Goal: Task Accomplishment & Management: Complete application form

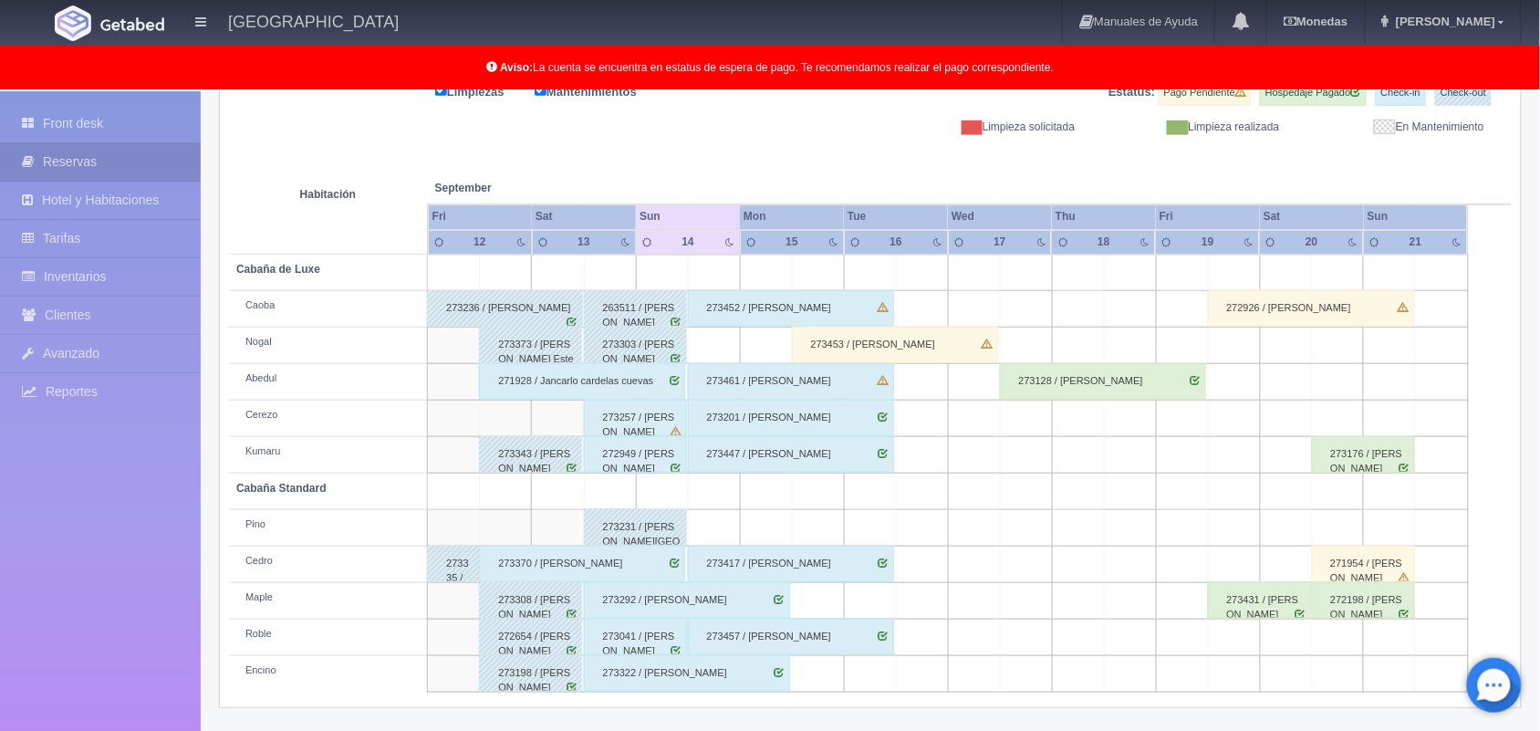
scroll to position [254, 0]
click at [808, 312] on div "273452 / [PERSON_NAME]" at bounding box center [791, 307] width 206 height 36
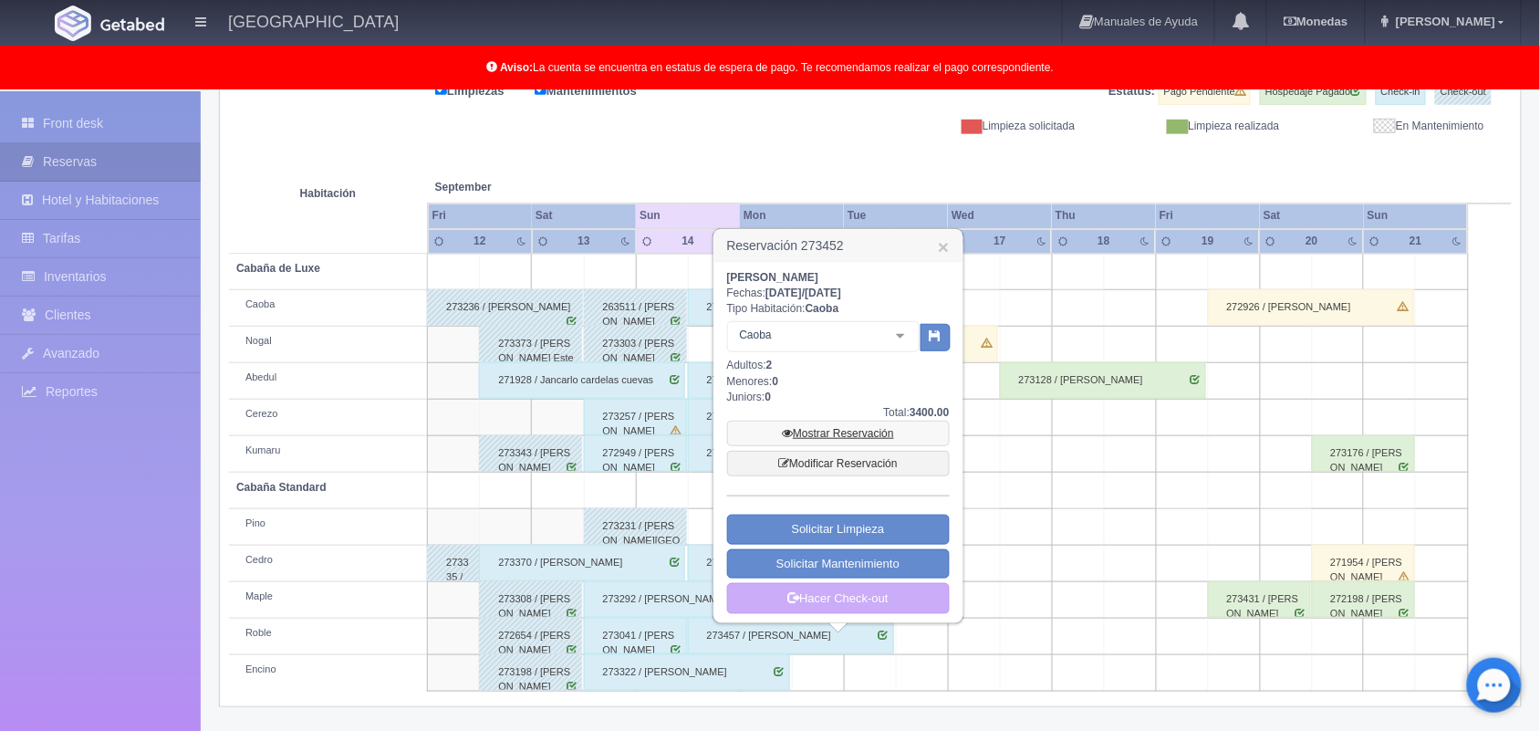
click at [862, 430] on link "Mostrar Reservación" at bounding box center [838, 434] width 223 height 26
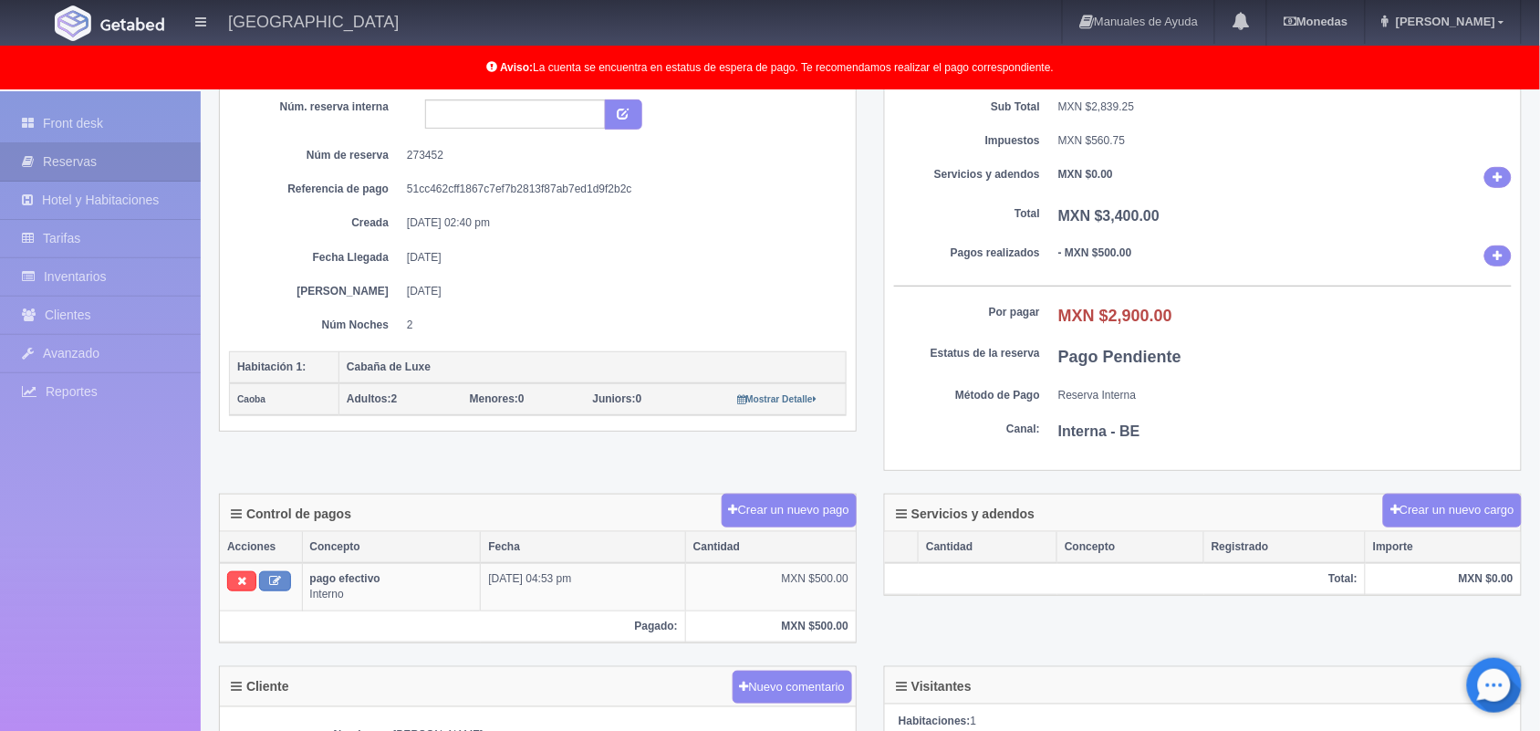
scroll to position [164, 0]
click at [65, 115] on link "Front desk" at bounding box center [100, 123] width 201 height 37
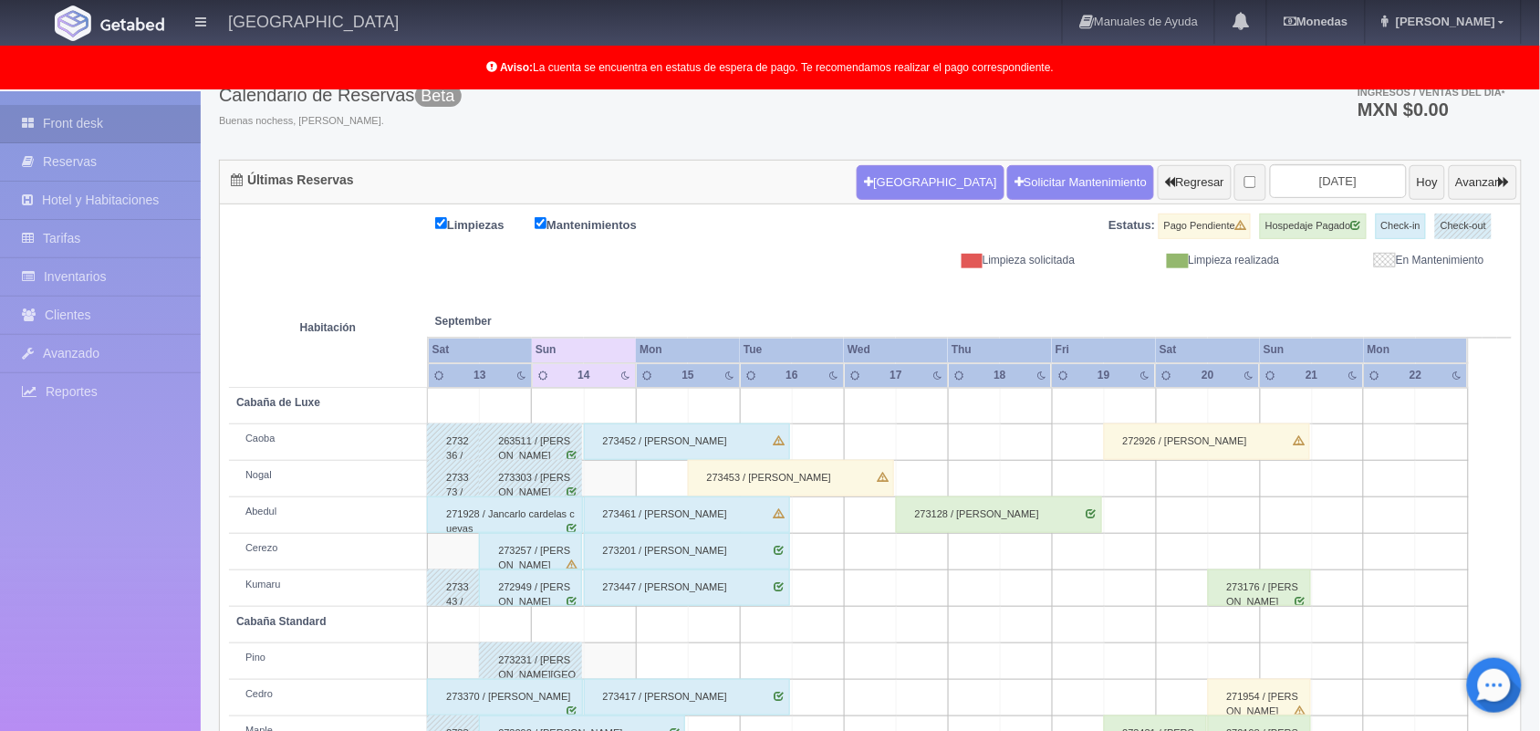
scroll to position [254, 0]
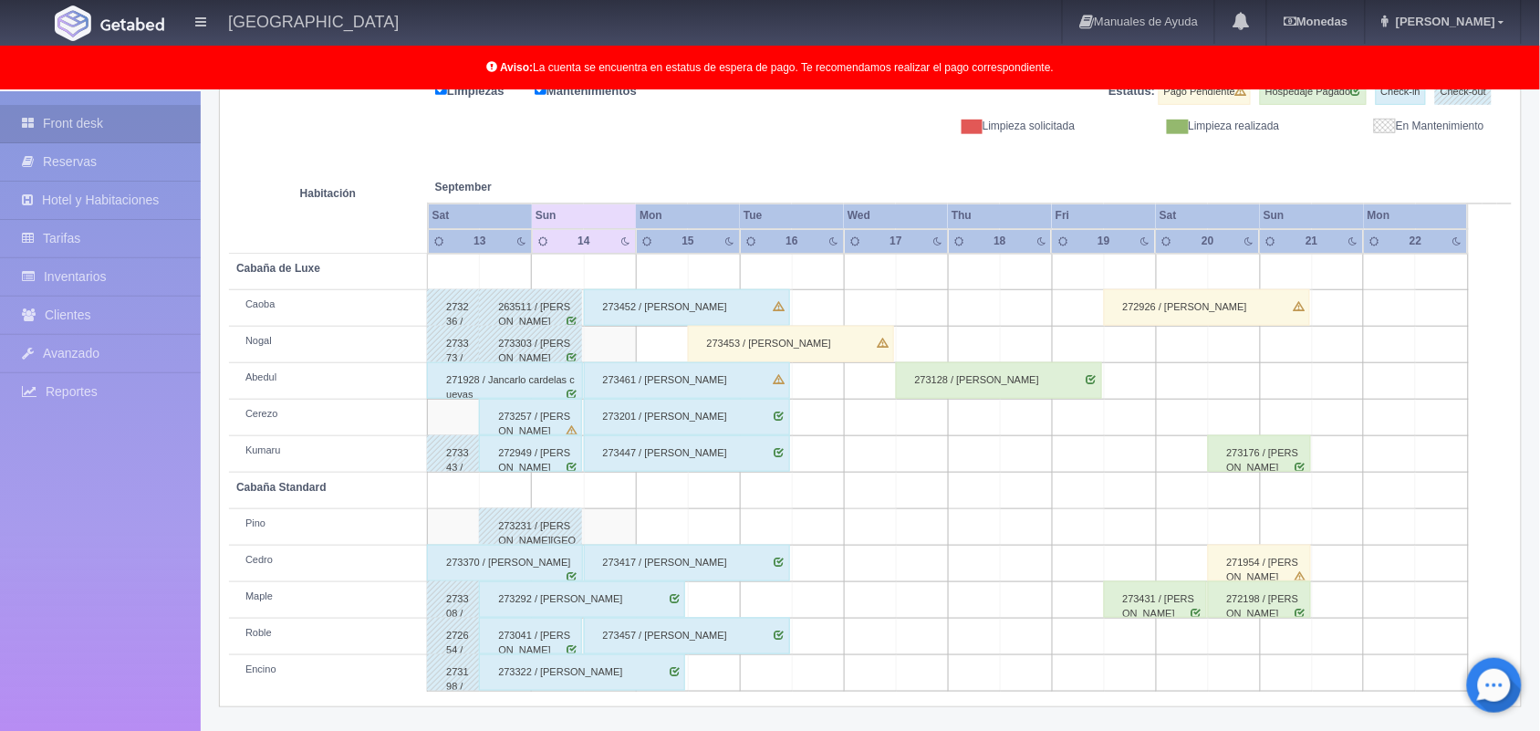
click at [744, 307] on div "273452 / [PERSON_NAME]" at bounding box center [687, 307] width 206 height 36
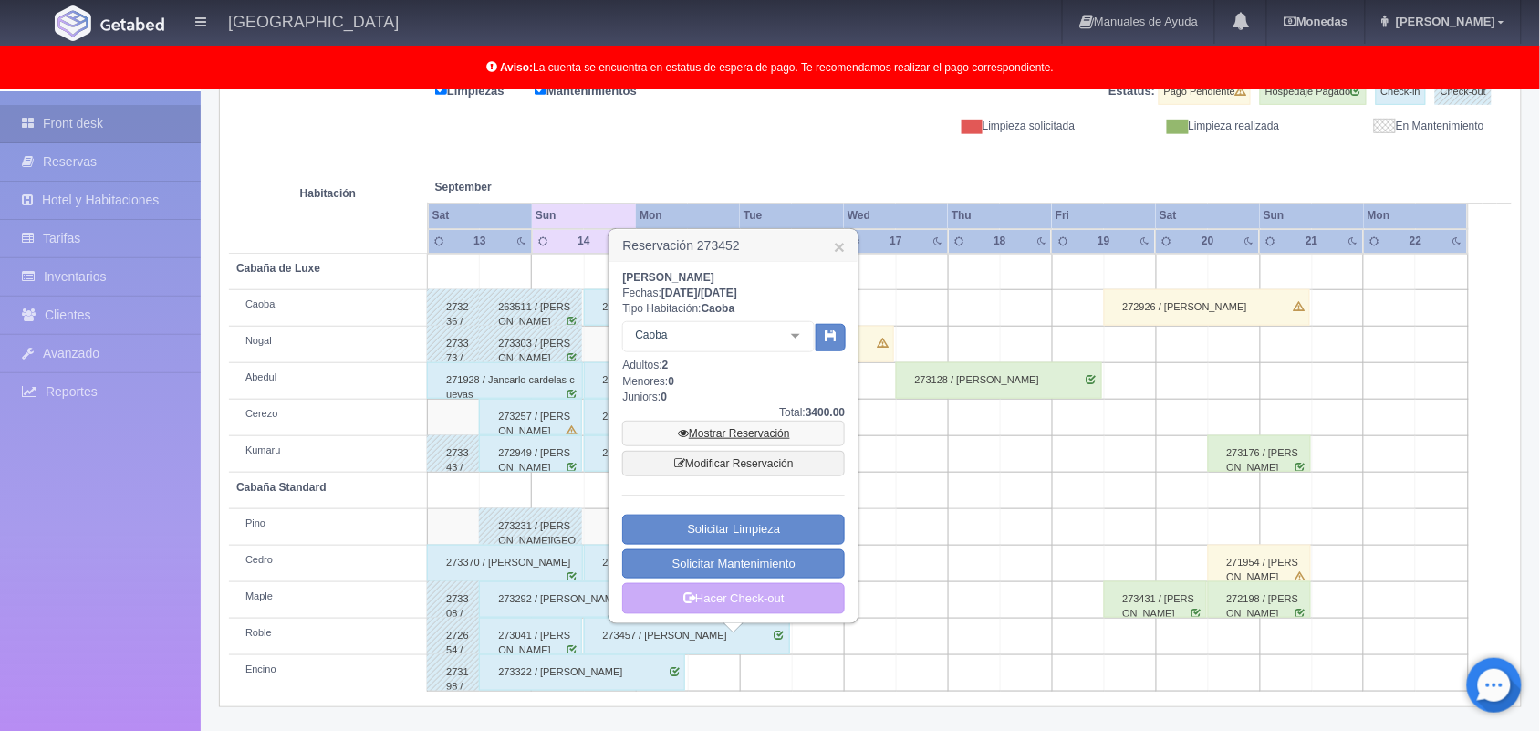
click at [736, 430] on link "Mostrar Reservación" at bounding box center [733, 434] width 223 height 26
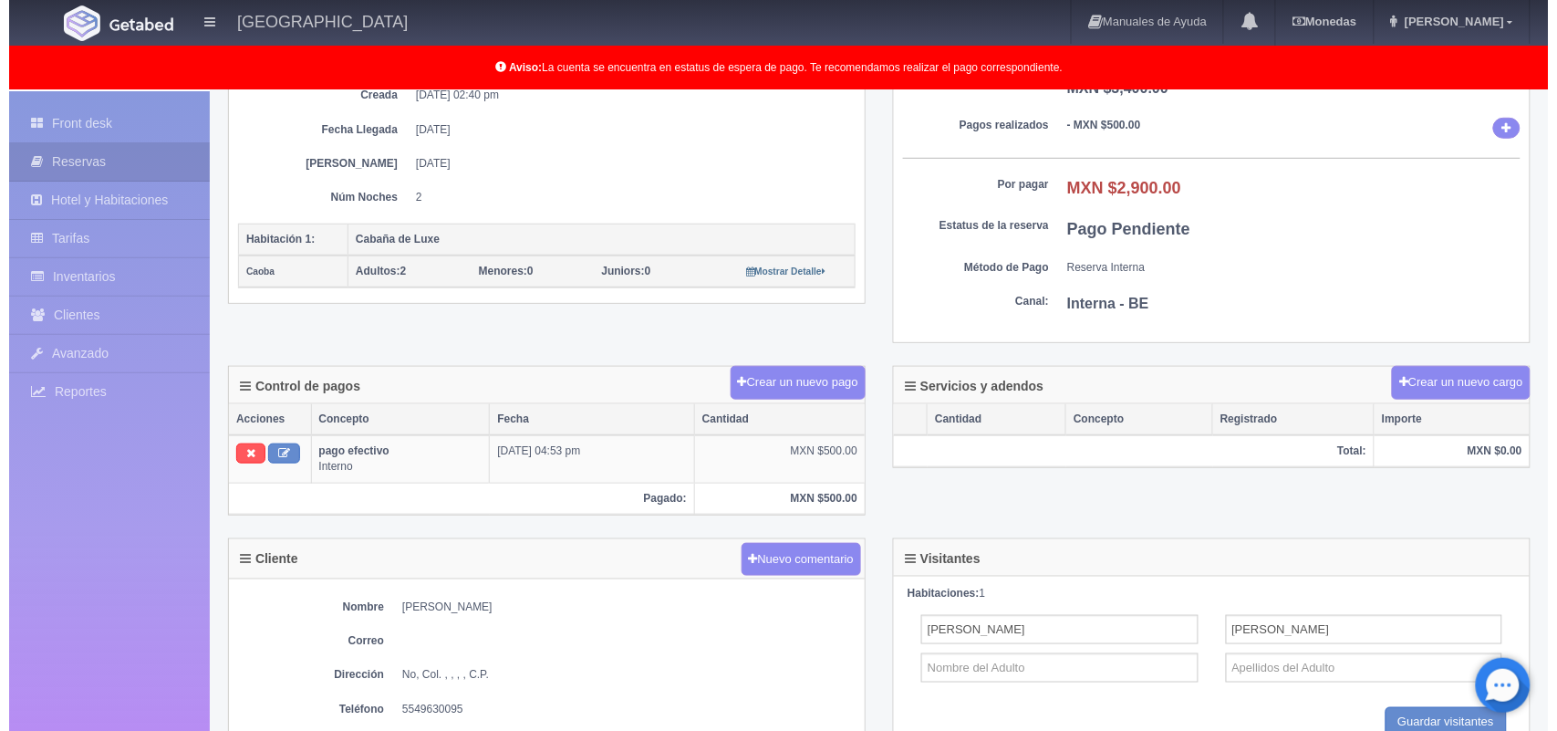
scroll to position [313, 0]
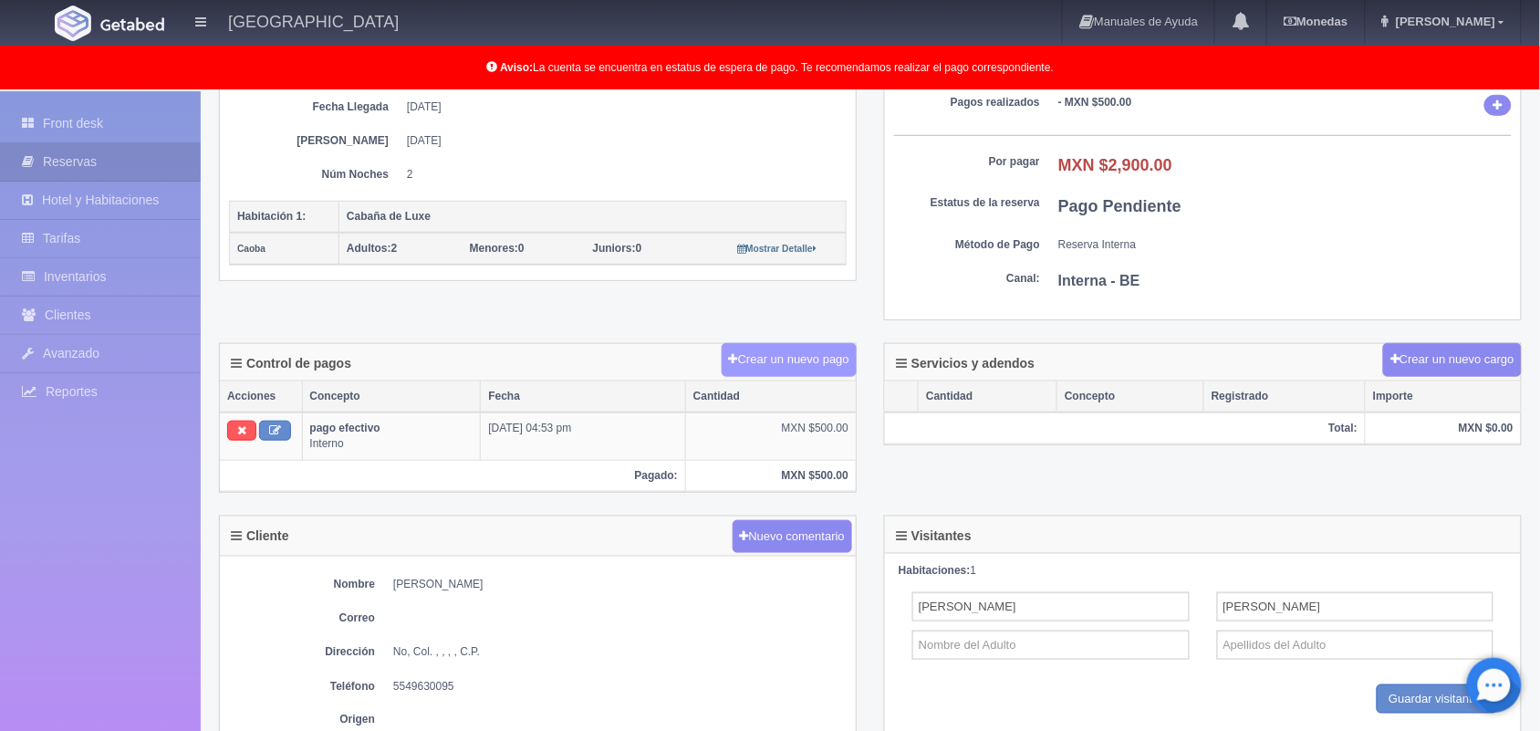
click at [781, 352] on button "Crear un nuevo pago" at bounding box center [789, 360] width 135 height 34
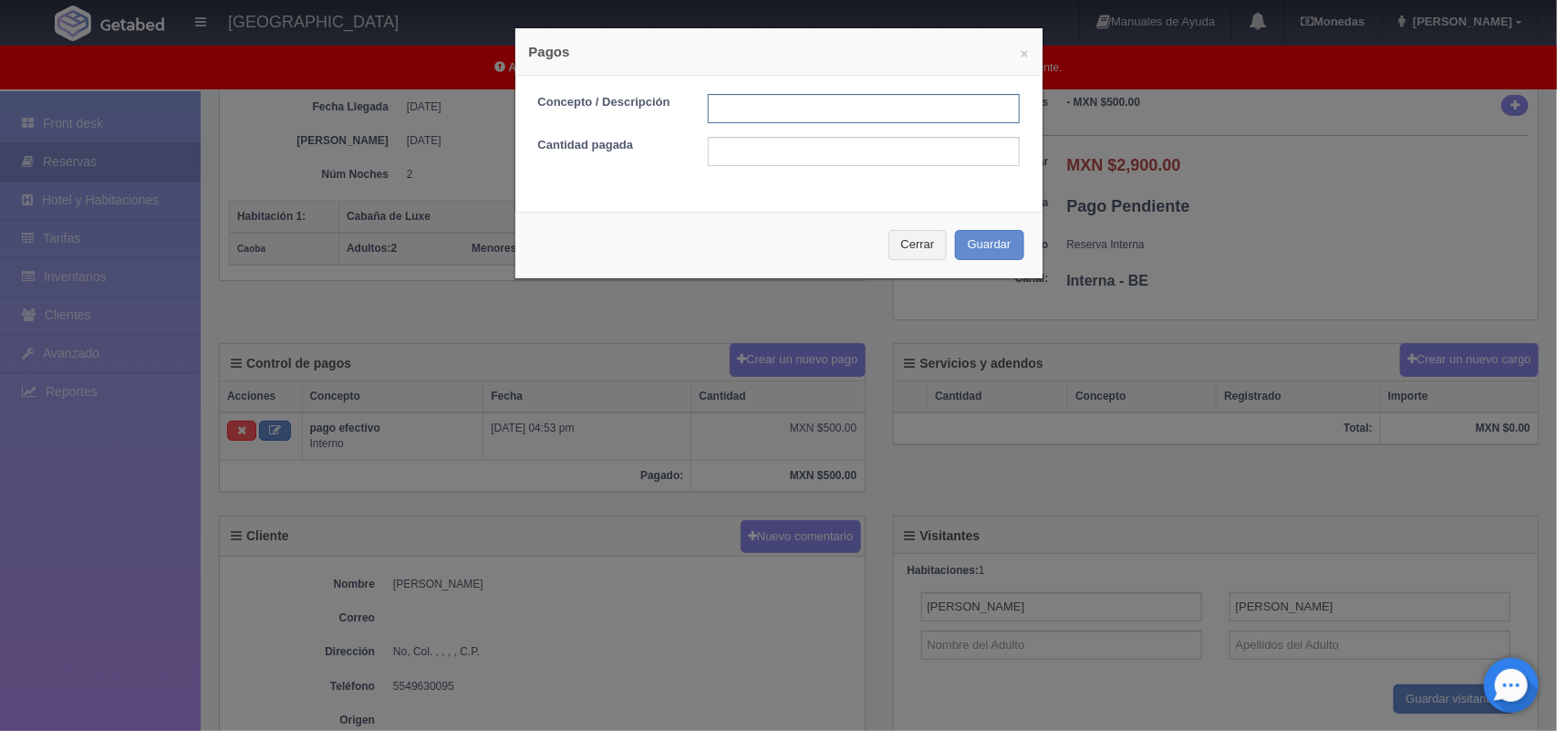
click at [735, 116] on input "text" at bounding box center [864, 108] width 312 height 29
type input "Pago efectivo"
click at [800, 165] on input "text" at bounding box center [864, 151] width 312 height 29
type input "2900.00"
click at [983, 242] on button "Guardar" at bounding box center [989, 245] width 69 height 30
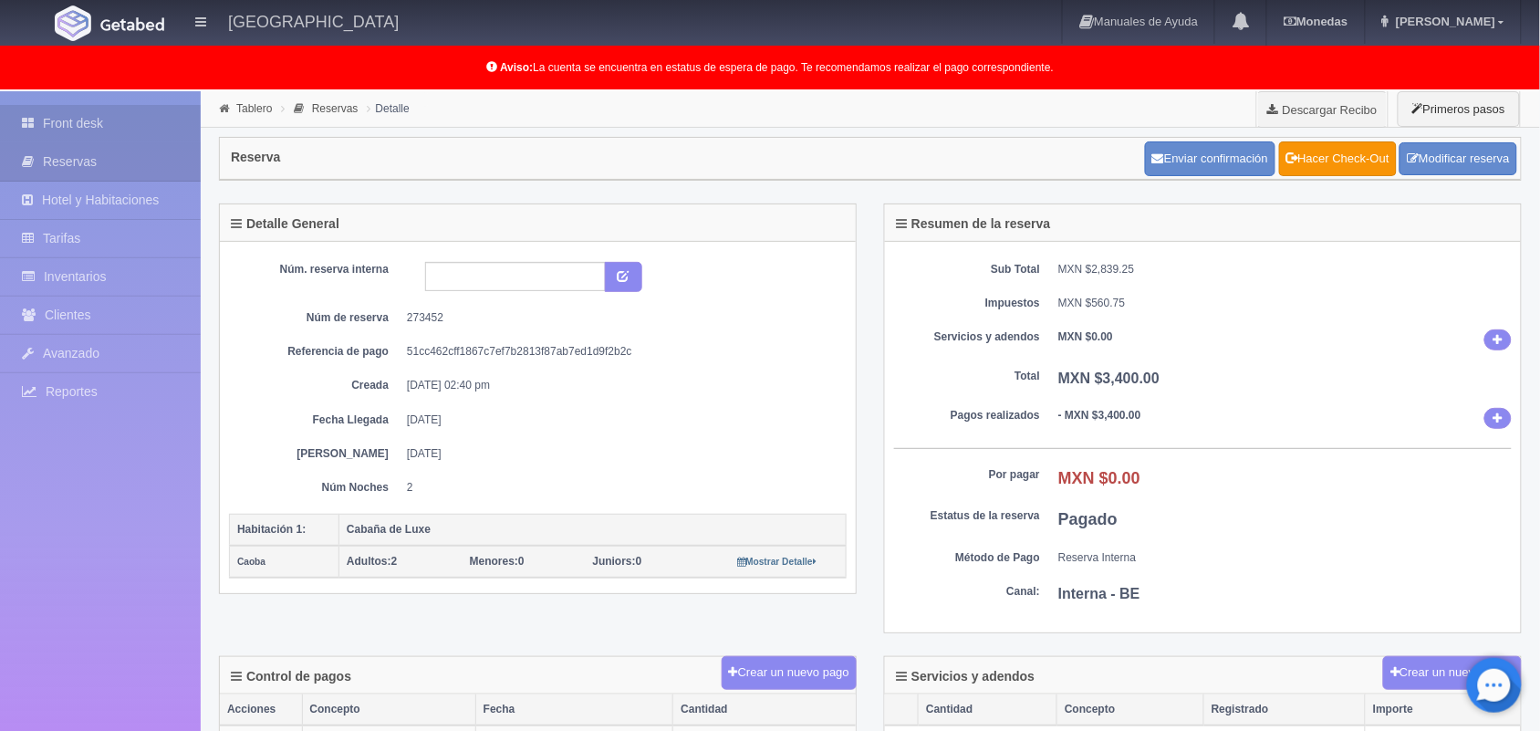
click at [78, 119] on link "Front desk" at bounding box center [100, 123] width 201 height 37
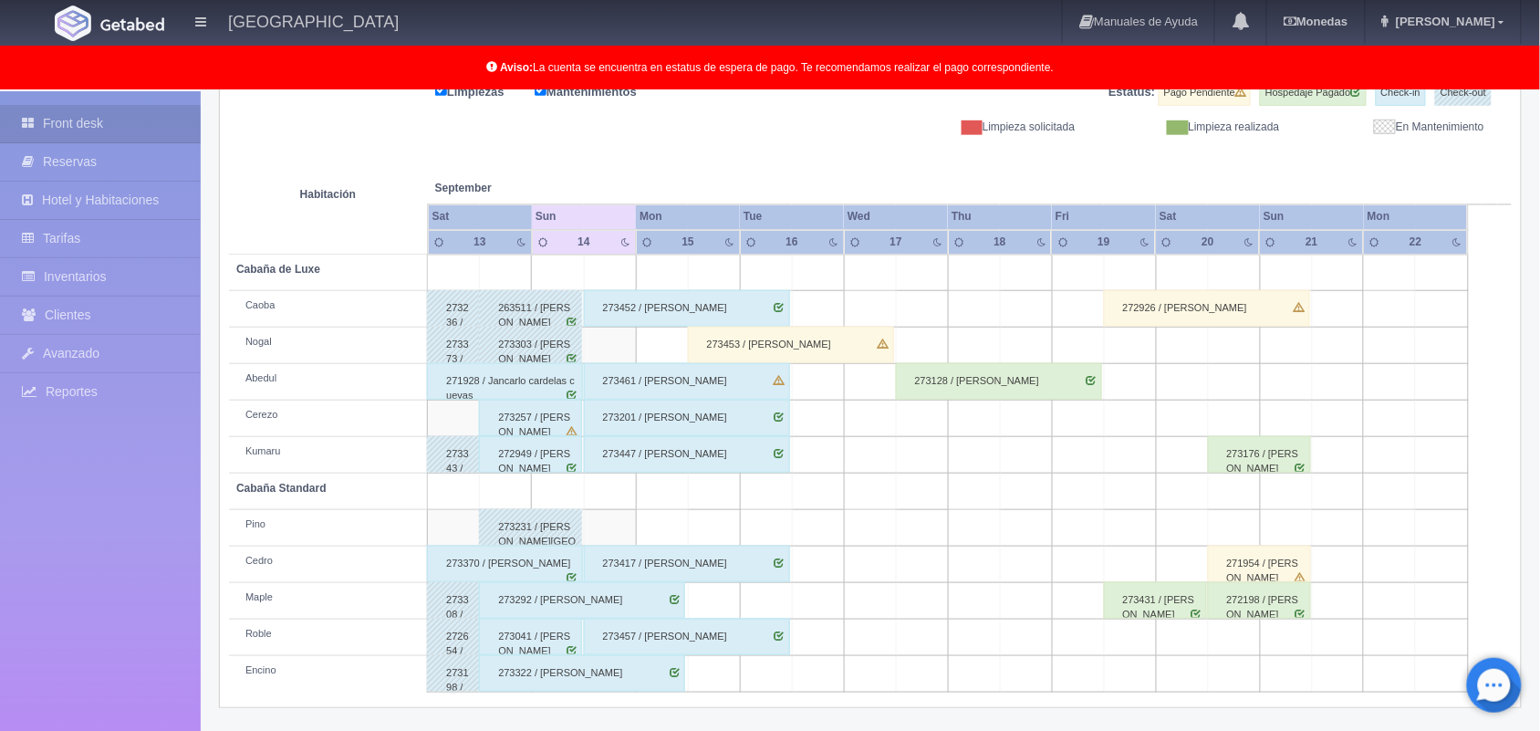
scroll to position [254, 0]
click at [604, 534] on td at bounding box center [610, 527] width 52 height 36
click at [609, 534] on td at bounding box center [610, 527] width 52 height 36
click at [612, 526] on td at bounding box center [610, 527] width 52 height 36
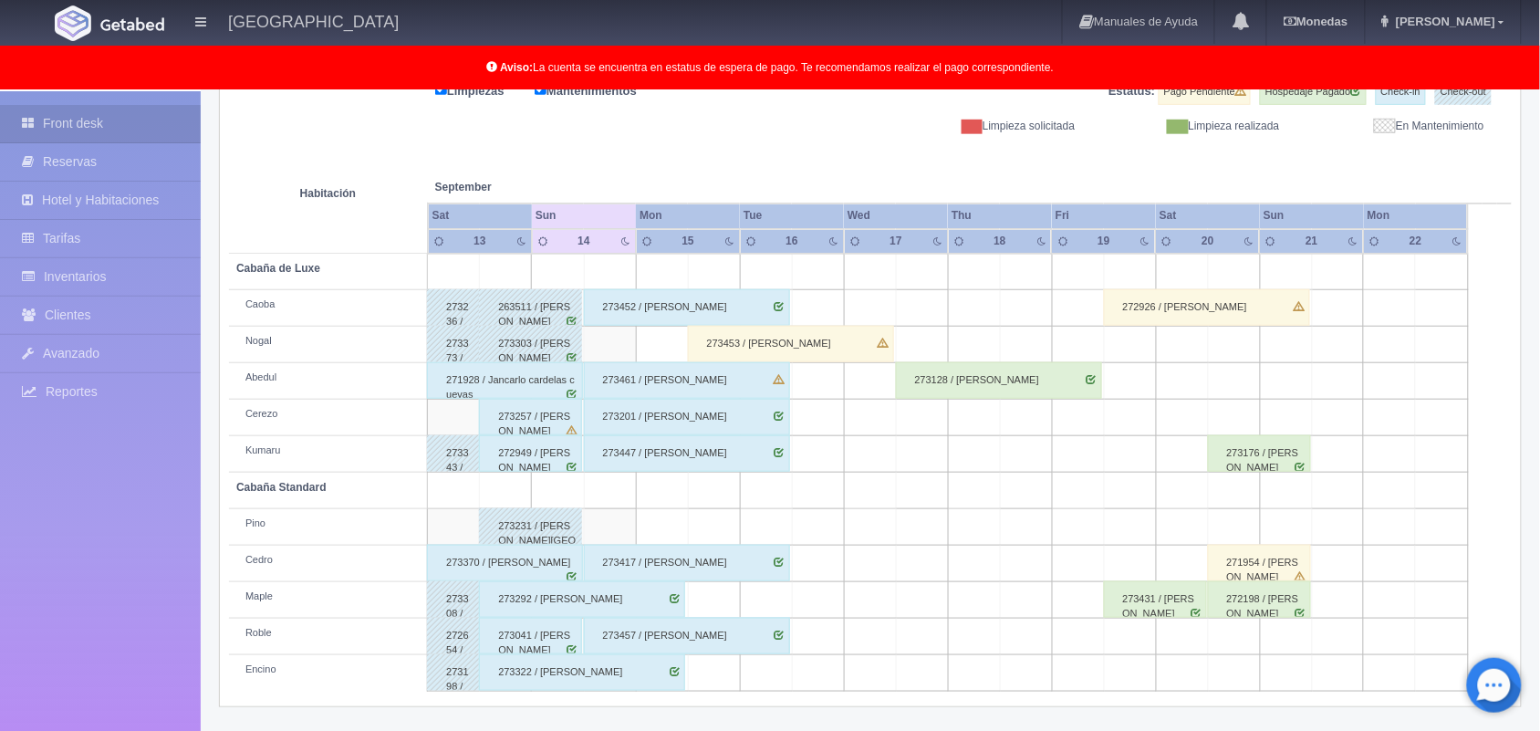
click at [612, 526] on td at bounding box center [610, 527] width 52 height 36
click at [918, 497] on td at bounding box center [922, 491] width 52 height 36
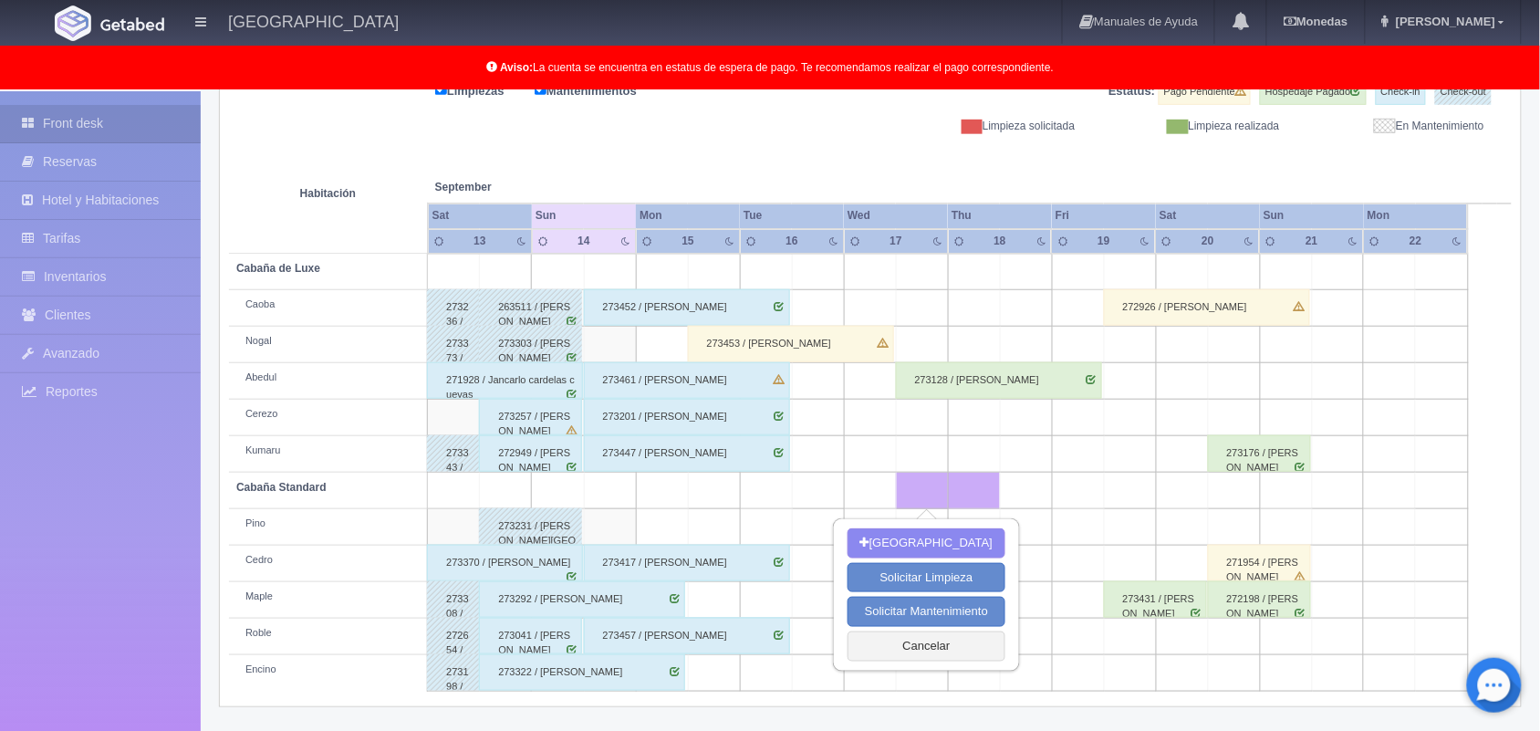
click at [604, 527] on td at bounding box center [610, 527] width 52 height 36
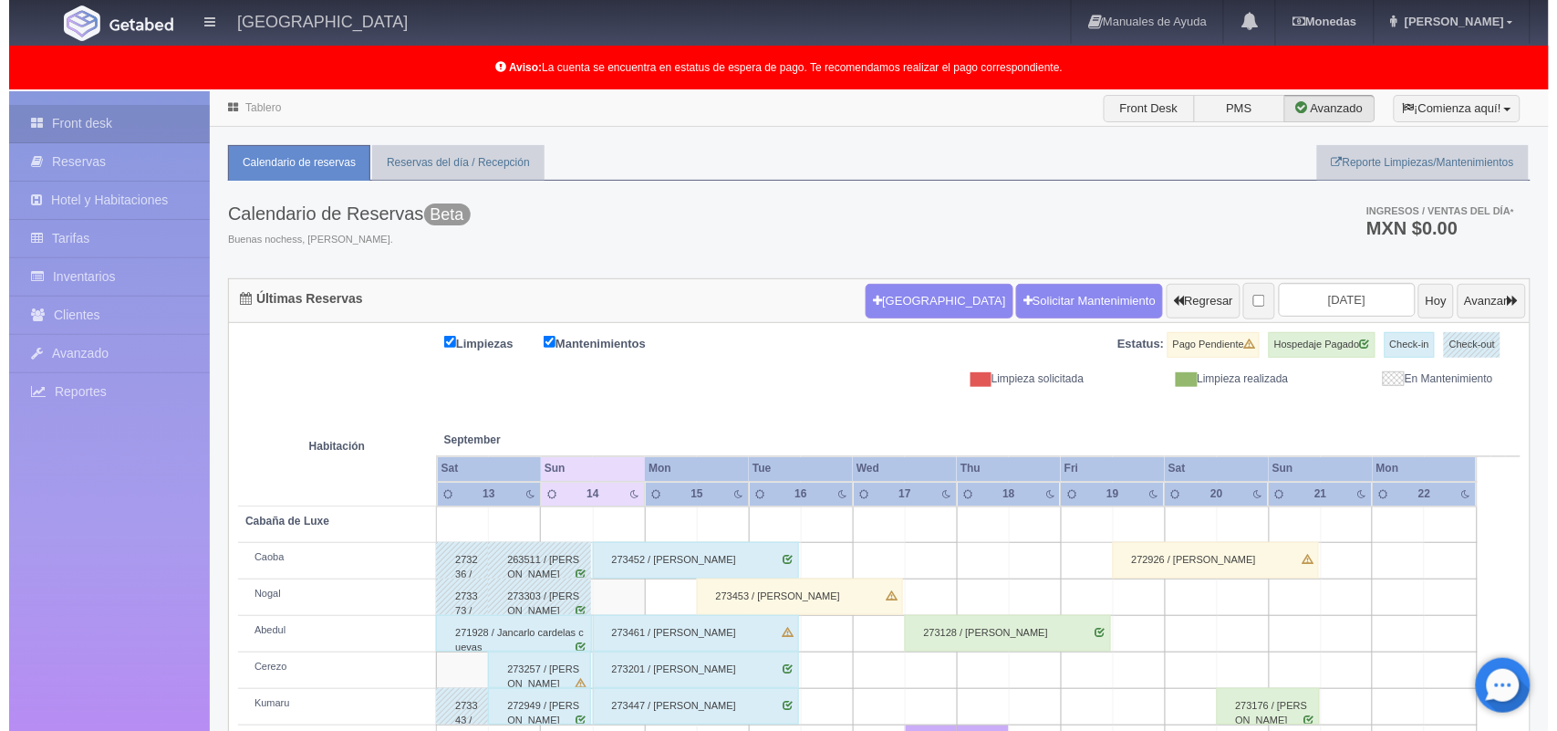
scroll to position [0, 0]
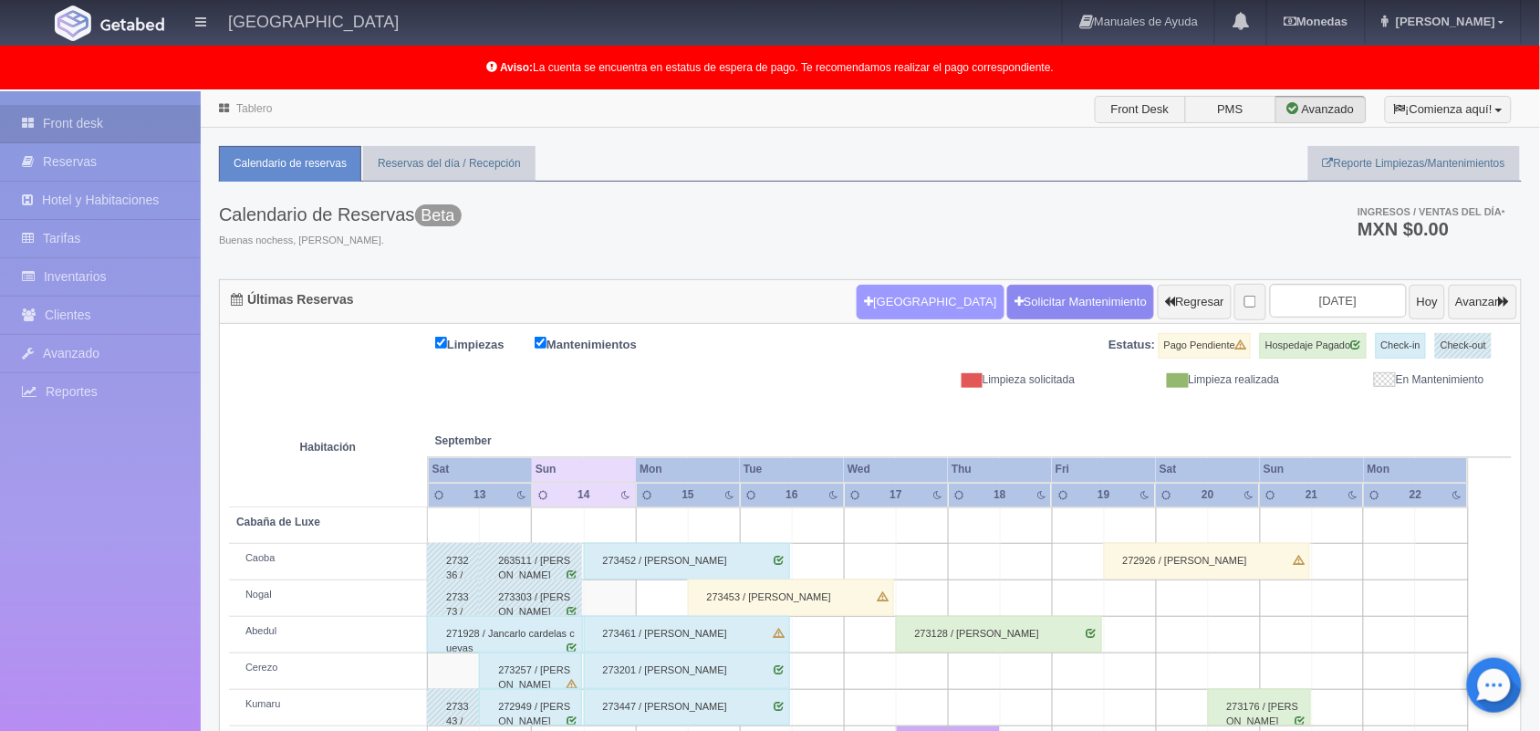
click at [905, 295] on button "[GEOGRAPHIC_DATA]" at bounding box center [930, 302] width 147 height 35
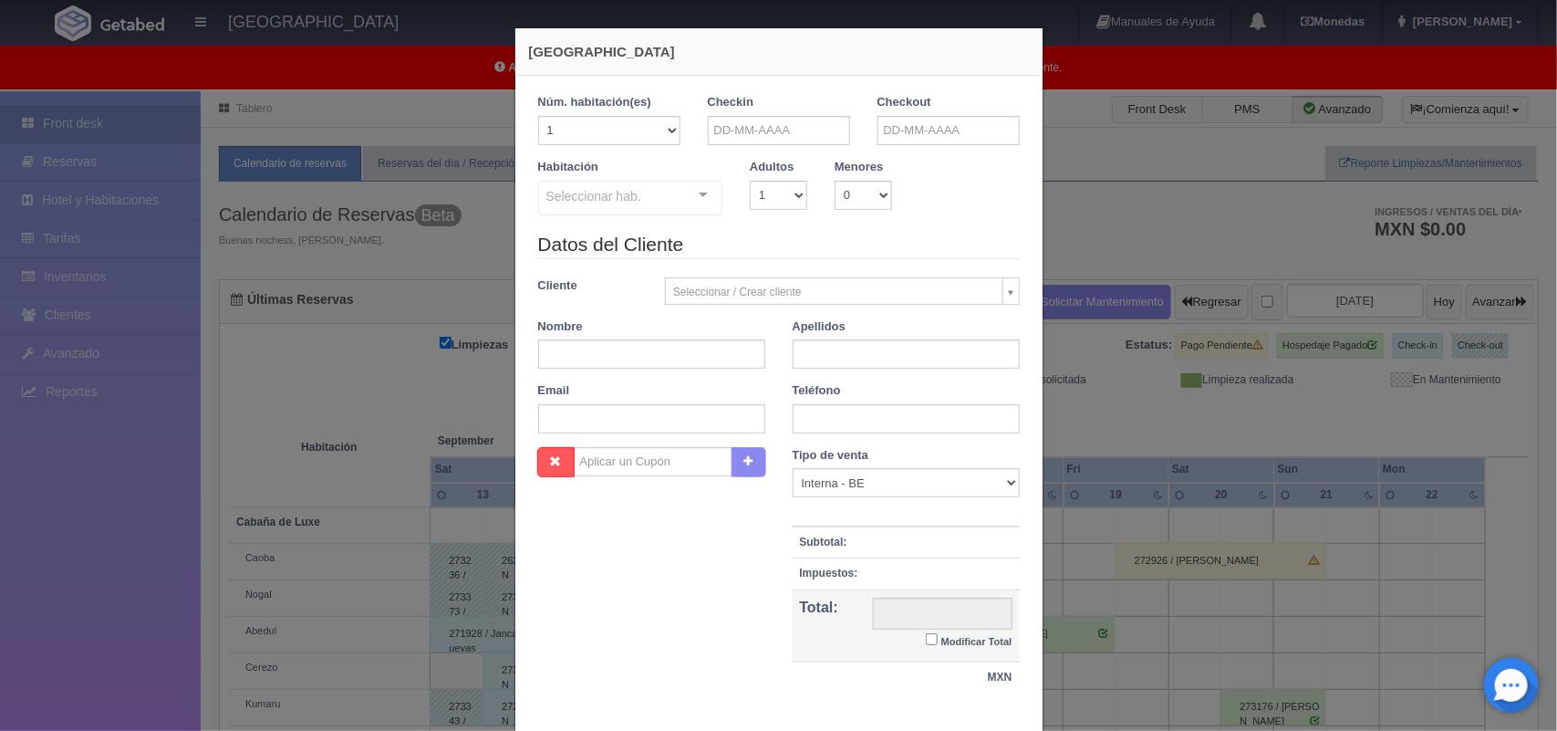
checkbox input "false"
click at [670, 358] on input "text" at bounding box center [651, 353] width 227 height 29
type input "Diego"
click at [813, 354] on input "text" at bounding box center [906, 353] width 227 height 29
type input "Martínez"
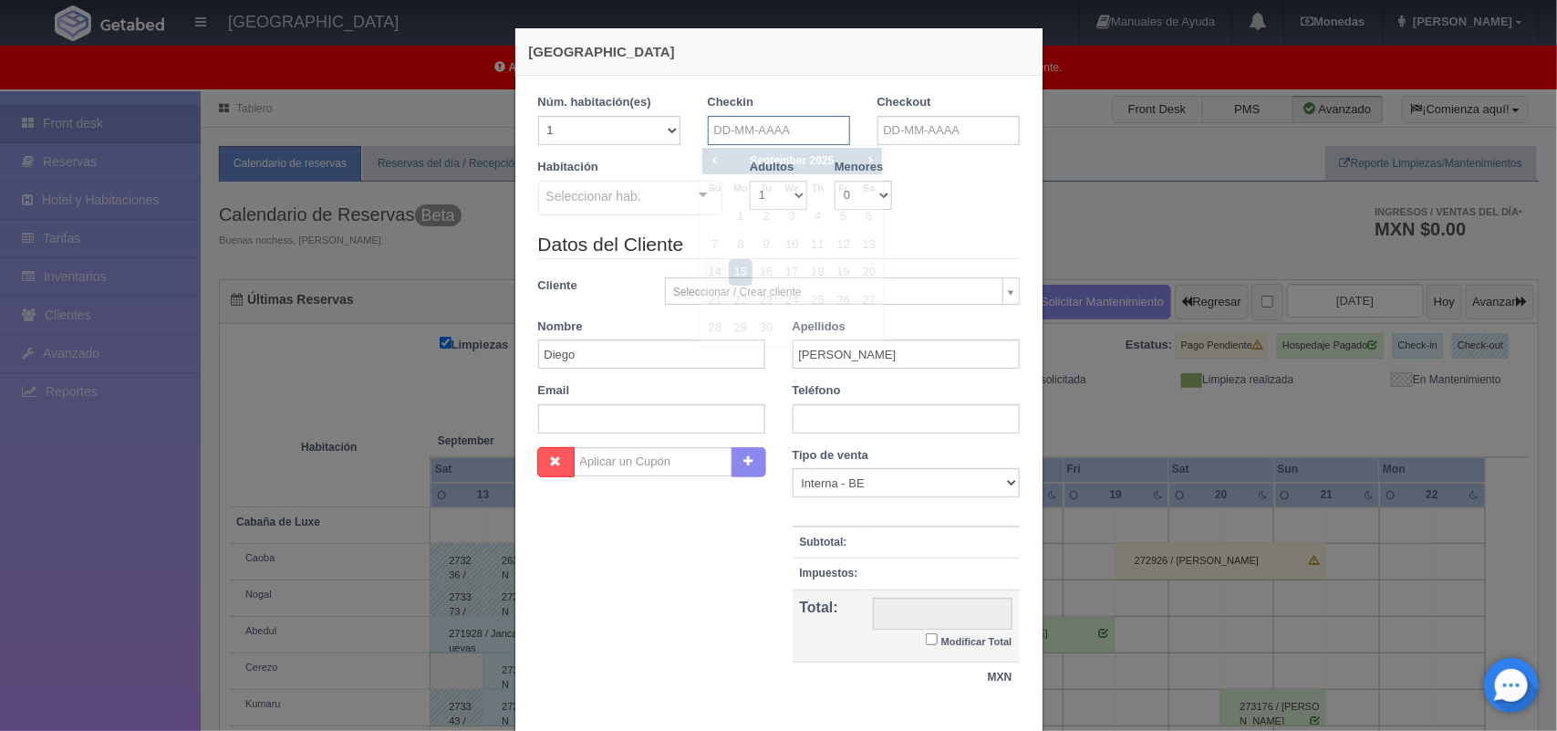
click at [753, 124] on input "text" at bounding box center [779, 130] width 142 height 29
click at [841, 276] on link "19" at bounding box center [844, 272] width 24 height 26
type input "19-09-2025"
checkbox input "false"
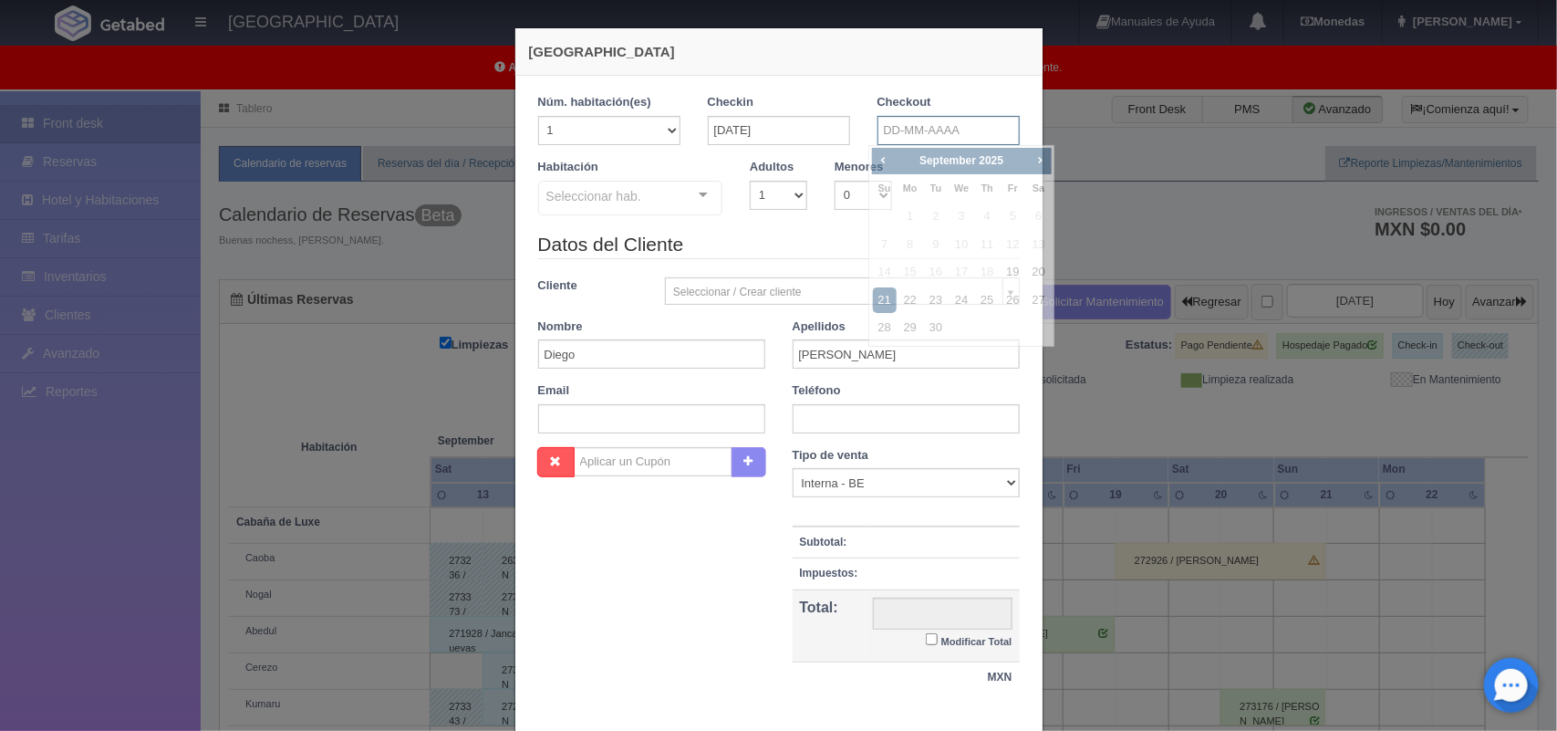
click at [897, 132] on input "text" at bounding box center [949, 130] width 142 height 29
click at [1037, 269] on link "20" at bounding box center [1039, 272] width 24 height 26
type input "20-09-2025"
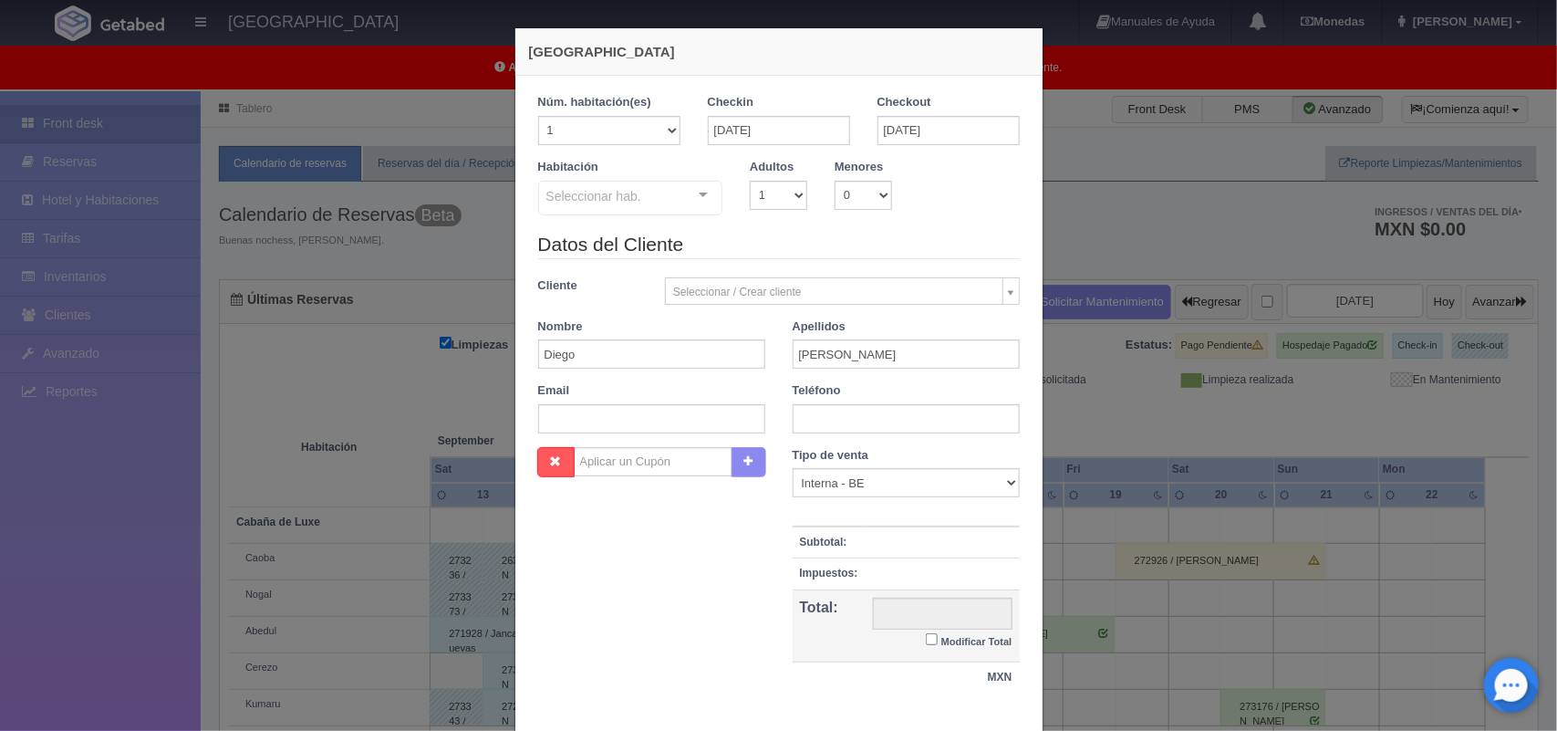
checkbox input "false"
click at [792, 135] on input "19-09-2025" at bounding box center [779, 130] width 142 height 29
click at [717, 274] on link "14" at bounding box center [715, 272] width 24 height 26
type input "14-09-2025"
checkbox input "false"
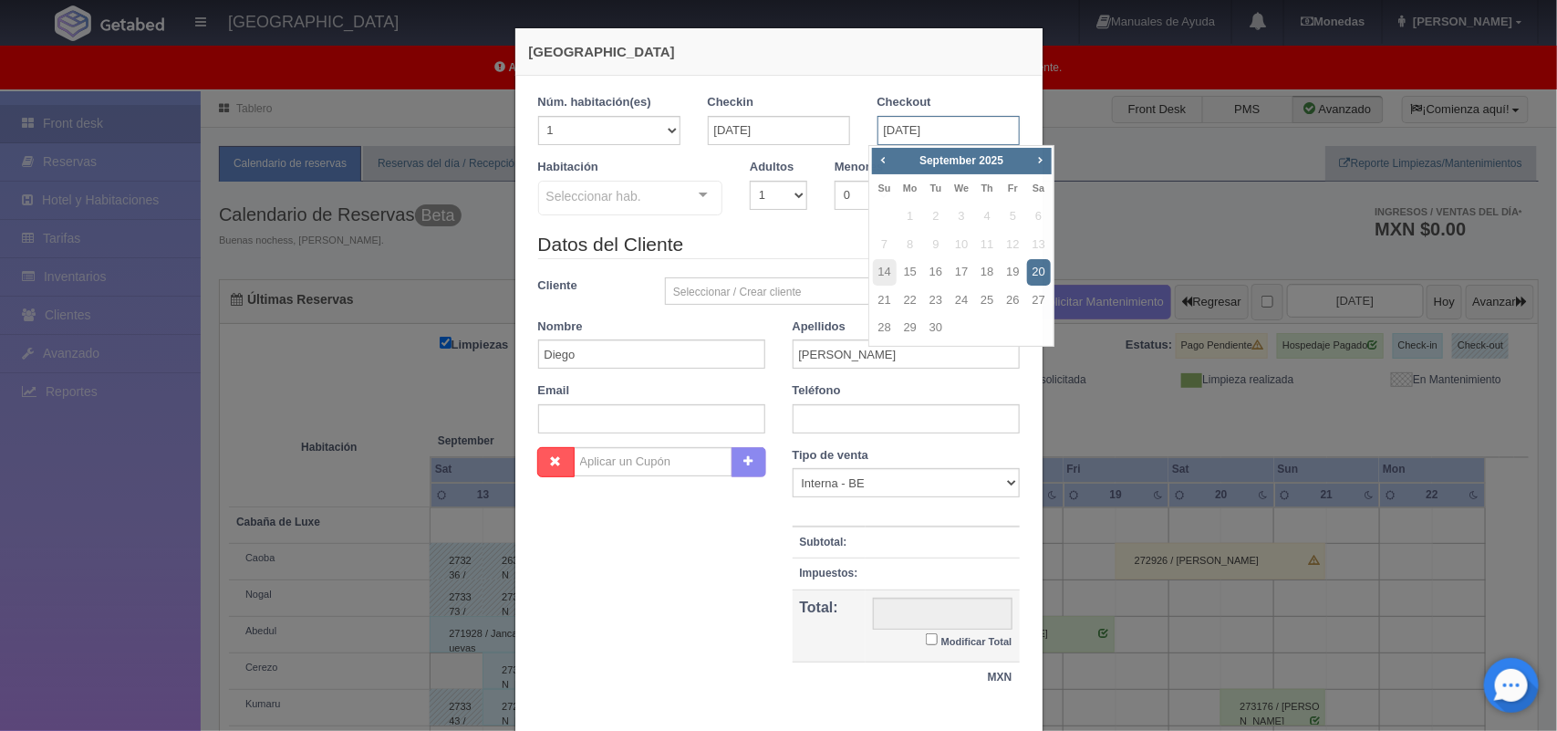
click at [926, 137] on input "20-09-2025" at bounding box center [949, 130] width 142 height 29
click at [912, 272] on link "15" at bounding box center [911, 272] width 24 height 26
type input "[DATE]"
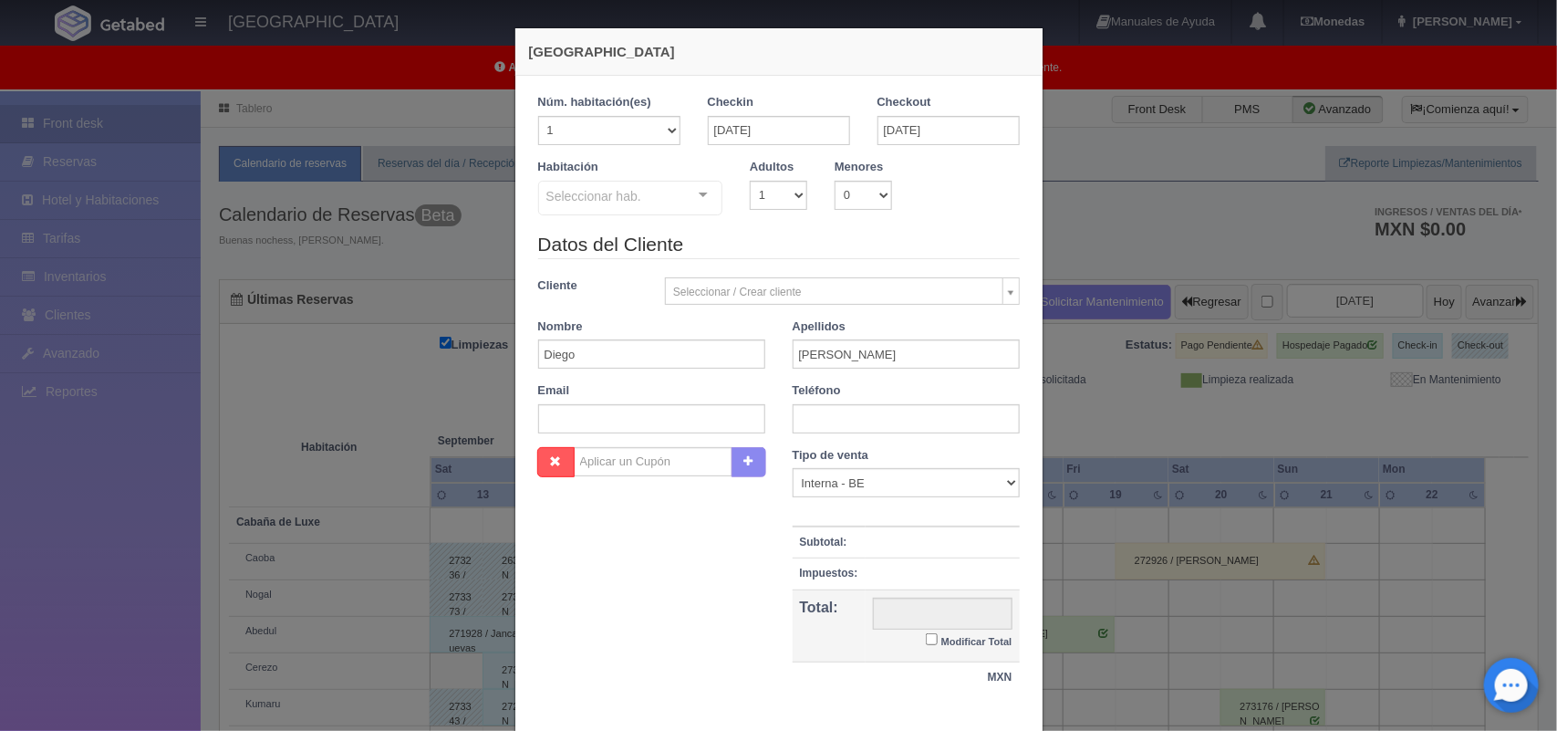
click at [904, 453] on div "Tipo de venta Correo Electronico Interna - BE Llamada OTA Externa Otro WALK IN" at bounding box center [906, 472] width 227 height 51
click at [946, 229] on div "Habitación Seleccionar hab. Cabaña de Luxe Cabaña de Luxe - Sin asignar Nogal C…" at bounding box center [779, 195] width 509 height 72
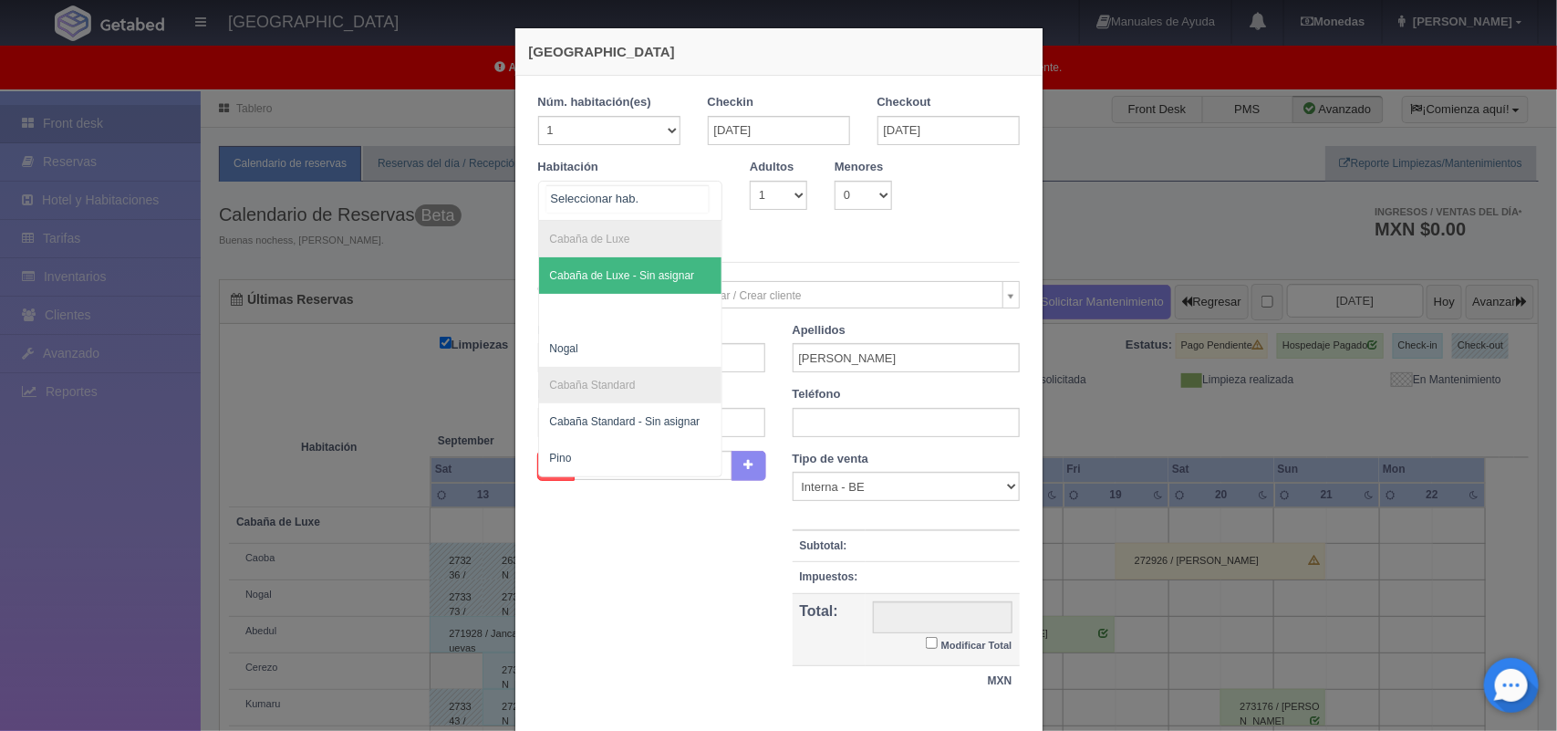
click at [687, 196] on div "Cabaña de Luxe Cabaña de Luxe - Sin asignar Nogal Cabaña Standard Cabaña Standa…" at bounding box center [630, 201] width 185 height 40
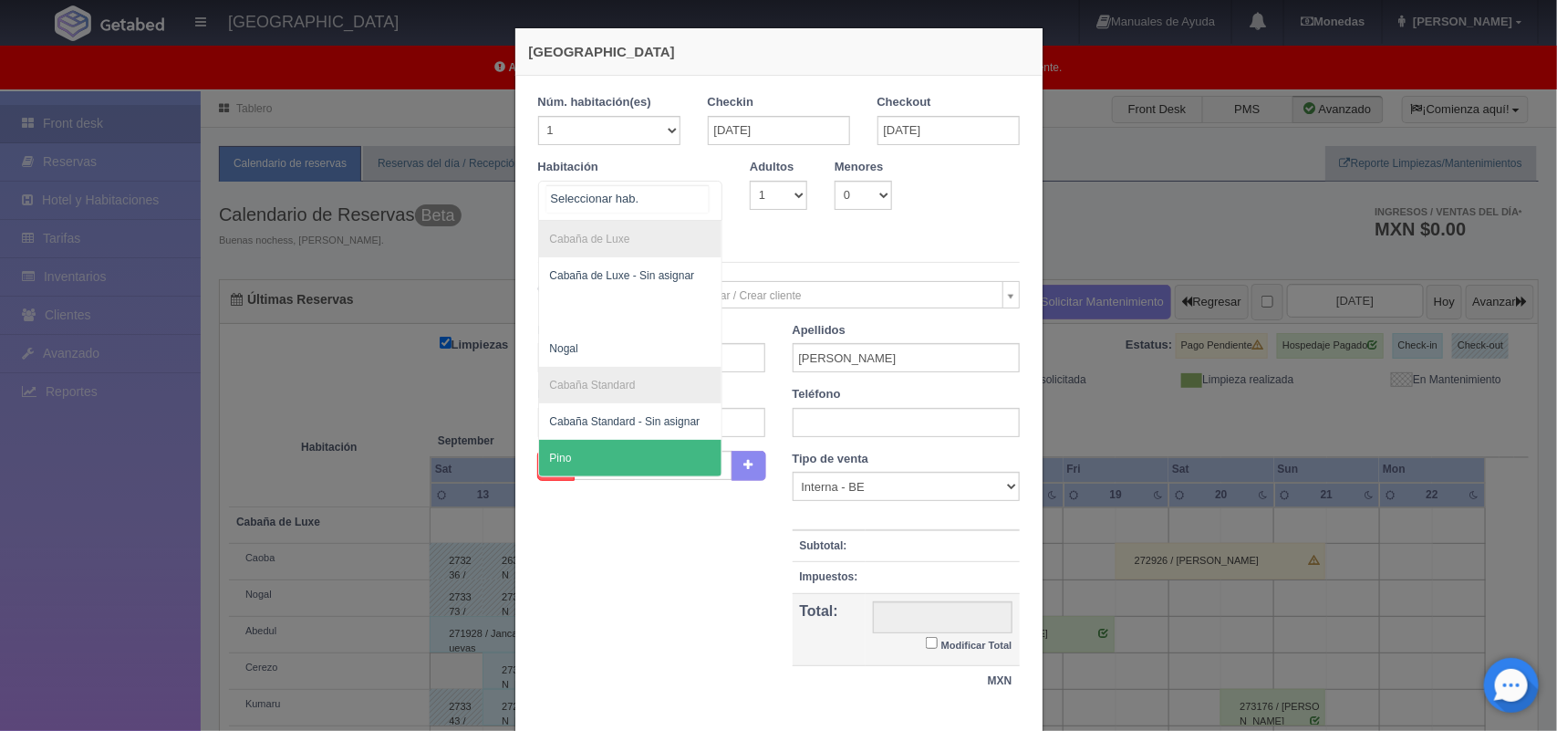
click at [616, 462] on span "Pino" at bounding box center [630, 458] width 183 height 36
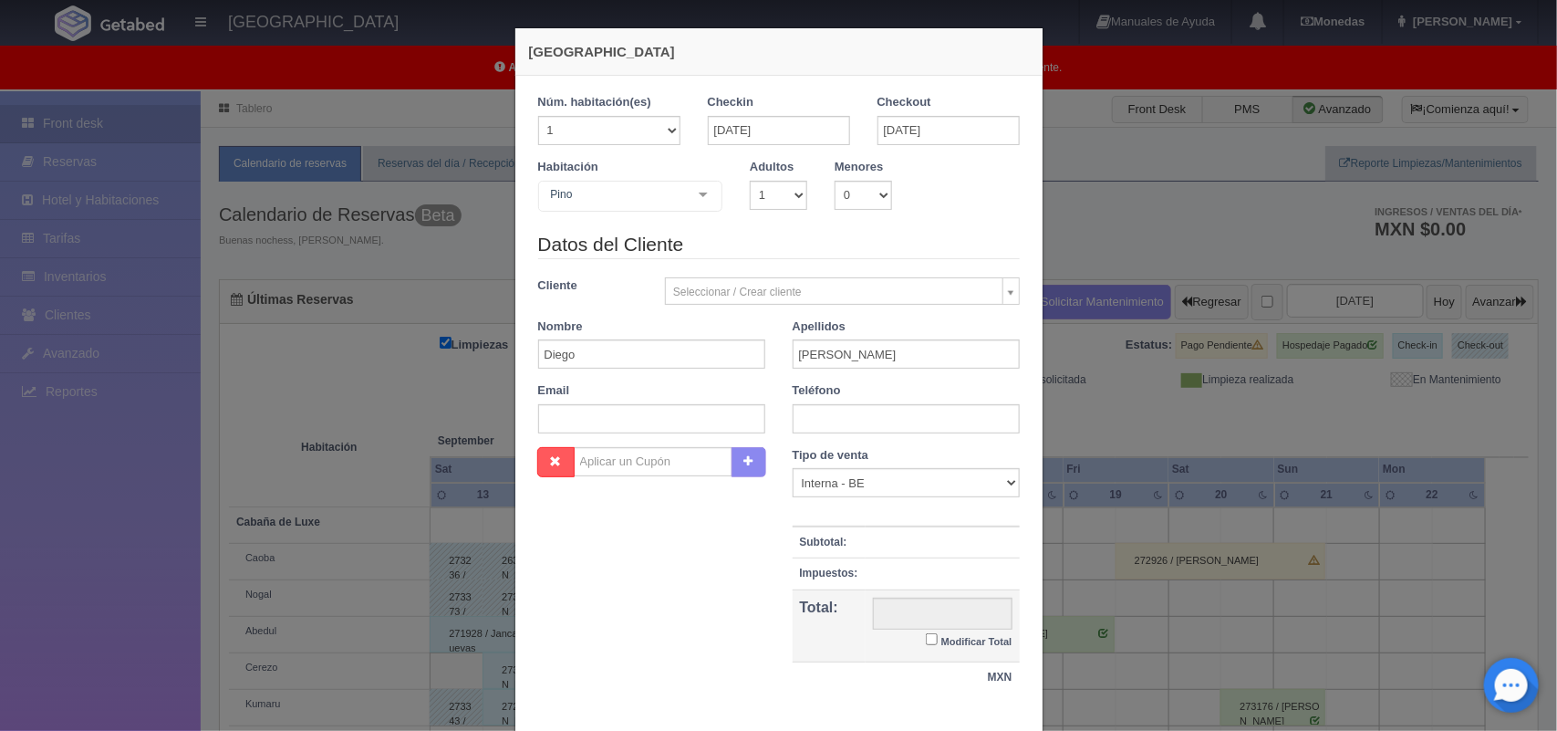
checkbox input "false"
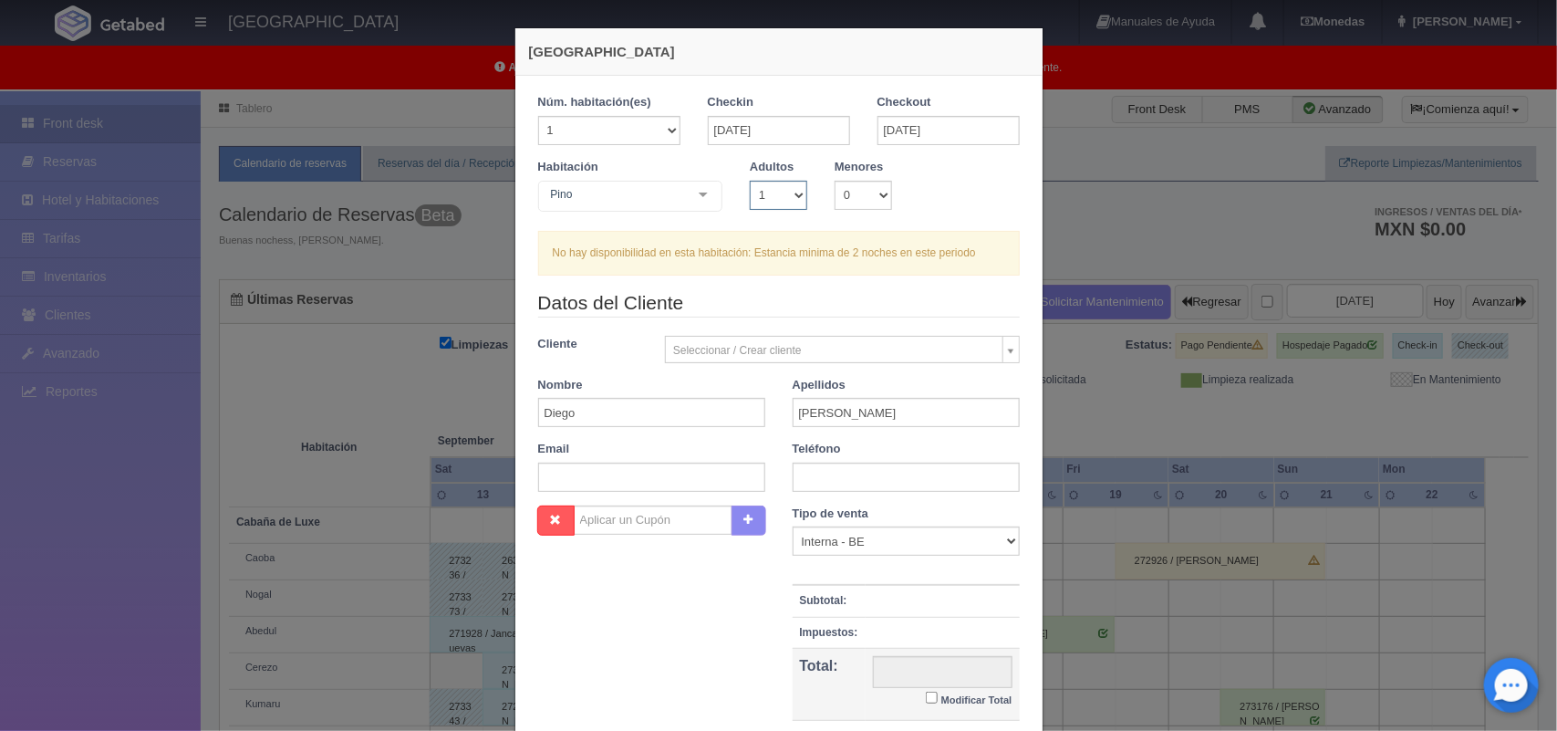
click at [782, 194] on select "1 2 3 4 5 6 7 8 9 10" at bounding box center [778, 195] width 57 height 29
select select "2"
click at [750, 181] on select "1 2 3 4 5 6 7 8 9 10" at bounding box center [778, 195] width 57 height 29
checkbox input "false"
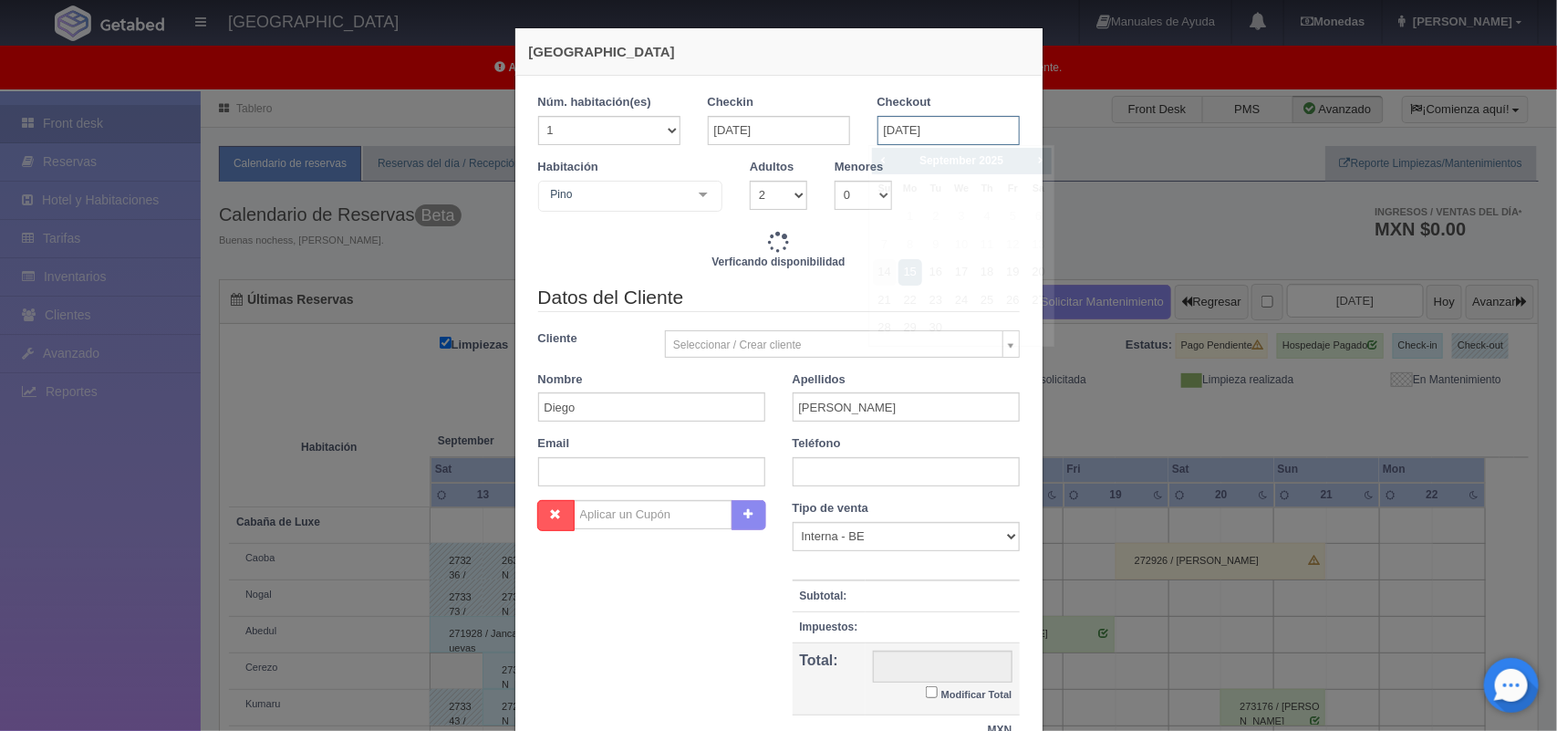
click at [910, 130] on input "15-09-2025" at bounding box center [949, 130] width 142 height 29
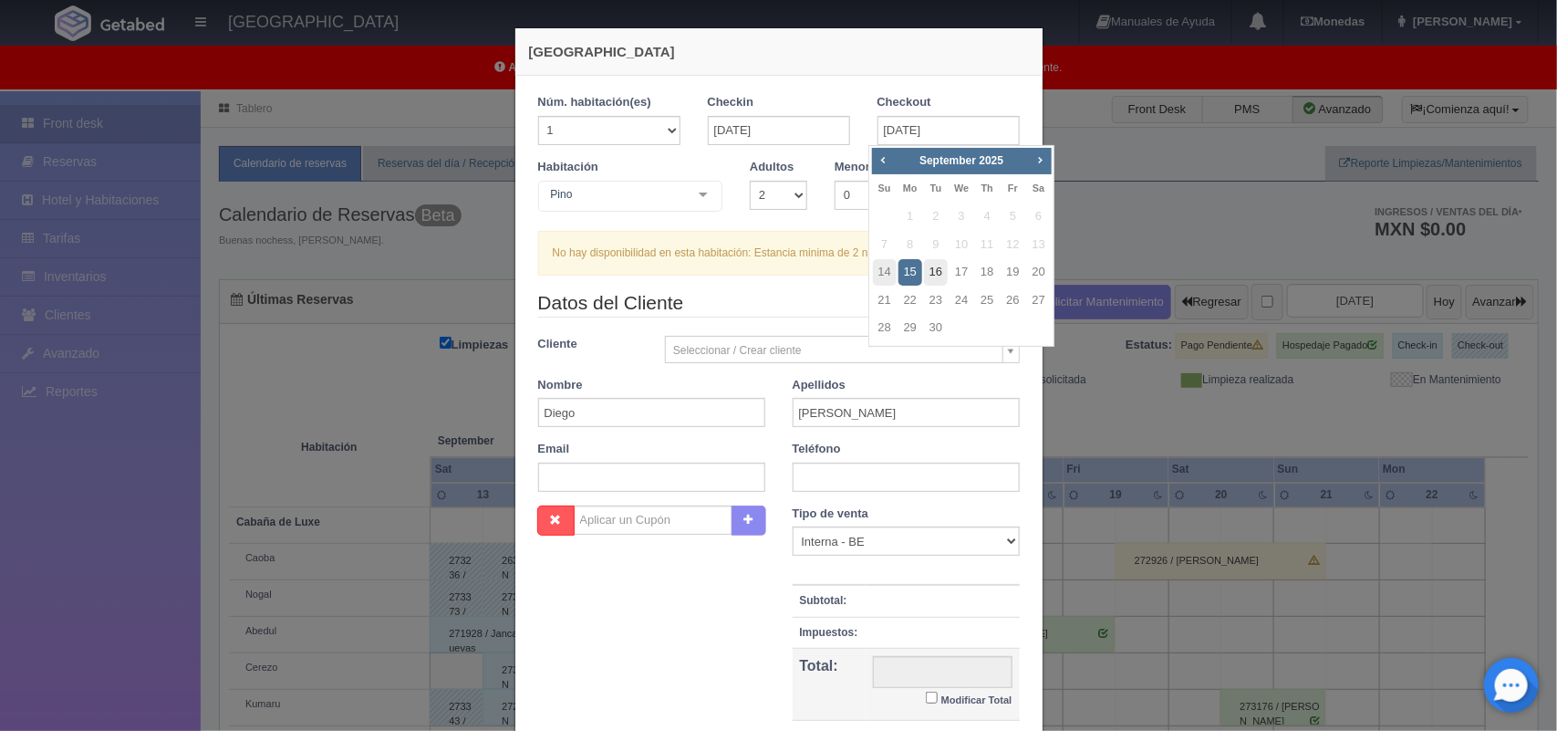
click at [935, 270] on link "16" at bounding box center [936, 272] width 24 height 26
type input "16-09-2025"
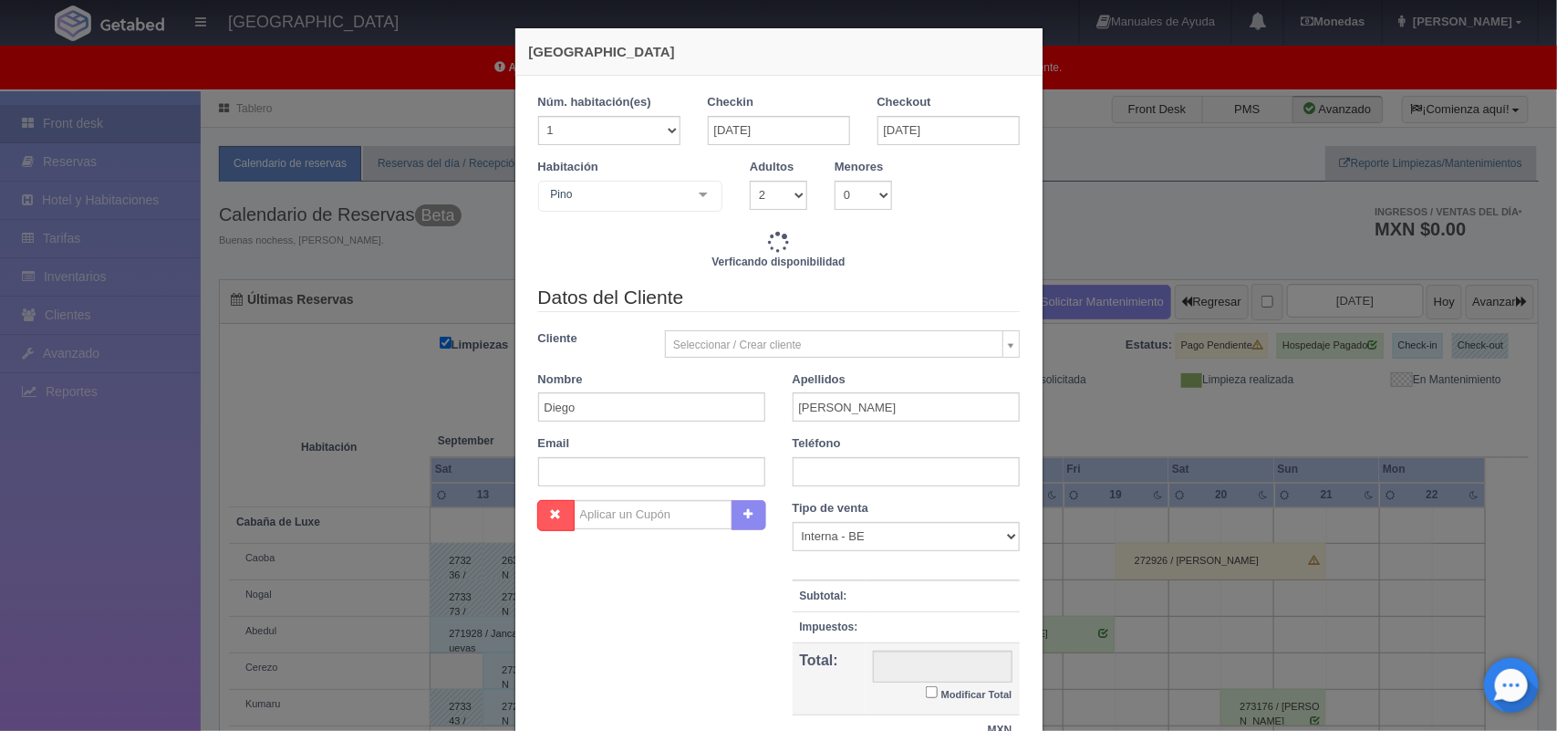
checkbox input "false"
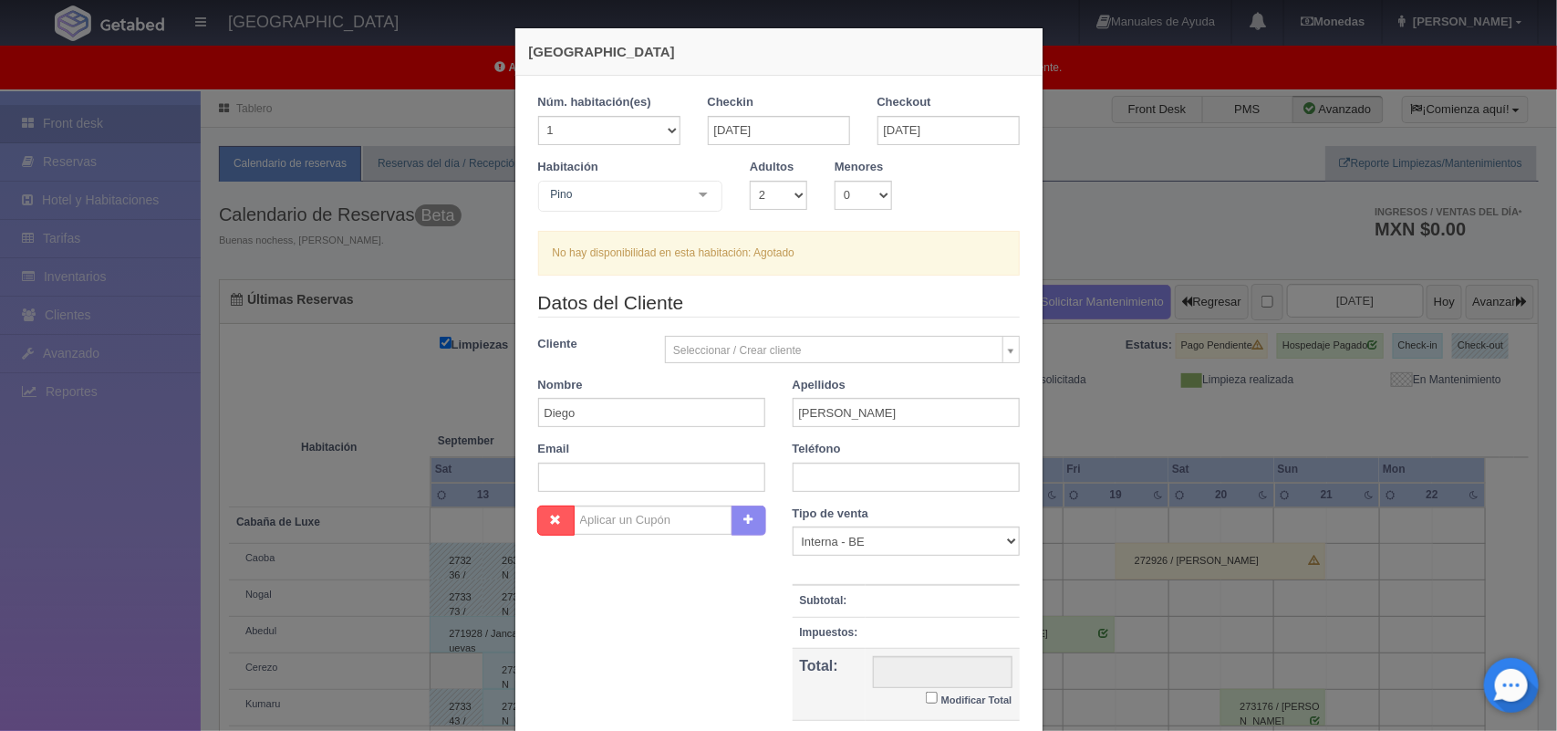
scroll to position [1, 0]
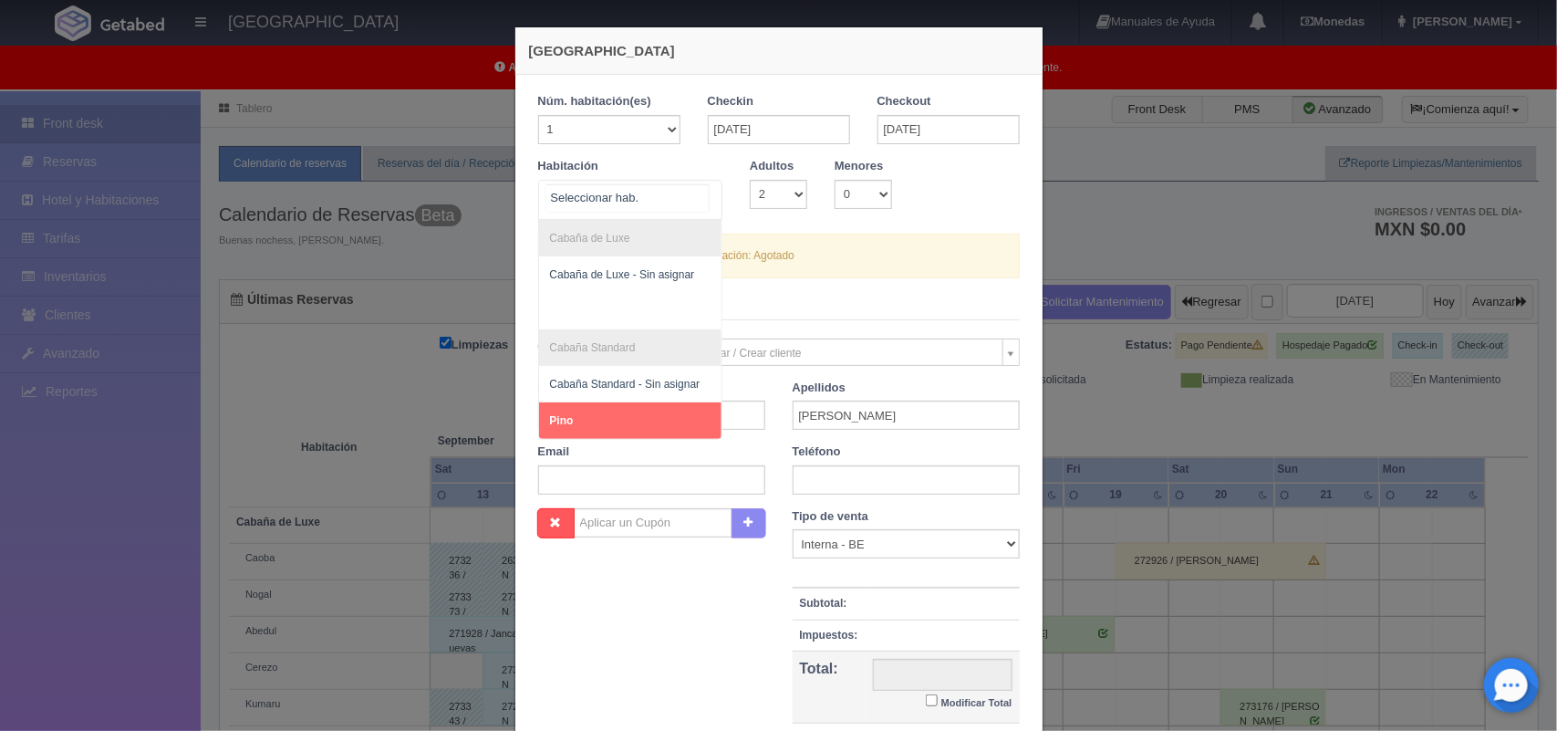
click at [700, 192] on div at bounding box center [703, 194] width 36 height 27
click at [613, 418] on span "Pino" at bounding box center [630, 420] width 183 height 36
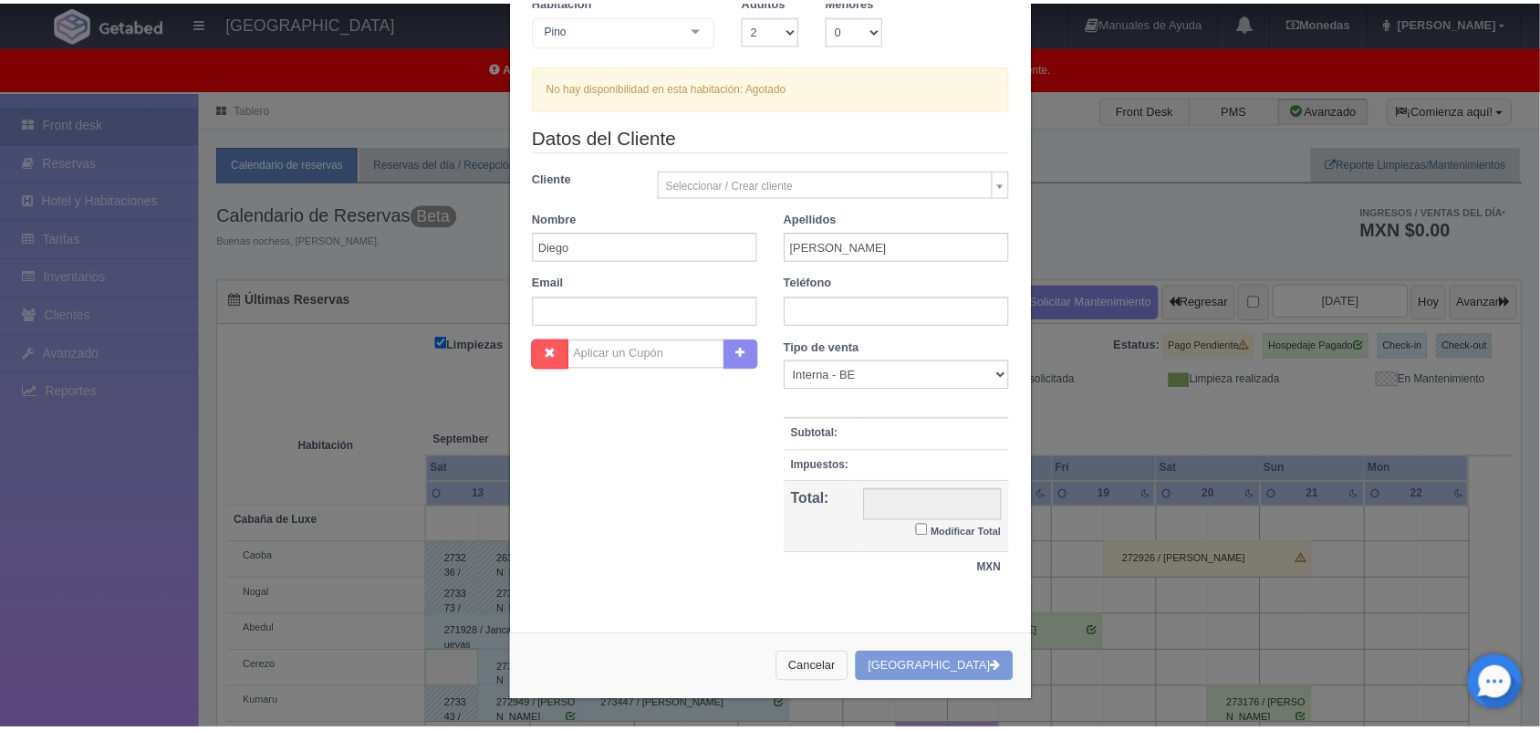
scroll to position [166, 0]
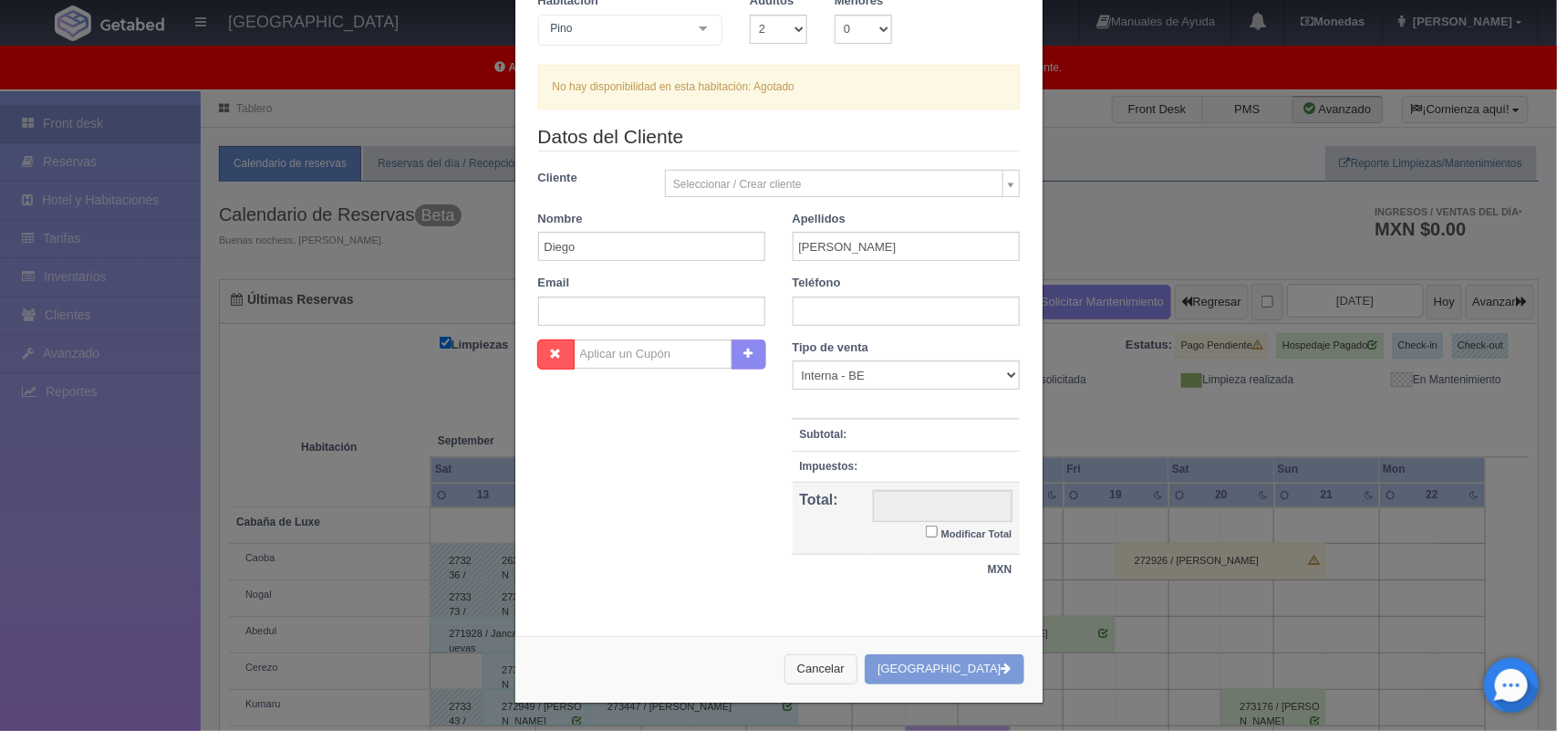
click at [835, 659] on button "Cancelar" at bounding box center [820, 669] width 73 height 30
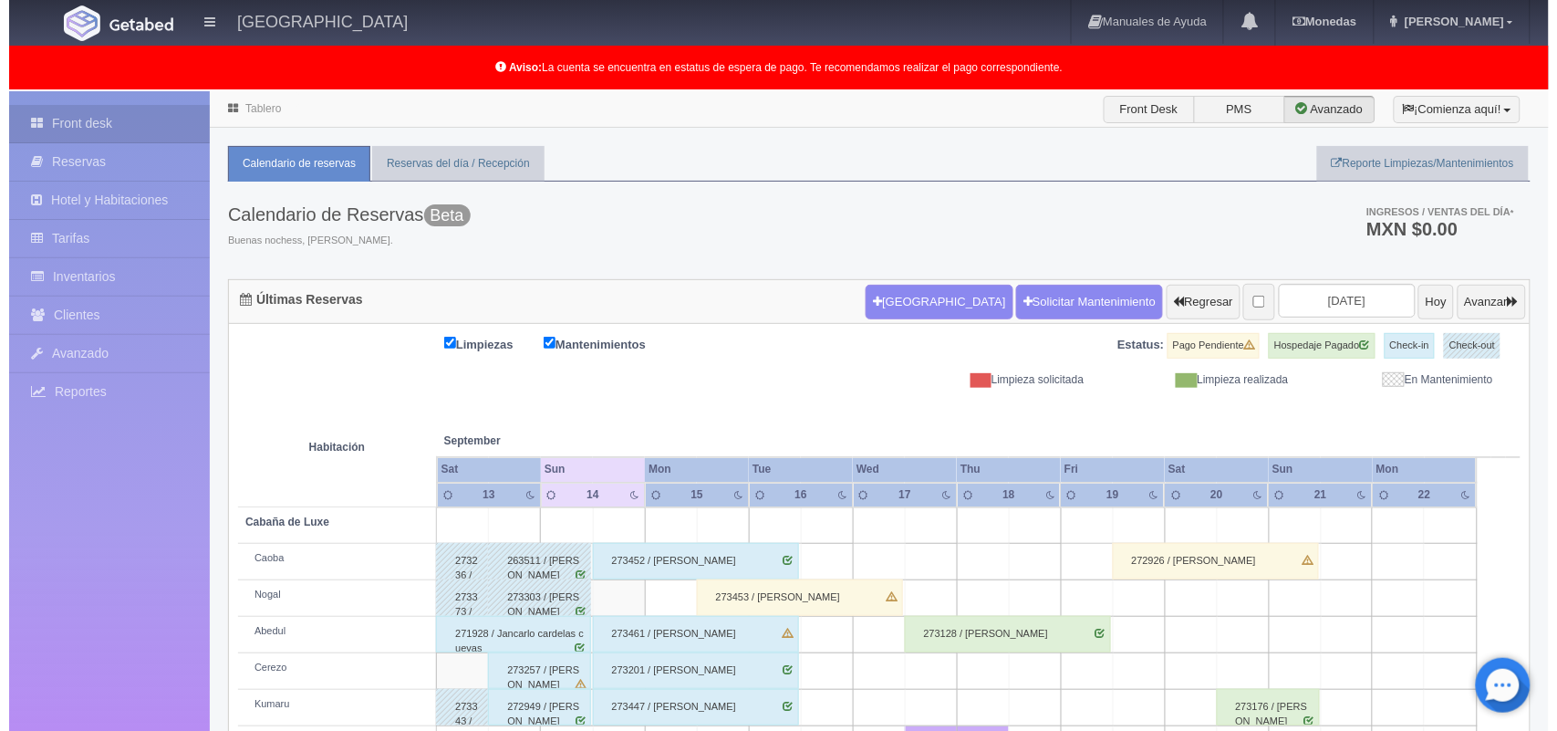
scroll to position [254, 0]
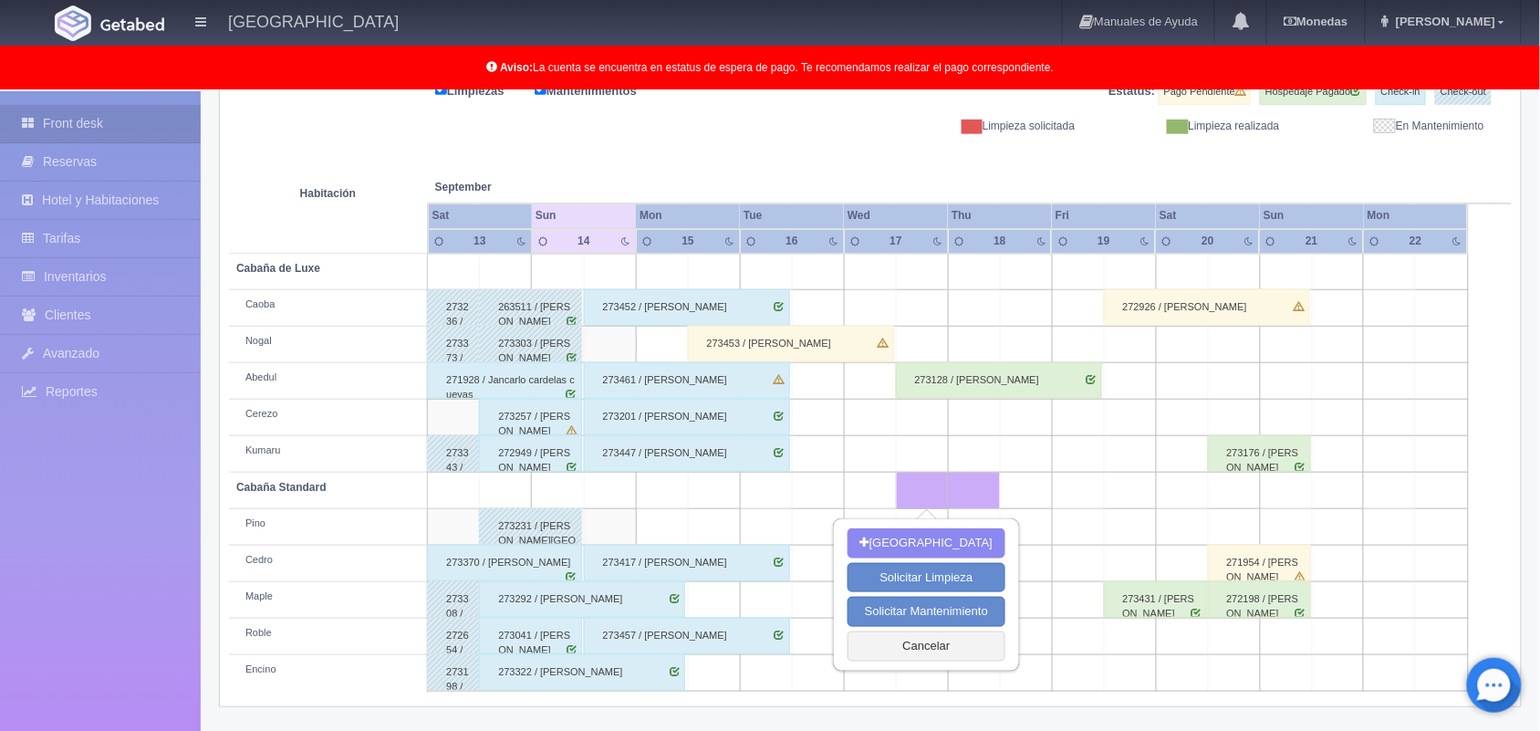
click at [723, 598] on td at bounding box center [714, 600] width 52 height 36
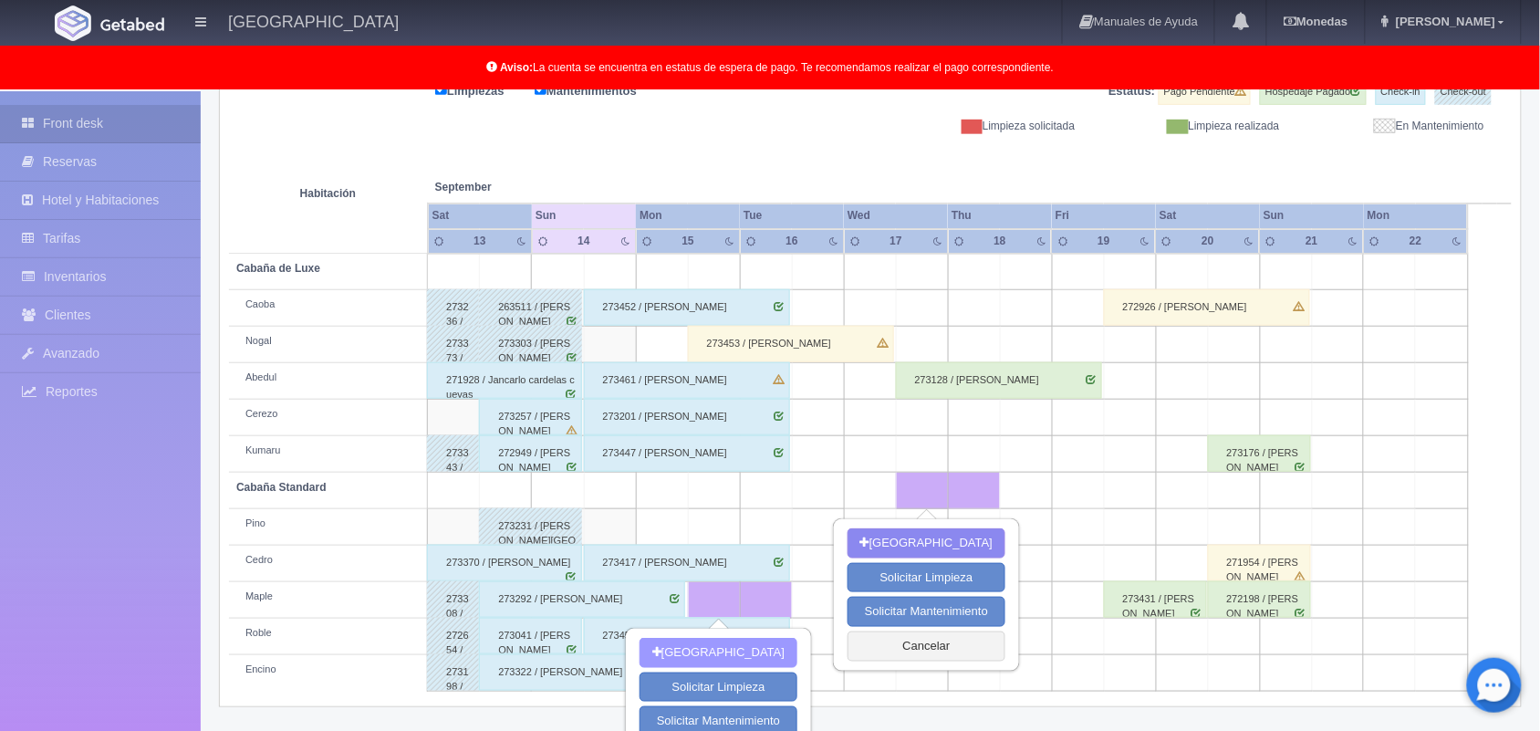
click at [713, 649] on button "[GEOGRAPHIC_DATA]" at bounding box center [718, 653] width 158 height 30
type input "15-09-2025"
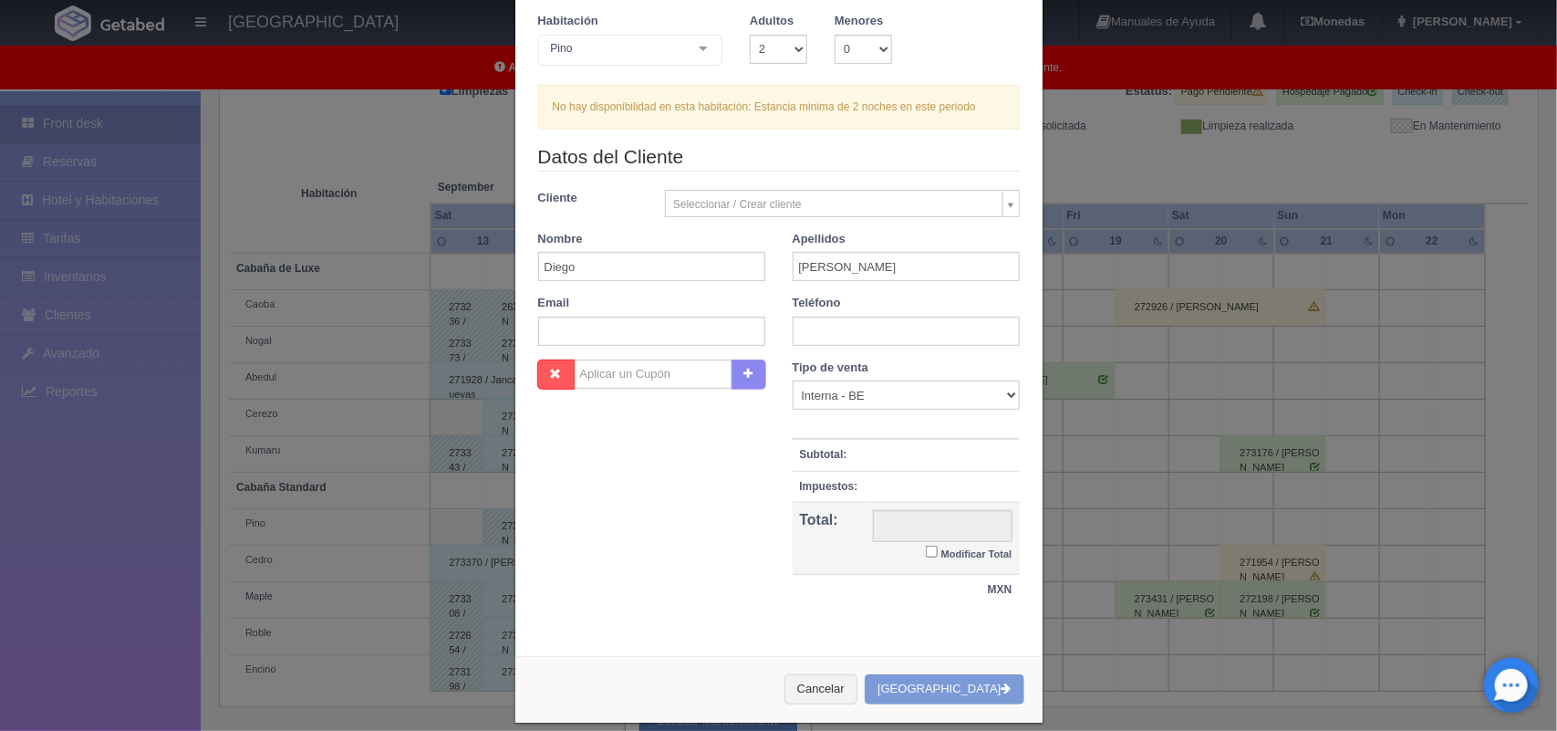
scroll to position [0, 0]
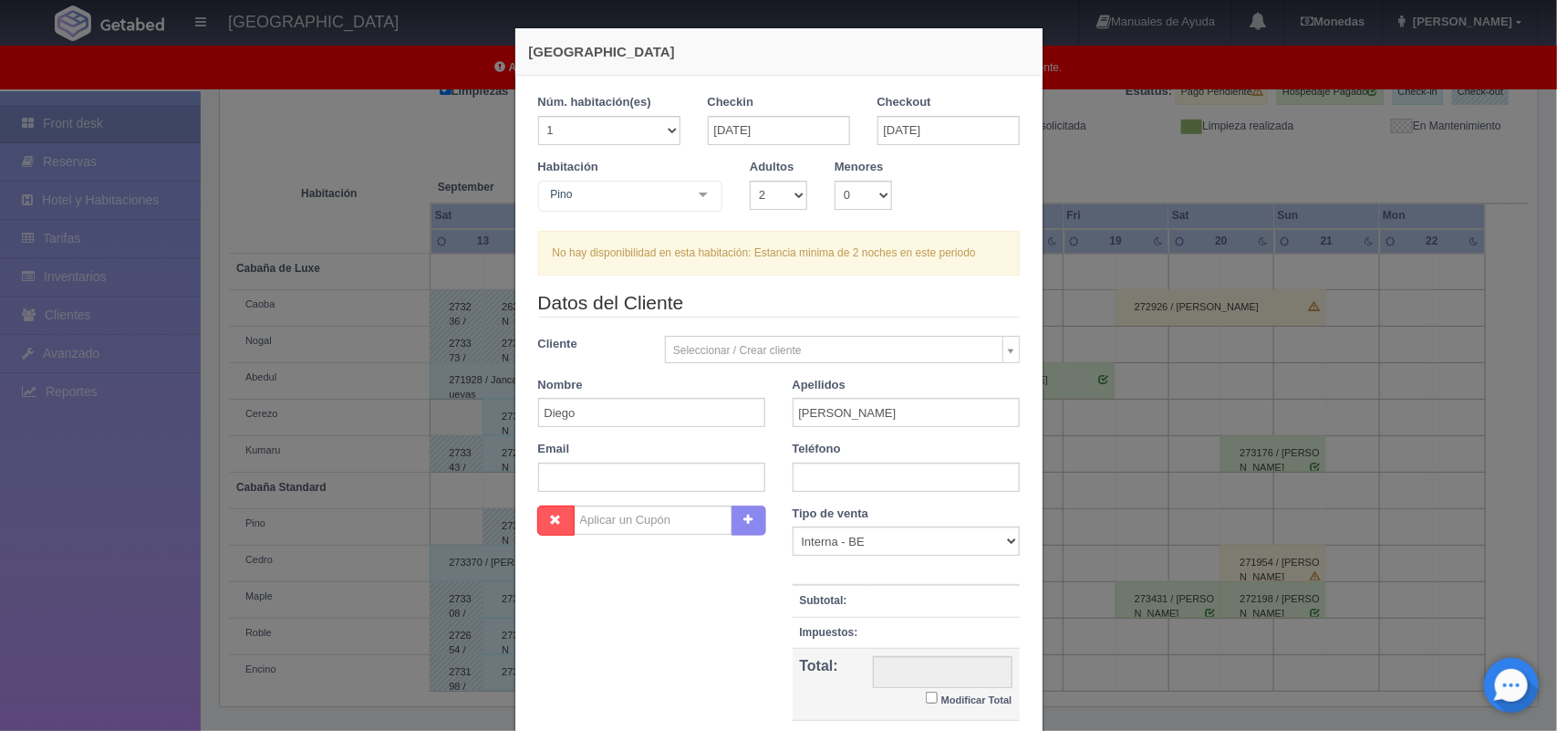
click at [1050, 171] on div "Nueva Reserva 1 Núm. habitación(es) 1 2 3 4 5 6 7 8 9 10 11 12 13 14 15 16 17 1…" at bounding box center [778, 365] width 1557 height 731
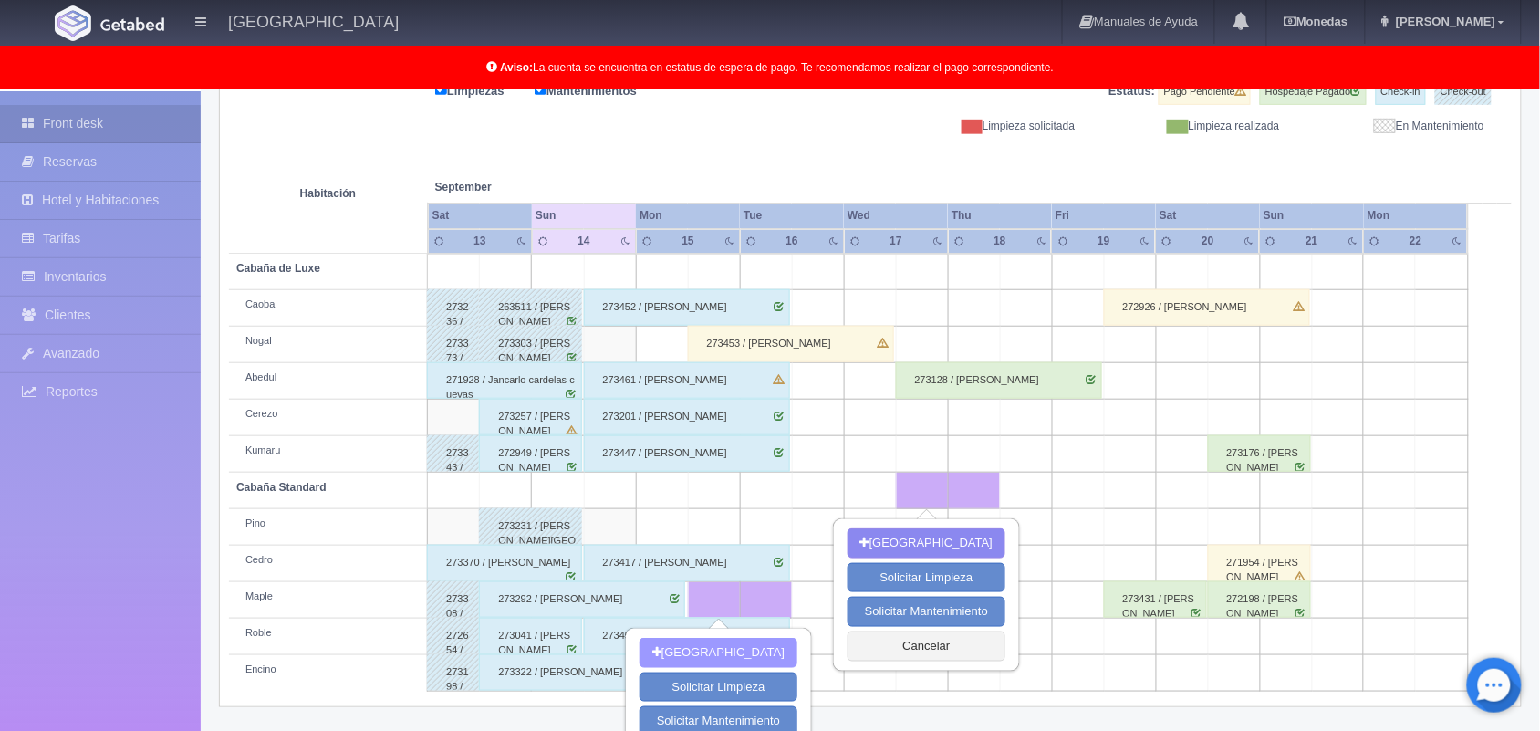
click at [685, 658] on button "[GEOGRAPHIC_DATA]" at bounding box center [718, 653] width 158 height 30
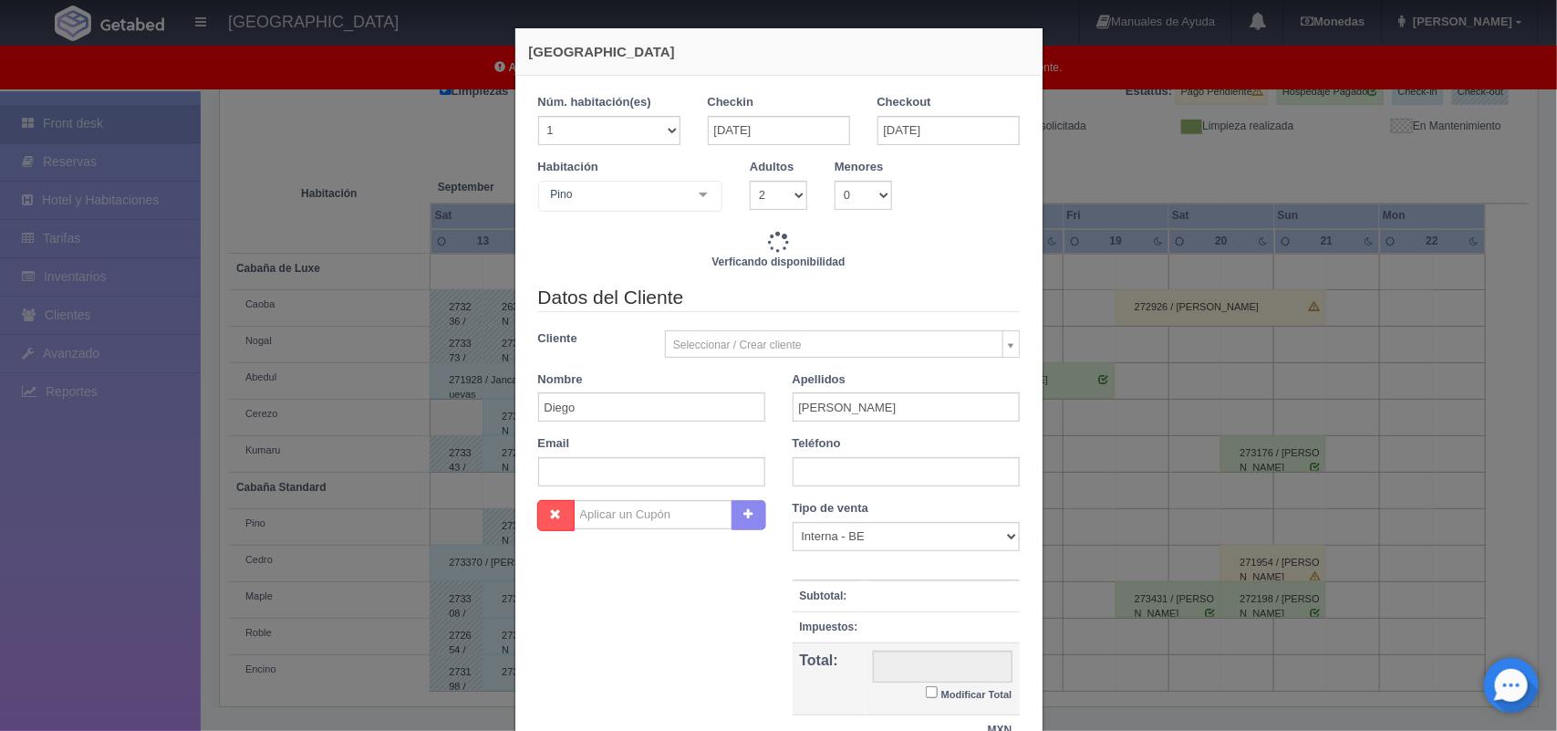
checkbox input "false"
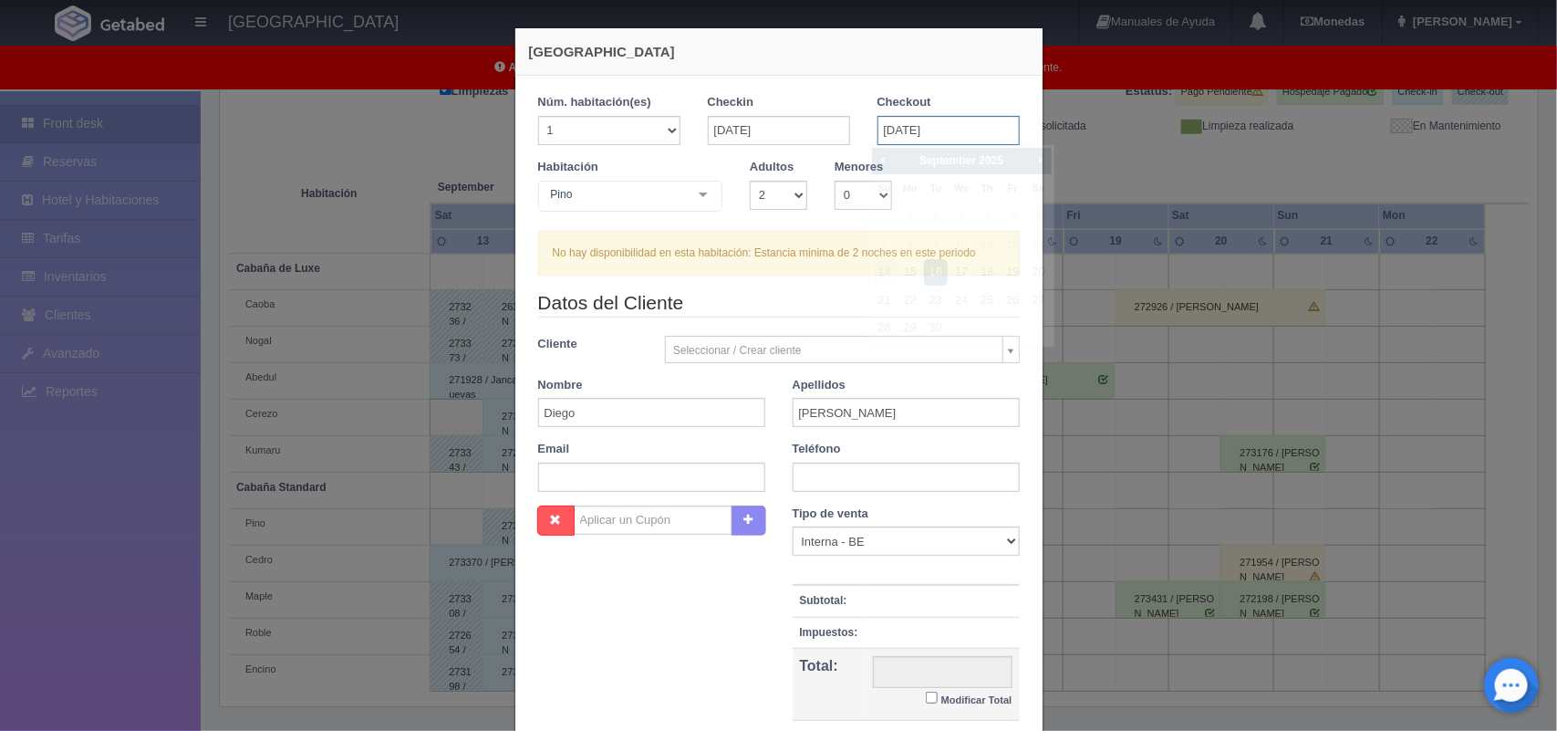
click at [921, 128] on input "16-09-2025" at bounding box center [949, 130] width 142 height 29
click at [745, 374] on div "Datos del Cliente Cliente Seleccionar / Crear cliente Nuevo Cliente -Juliana Fl…" at bounding box center [779, 397] width 509 height 216
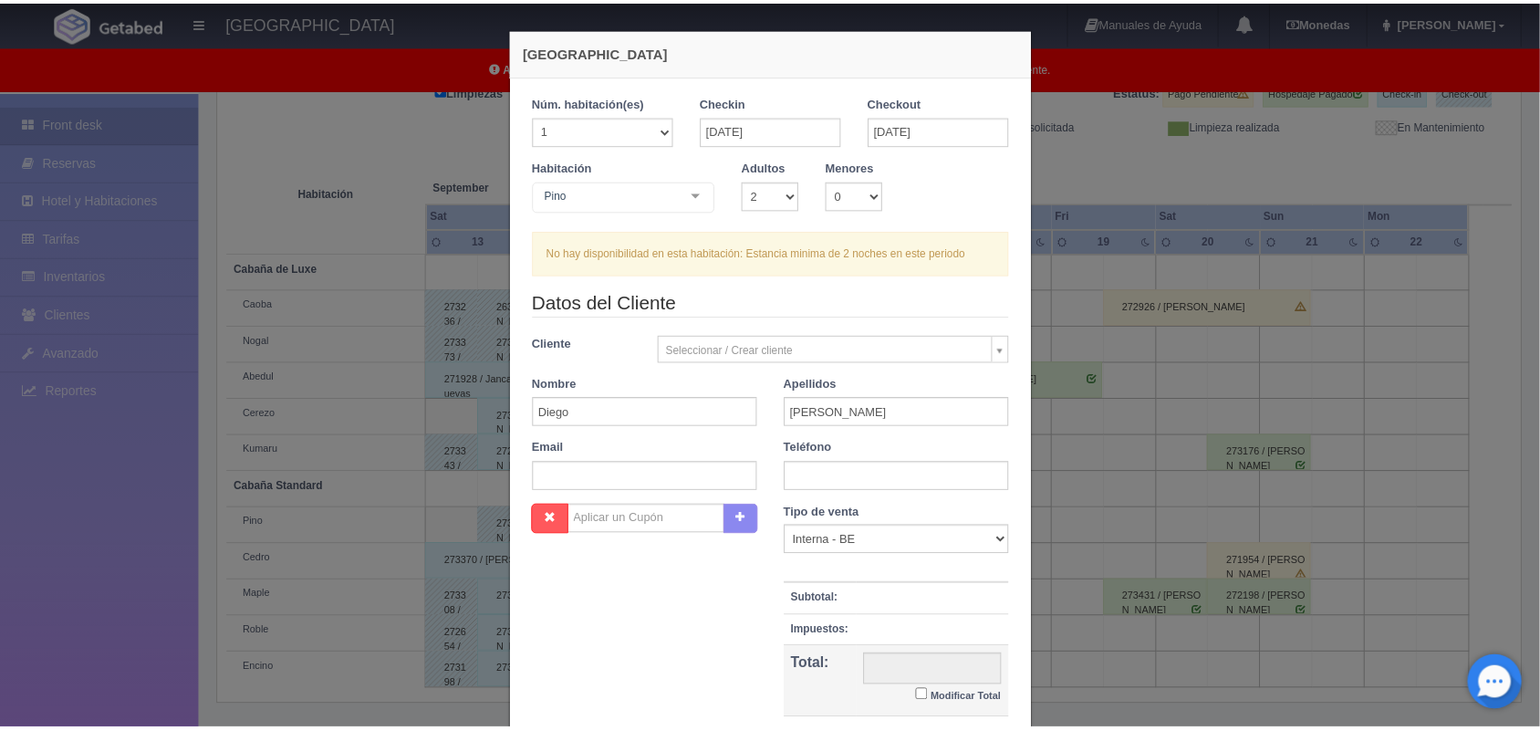
scroll to position [167, 0]
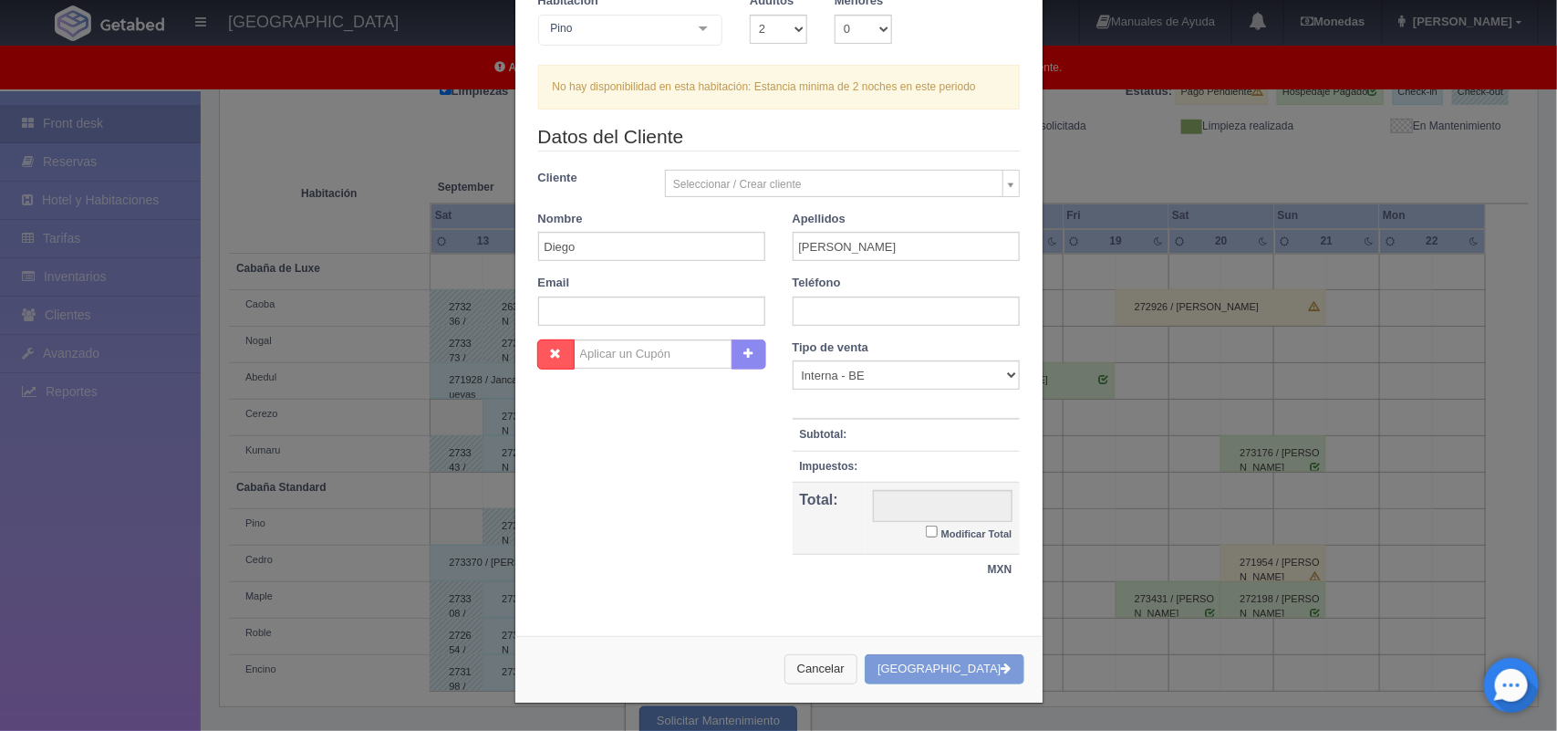
click at [857, 655] on button "Cancelar" at bounding box center [820, 669] width 73 height 30
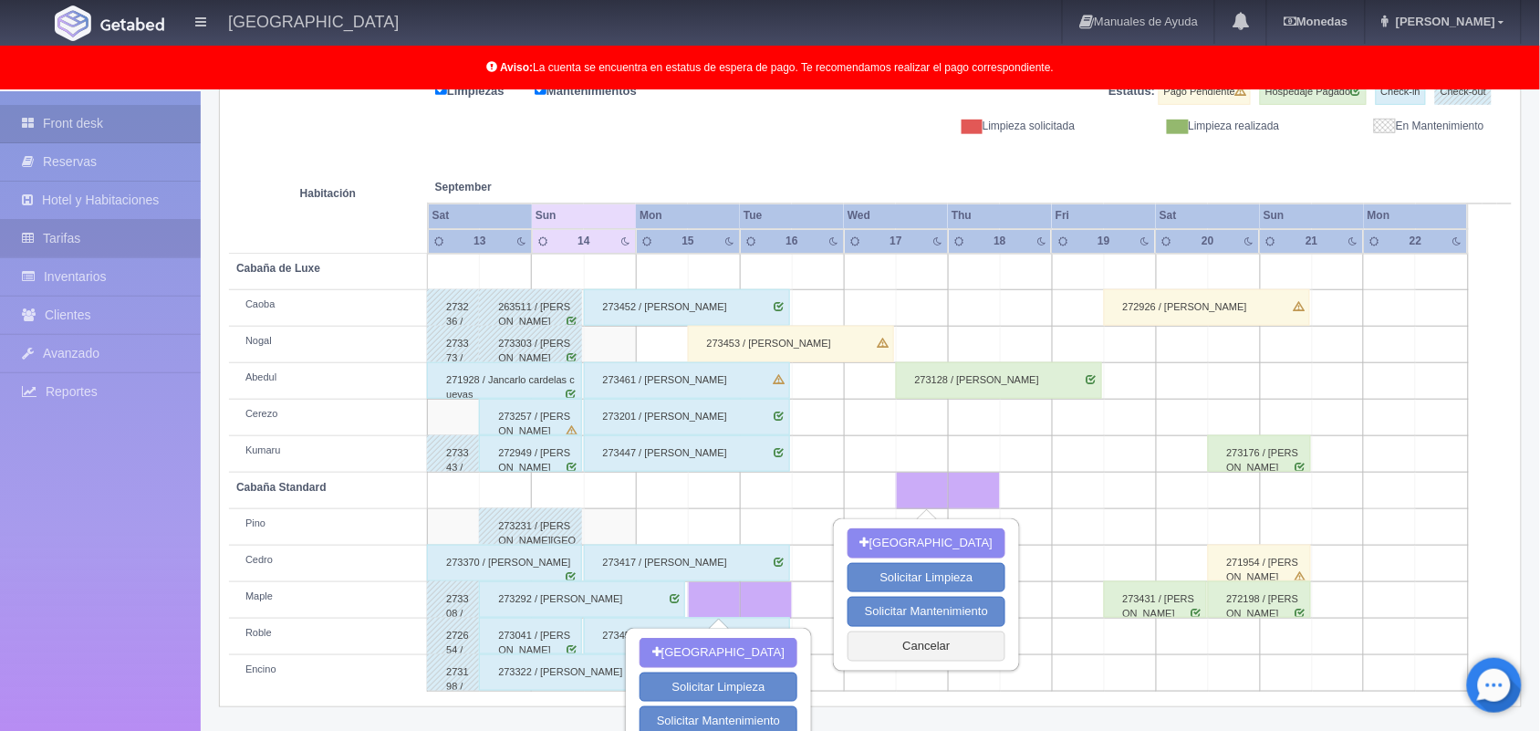
click at [126, 252] on link "Tarifas" at bounding box center [100, 238] width 201 height 37
click at [116, 239] on link "Tarifas" at bounding box center [100, 238] width 201 height 37
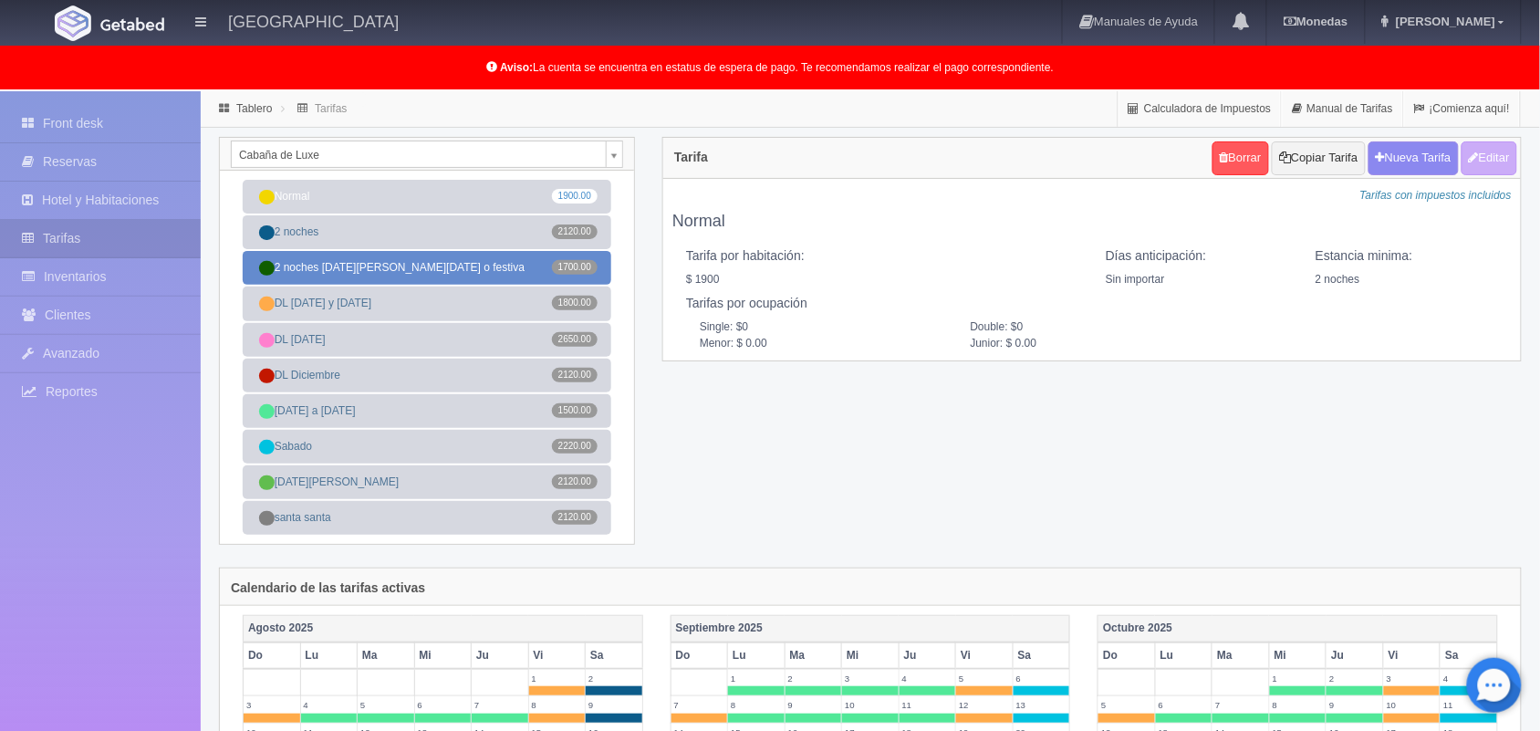
click at [433, 270] on link "2 noches domingo o viernes o festiva 1700.00" at bounding box center [427, 268] width 369 height 34
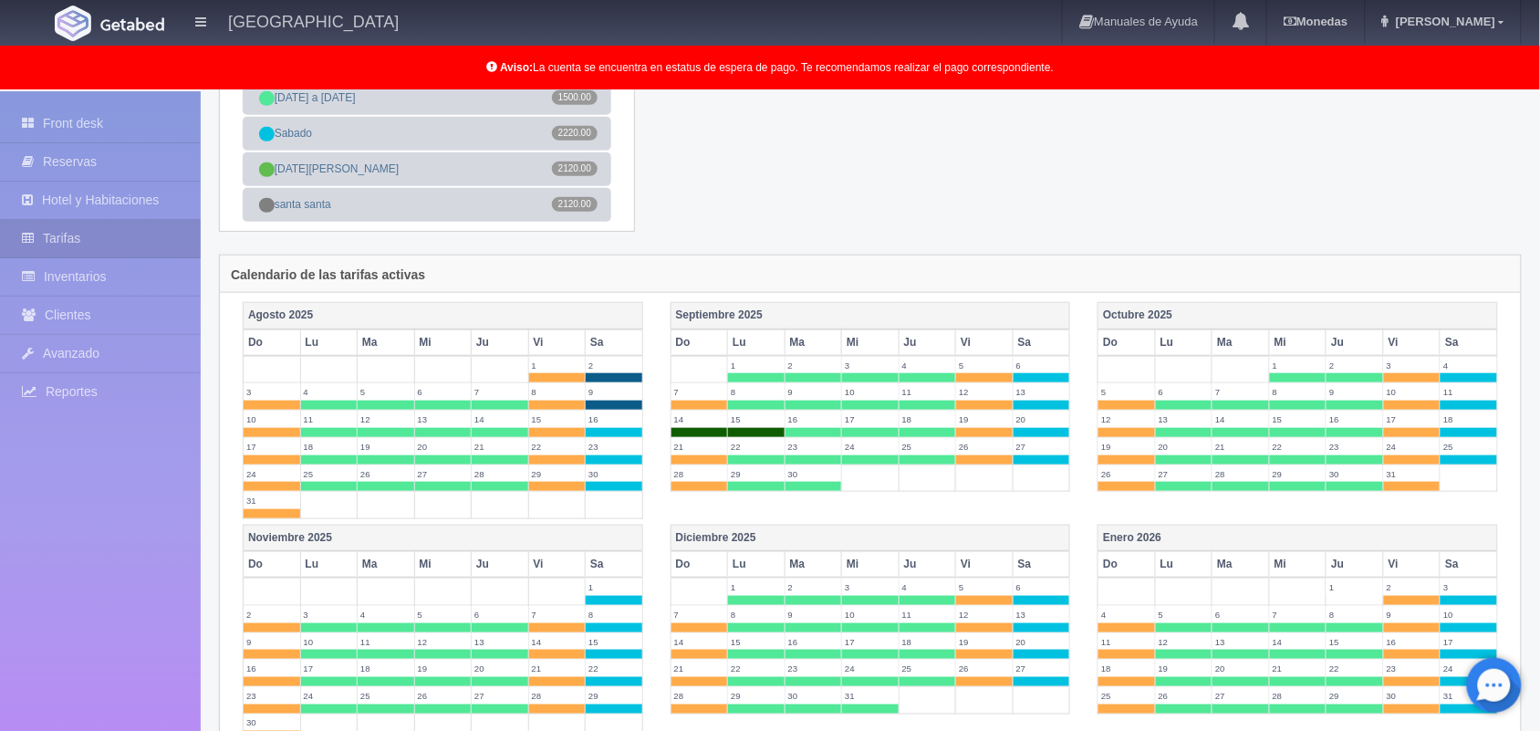
scroll to position [312, 0]
click at [101, 119] on link "Front desk" at bounding box center [100, 123] width 201 height 37
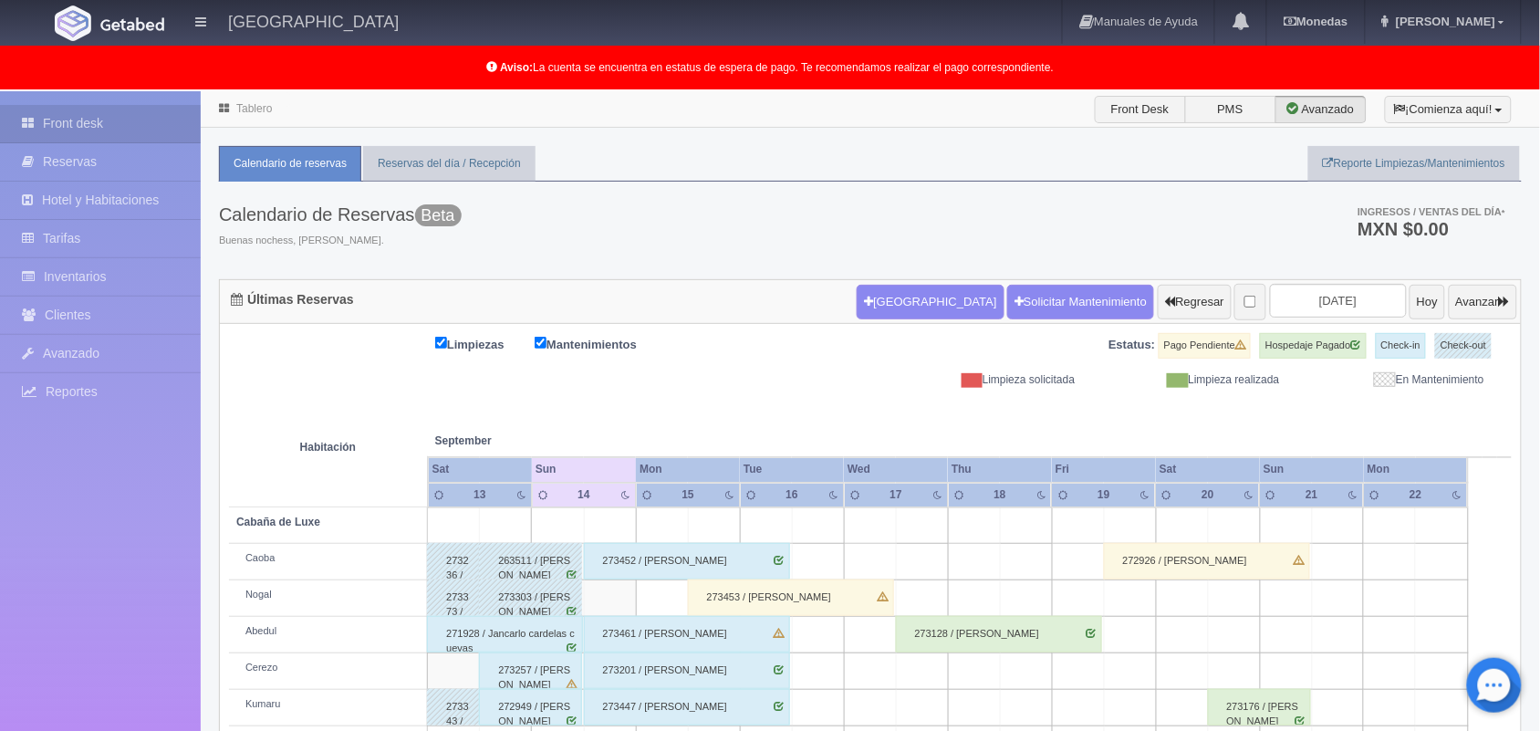
scroll to position [254, 0]
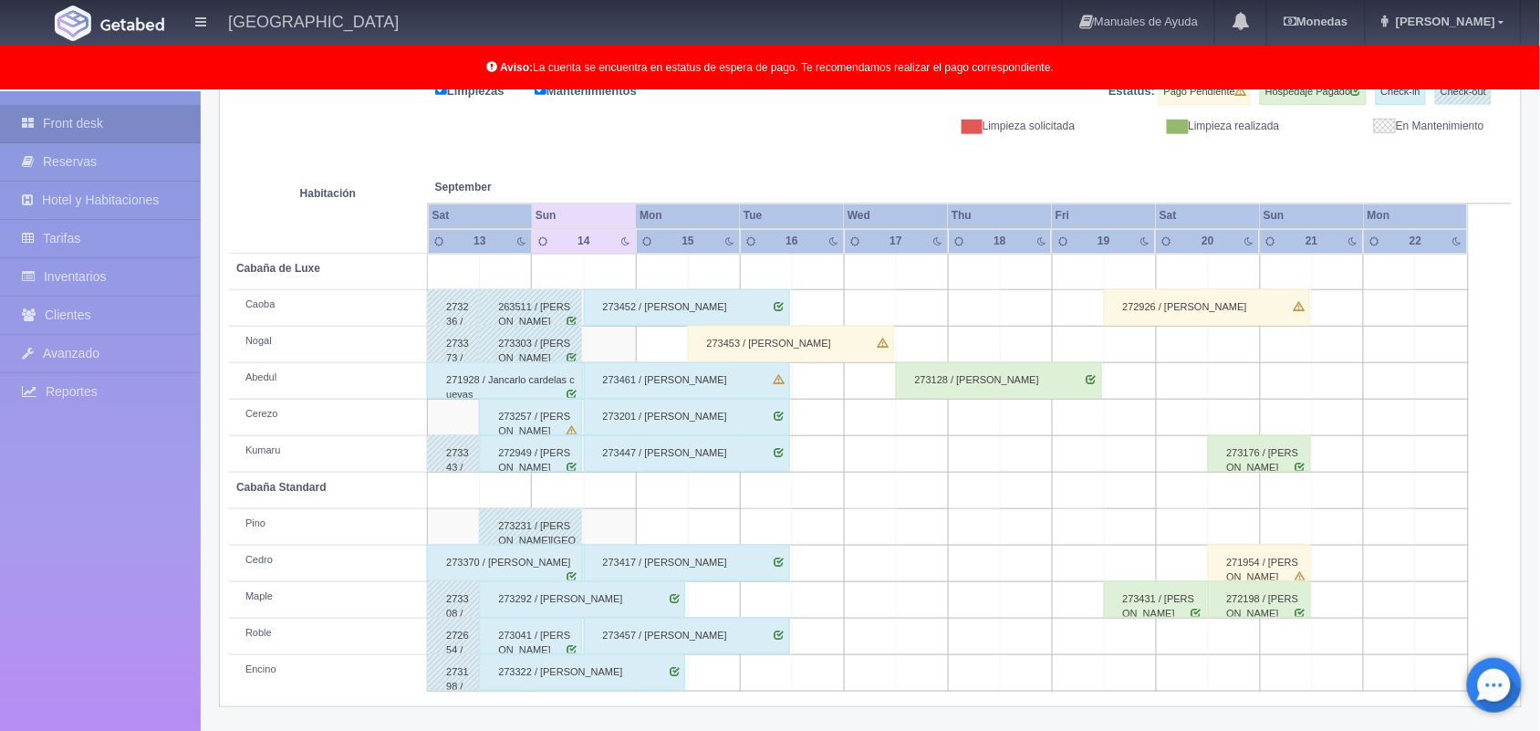
click at [591, 517] on td at bounding box center [610, 527] width 52 height 36
click at [653, 530] on td at bounding box center [662, 527] width 52 height 36
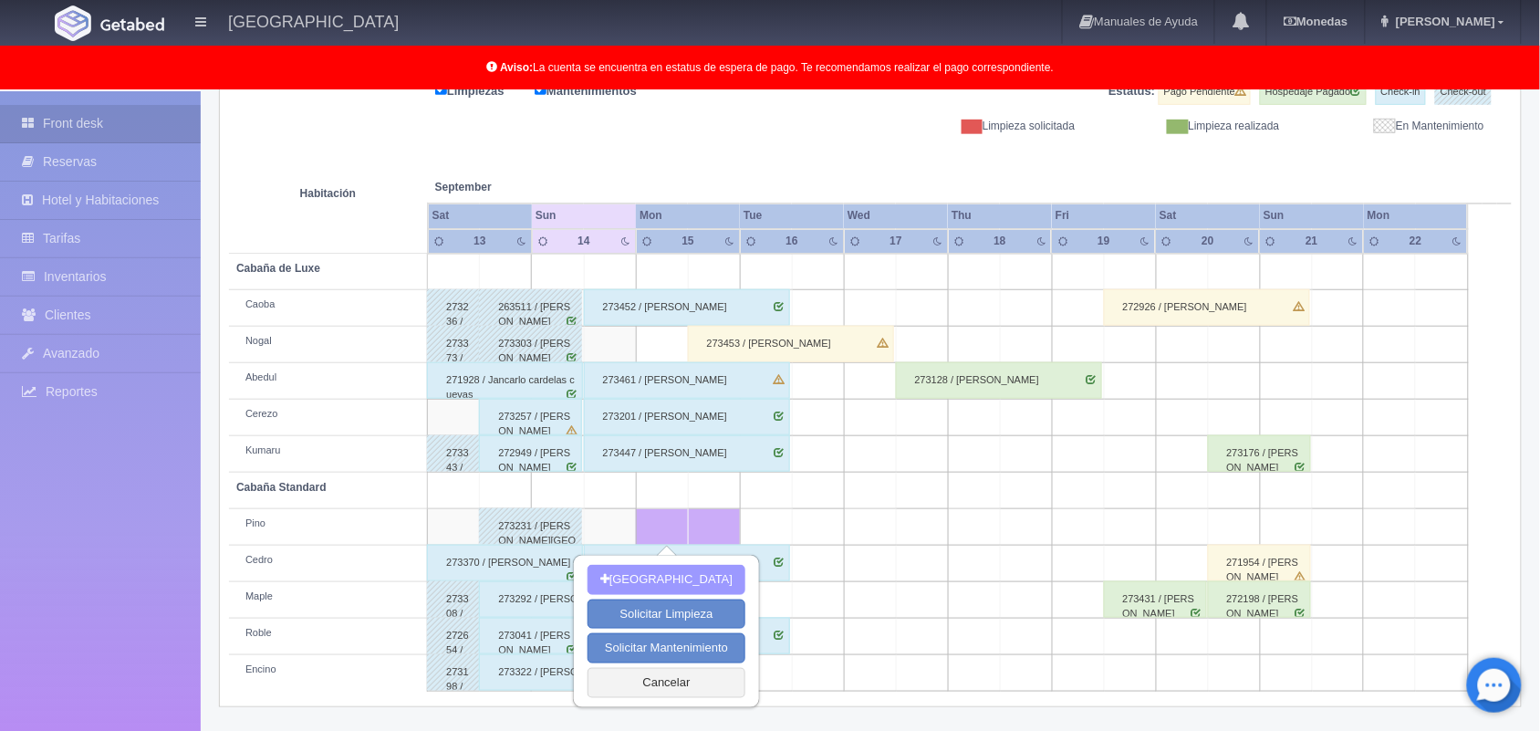
click at [680, 575] on button "[GEOGRAPHIC_DATA]" at bounding box center [666, 580] width 158 height 30
type input "[DATE]"
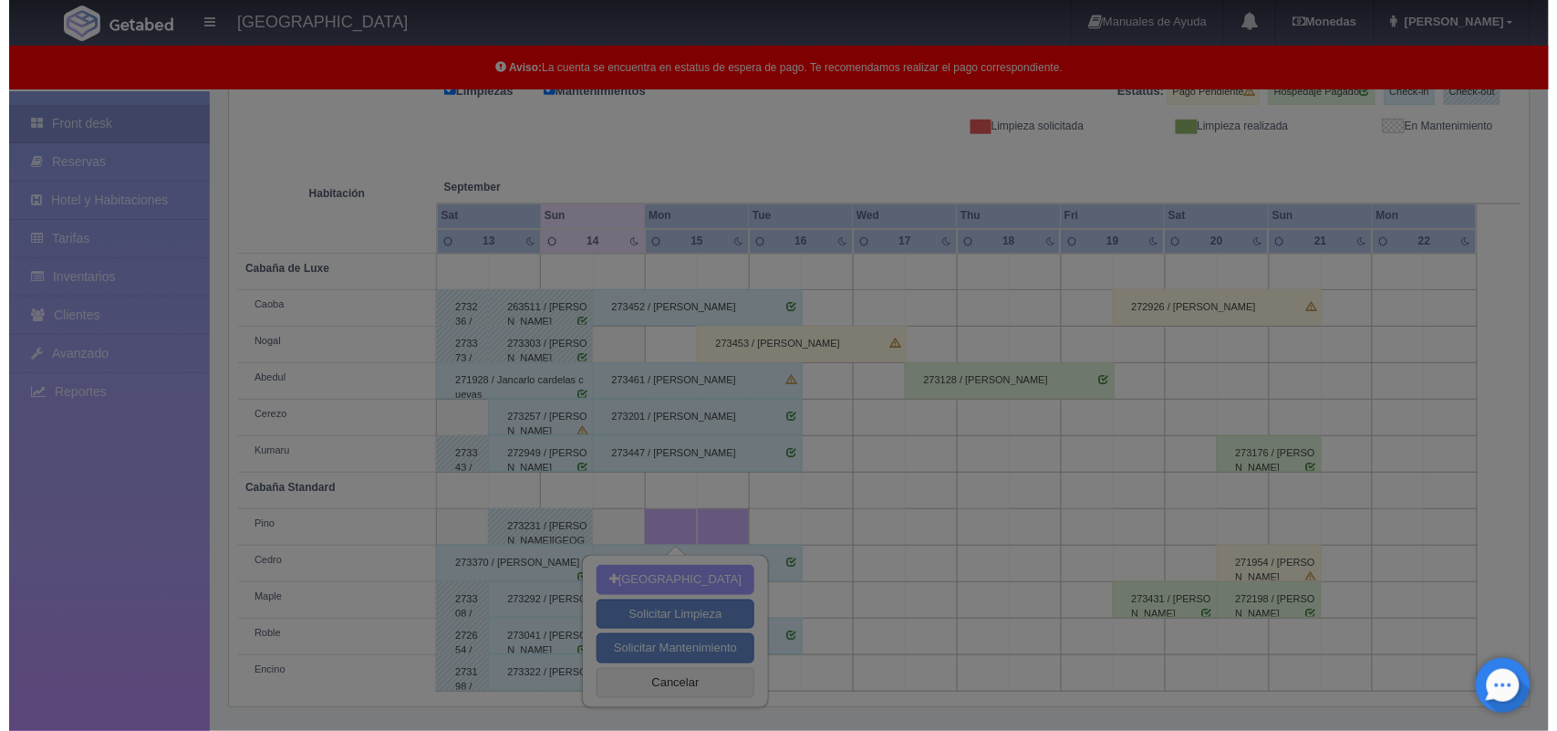
scroll to position [253, 0]
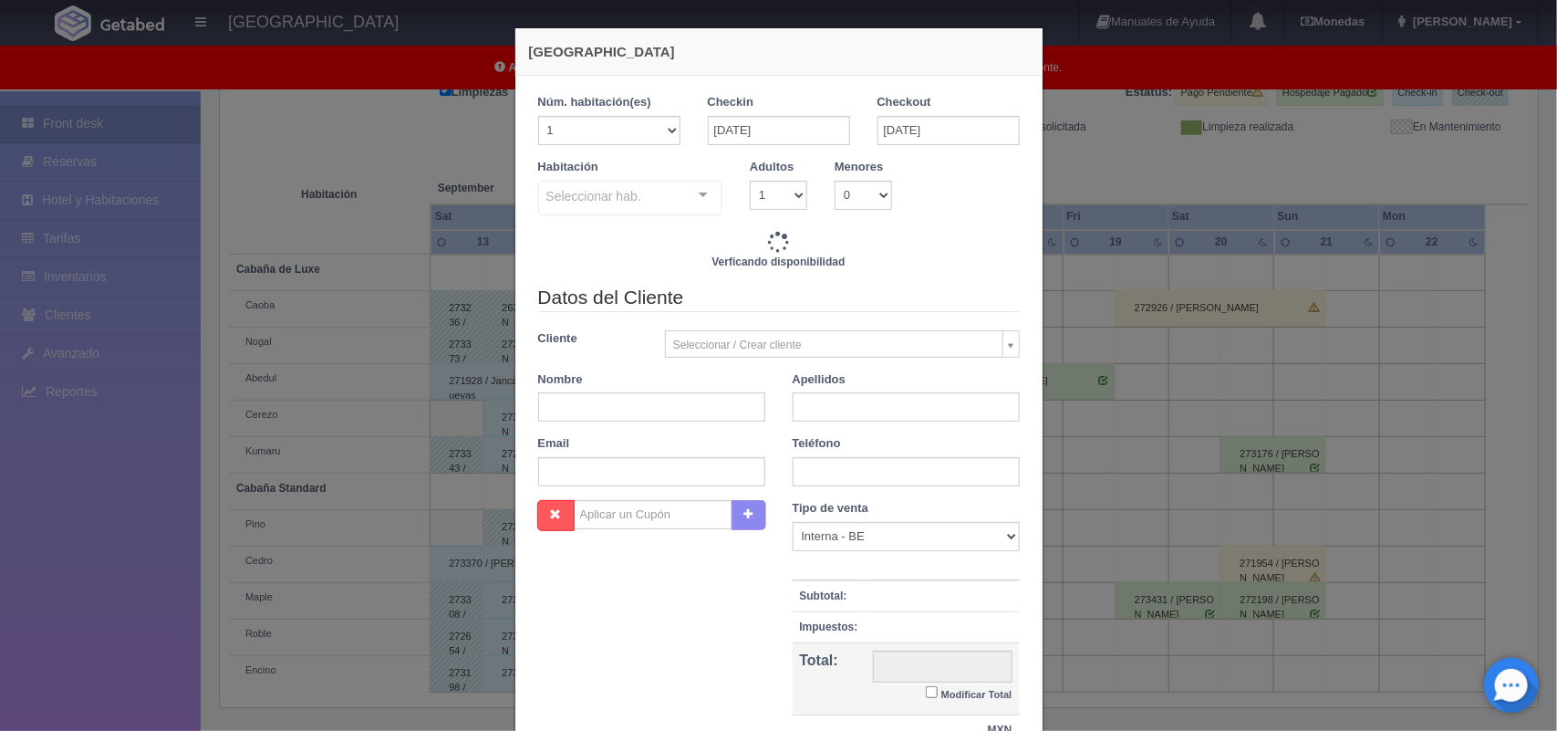
checkbox input "false"
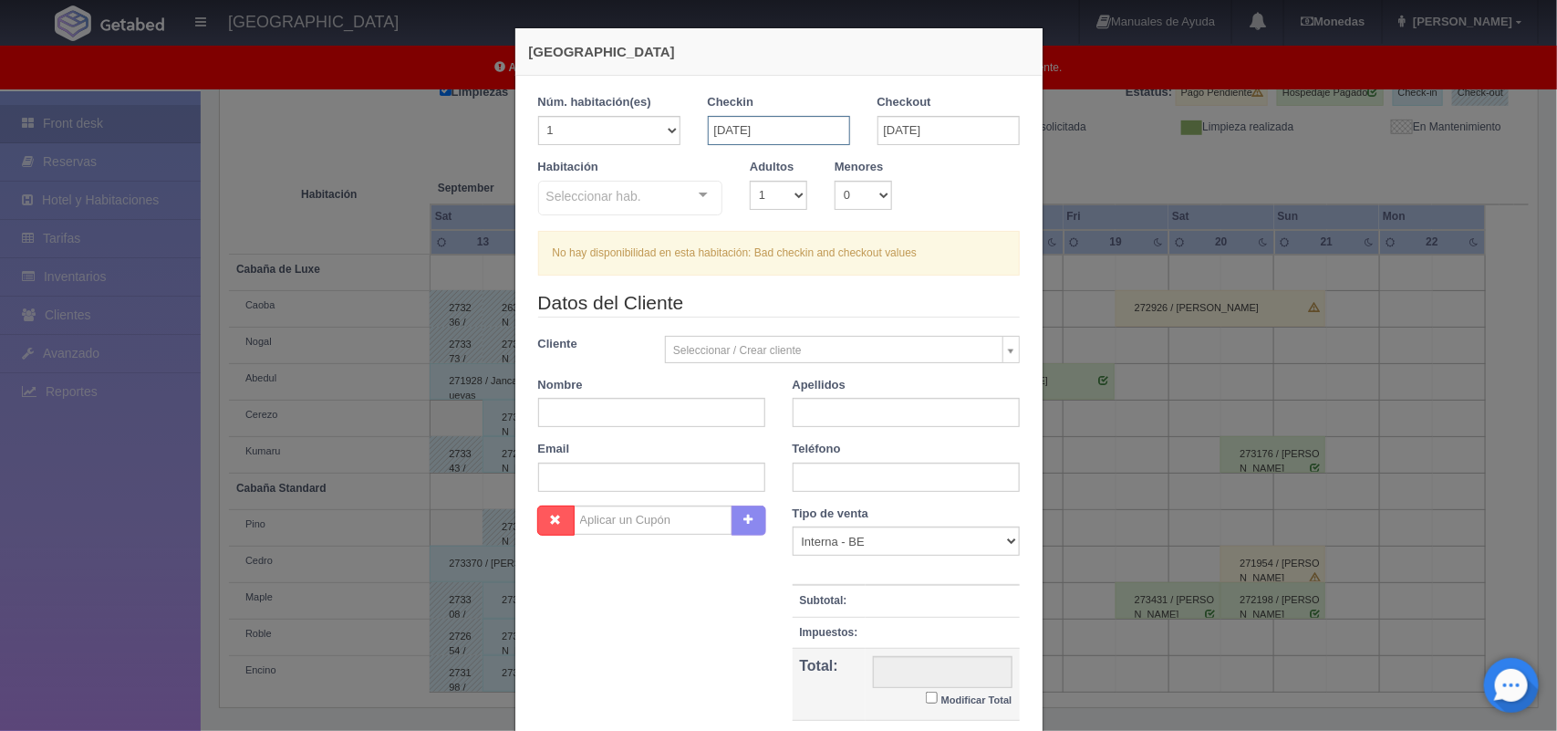
click at [740, 132] on input "[DATE]" at bounding box center [779, 130] width 142 height 29
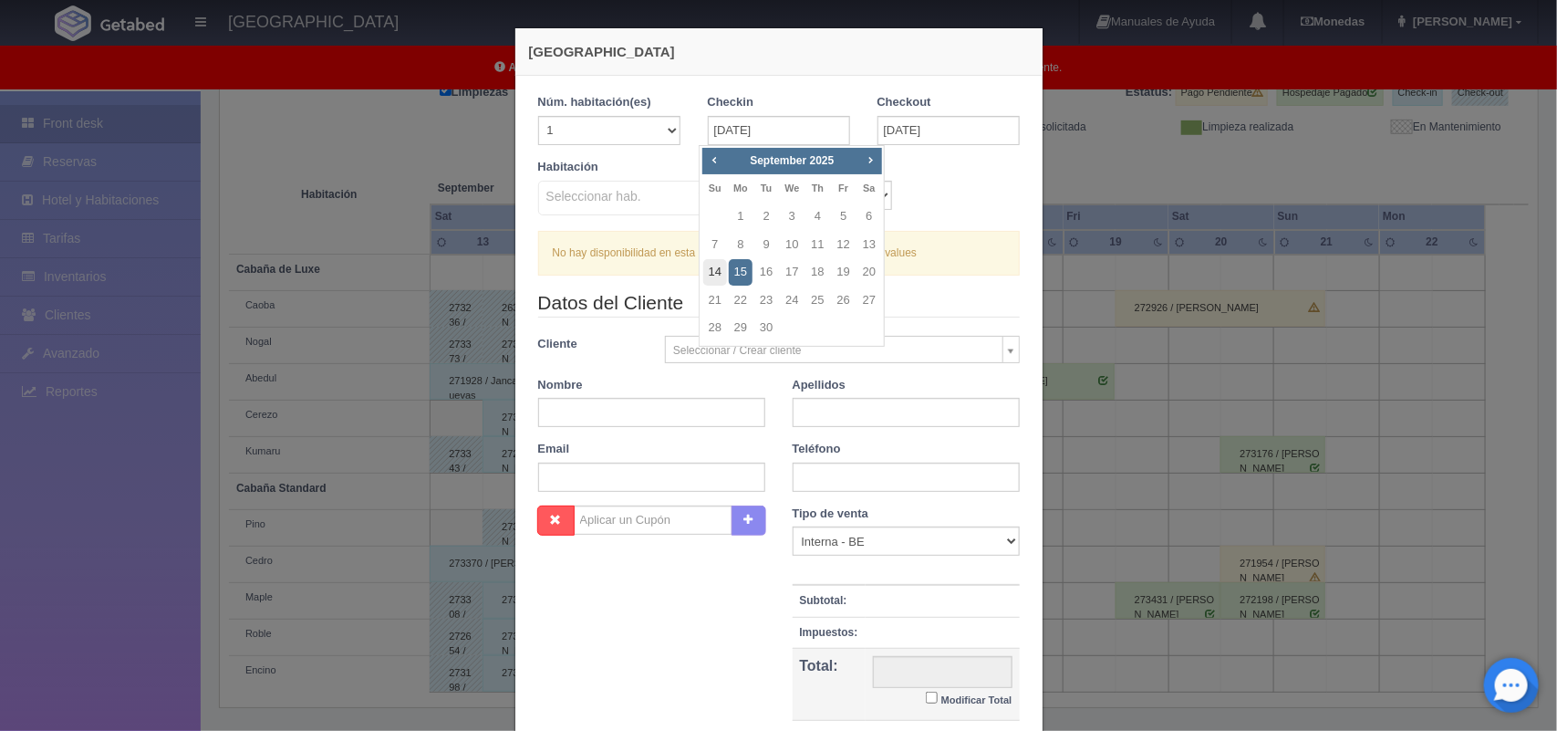
click at [709, 275] on link "14" at bounding box center [715, 272] width 24 height 26
type input "14-09-2025"
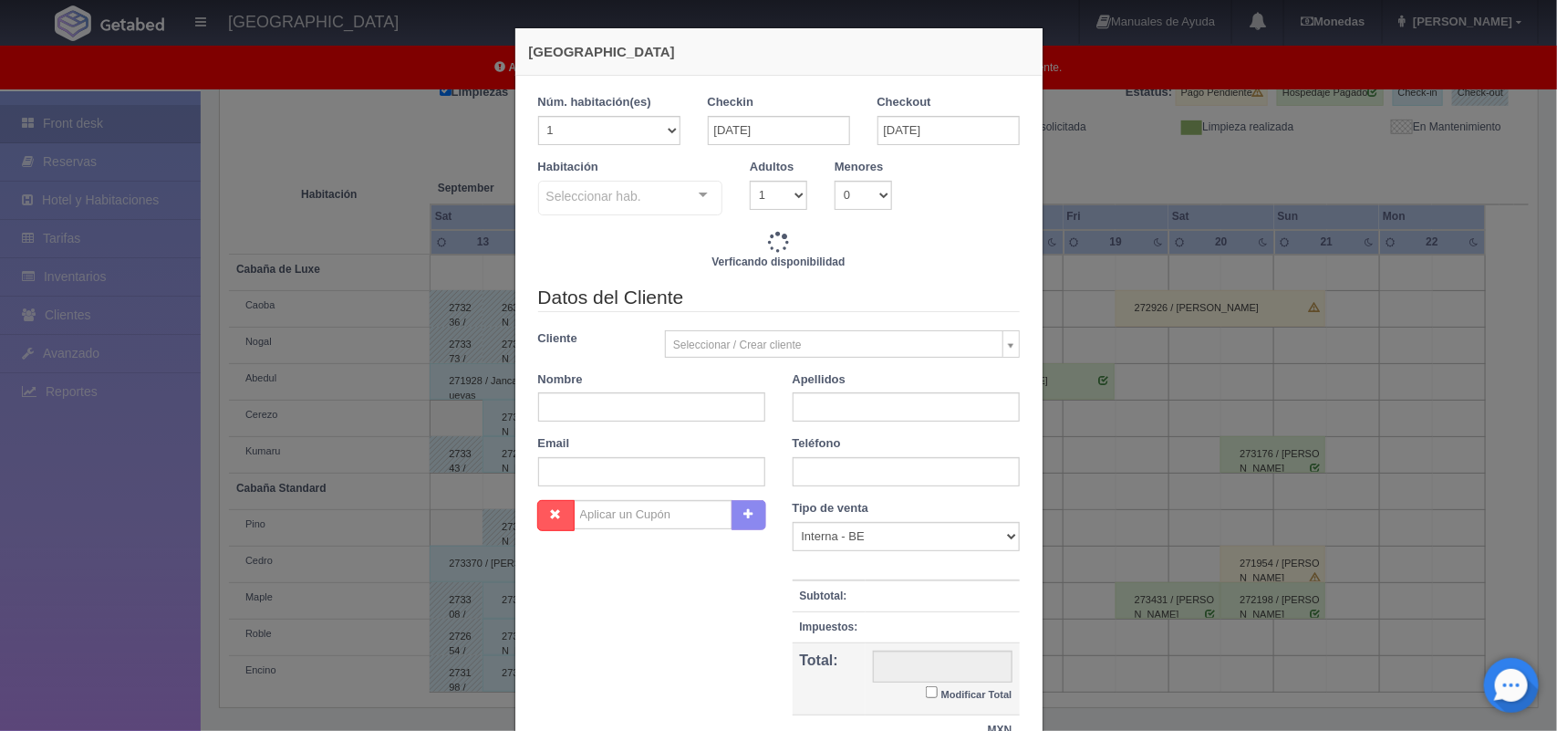
checkbox input "false"
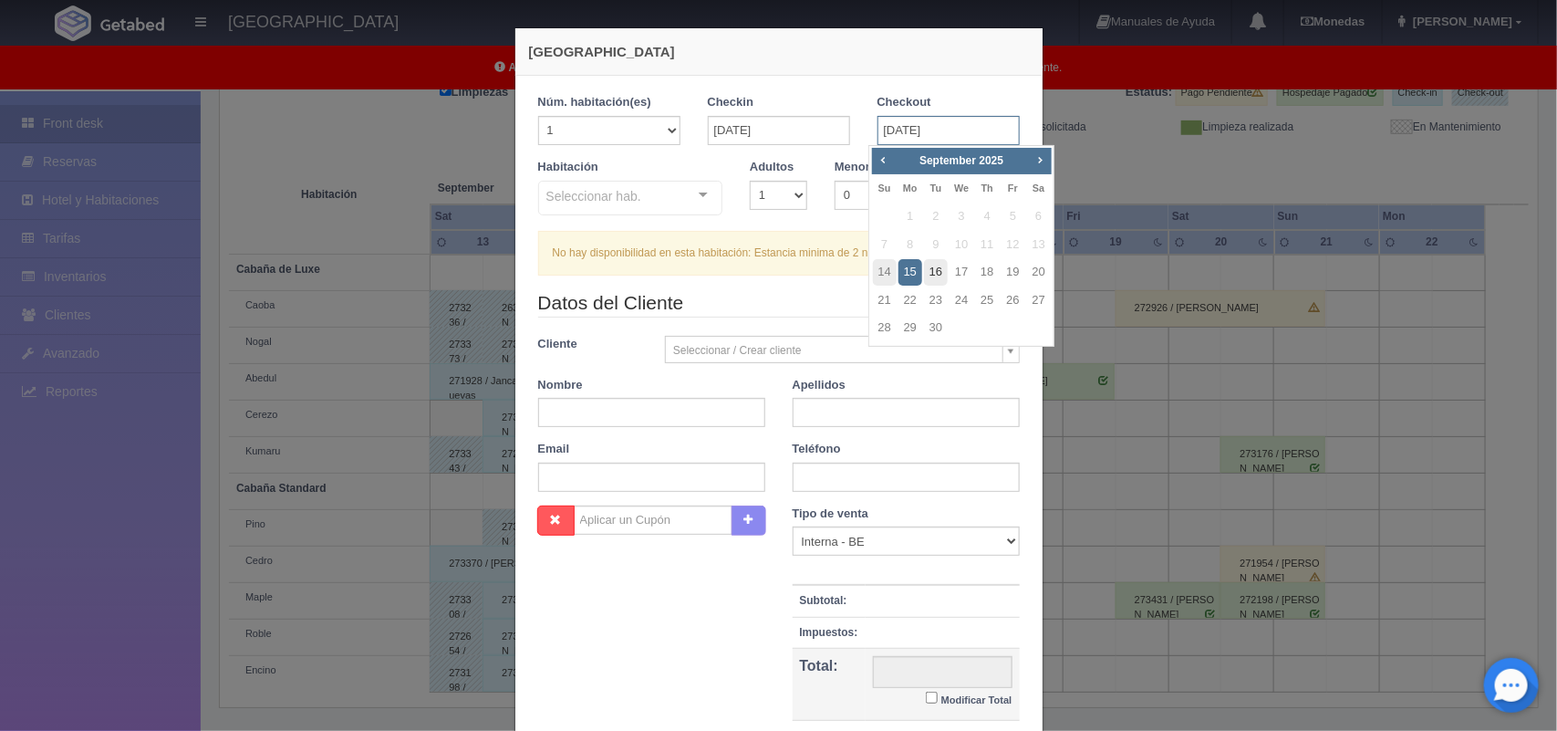
drag, startPoint x: 913, startPoint y: 135, endPoint x: 938, endPoint y: 269, distance: 136.3
click at [938, 269] on body "Hotel Xacallan Manuales de Ayuda Actualizaciones recientes Monedas Tipo de camb…" at bounding box center [778, 286] width 1557 height 894
click at [938, 270] on link "16" at bounding box center [936, 272] width 24 height 26
type input "[DATE]"
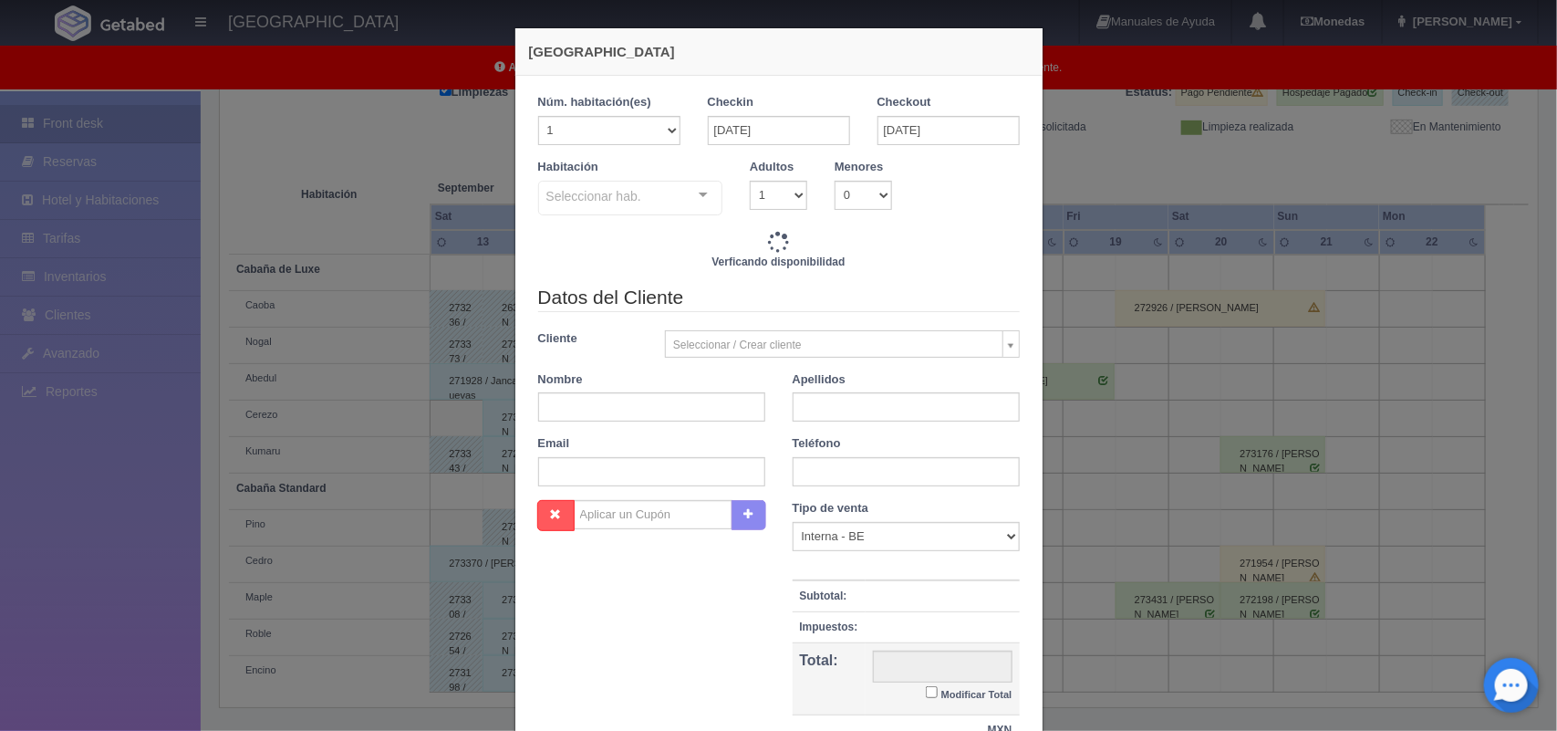
checkbox input "false"
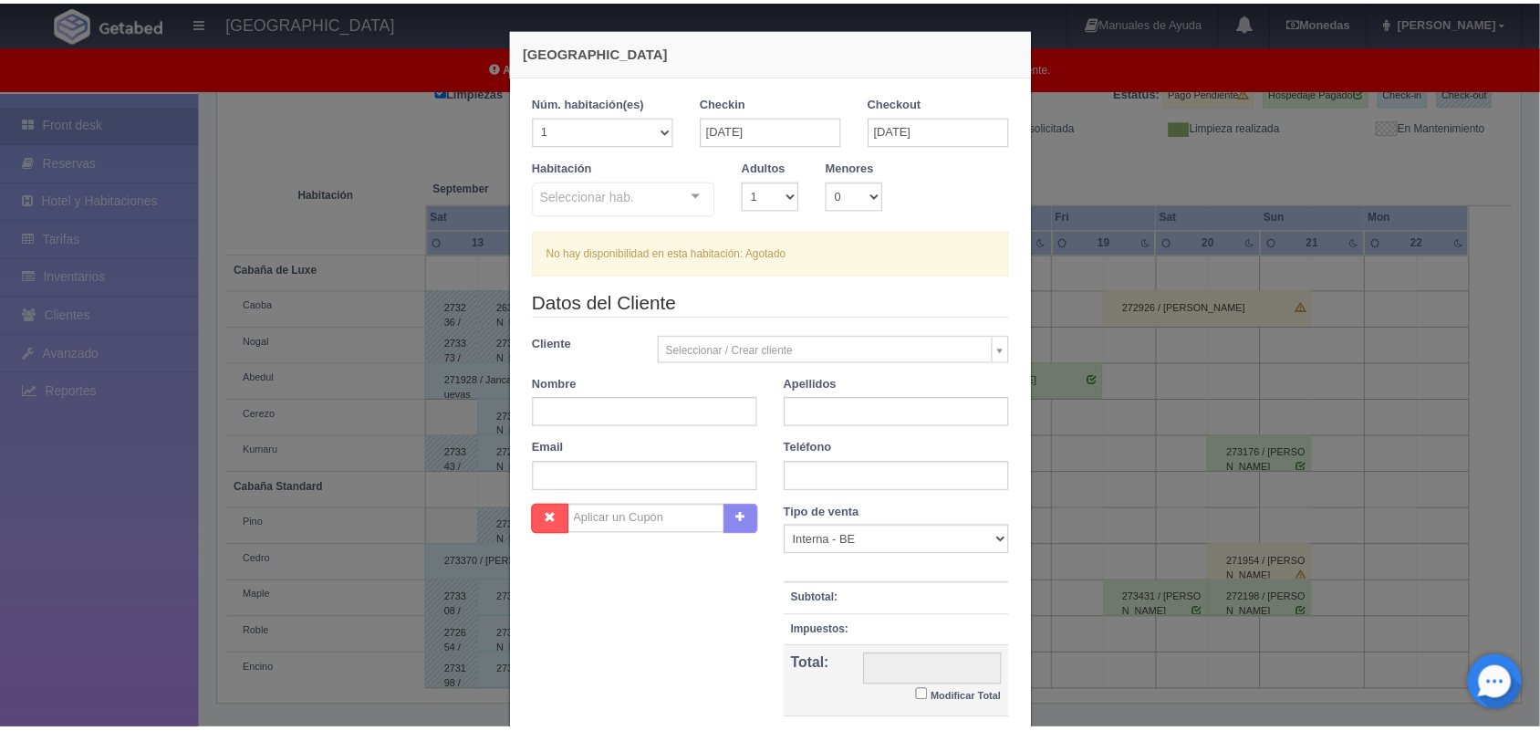
scroll to position [167, 0]
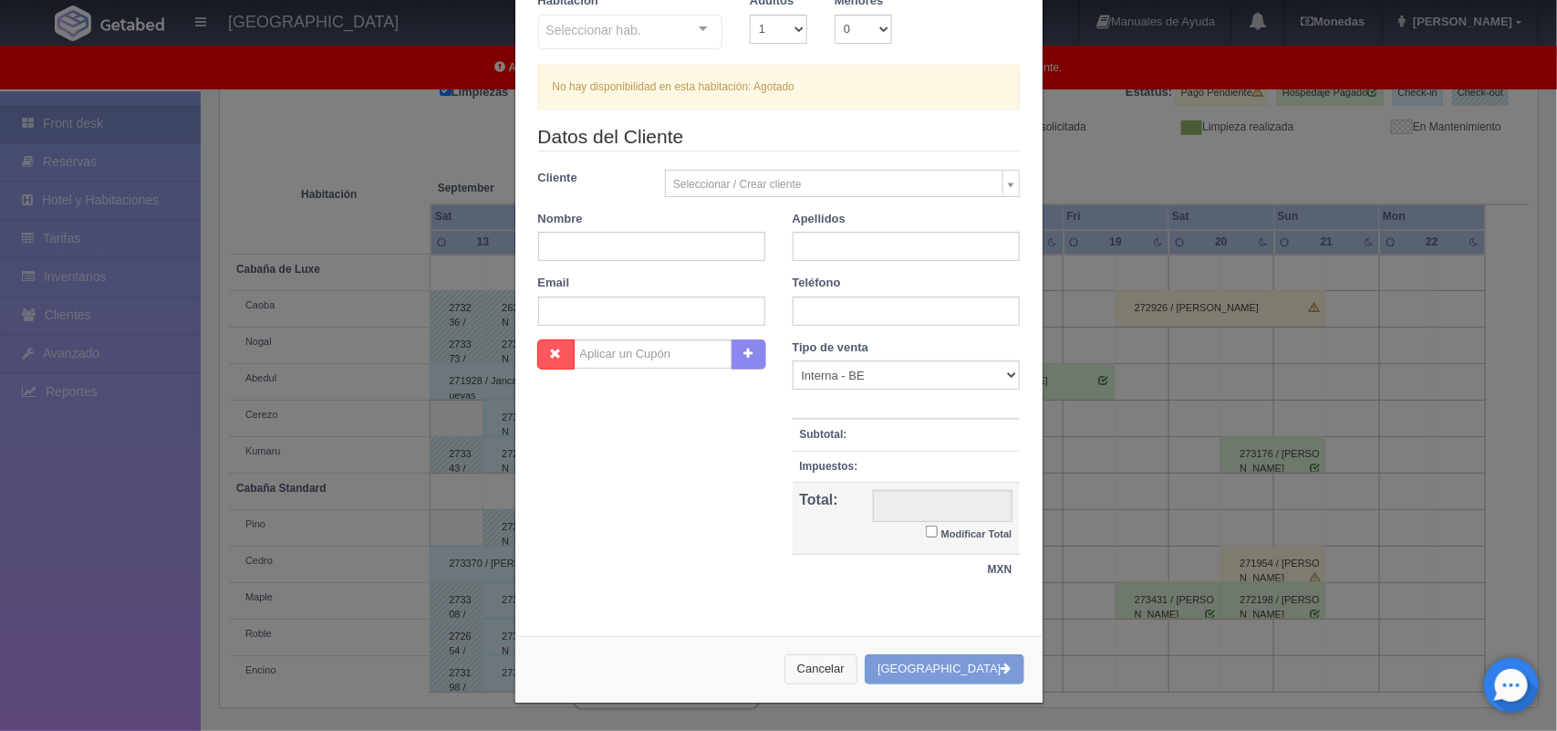
click at [836, 677] on button "Cancelar" at bounding box center [820, 669] width 73 height 30
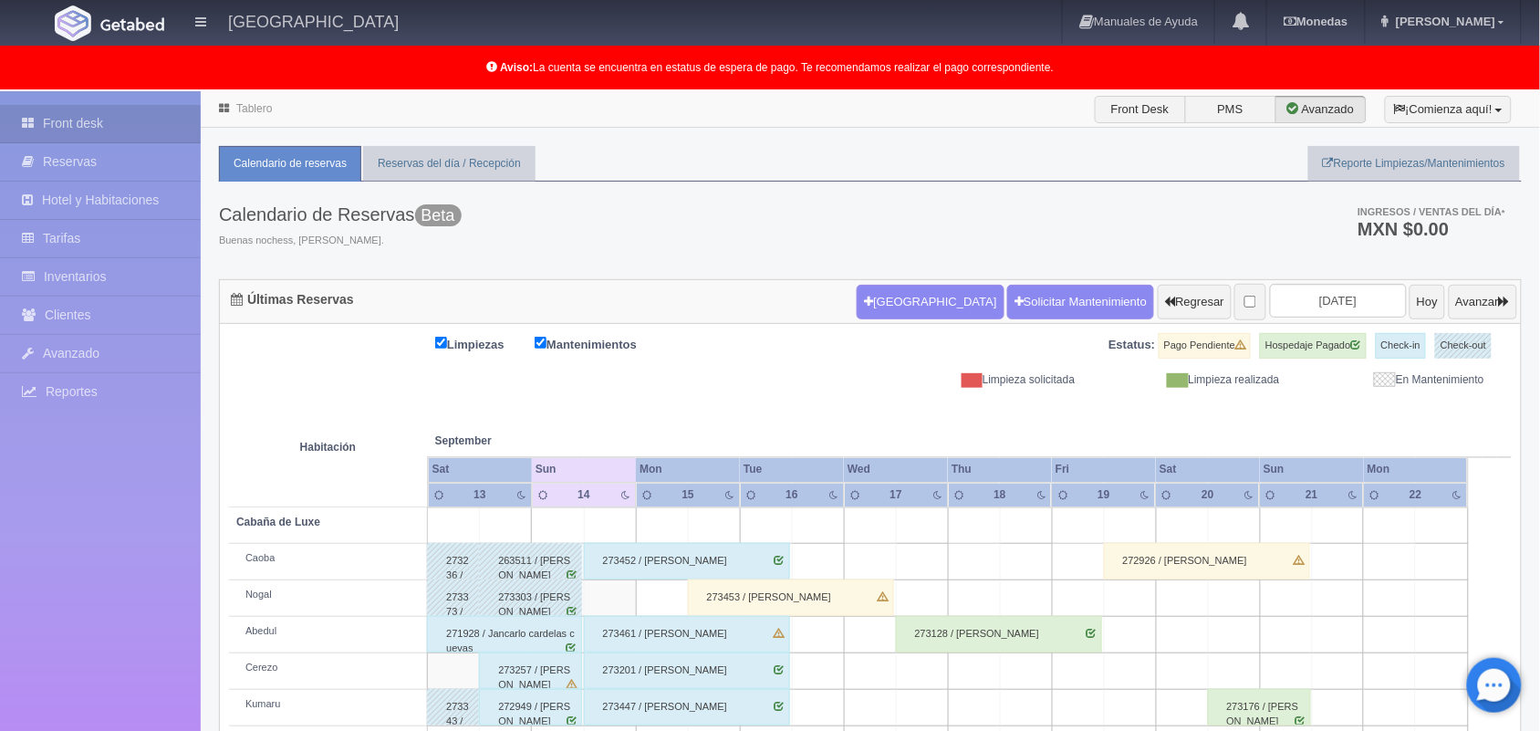
scroll to position [1, 0]
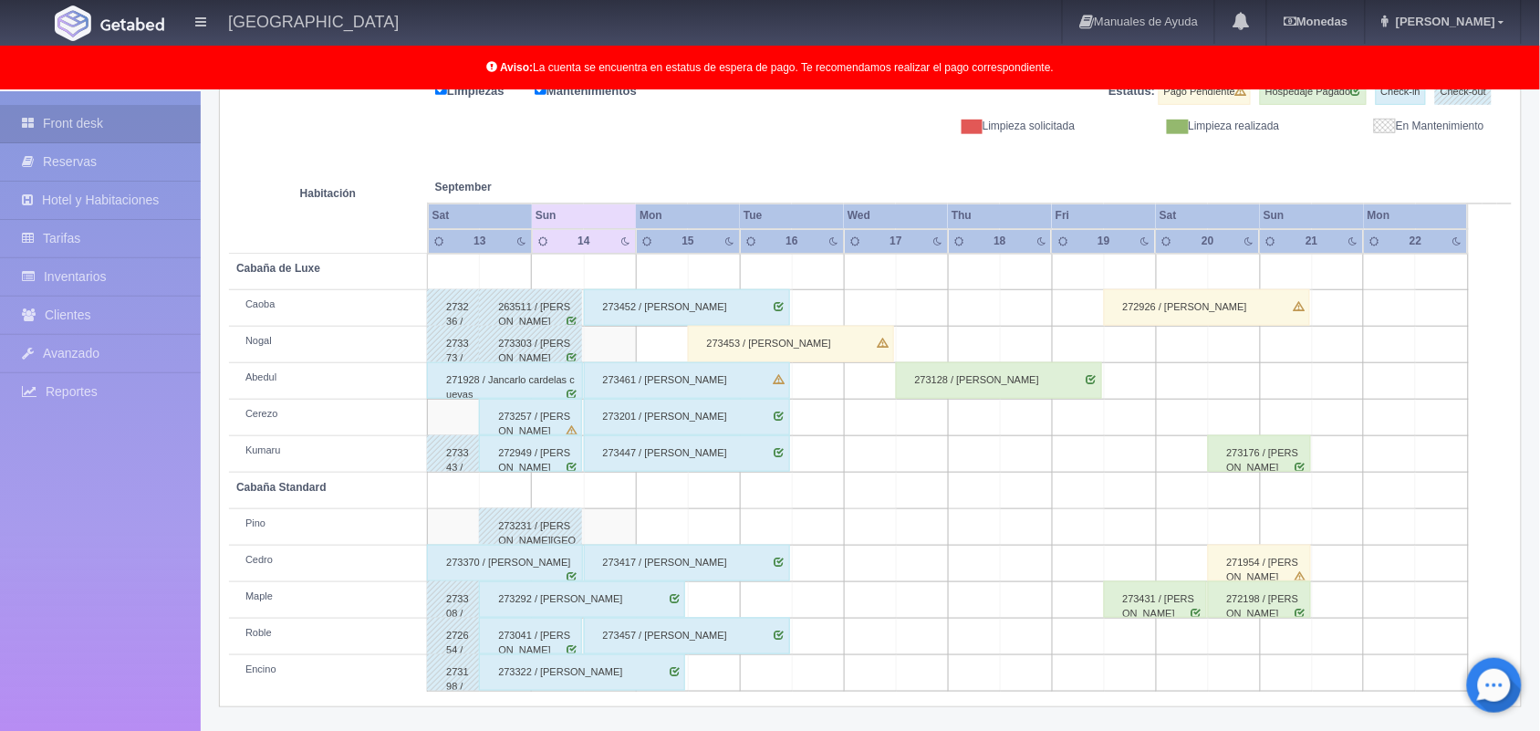
click at [612, 517] on td at bounding box center [610, 527] width 52 height 36
click at [640, 523] on td at bounding box center [662, 527] width 52 height 36
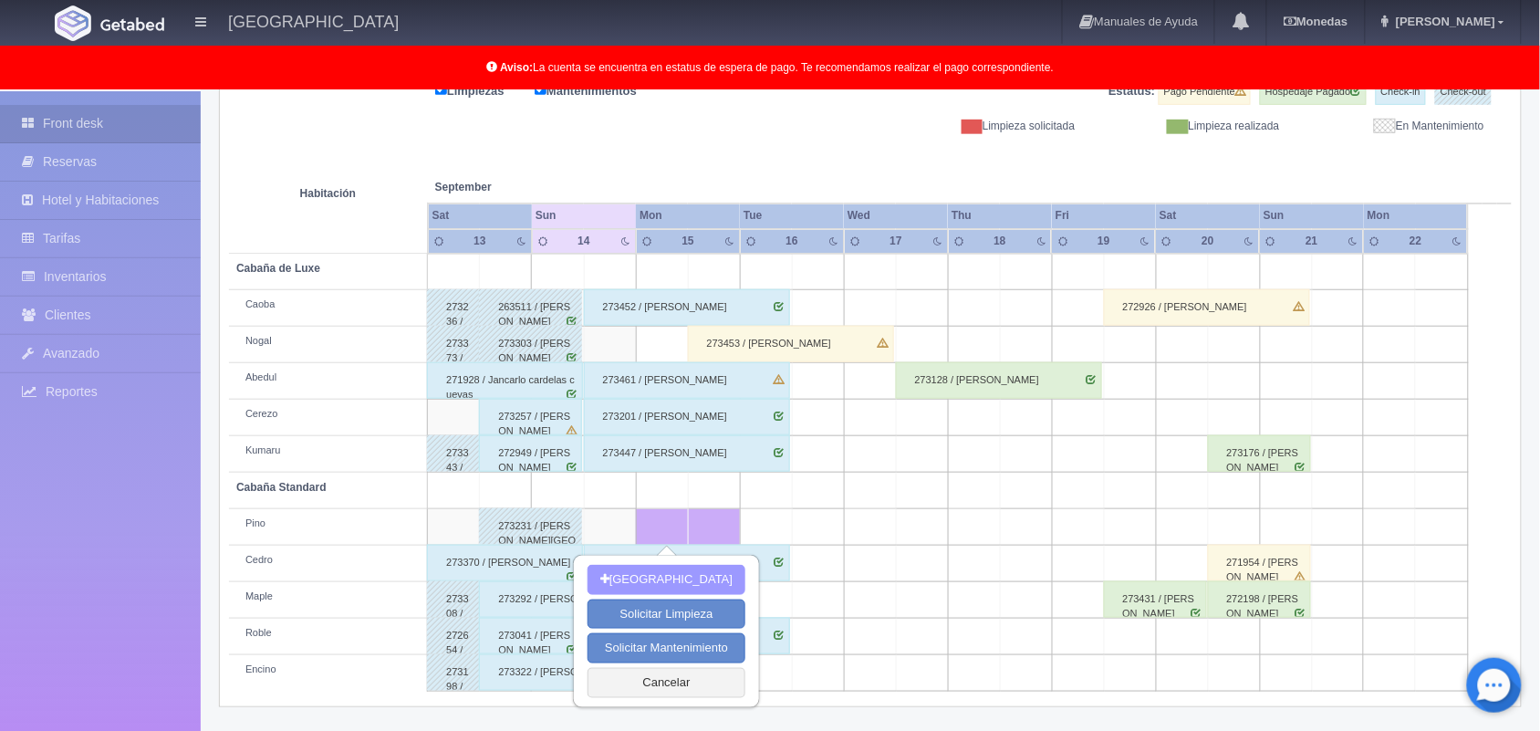
click at [655, 567] on button "[GEOGRAPHIC_DATA]" at bounding box center [666, 580] width 158 height 30
type input "[DATE]"
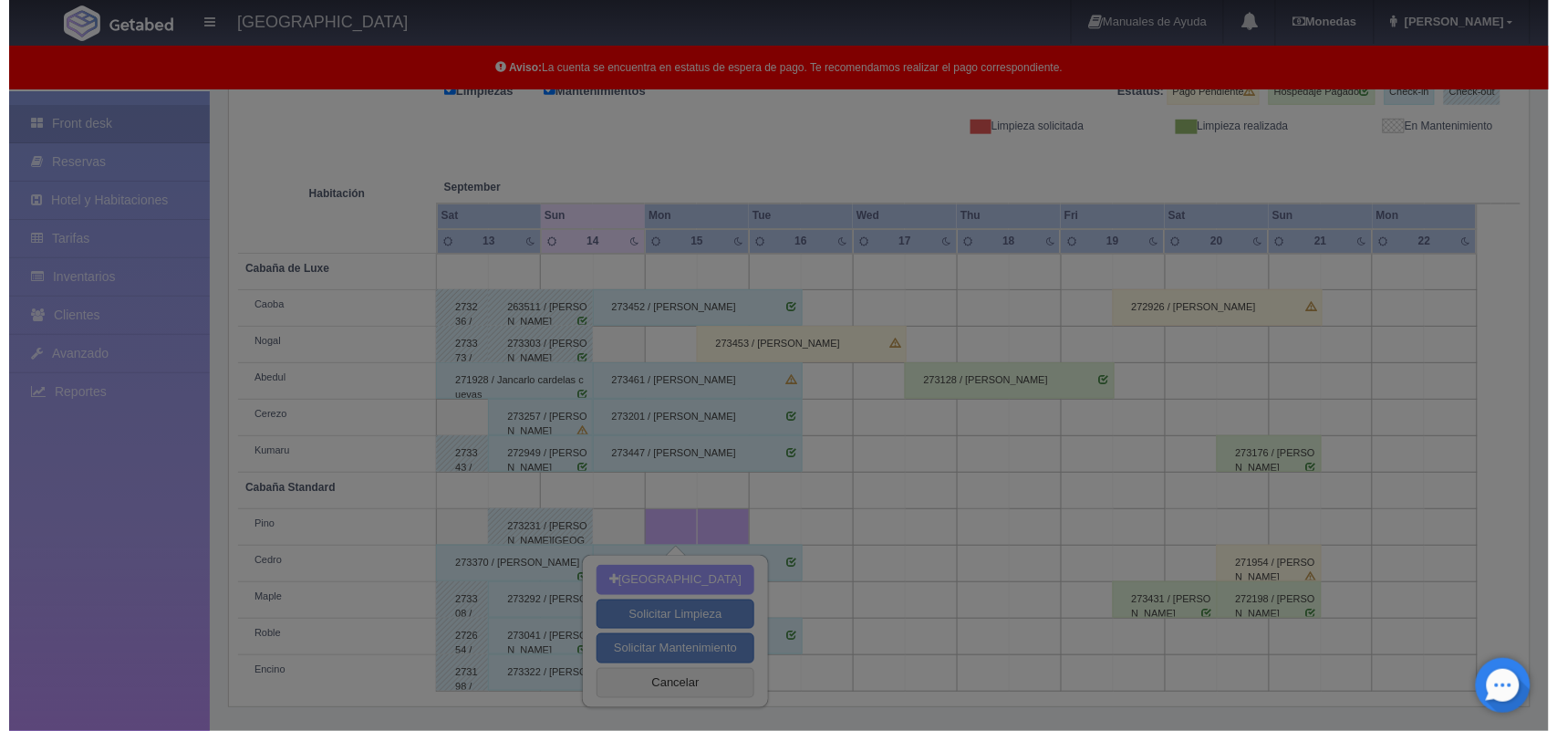
scroll to position [253, 0]
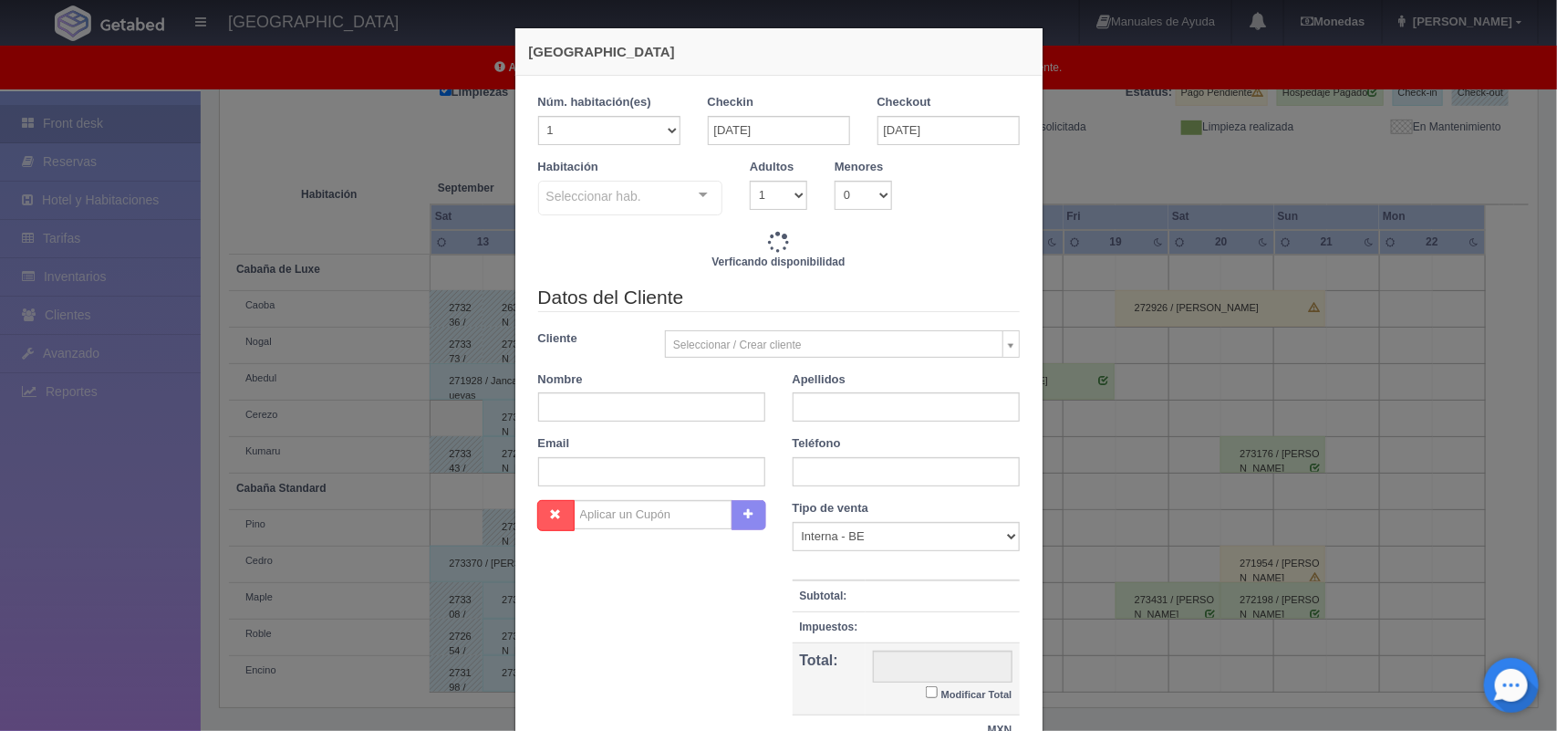
checkbox input "false"
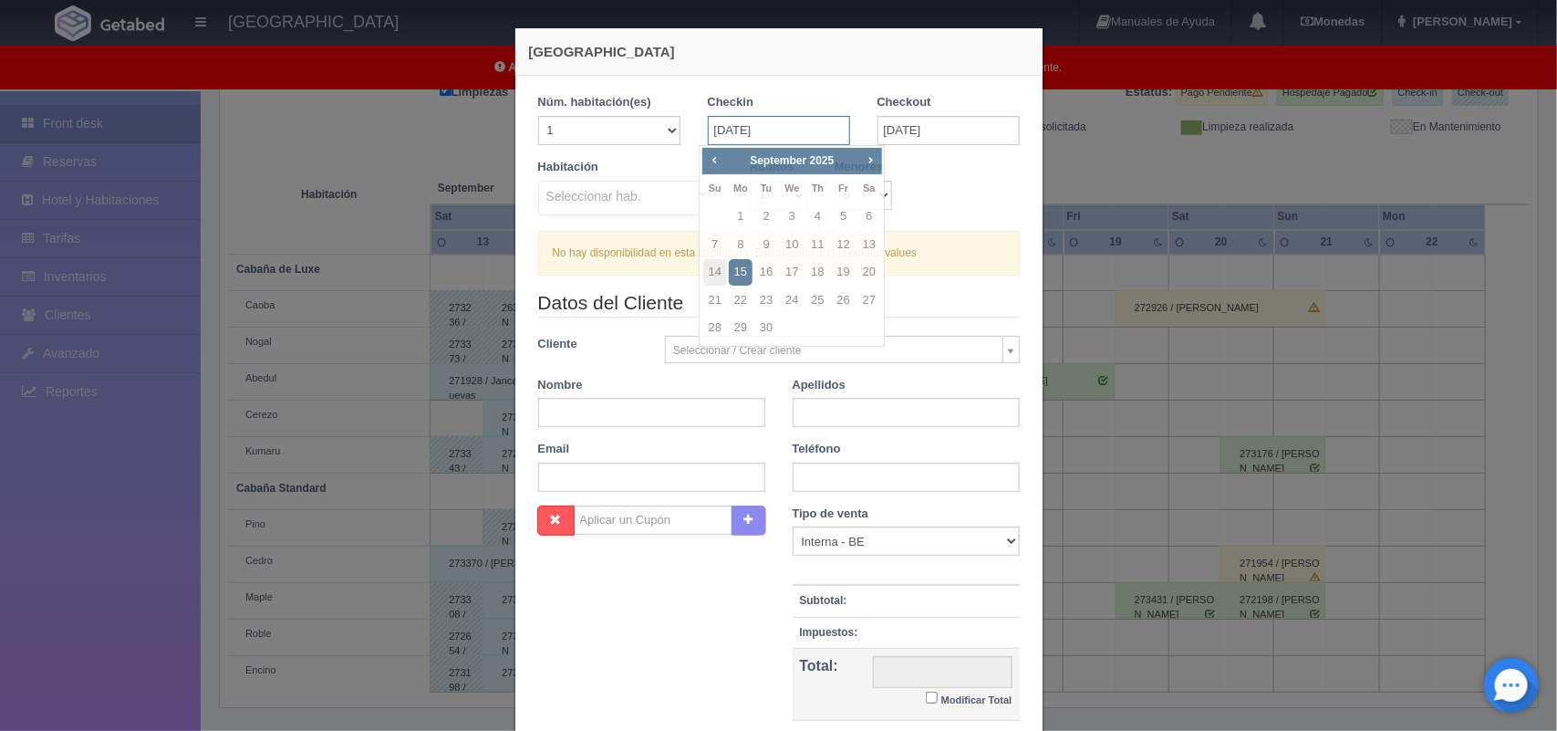
click at [787, 126] on input "[DATE]" at bounding box center [779, 130] width 142 height 29
click at [717, 271] on link "14" at bounding box center [715, 272] width 24 height 26
type input "[DATE]"
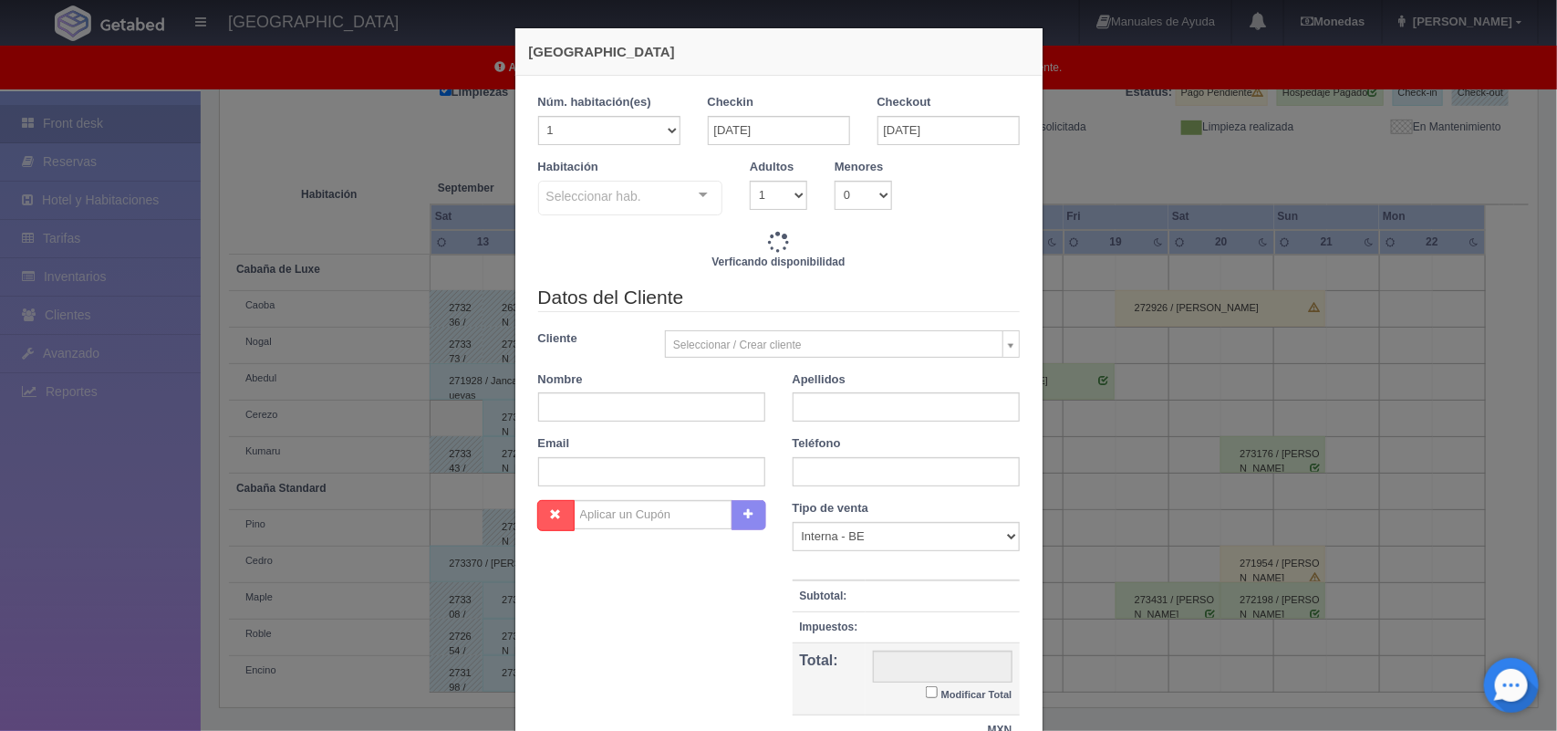
checkbox input "false"
click at [909, 128] on input "[DATE]" at bounding box center [949, 130] width 142 height 29
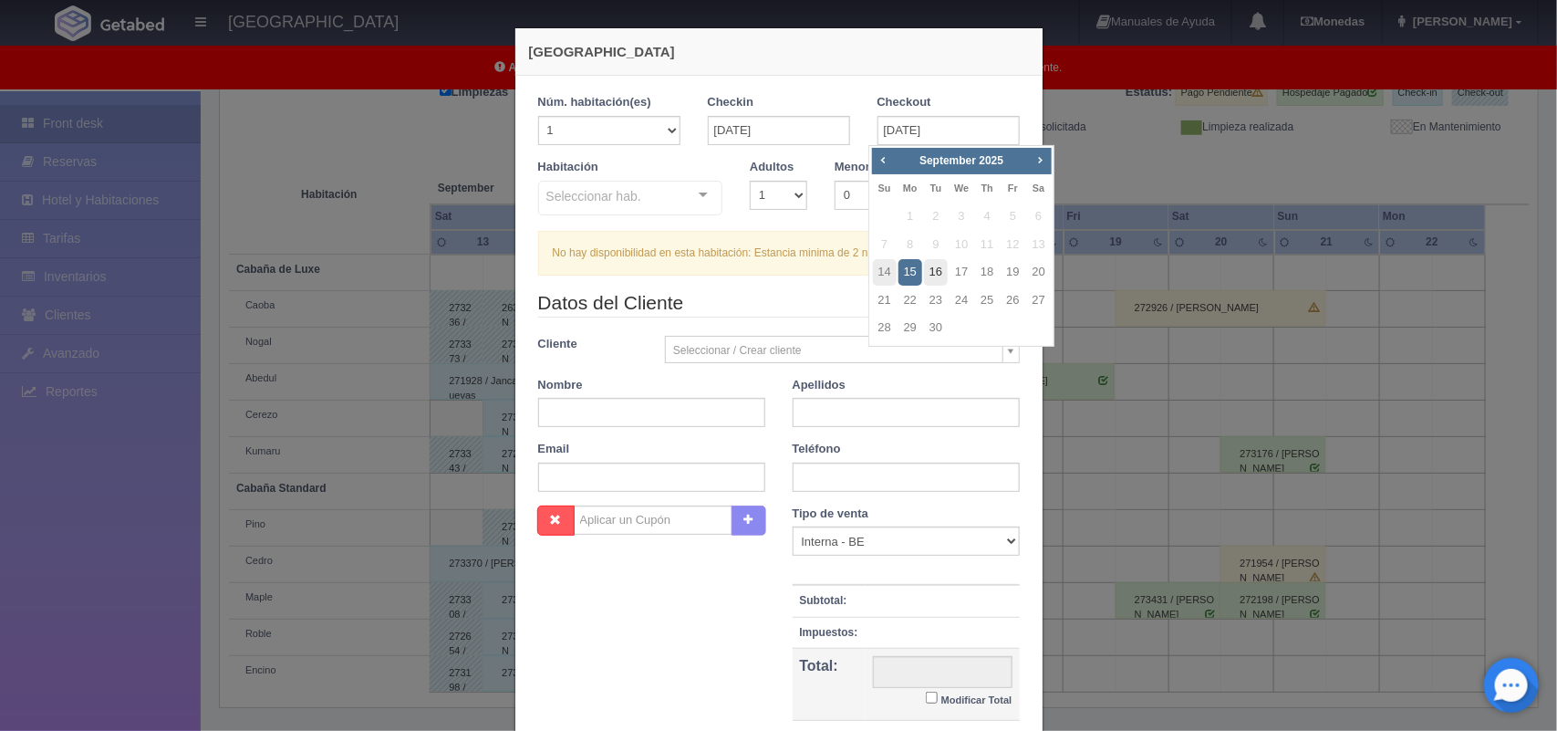
click at [929, 275] on link "16" at bounding box center [936, 272] width 24 height 26
type input "[DATE]"
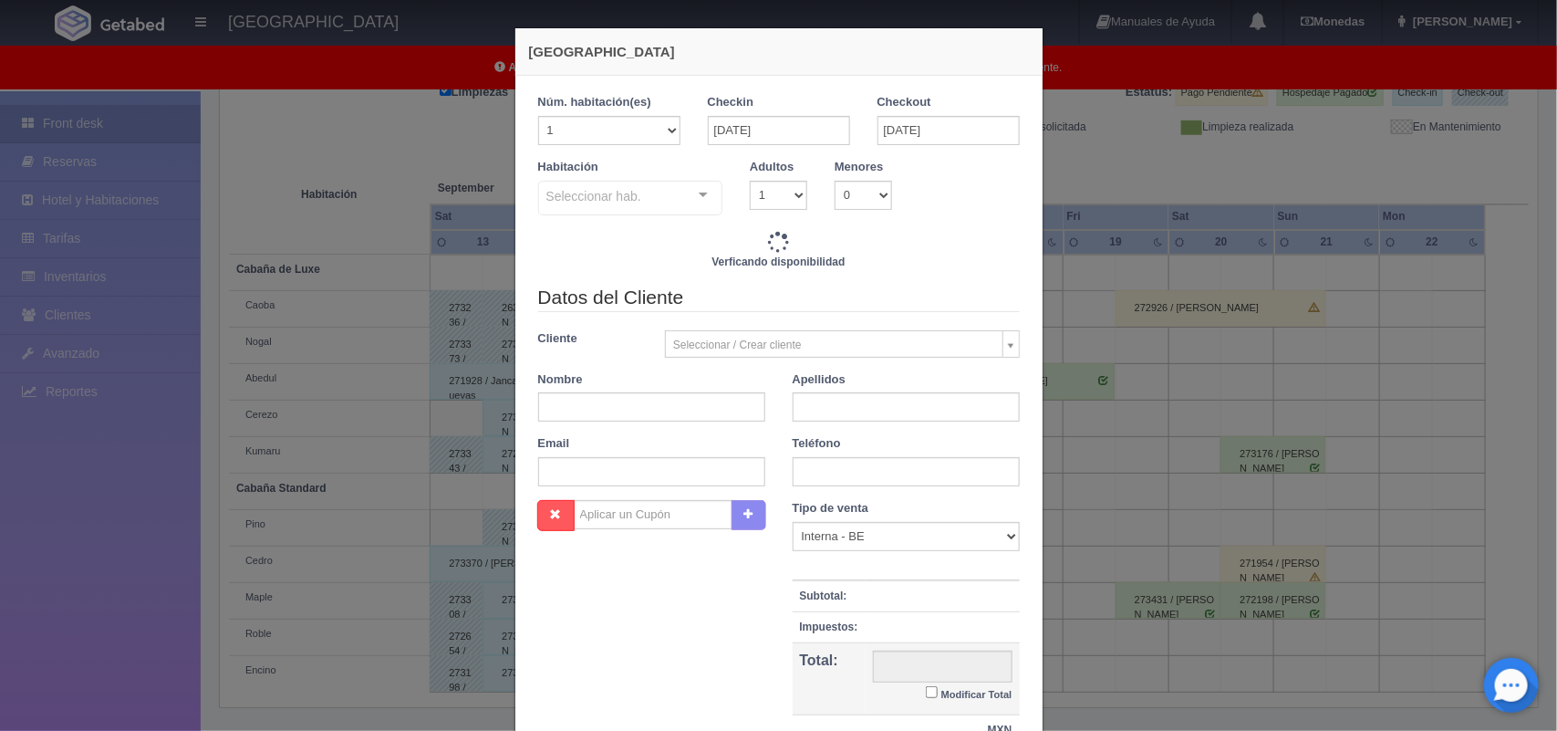
checkbox input "false"
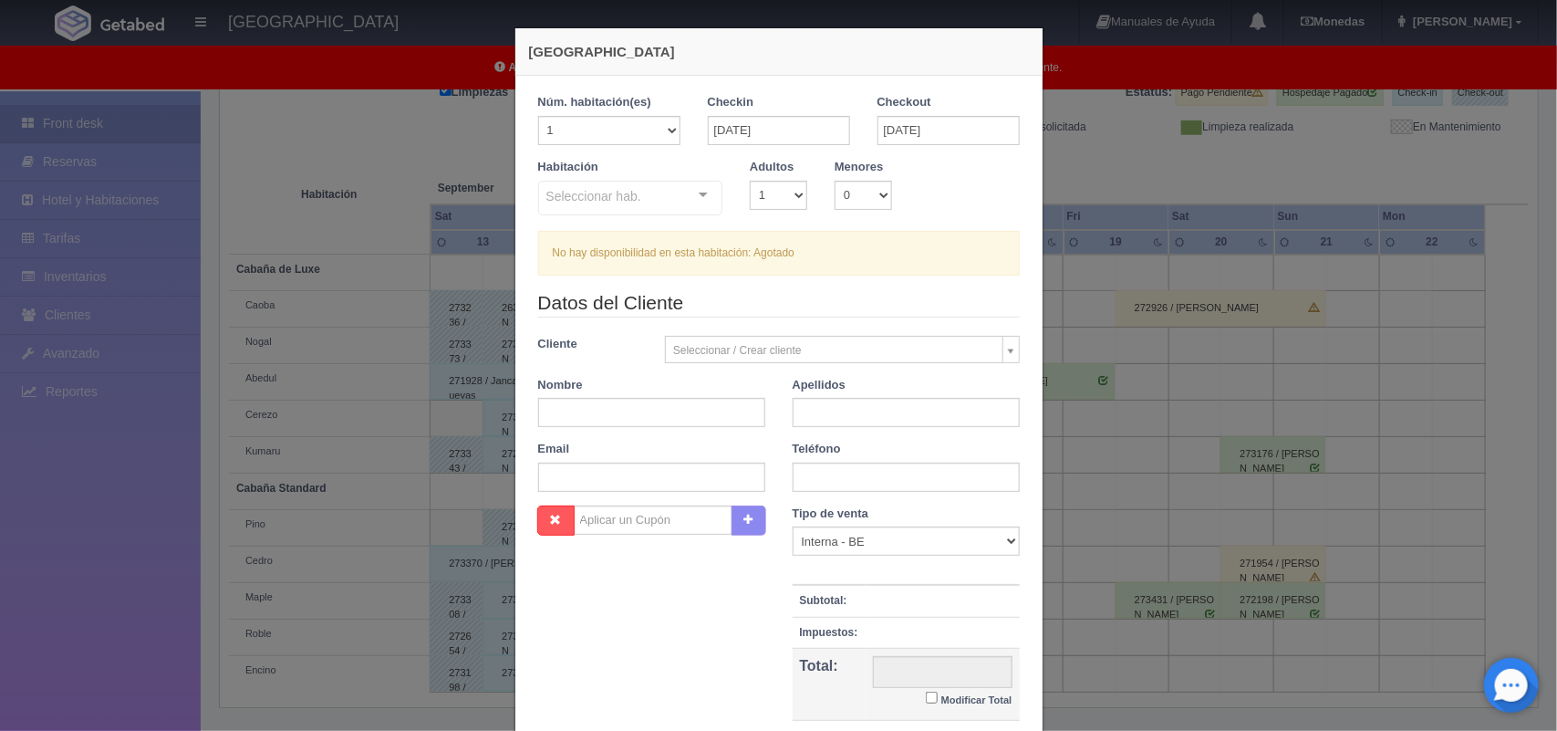
scroll to position [167, 0]
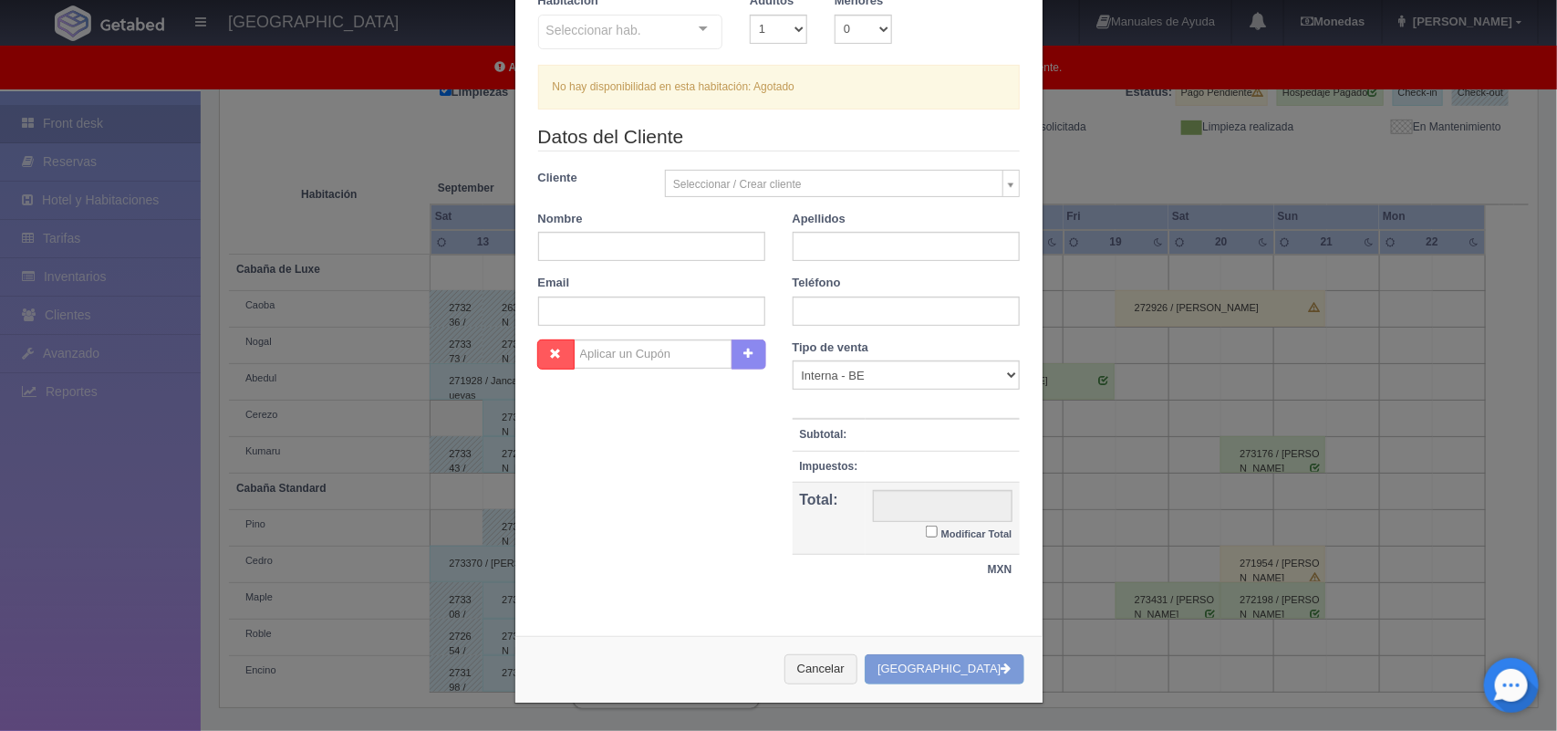
click at [944, 670] on div "Cancelar Crear Reserva" at bounding box center [778, 669] width 527 height 67
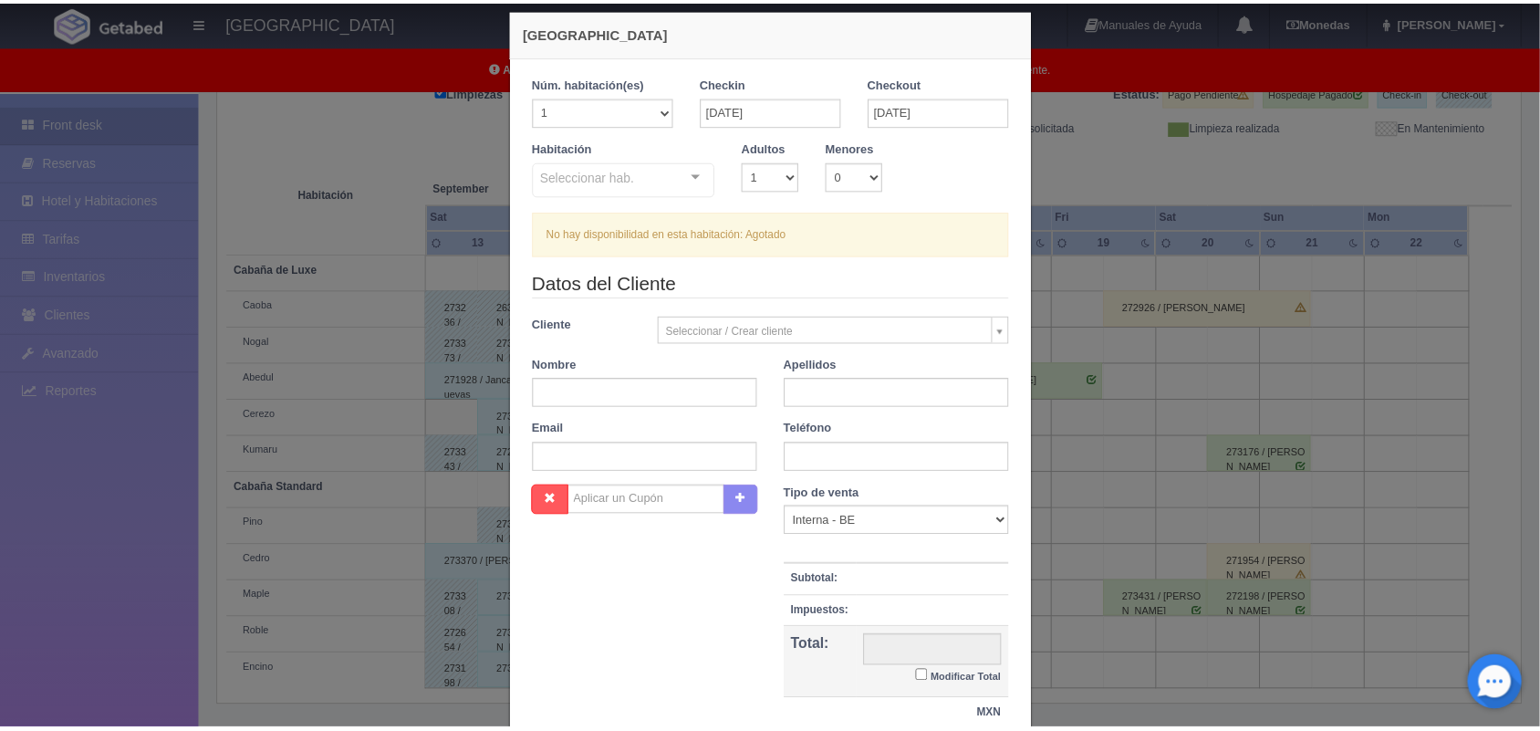
scroll to position [5, 0]
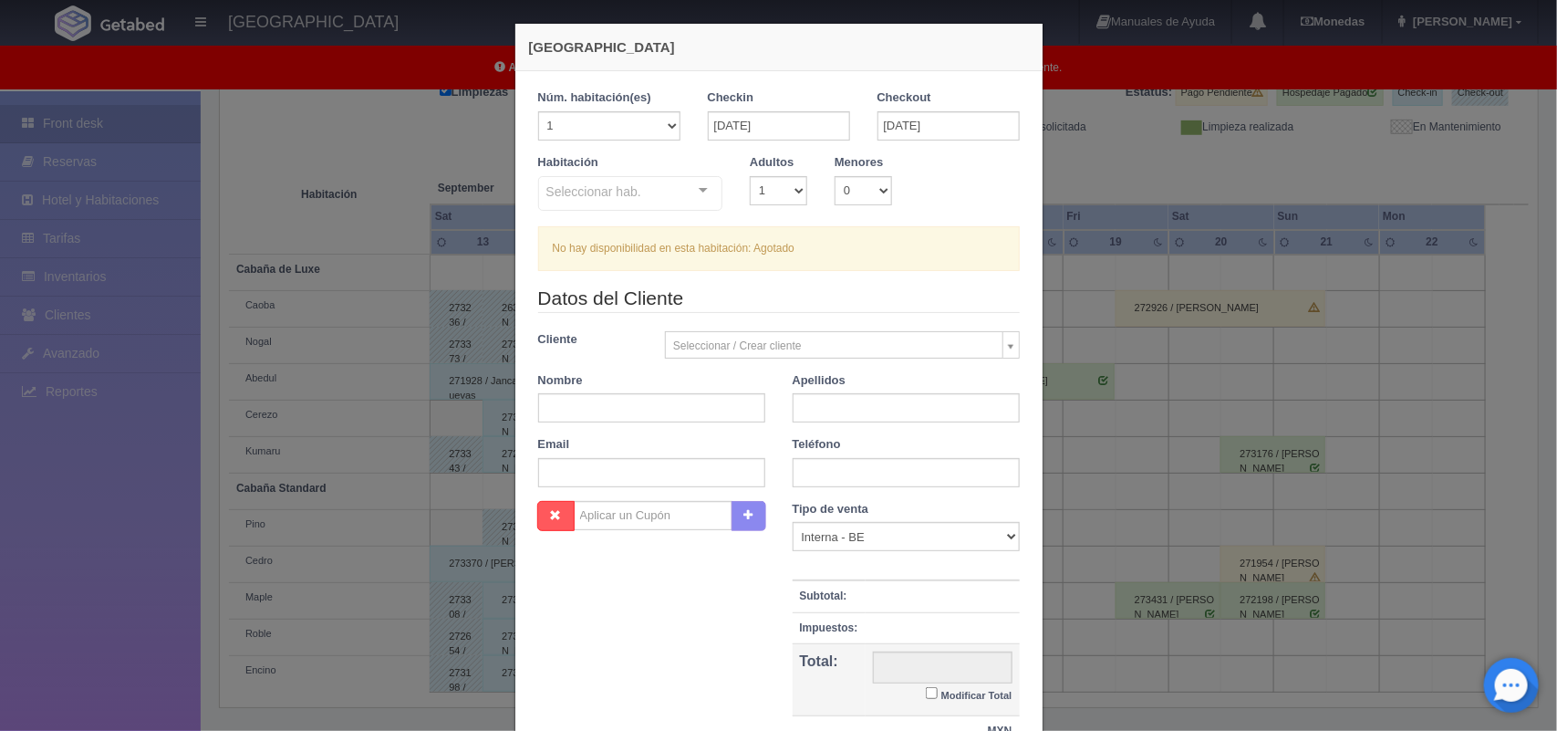
click at [1192, 147] on div "Nueva Reserva 1 Núm. habitación(es) 1 2 3 4 5 6 7 8 9 10 11 12 13 14 15 16 17 1…" at bounding box center [778, 365] width 1557 height 731
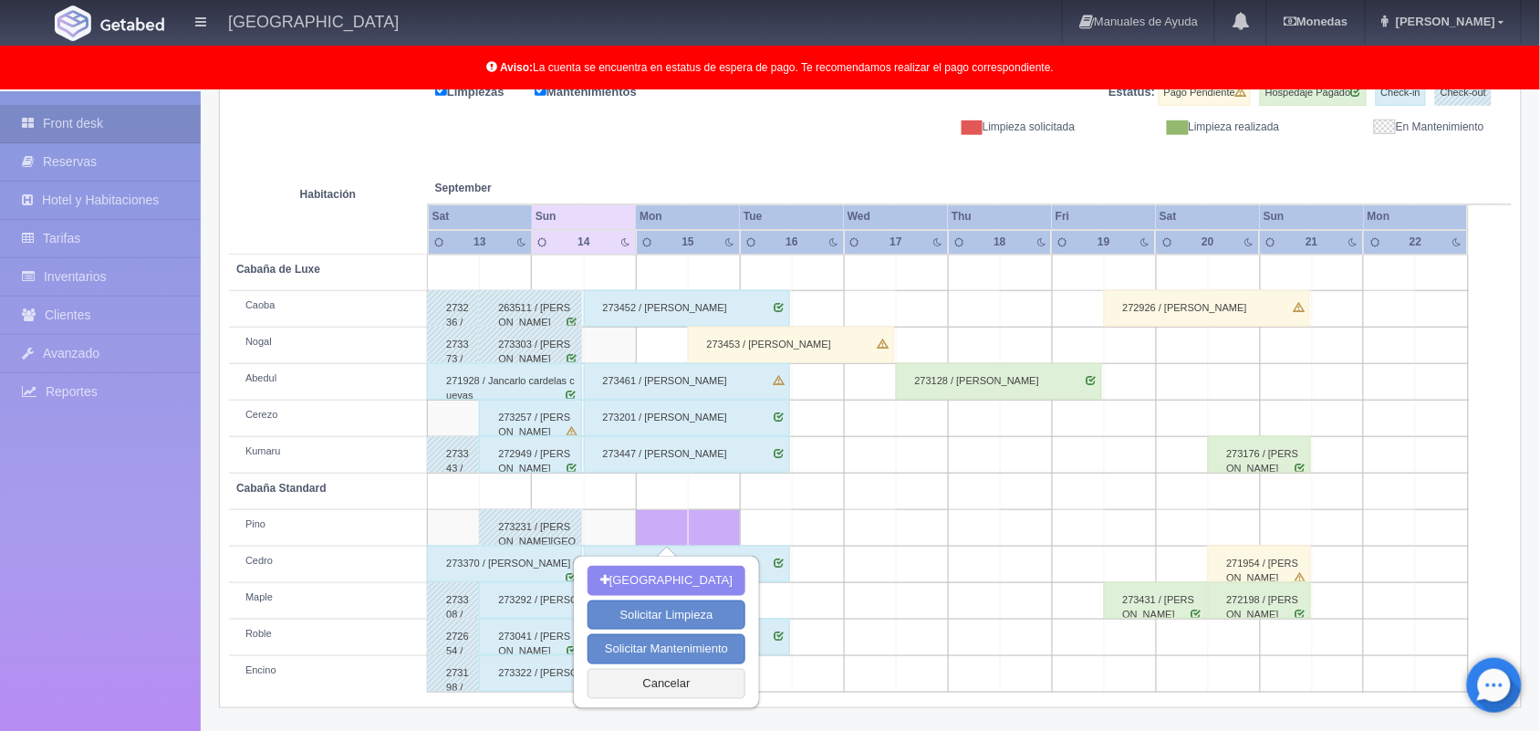
scroll to position [254, 0]
click at [699, 691] on button "Cancelar" at bounding box center [666, 683] width 158 height 30
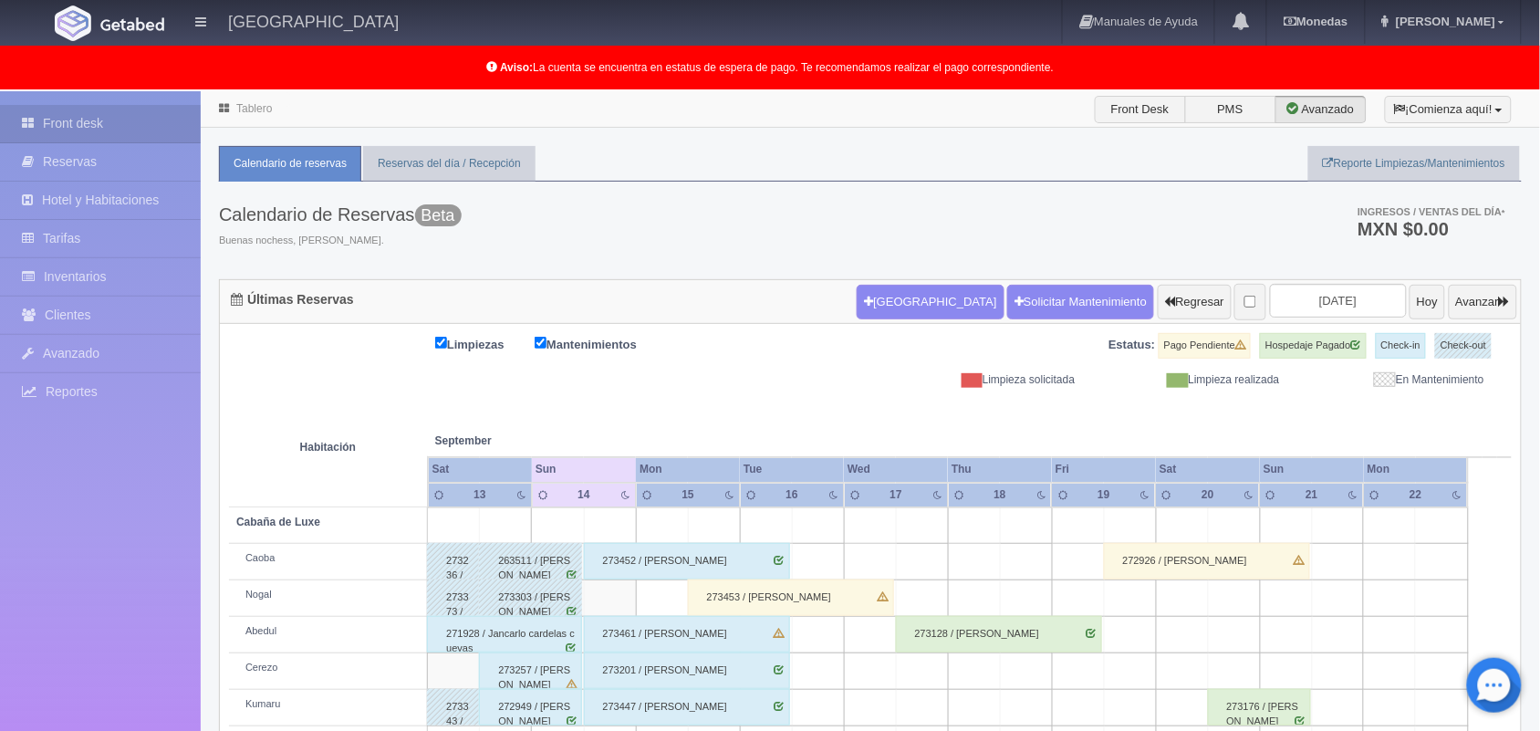
scroll to position [1, 0]
click at [1482, 27] on link "[PERSON_NAME]" at bounding box center [1443, 22] width 155 height 44
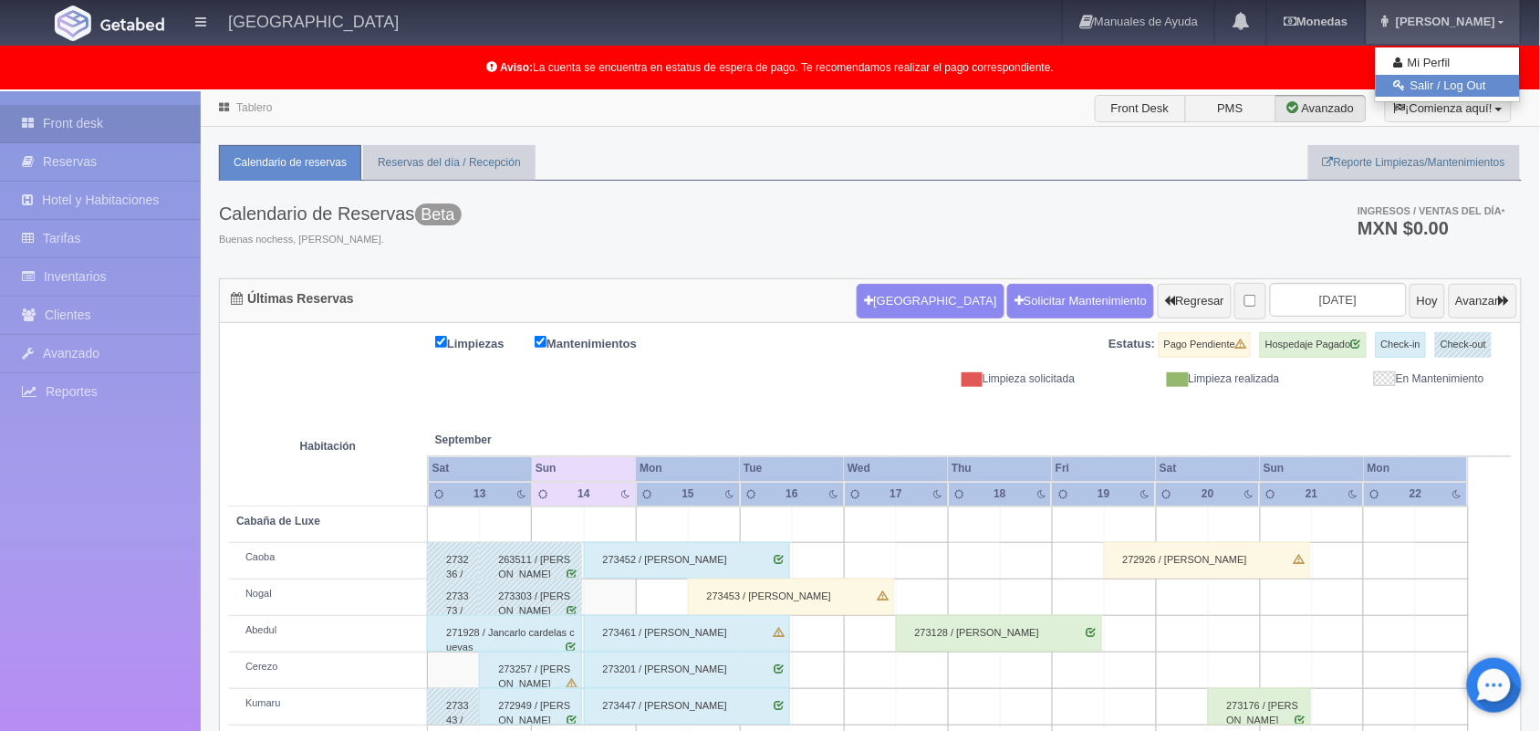
click at [1453, 84] on link "Salir / Log Out" at bounding box center [1448, 86] width 144 height 23
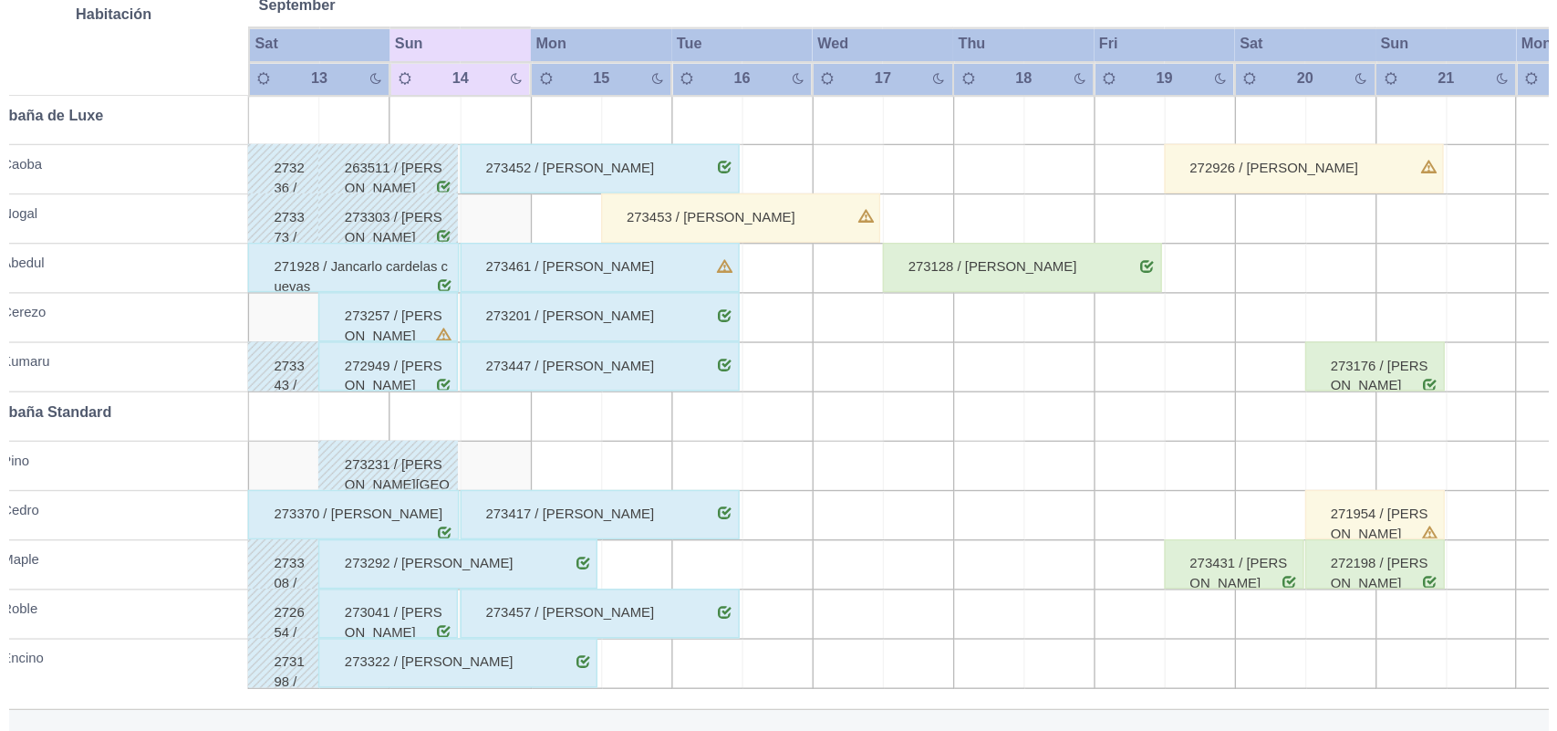
scroll to position [255, 0]
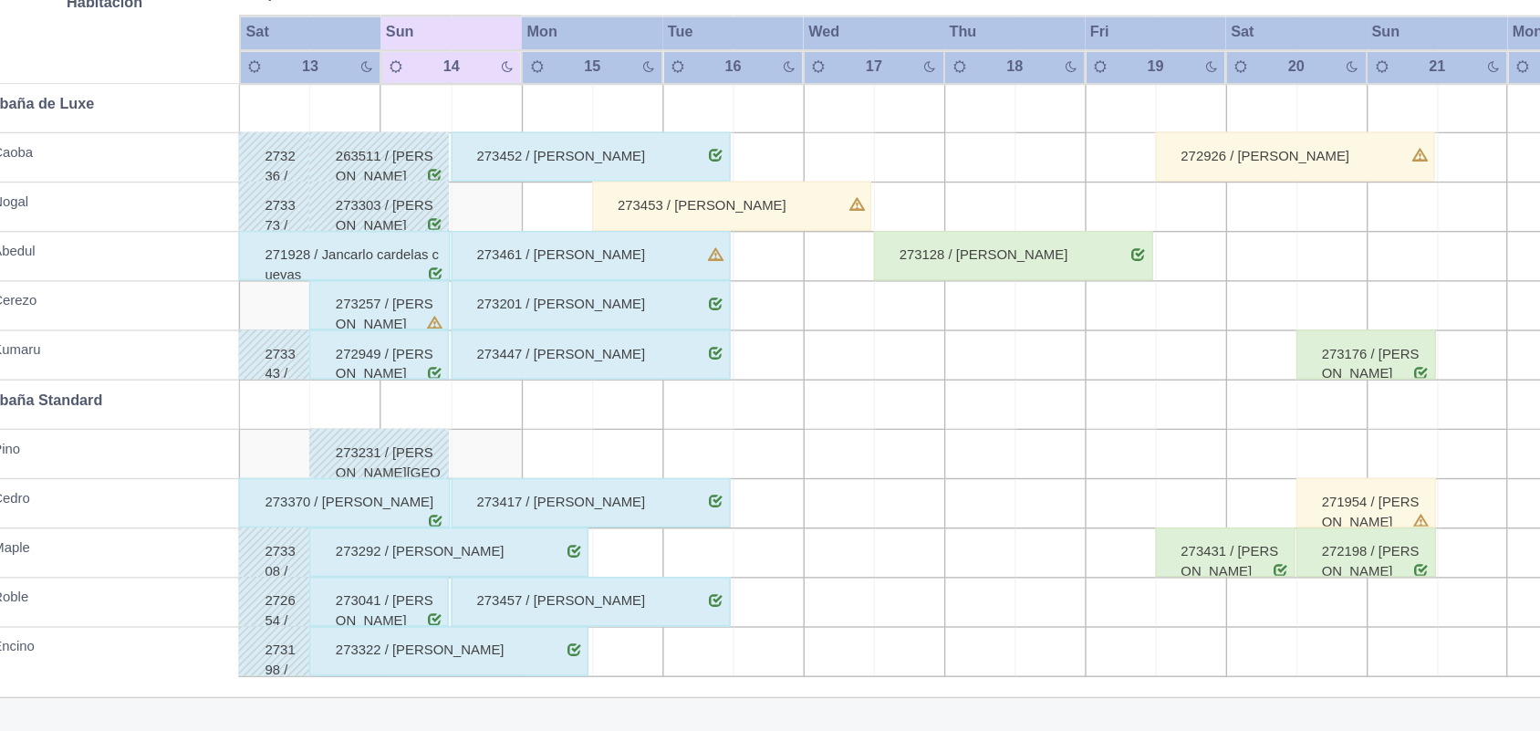
click at [683, 537] on td at bounding box center [662, 526] width 52 height 36
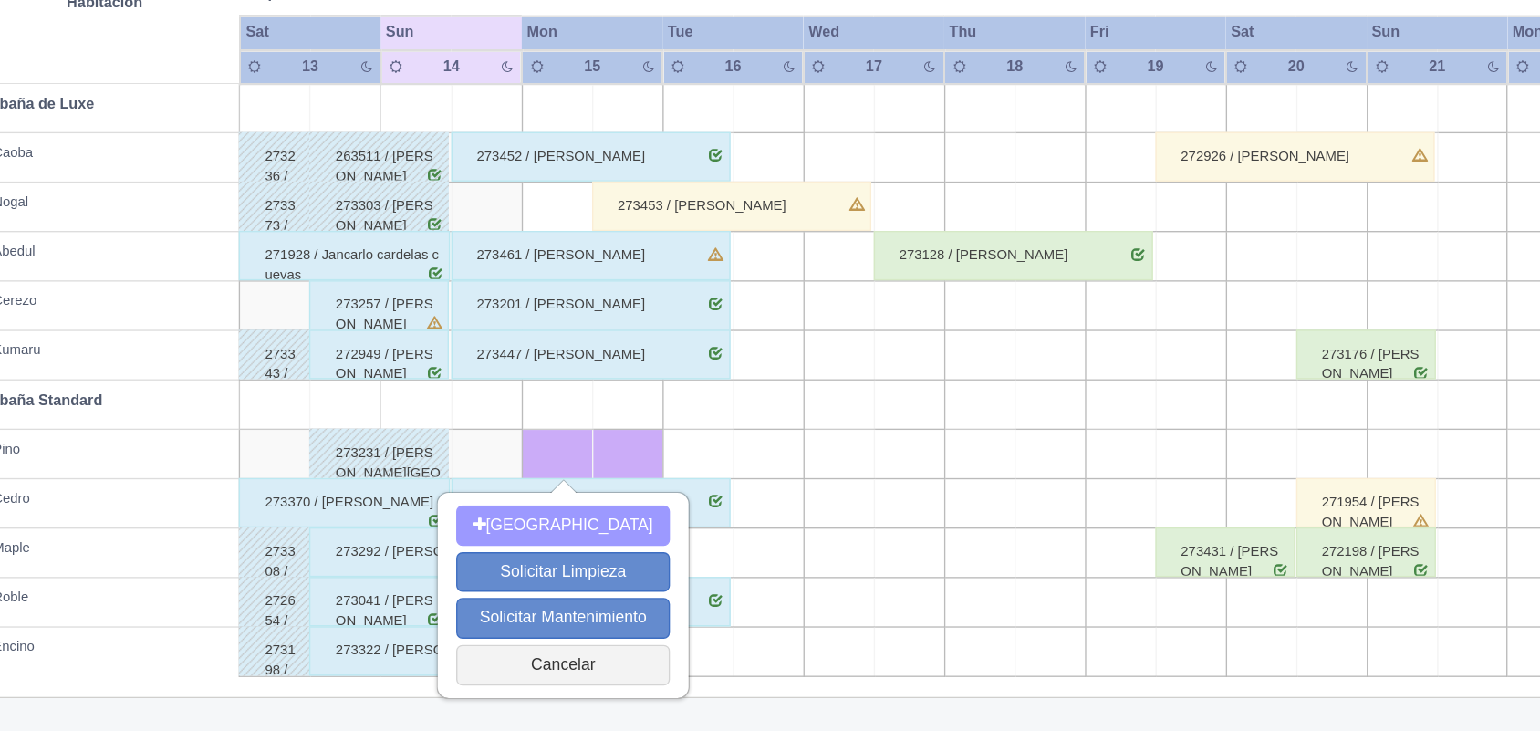
click at [669, 571] on button "[GEOGRAPHIC_DATA]" at bounding box center [666, 579] width 158 height 30
type input "[DATE]"
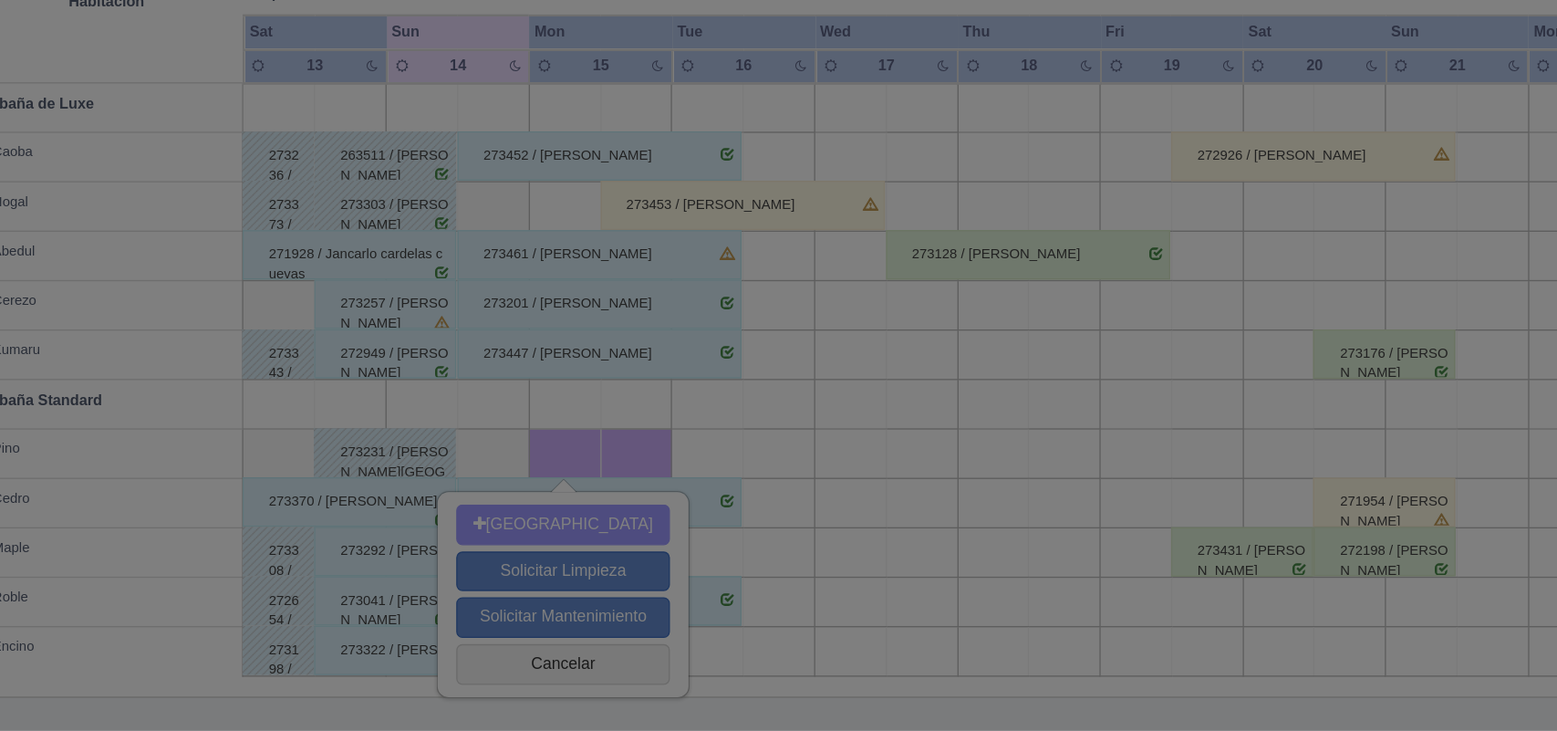
scroll to position [254, 0]
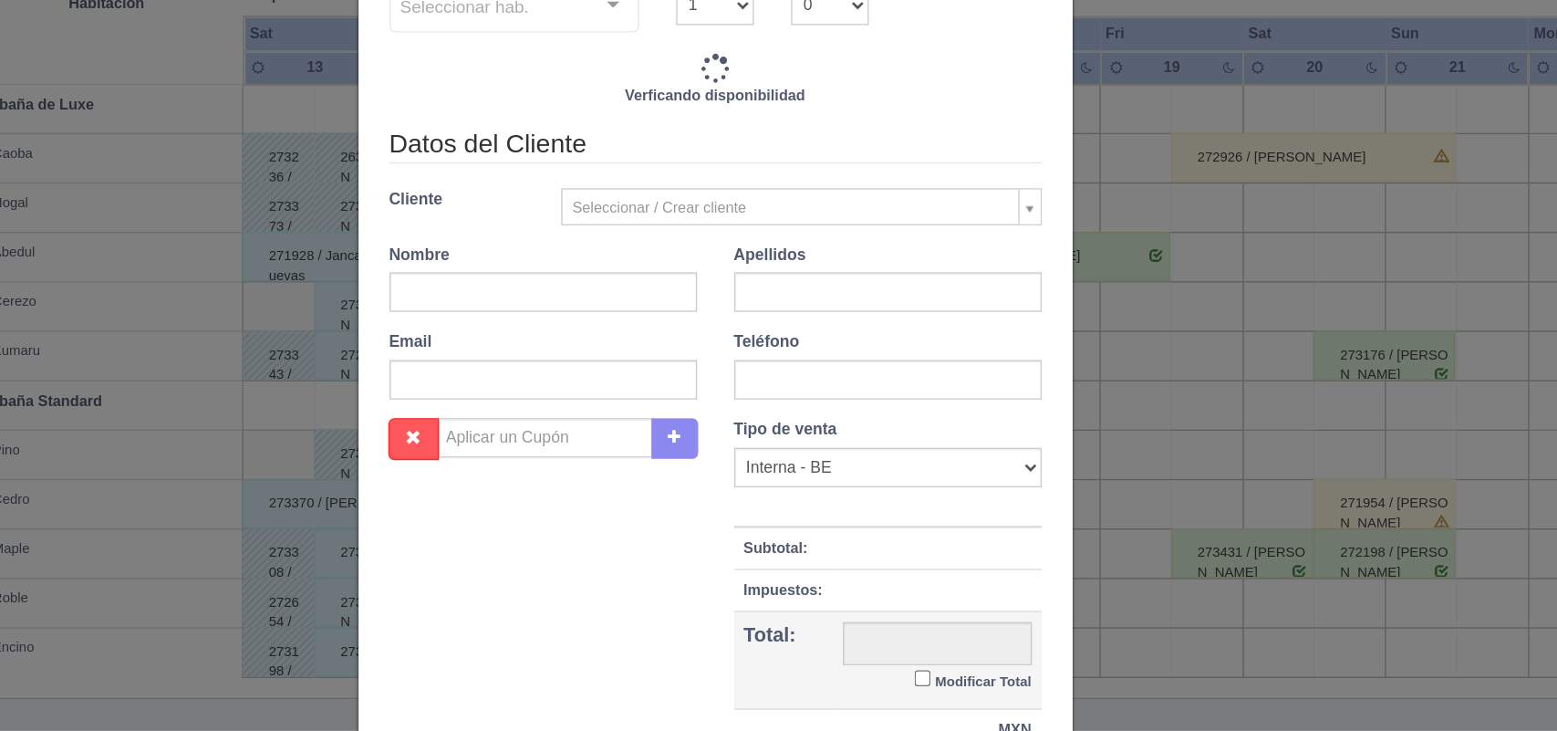
checkbox input "false"
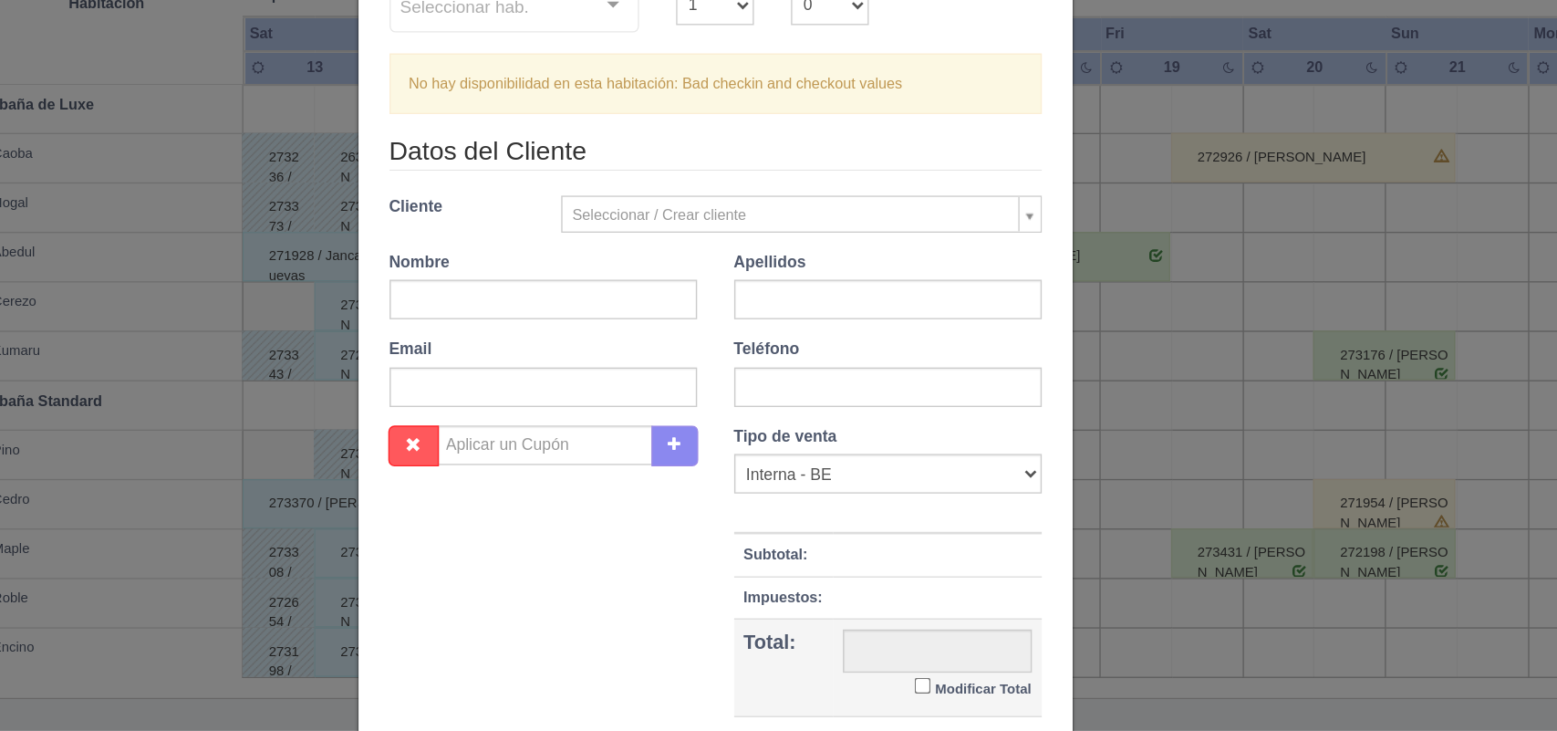
scroll to position [252, 0]
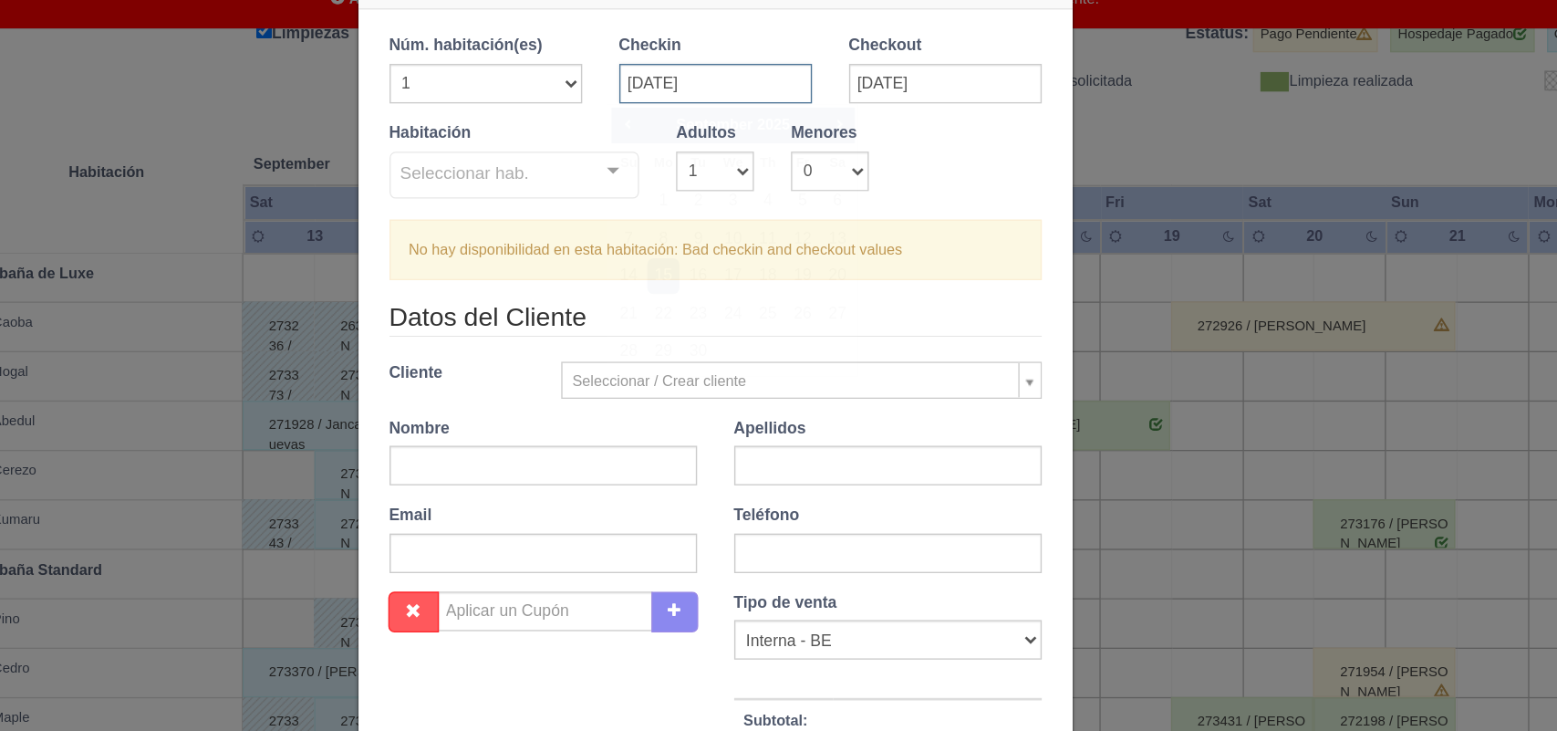
click at [797, 126] on input "[DATE]" at bounding box center [779, 130] width 142 height 29
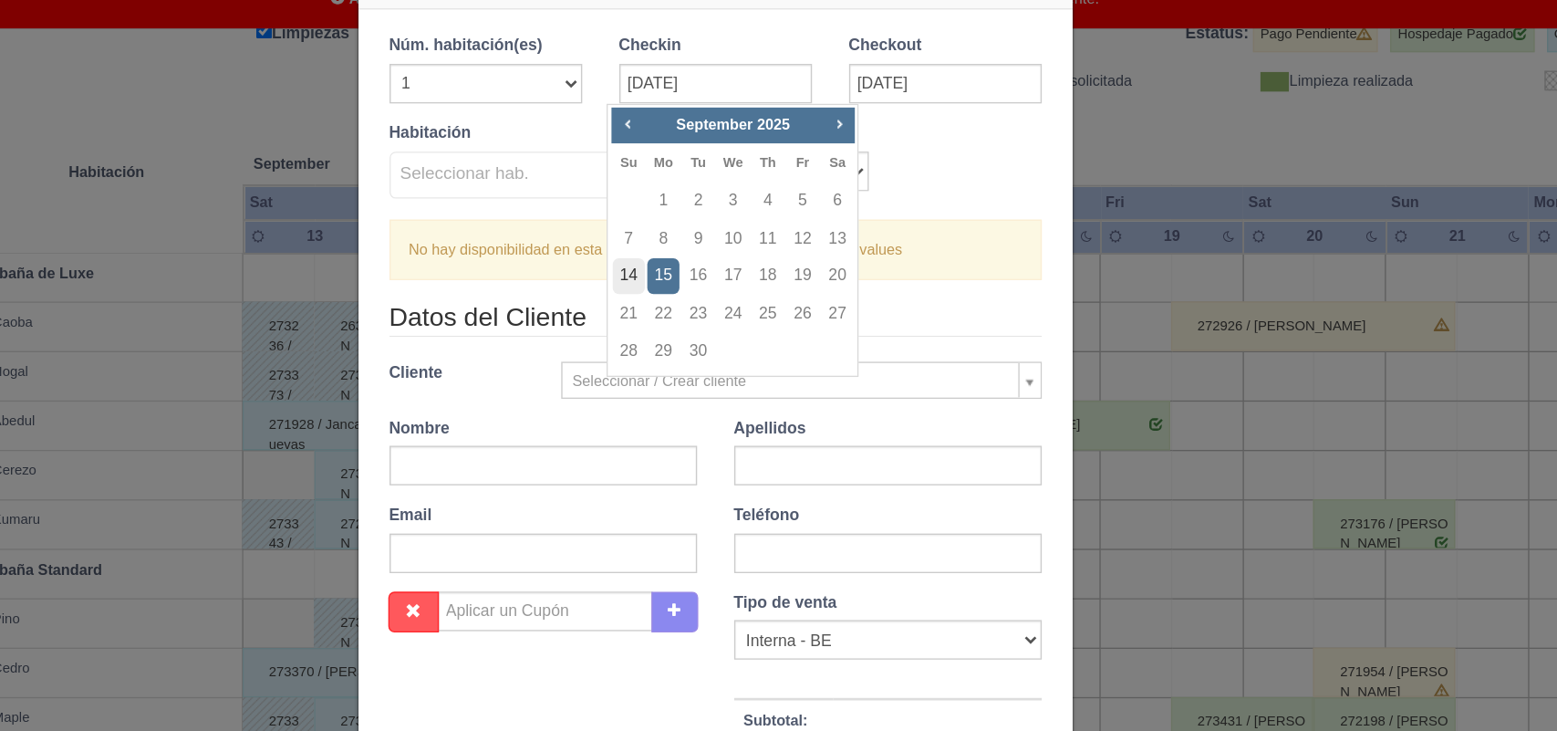
click at [708, 260] on link "14" at bounding box center [715, 272] width 24 height 26
type input "[DATE]"
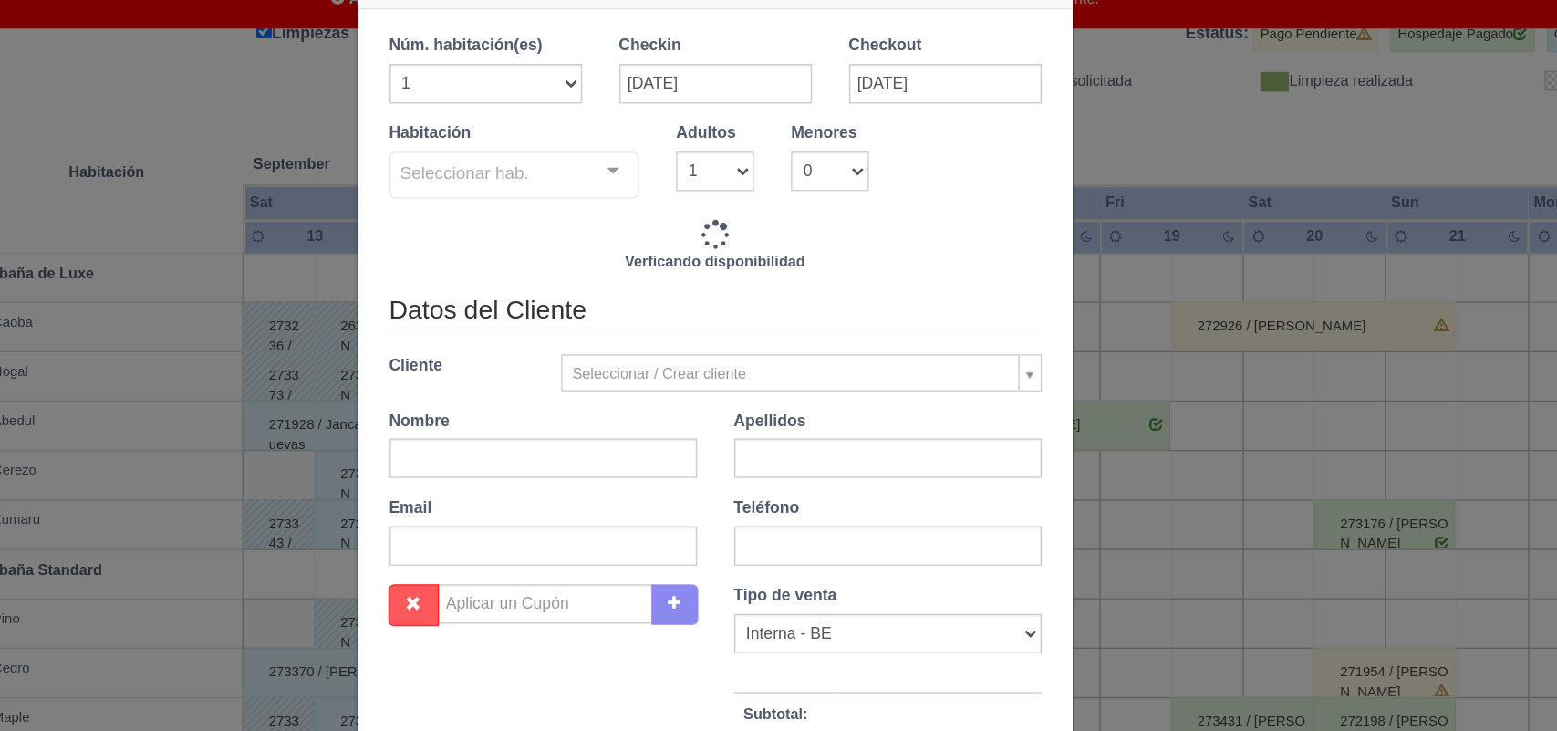
checkbox input "false"
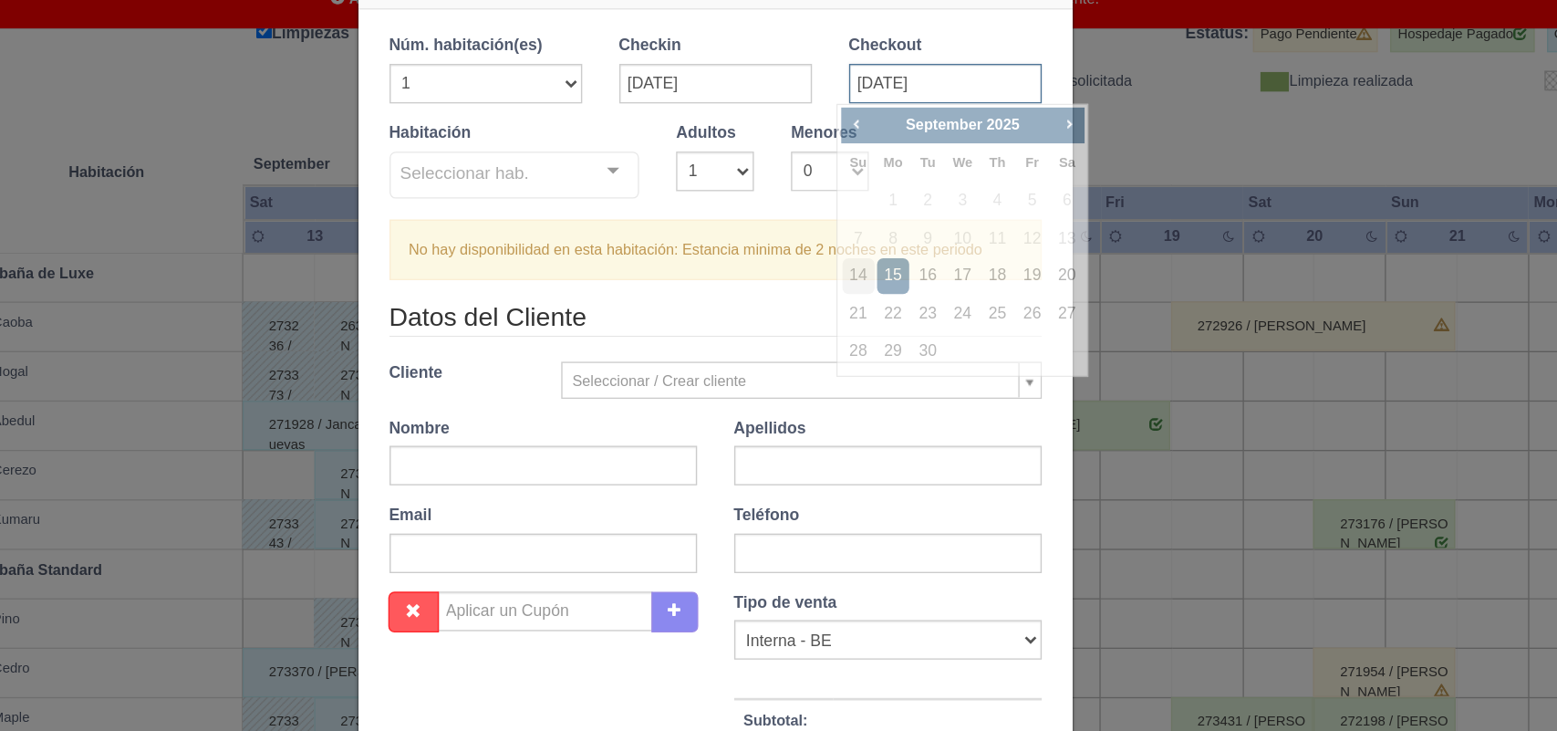
click at [918, 137] on input "[DATE]" at bounding box center [949, 130] width 142 height 29
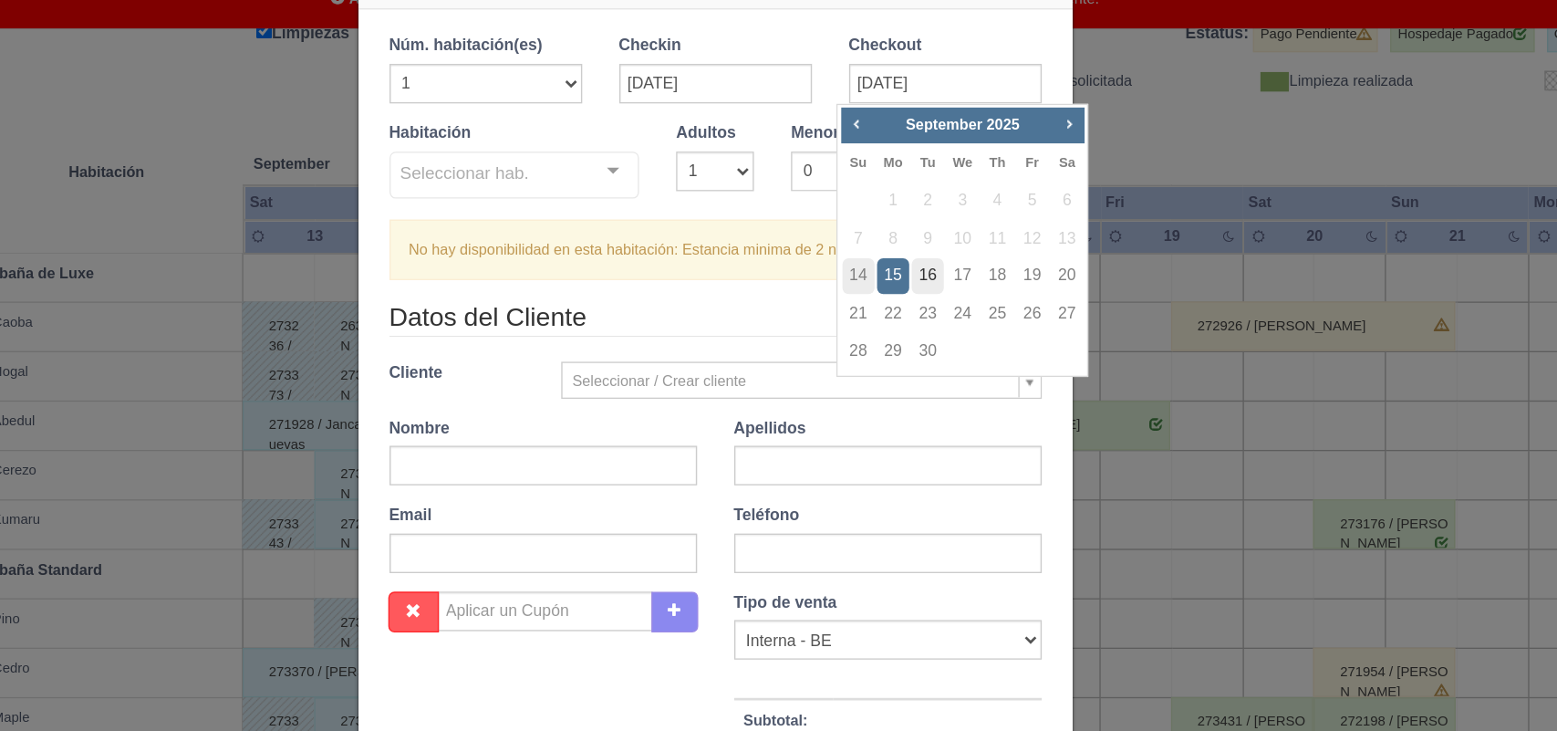
click at [932, 274] on link "16" at bounding box center [936, 272] width 24 height 26
type input "[DATE]"
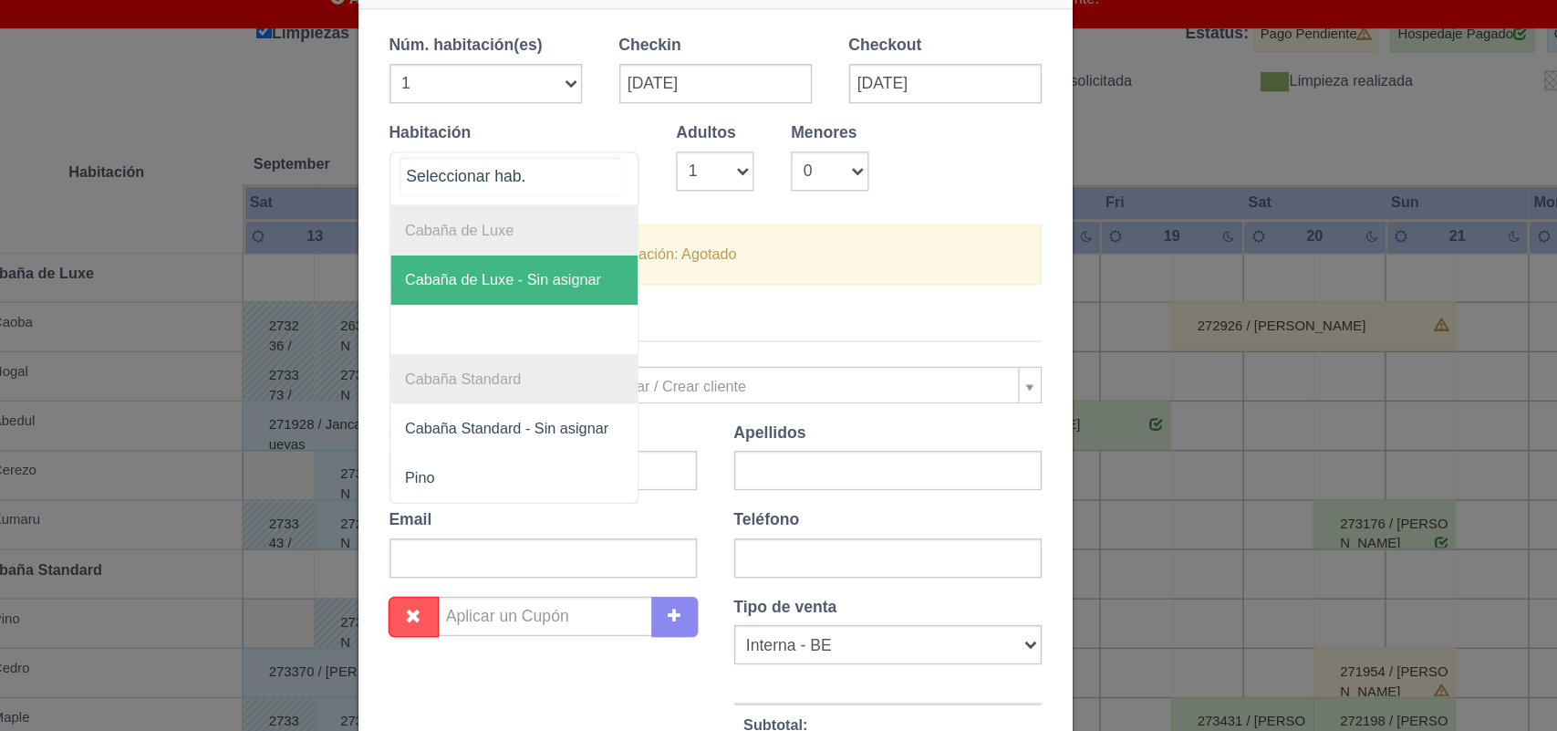
click at [696, 202] on div at bounding box center [703, 195] width 36 height 27
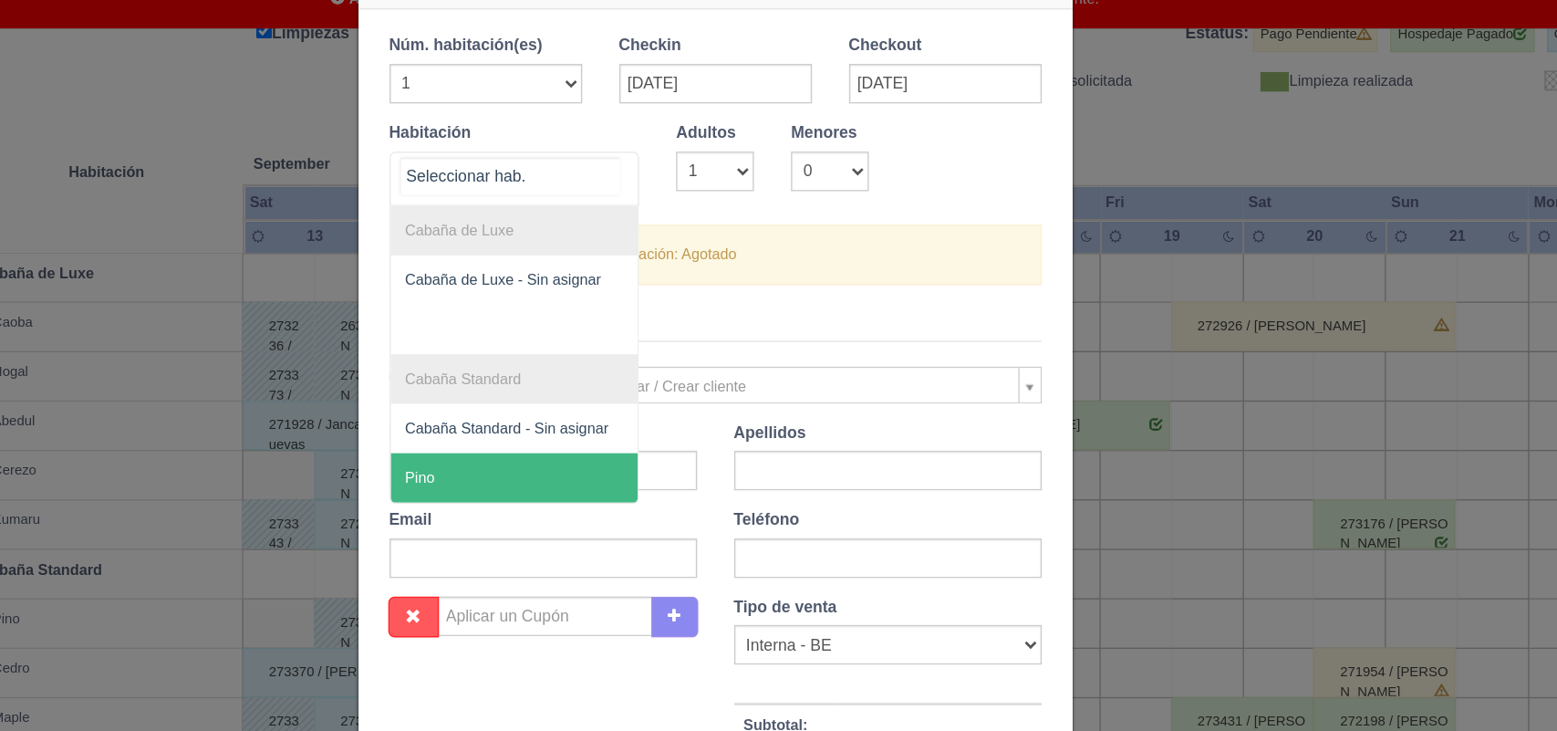
click at [616, 423] on span "Pino" at bounding box center [630, 421] width 183 height 36
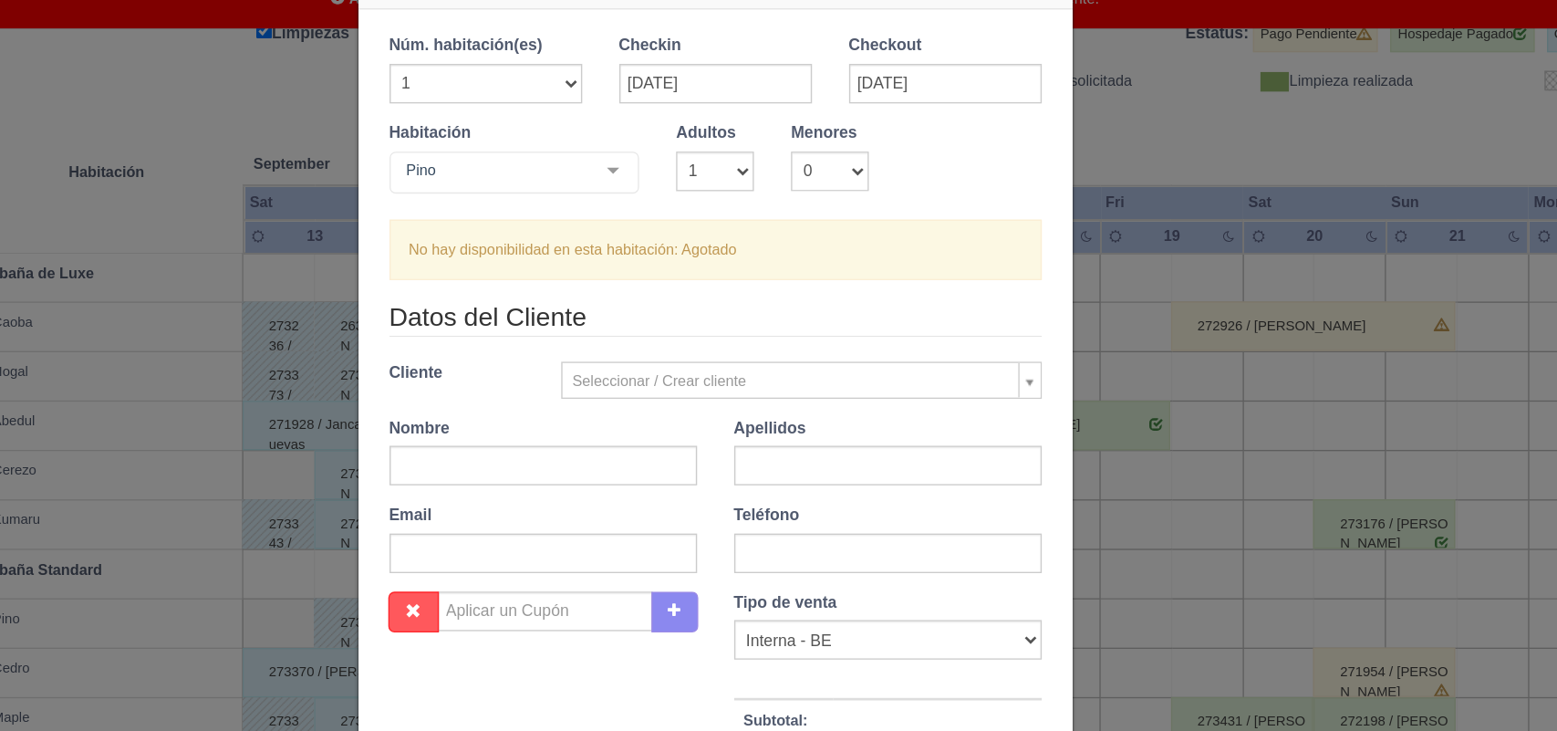
checkbox input "false"
drag, startPoint x: 792, startPoint y: 198, endPoint x: 764, endPoint y: 254, distance: 62.0
click at [764, 254] on div "1 Núm. habitación(es) 1 2 3 4 5 6 7 8 9 10 11 12 13 14 15 16 17 18 19 20 Checki…" at bounding box center [779, 184] width 482 height 181
select select "2"
click at [750, 181] on select "1 2 3 4 5 6 7 8 9 10" at bounding box center [778, 195] width 57 height 29
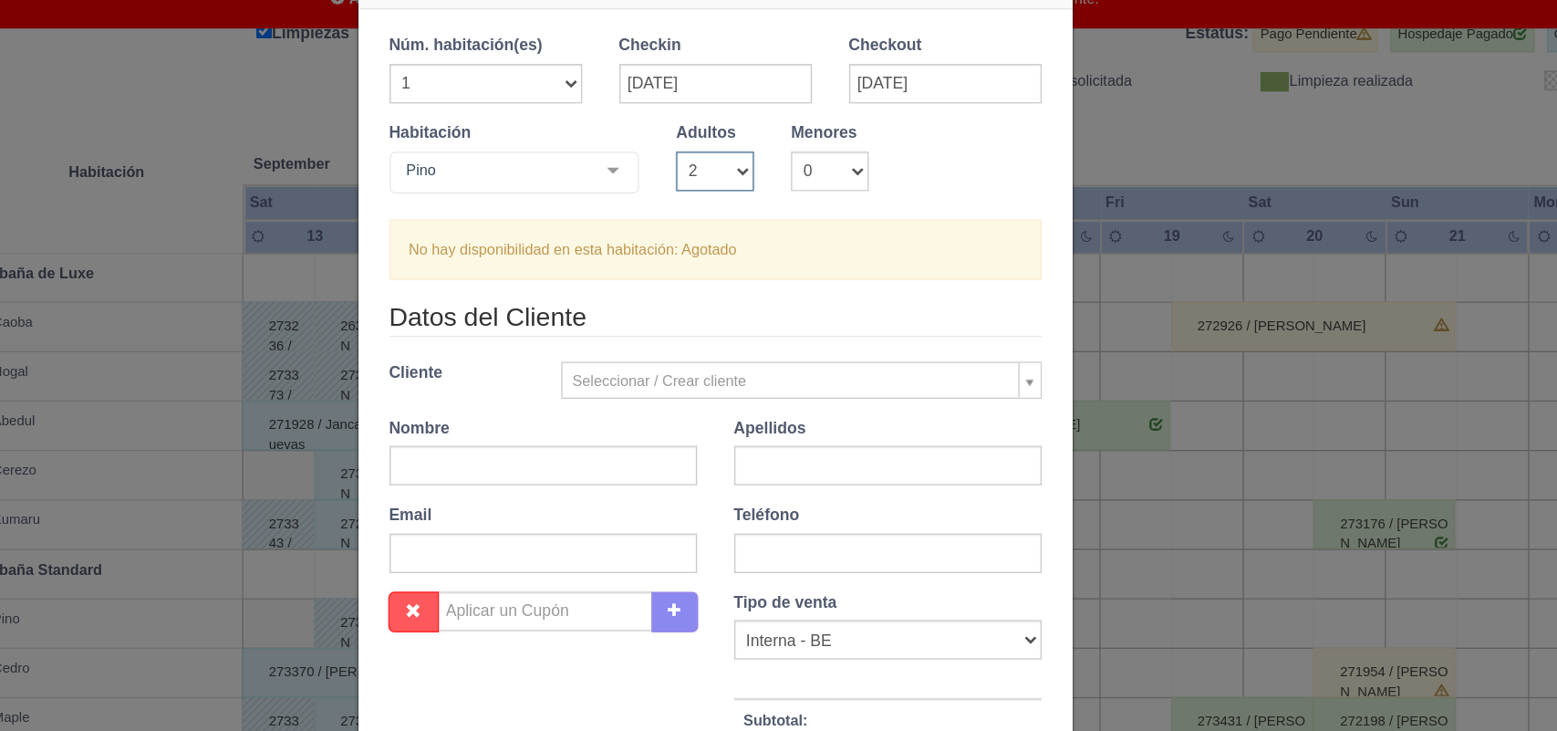
checkbox input "false"
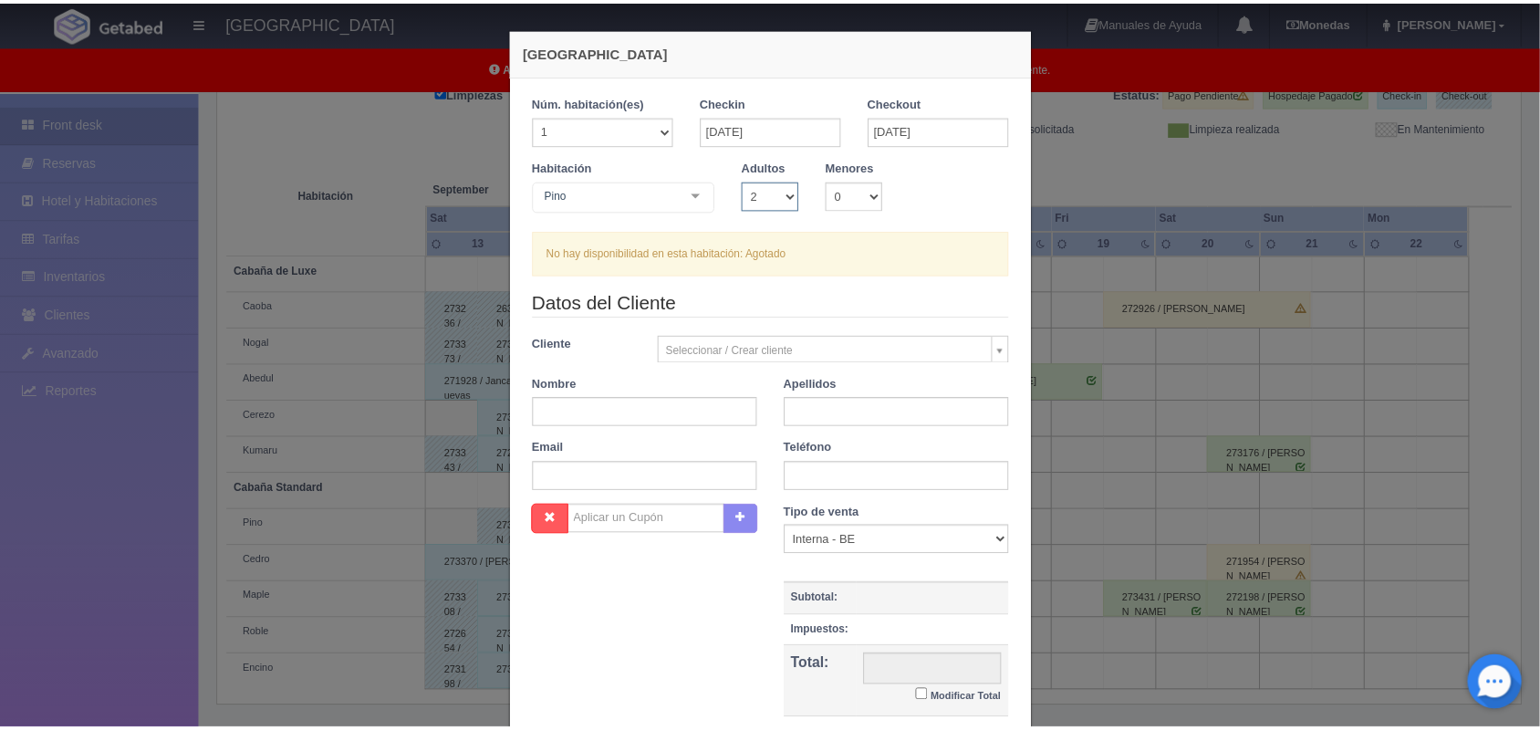
scroll to position [167, 0]
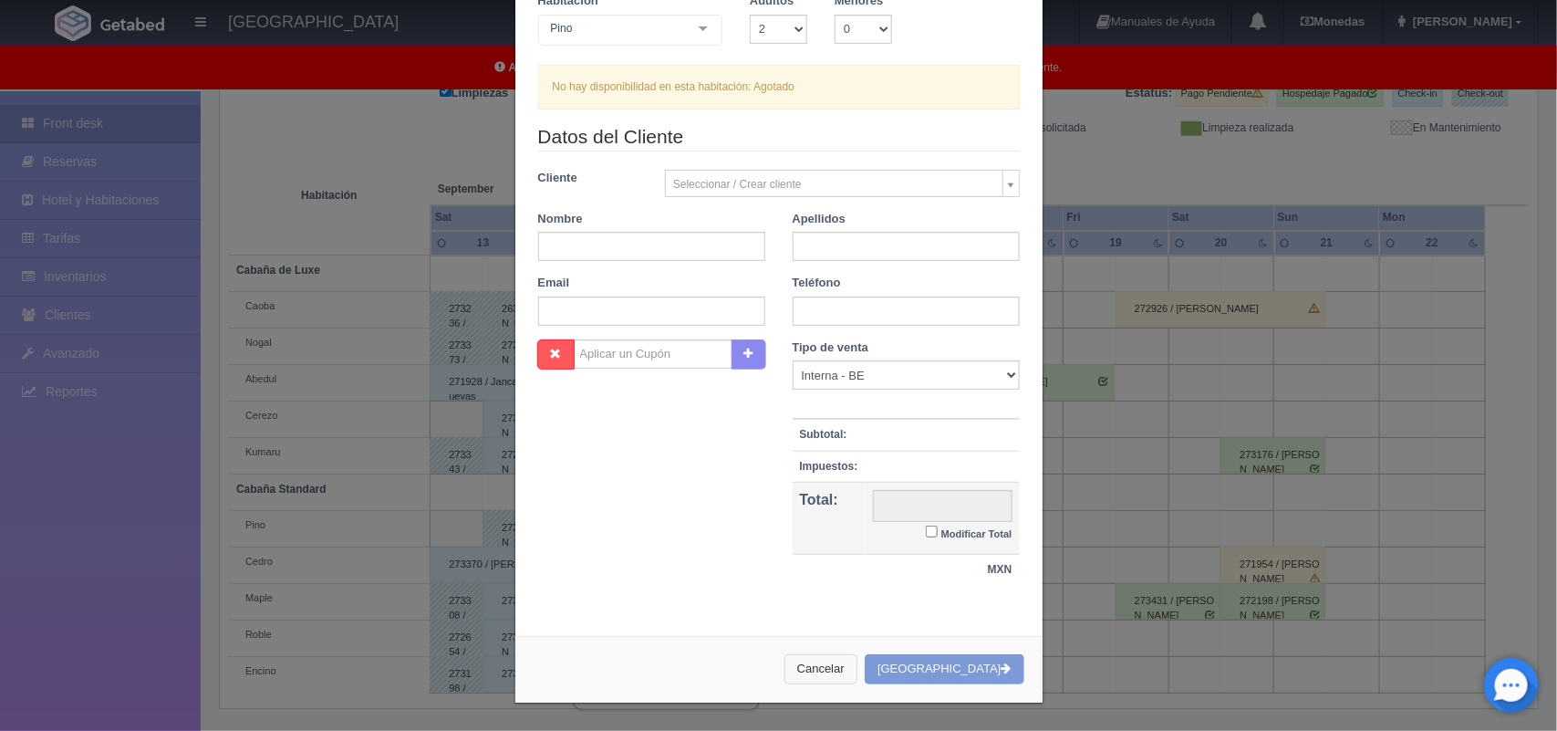
click at [857, 659] on button "Cancelar" at bounding box center [820, 669] width 73 height 30
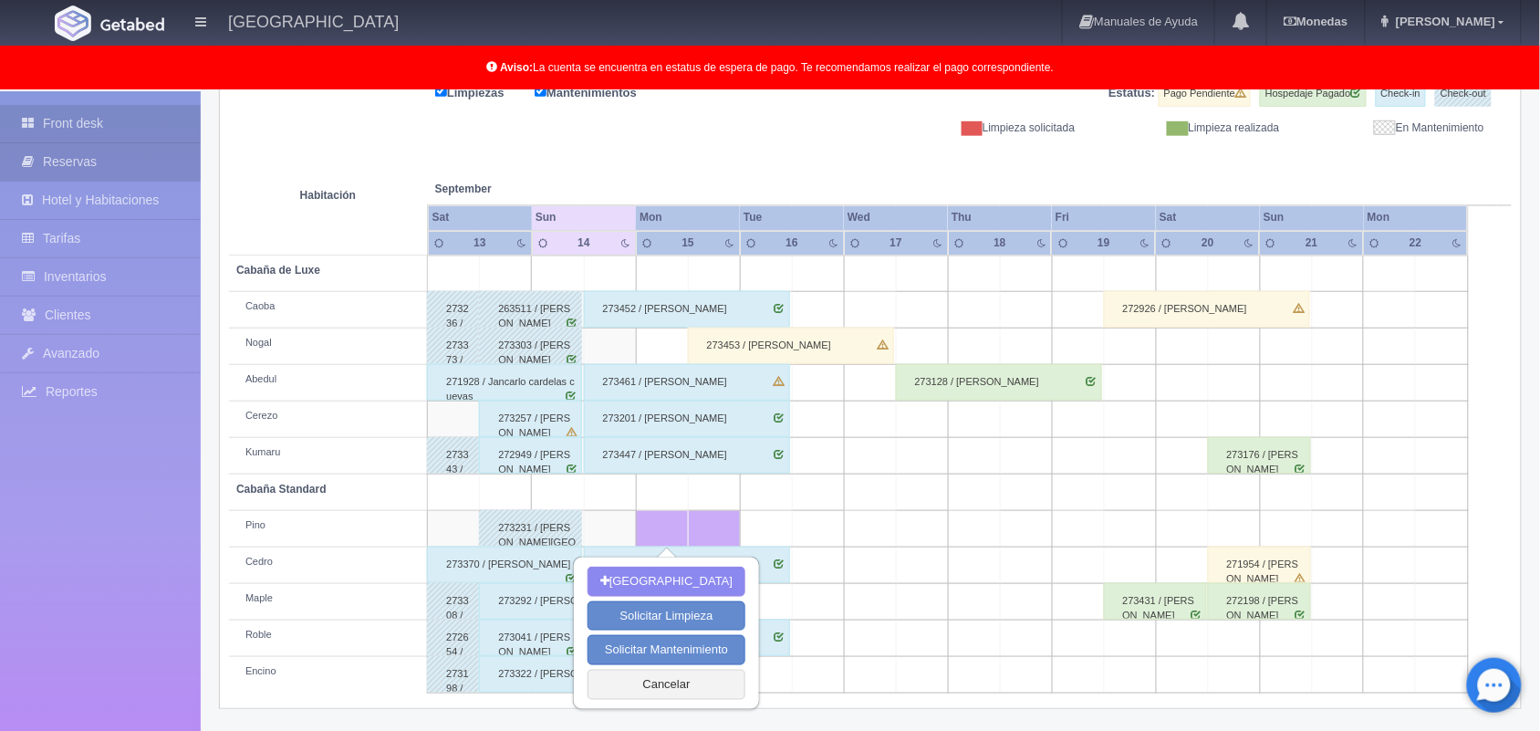
click at [114, 149] on link "Reservas" at bounding box center [100, 161] width 201 height 37
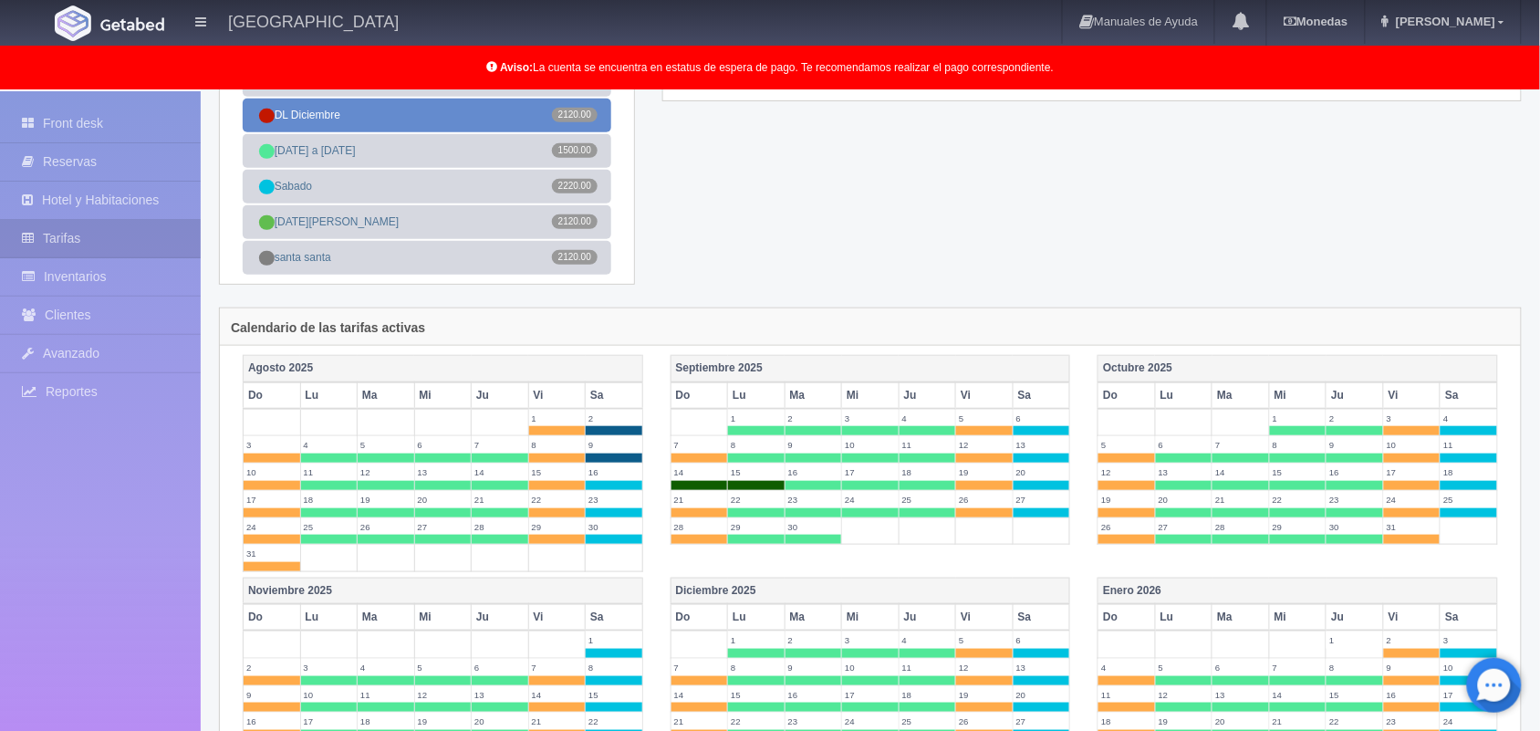
scroll to position [280, 0]
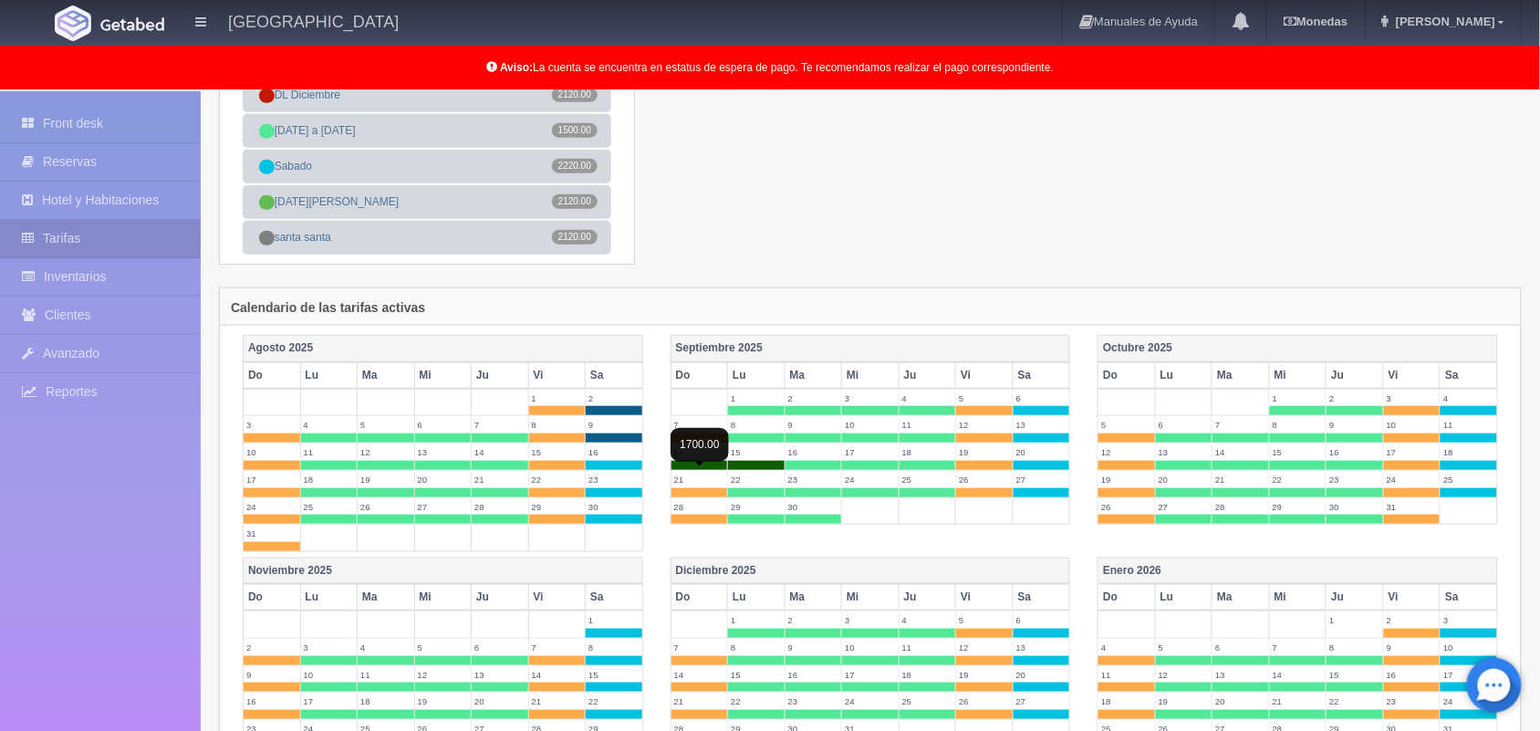
click at [710, 470] on span at bounding box center [699, 465] width 57 height 9
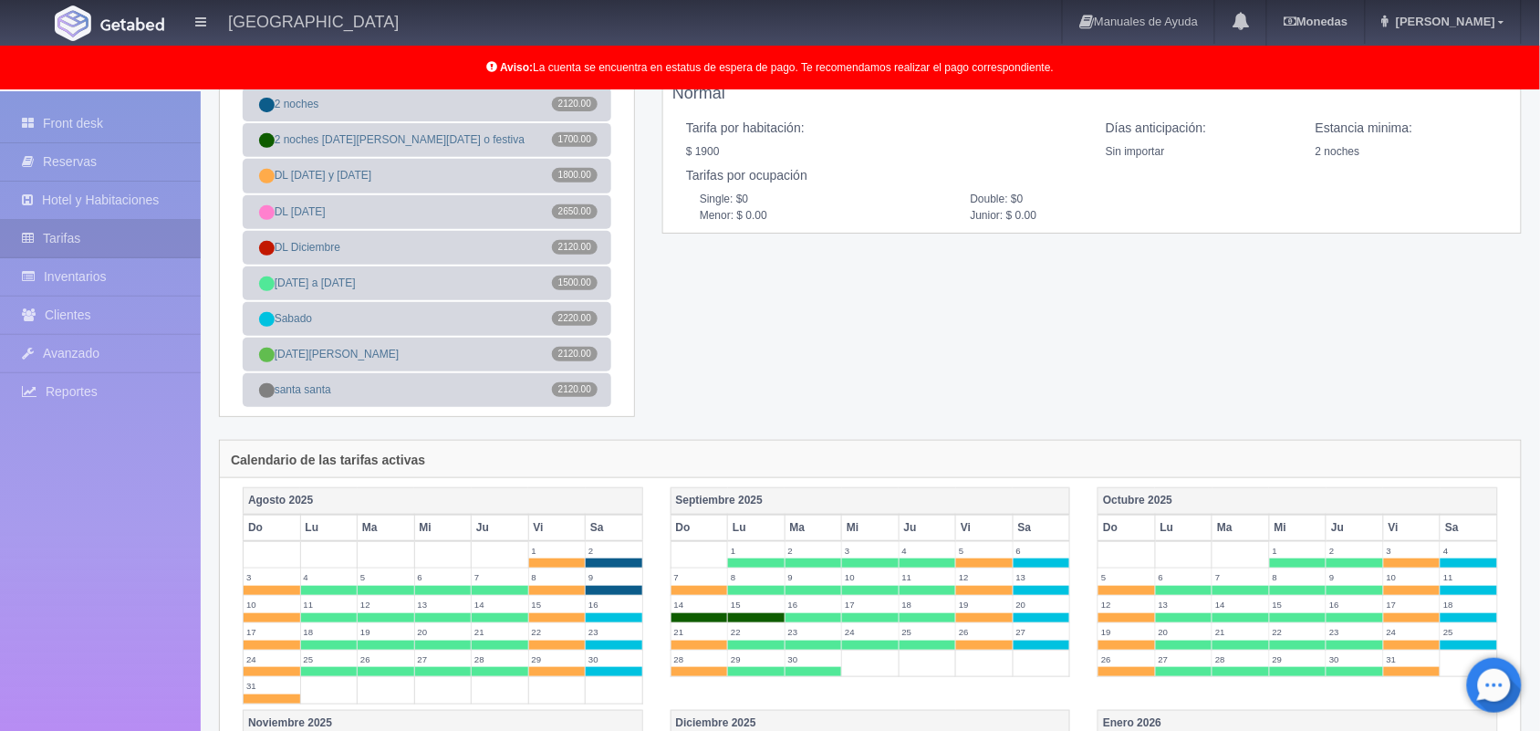
scroll to position [0, 0]
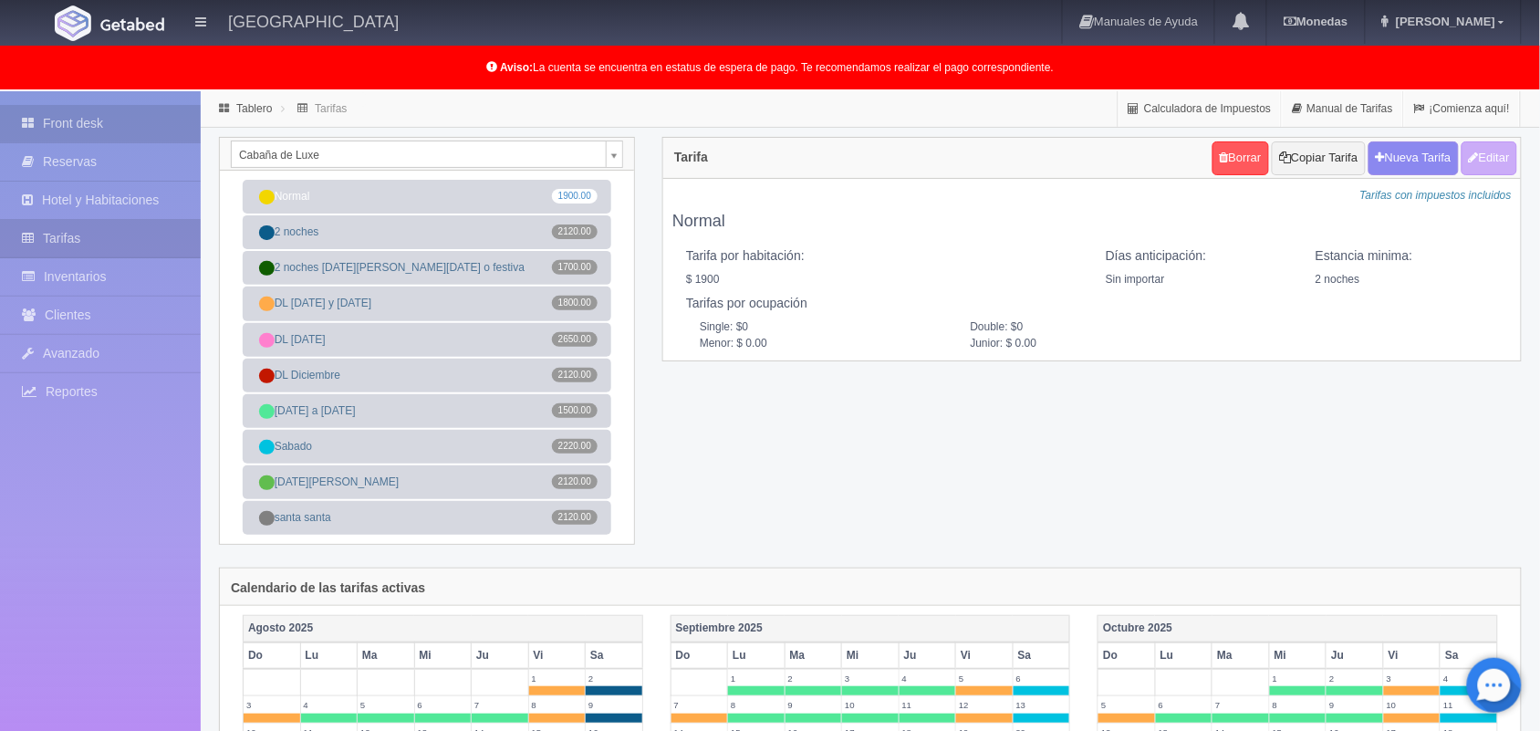
click at [94, 111] on link "Front desk" at bounding box center [100, 123] width 201 height 37
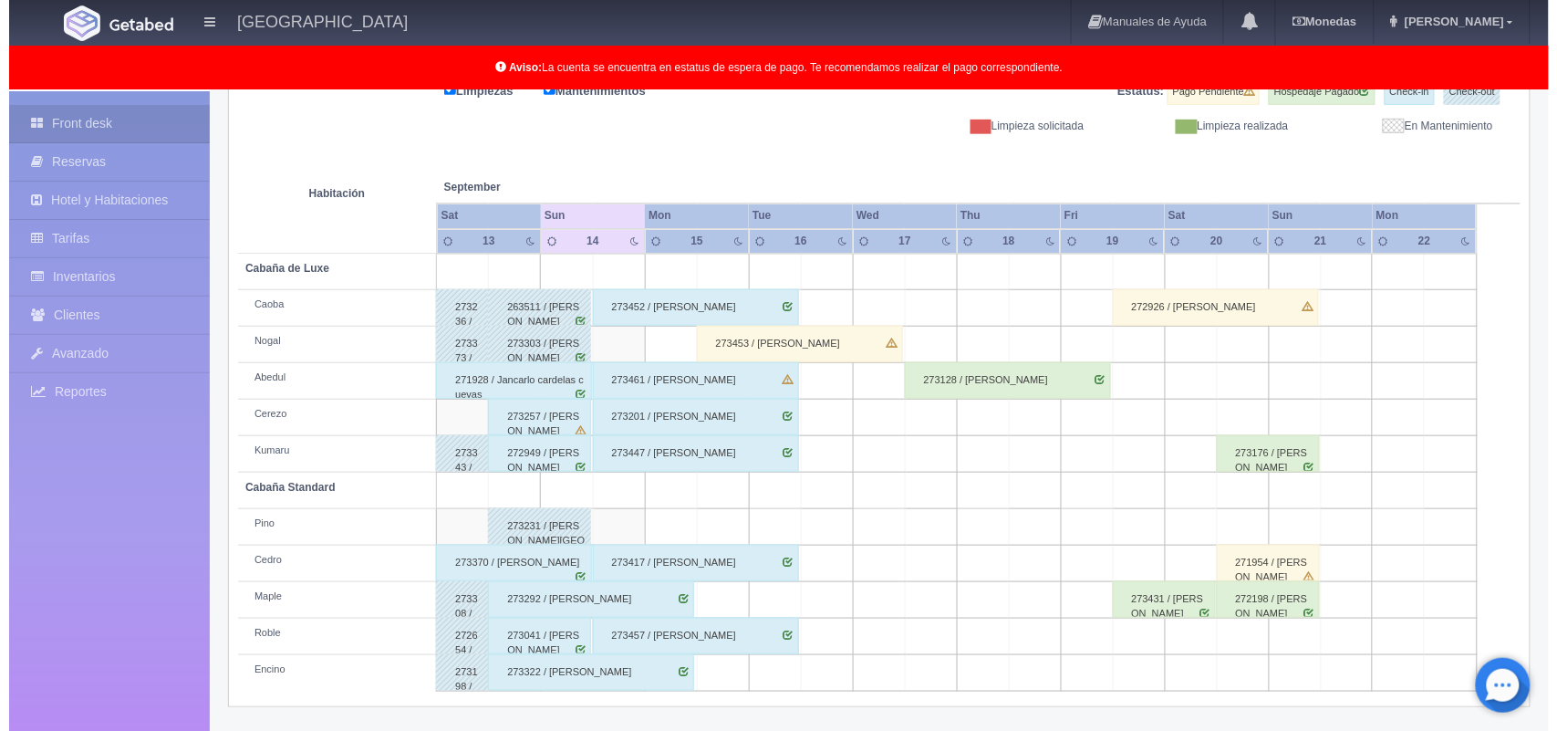
scroll to position [253, 0]
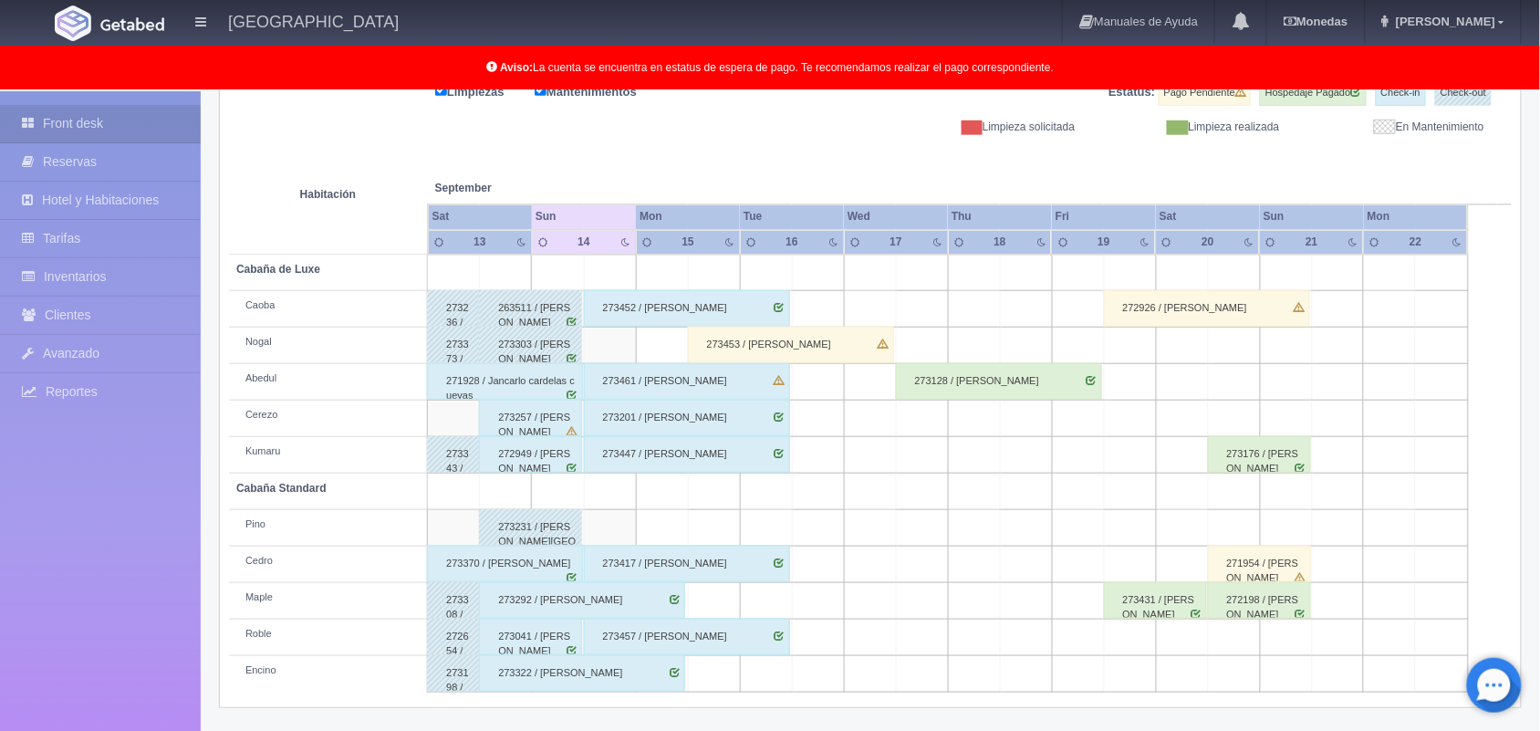
click at [668, 531] on td at bounding box center [662, 528] width 52 height 36
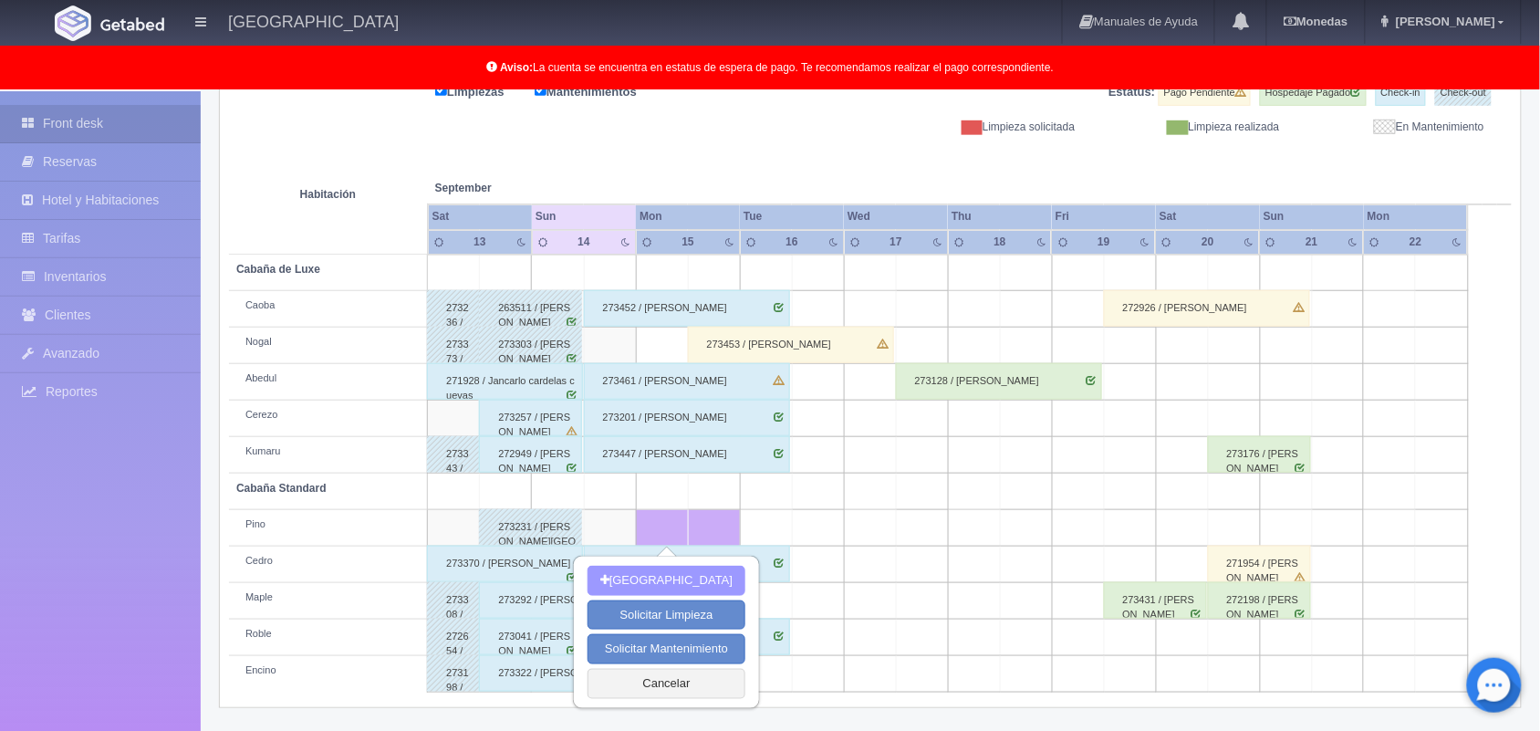
click at [677, 593] on button "[GEOGRAPHIC_DATA]" at bounding box center [666, 581] width 158 height 30
type input "[DATE]"
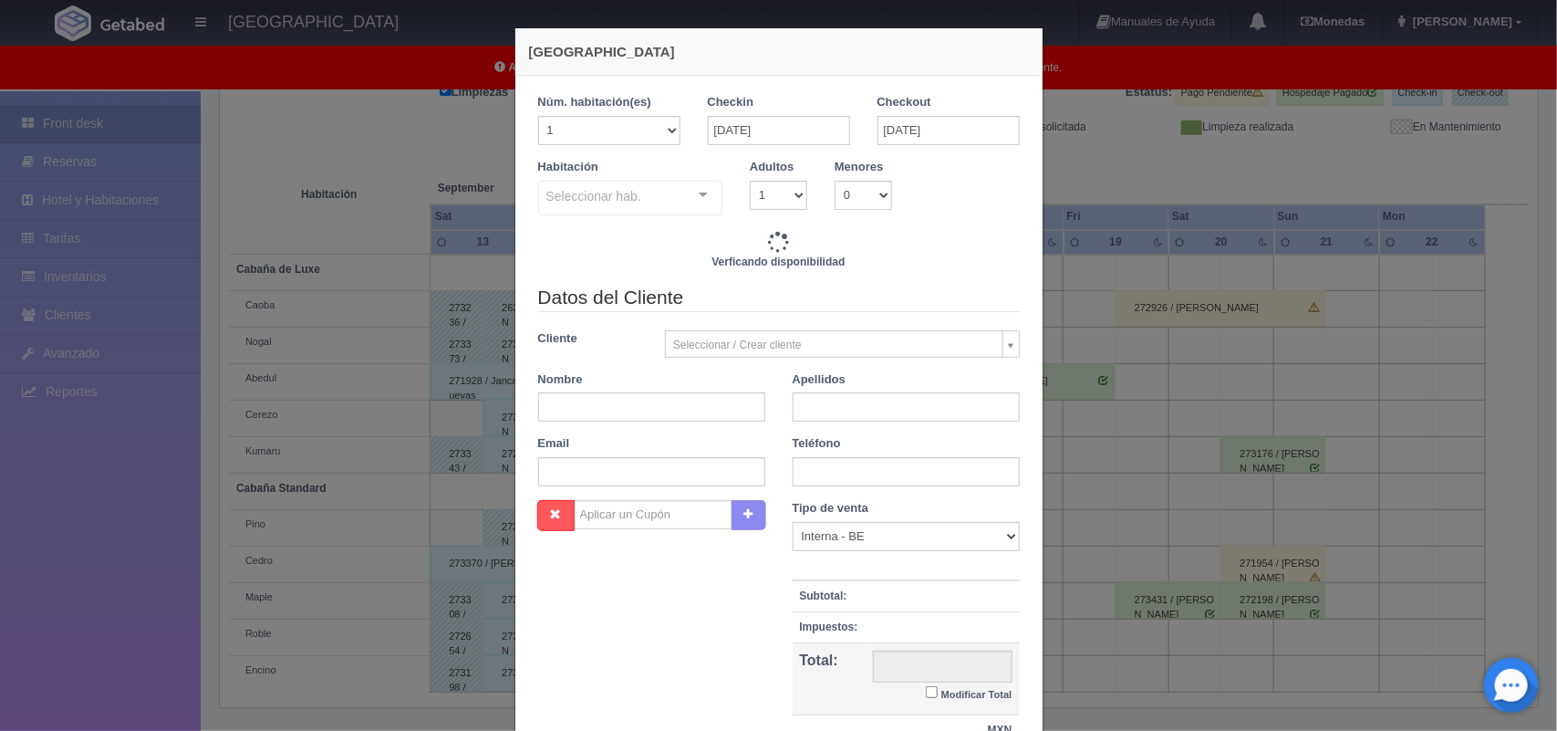
checkbox input "false"
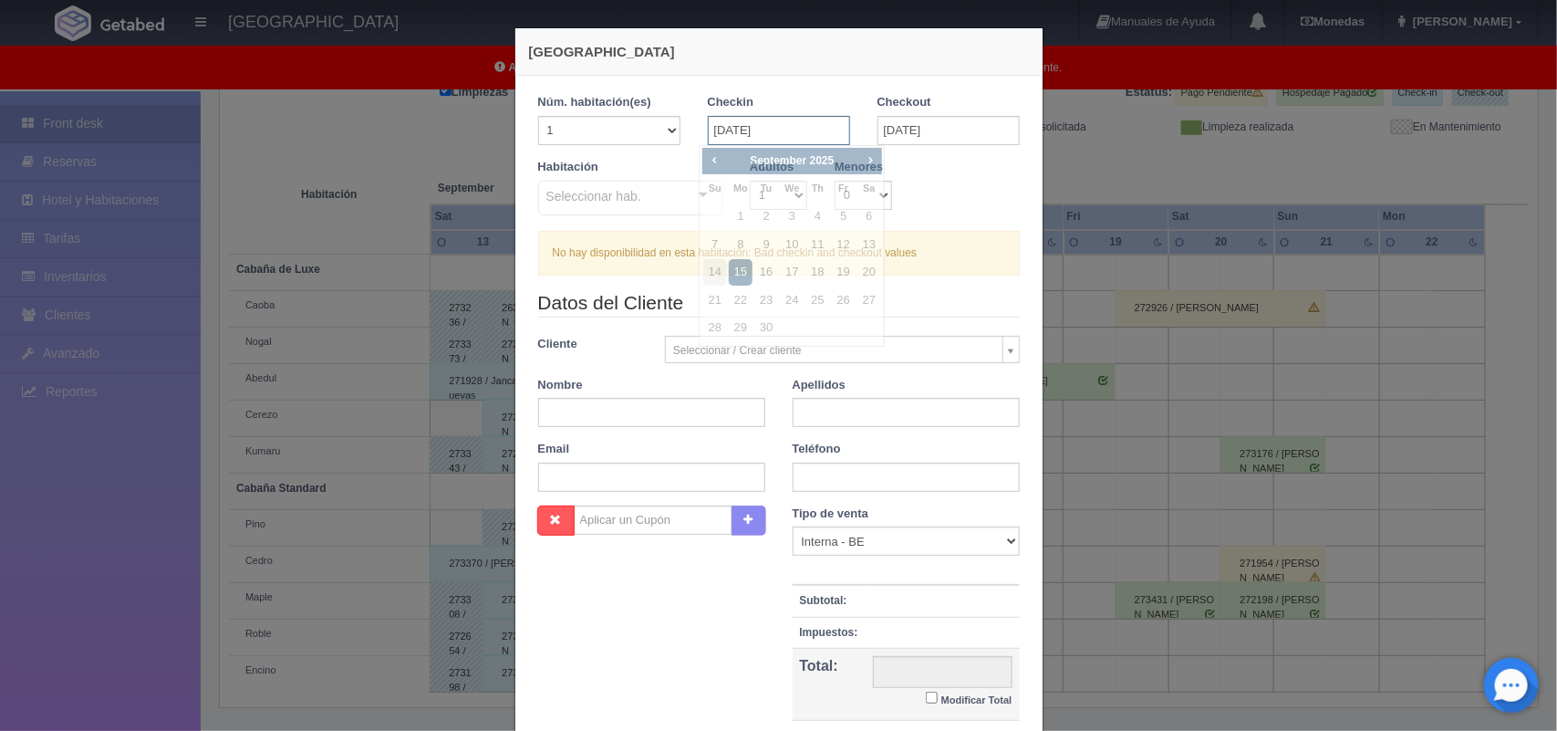
click at [722, 117] on input "[DATE]" at bounding box center [779, 130] width 142 height 29
click at [704, 269] on link "14" at bounding box center [715, 272] width 24 height 26
type input "[DATE]"
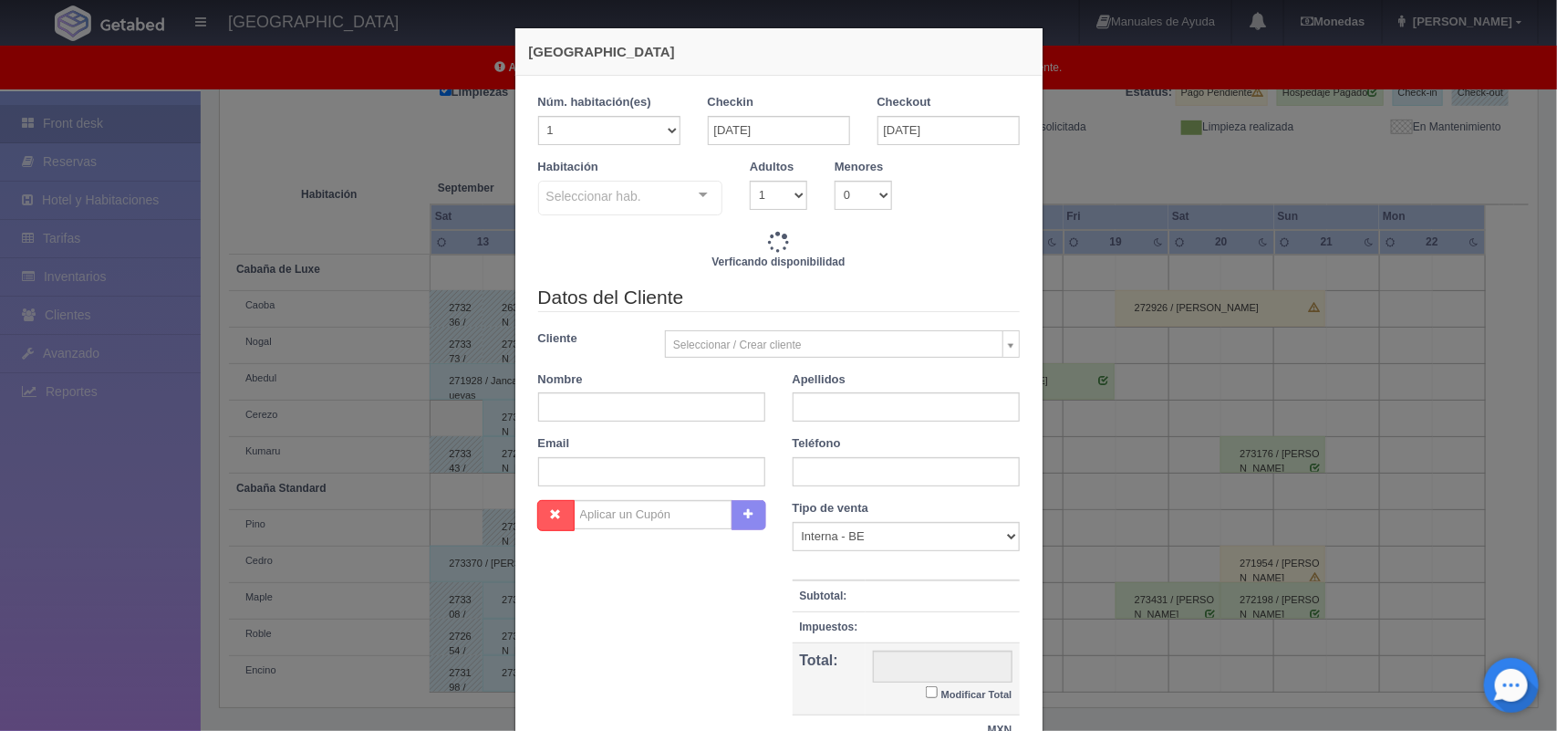
checkbox input "false"
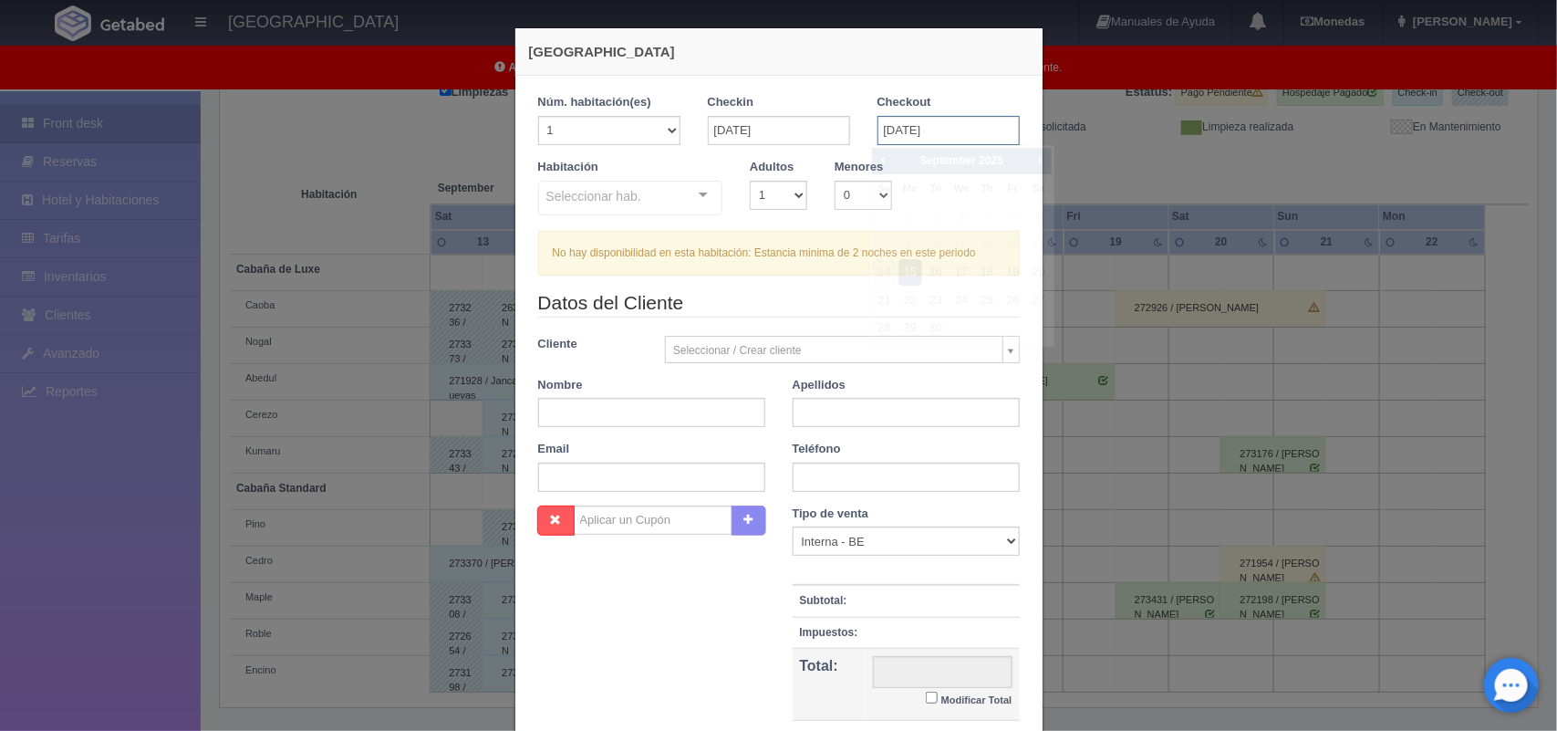
click at [910, 130] on input "[DATE]" at bounding box center [949, 130] width 142 height 29
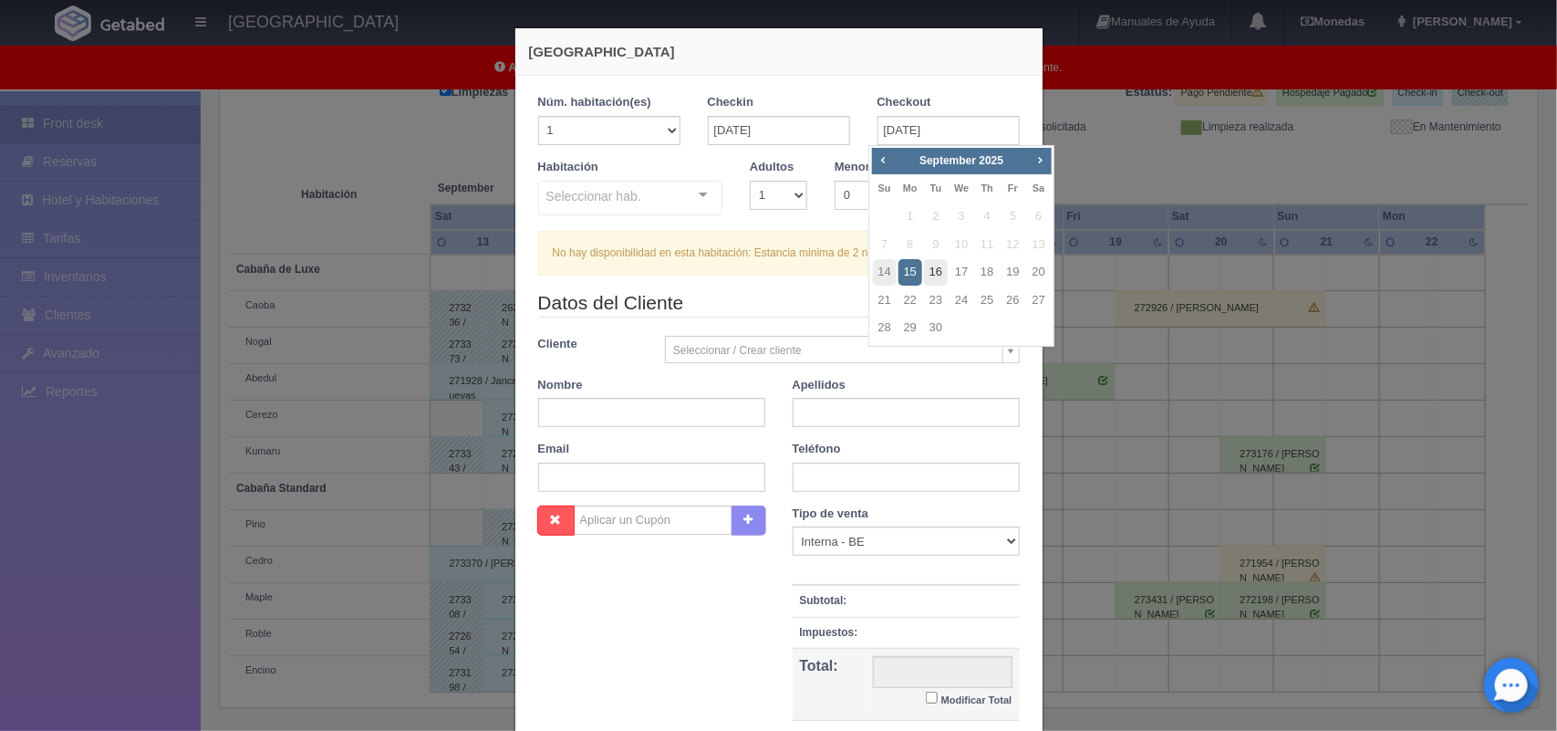
click at [941, 269] on link "16" at bounding box center [936, 272] width 24 height 26
type input "[DATE]"
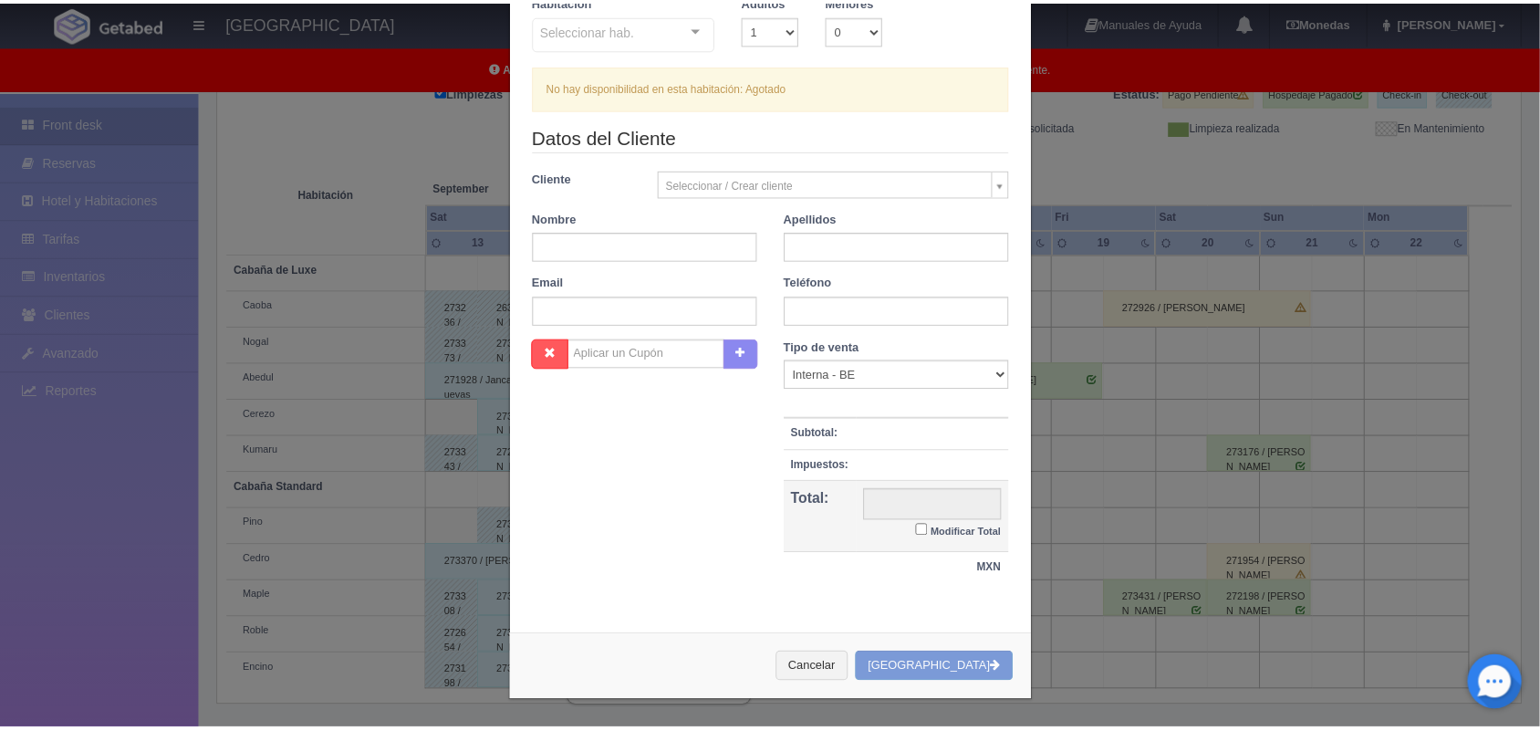
scroll to position [166, 0]
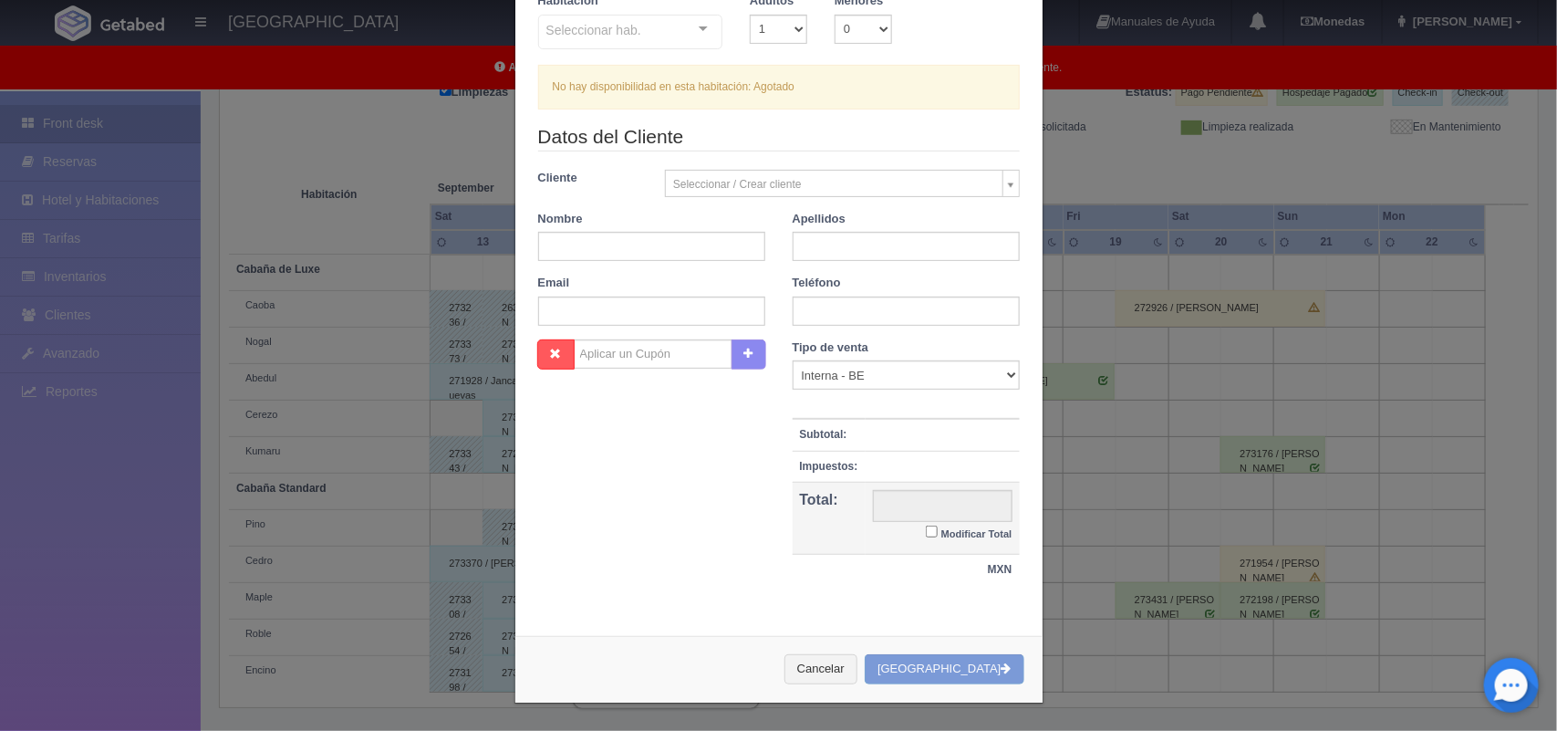
click at [949, 680] on div "Cancelar Crear Reserva" at bounding box center [778, 669] width 527 height 67
click at [963, 669] on div "Cancelar Crear Reserva" at bounding box center [778, 669] width 527 height 67
drag, startPoint x: 963, startPoint y: 669, endPoint x: 878, endPoint y: 669, distance: 85.7
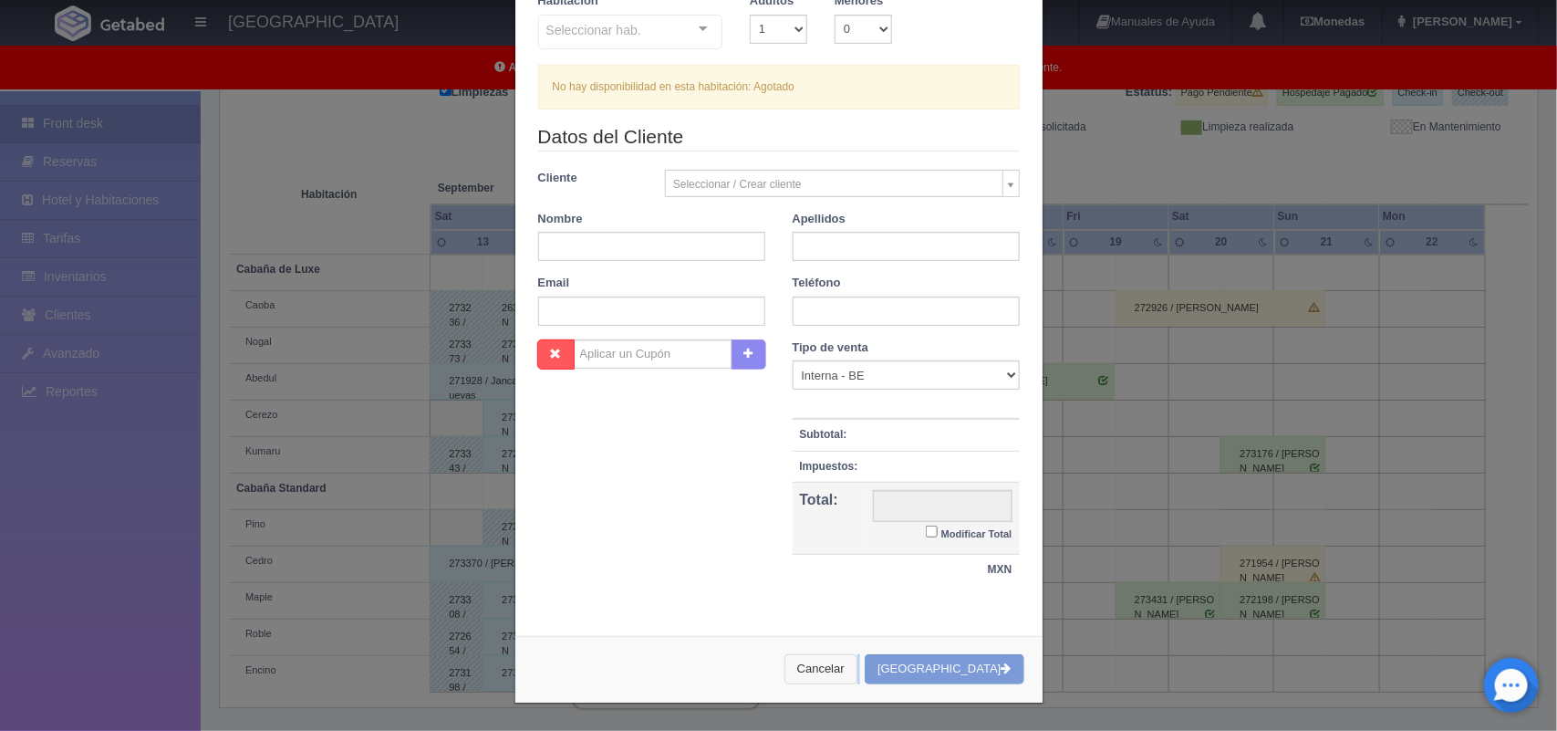
click at [878, 669] on div "Cancelar Crear Reserva" at bounding box center [778, 669] width 527 height 67
click at [857, 669] on button "Cancelar" at bounding box center [820, 669] width 73 height 30
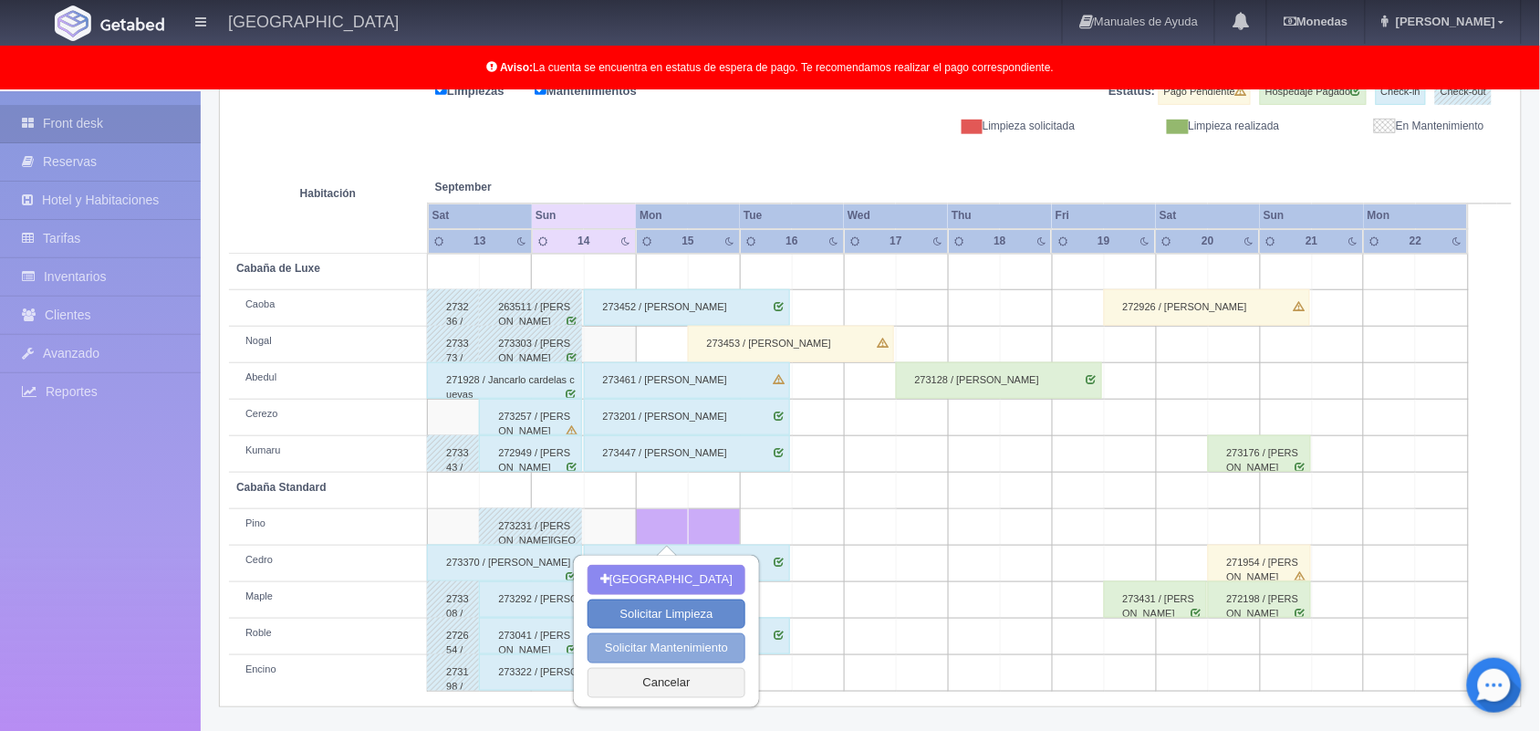
scroll to position [253, 0]
click at [675, 680] on button "Cancelar" at bounding box center [666, 684] width 158 height 30
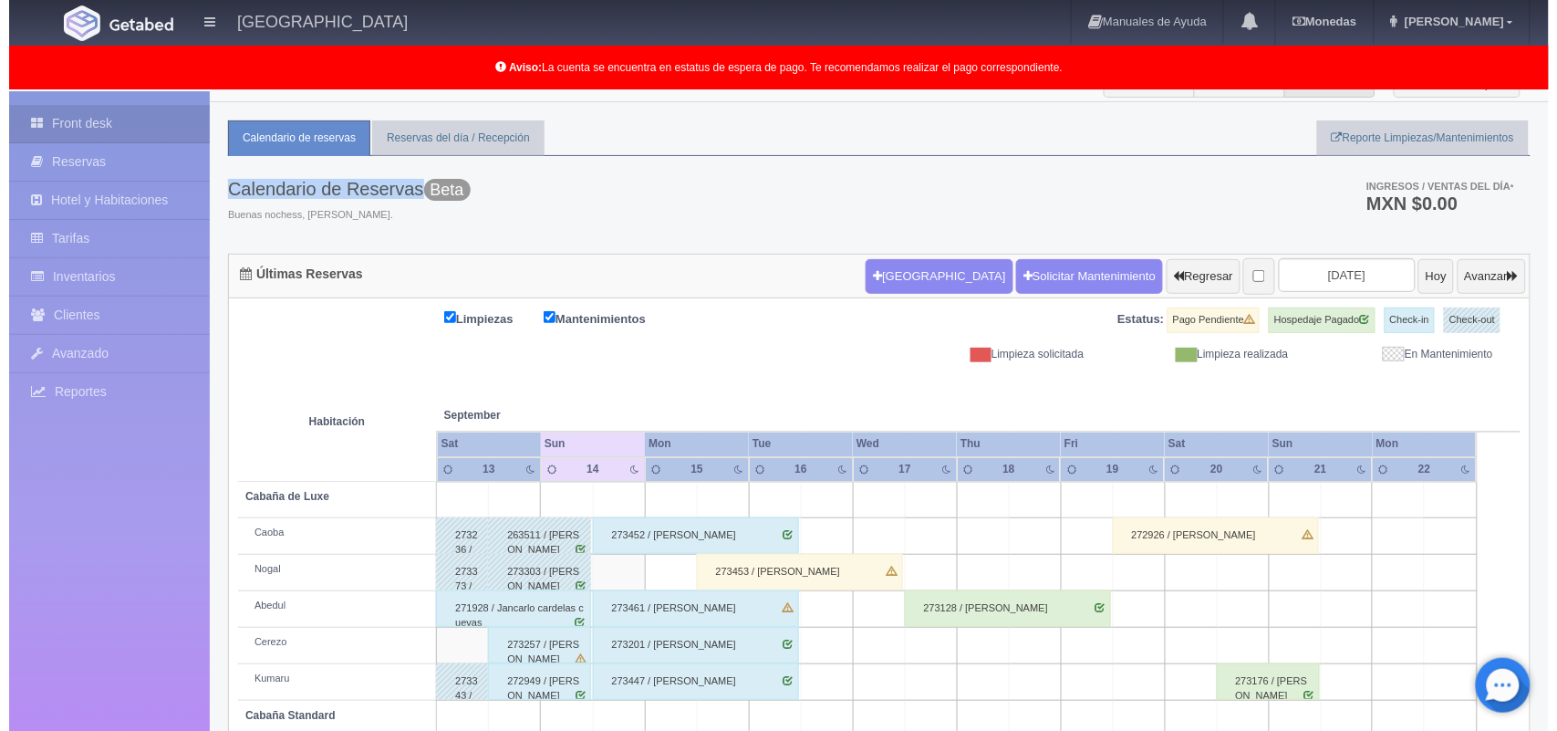
scroll to position [24, 0]
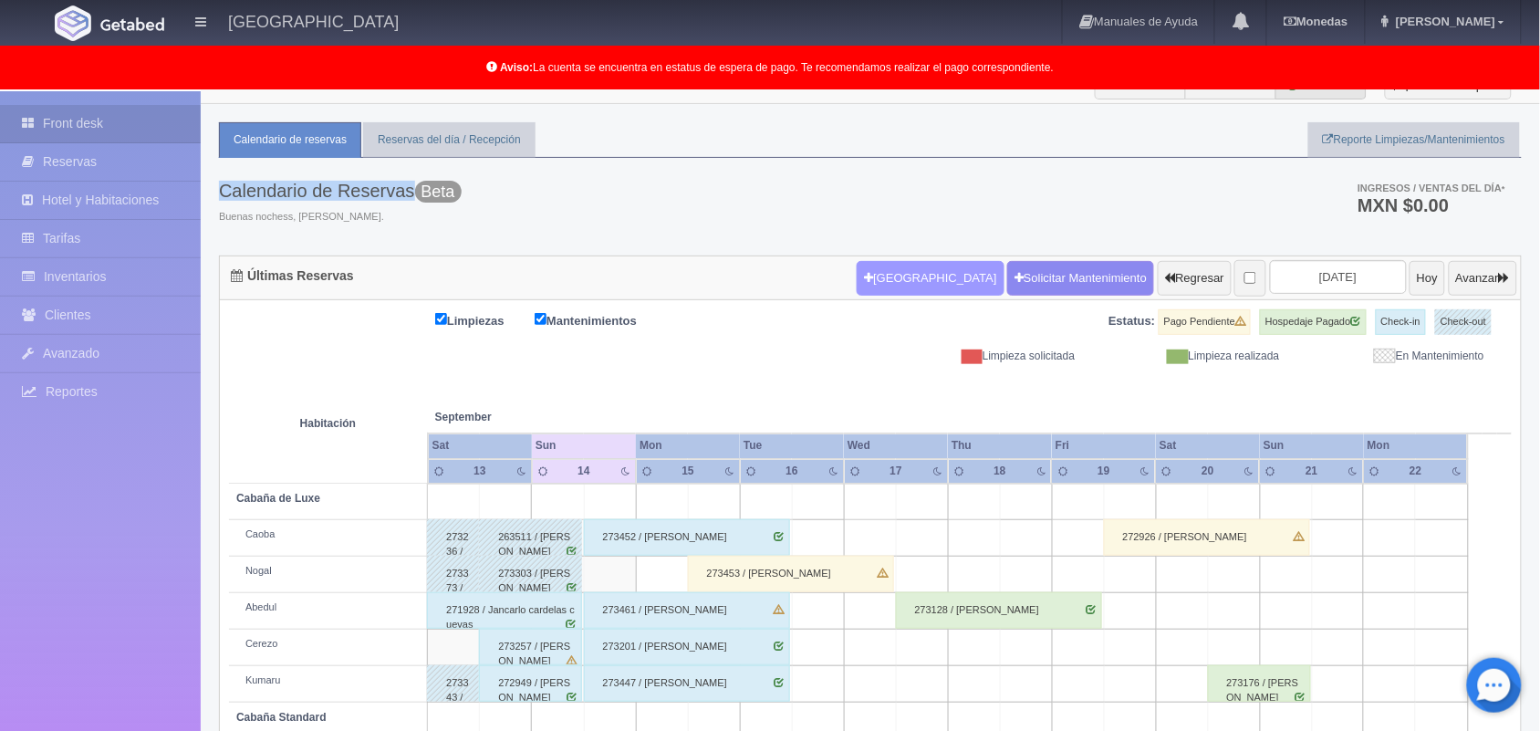
click at [886, 267] on button "[GEOGRAPHIC_DATA]" at bounding box center [930, 278] width 147 height 35
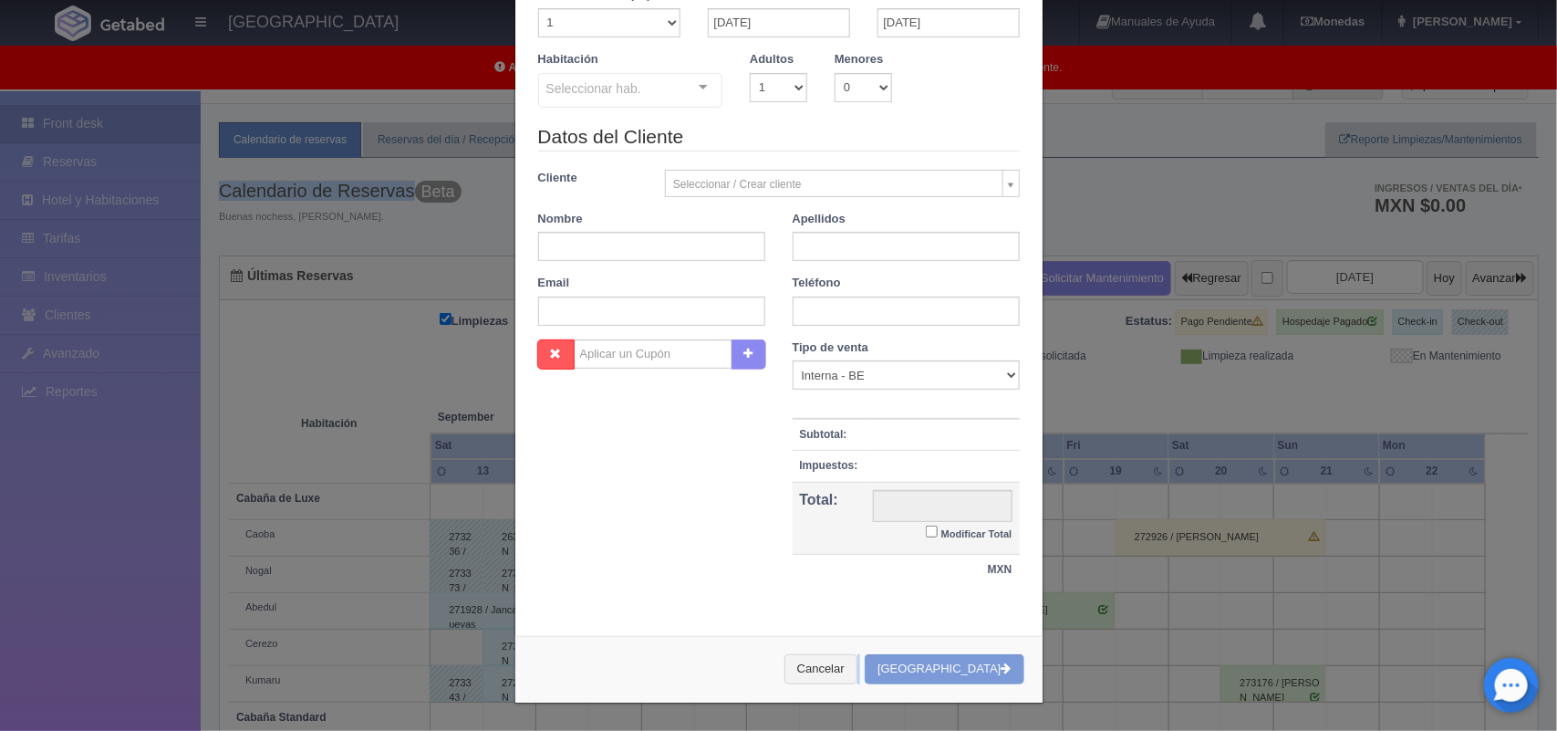
scroll to position [0, 0]
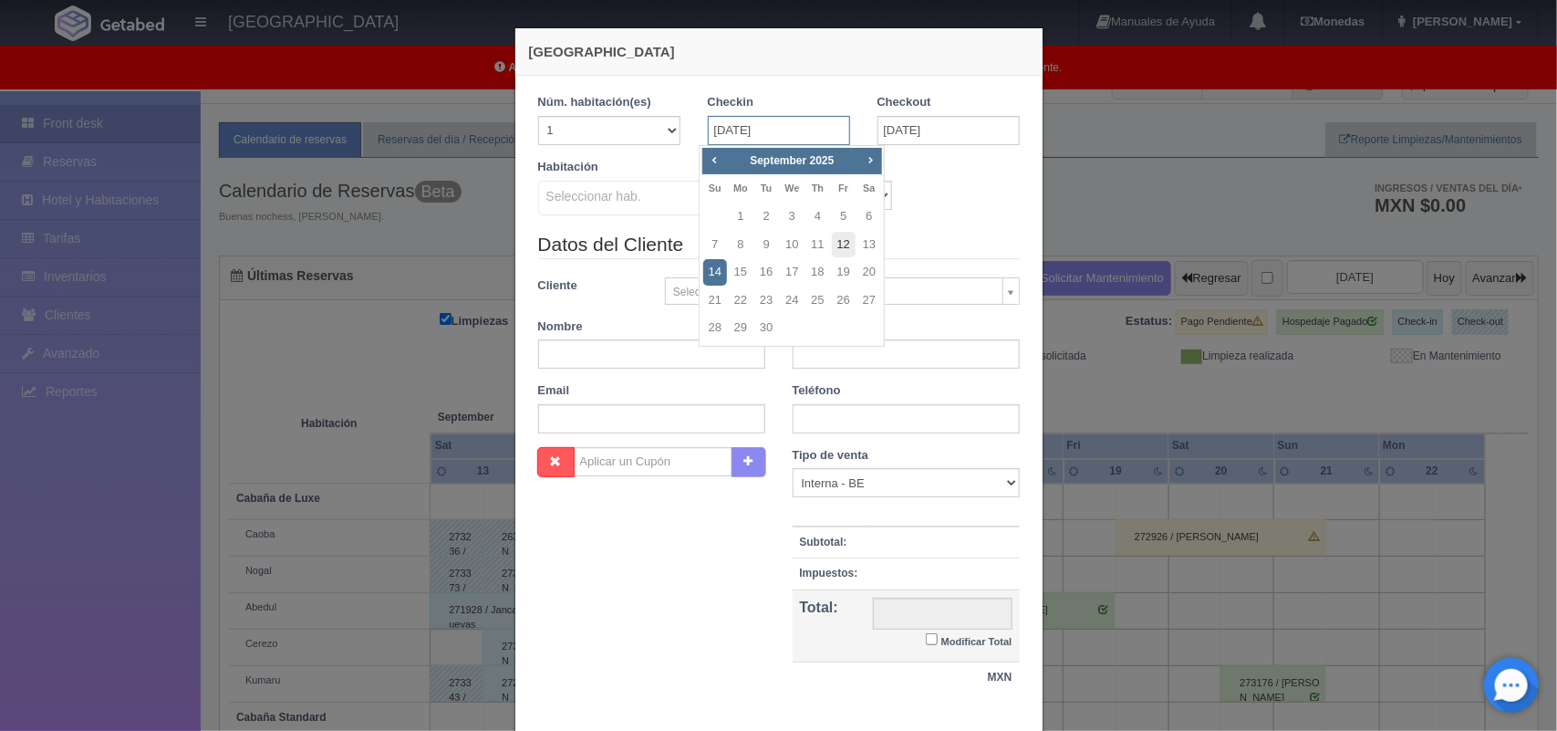
drag, startPoint x: 751, startPoint y: 135, endPoint x: 841, endPoint y: 254, distance: 149.1
click at [841, 254] on body "Hotel Xacallan Manuales de Ayuda Actualizaciones recientes Monedas Tipo de camb…" at bounding box center [778, 515] width 1557 height 894
click at [709, 270] on link "14" at bounding box center [715, 272] width 24 height 26
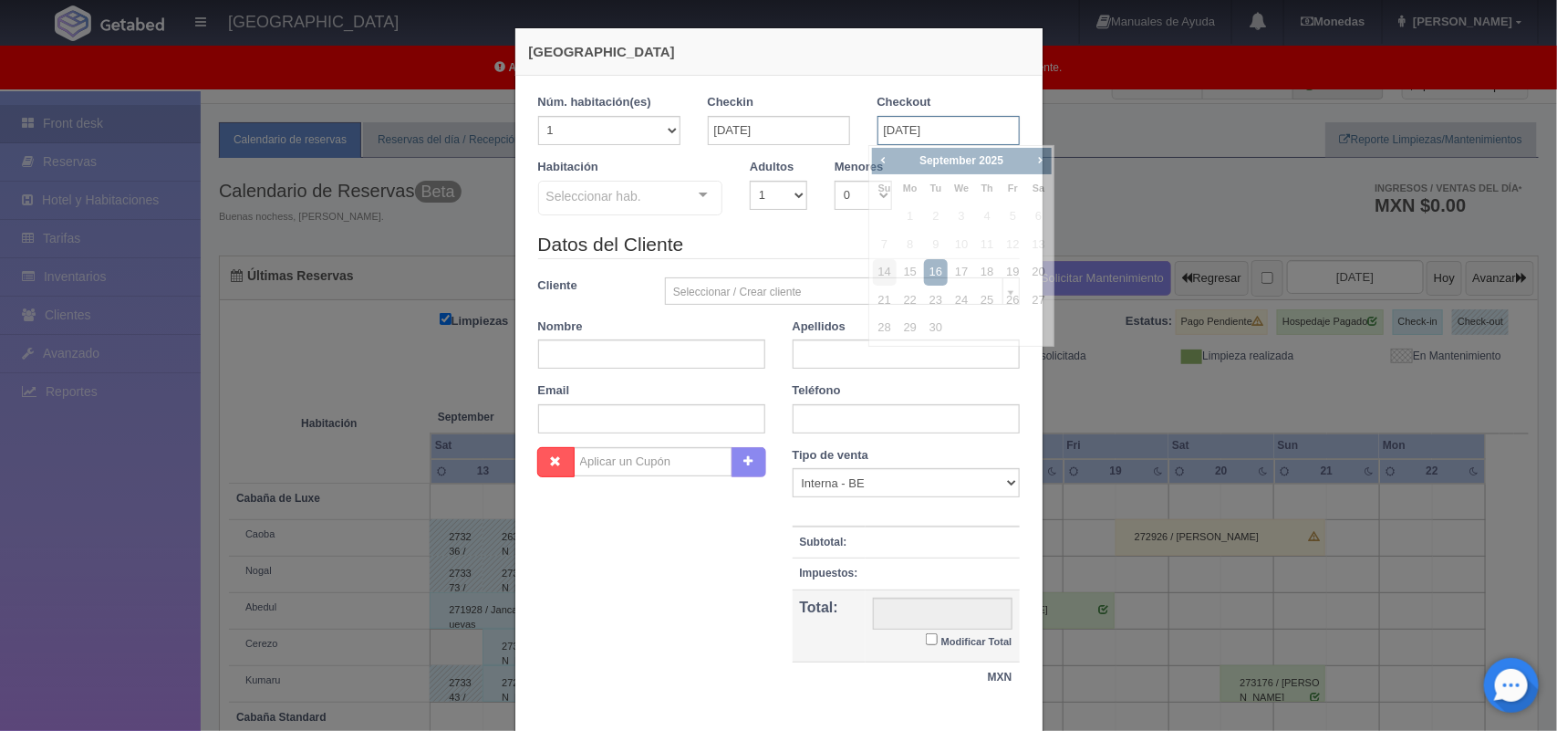
click at [919, 121] on input "[DATE]" at bounding box center [949, 130] width 142 height 29
click at [929, 261] on link "16" at bounding box center [936, 272] width 24 height 26
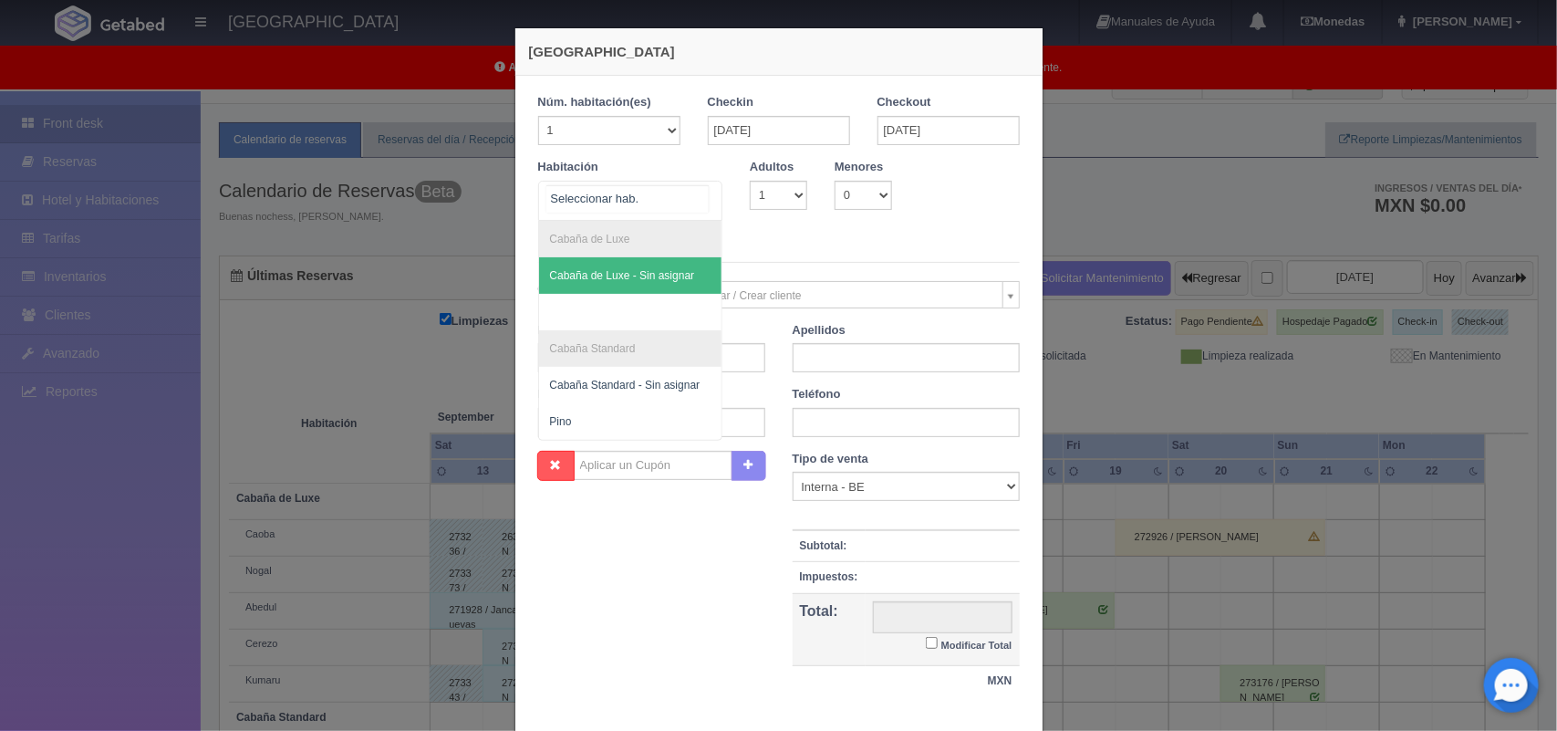
click at [694, 192] on div at bounding box center [703, 195] width 36 height 27
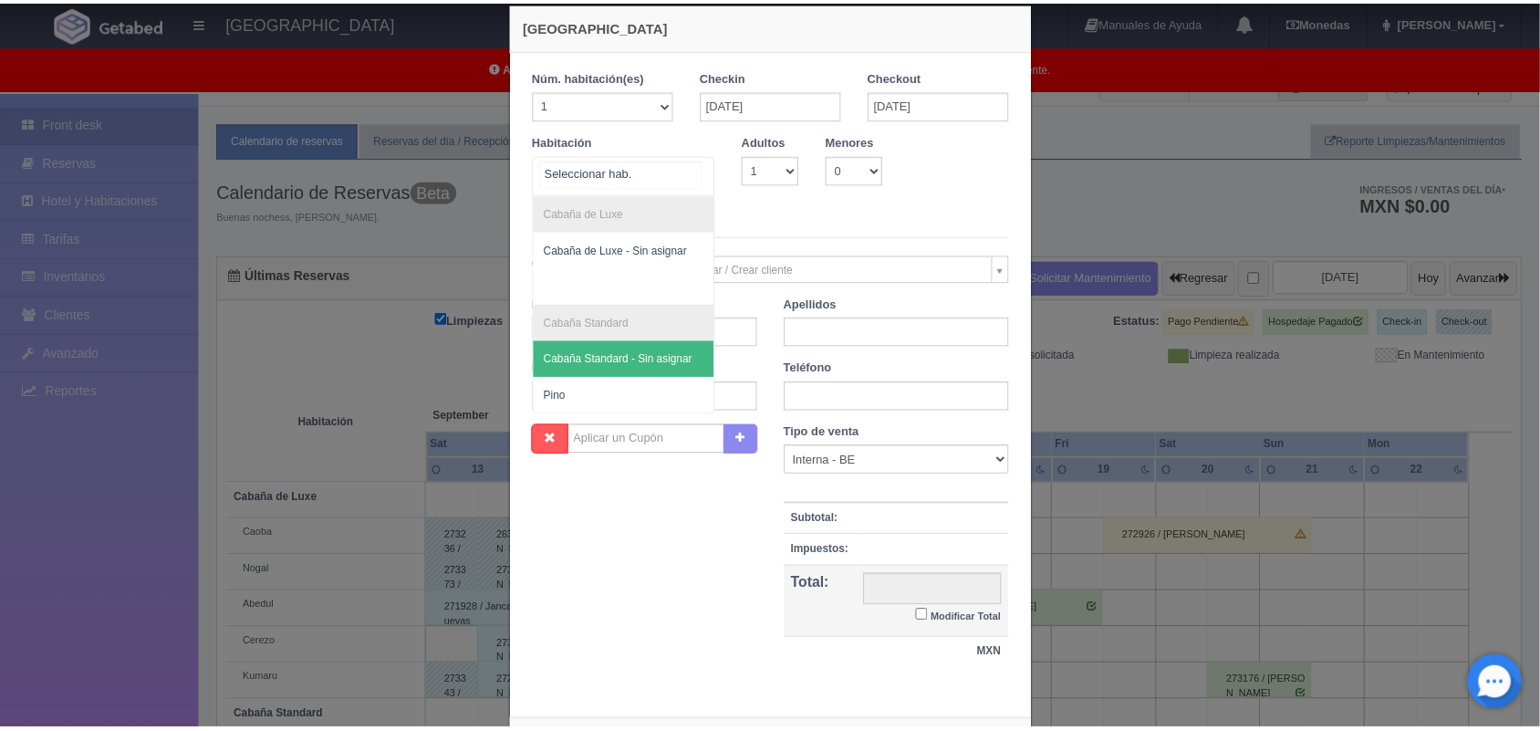
scroll to position [5, 0]
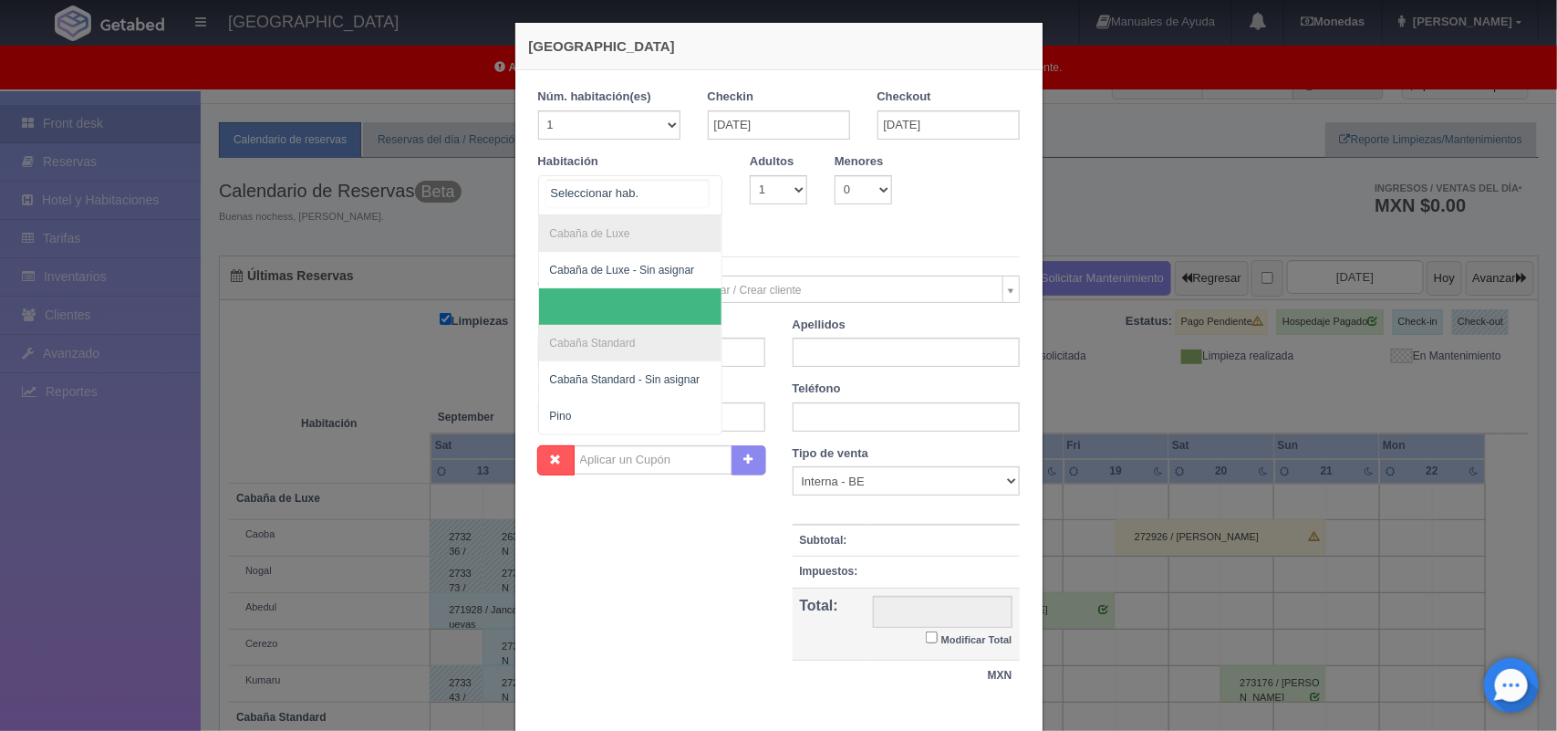
click at [636, 290] on span at bounding box center [630, 306] width 183 height 36
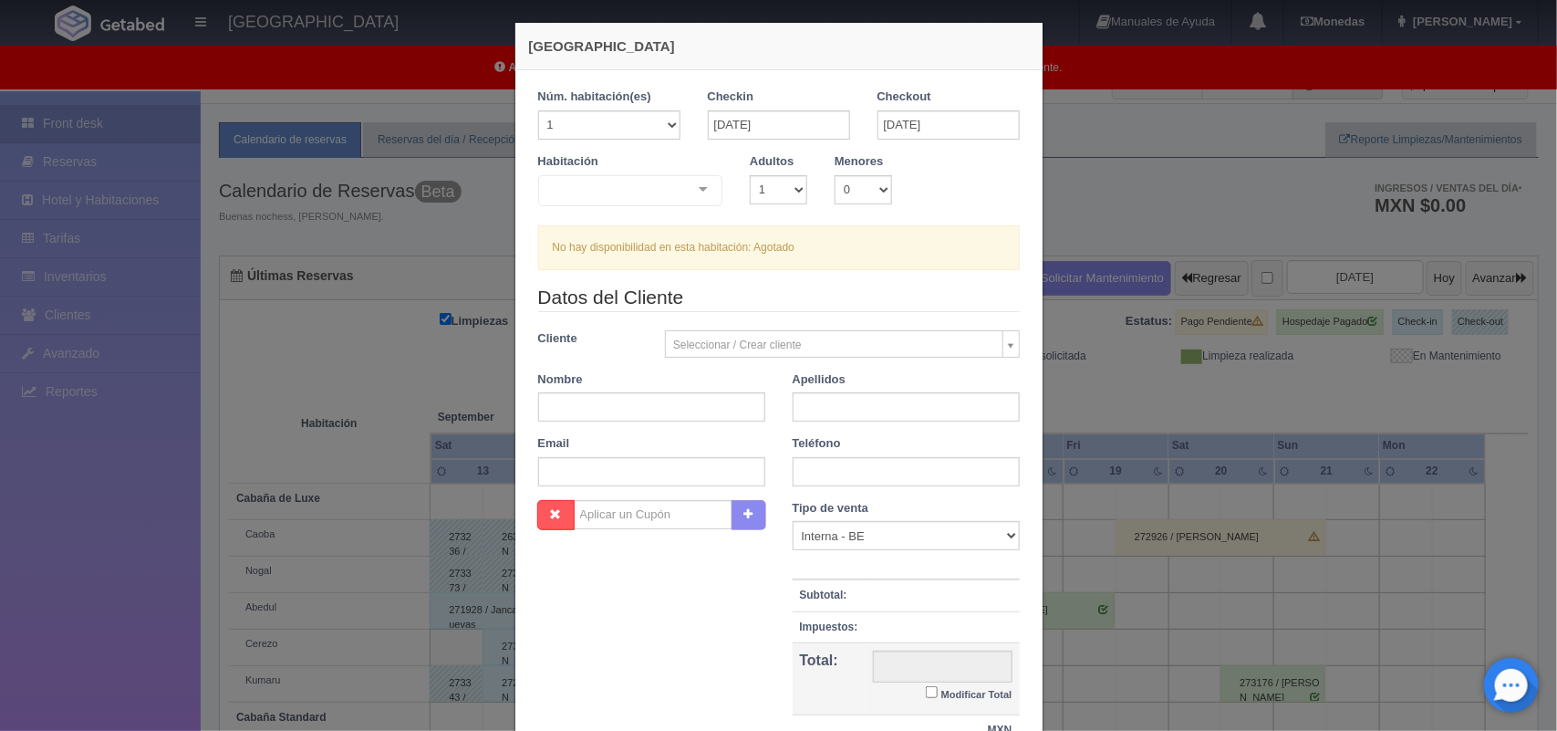
click at [1018, 267] on div "1 Núm. habitación(es) 1 2 3 4 5 6 7 8 9 10 11 12 13 14 15 16 17 18 19 20 Checki…" at bounding box center [778, 426] width 527 height 712
click at [1148, 183] on div "Nueva Reserva 1 Núm. habitación(es) 1 2 3 4 5 6 7 8 9 10 11 12 13 14 15 16 17 1…" at bounding box center [778, 365] width 1557 height 731
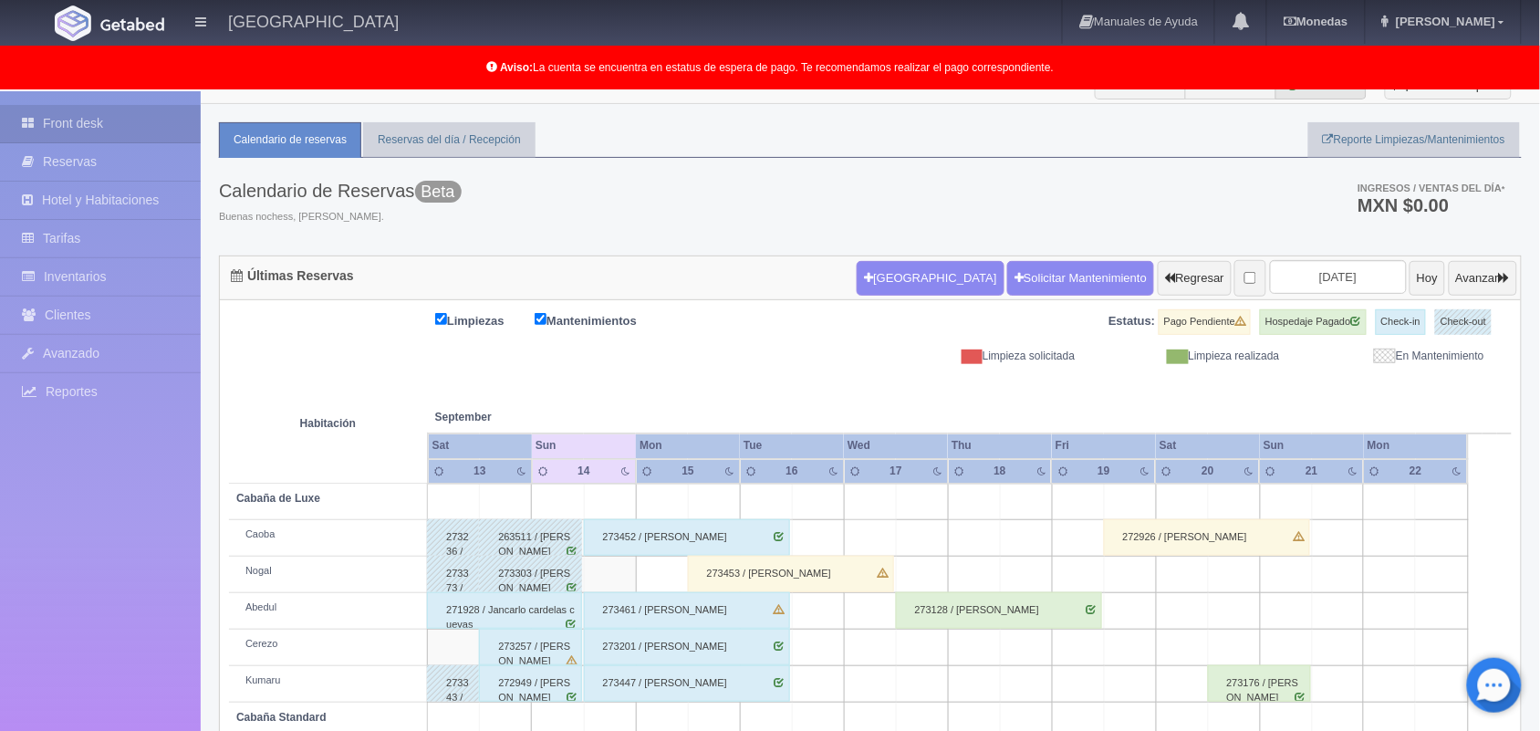
scroll to position [254, 0]
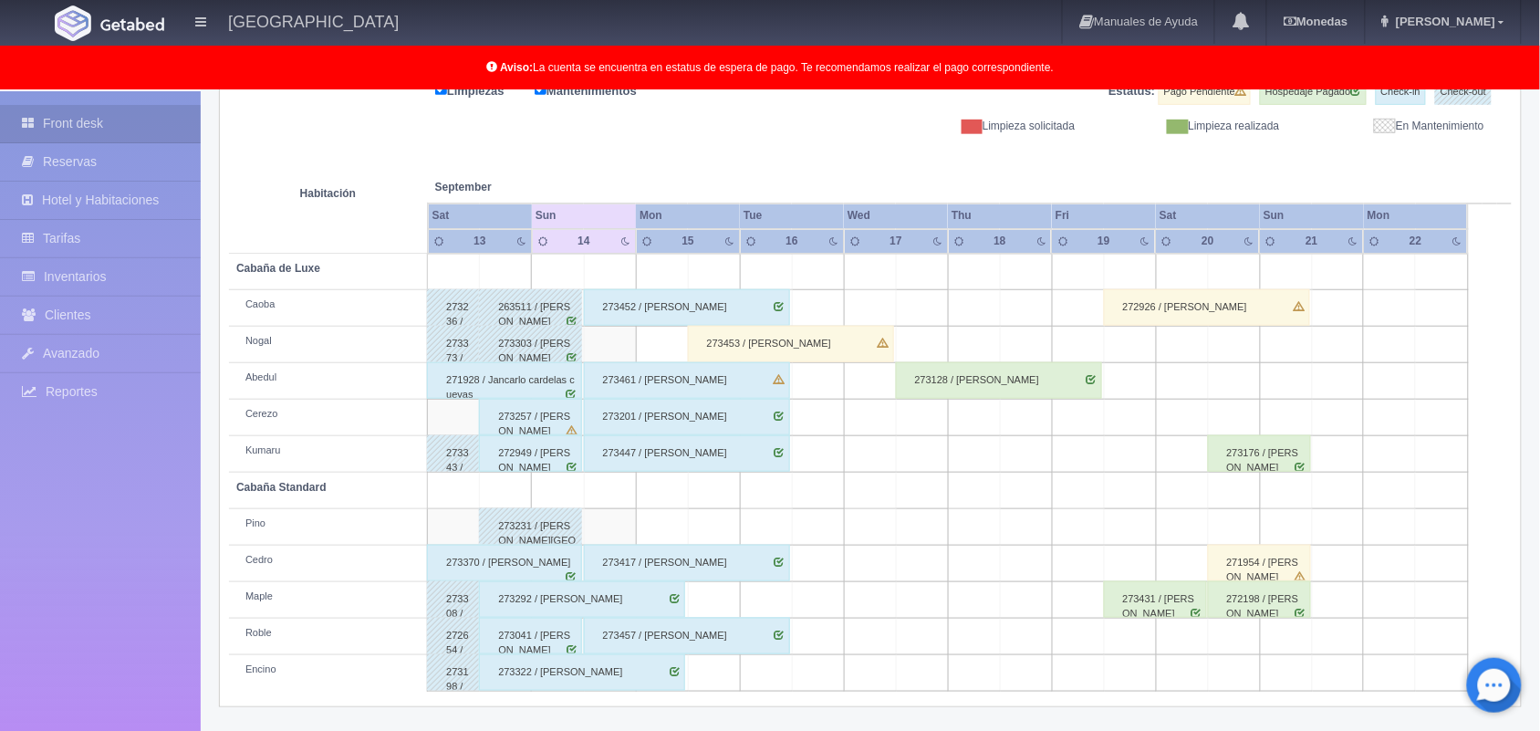
click at [607, 522] on td at bounding box center [610, 527] width 52 height 36
click at [684, 515] on td at bounding box center [662, 527] width 52 height 36
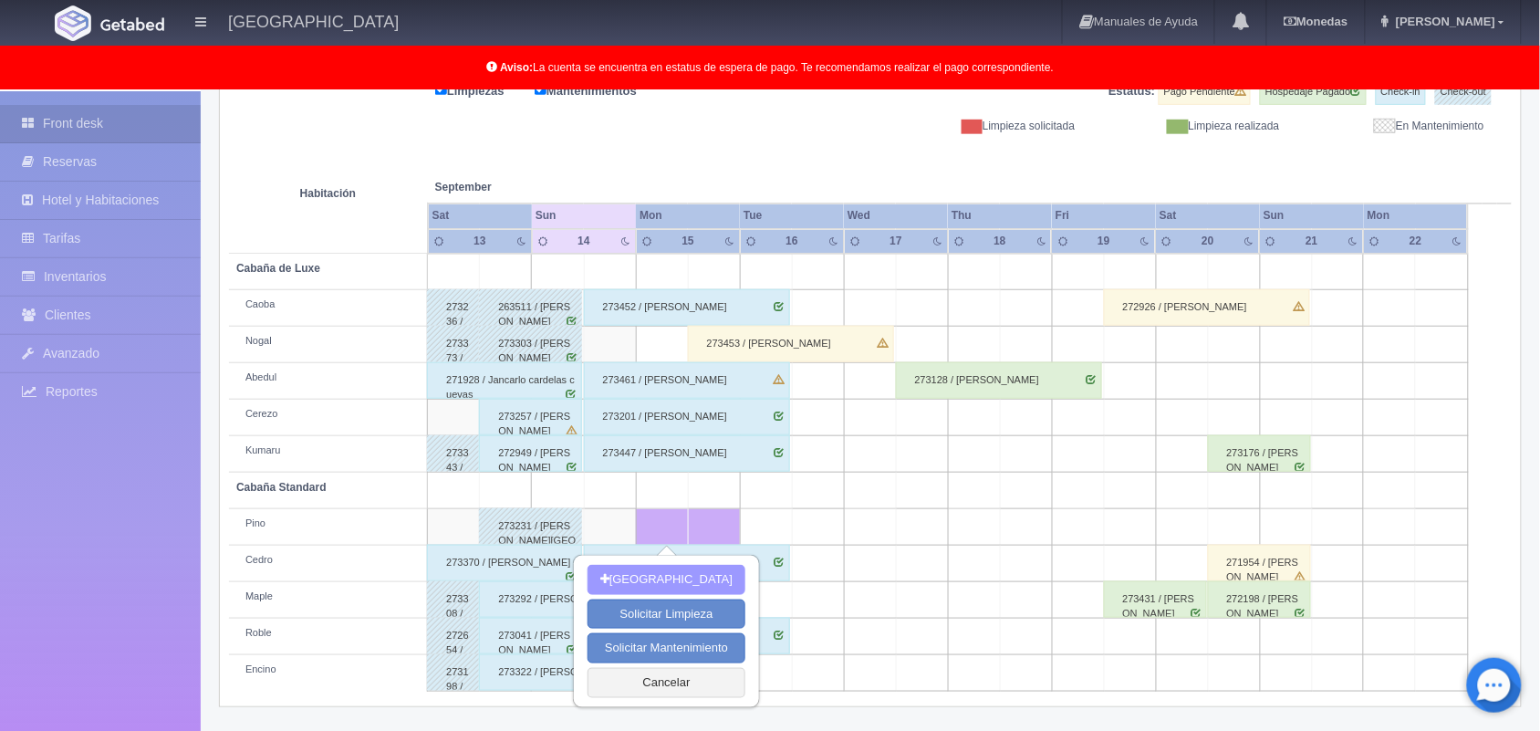
click at [708, 575] on button "Nueva Reserva" at bounding box center [666, 580] width 158 height 30
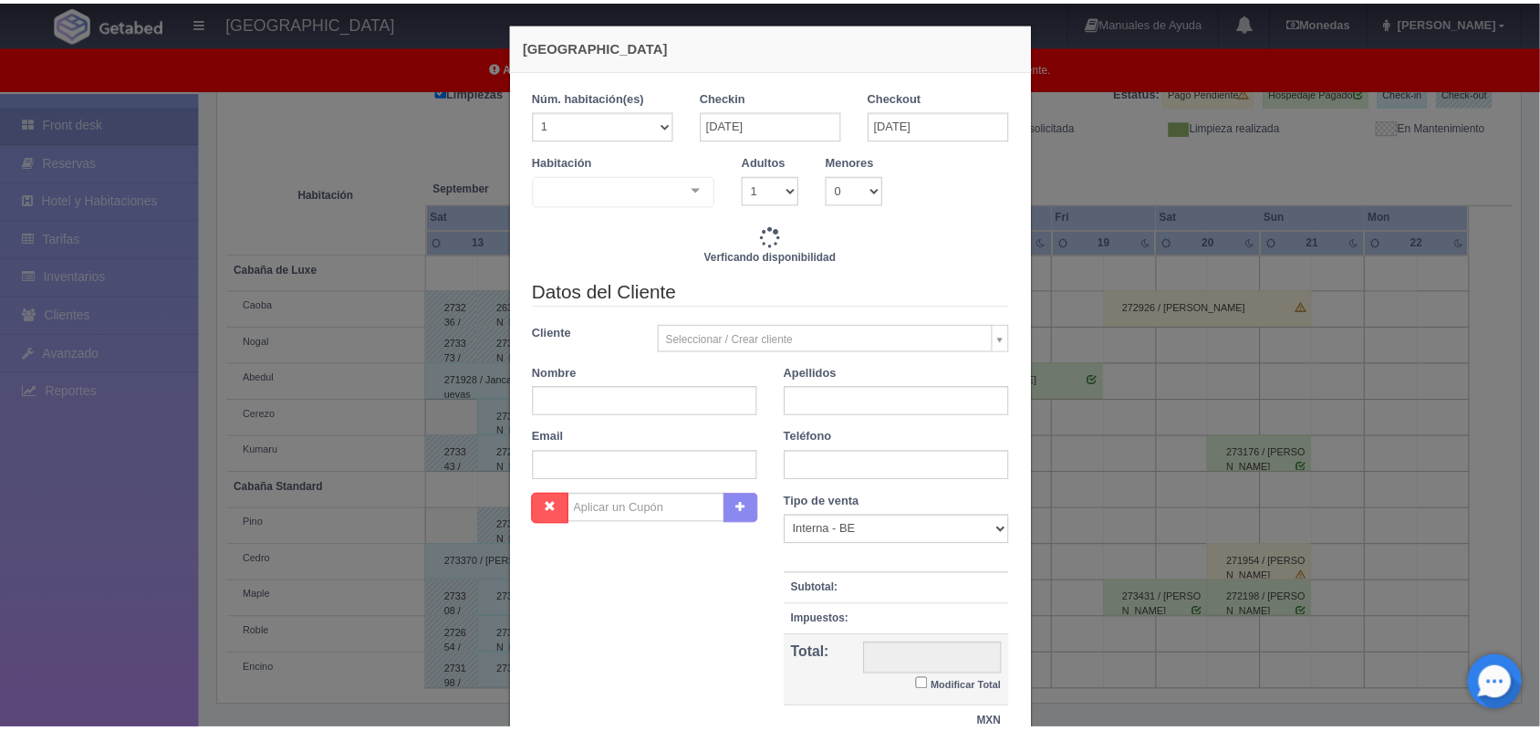
scroll to position [6, 0]
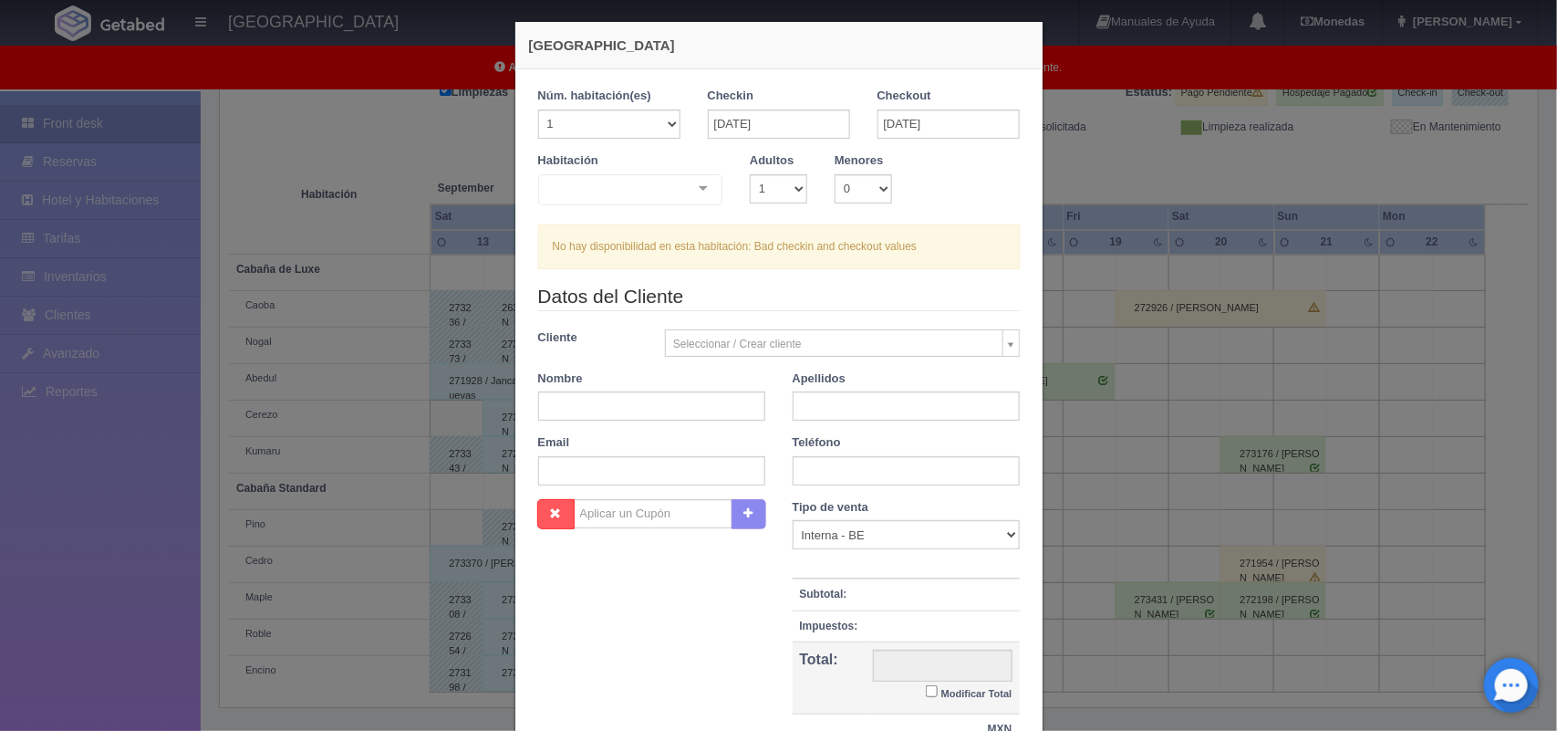
click at [1086, 189] on div "Nueva Reserva 1 Núm. habitación(es) 1 2 3 4 5 6 7 8 9 10 11 12 13 14 15 16 17 1…" at bounding box center [778, 365] width 1557 height 731
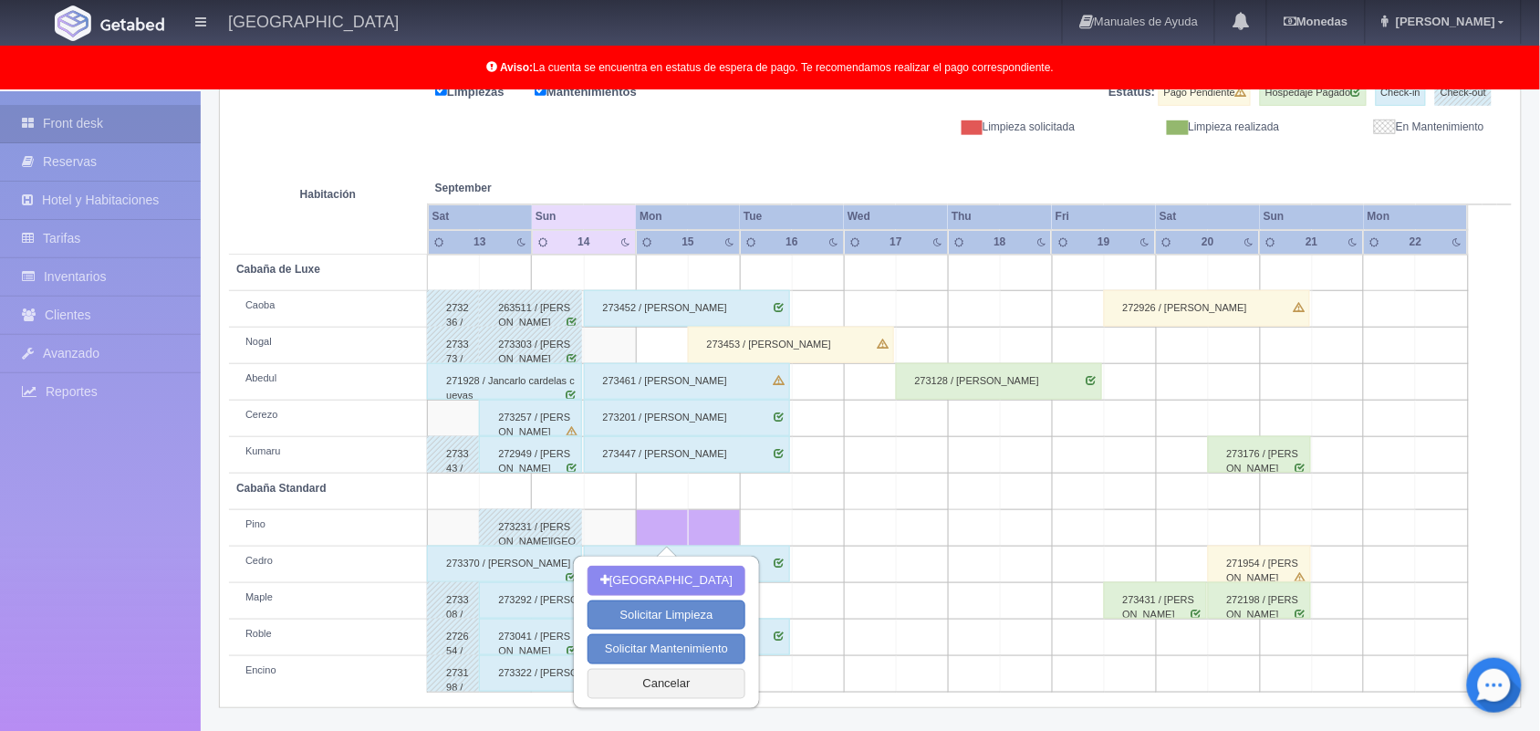
scroll to position [254, 0]
click at [658, 681] on button "Cancelar" at bounding box center [666, 683] width 158 height 30
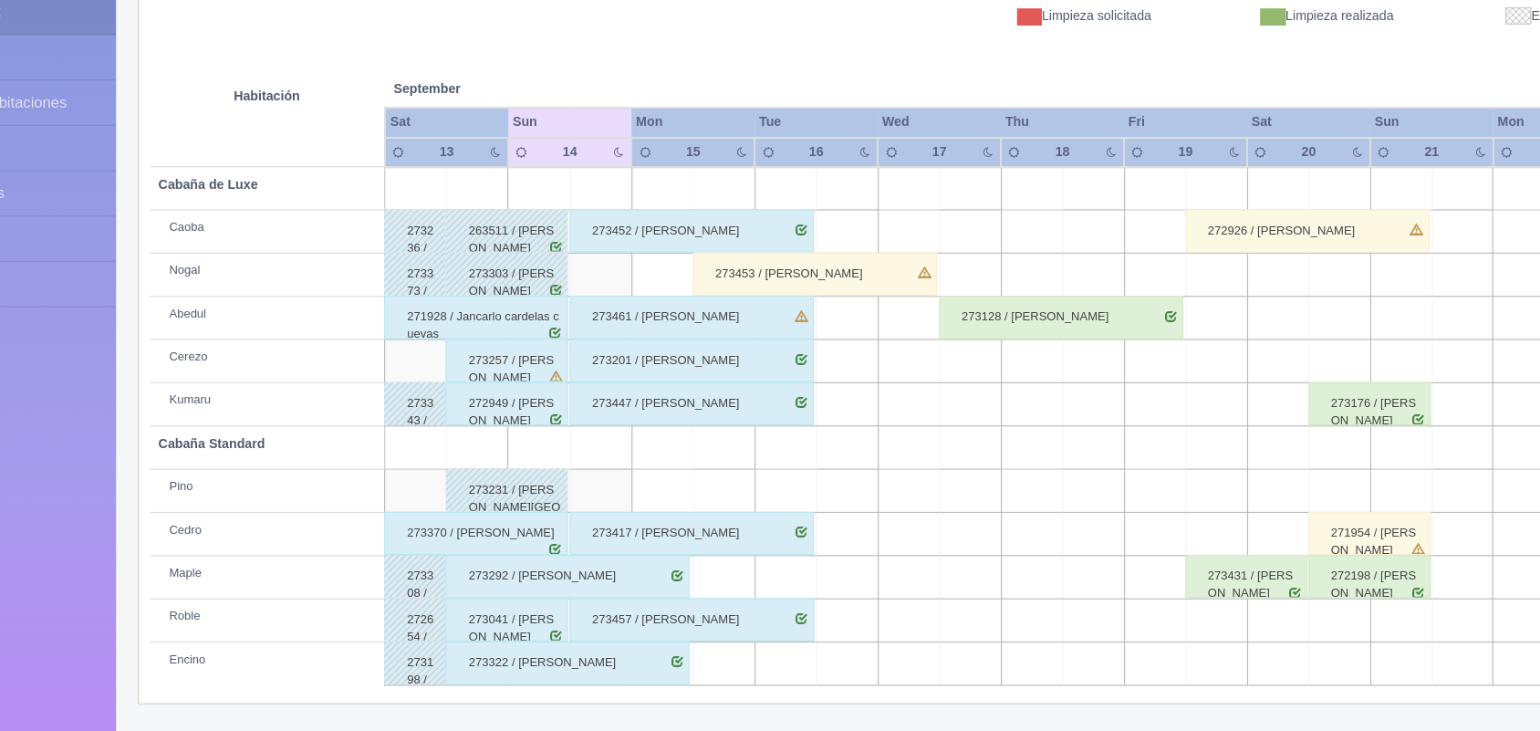
scroll to position [255, 0]
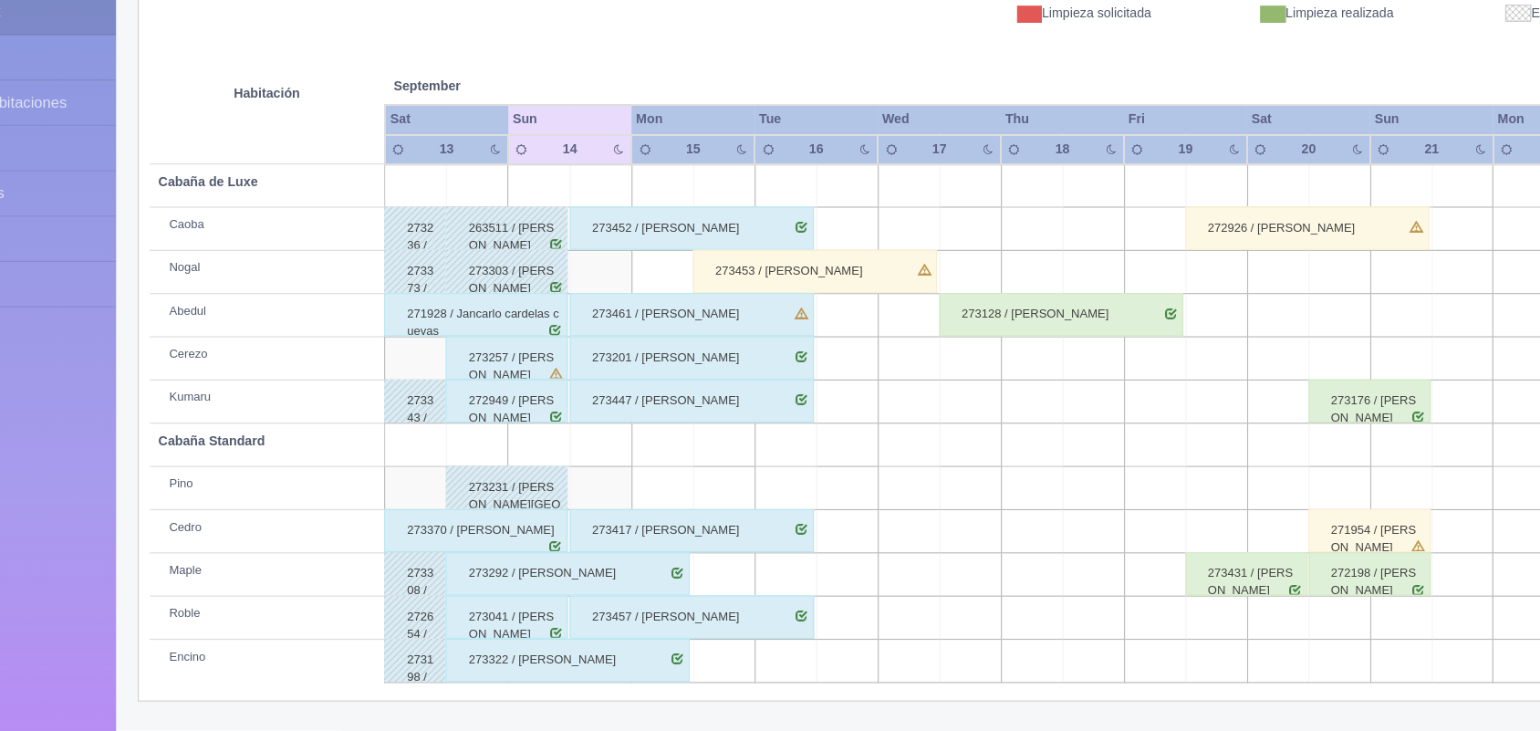
click at [720, 445] on div "273447 / Miriam Santos Villa" at bounding box center [687, 452] width 206 height 36
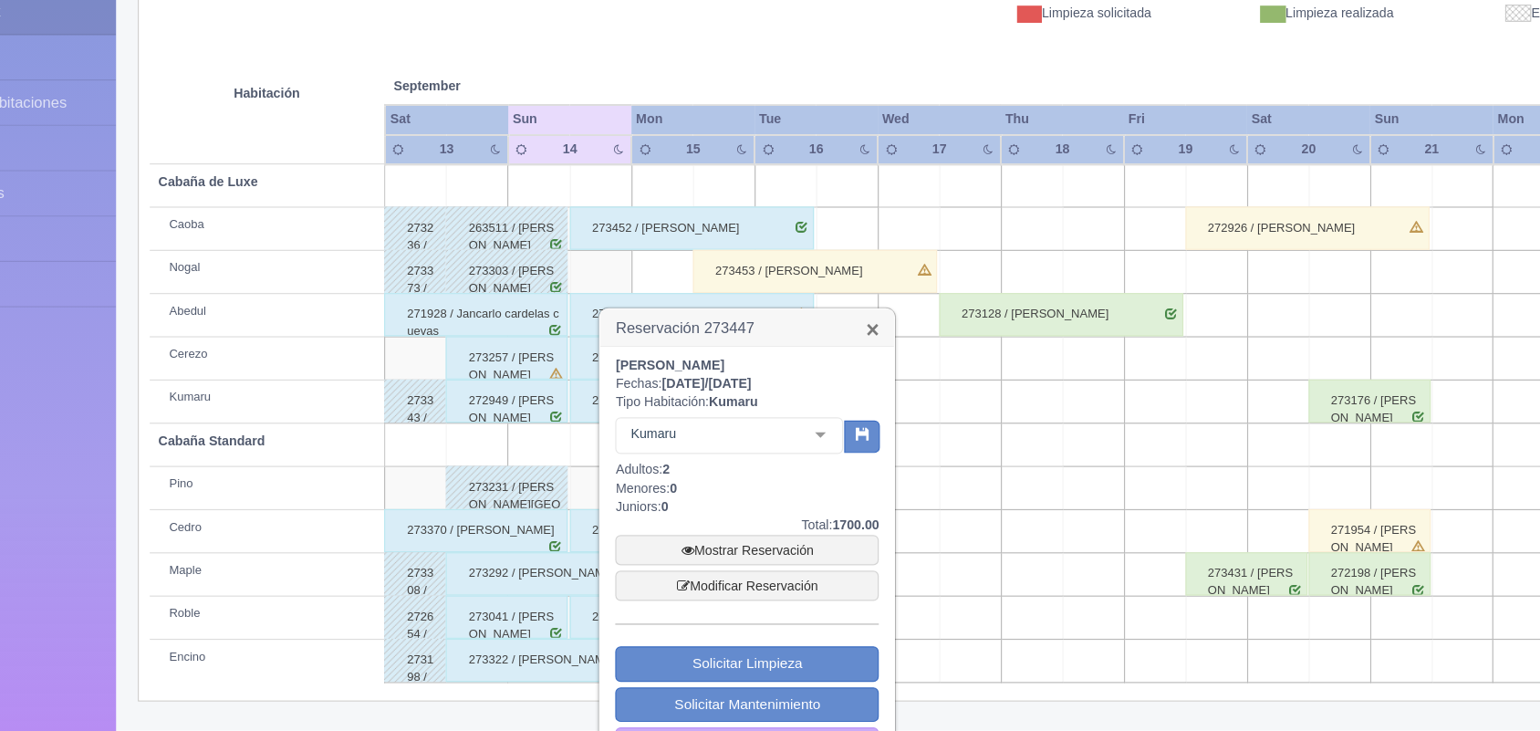
click at [836, 392] on link "×" at bounding box center [839, 391] width 11 height 19
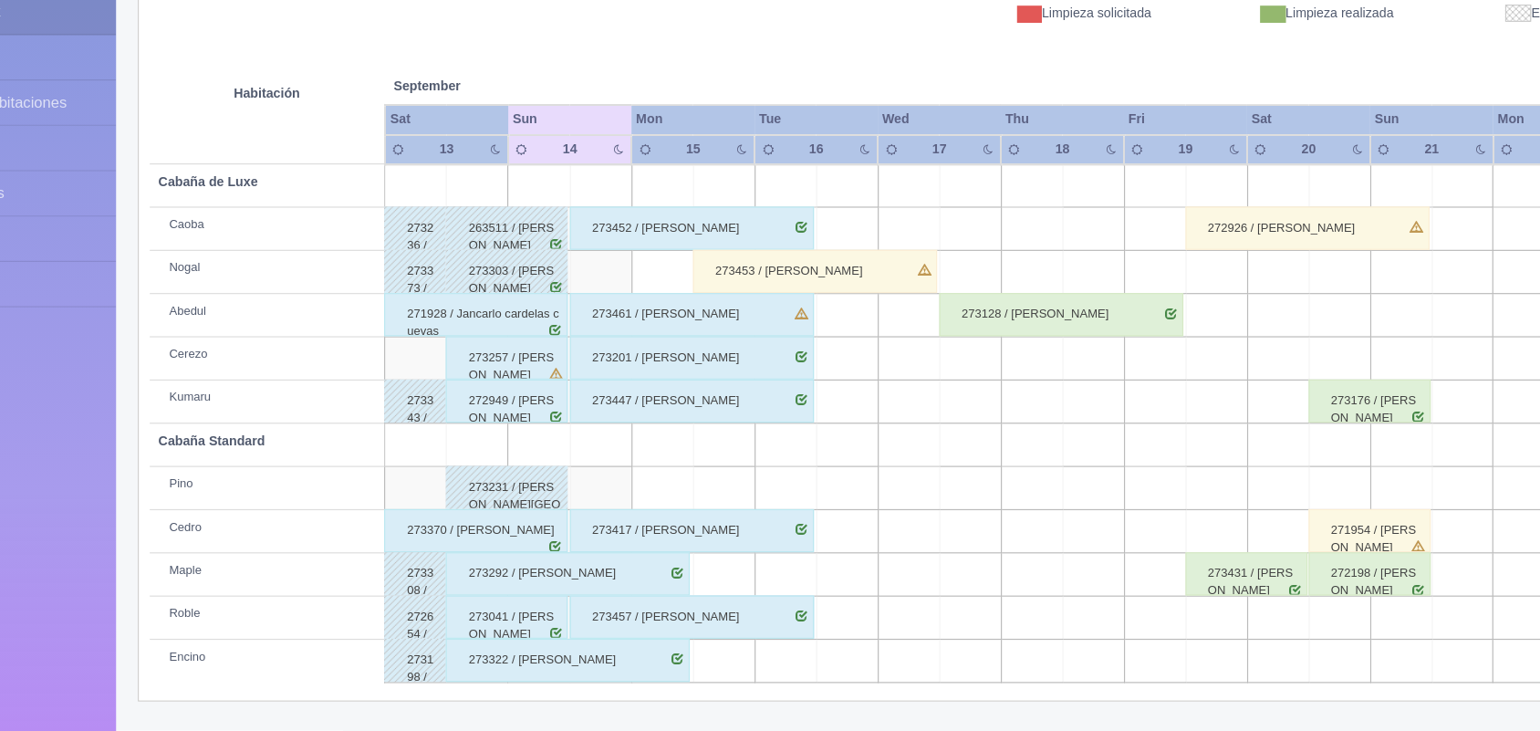
click at [655, 528] on td at bounding box center [662, 526] width 52 height 36
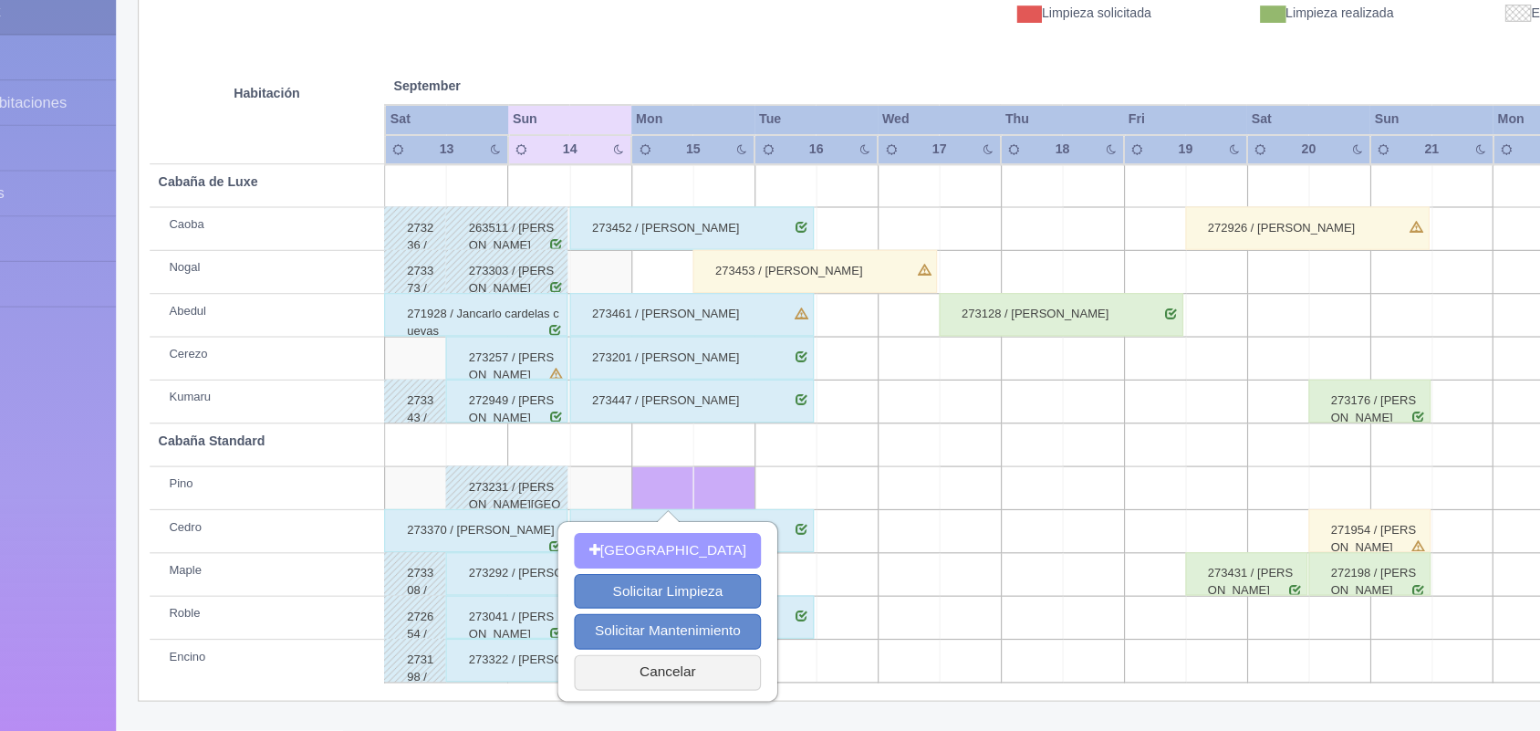
click at [687, 577] on button "Nueva Reserva" at bounding box center [666, 579] width 158 height 30
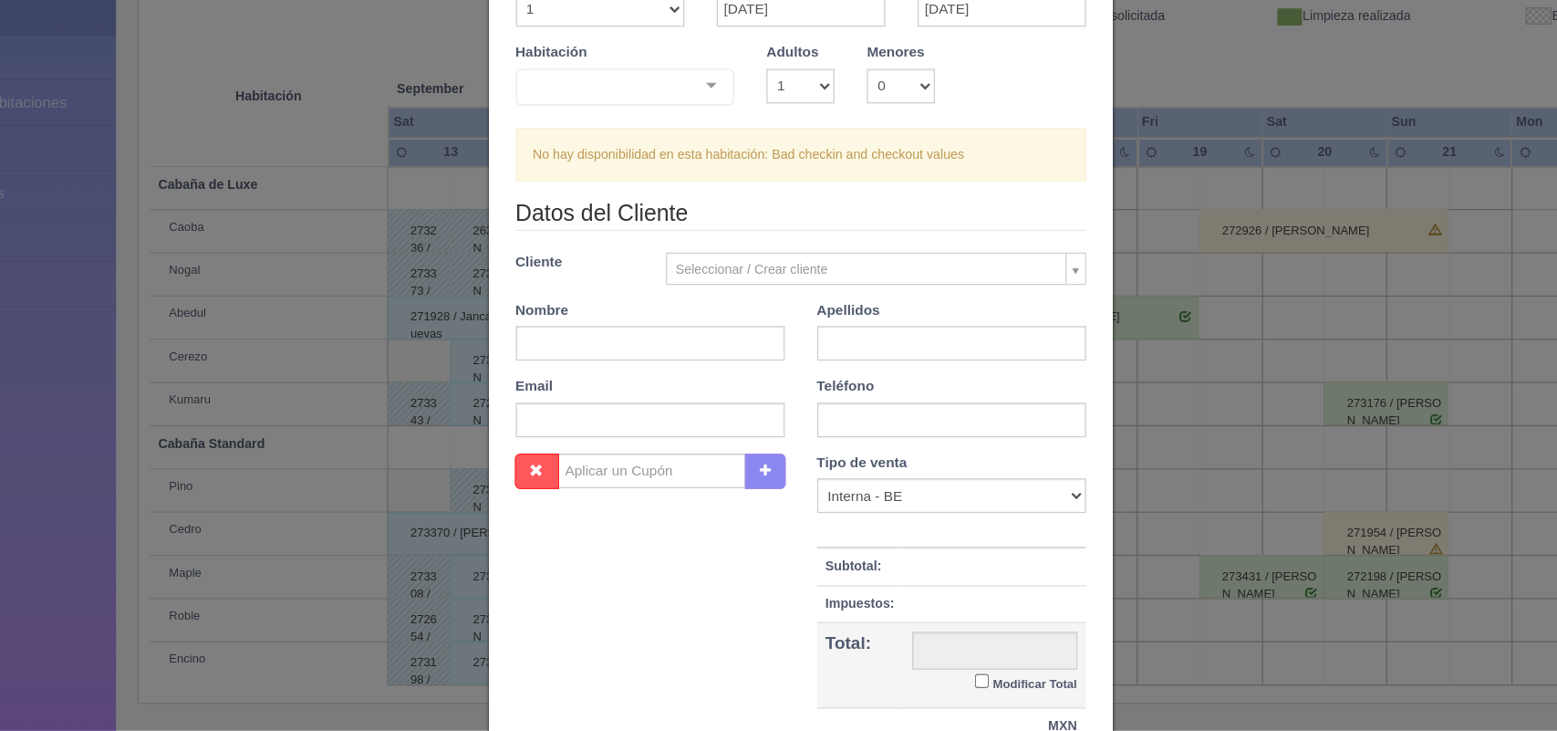
scroll to position [0, 0]
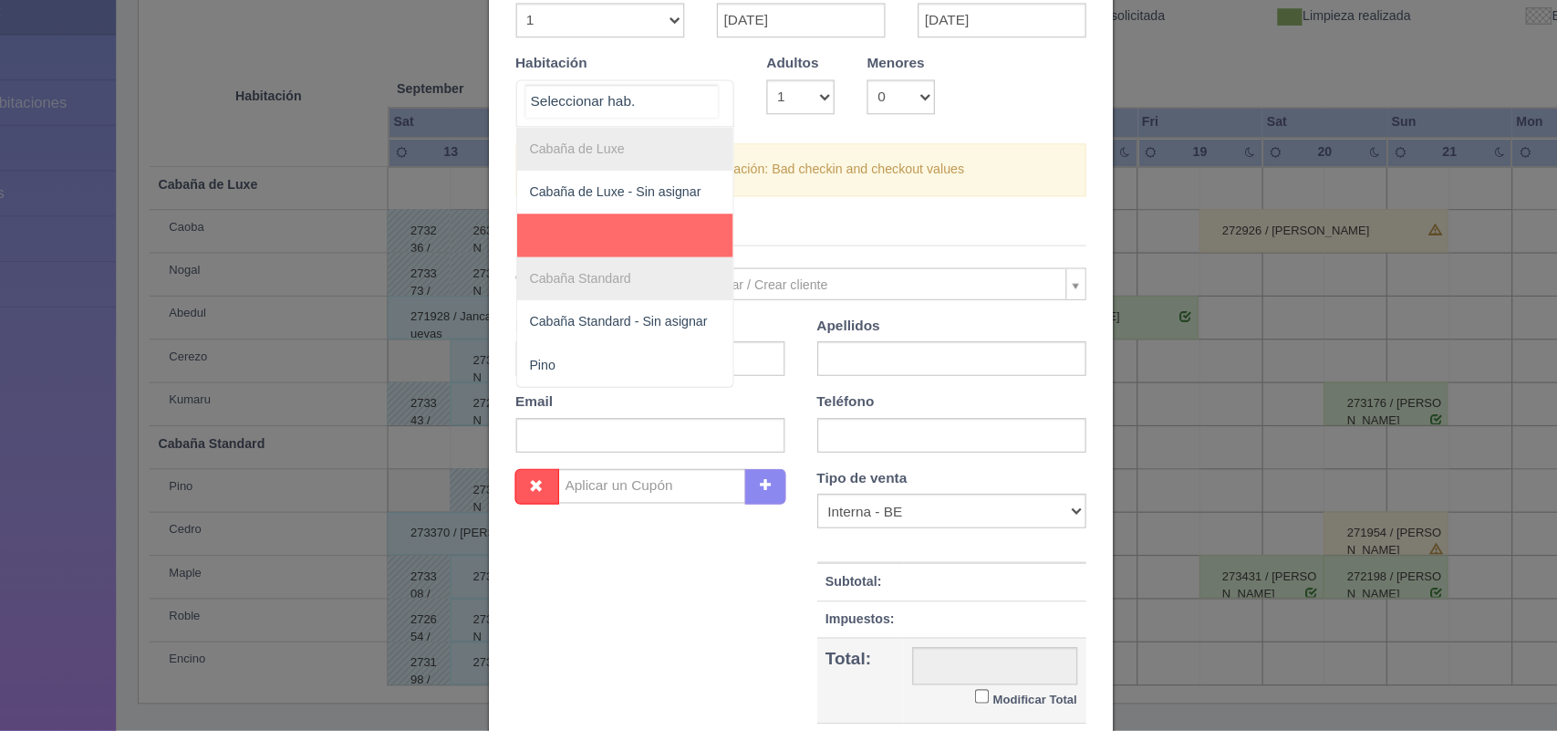
click at [699, 194] on div at bounding box center [703, 195] width 36 height 27
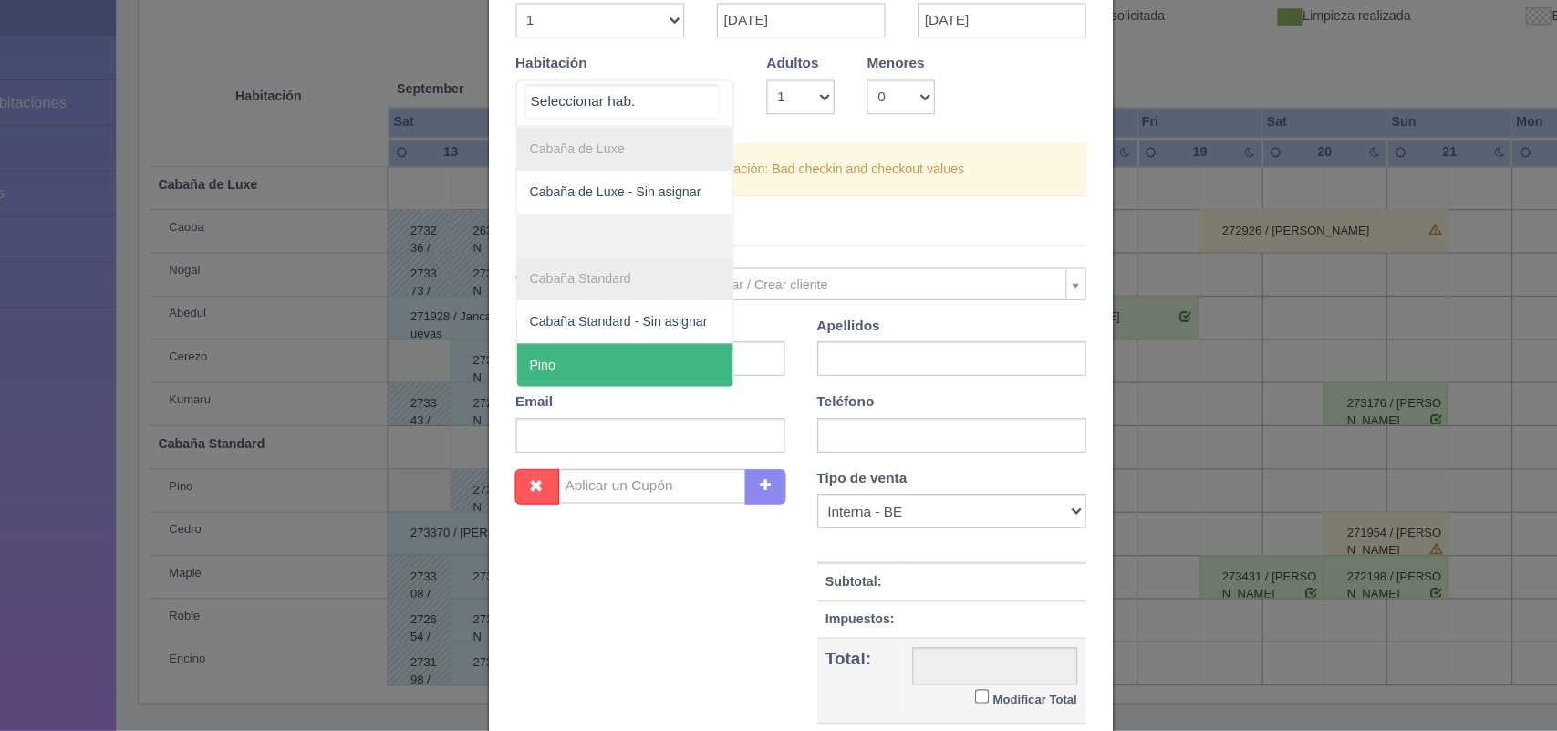
click at [630, 414] on span "Pino" at bounding box center [630, 421] width 183 height 36
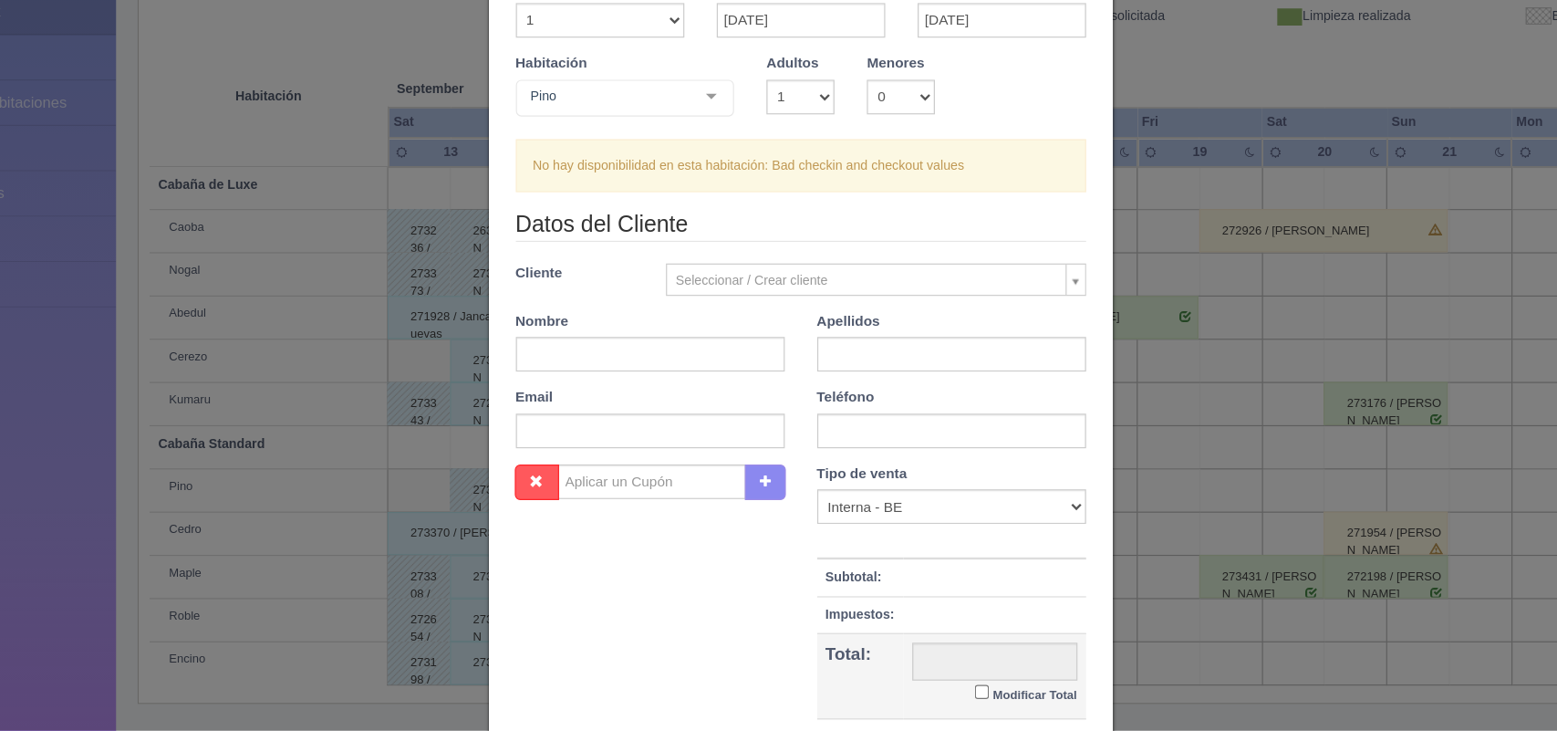
checkbox input "false"
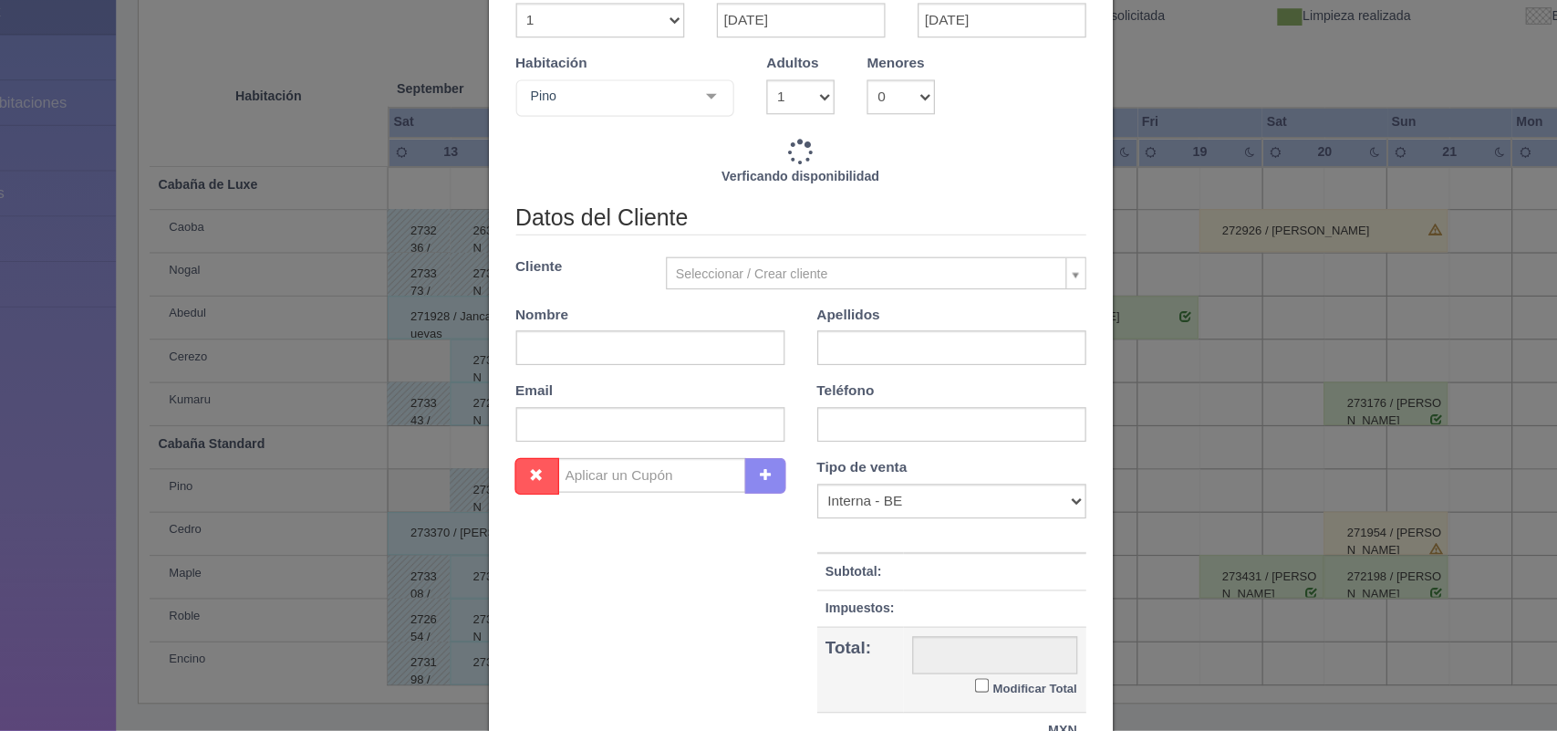
scroll to position [252, 0]
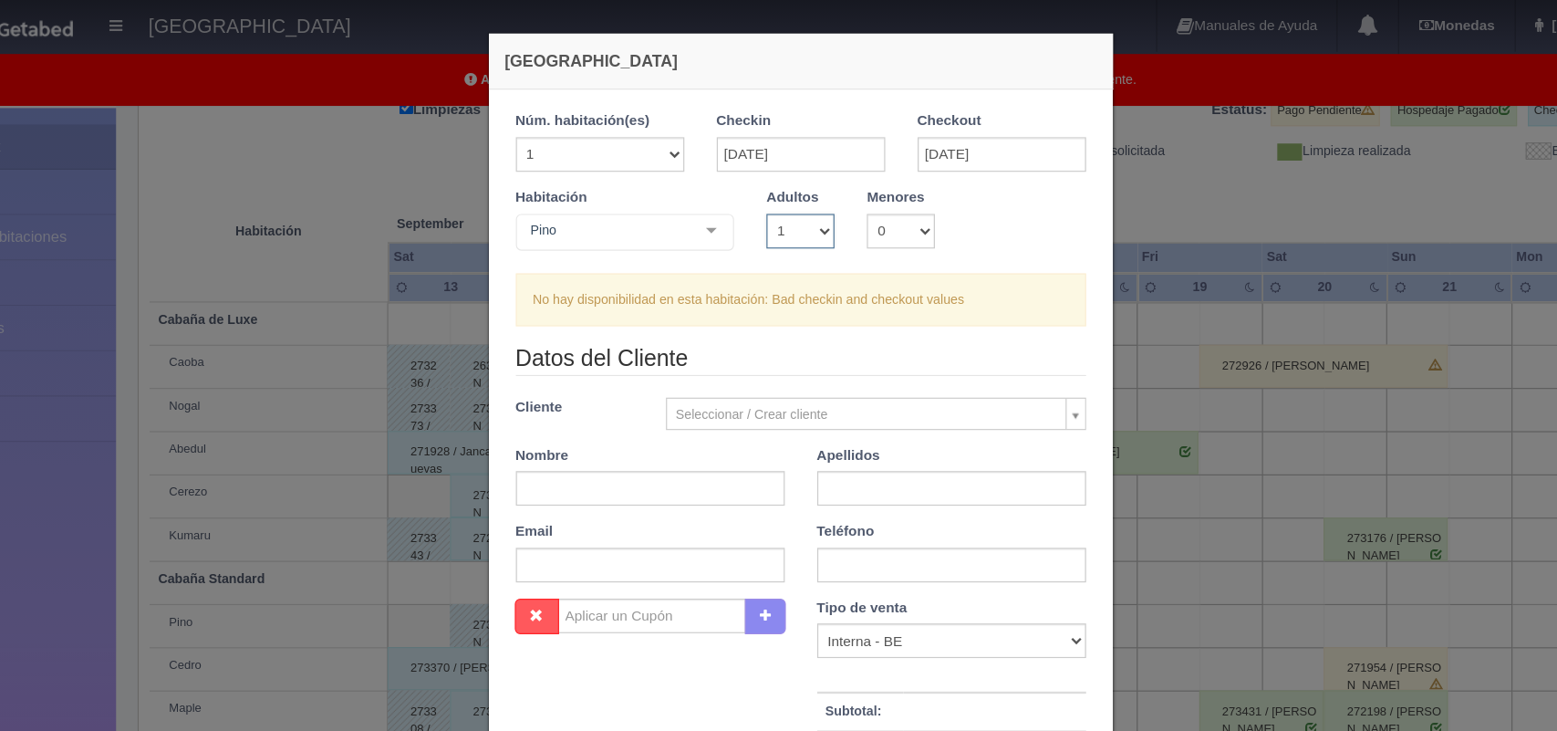
click at [795, 194] on select "1 2 3 4 5 6 7 8 9 10" at bounding box center [778, 195] width 57 height 29
select select "2"
click at [750, 181] on select "1 2 3 4 5 6 7 8 9 10" at bounding box center [778, 195] width 57 height 29
checkbox input "false"
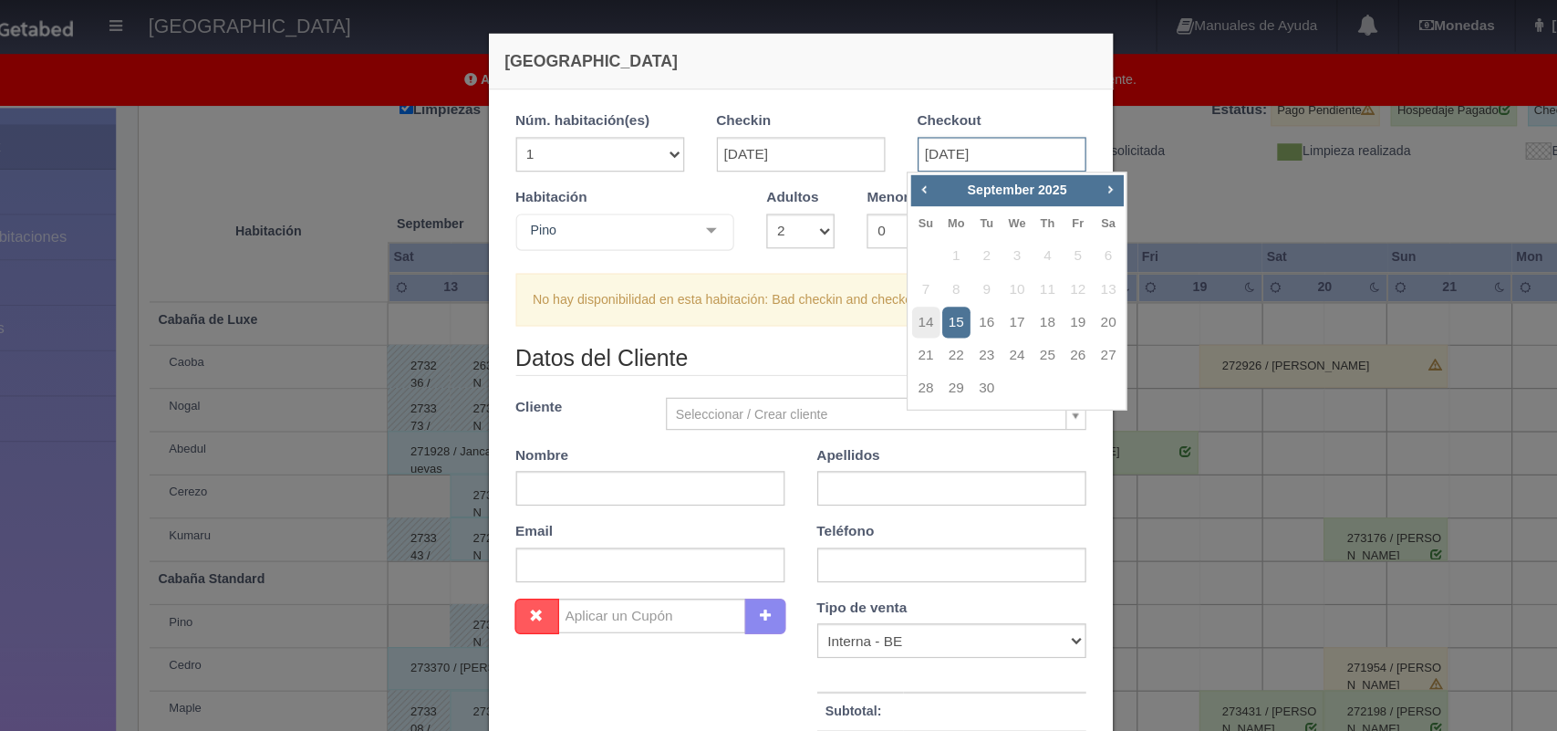
drag, startPoint x: 894, startPoint y: 119, endPoint x: 925, endPoint y: 286, distance: 168.9
click at [925, 286] on body "[GEOGRAPHIC_DATA] Manuales de Ayuda Actualizaciones recientes [GEOGRAPHIC_DATA]…" at bounding box center [778, 286] width 1557 height 894
click at [932, 279] on link "16" at bounding box center [936, 272] width 24 height 26
type input "[DATE]"
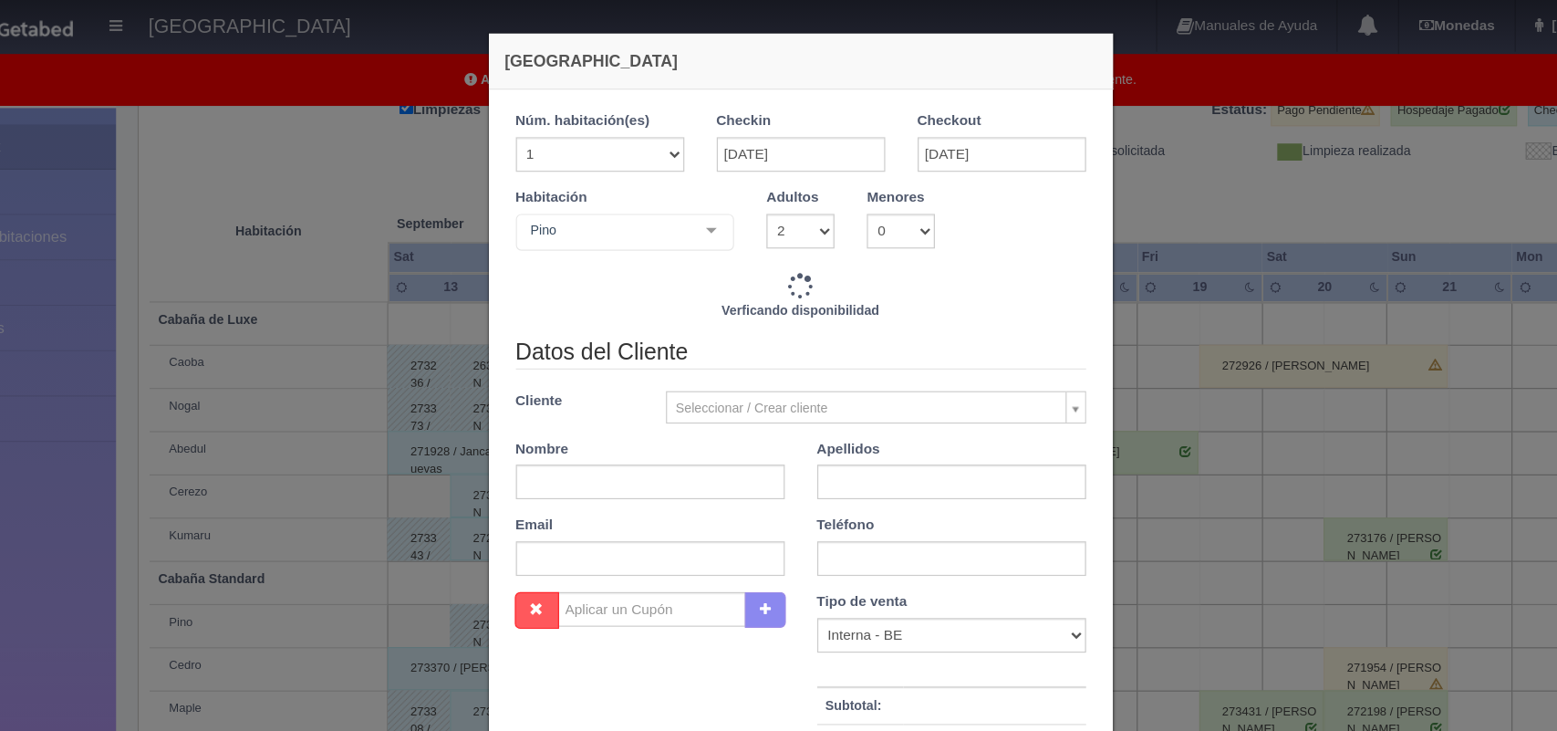
checkbox input "false"
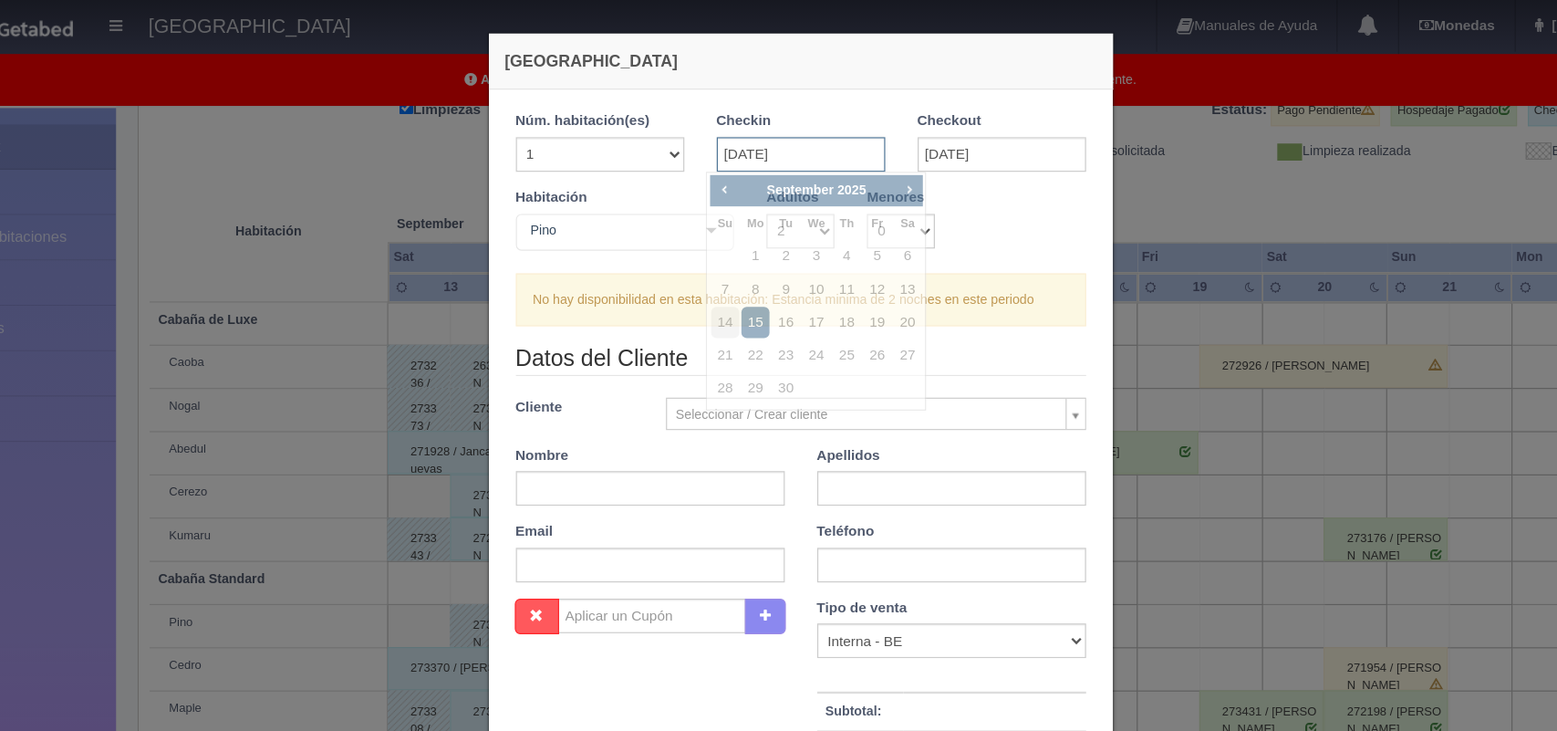
click at [792, 128] on input "[DATE]" at bounding box center [779, 130] width 142 height 29
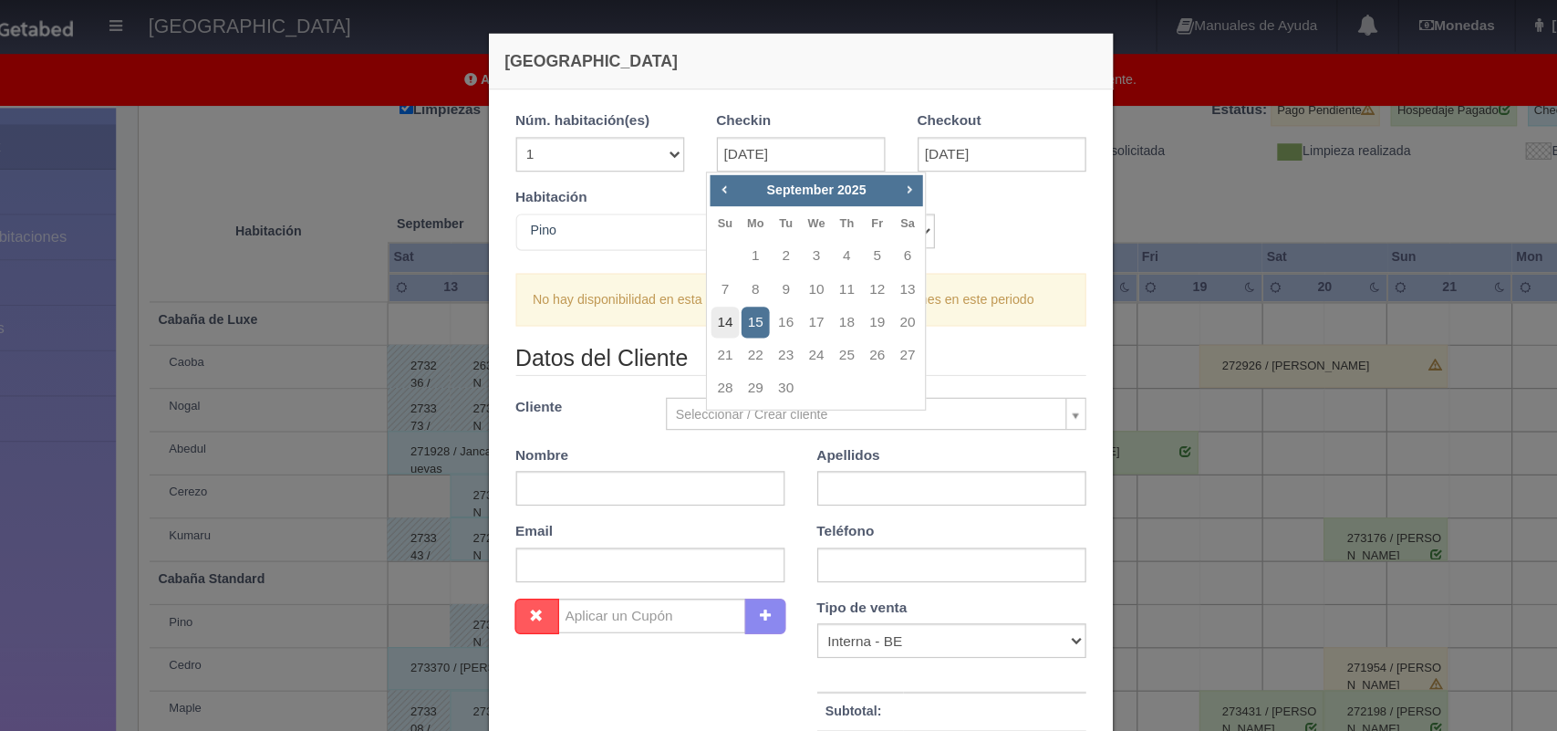
click at [716, 272] on link "14" at bounding box center [715, 272] width 24 height 26
type input "14-09-2025"
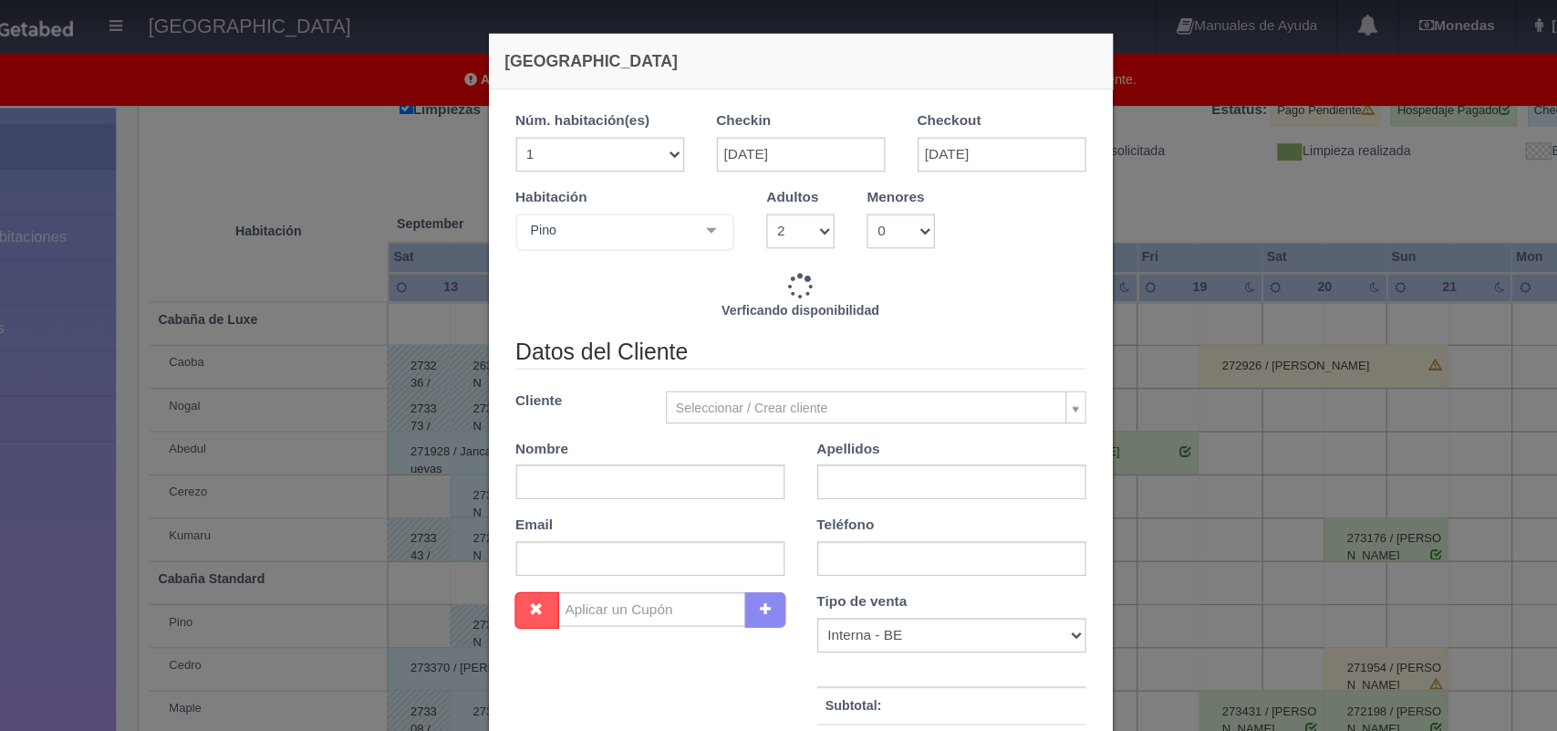
checkbox input "false"
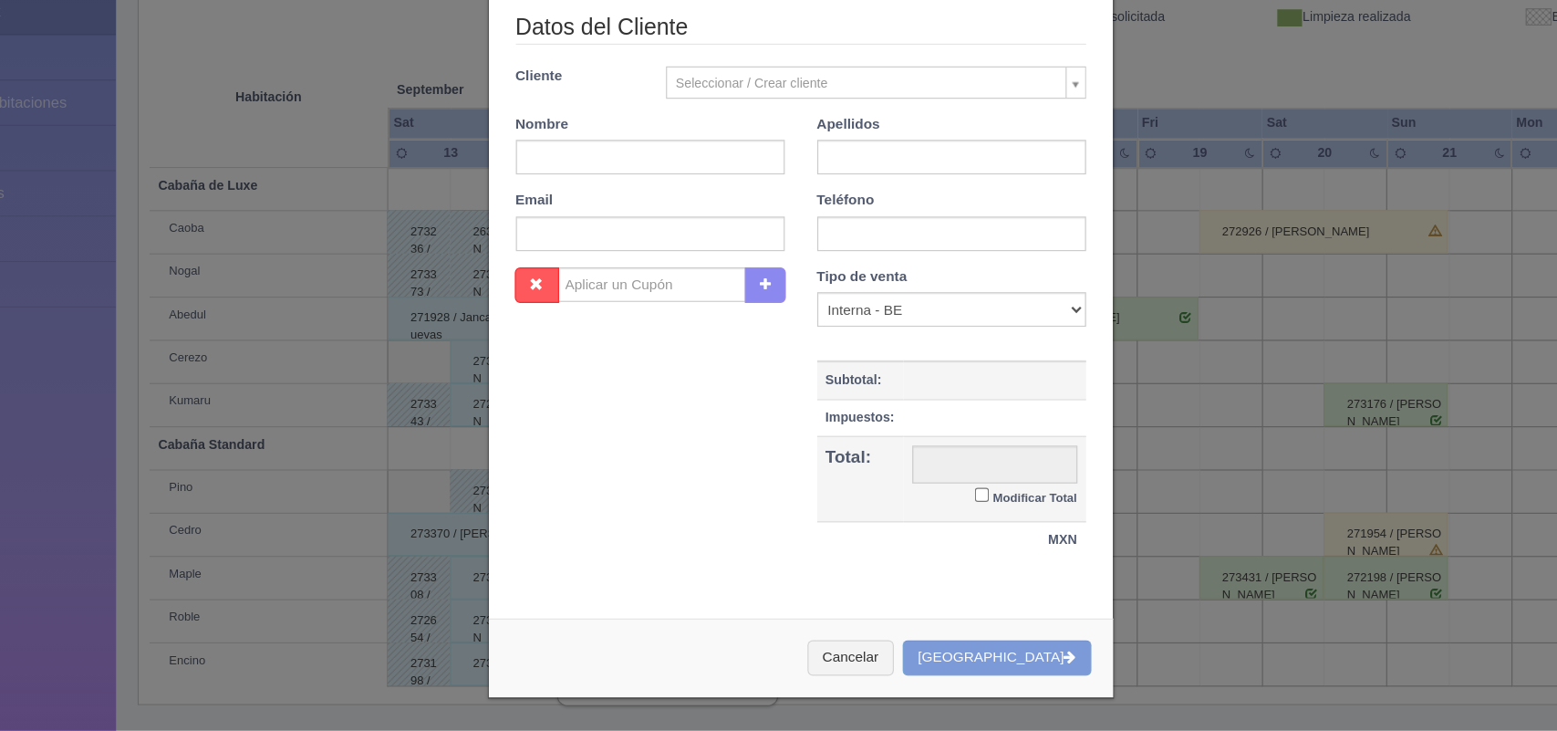
scroll to position [251, 0]
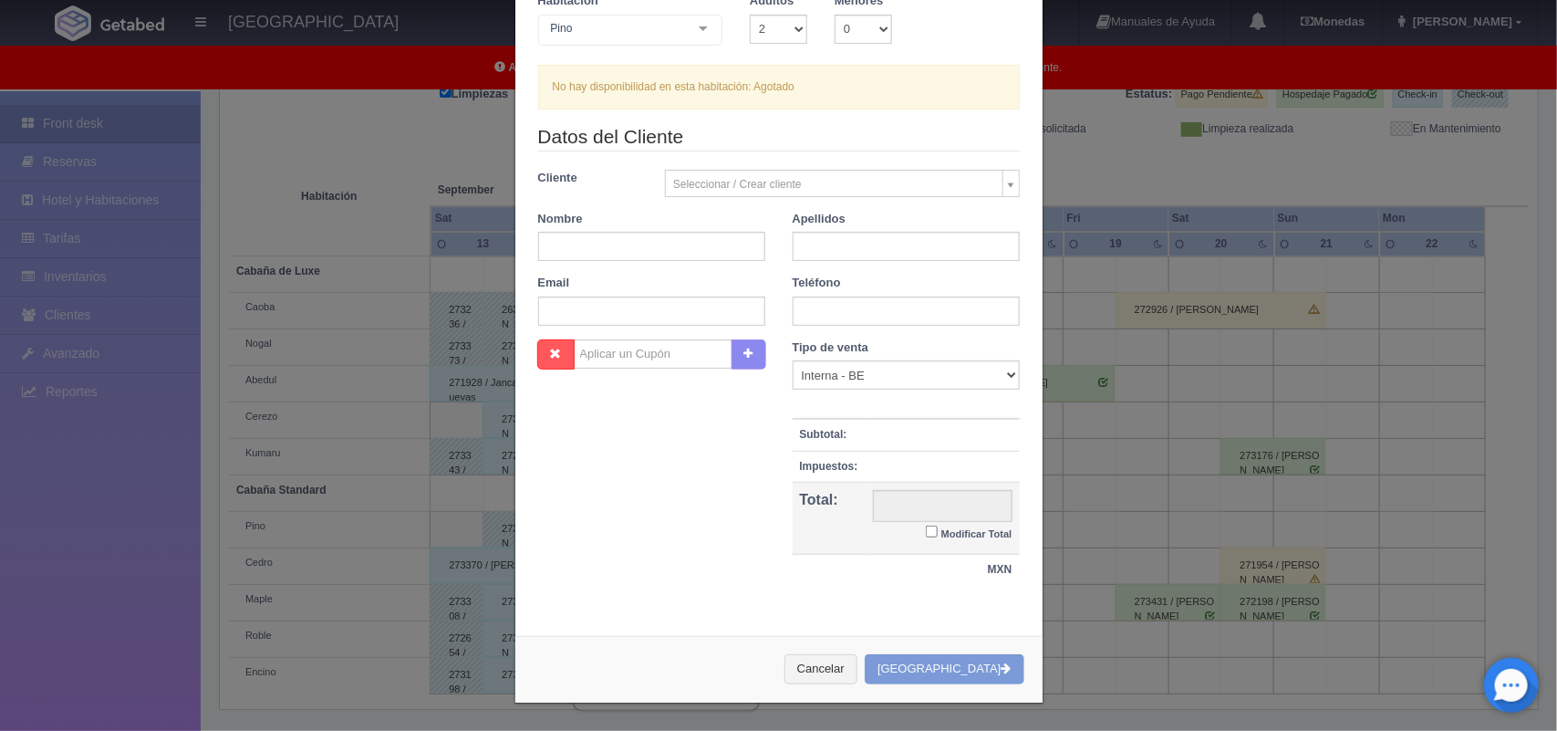
click at [977, 676] on div "Cancelar Crear Reserva" at bounding box center [778, 669] width 527 height 67
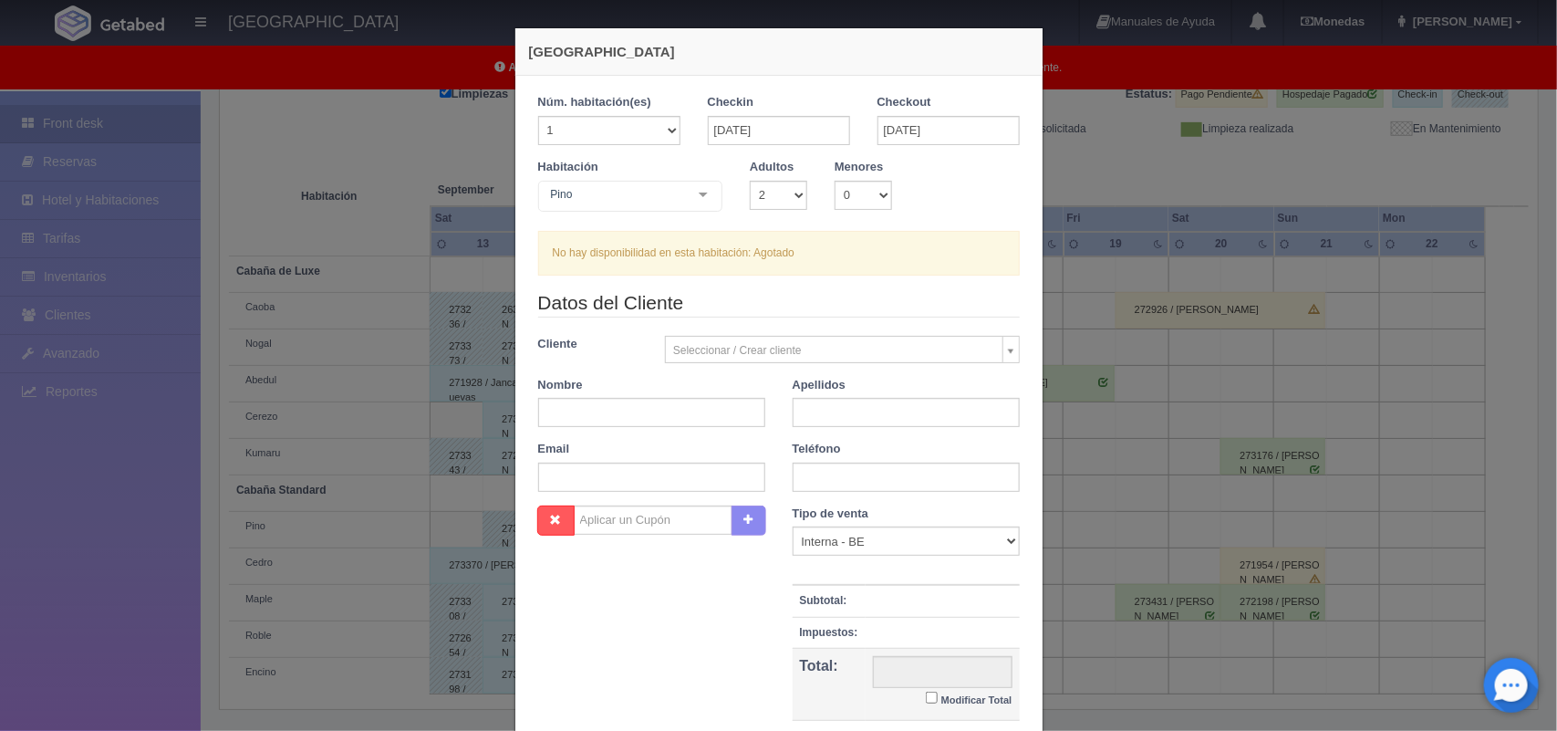
scroll to position [167, 0]
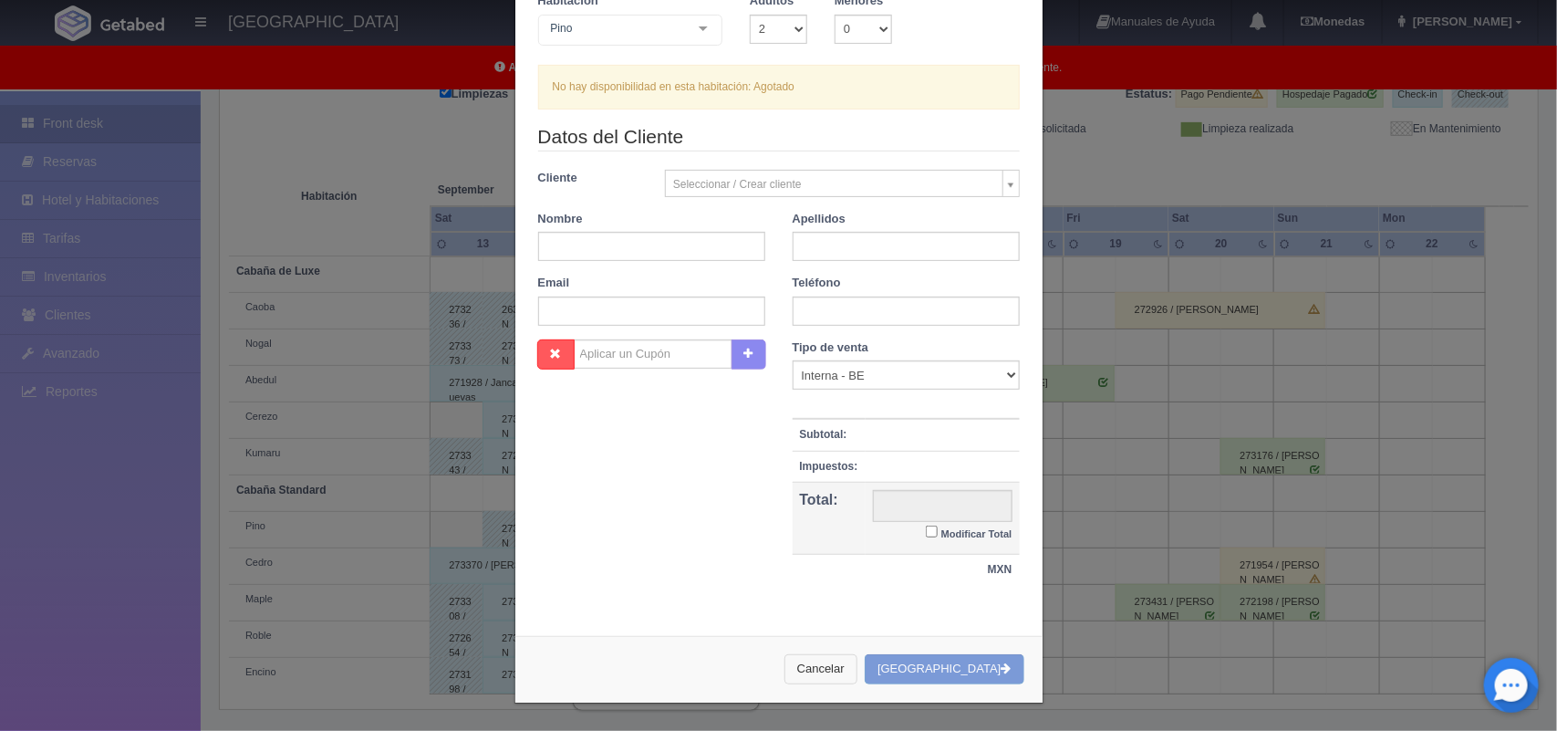
click at [853, 675] on button "Cancelar" at bounding box center [820, 669] width 73 height 30
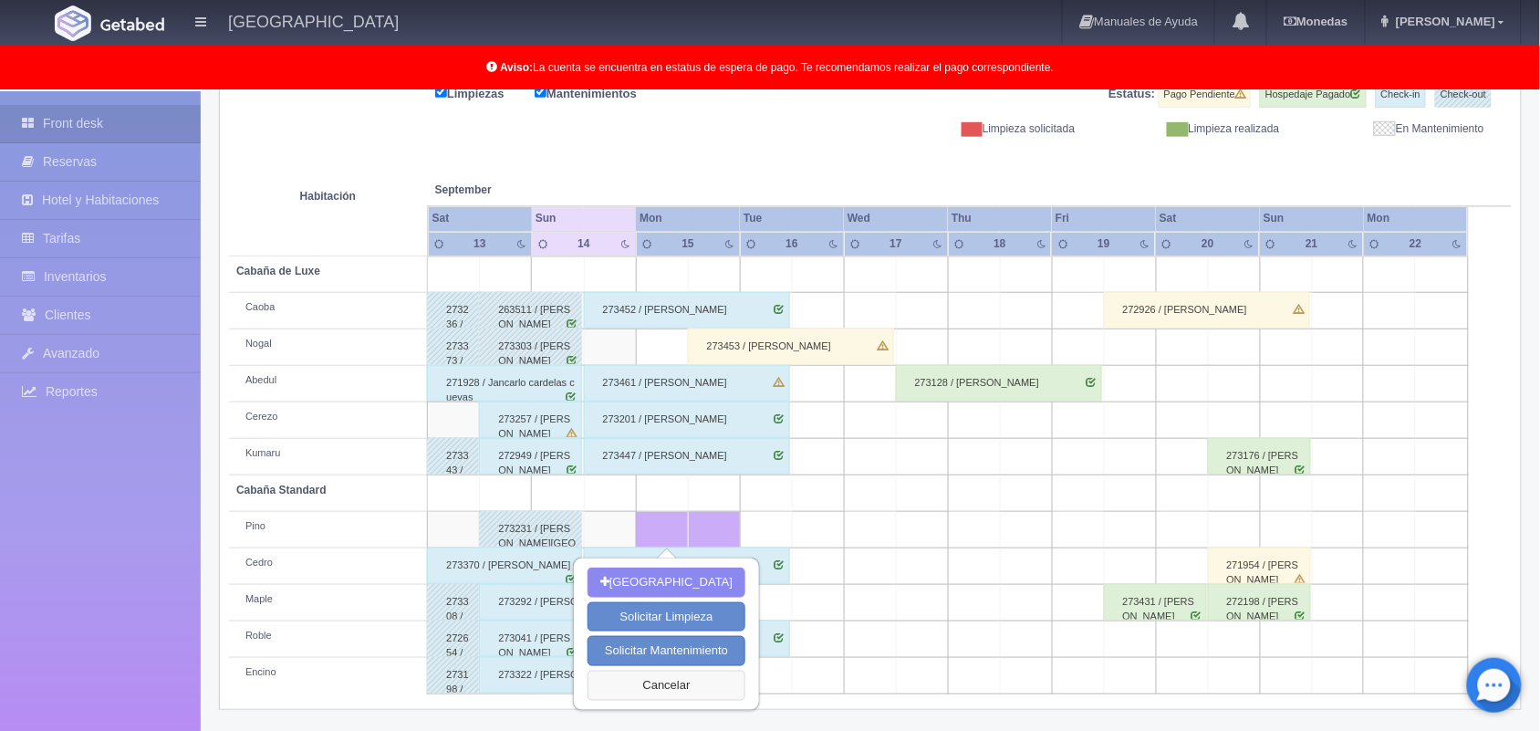
click at [654, 678] on button "Cancelar" at bounding box center [666, 685] width 158 height 30
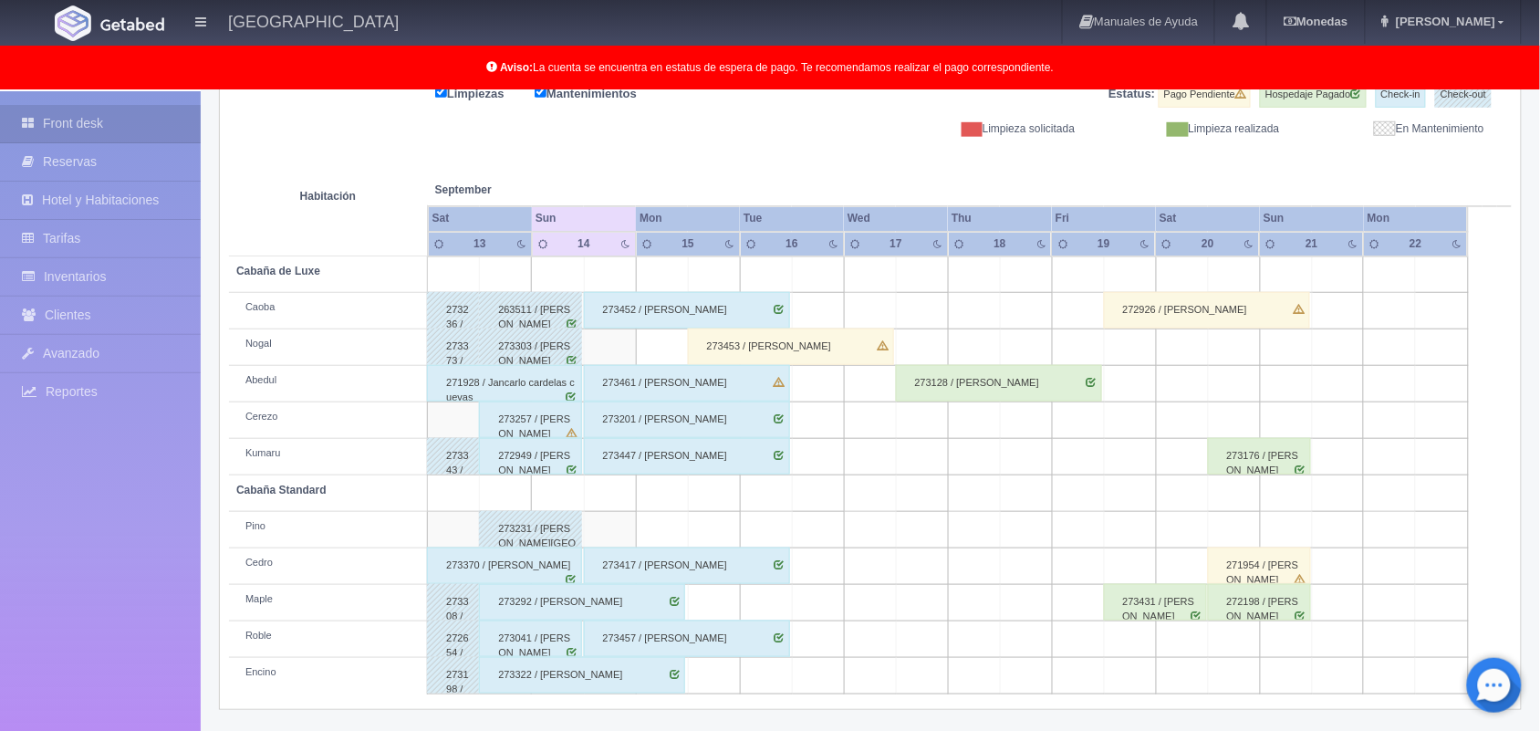
click at [646, 534] on td at bounding box center [662, 530] width 52 height 36
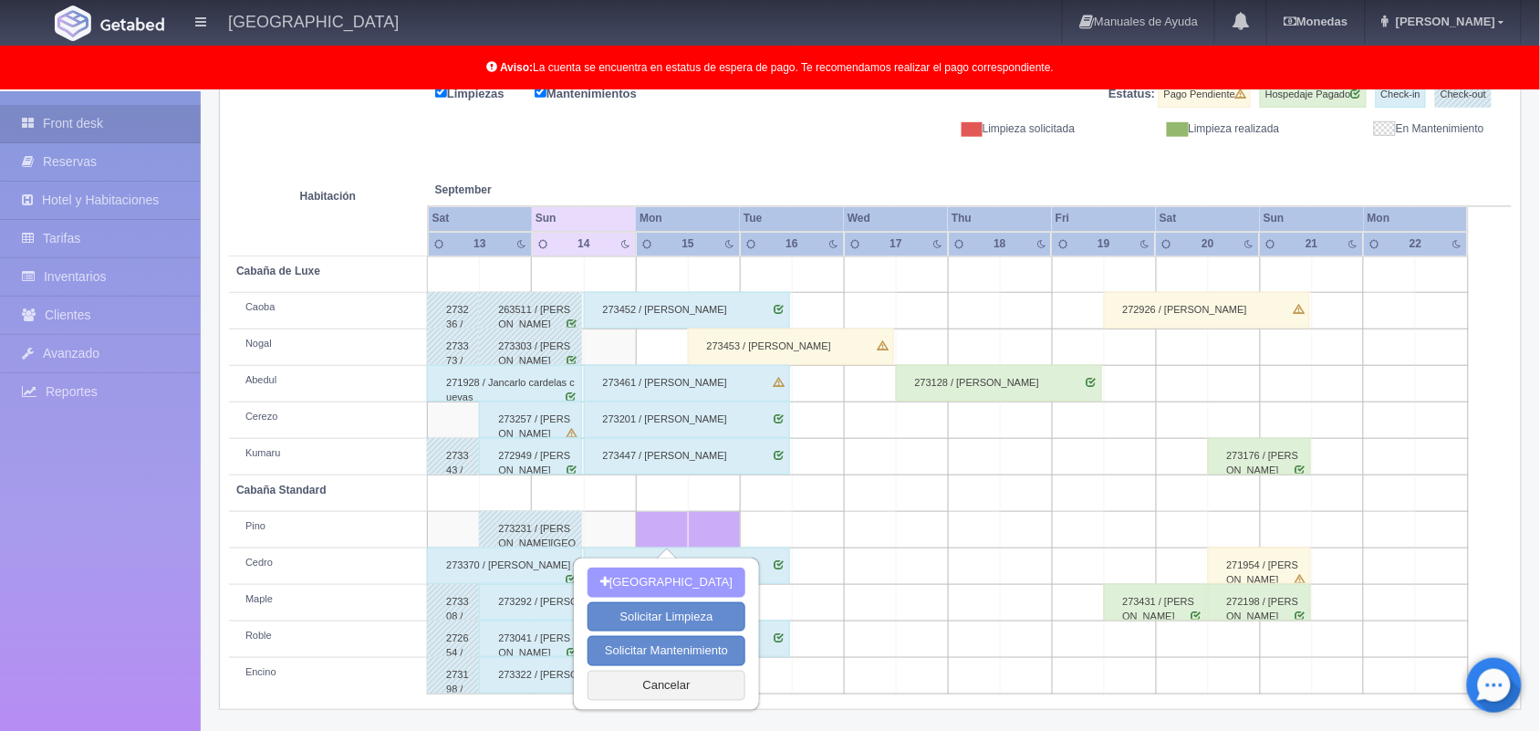
click at [649, 579] on button "[GEOGRAPHIC_DATA]" at bounding box center [666, 582] width 158 height 30
type input "[DATE]"
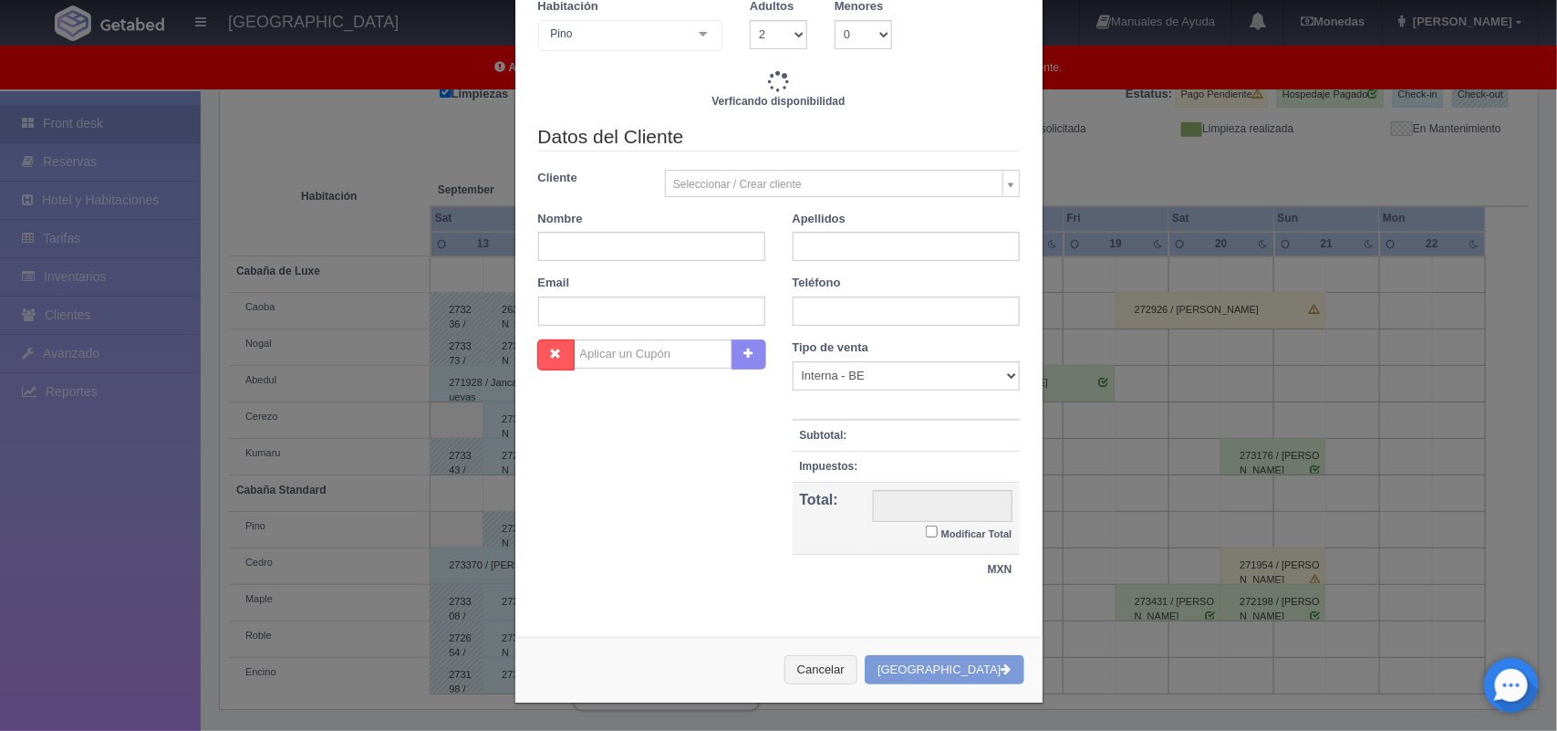
scroll to position [161, 0]
checkbox input "false"
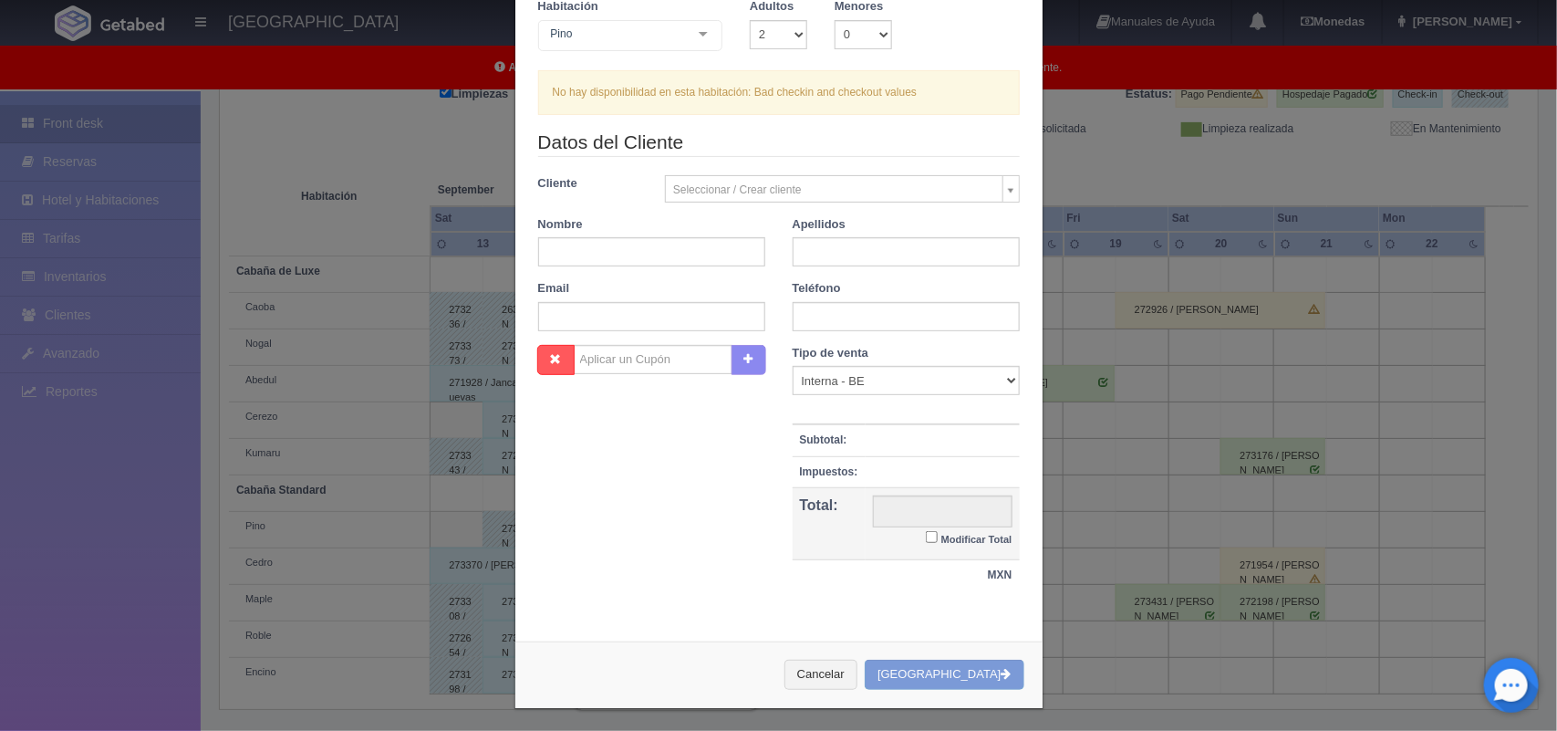
scroll to position [0, 0]
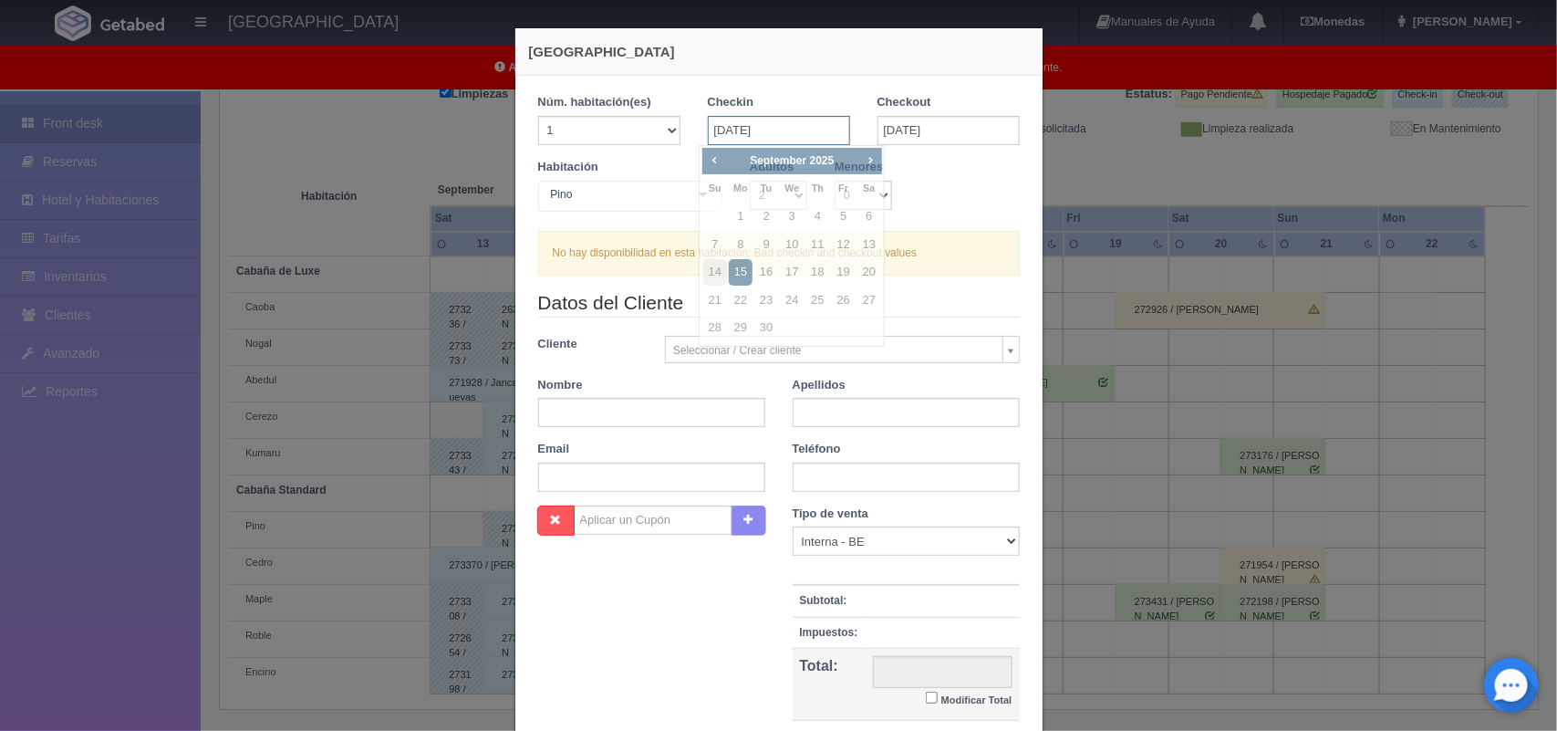
click at [751, 133] on input "[DATE]" at bounding box center [779, 130] width 142 height 29
click at [710, 276] on link "14" at bounding box center [715, 272] width 24 height 26
type input "14-09-2025"
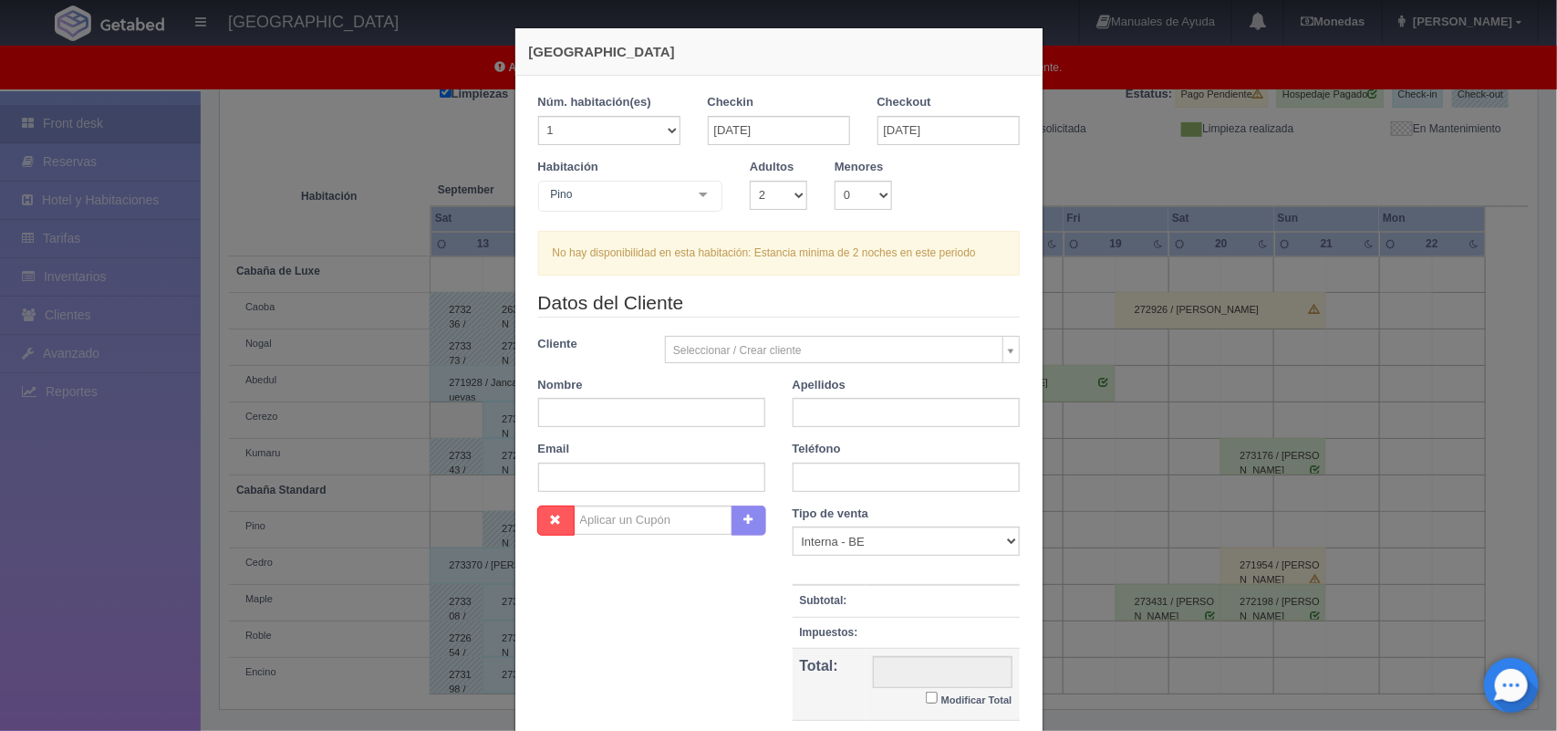
checkbox input "false"
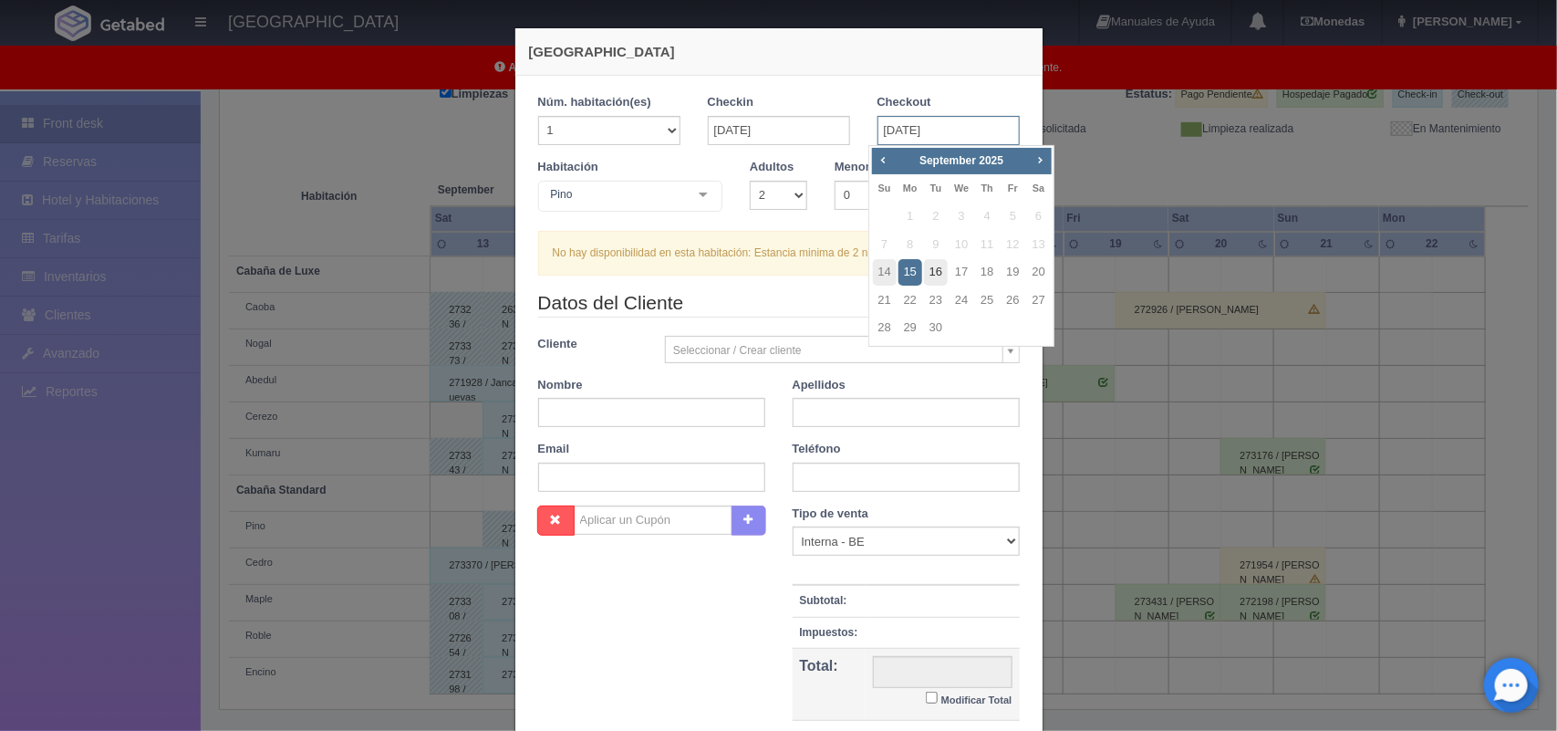
drag, startPoint x: 915, startPoint y: 133, endPoint x: 933, endPoint y: 278, distance: 146.2
click at [933, 278] on body "[GEOGRAPHIC_DATA] Manuales de Ayuda Actualizaciones recientes [GEOGRAPHIC_DATA]…" at bounding box center [778, 287] width 1557 height 894
click at [933, 278] on link "16" at bounding box center [936, 272] width 24 height 26
type input "[DATE]"
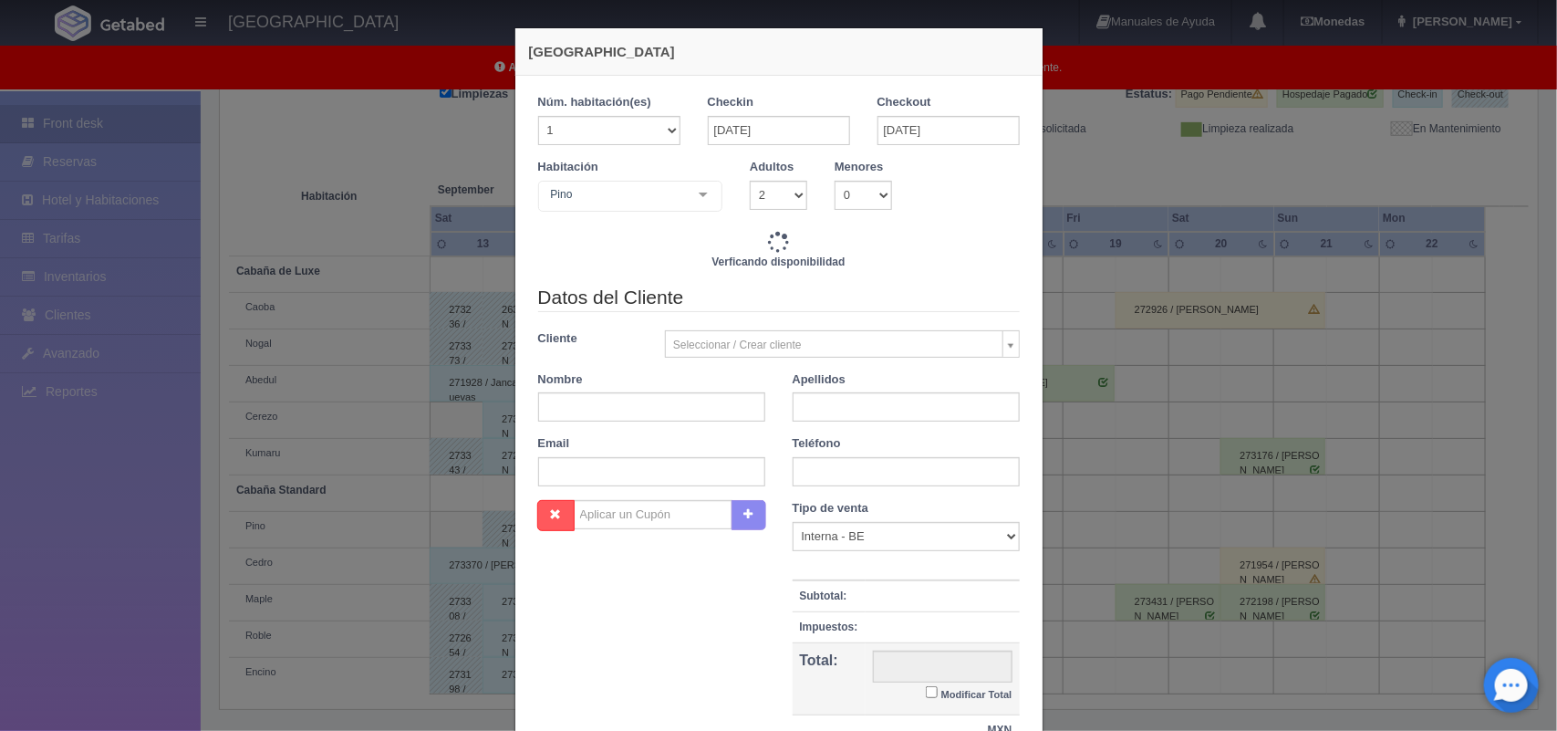
checkbox input "false"
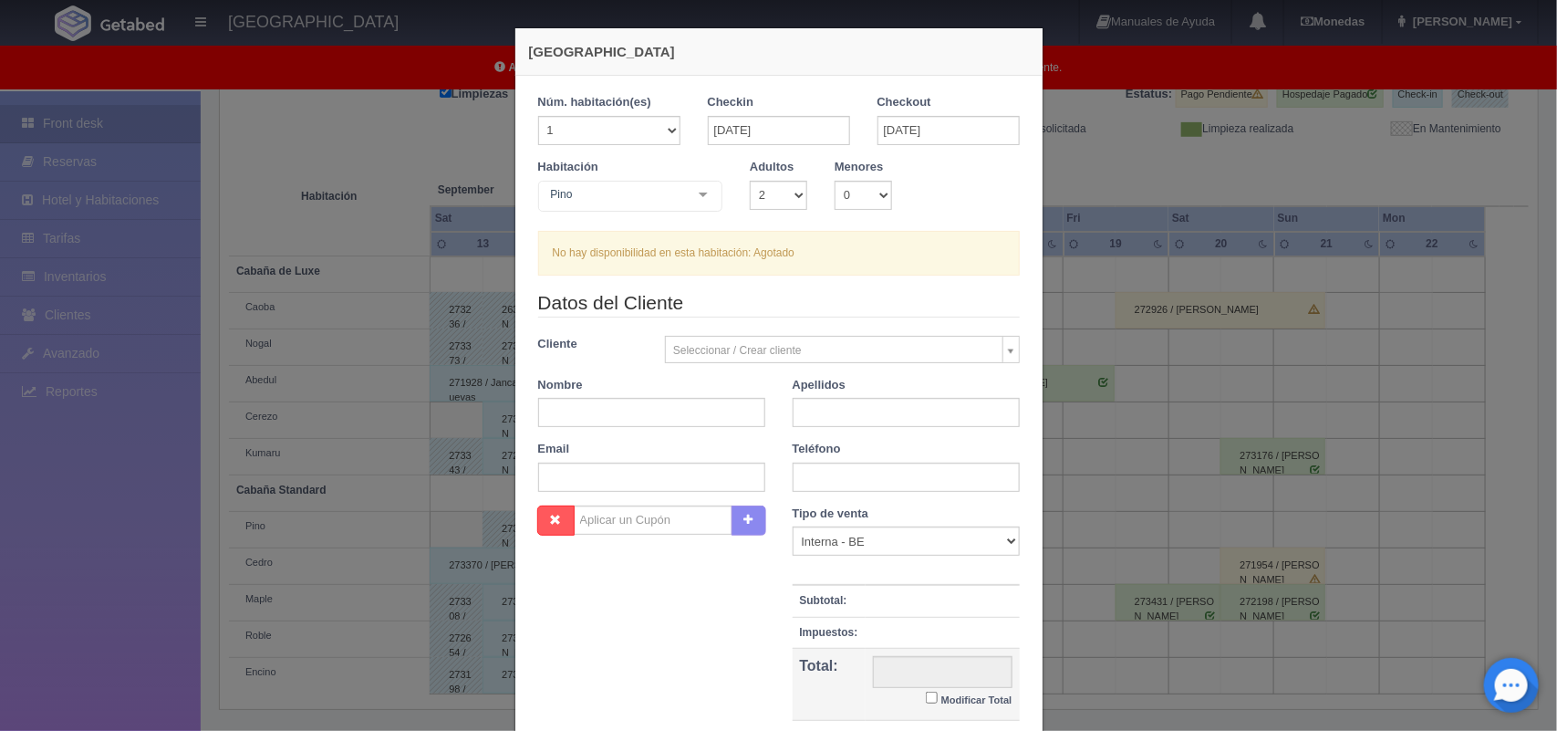
click at [933, 278] on form "1 Núm. habitación(es) 1 2 3 4 5 6 7 8 9 10 11 12 13 14 15 16 17 18 19 20 Checki…" at bounding box center [779, 432] width 482 height 676
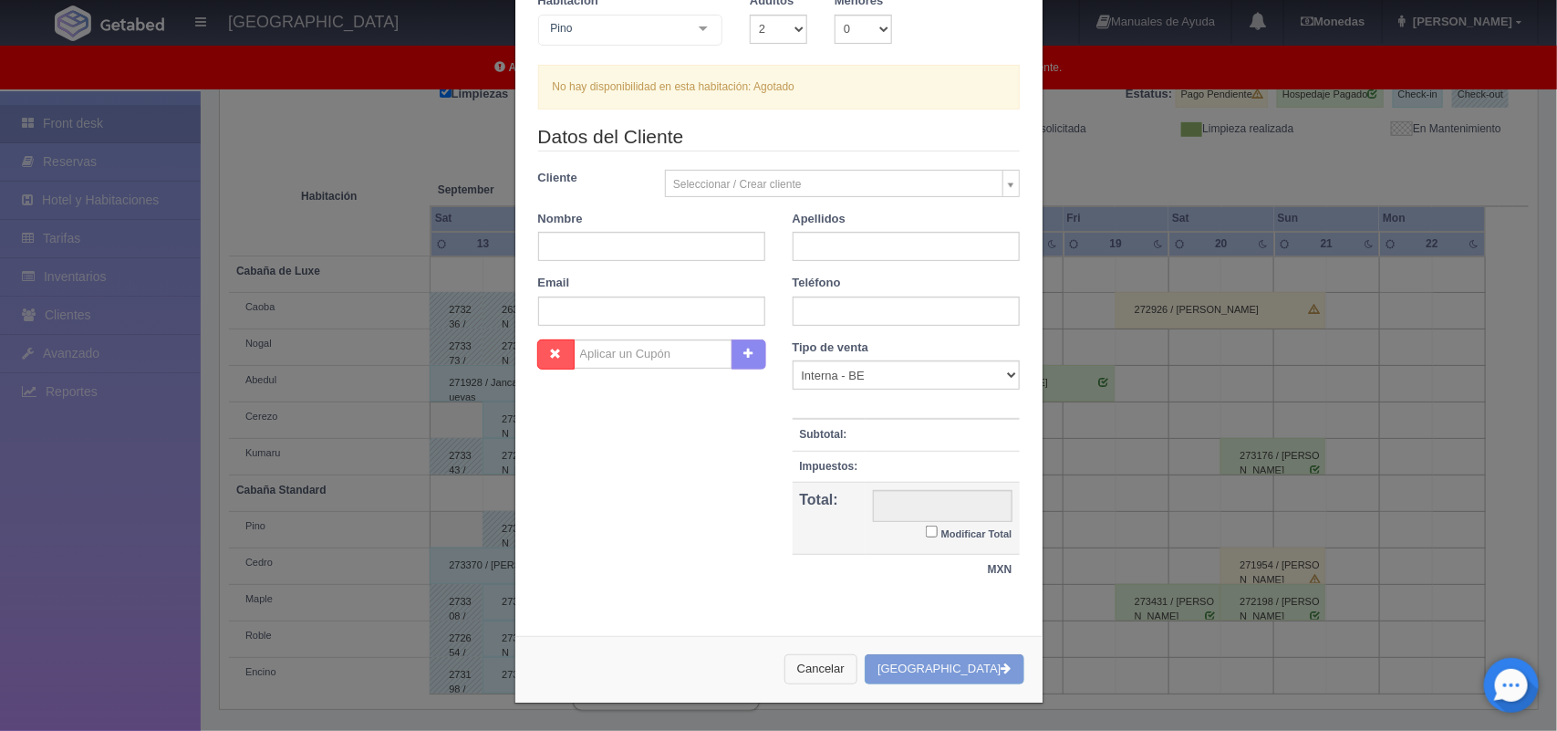
click at [857, 657] on button "Cancelar" at bounding box center [820, 669] width 73 height 30
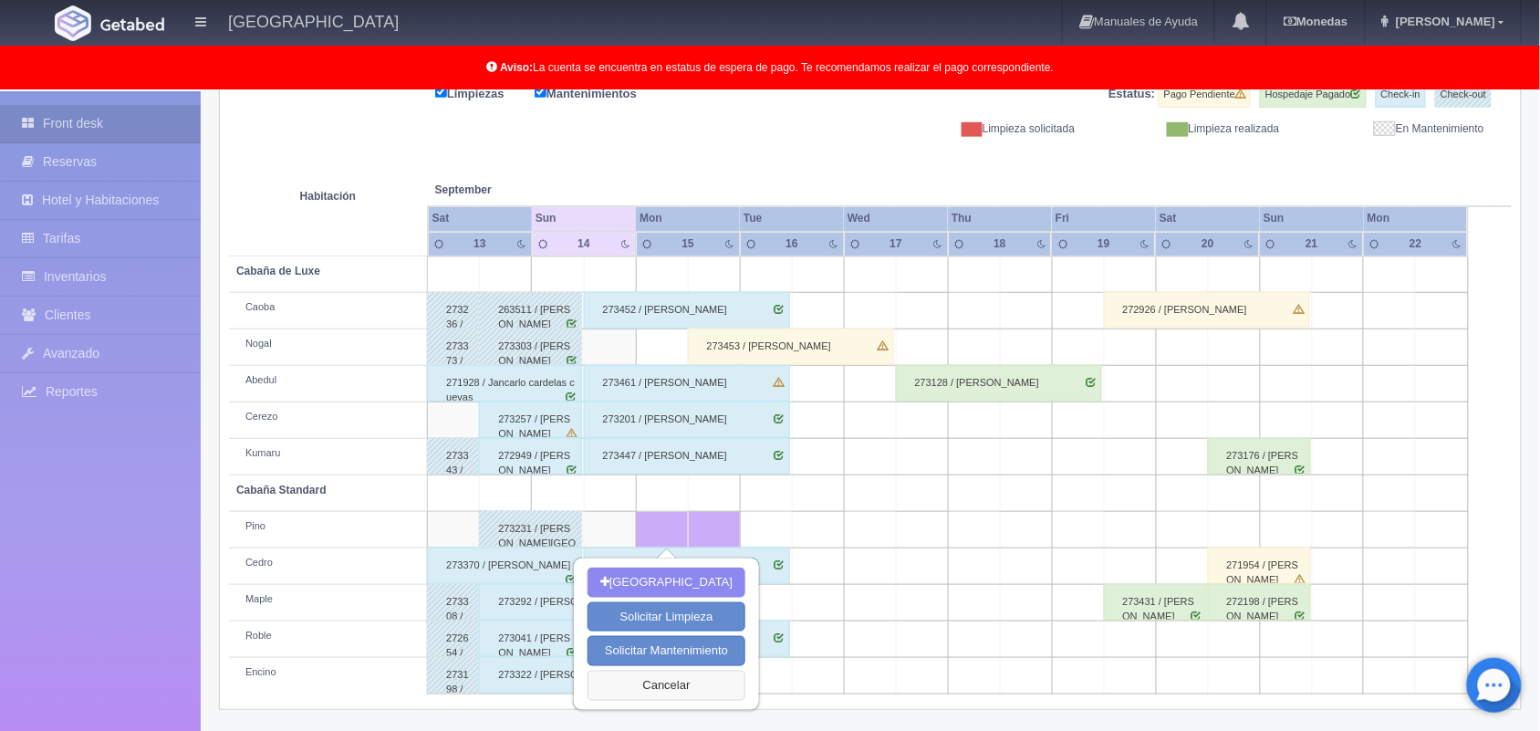
click at [650, 682] on button "Cancelar" at bounding box center [666, 685] width 158 height 30
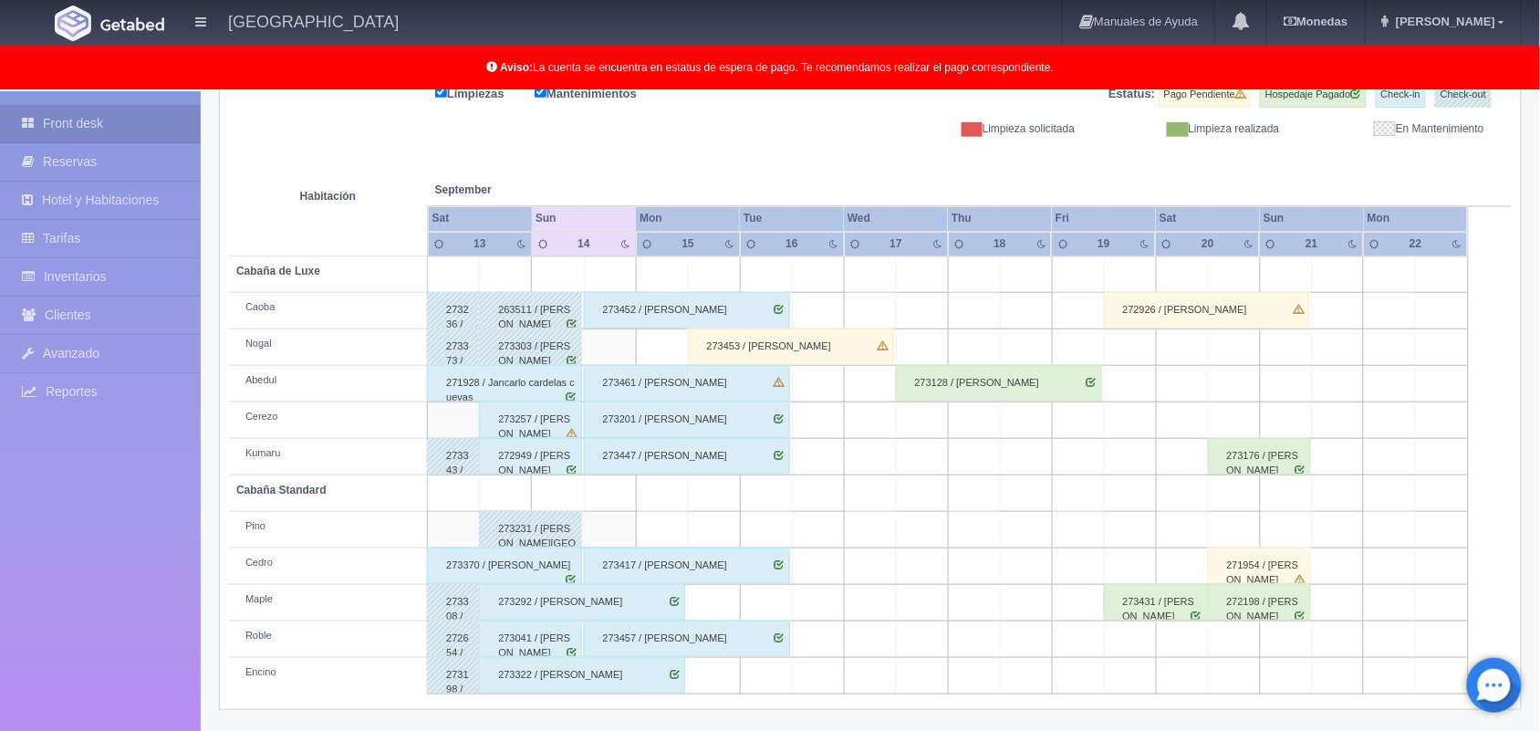
click at [639, 522] on td at bounding box center [662, 530] width 52 height 36
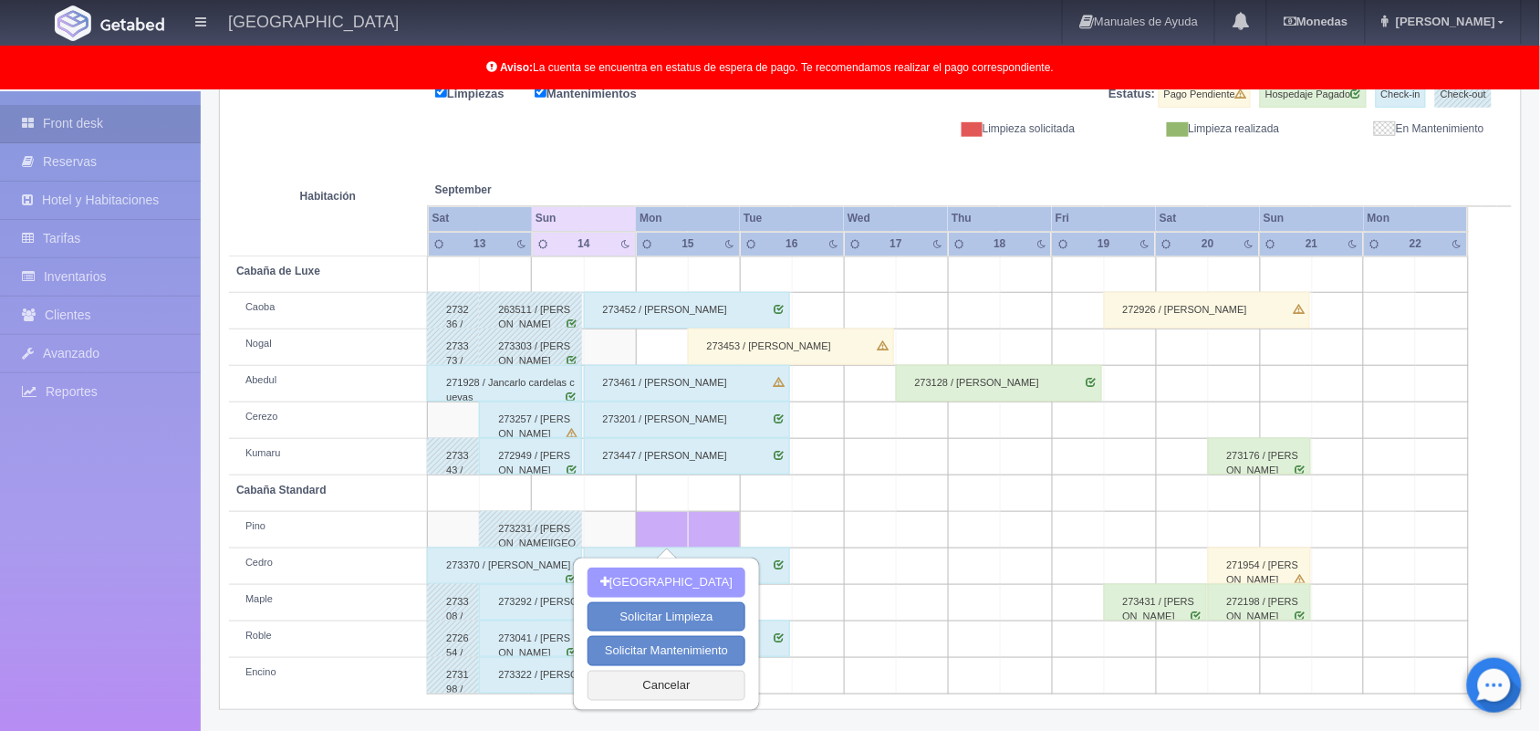
click at [663, 571] on button "[GEOGRAPHIC_DATA]" at bounding box center [666, 582] width 158 height 30
type input "[DATE]"
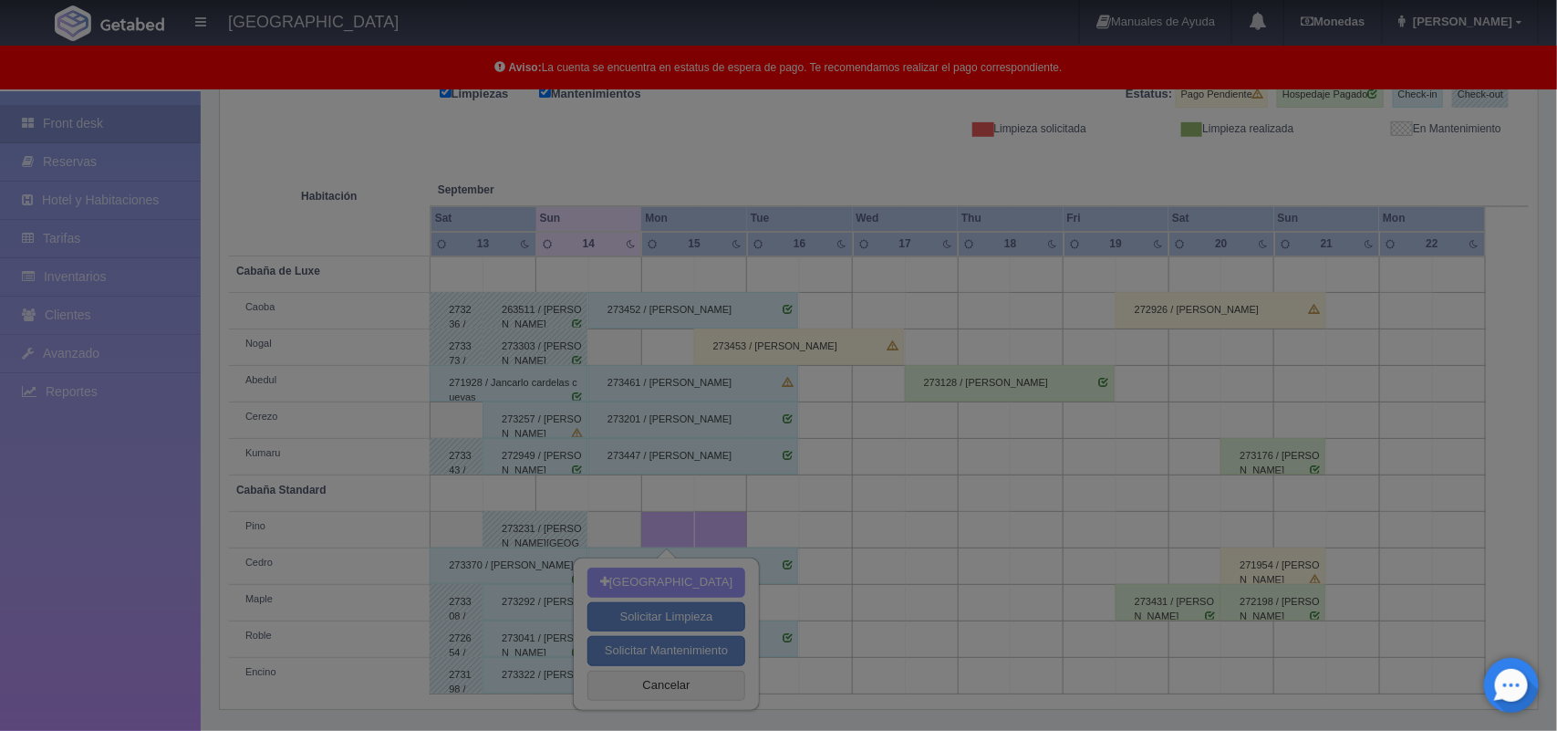
scroll to position [161, 0]
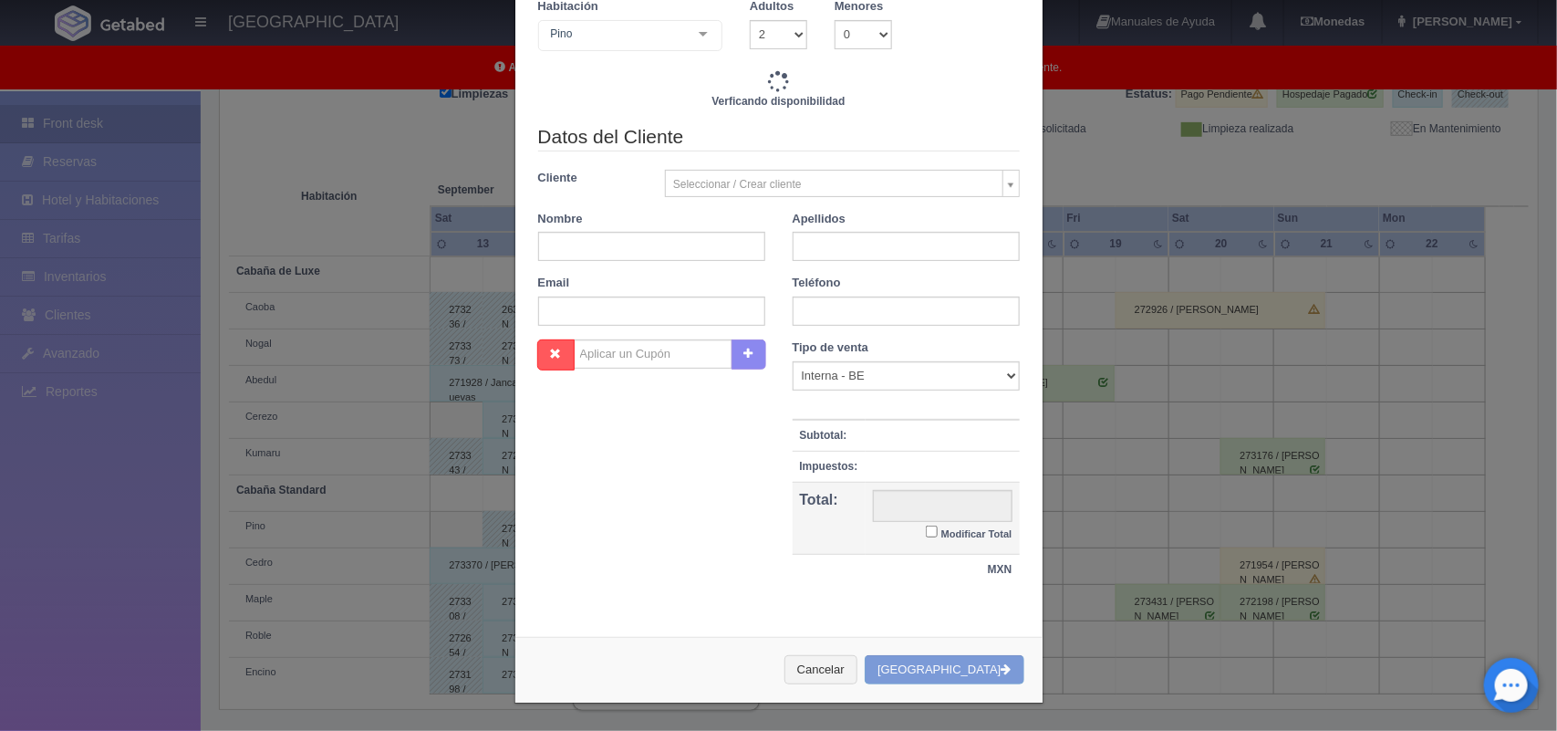
checkbox input "false"
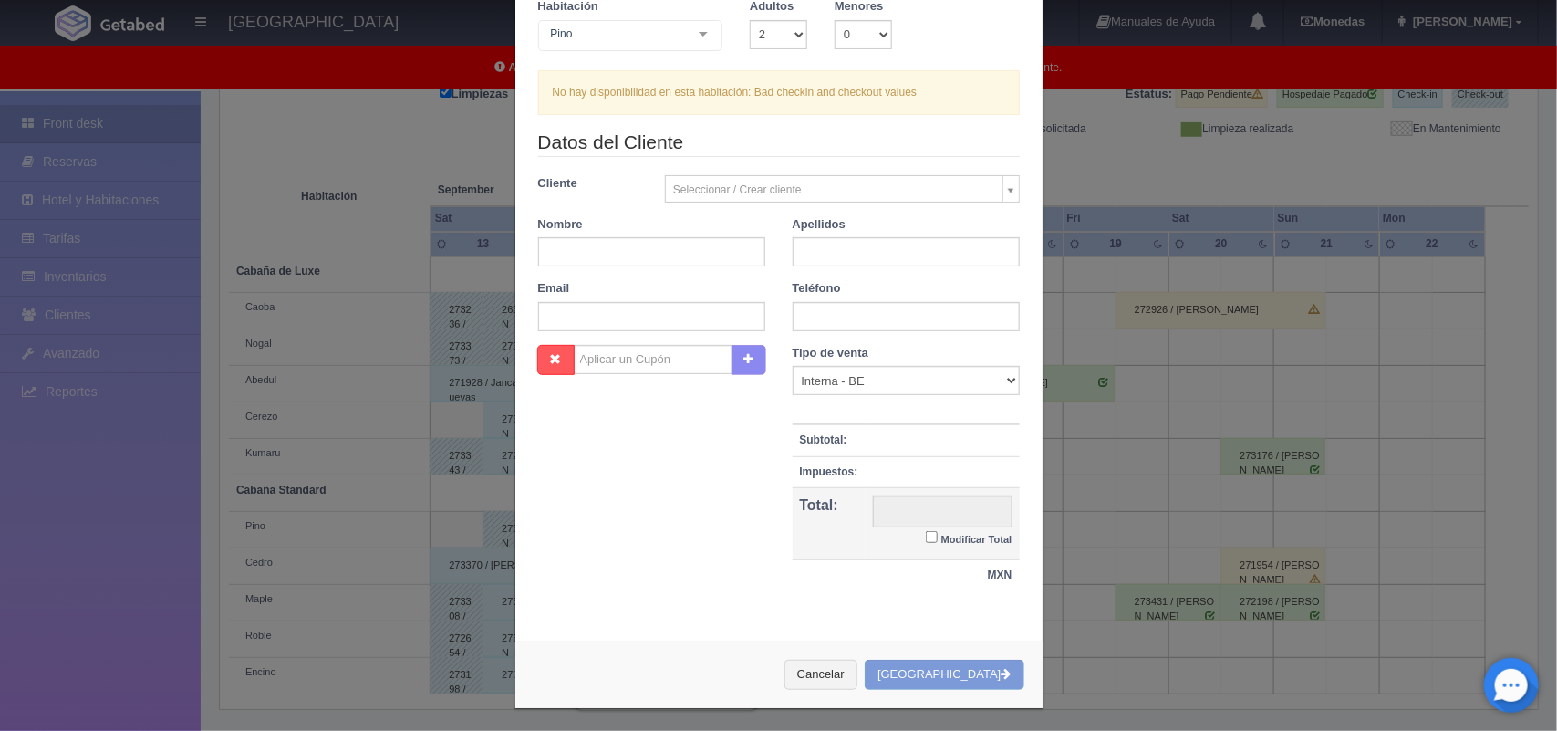
scroll to position [0, 0]
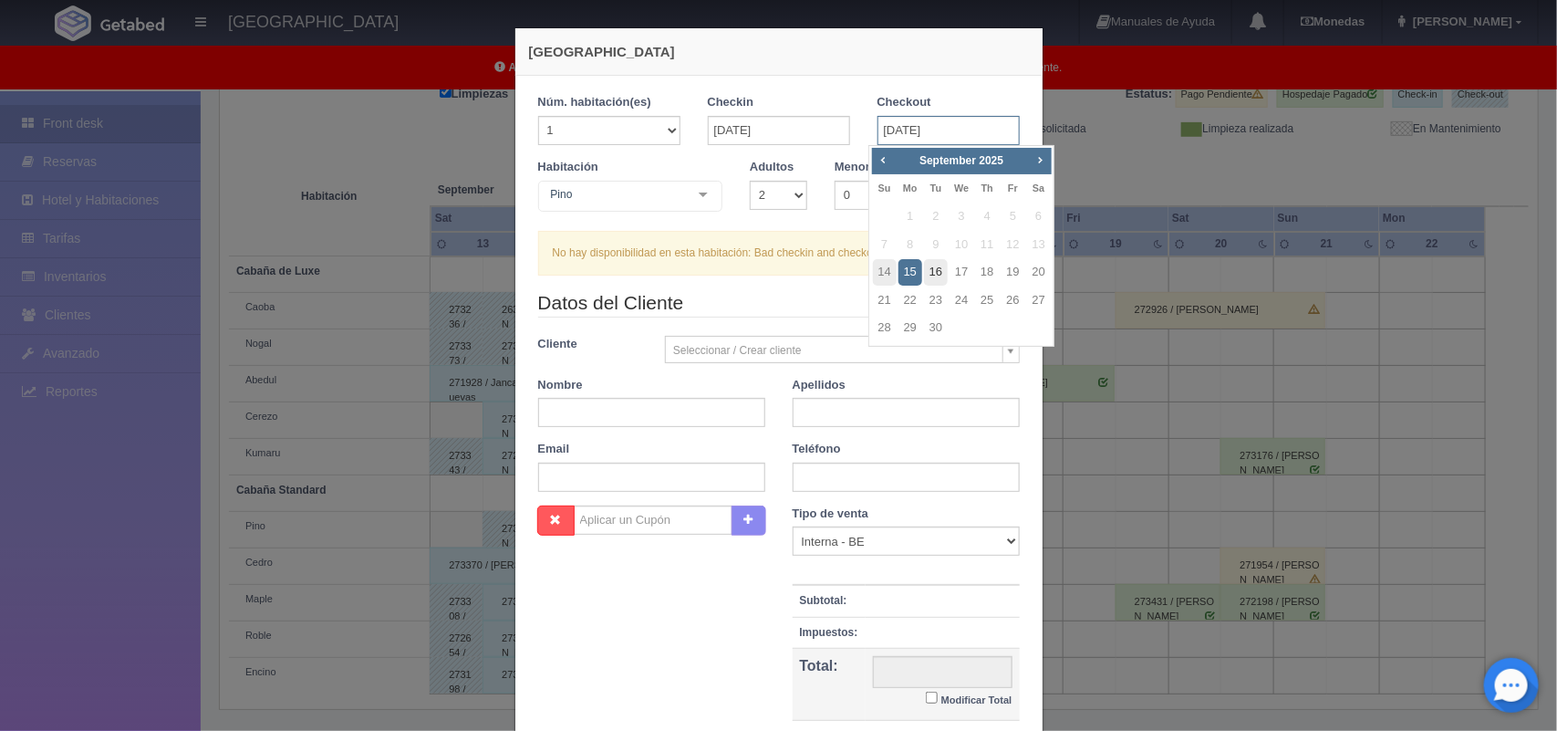
drag, startPoint x: 913, startPoint y: 123, endPoint x: 928, endPoint y: 283, distance: 160.3
click at [928, 283] on body "[GEOGRAPHIC_DATA] Manuales de Ayuda Actualizaciones recientes [GEOGRAPHIC_DATA]…" at bounding box center [778, 287] width 1557 height 894
click at [928, 283] on link "16" at bounding box center [936, 272] width 24 height 26
type input "[DATE]"
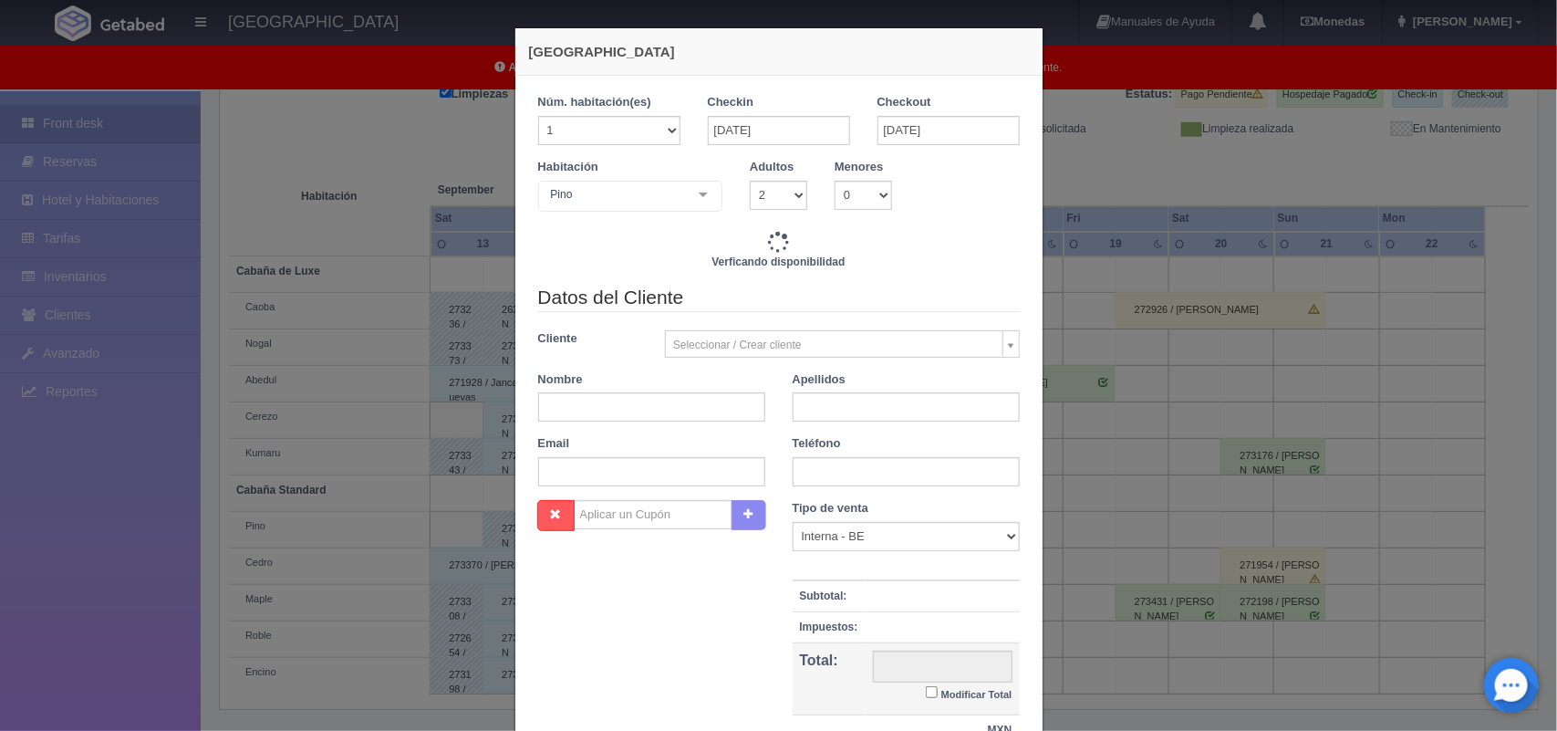
checkbox input "false"
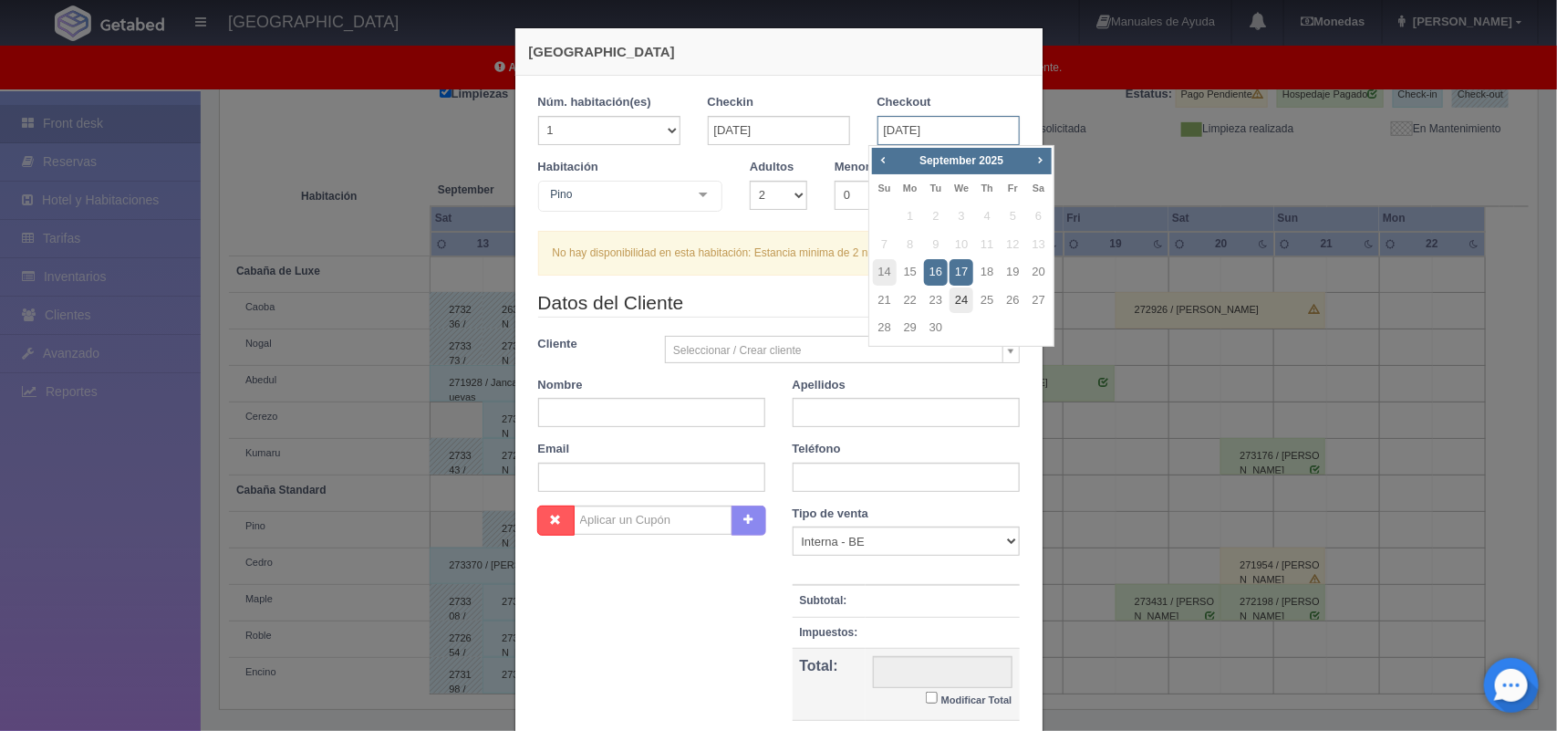
drag, startPoint x: 923, startPoint y: 133, endPoint x: 963, endPoint y: 286, distance: 157.5
click at [963, 286] on body "[GEOGRAPHIC_DATA] Manuales de Ayuda Actualizaciones recientes [GEOGRAPHIC_DATA]…" at bounding box center [778, 287] width 1557 height 894
click at [963, 287] on link "24" at bounding box center [962, 300] width 24 height 26
type input "24-09-2025"
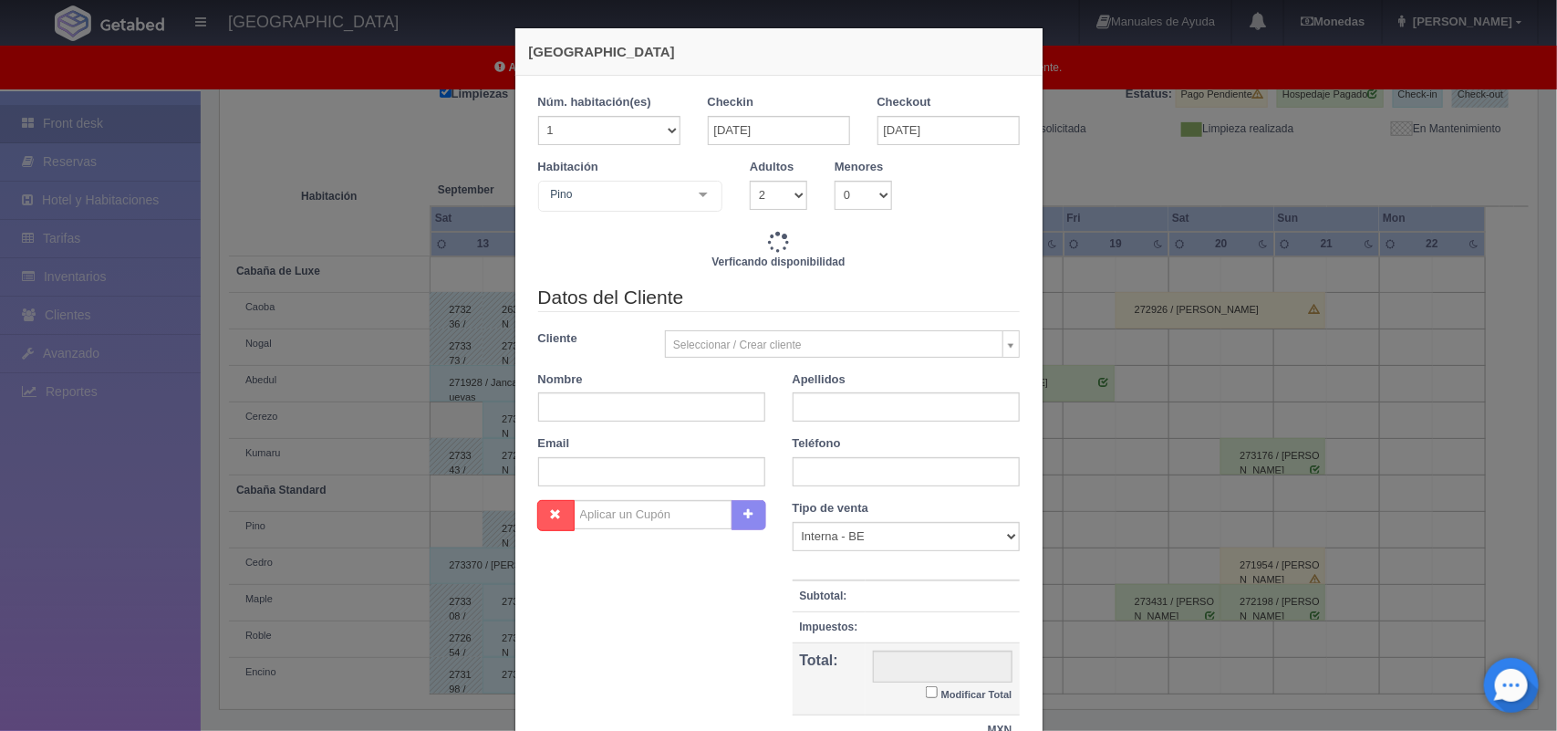
checkbox input "false"
type input "13200.00"
click at [886, 133] on input "24-09-2025" at bounding box center [949, 130] width 142 height 29
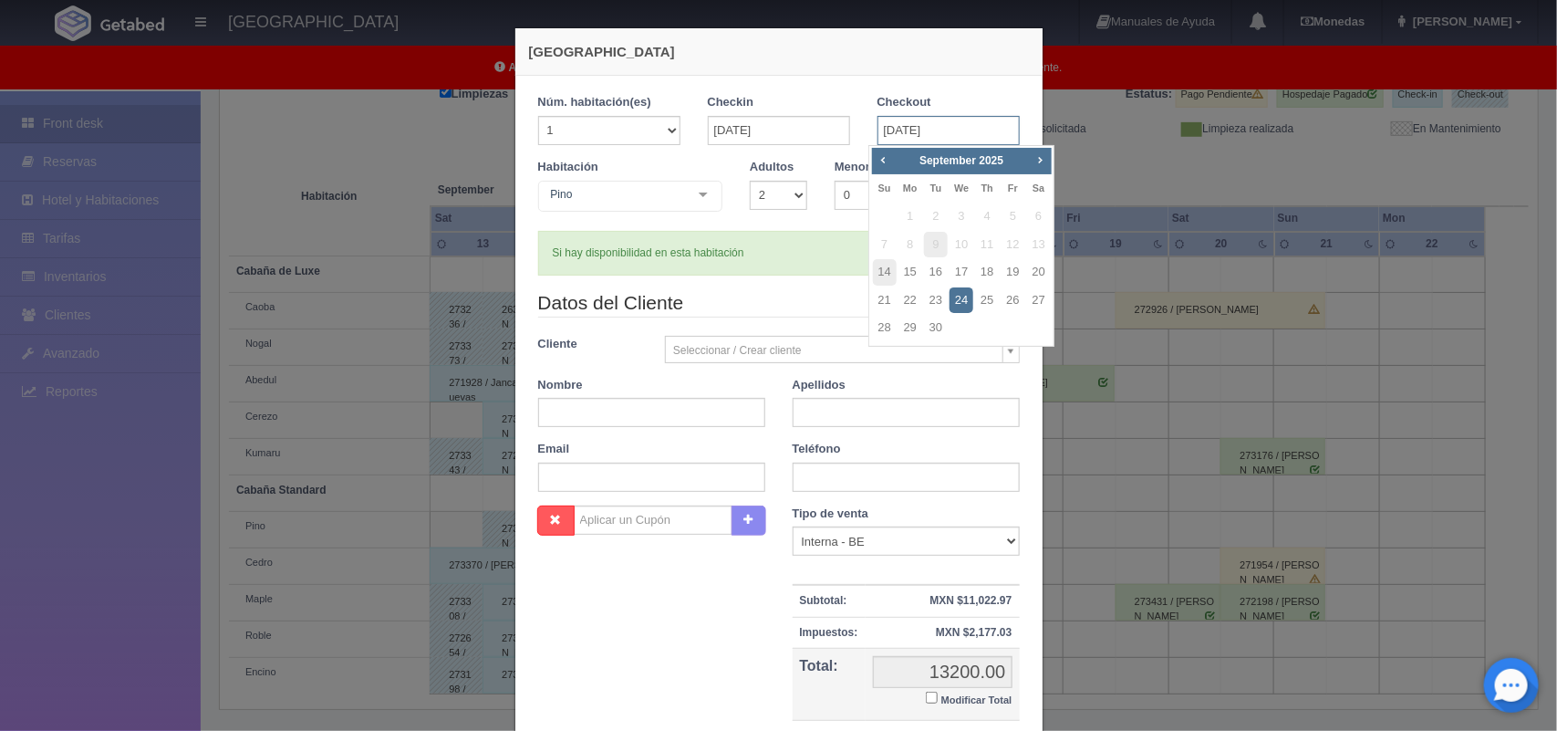
checkbox input "false"
click at [932, 265] on link "16" at bounding box center [936, 272] width 24 height 26
type input "[DATE]"
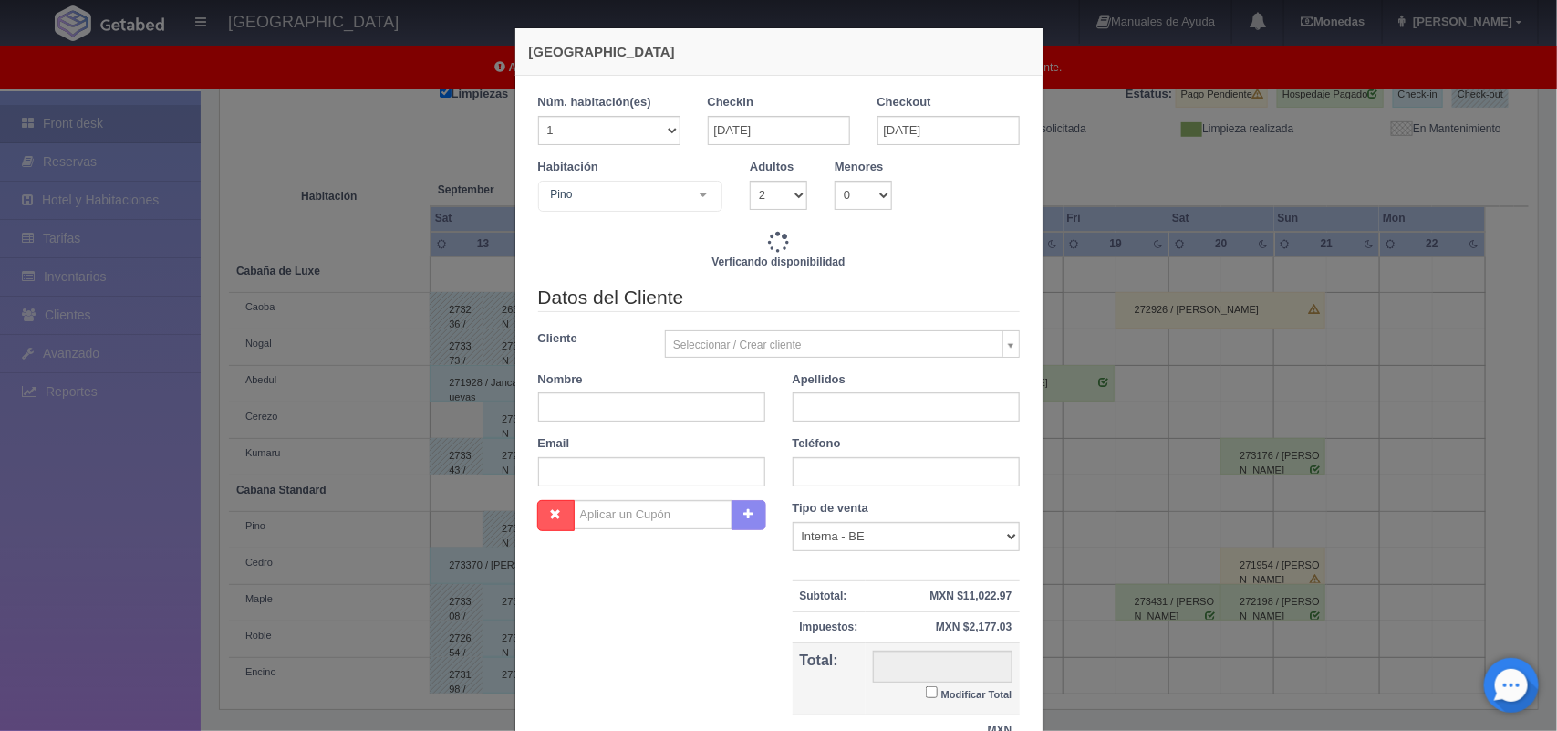
checkbox input "false"
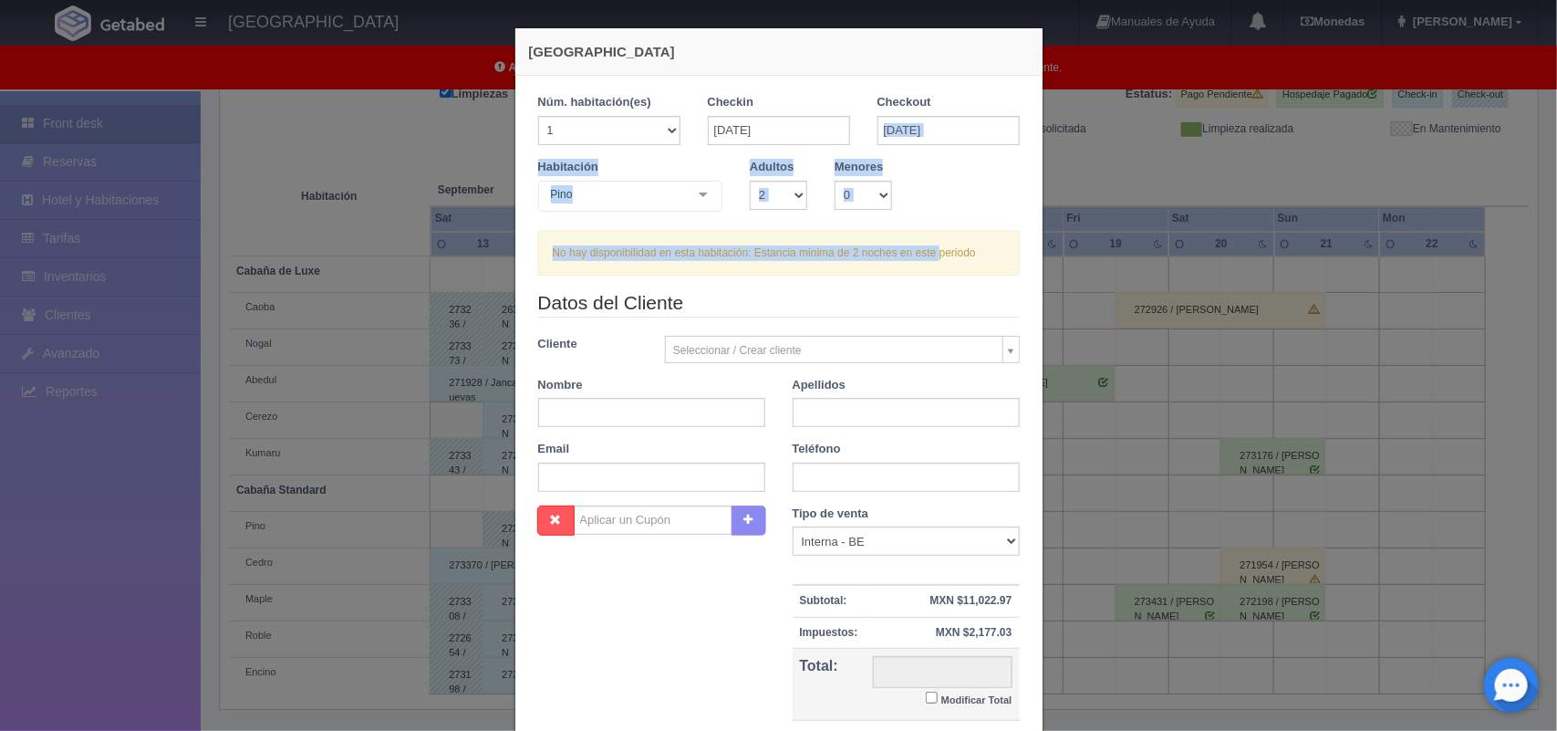
drag, startPoint x: 932, startPoint y: 265, endPoint x: 903, endPoint y: 133, distance: 135.5
click at [903, 133] on div "1 Núm. habitación(es) 1 2 3 4 5 6 7 8 9 10 11 12 13 14 15 16 17 18 19 20 Checki…" at bounding box center [779, 184] width 482 height 181
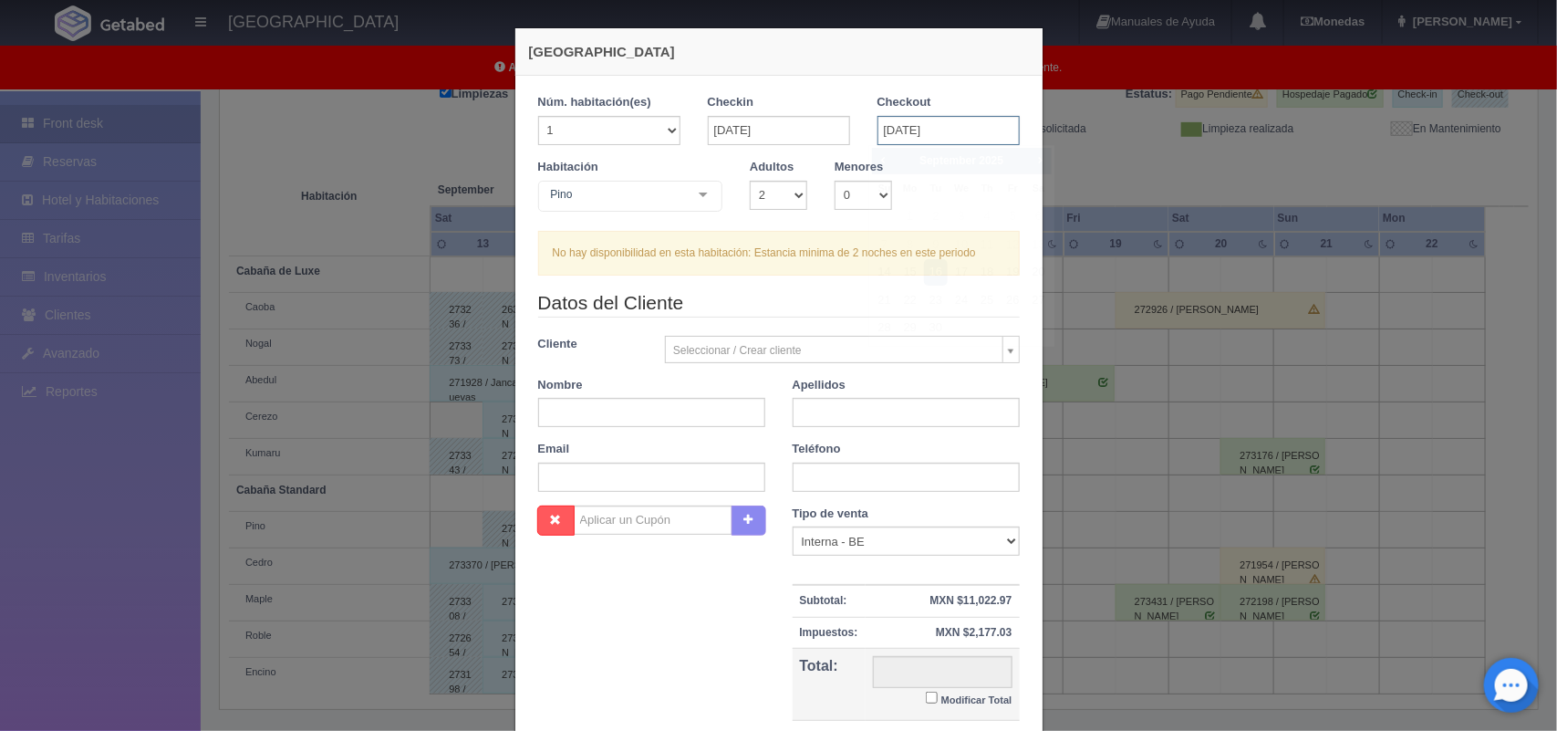
click at [903, 133] on input "[DATE]" at bounding box center [949, 130] width 142 height 29
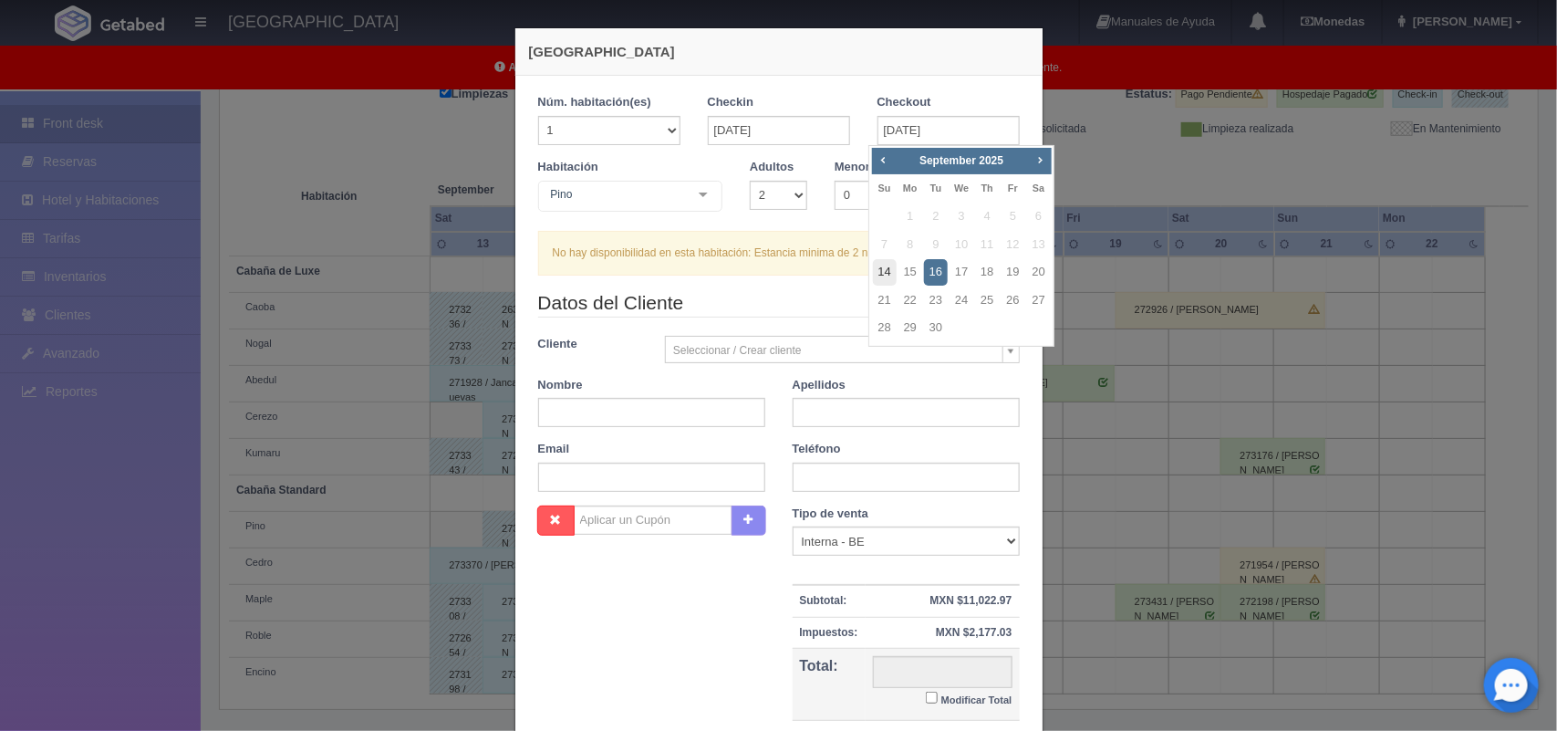
click at [887, 269] on link "14" at bounding box center [885, 272] width 24 height 26
type input "14-09-2025"
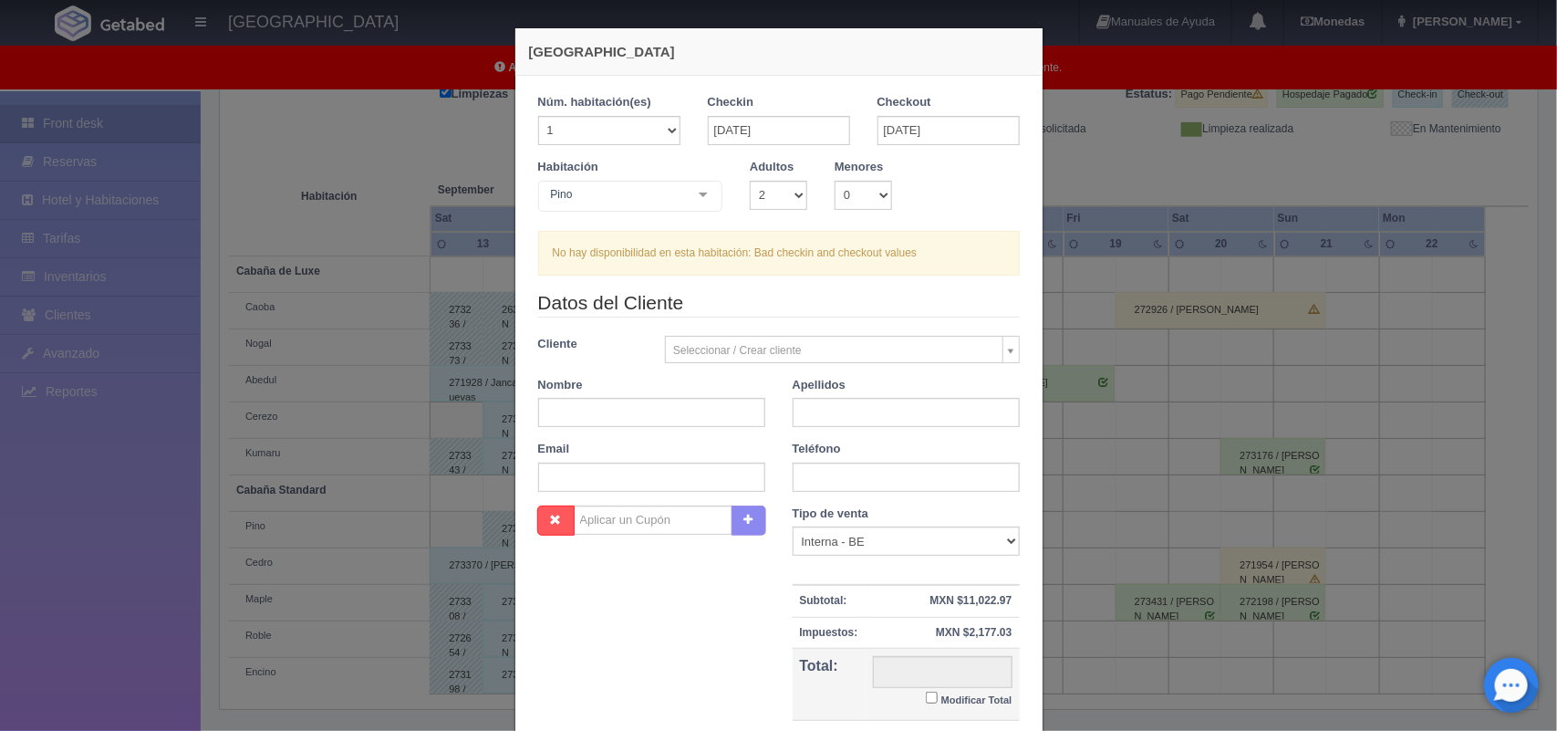
checkbox input "false"
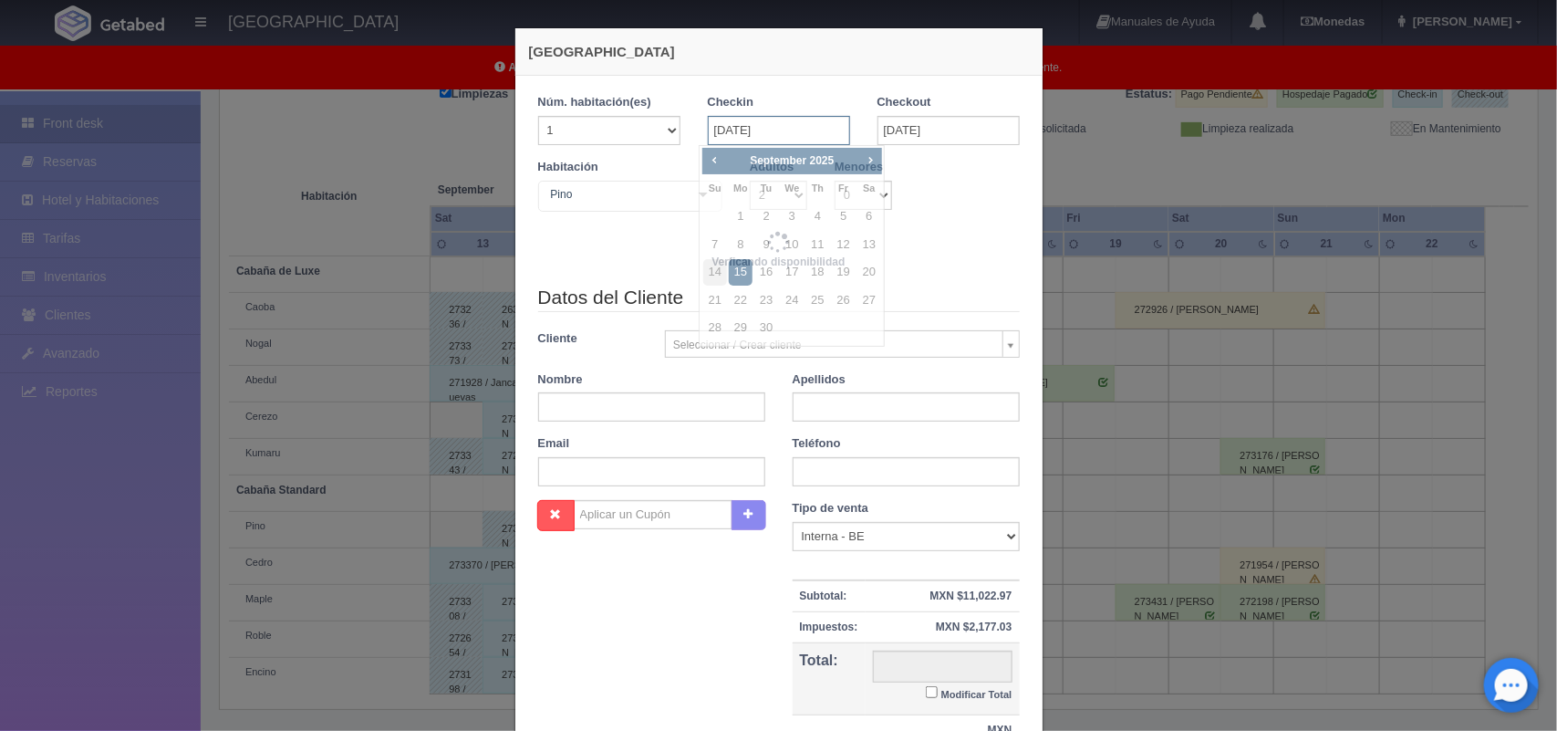
click at [768, 134] on input "[DATE]" at bounding box center [779, 130] width 142 height 29
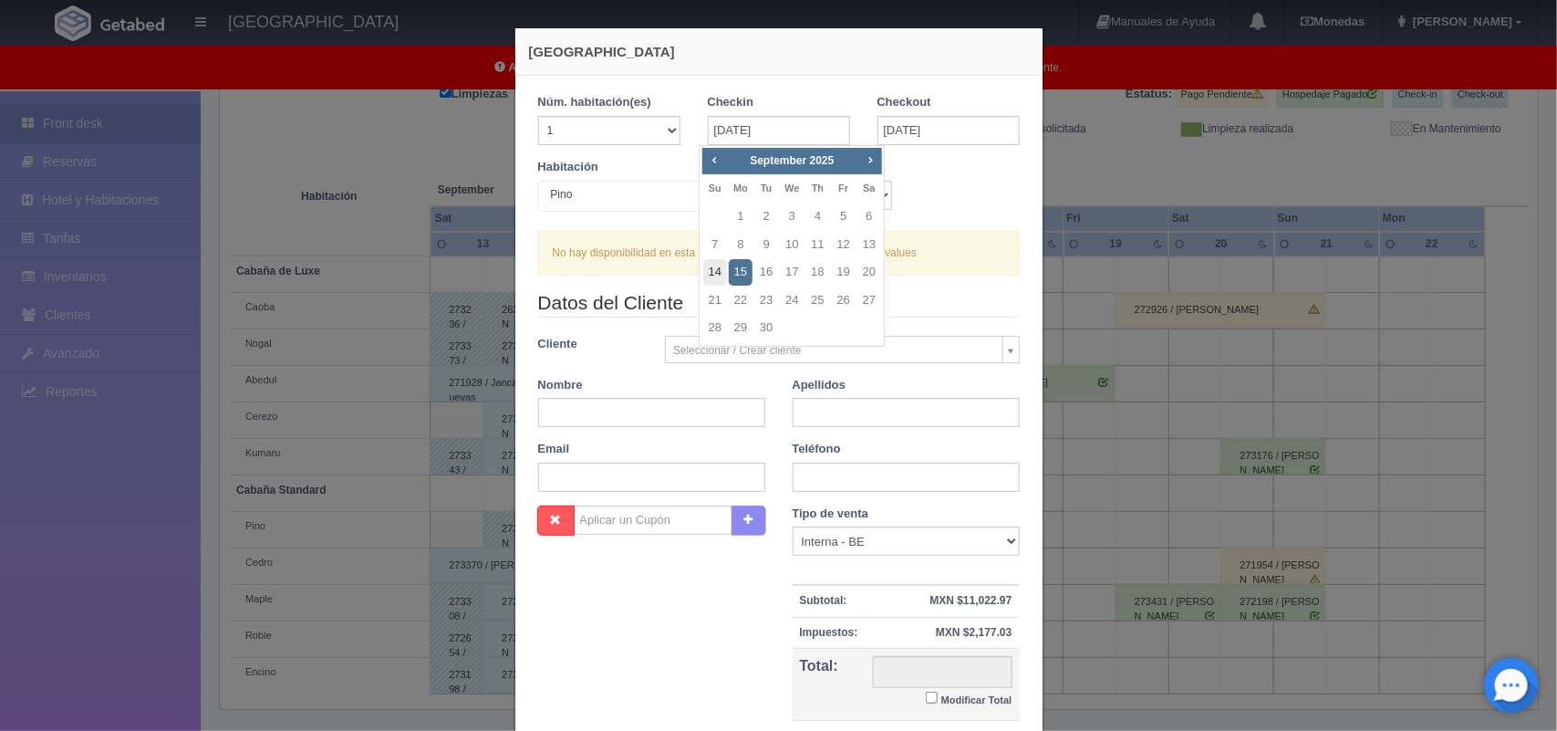
click at [709, 267] on link "14" at bounding box center [715, 272] width 24 height 26
type input "14-09-2025"
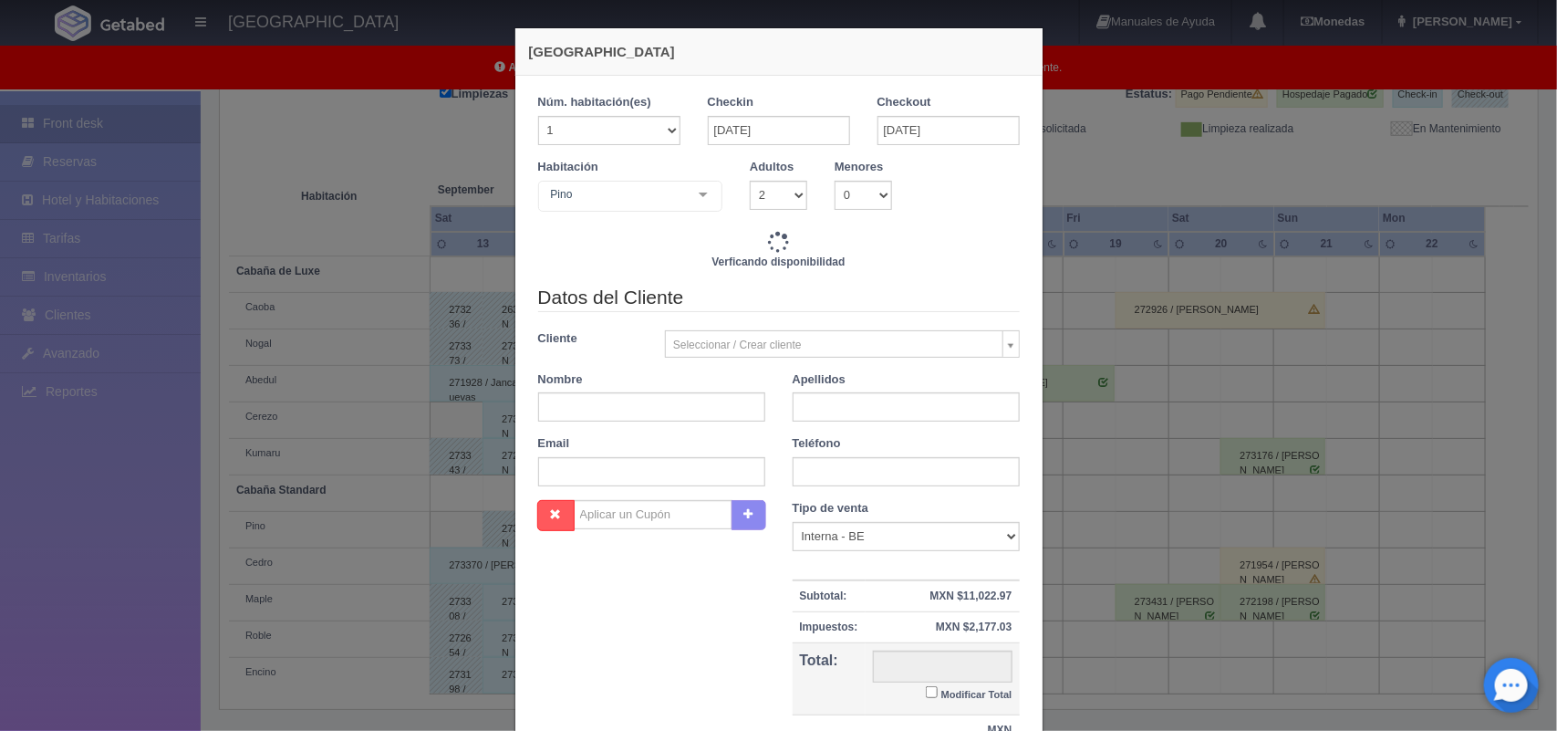
checkbox input "false"
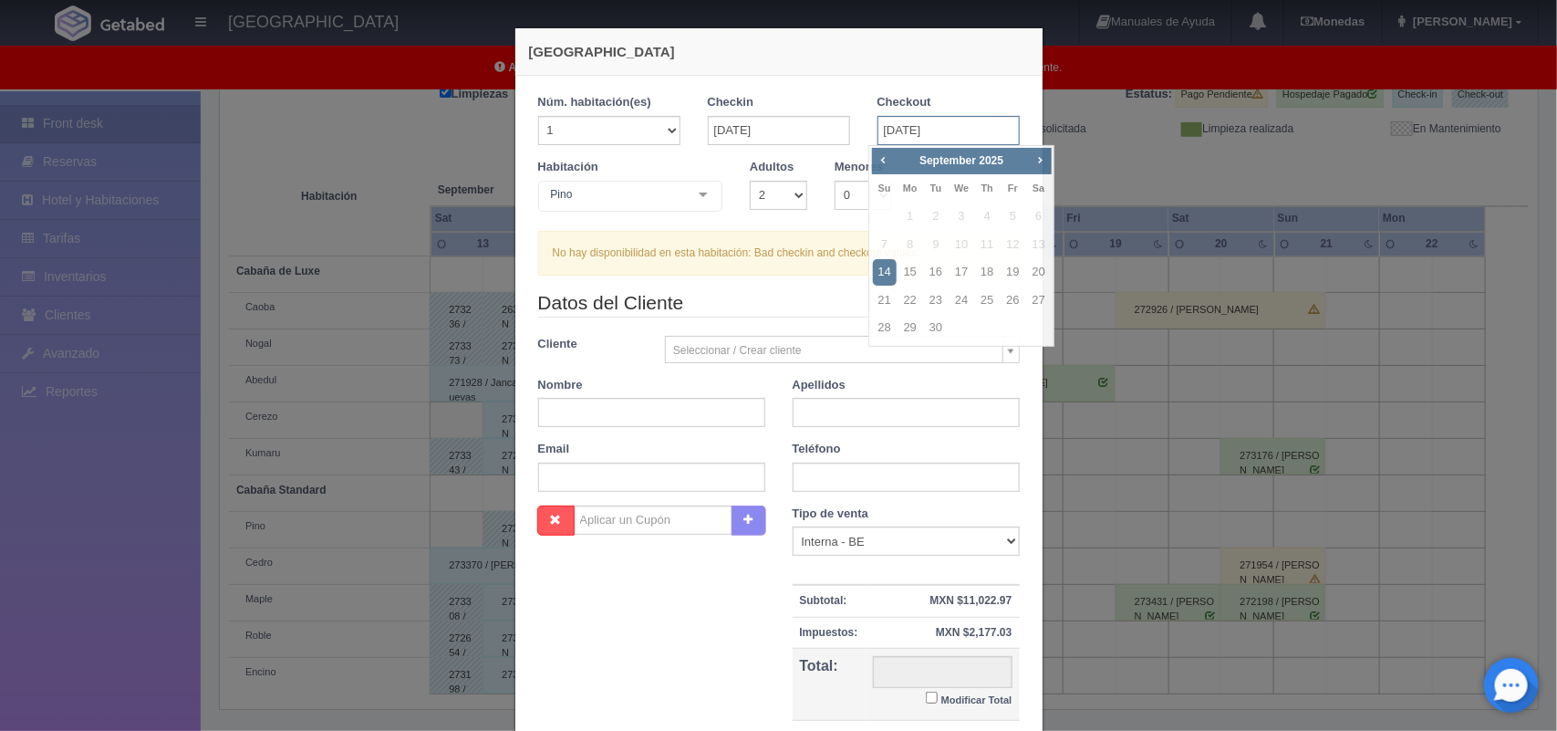
click at [899, 119] on input "14-09-2025" at bounding box center [949, 130] width 142 height 29
click at [940, 267] on link "16" at bounding box center [936, 272] width 24 height 26
type input "[DATE]"
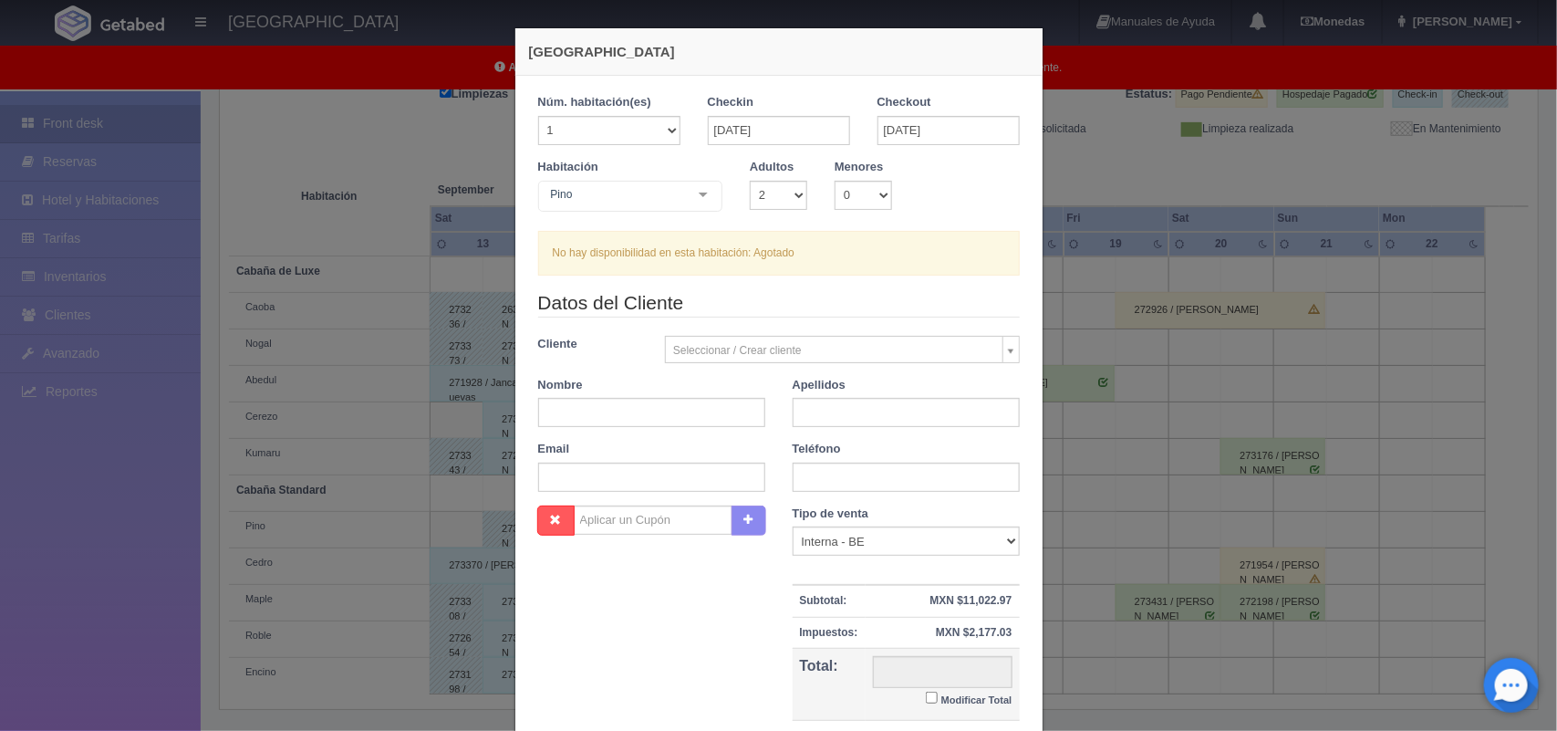
scroll to position [167, 0]
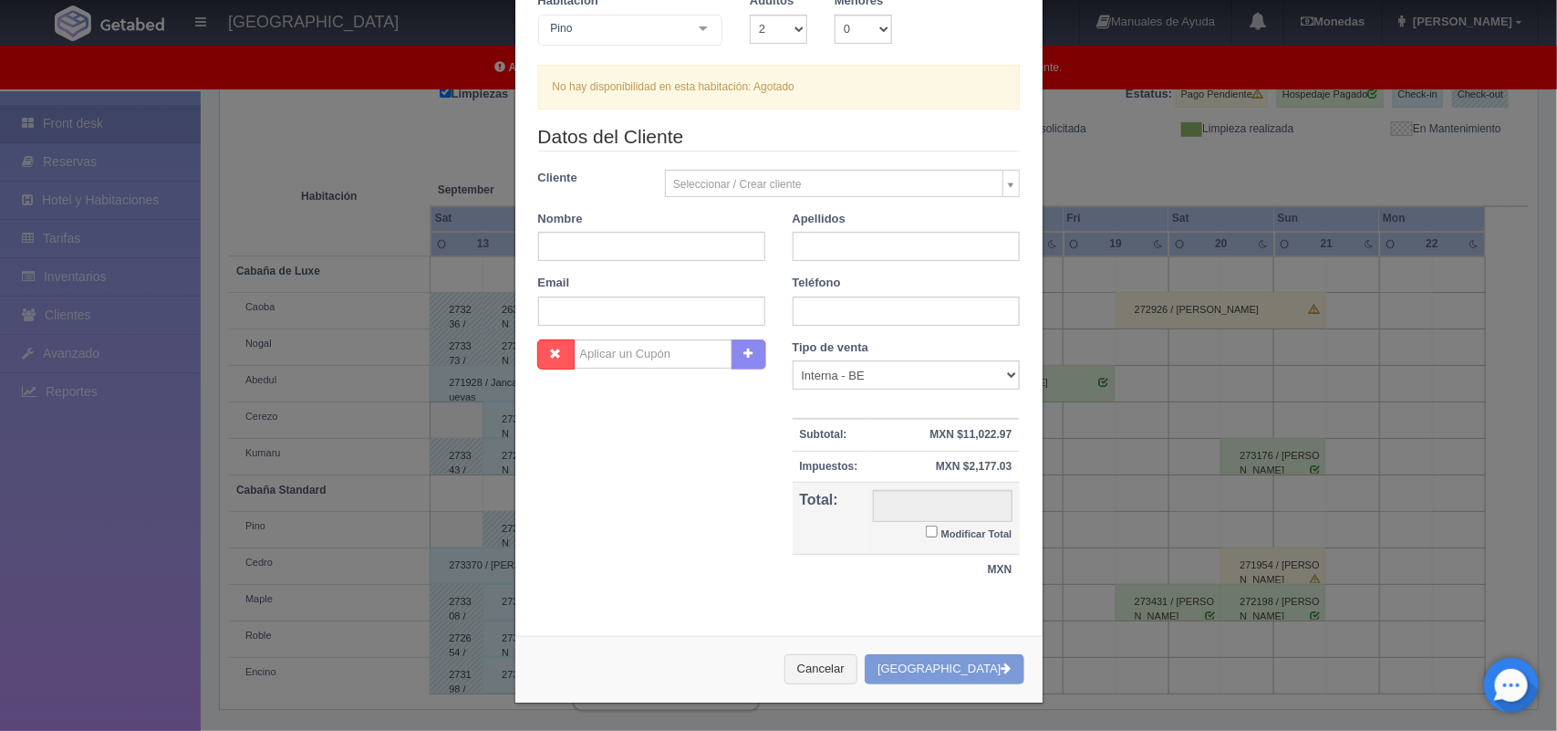
click at [928, 534] on input "Modificar Total" at bounding box center [932, 531] width 12 height 12
checkbox input "true"
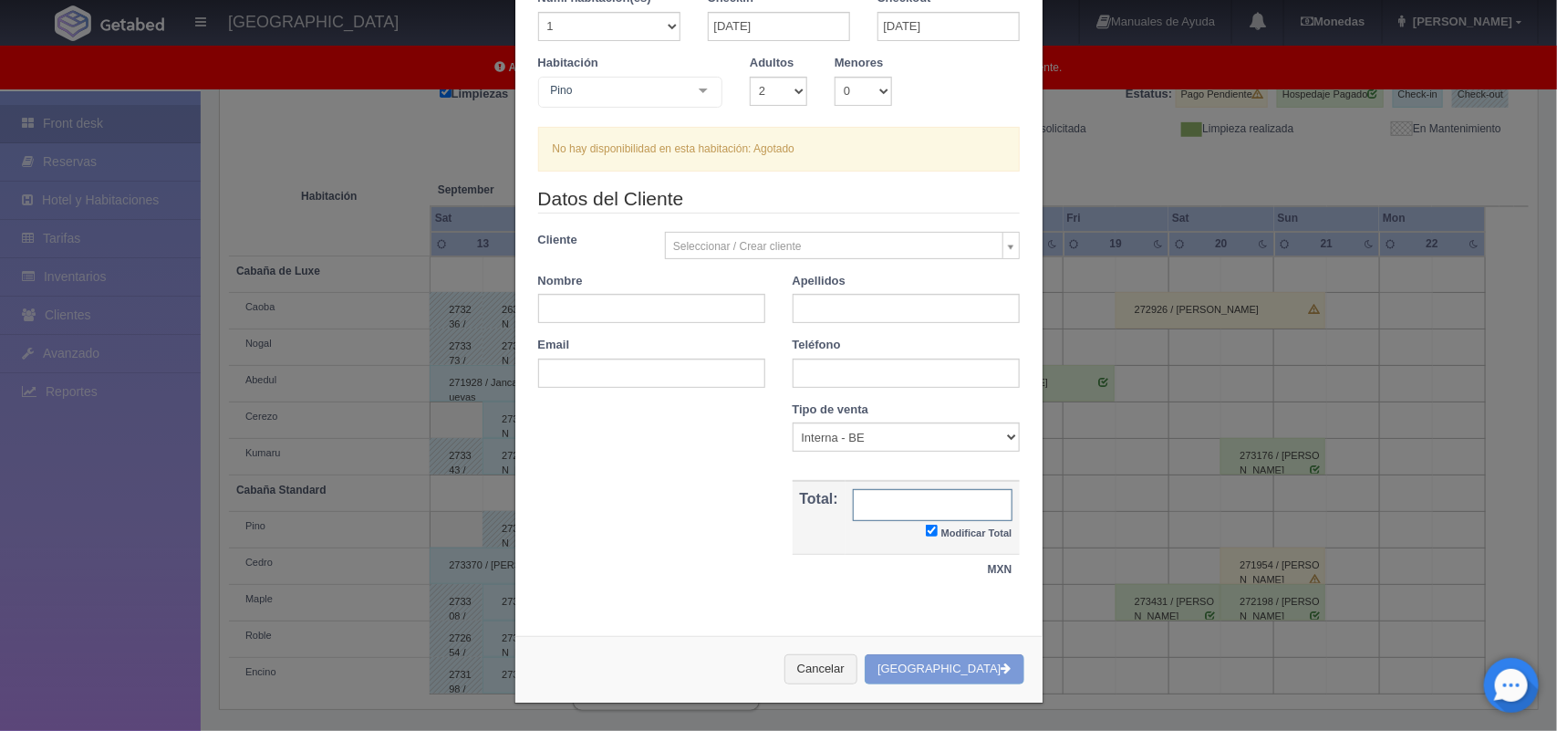
scroll to position [0, 0]
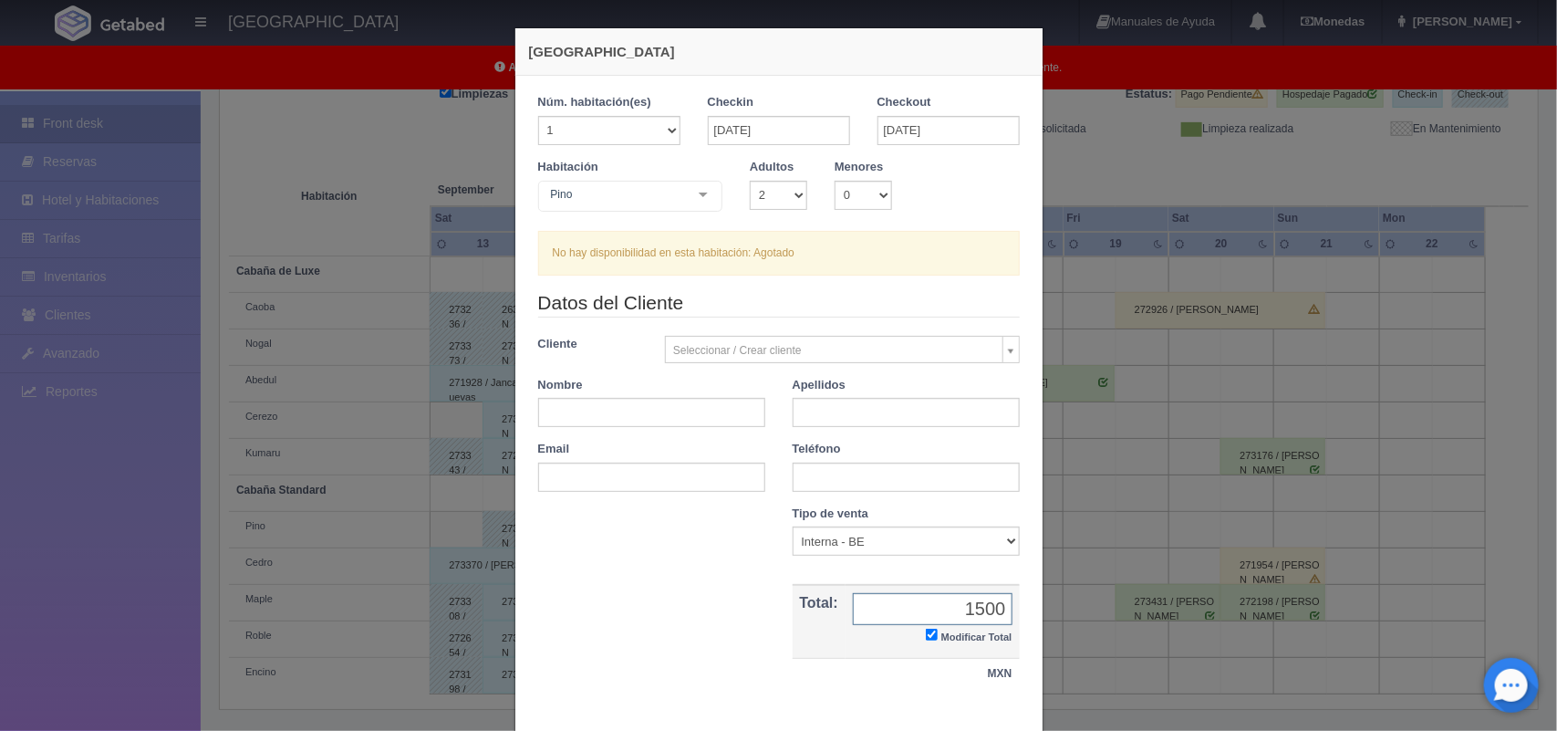
type input "1500.00"
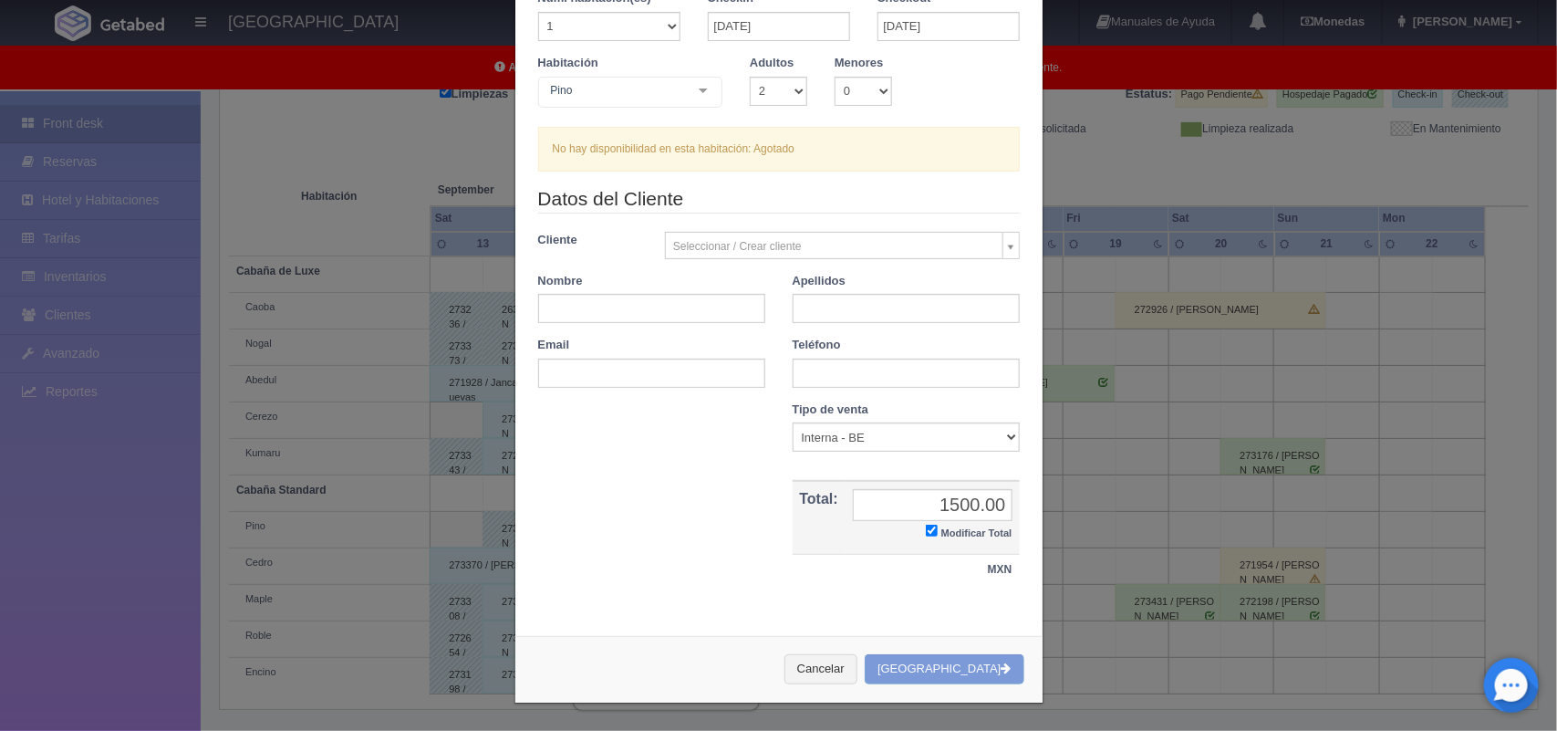
click at [942, 657] on div "Cancelar Crear Reserva" at bounding box center [778, 669] width 527 height 67
click at [956, 668] on div "Cancelar Crear Reserva" at bounding box center [778, 669] width 527 height 67
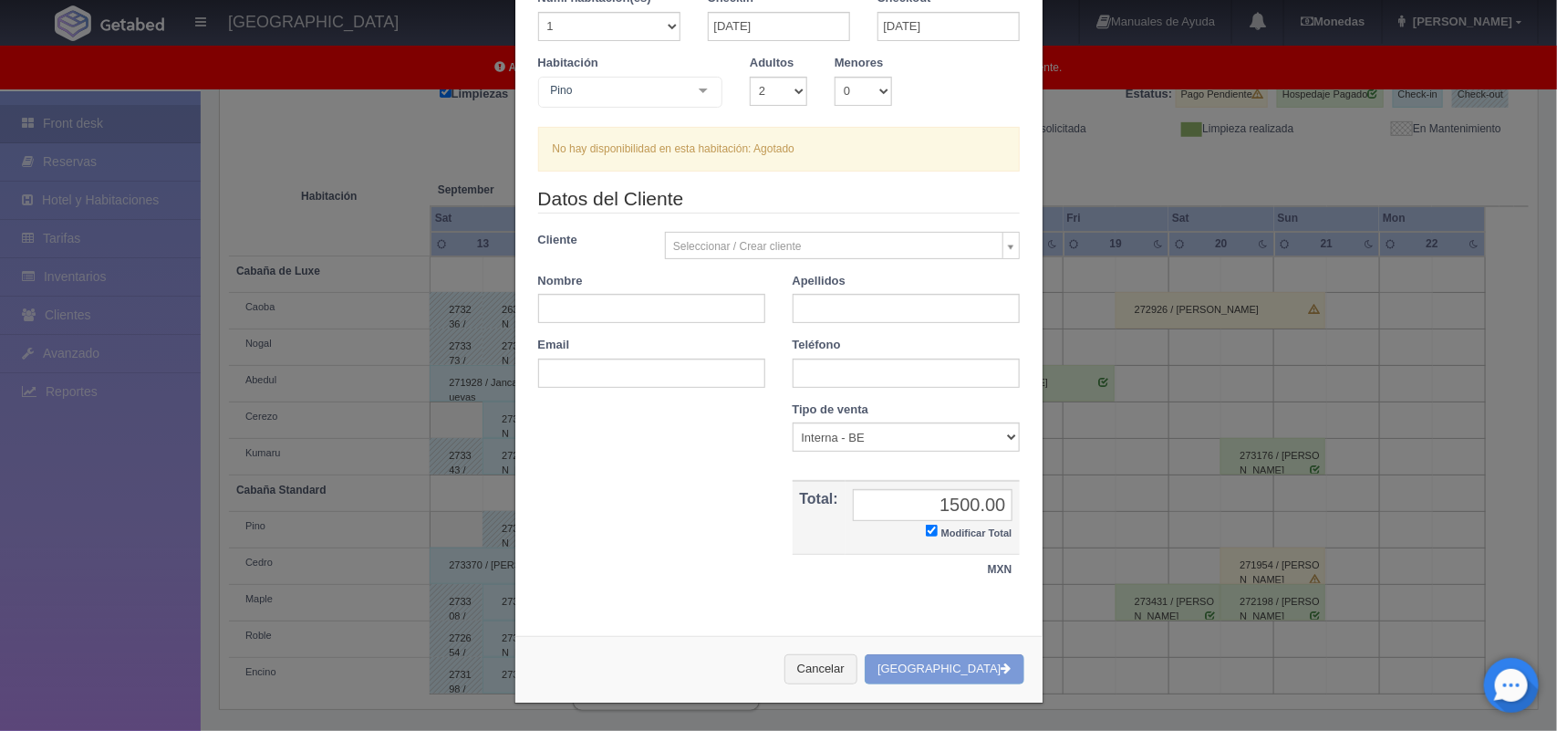
click at [956, 668] on div "Cancelar Crear Reserva" at bounding box center [778, 669] width 527 height 67
click at [700, 315] on input "text" at bounding box center [651, 308] width 227 height 29
type input "Alma Edith"
click at [955, 671] on div "Cancelar Crear Reserva" at bounding box center [778, 669] width 527 height 67
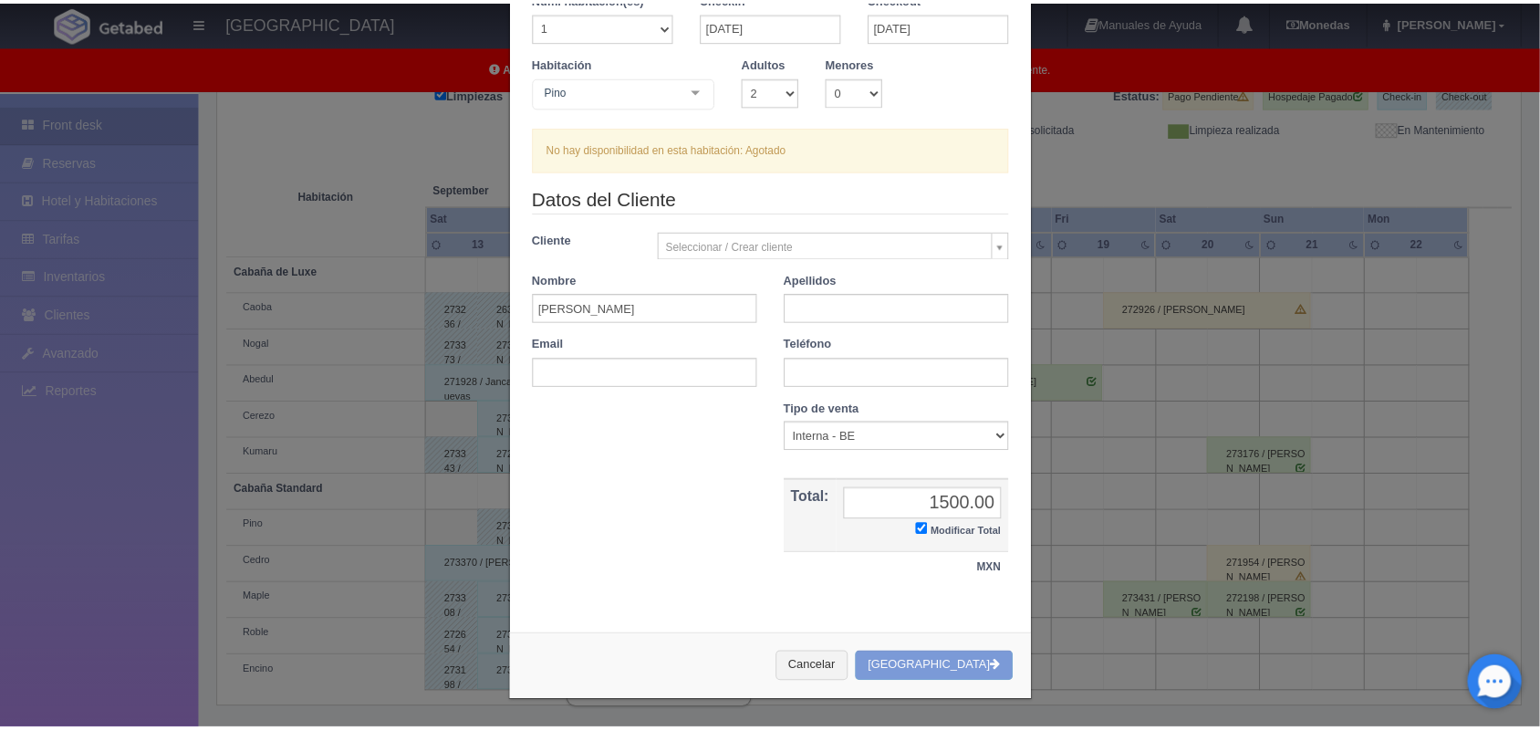
scroll to position [0, 0]
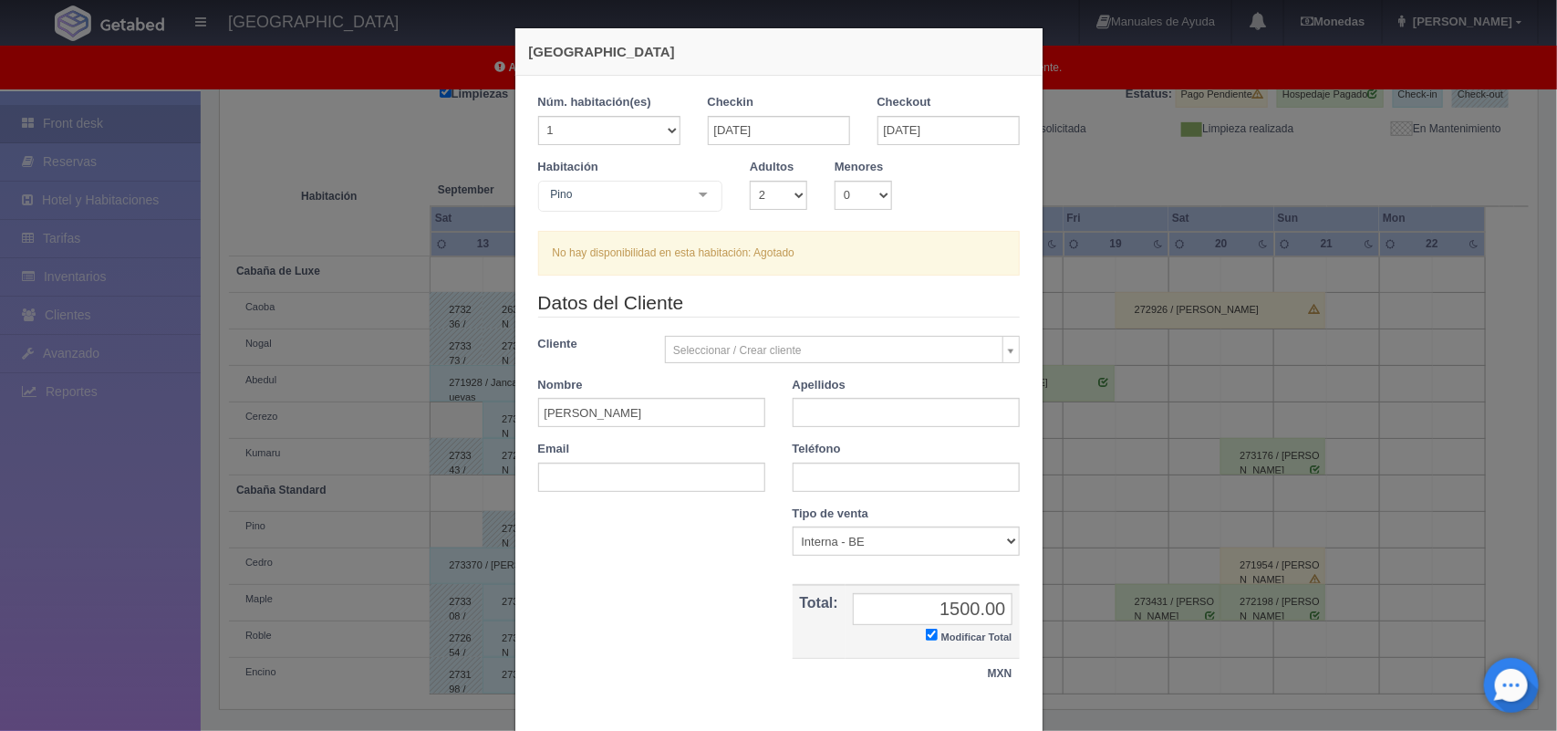
click at [1079, 196] on div "Nueva Reserva 1 Núm. habitación(es) 1 2 3 4 5 6 7 8 9 10 11 12 13 14 15 16 17 1…" at bounding box center [778, 365] width 1557 height 731
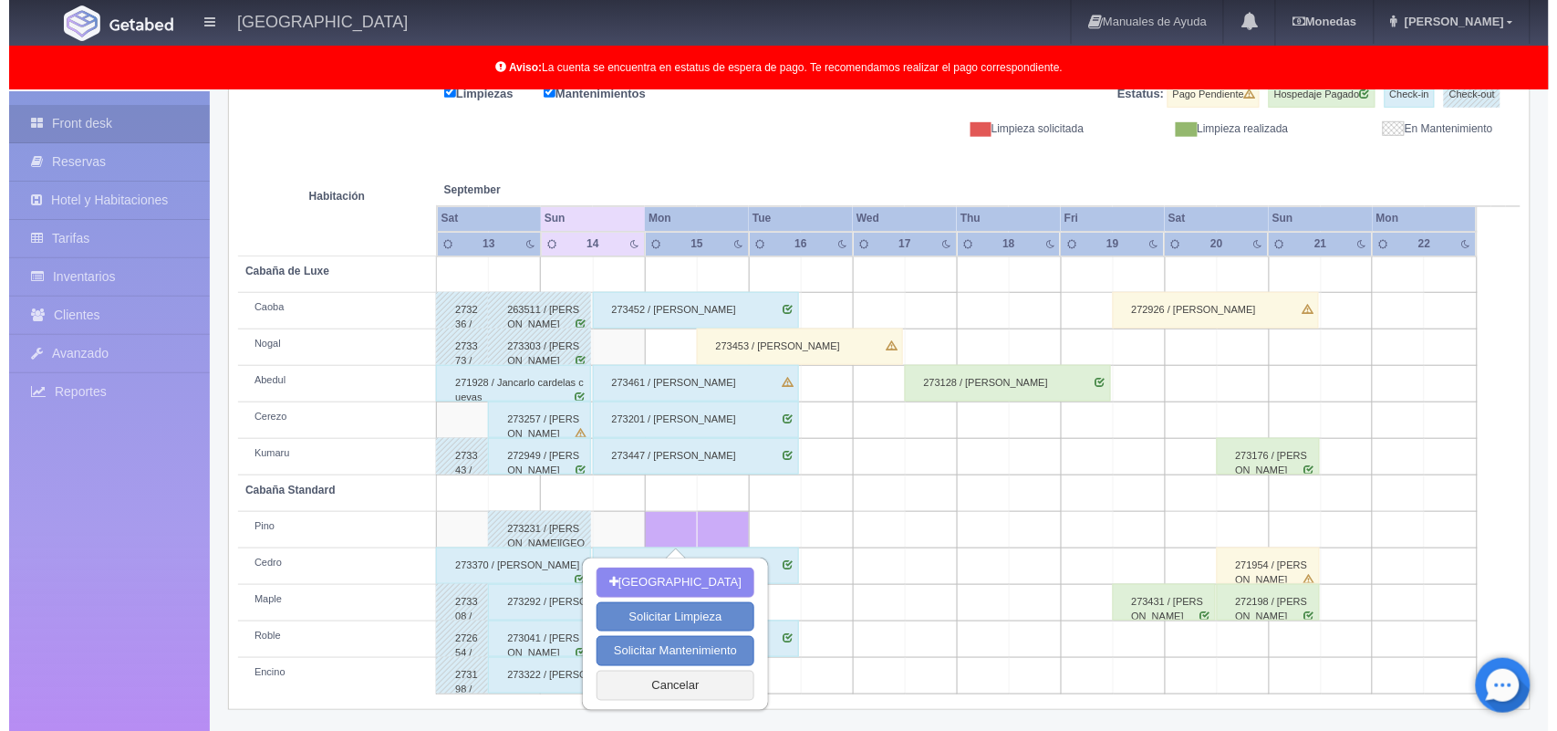
scroll to position [254, 0]
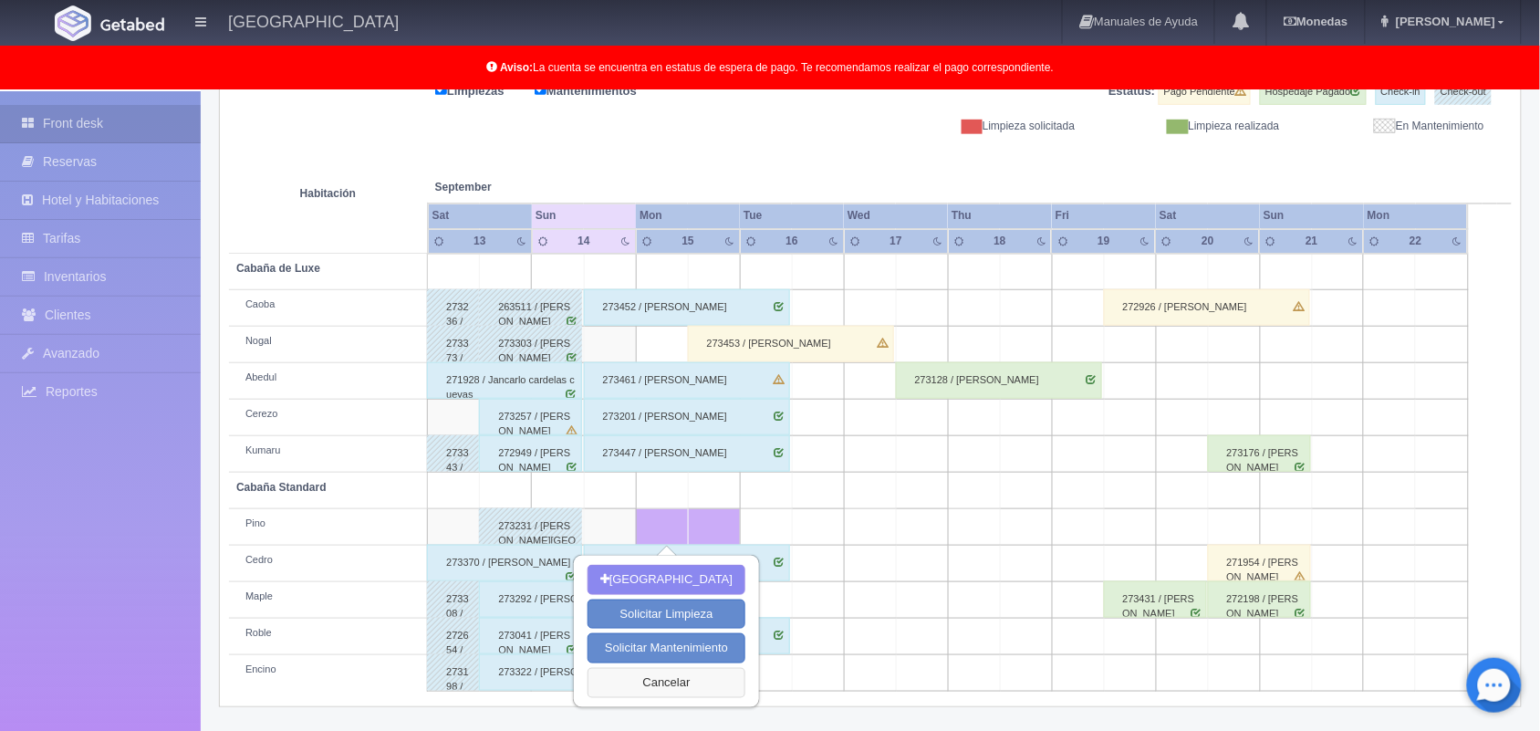
click at [673, 684] on button "Cancelar" at bounding box center [666, 683] width 158 height 30
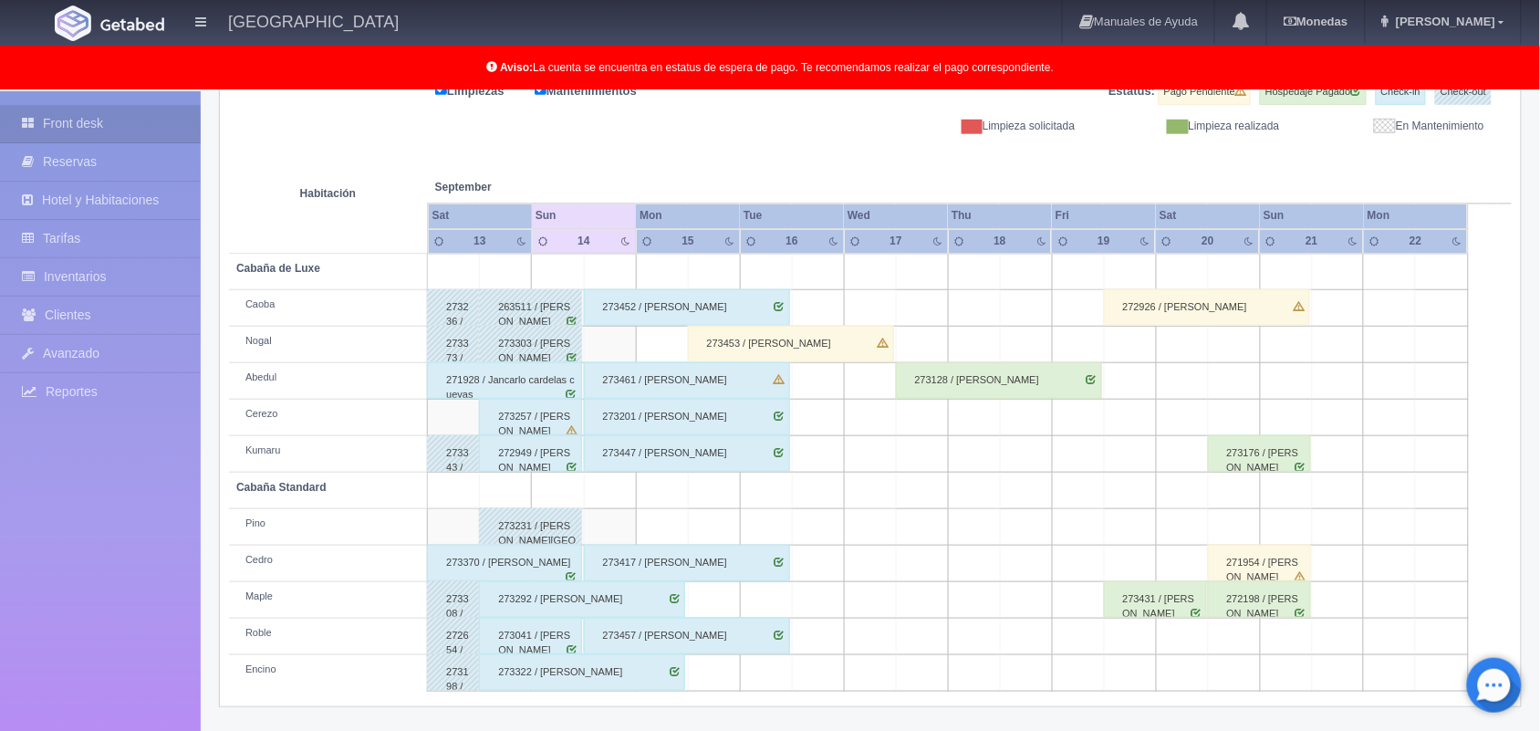
click at [702, 671] on td at bounding box center [714, 673] width 52 height 36
click at [728, 716] on button "[GEOGRAPHIC_DATA]" at bounding box center [718, 726] width 158 height 30
type input "[DATE]"
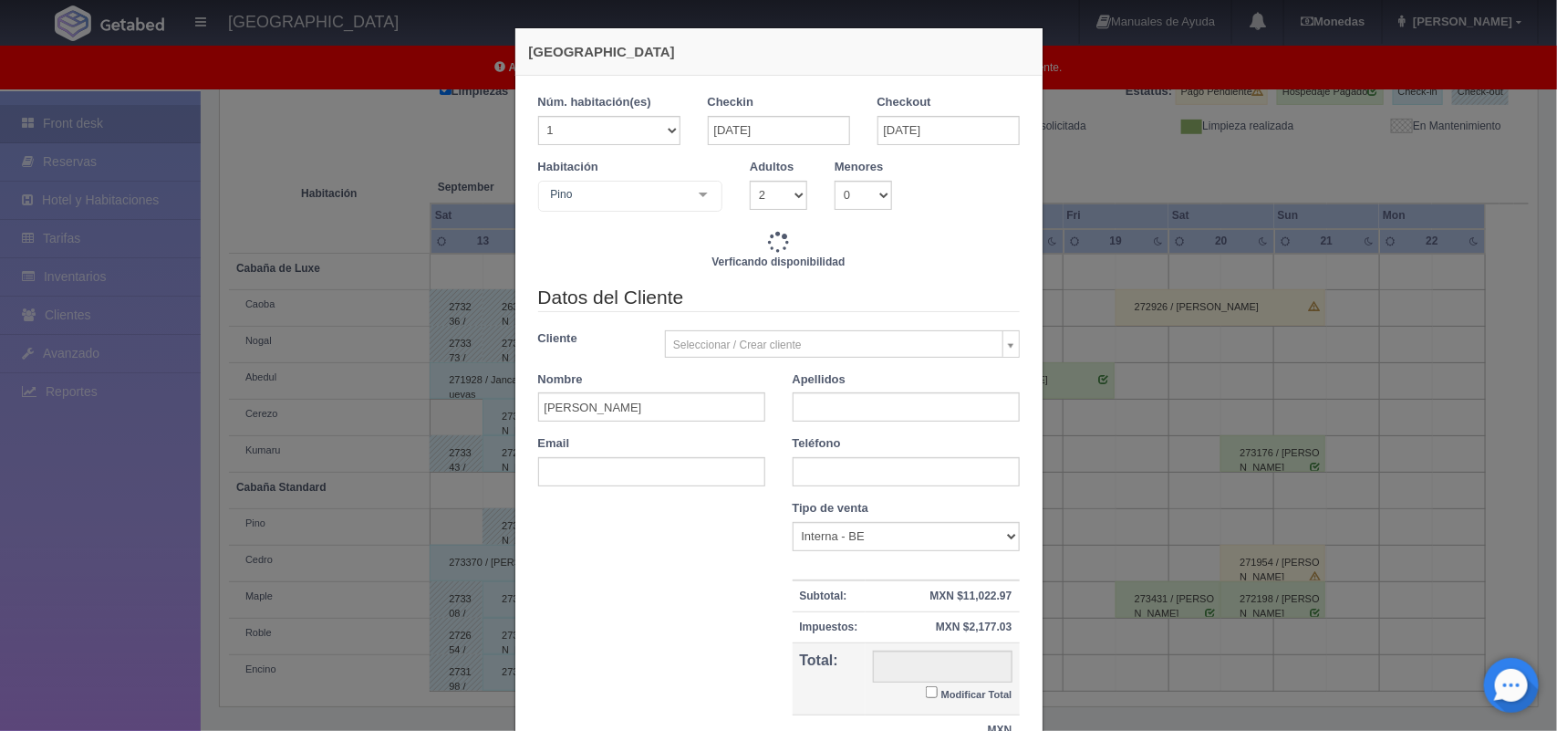
checkbox input "false"
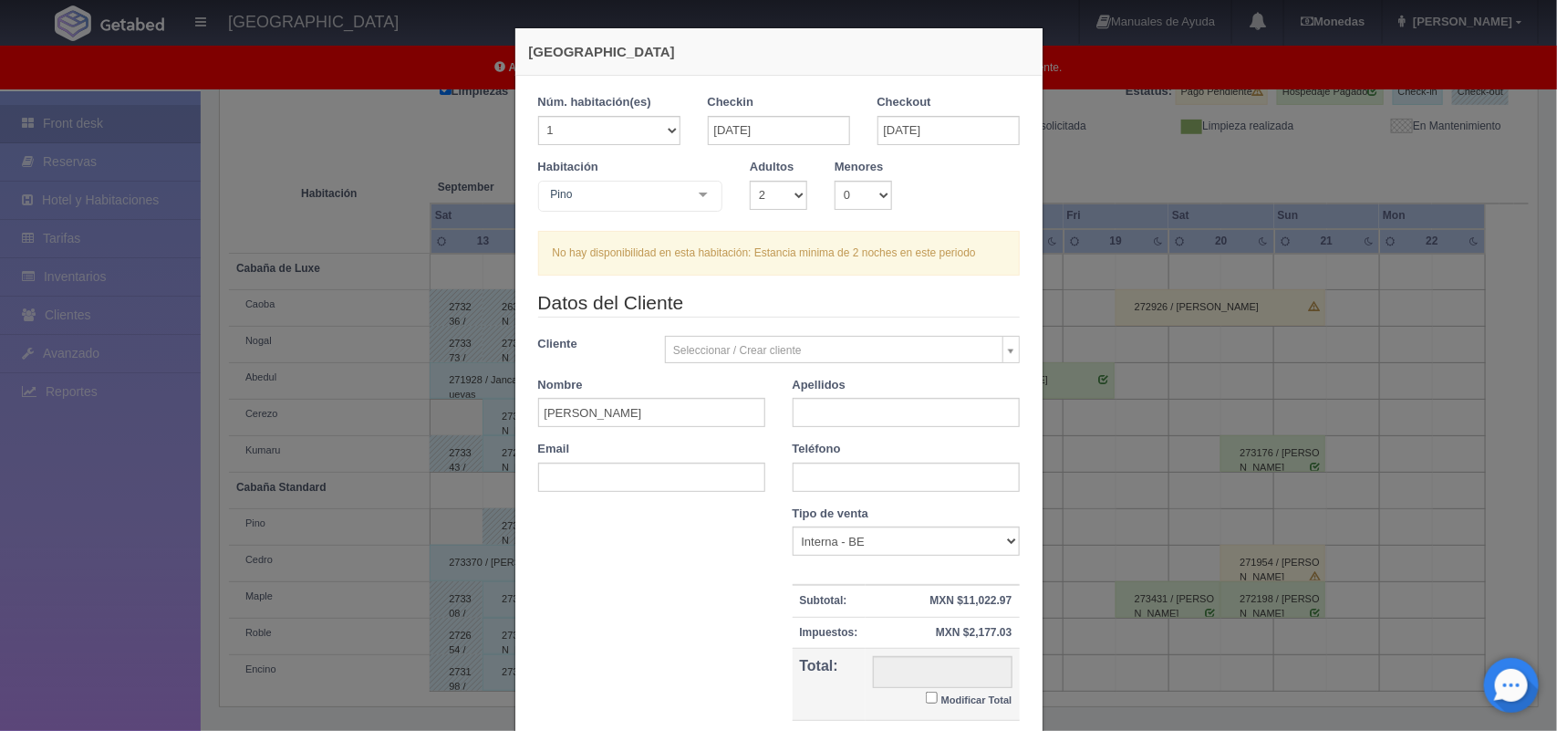
scroll to position [26, 0]
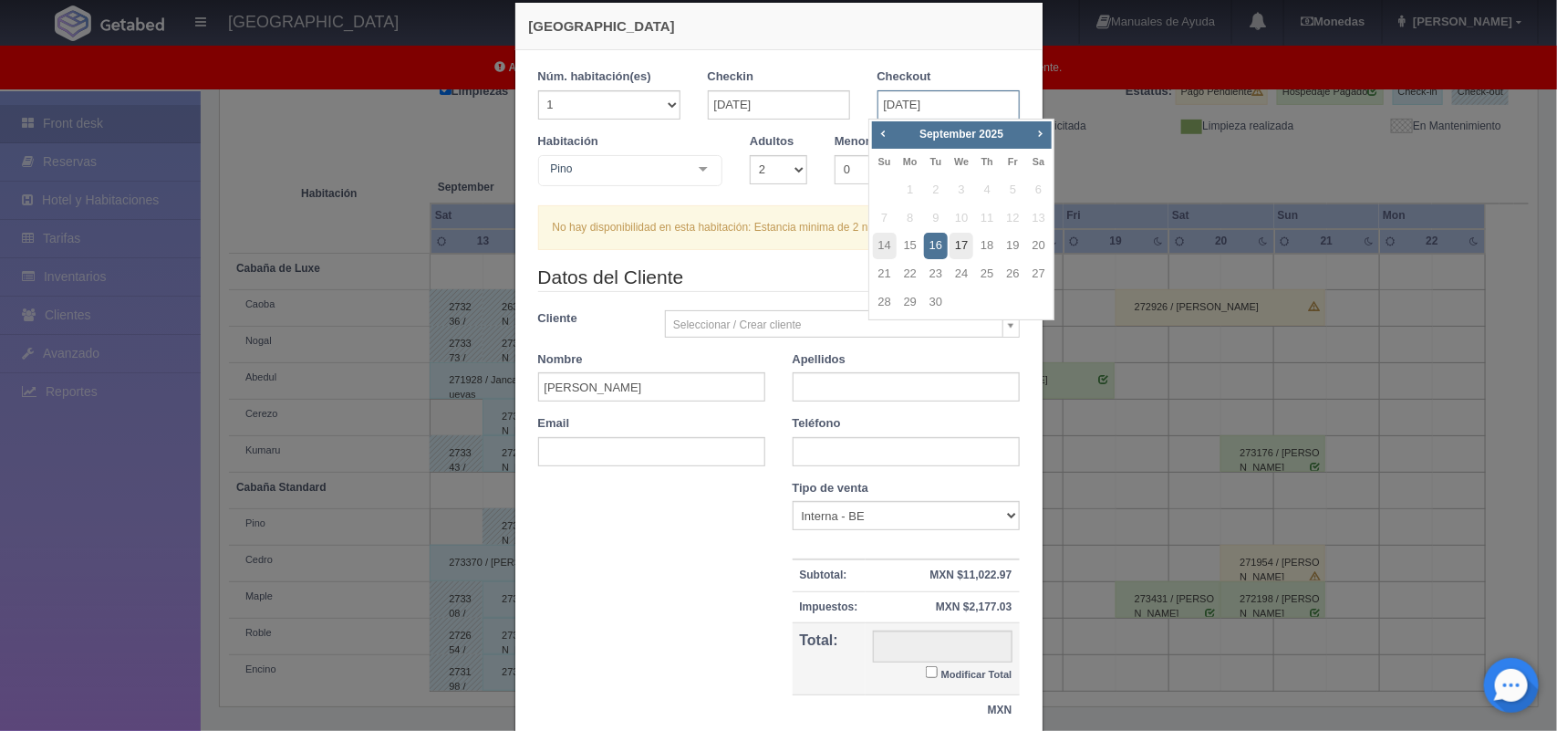
drag, startPoint x: 910, startPoint y: 105, endPoint x: 959, endPoint y: 244, distance: 146.8
click at [959, 244] on body "[GEOGRAPHIC_DATA] Manuales de Ayuda Actualizaciones recientes [GEOGRAPHIC_DATA]…" at bounding box center [778, 348] width 1557 height 1020
click at [959, 244] on link "17" at bounding box center [962, 246] width 24 height 26
type input "[DATE]"
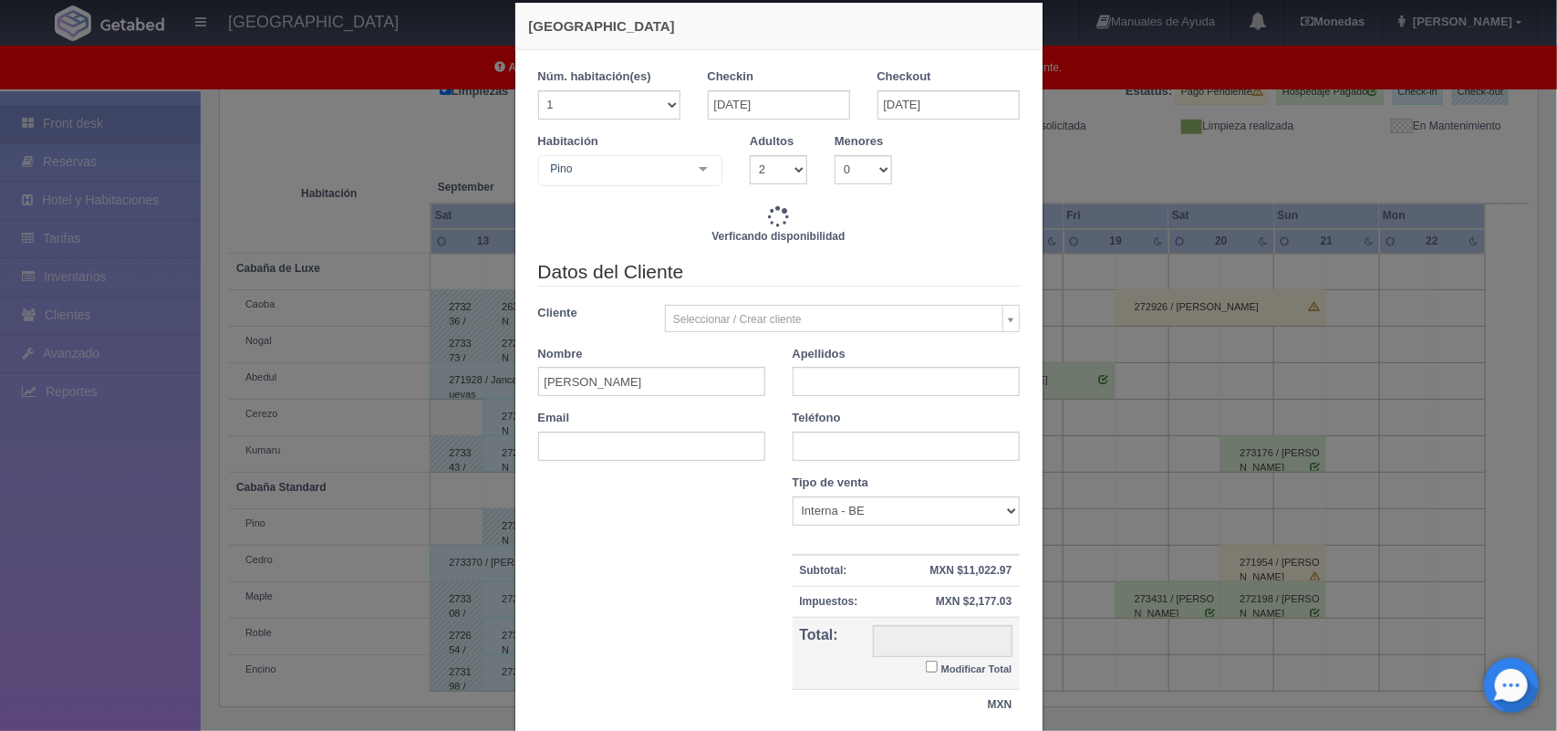
checkbox input "false"
type input "2800.00"
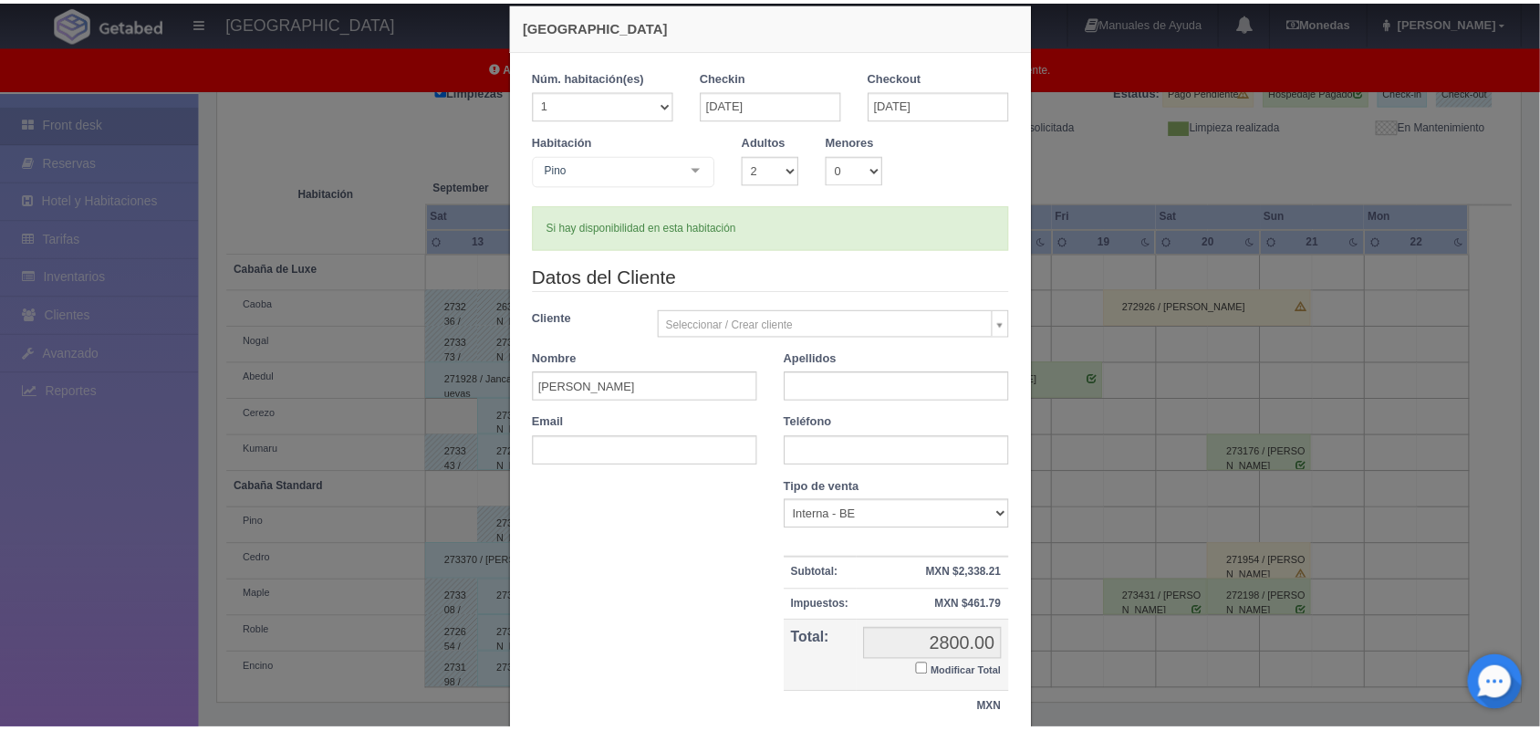
scroll to position [167, 0]
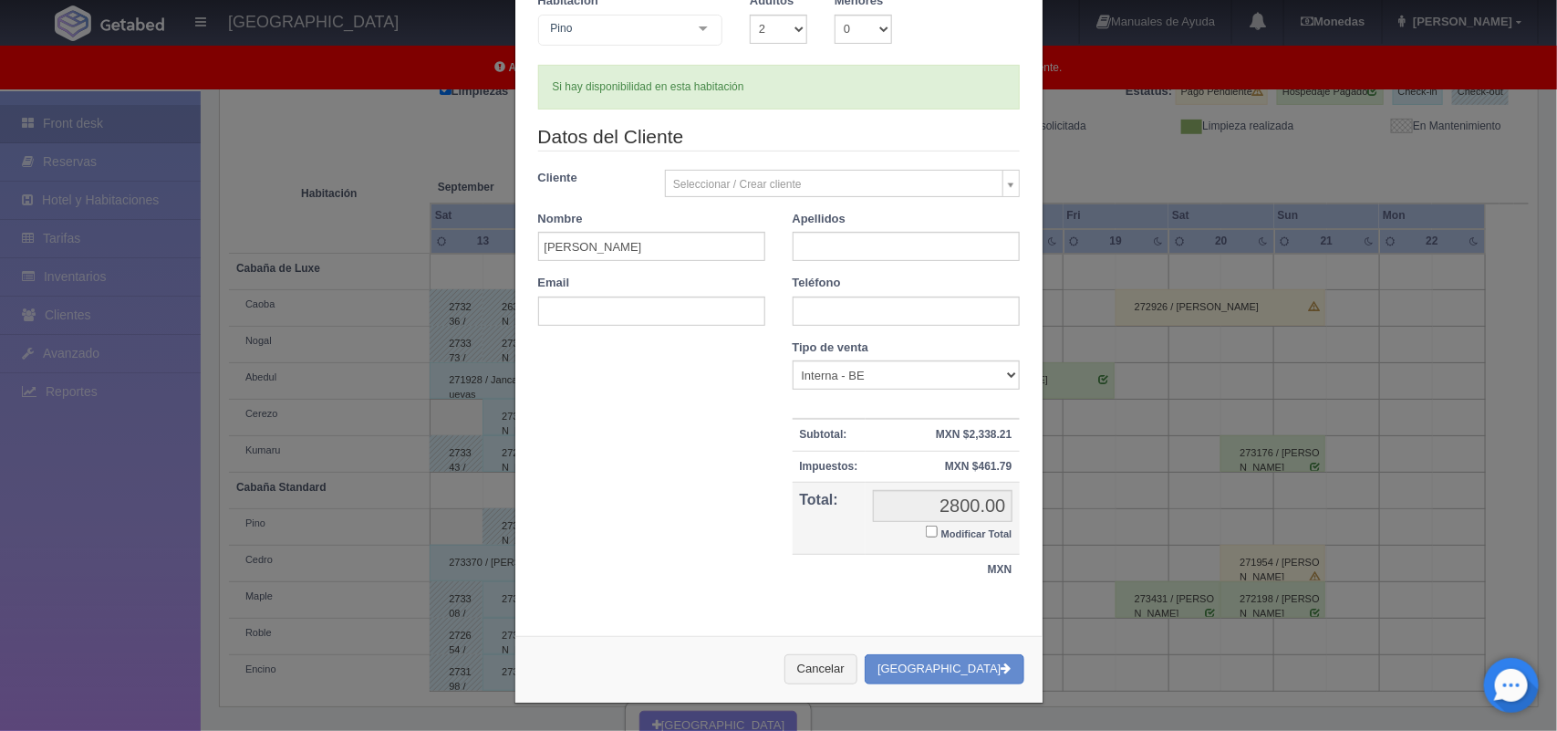
checkbox input "false"
click at [857, 672] on button "Cancelar" at bounding box center [820, 669] width 73 height 30
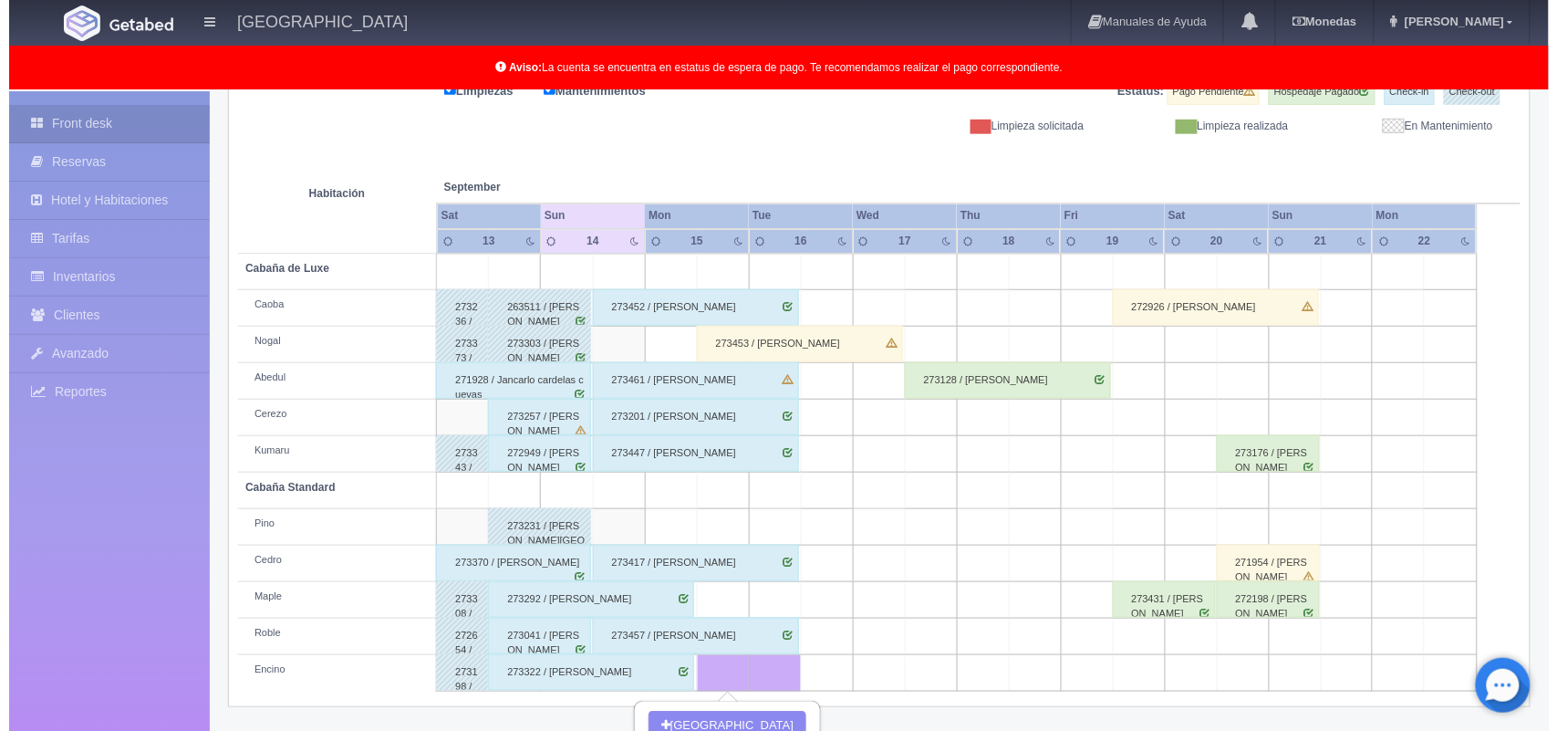
scroll to position [379, 0]
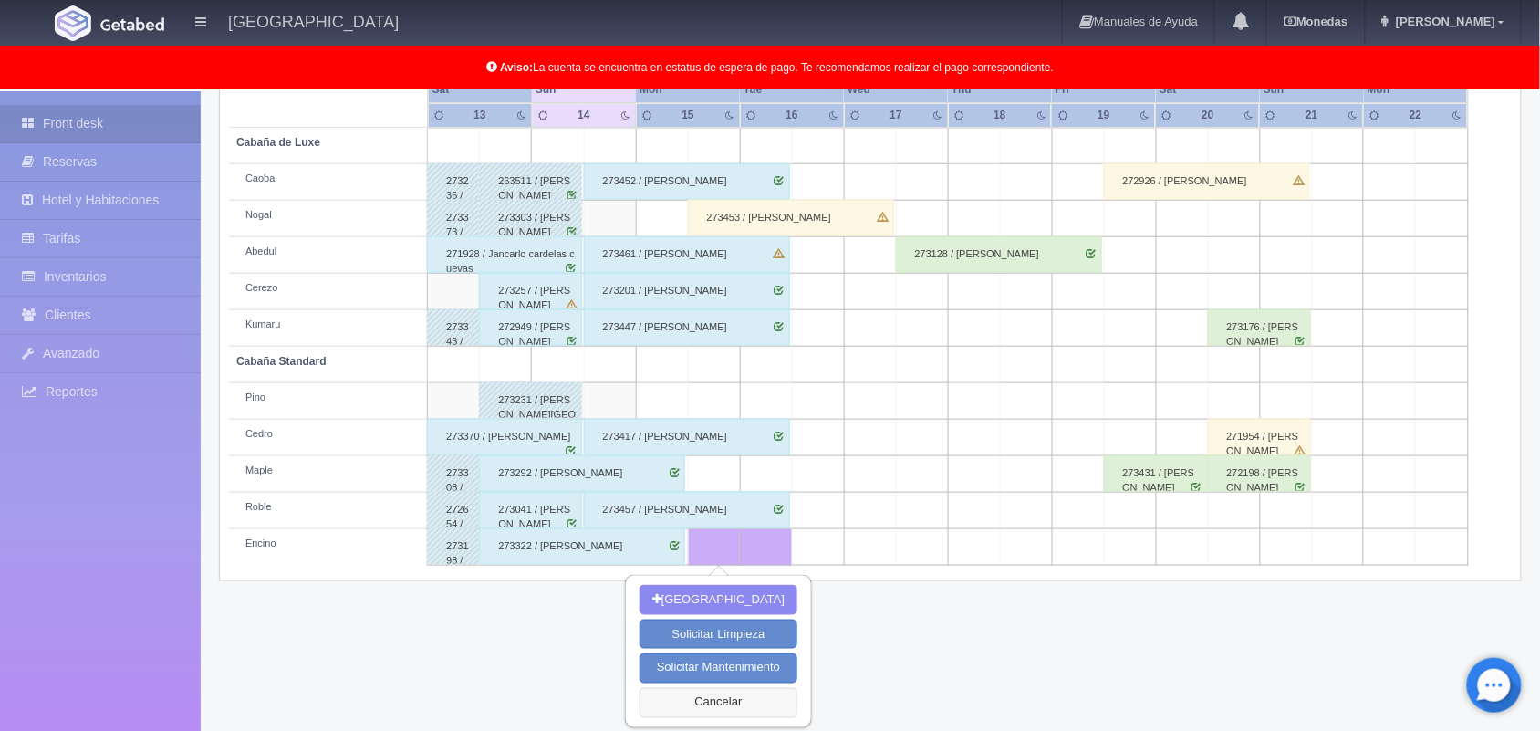
click at [726, 700] on button "Cancelar" at bounding box center [718, 703] width 158 height 30
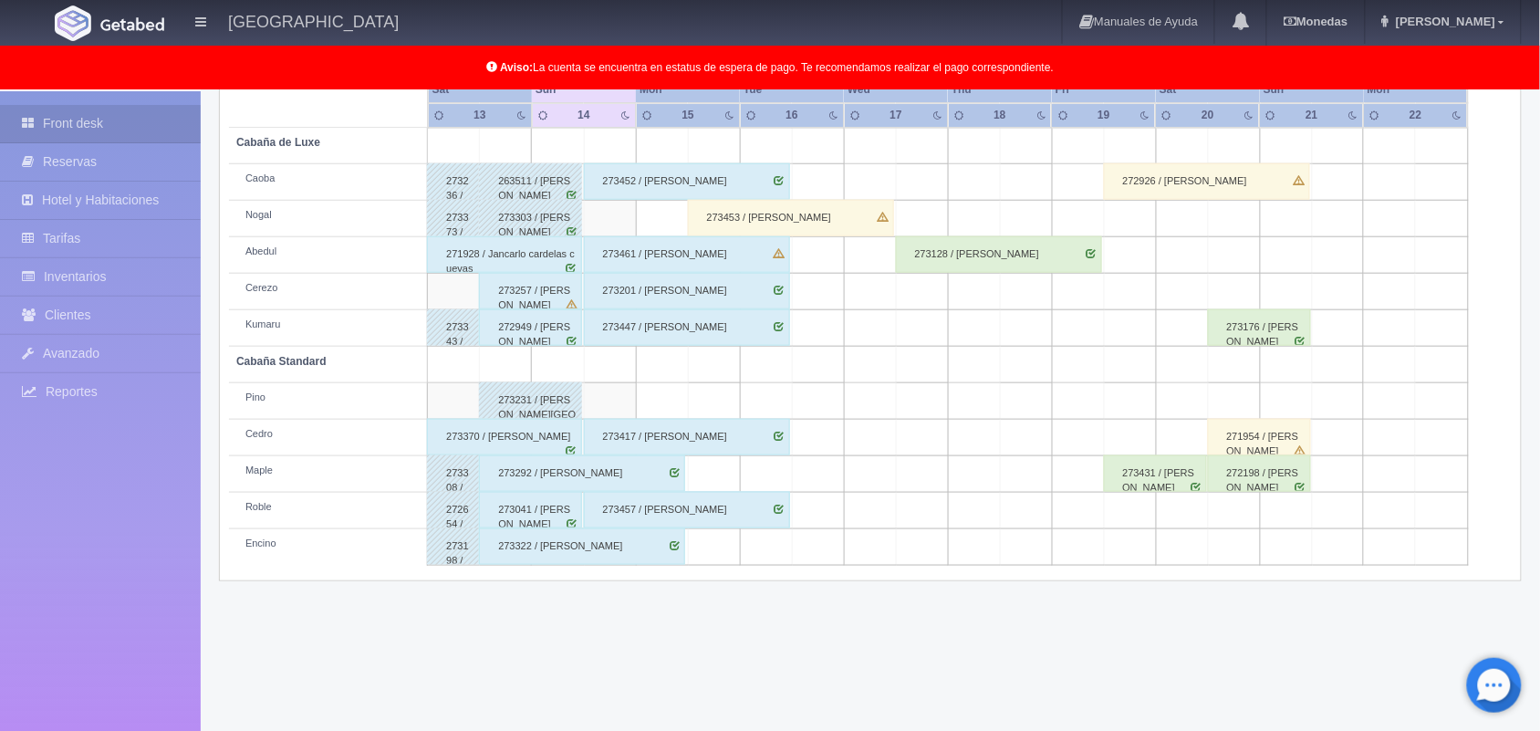
click at [670, 401] on td at bounding box center [662, 401] width 52 height 36
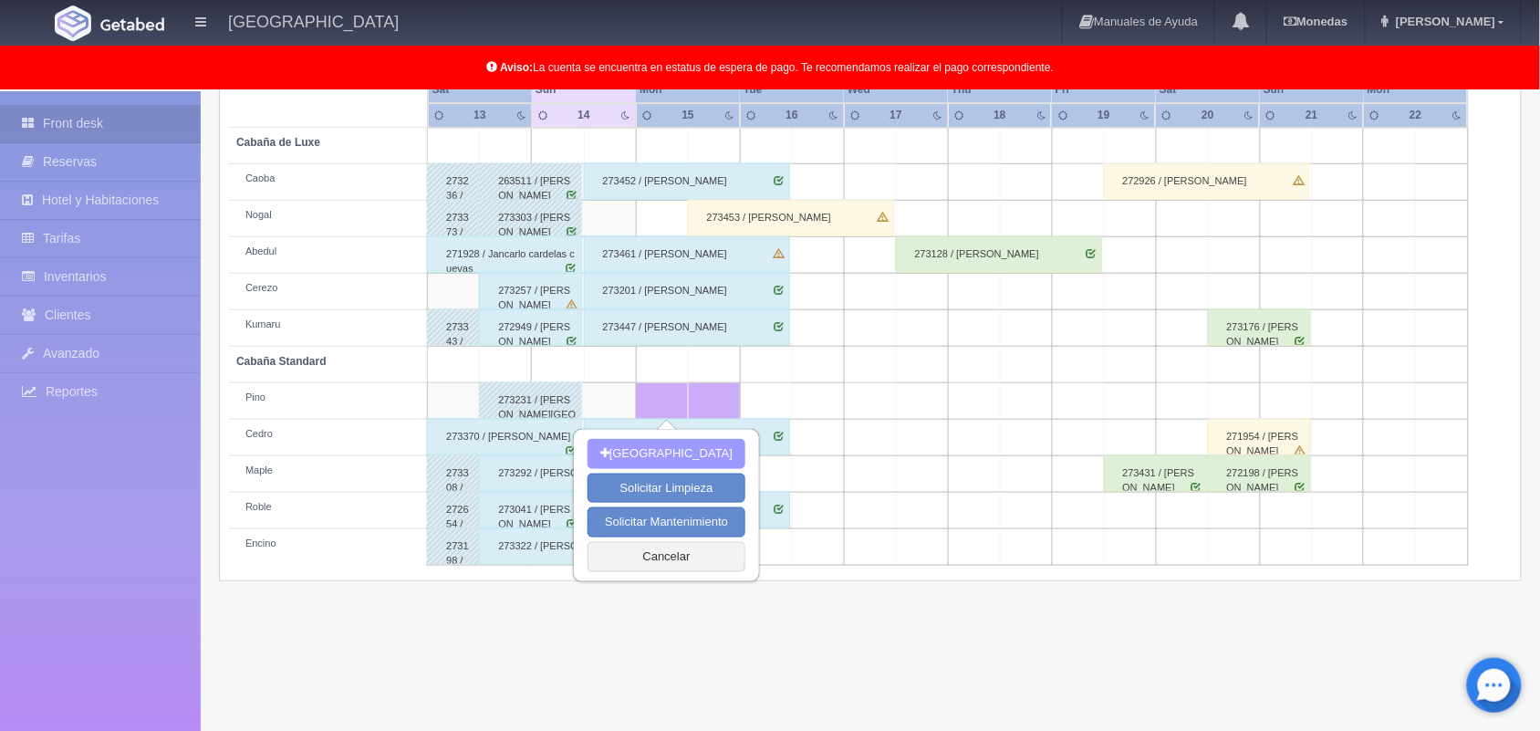
click at [699, 442] on button "[GEOGRAPHIC_DATA]" at bounding box center [666, 454] width 158 height 30
type input "[DATE]"
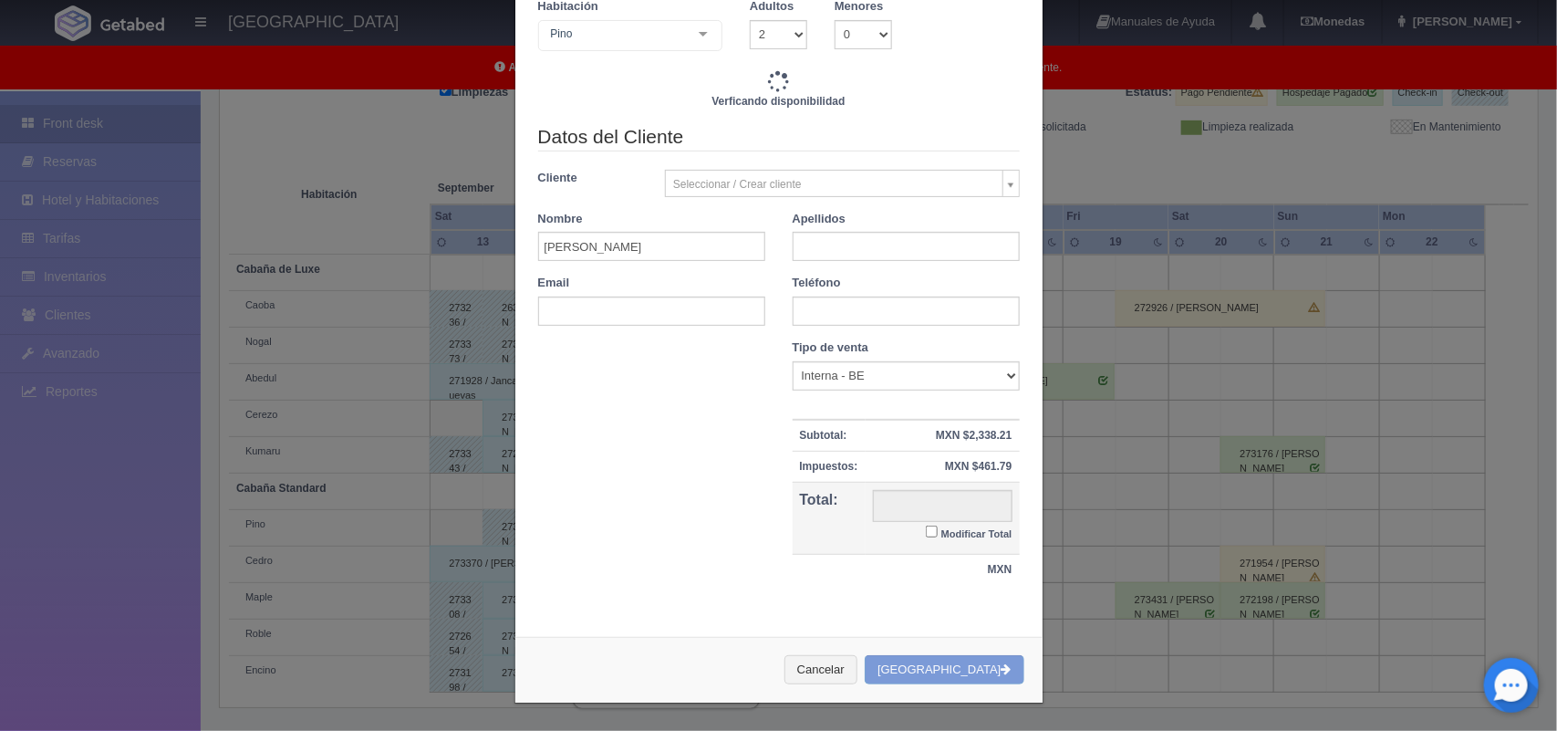
scroll to position [161, 0]
checkbox input "false"
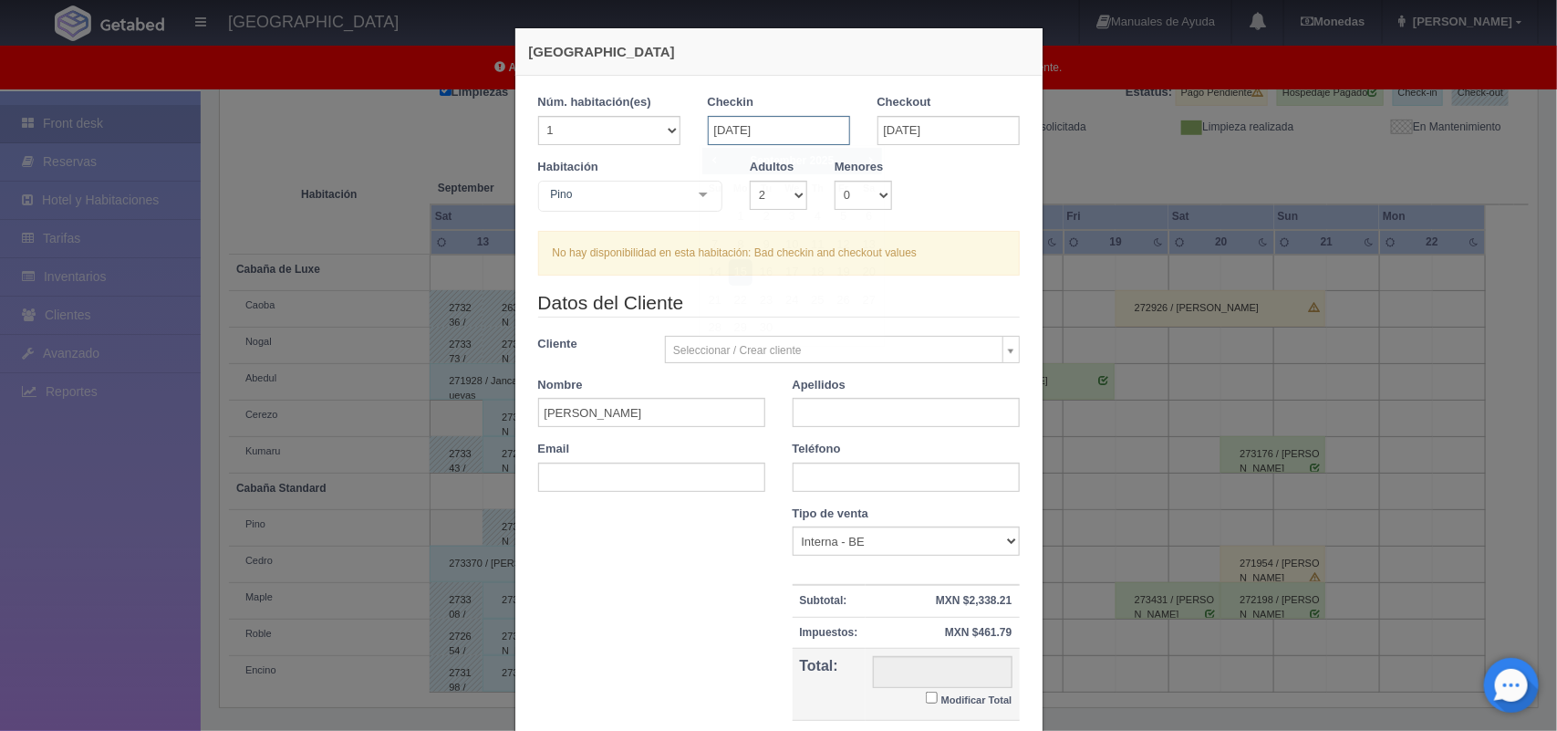
click at [766, 130] on input "[DATE]" at bounding box center [779, 130] width 142 height 29
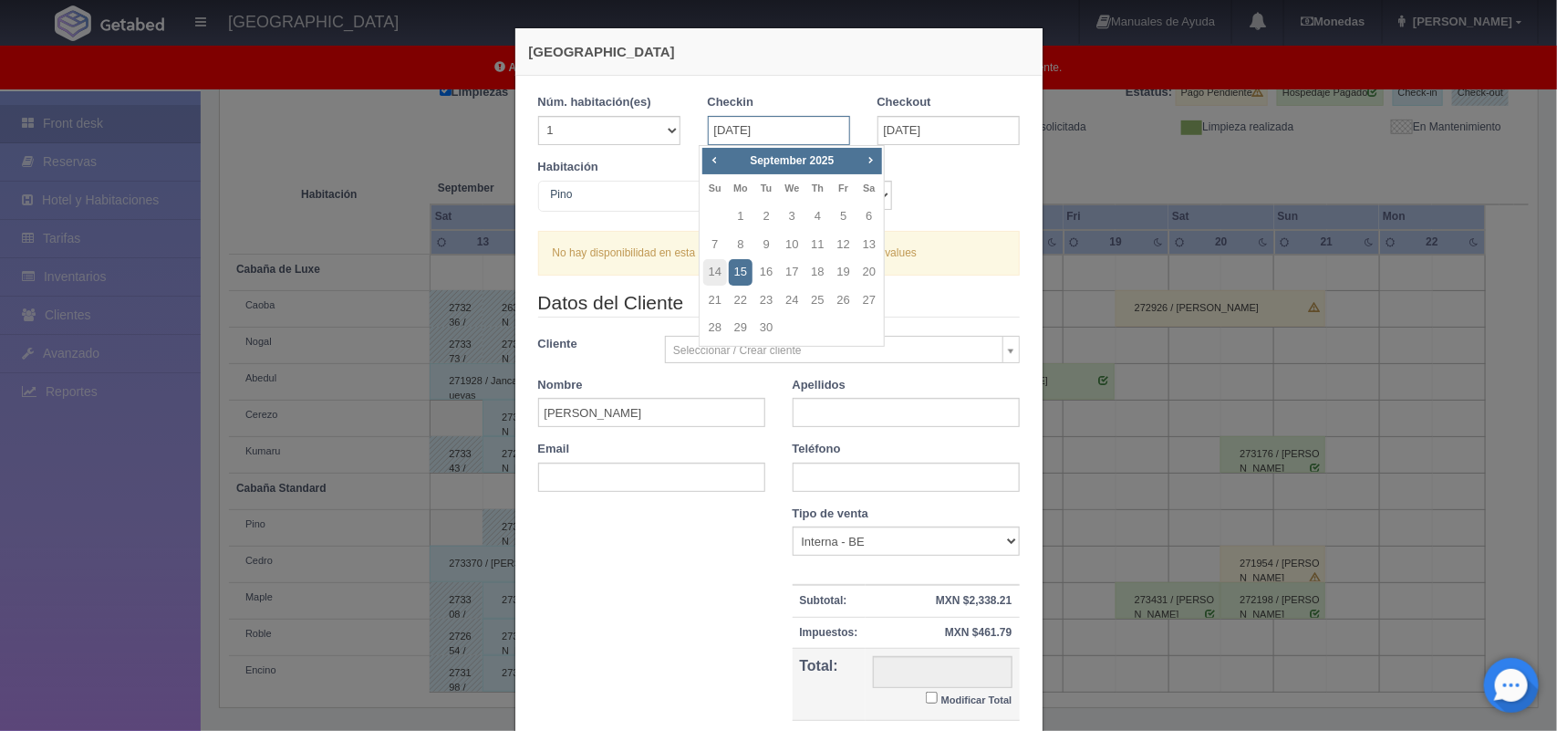
click at [766, 130] on input "[DATE]" at bounding box center [779, 130] width 142 height 29
click at [718, 269] on link "14" at bounding box center [715, 272] width 24 height 26
type input "14-09-2025"
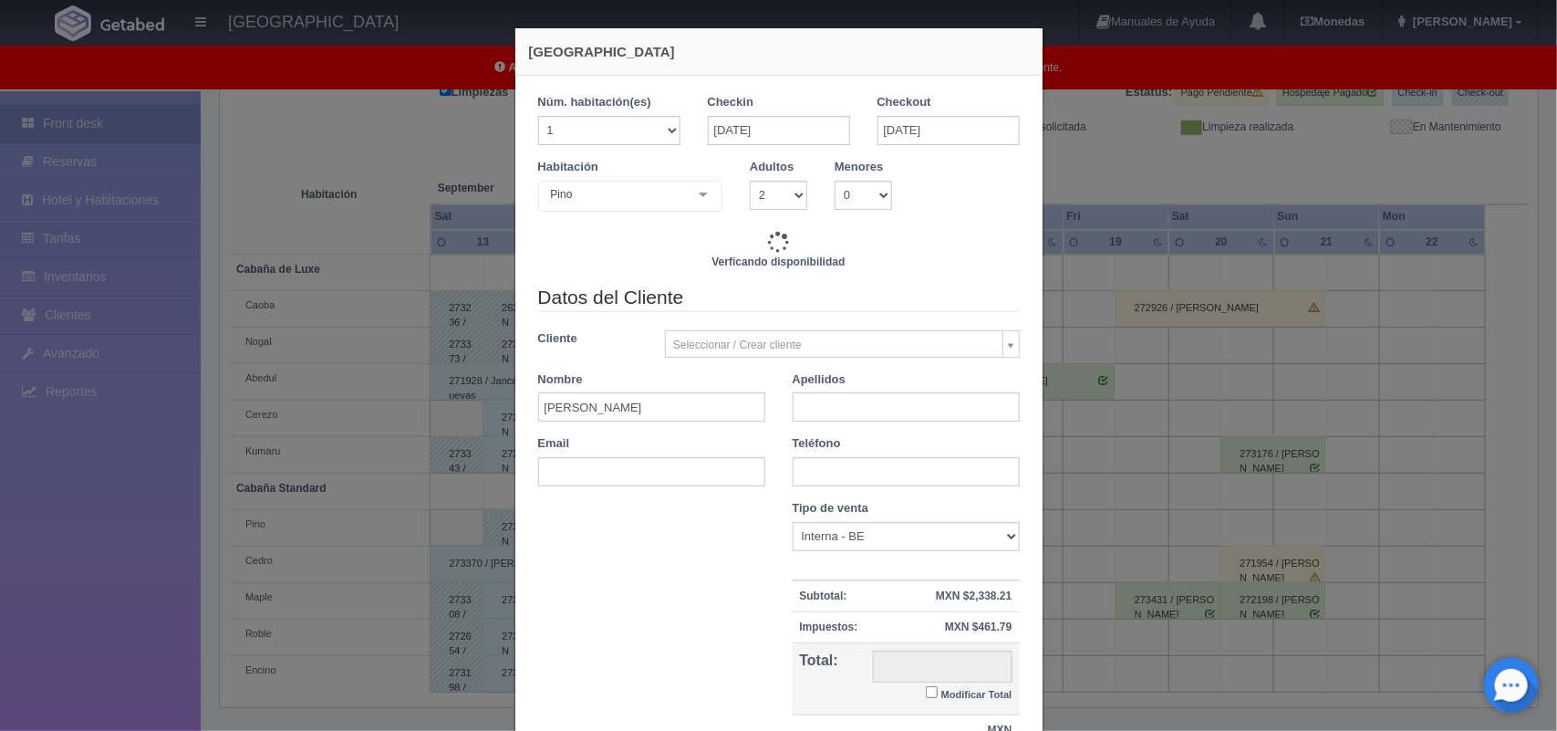
checkbox input "false"
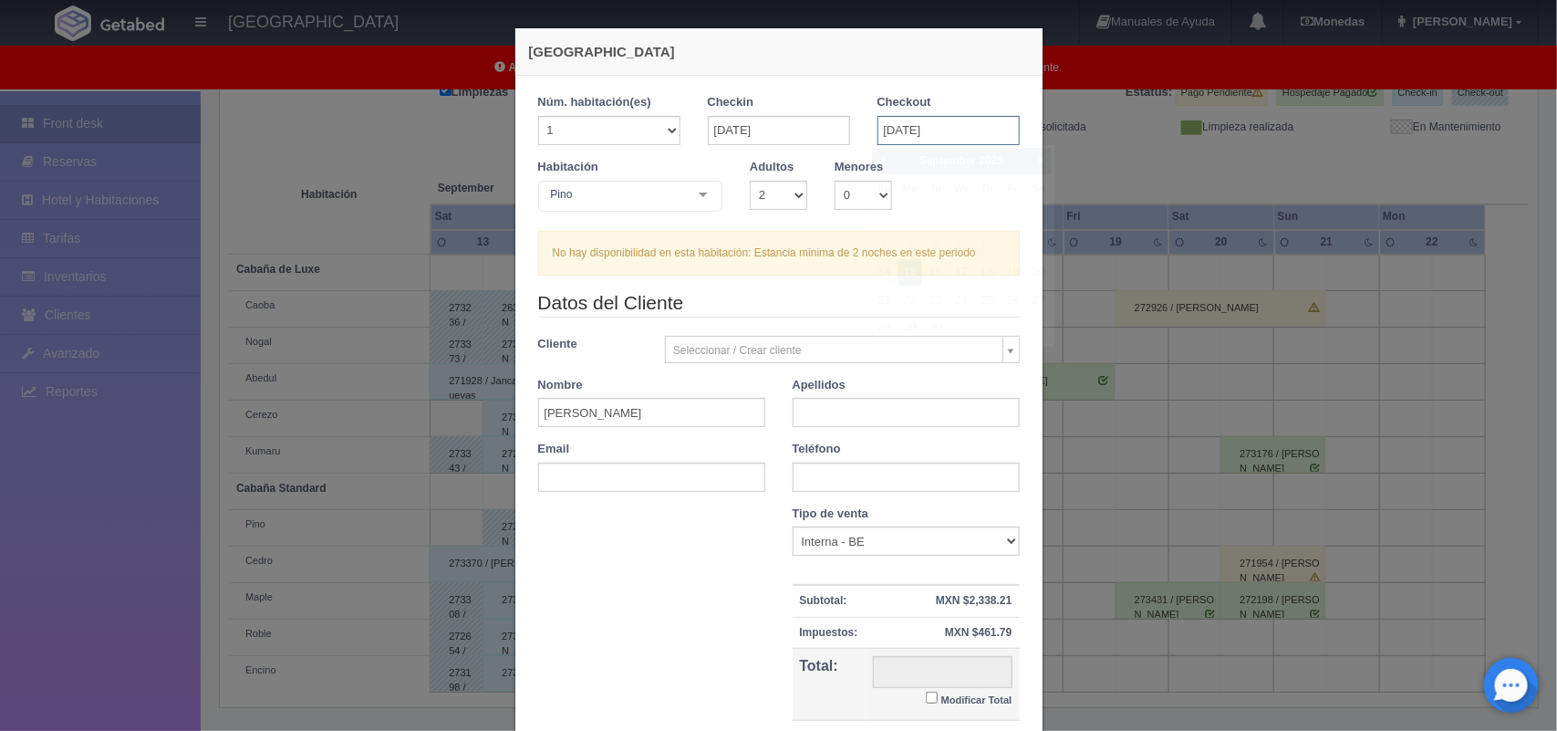
click at [962, 132] on input "[DATE]" at bounding box center [949, 130] width 142 height 29
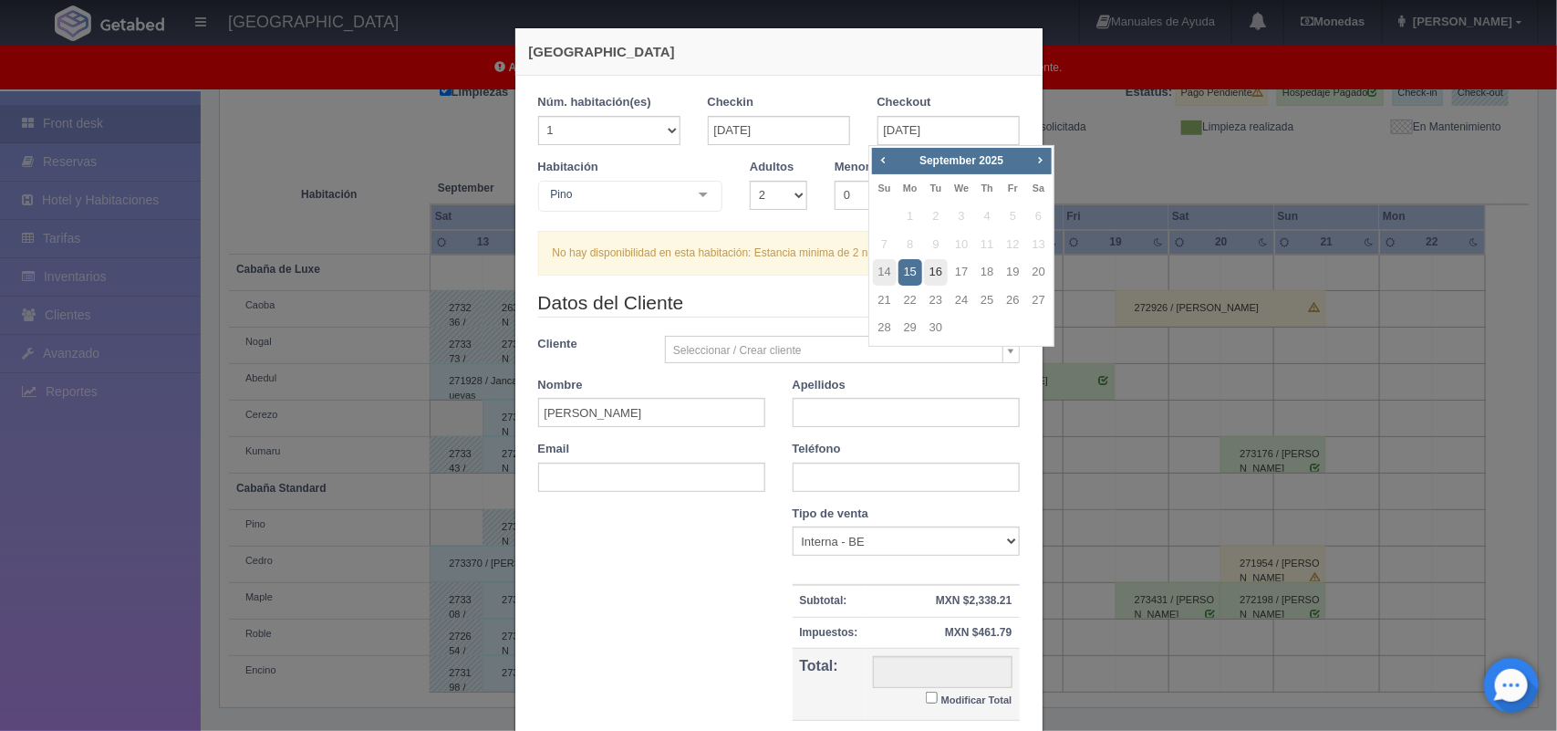
click at [937, 267] on link "16" at bounding box center [936, 272] width 24 height 26
type input "[DATE]"
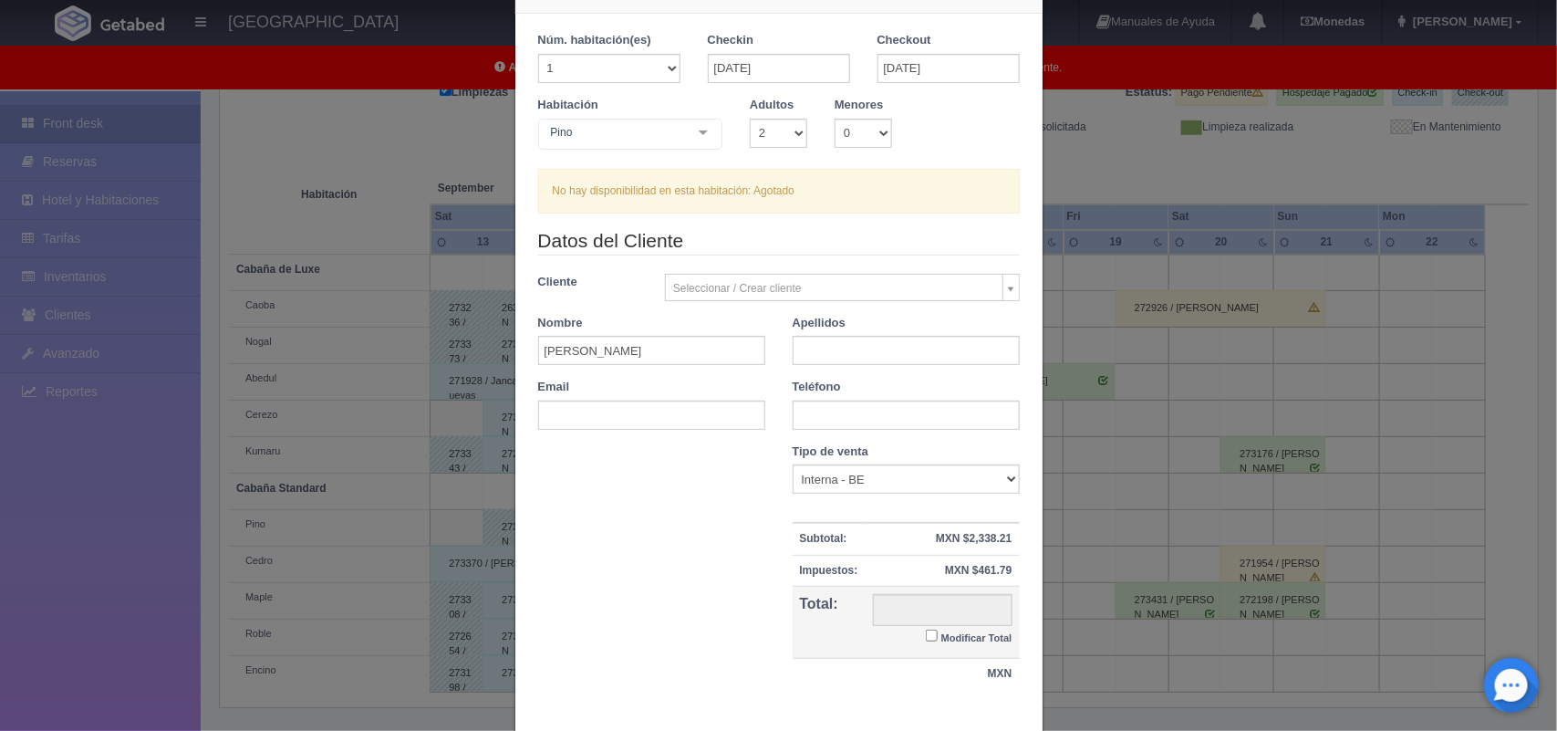
scroll to position [167, 0]
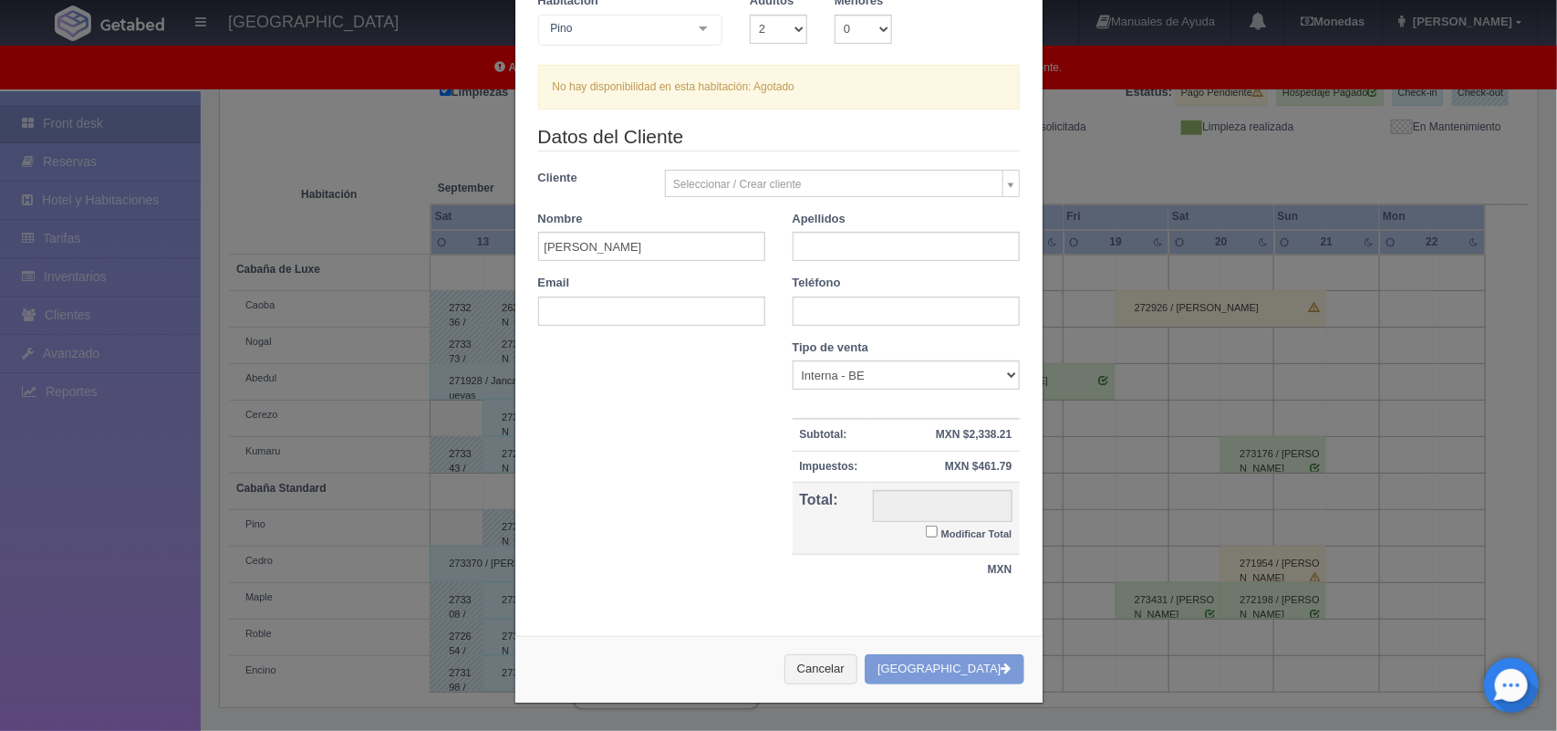
click at [926, 530] on input "Modificar Total" at bounding box center [932, 531] width 12 height 12
checkbox input "true"
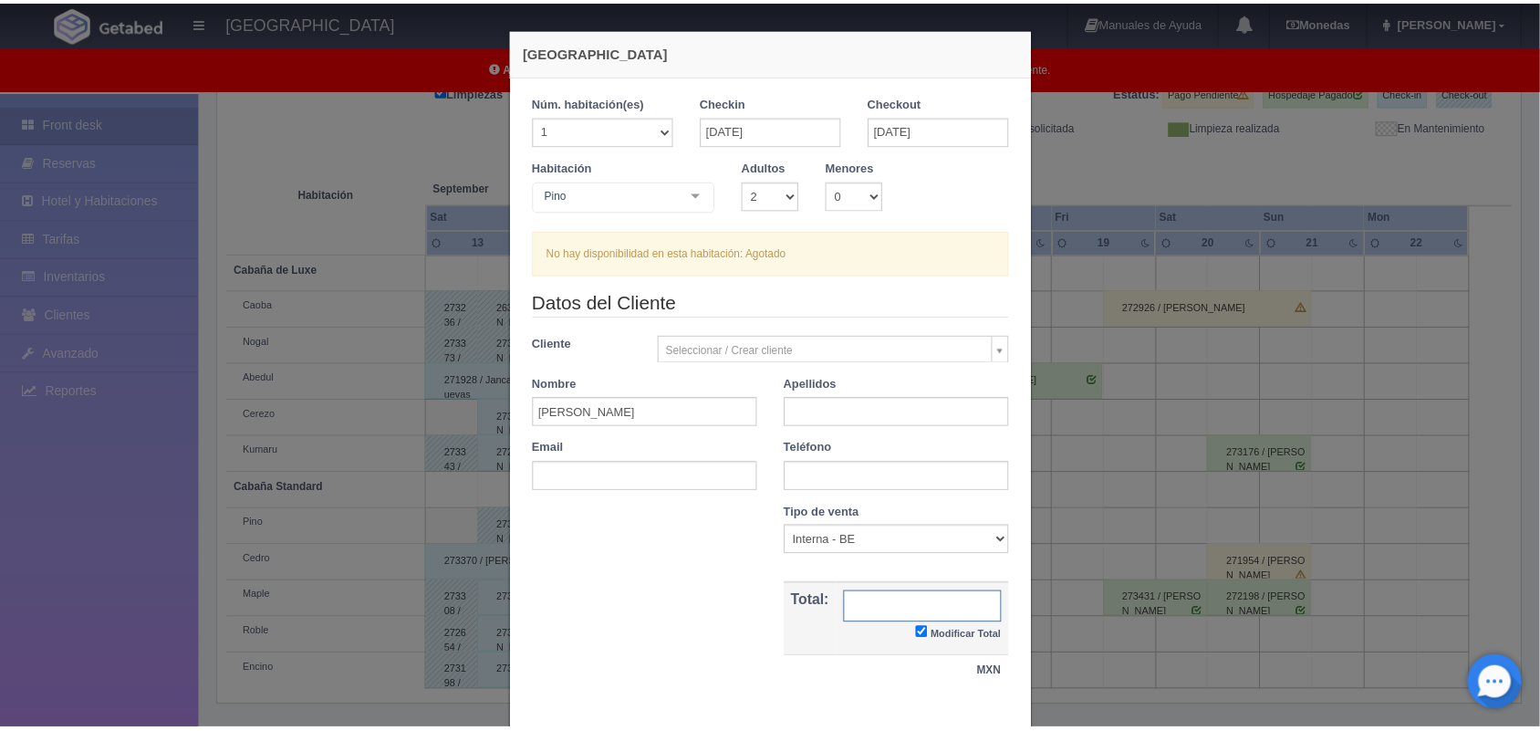
scroll to position [105, 0]
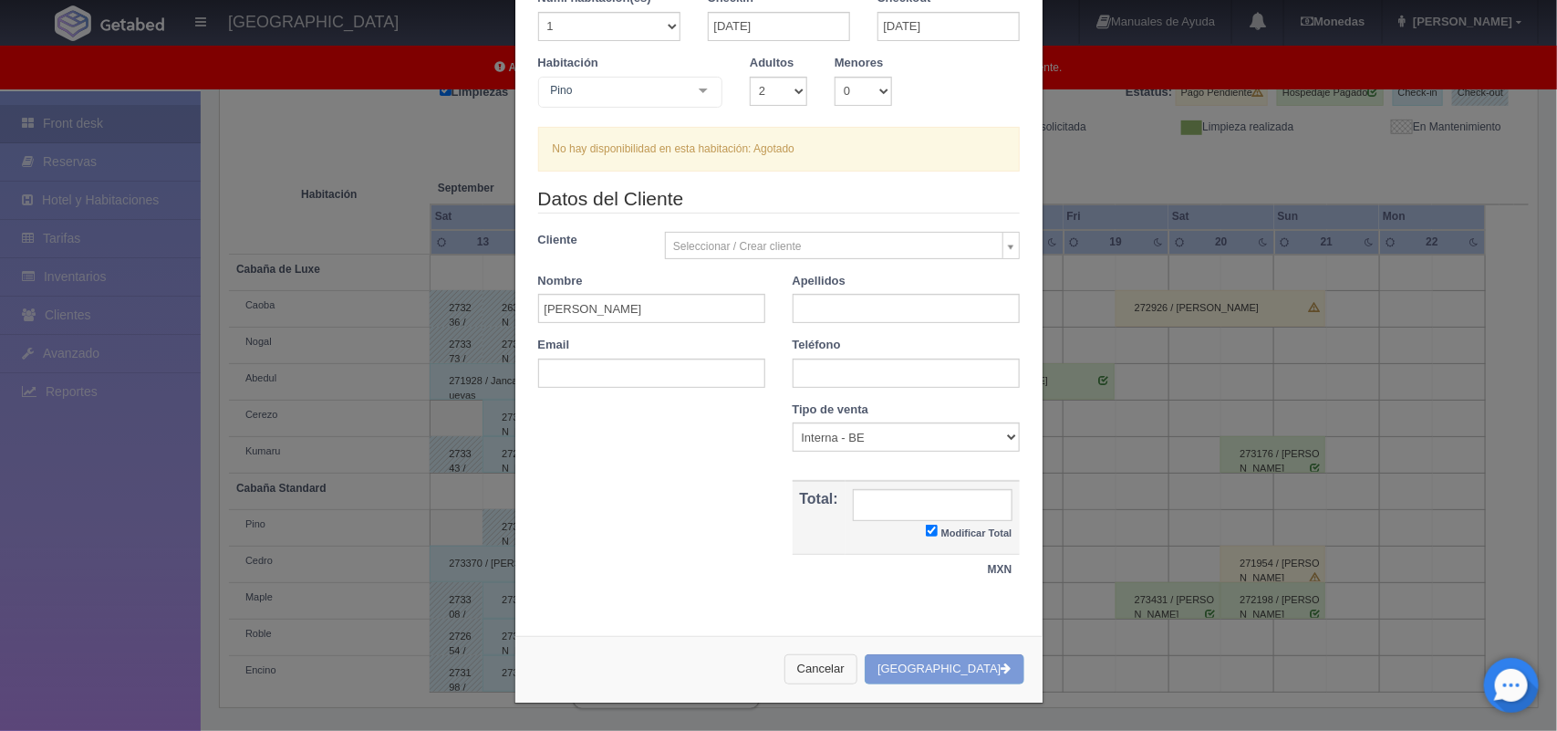
click at [855, 677] on button "Cancelar" at bounding box center [820, 669] width 73 height 30
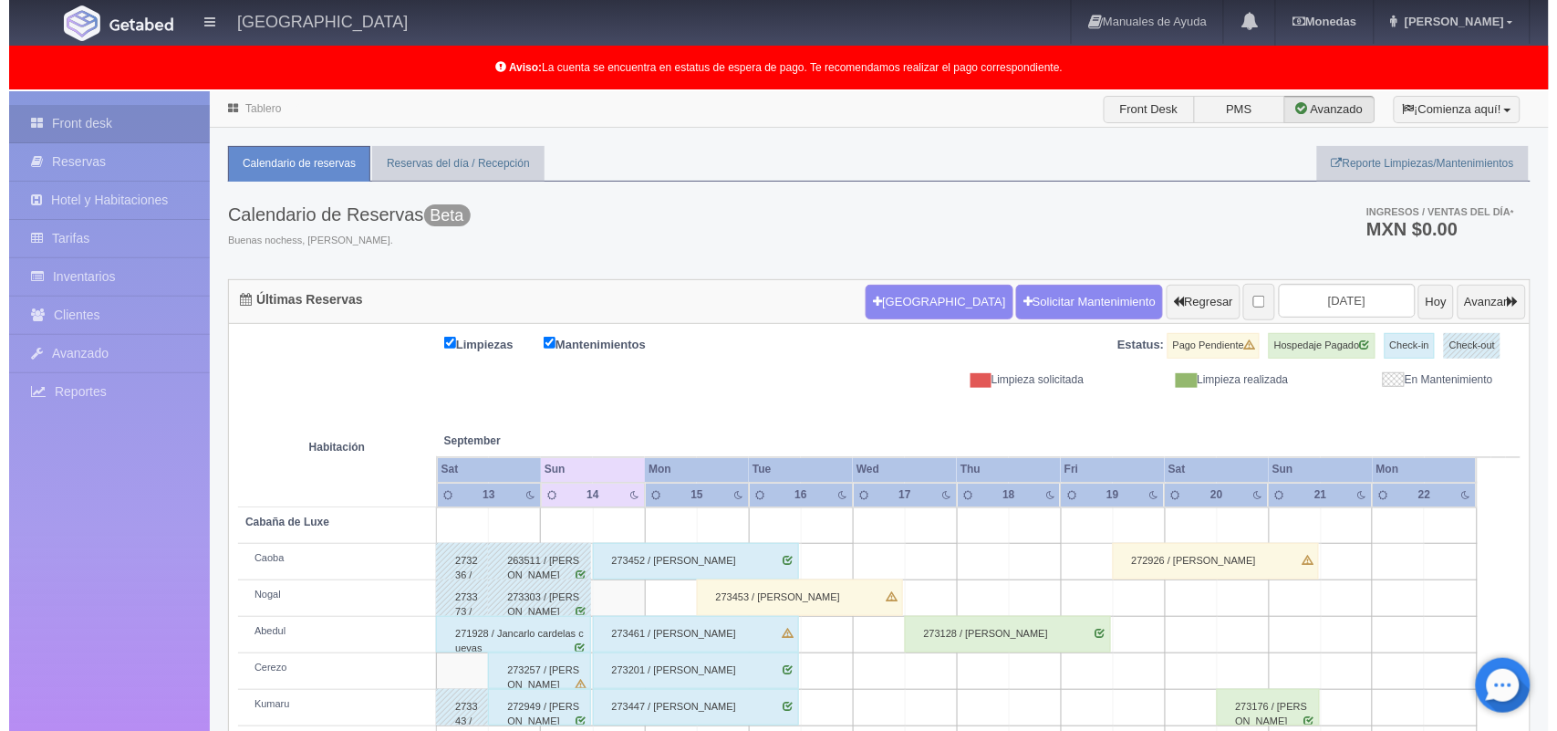
scroll to position [254, 0]
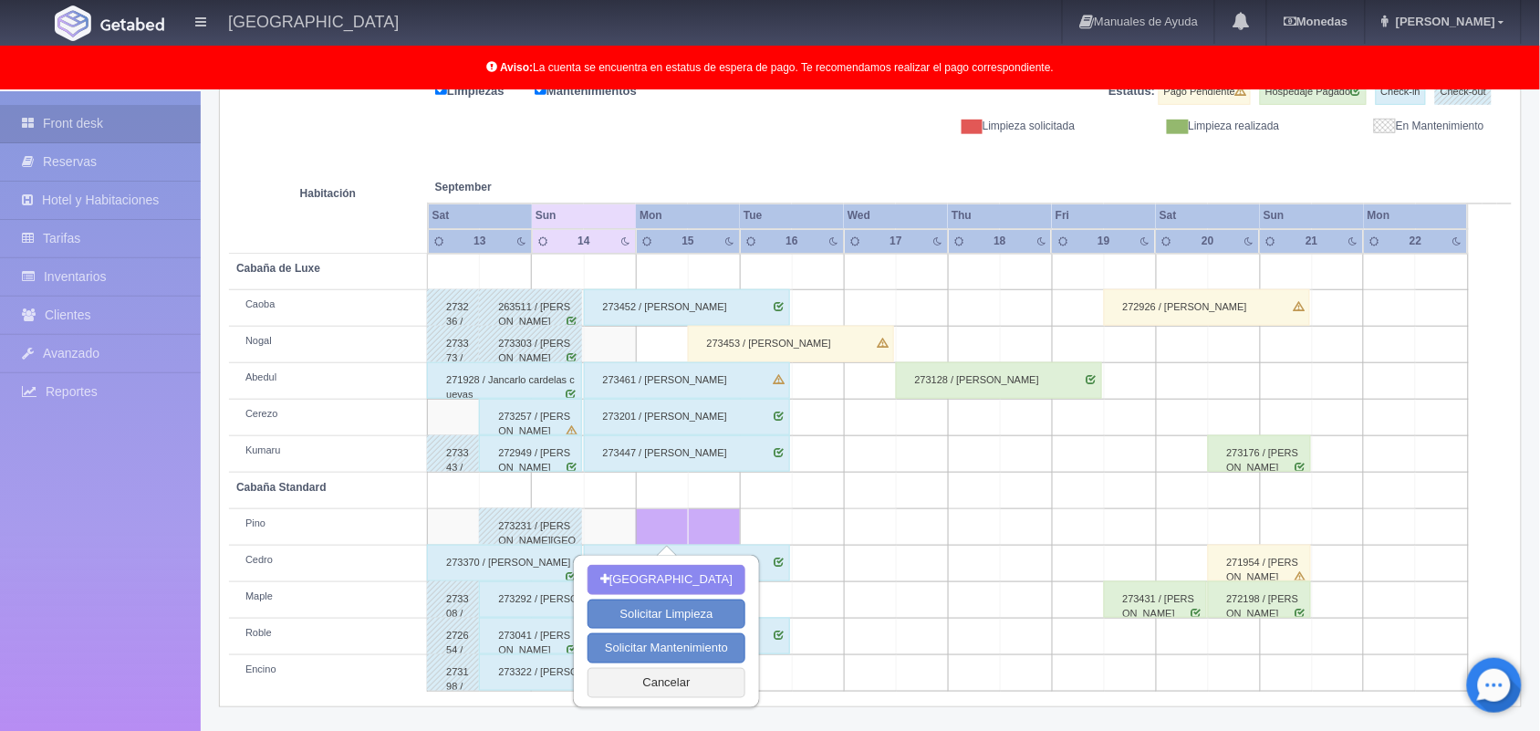
click at [673, 558] on div "Nueva Reserva Solicitar Limpieza Solicitar Mantenimiento Cancelar" at bounding box center [666, 630] width 183 height 149
click at [666, 581] on button "[GEOGRAPHIC_DATA]" at bounding box center [666, 580] width 158 height 30
type input "[DATE]"
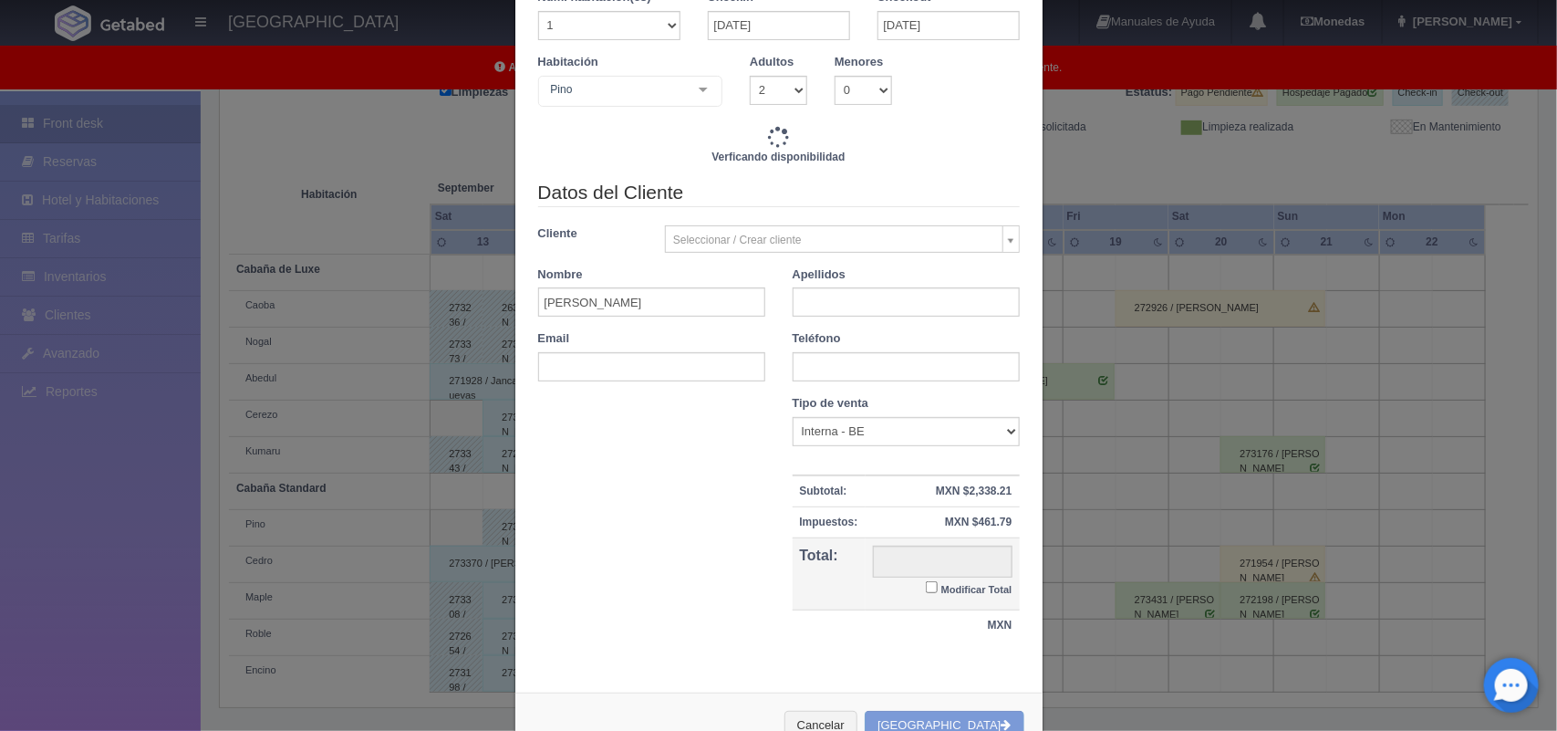
scroll to position [83, 0]
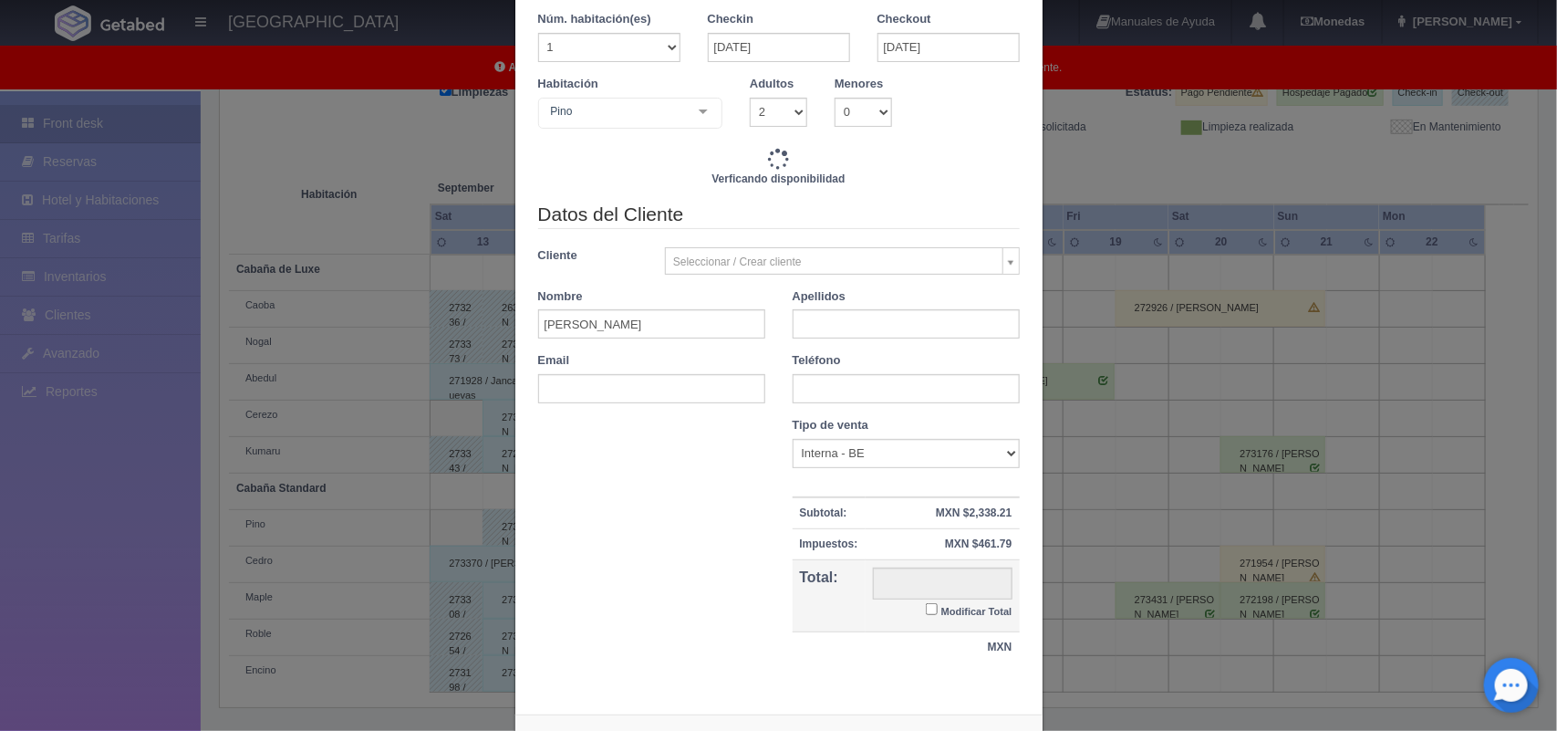
checkbox input "false"
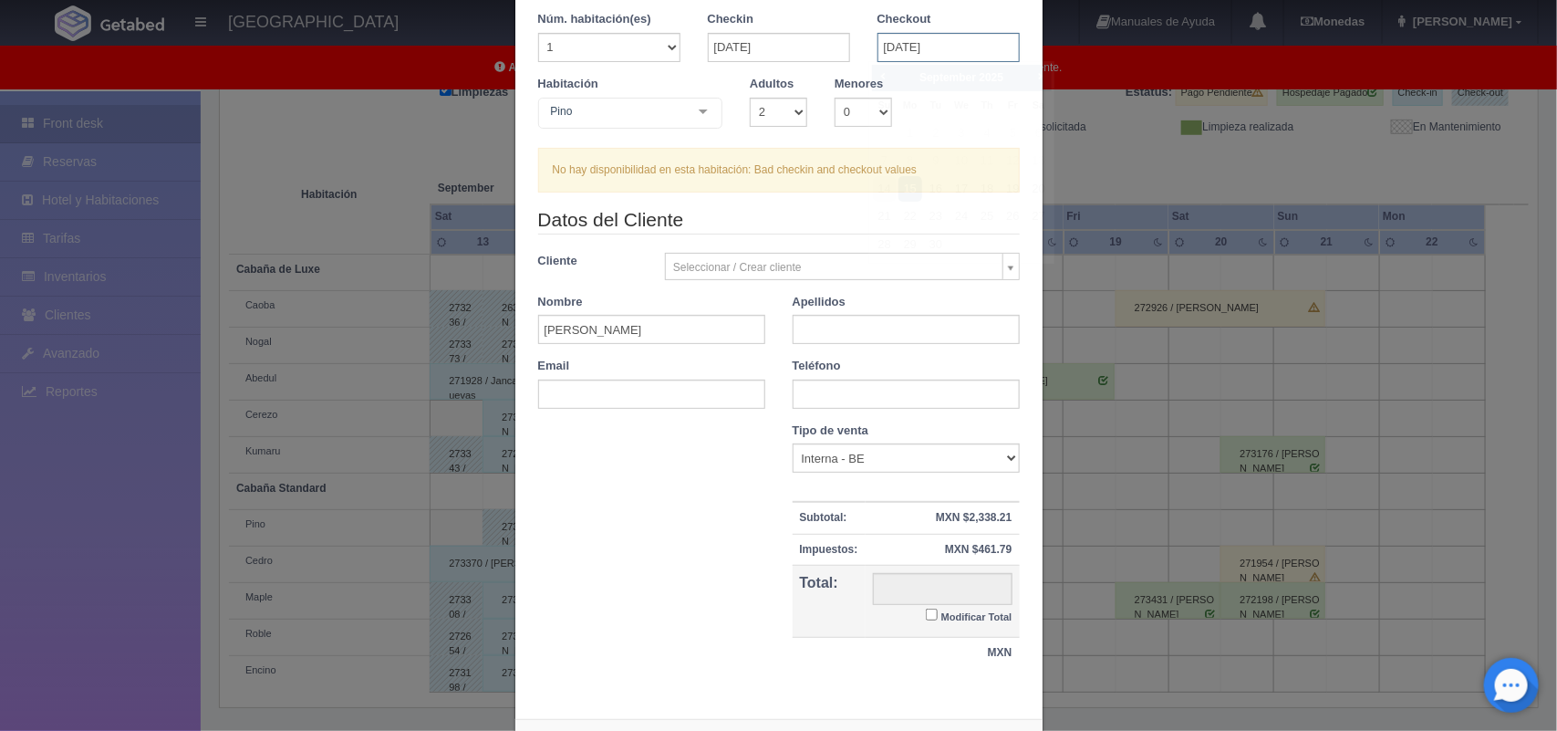
click at [903, 57] on input "[DATE]" at bounding box center [949, 47] width 142 height 29
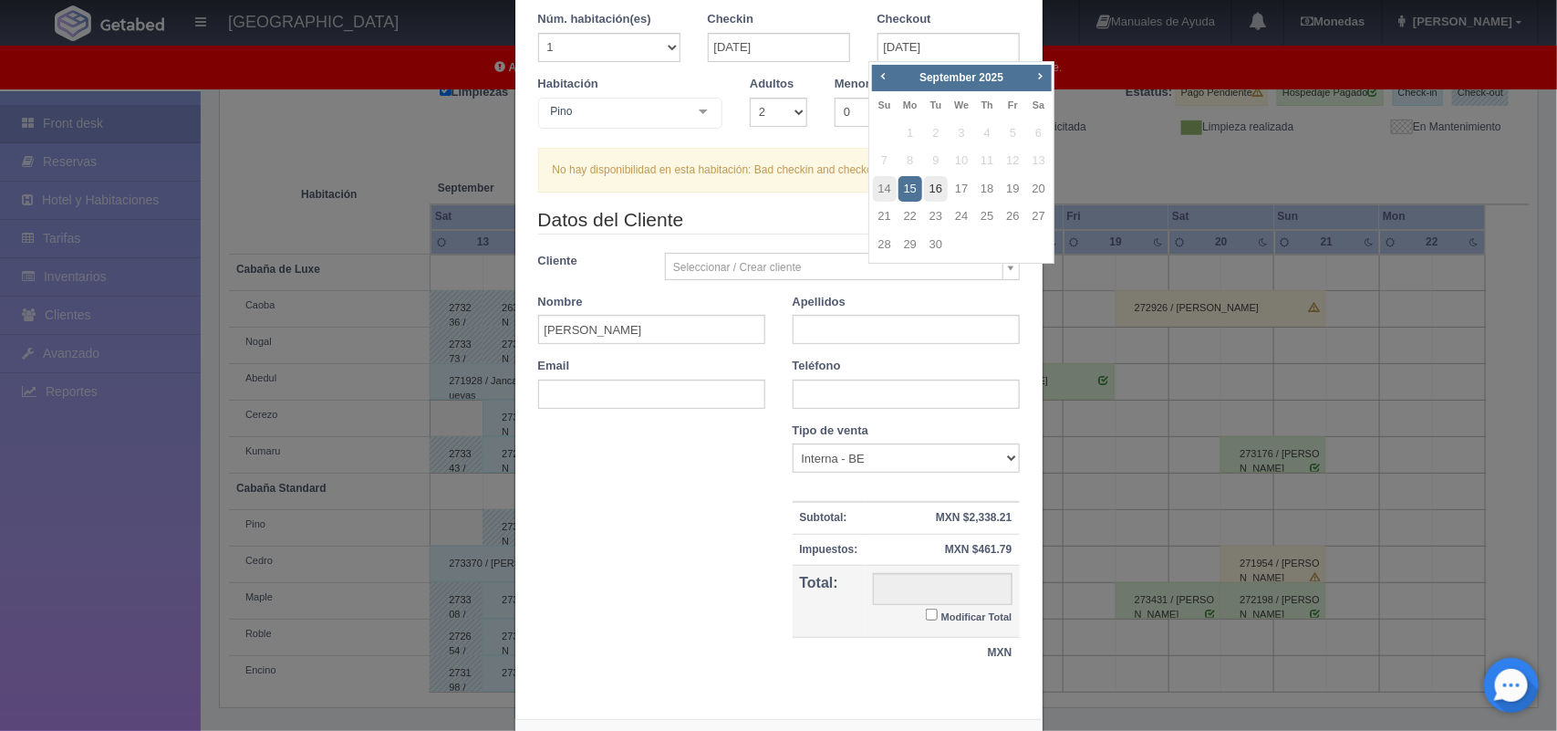
click at [928, 184] on link "16" at bounding box center [936, 189] width 24 height 26
type input "[DATE]"
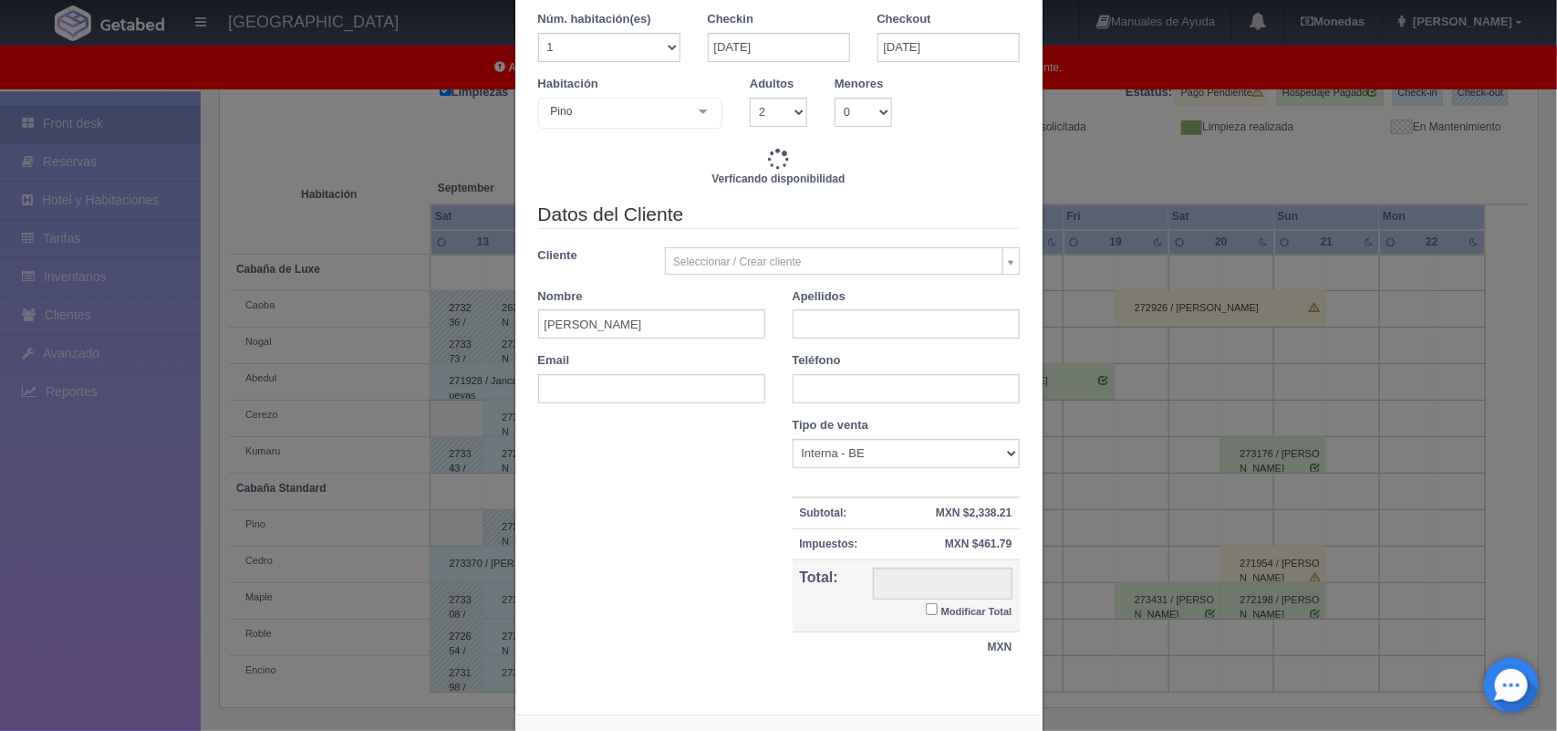
checkbox input "false"
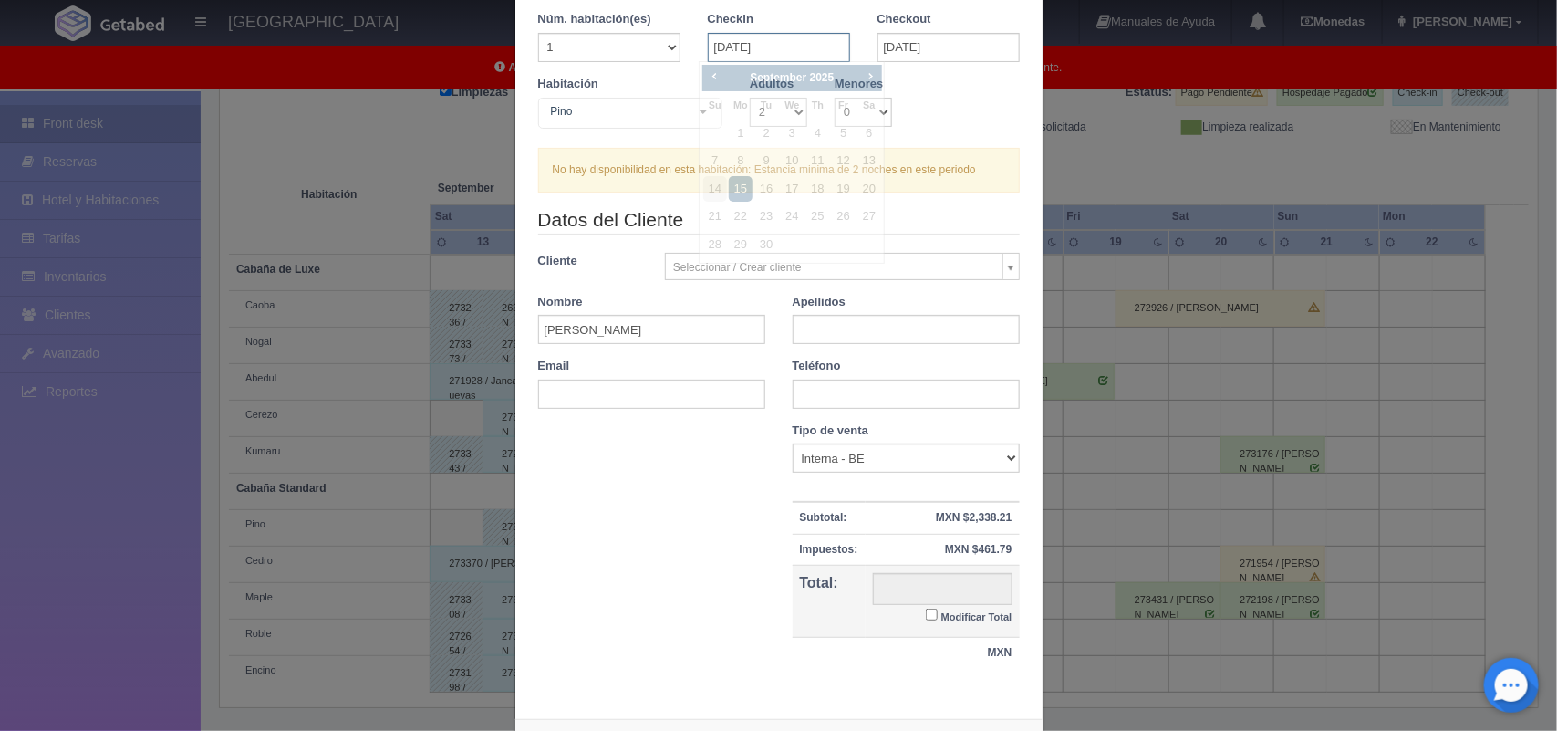
click at [795, 53] on input "[DATE]" at bounding box center [779, 47] width 142 height 29
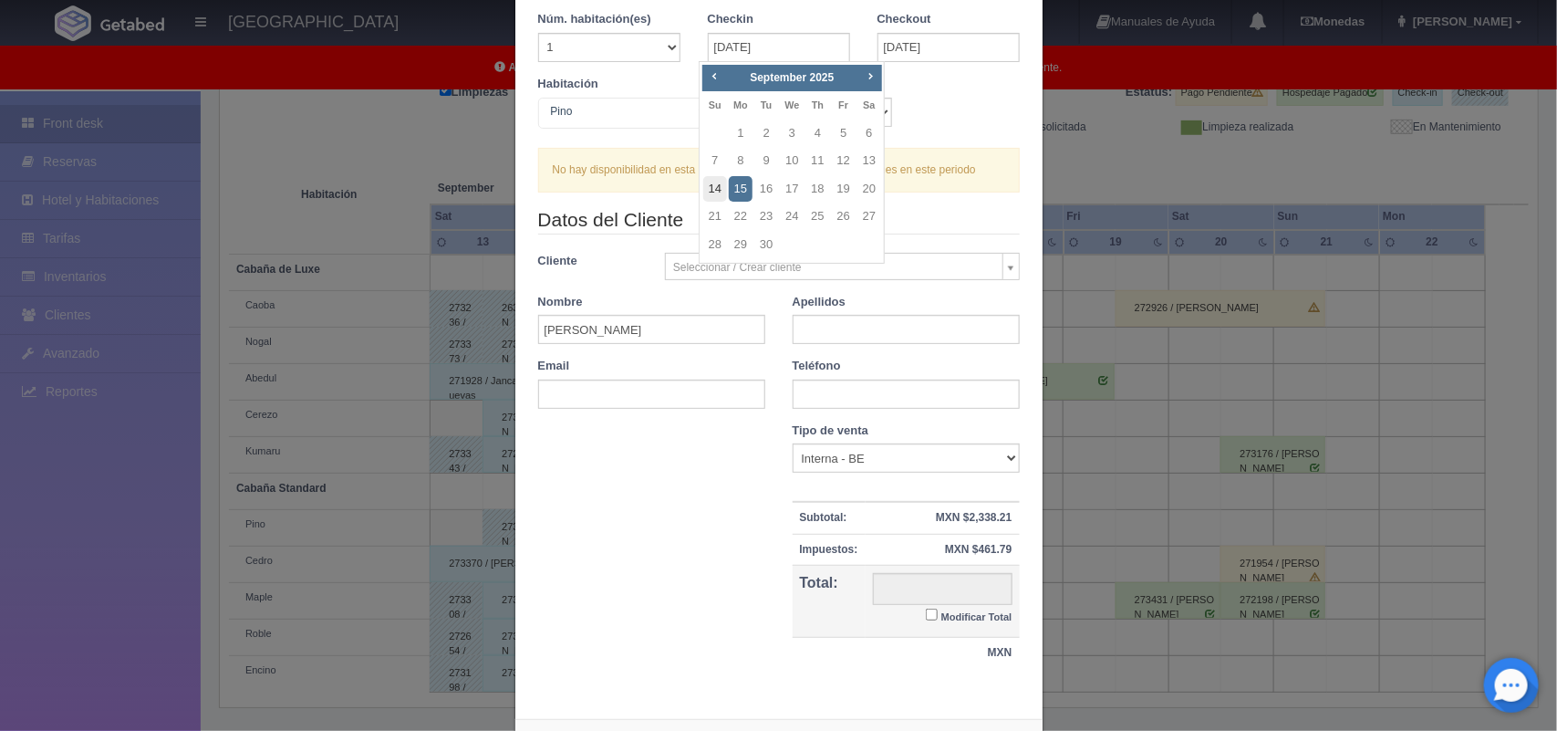
click at [714, 192] on link "14" at bounding box center [715, 189] width 24 height 26
type input "14-09-2025"
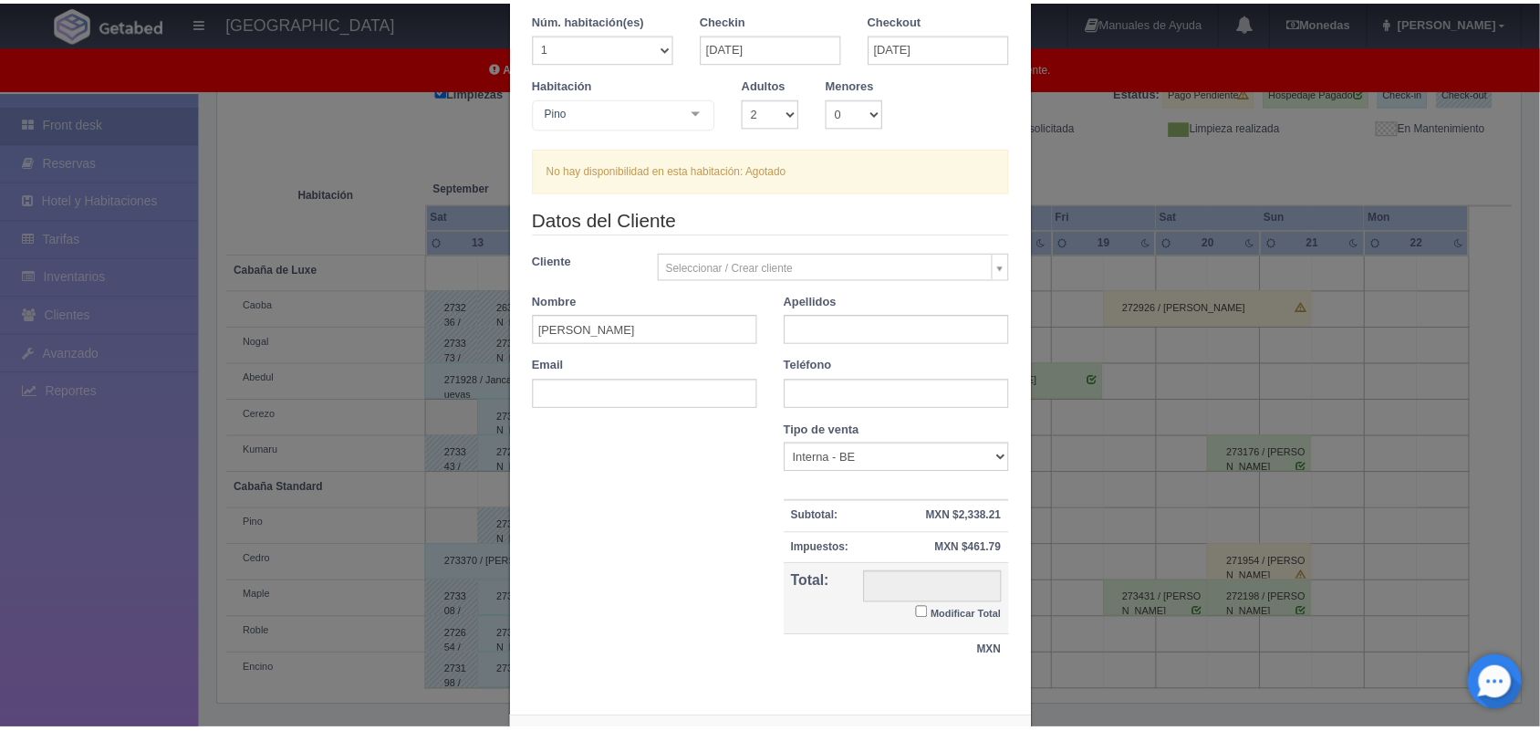
scroll to position [167, 0]
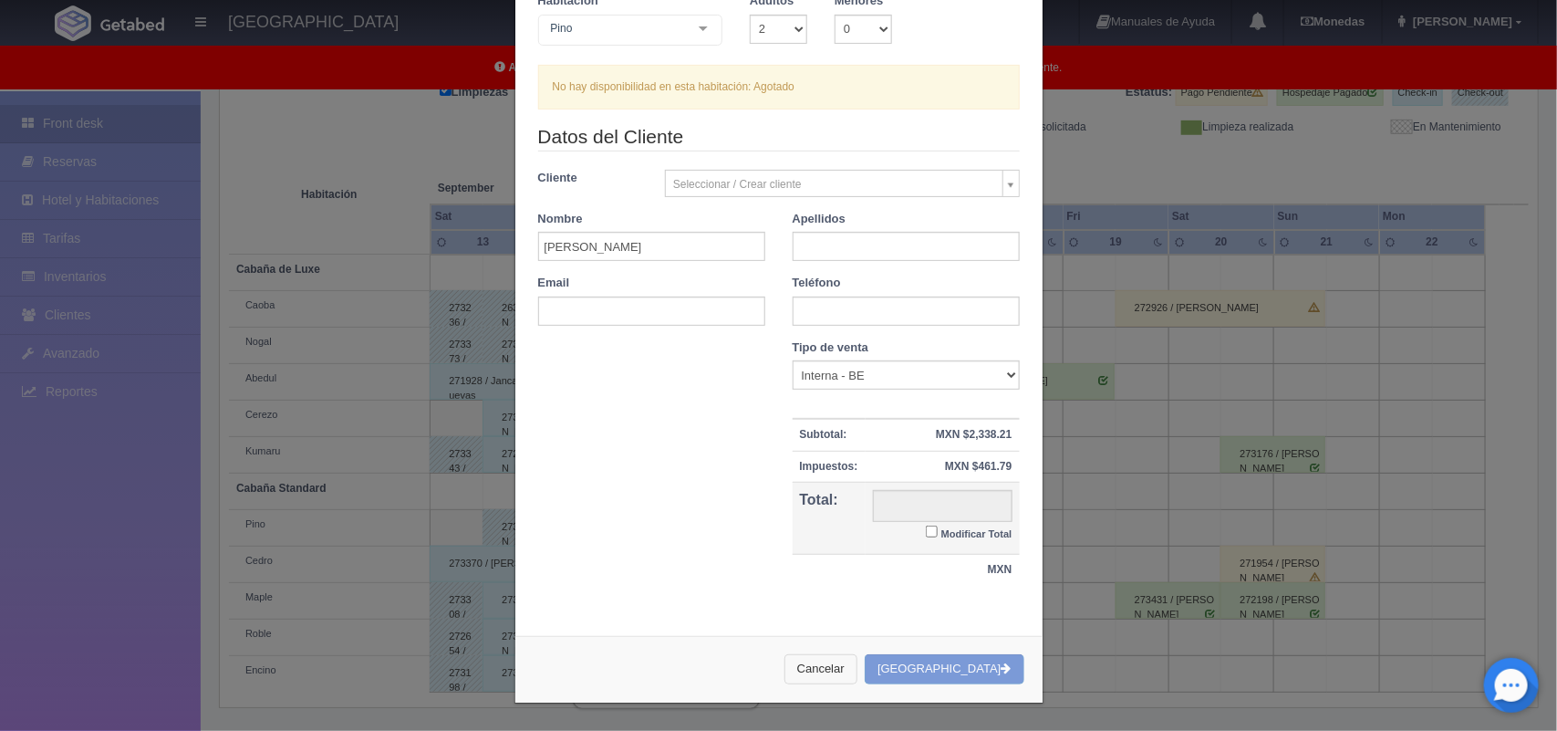
click at [857, 660] on button "Cancelar" at bounding box center [820, 669] width 73 height 30
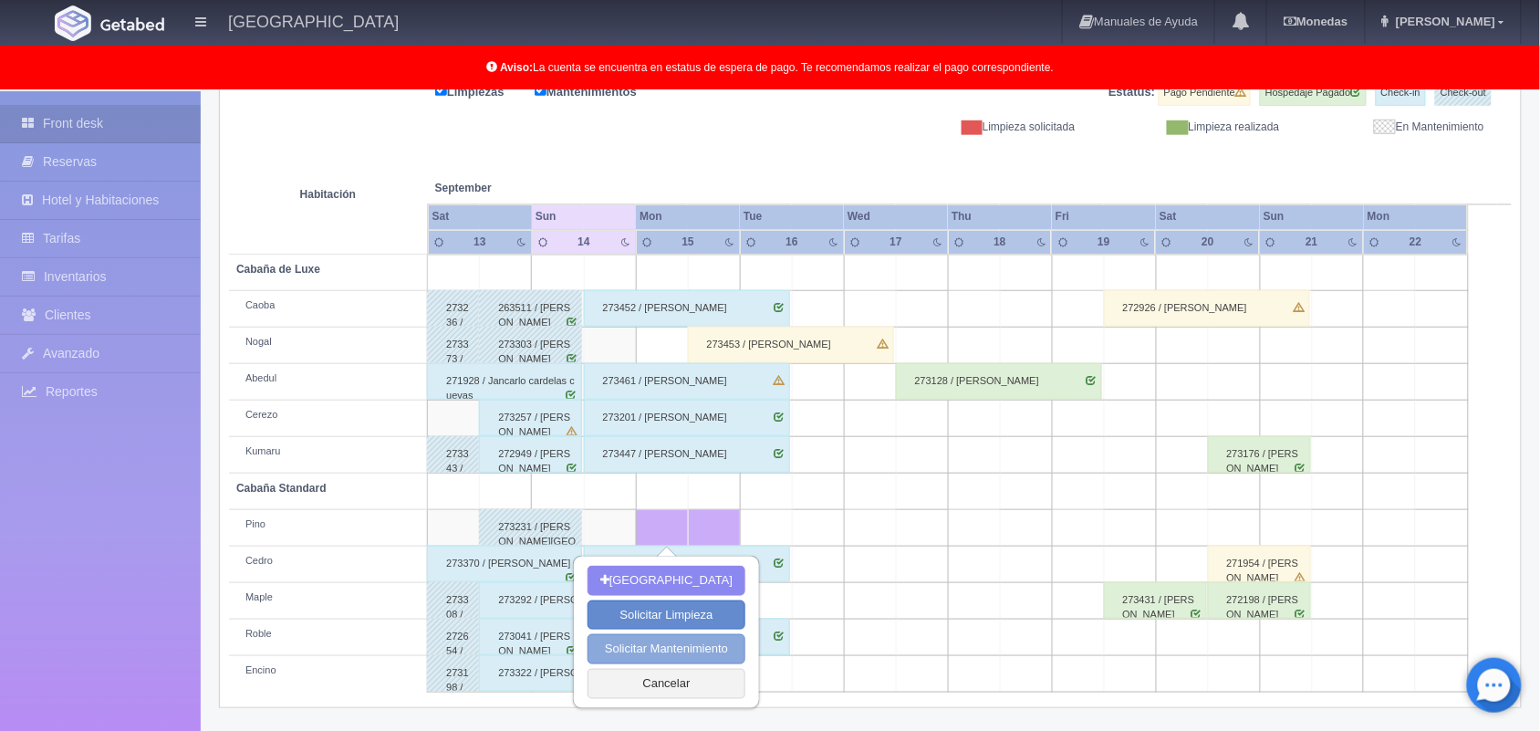
scroll to position [254, 0]
click at [677, 675] on button "Cancelar" at bounding box center [666, 683] width 158 height 30
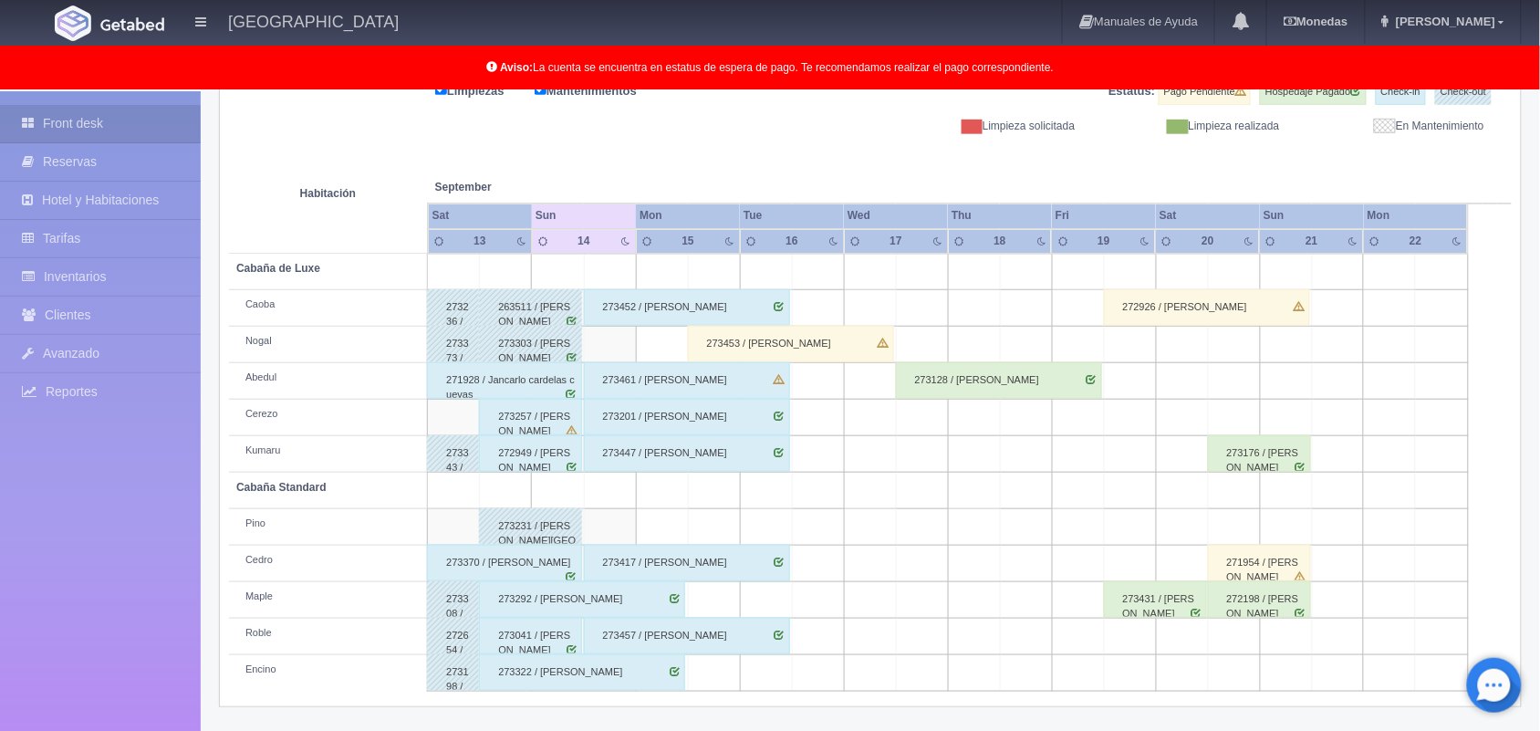
click at [593, 520] on td at bounding box center [610, 527] width 52 height 36
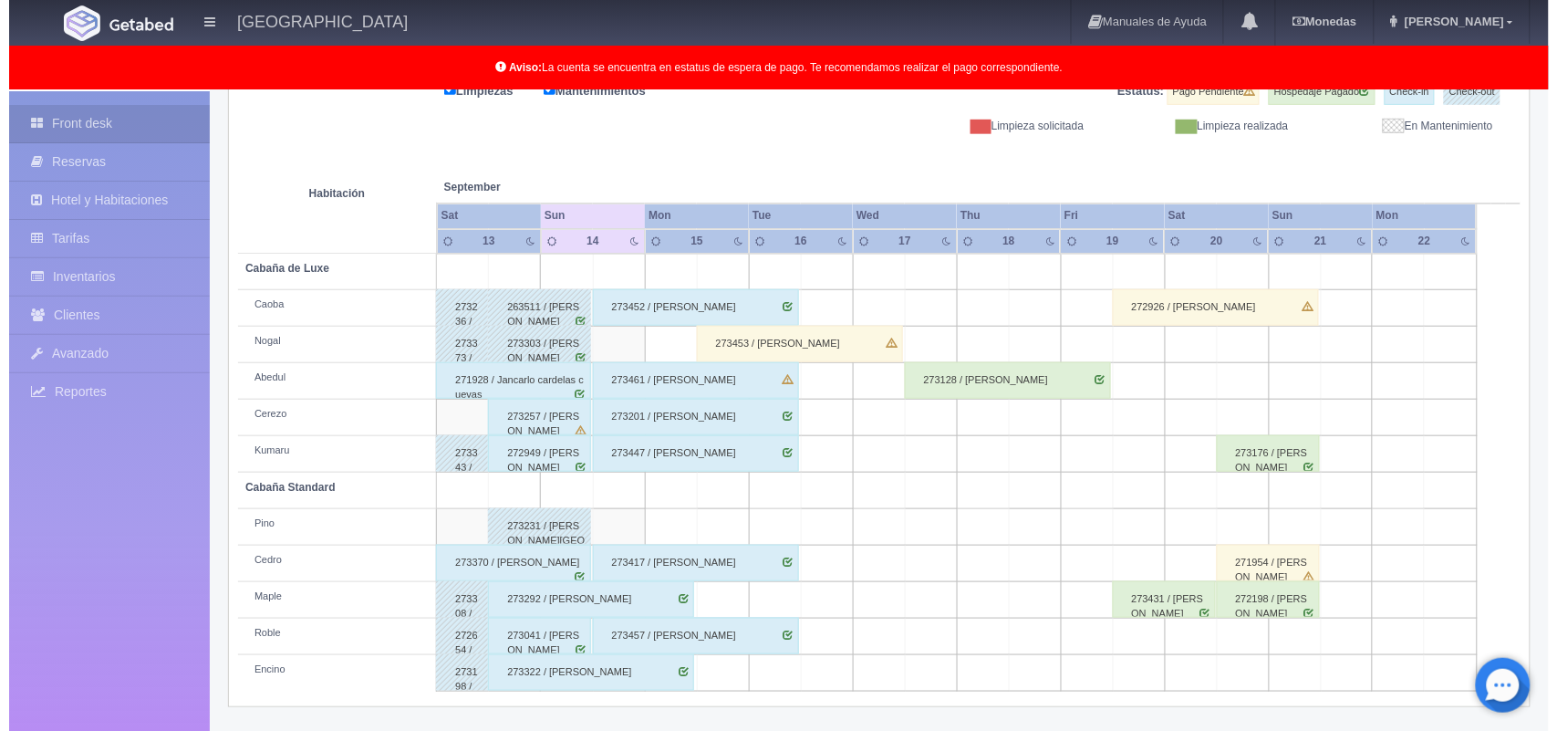
scroll to position [0, 0]
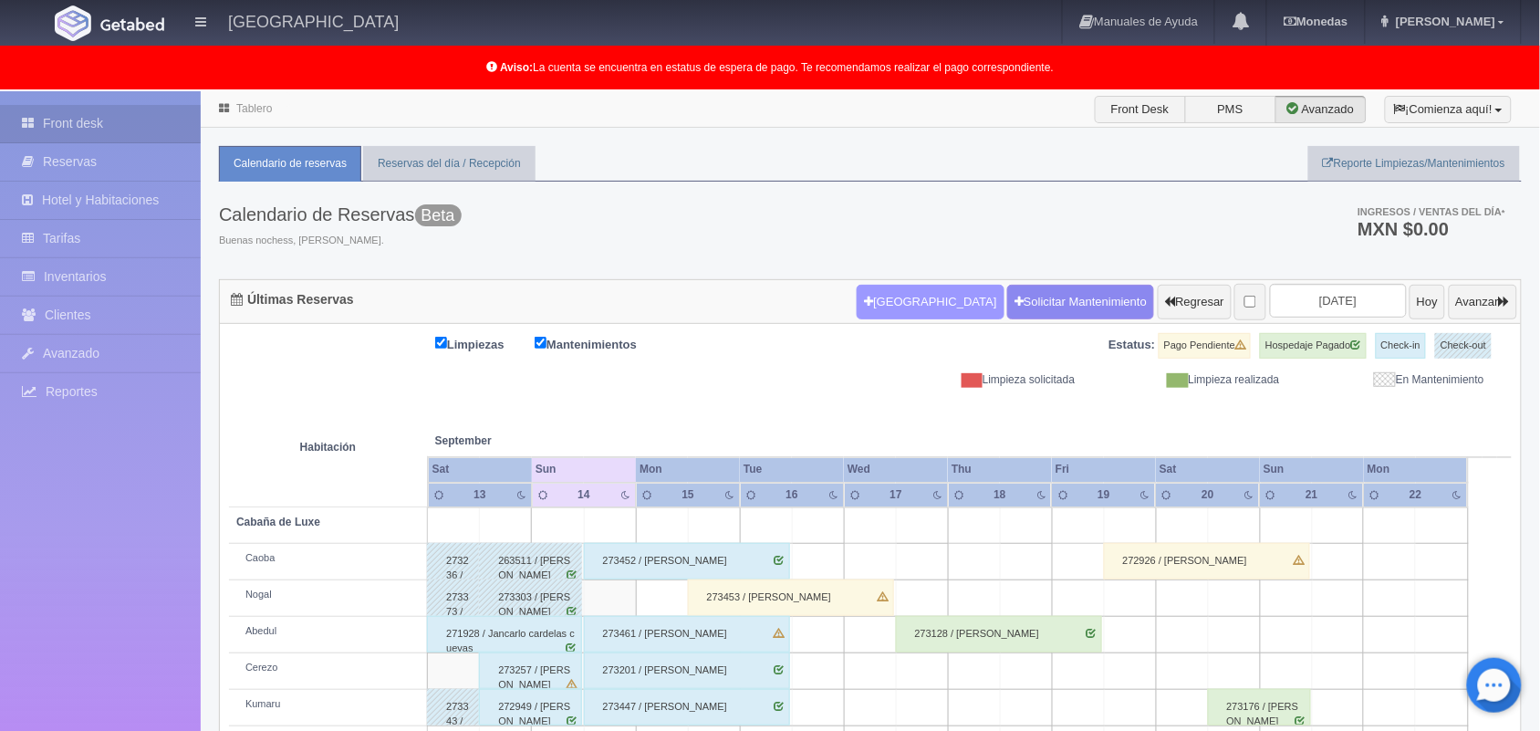
click at [899, 298] on button "Nueva Reserva" at bounding box center [930, 302] width 147 height 35
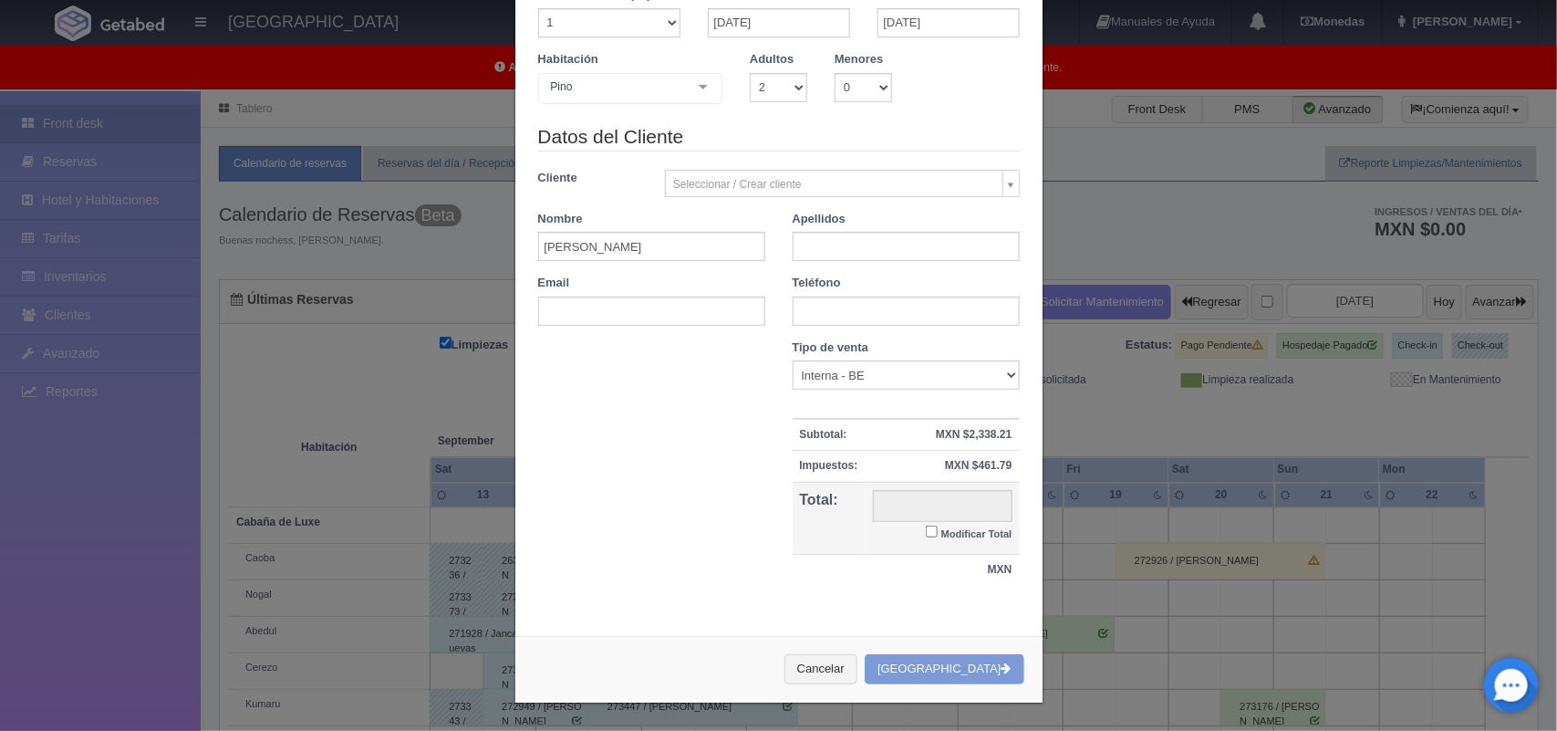
scroll to position [109, 0]
checkbox input "false"
click at [716, 244] on input "Alma Edith" at bounding box center [651, 246] width 227 height 29
type input "A"
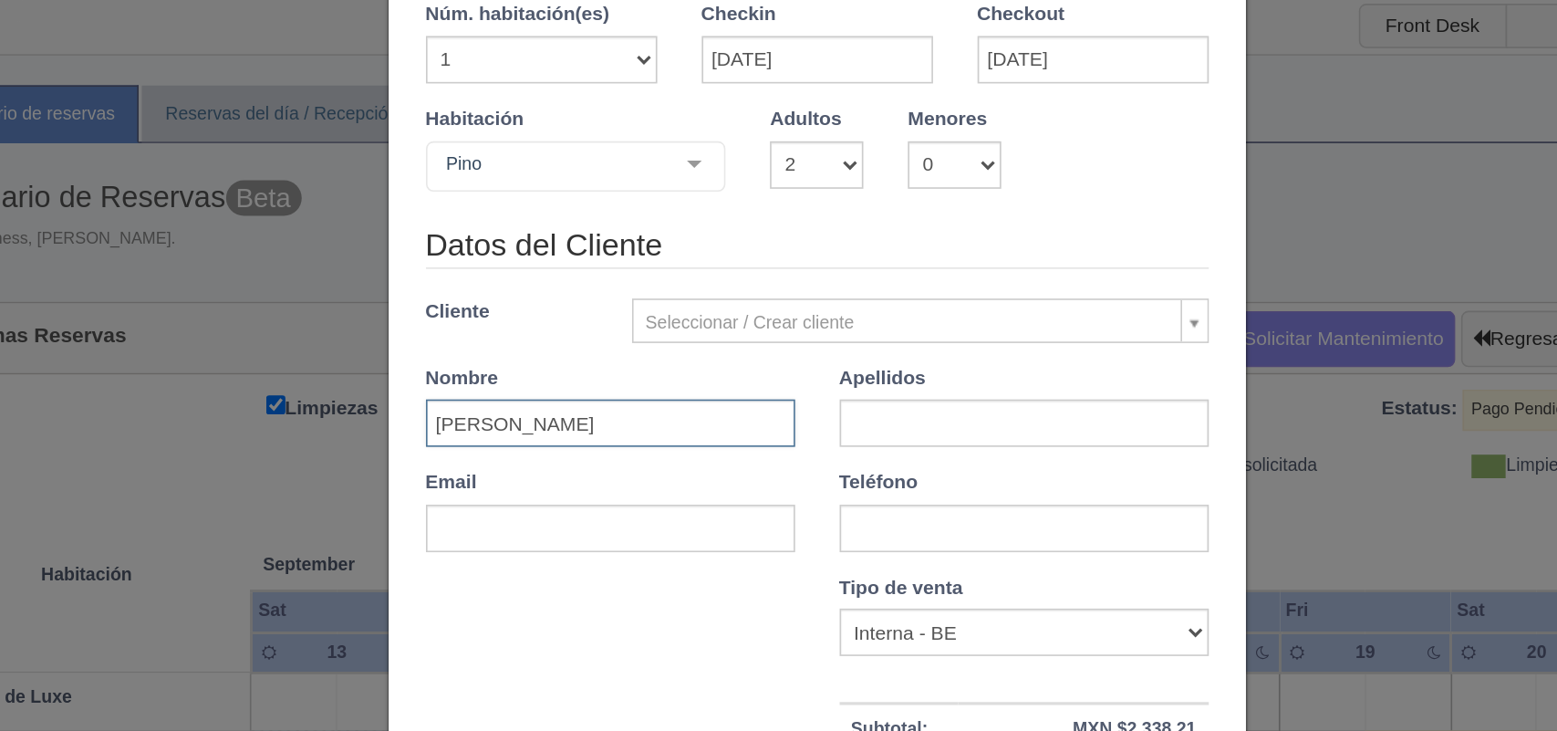
type input "Cristofer Rases"
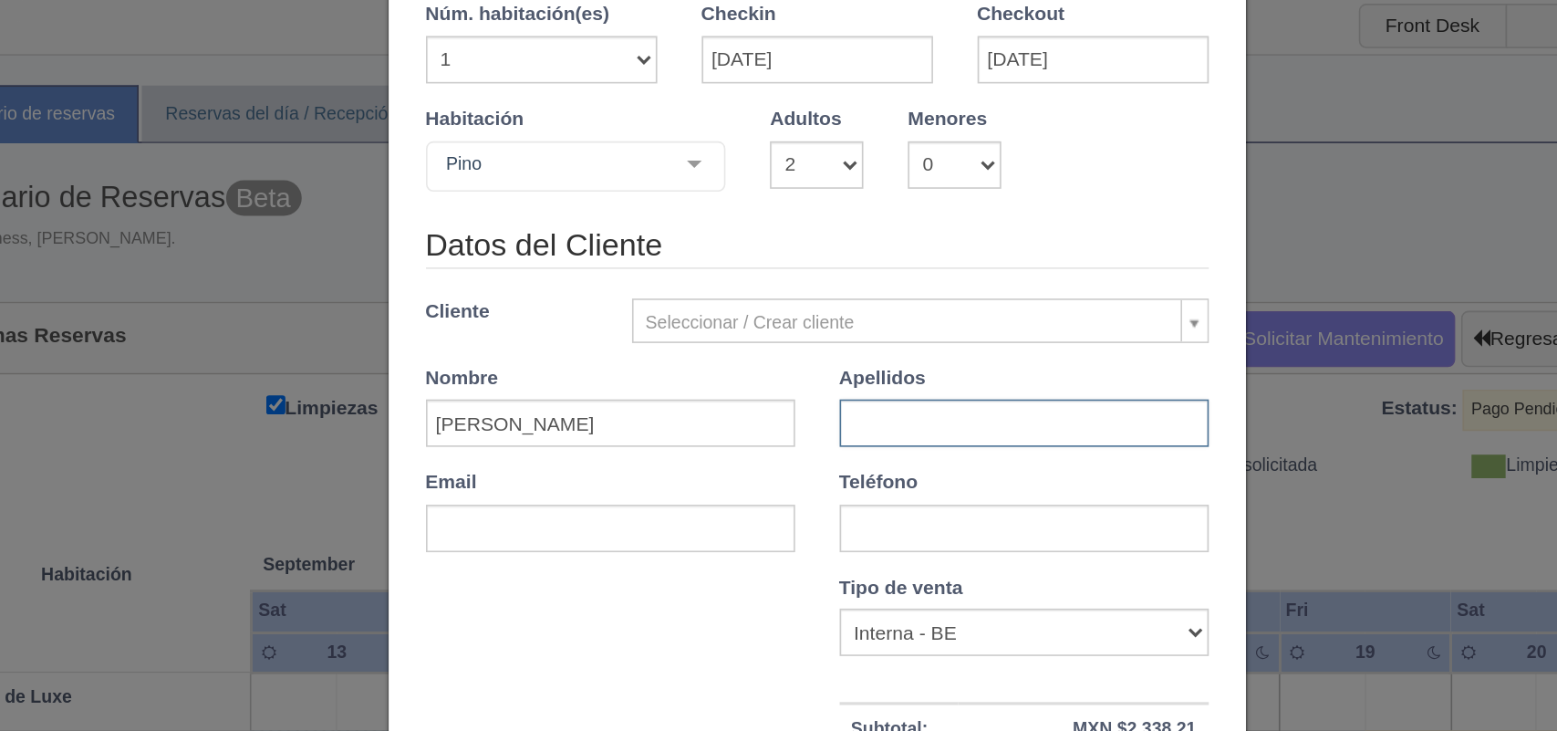
click at [848, 349] on input "text" at bounding box center [906, 353] width 227 height 29
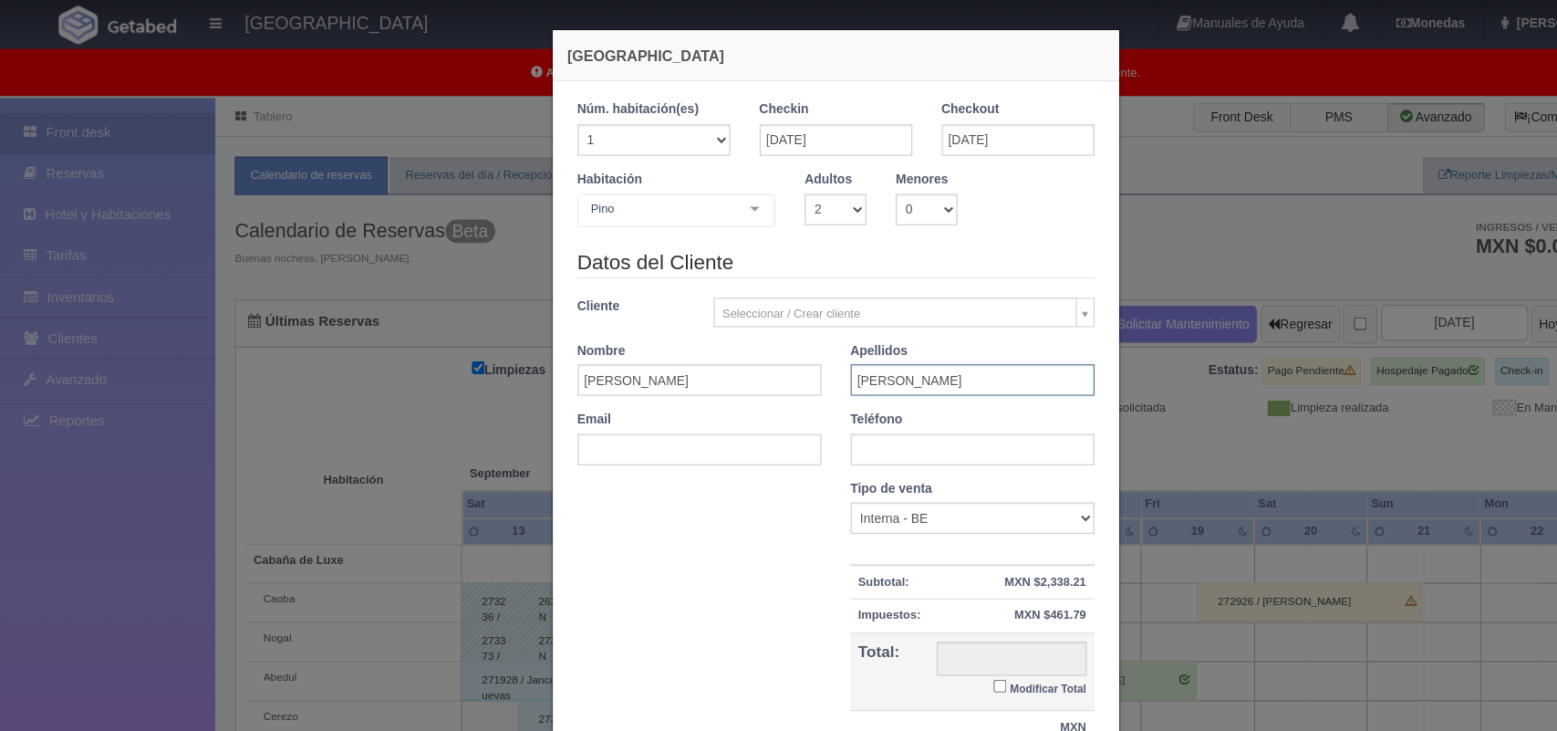
type input "Rodriguez Olimedo"
click at [858, 415] on input "text" at bounding box center [906, 418] width 227 height 29
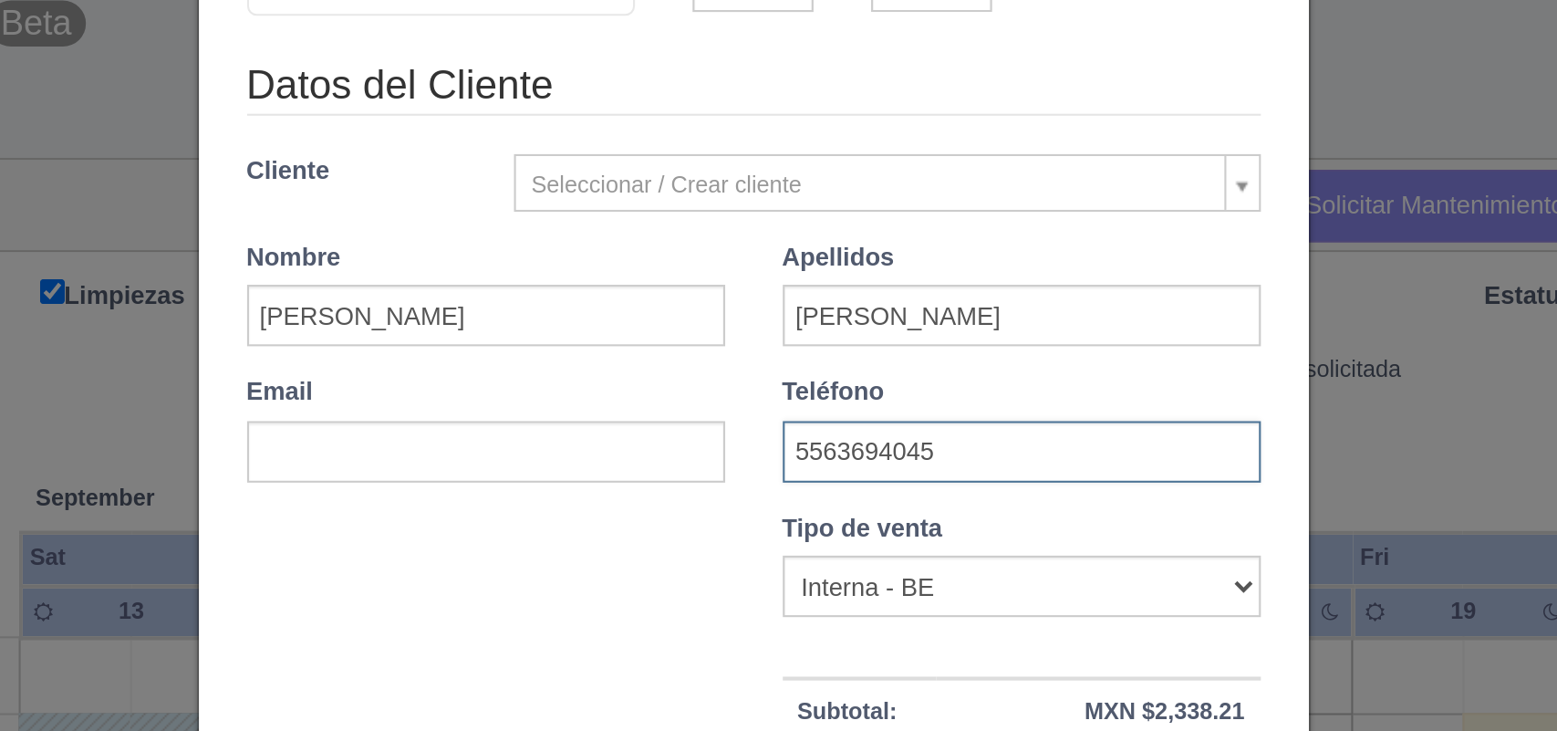
scroll to position [109, 0]
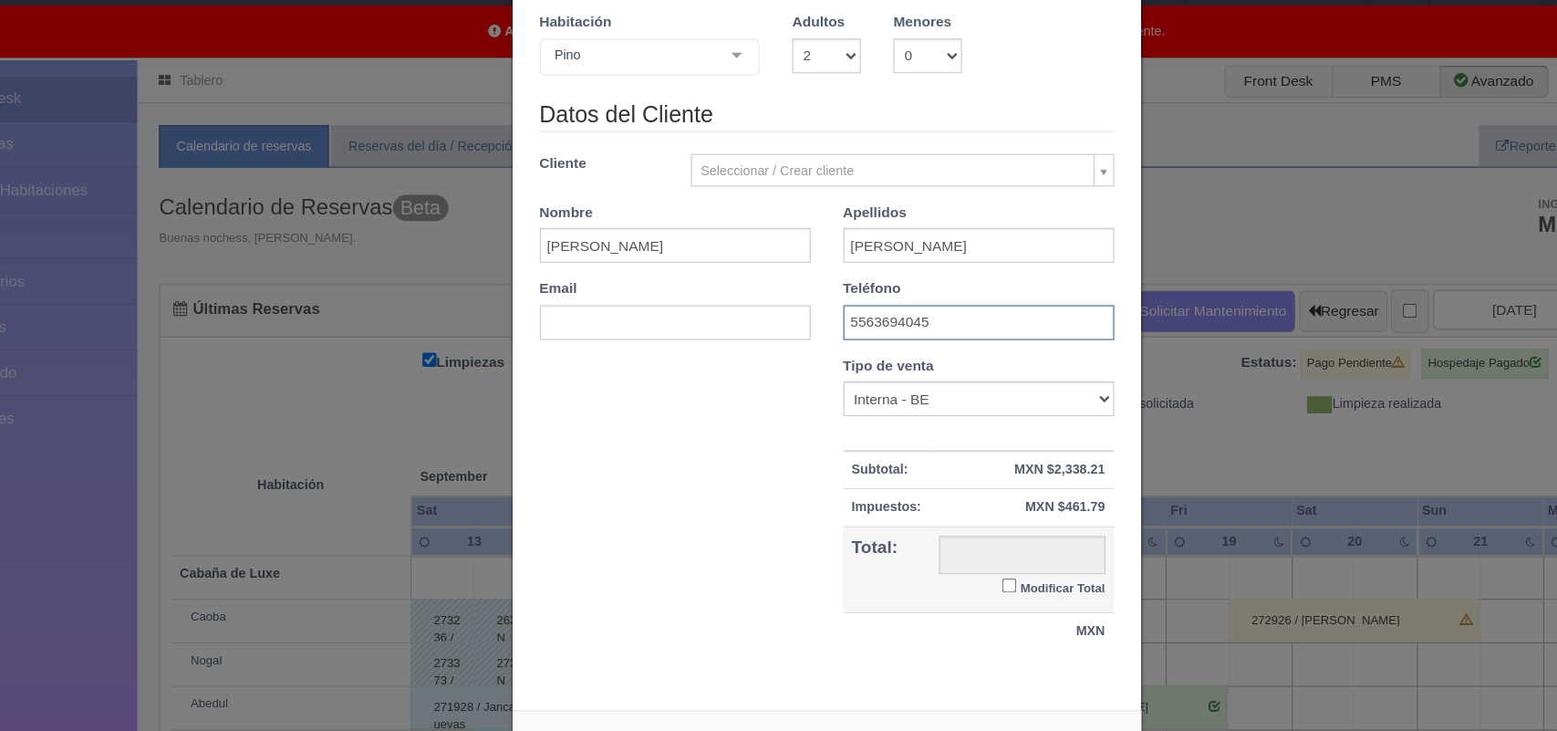
type input "5563694045"
click at [926, 532] on input "Modificar Total" at bounding box center [932, 531] width 12 height 12
checkbox input "true"
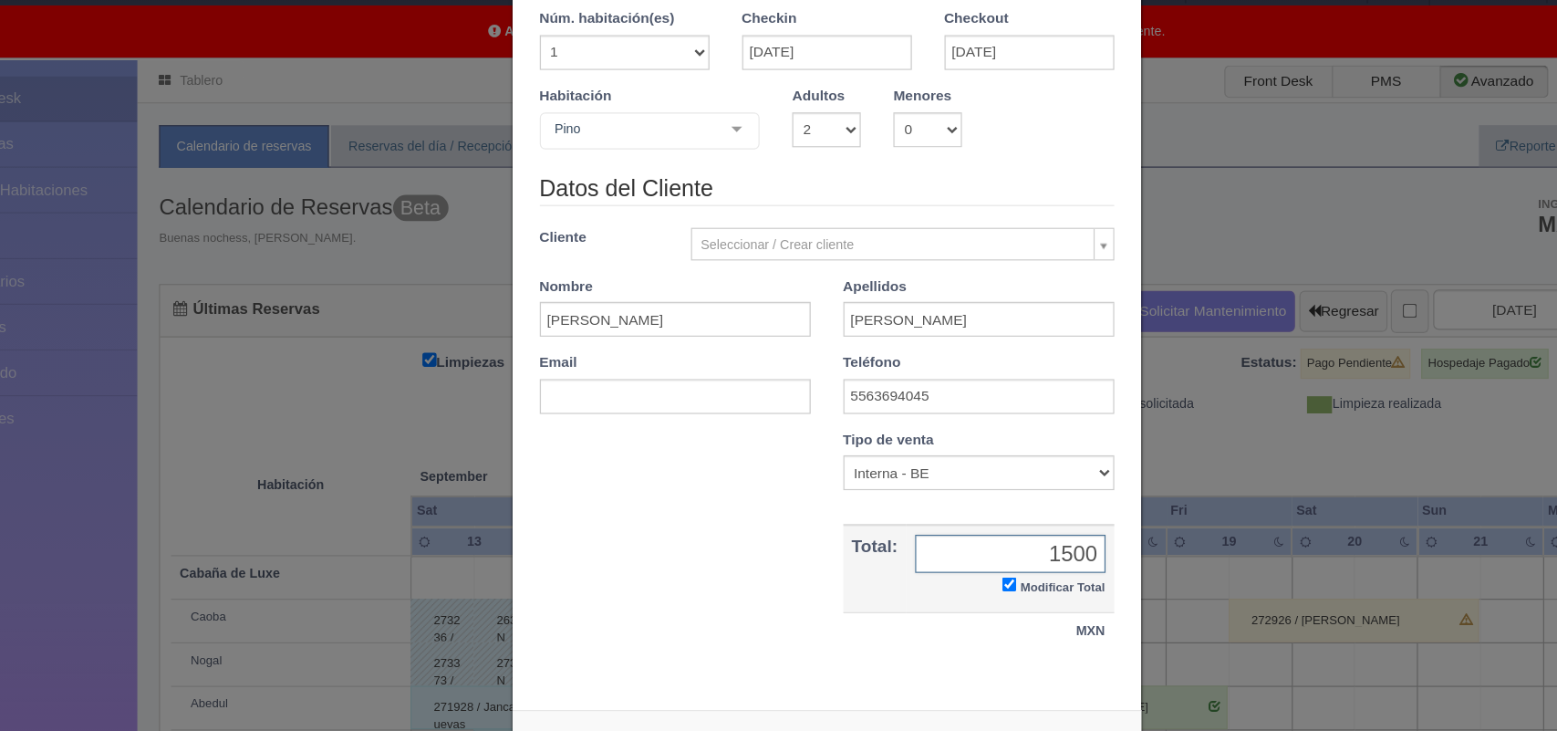
type input "1500.00"
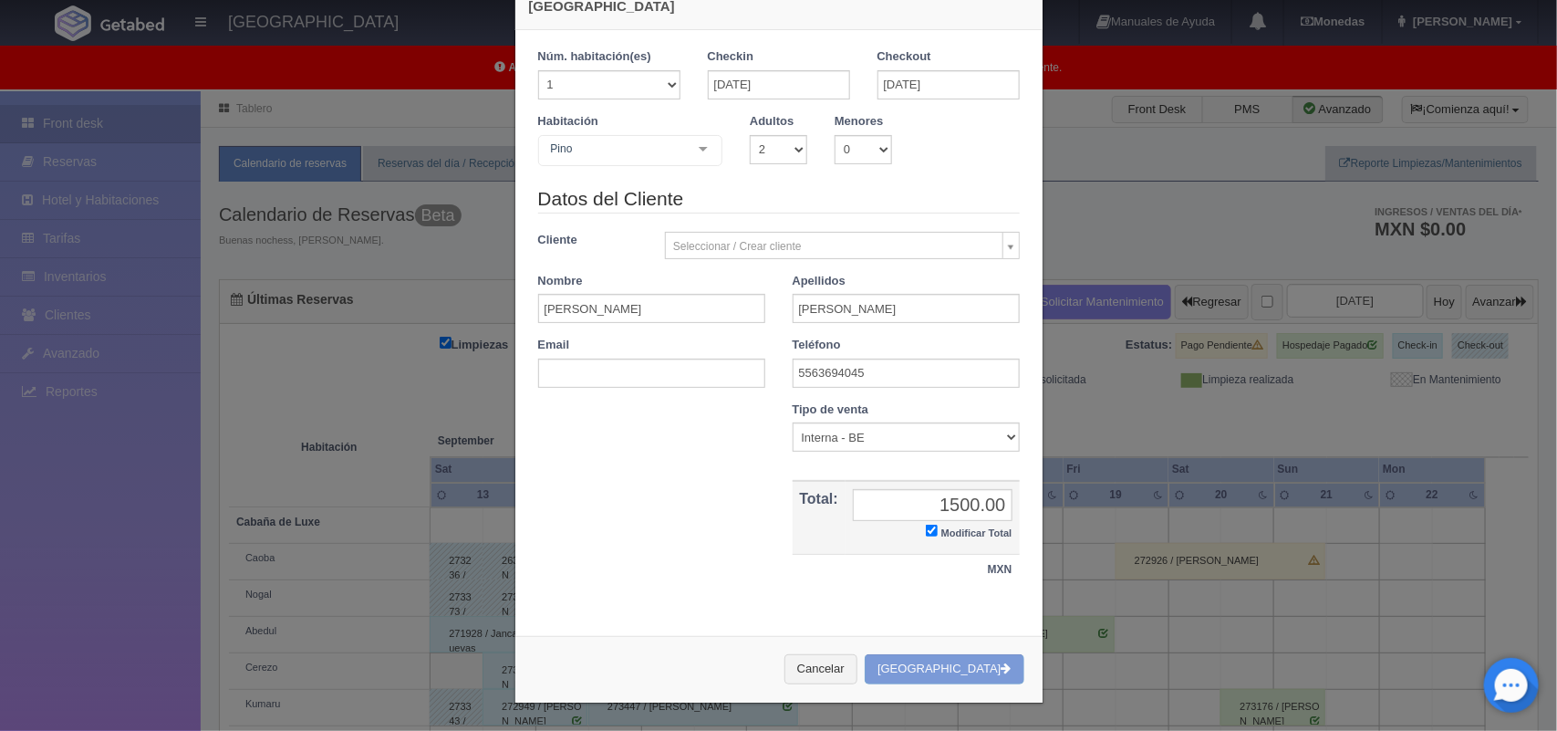
click at [981, 673] on div "Cancelar Crear Reserva" at bounding box center [778, 669] width 527 height 67
click at [960, 670] on div "Cancelar Crear Reserva" at bounding box center [778, 669] width 527 height 67
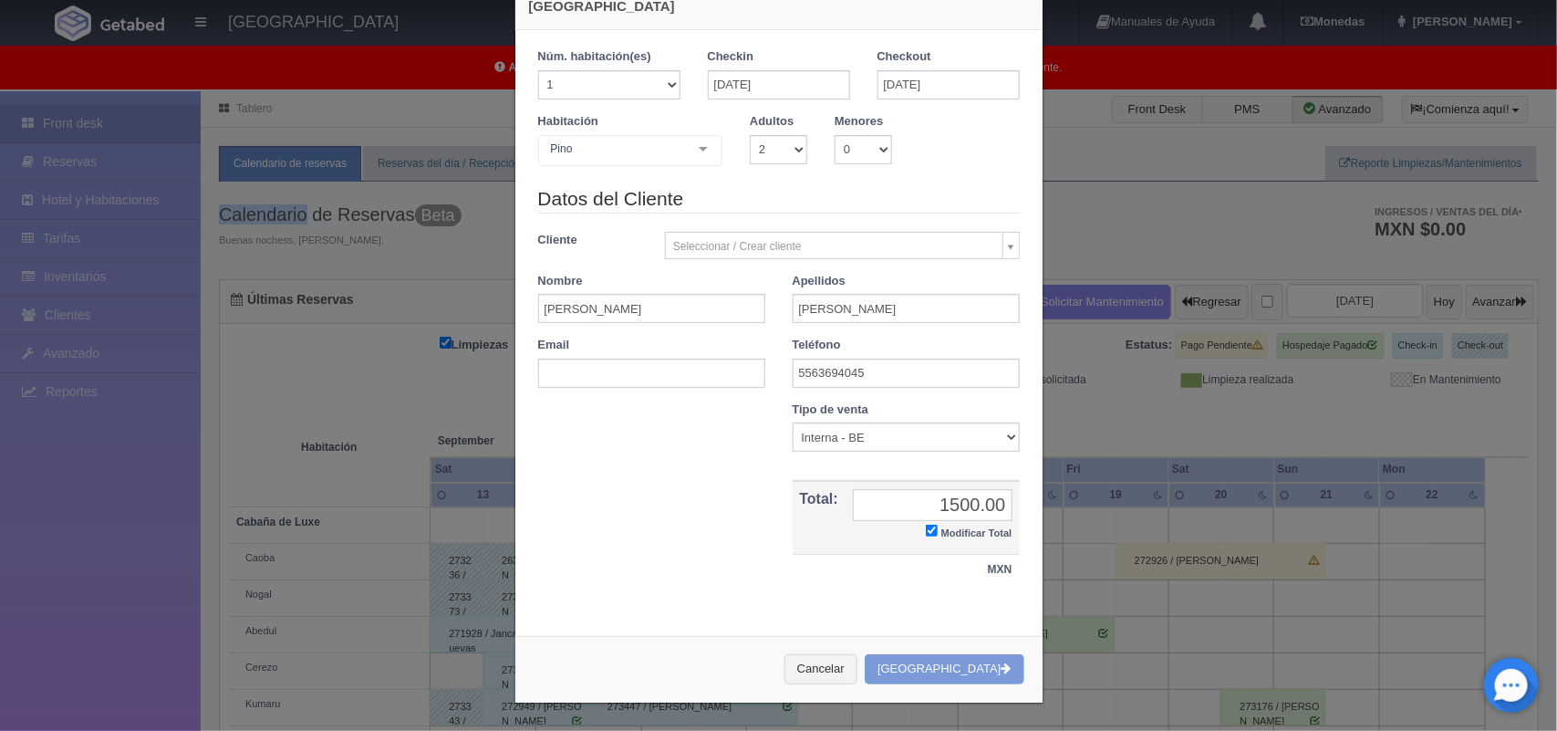
click at [960, 670] on div "Cancelar Crear Reserva" at bounding box center [778, 669] width 527 height 67
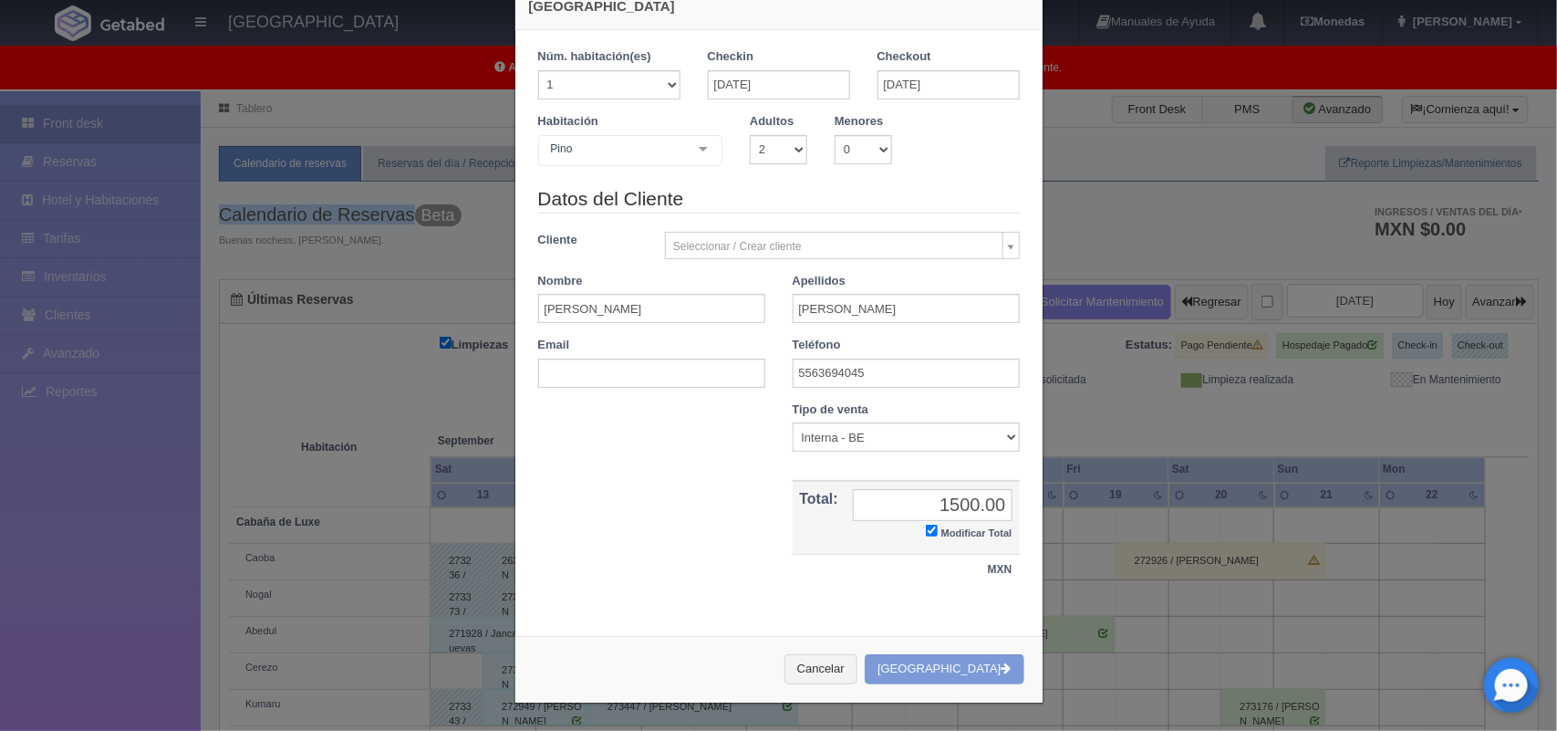
click at [960, 670] on div "Cancelar Crear Reserva" at bounding box center [778, 669] width 527 height 67
drag, startPoint x: 960, startPoint y: 670, endPoint x: 807, endPoint y: 466, distance: 254.9
click at [807, 466] on th at bounding box center [906, 473] width 227 height 16
click at [972, 654] on div "Cancelar Crear Reserva" at bounding box center [778, 669] width 527 height 67
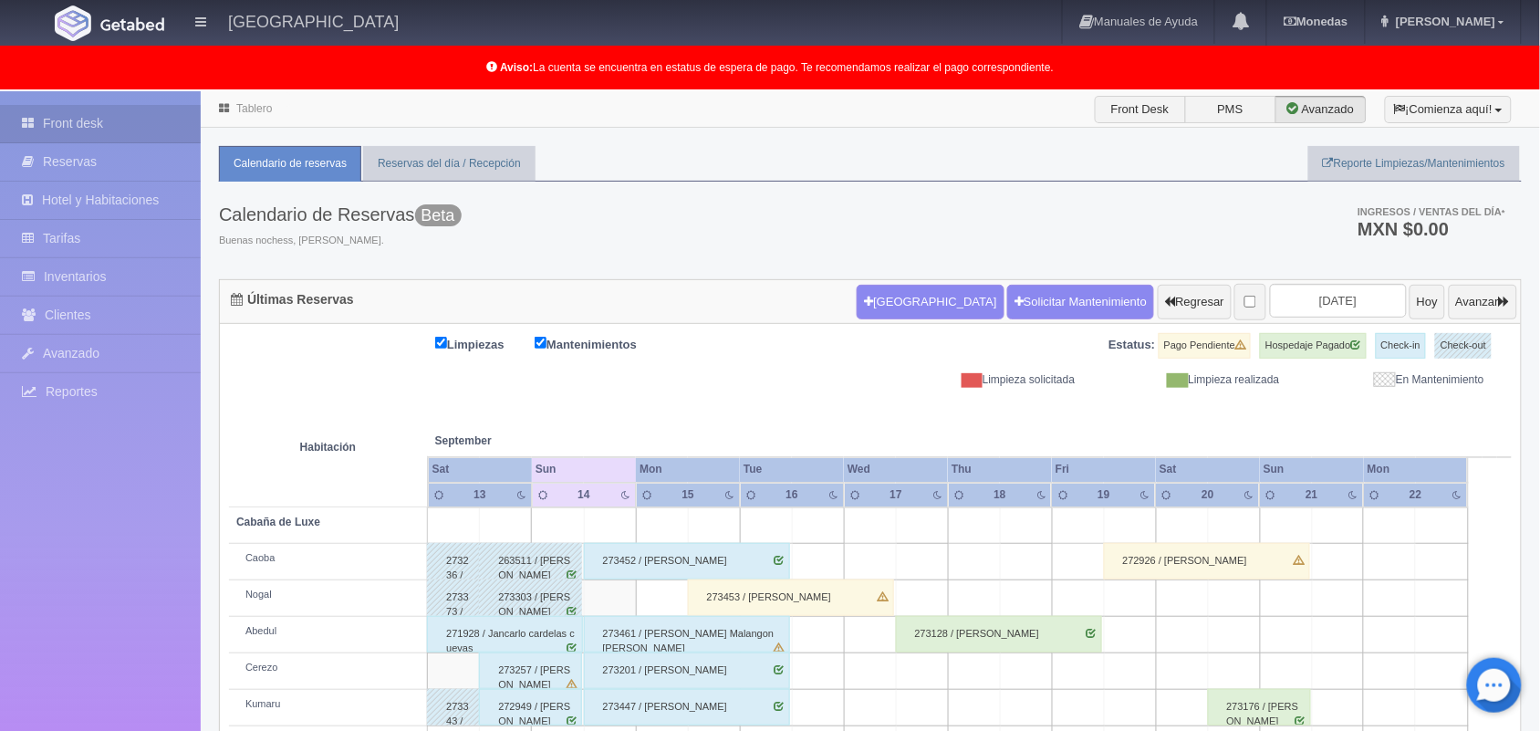
scroll to position [254, 0]
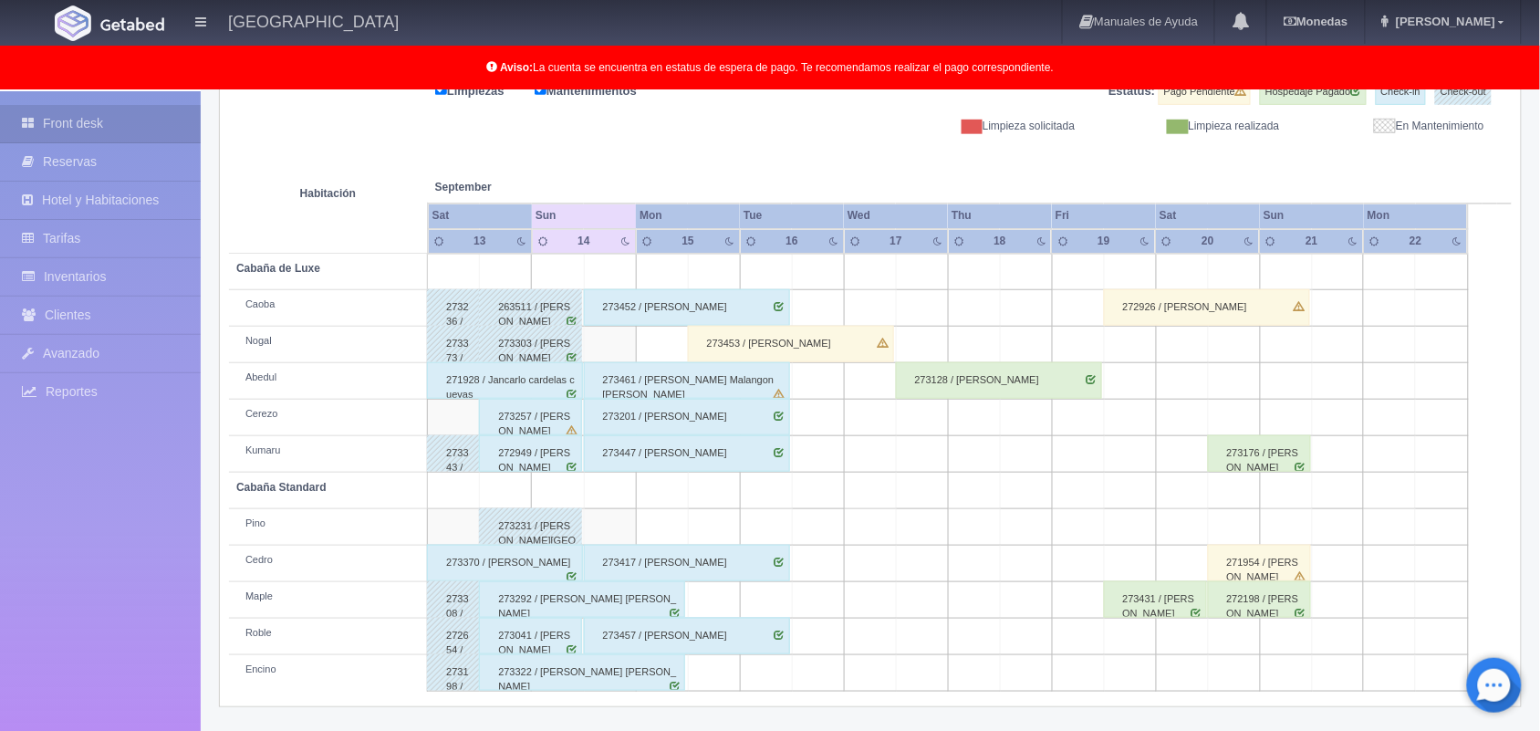
click at [609, 535] on td at bounding box center [610, 527] width 52 height 36
click at [543, 516] on div "273231 / [PERSON_NAME][GEOGRAPHIC_DATA]" at bounding box center [530, 526] width 103 height 36
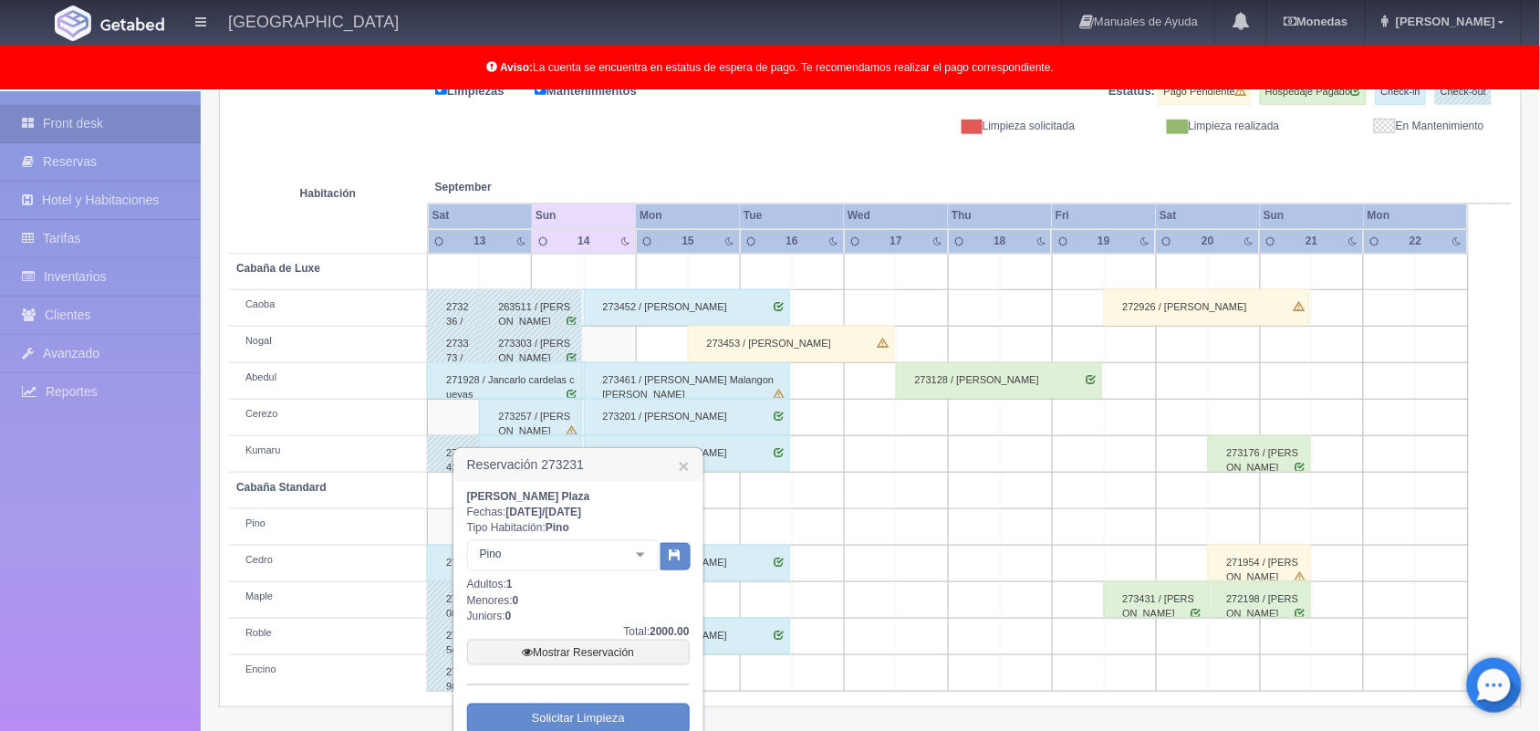
click at [691, 456] on h3 "Reservación 273231 ×" at bounding box center [578, 465] width 248 height 32
click at [686, 462] on link "×" at bounding box center [683, 465] width 11 height 19
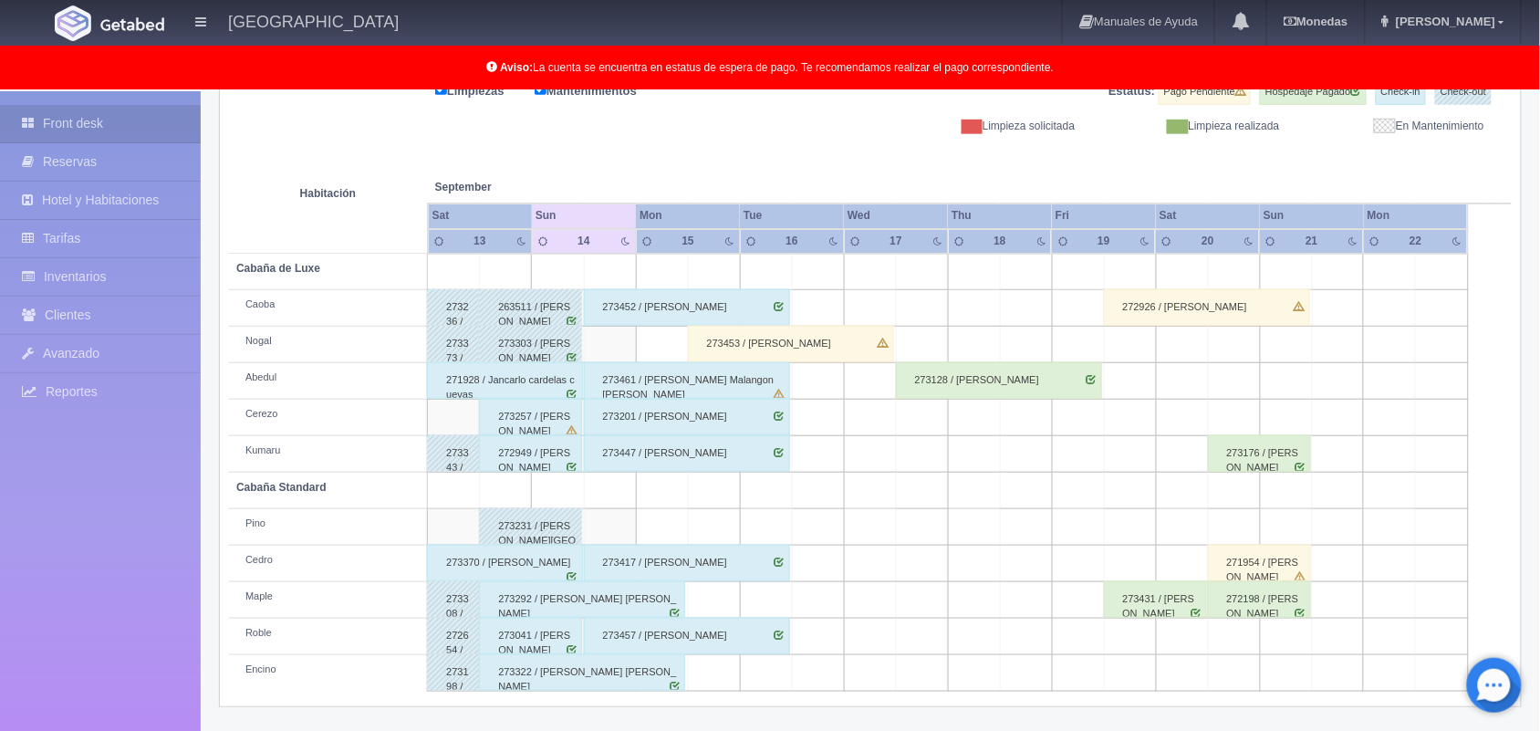
click at [655, 516] on td at bounding box center [662, 527] width 52 height 36
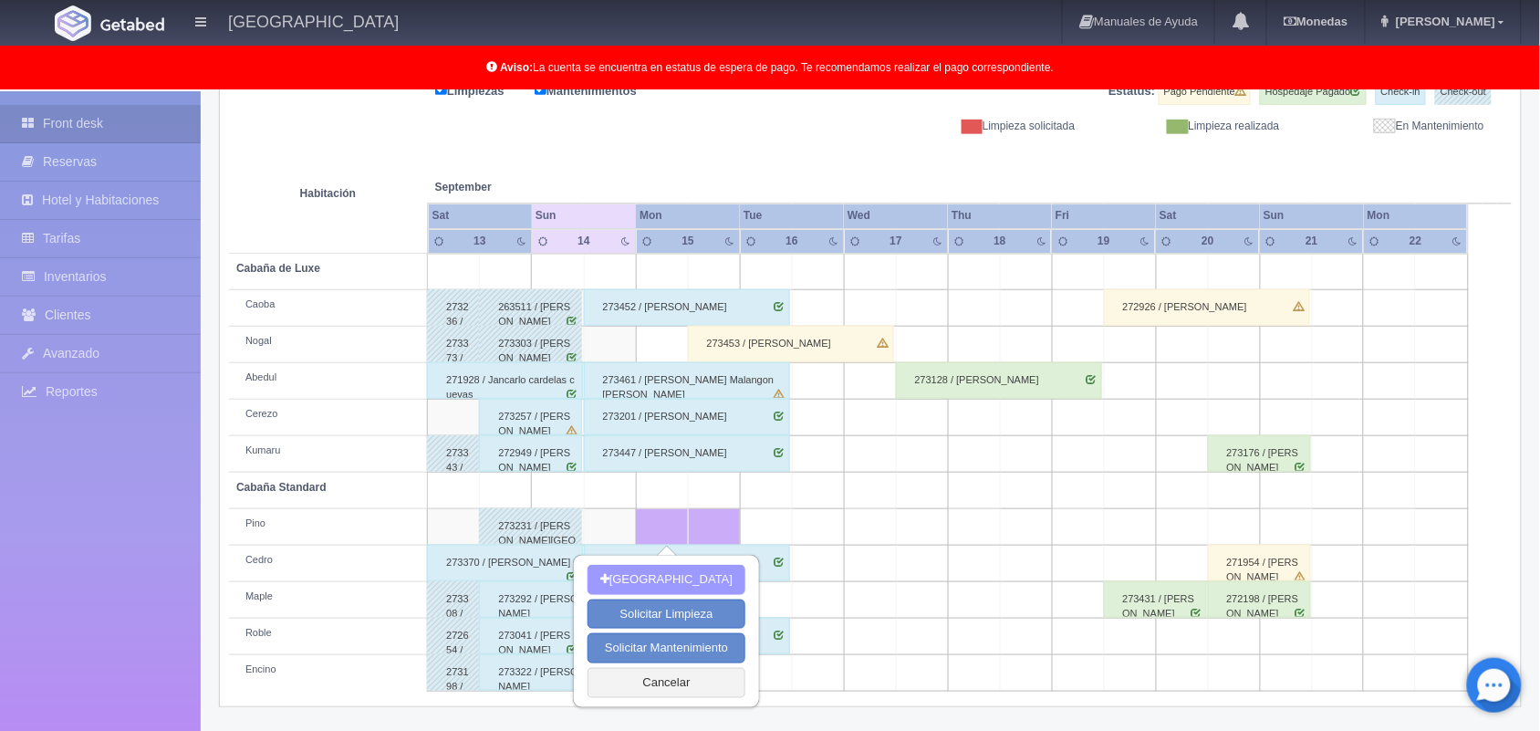
click at [659, 573] on button "[GEOGRAPHIC_DATA]" at bounding box center [666, 580] width 158 height 30
type input "[DATE]"
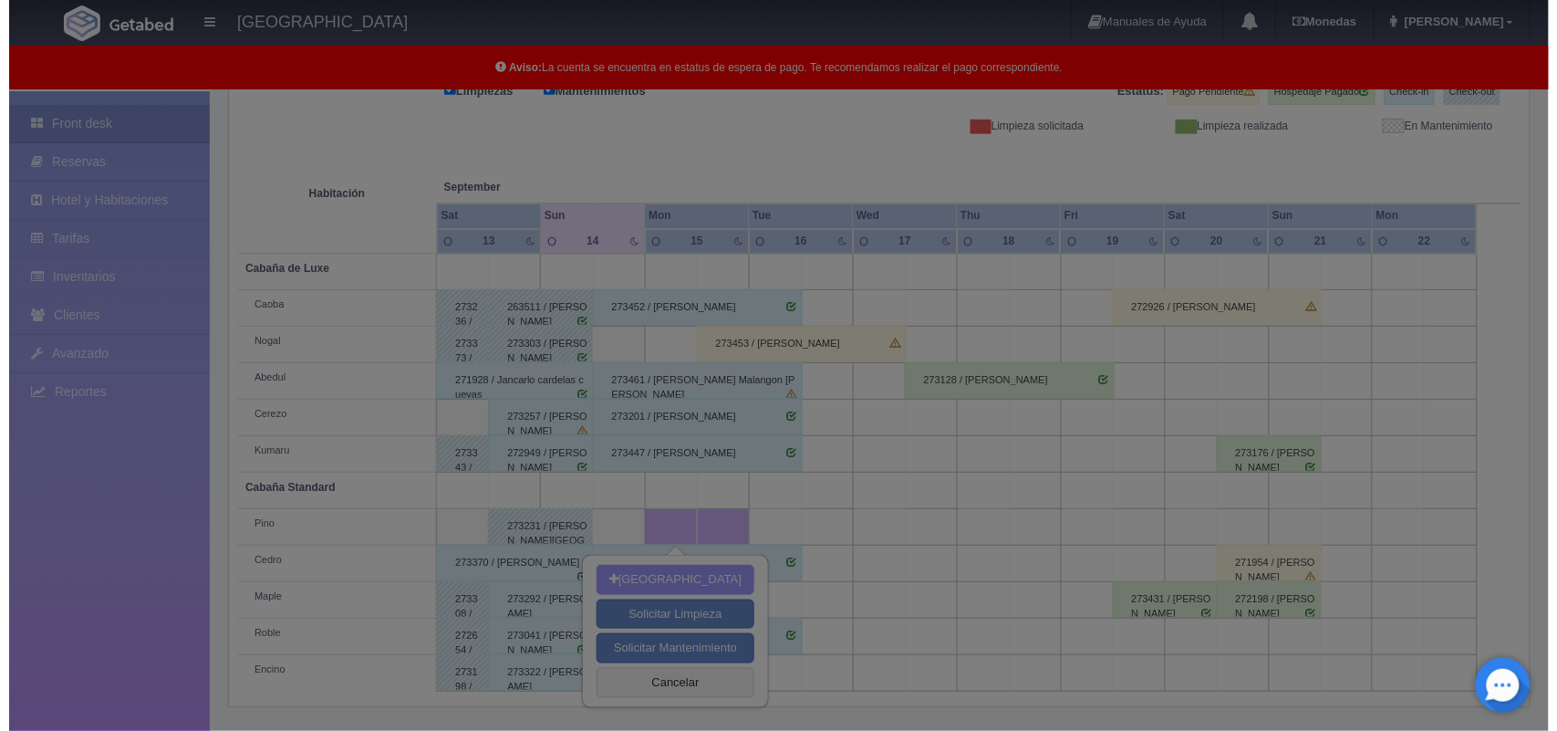
scroll to position [253, 0]
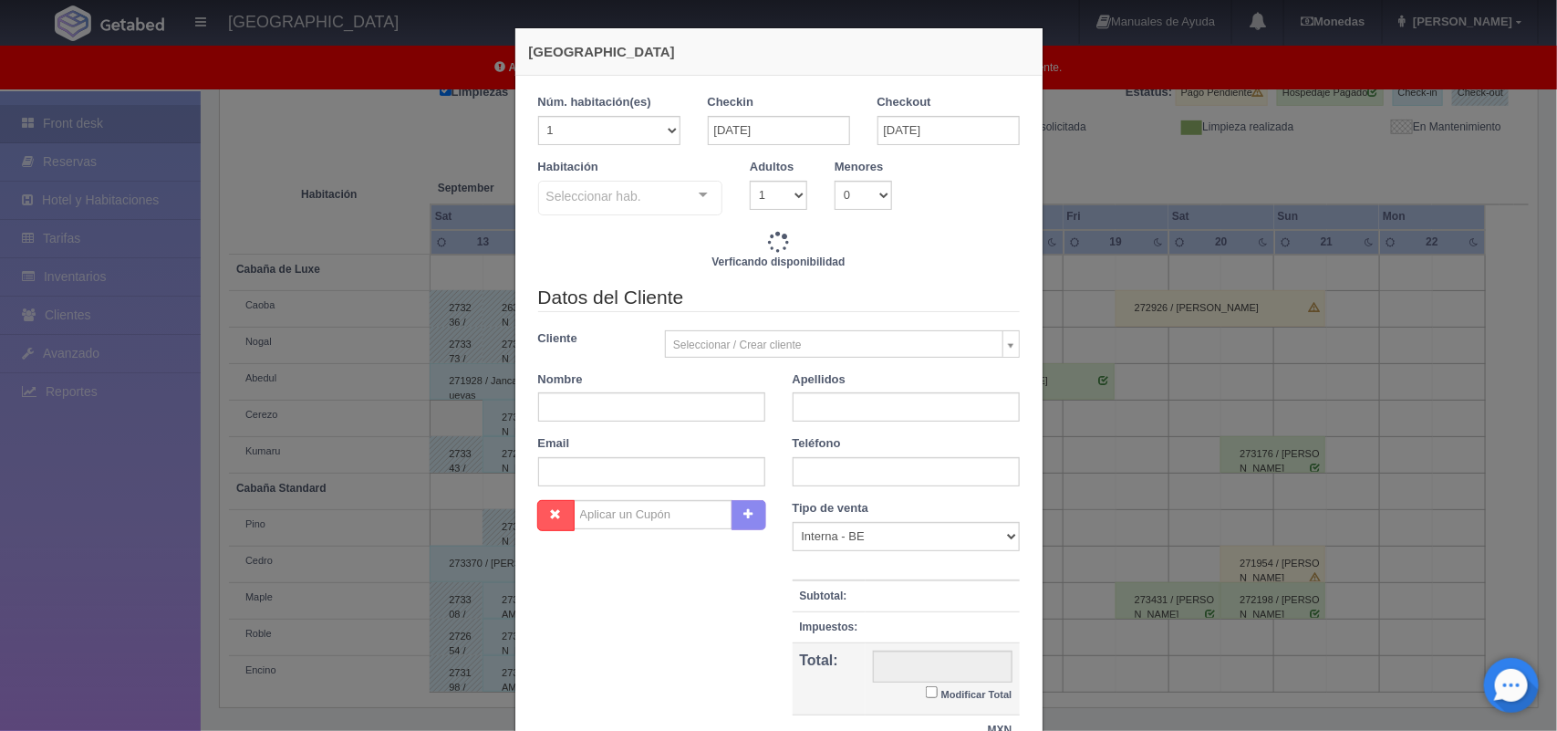
checkbox input "false"
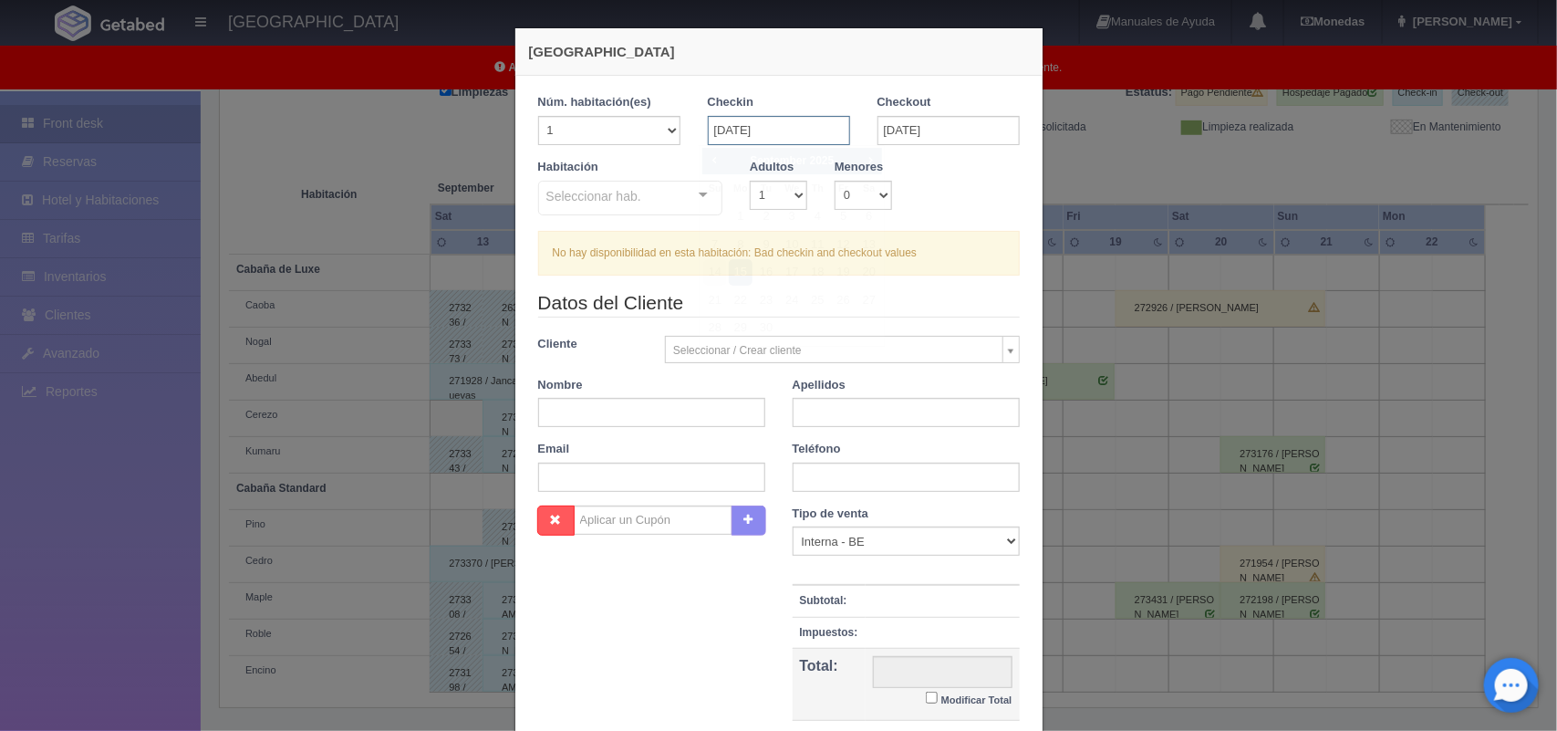
click at [781, 132] on input "[DATE]" at bounding box center [779, 130] width 142 height 29
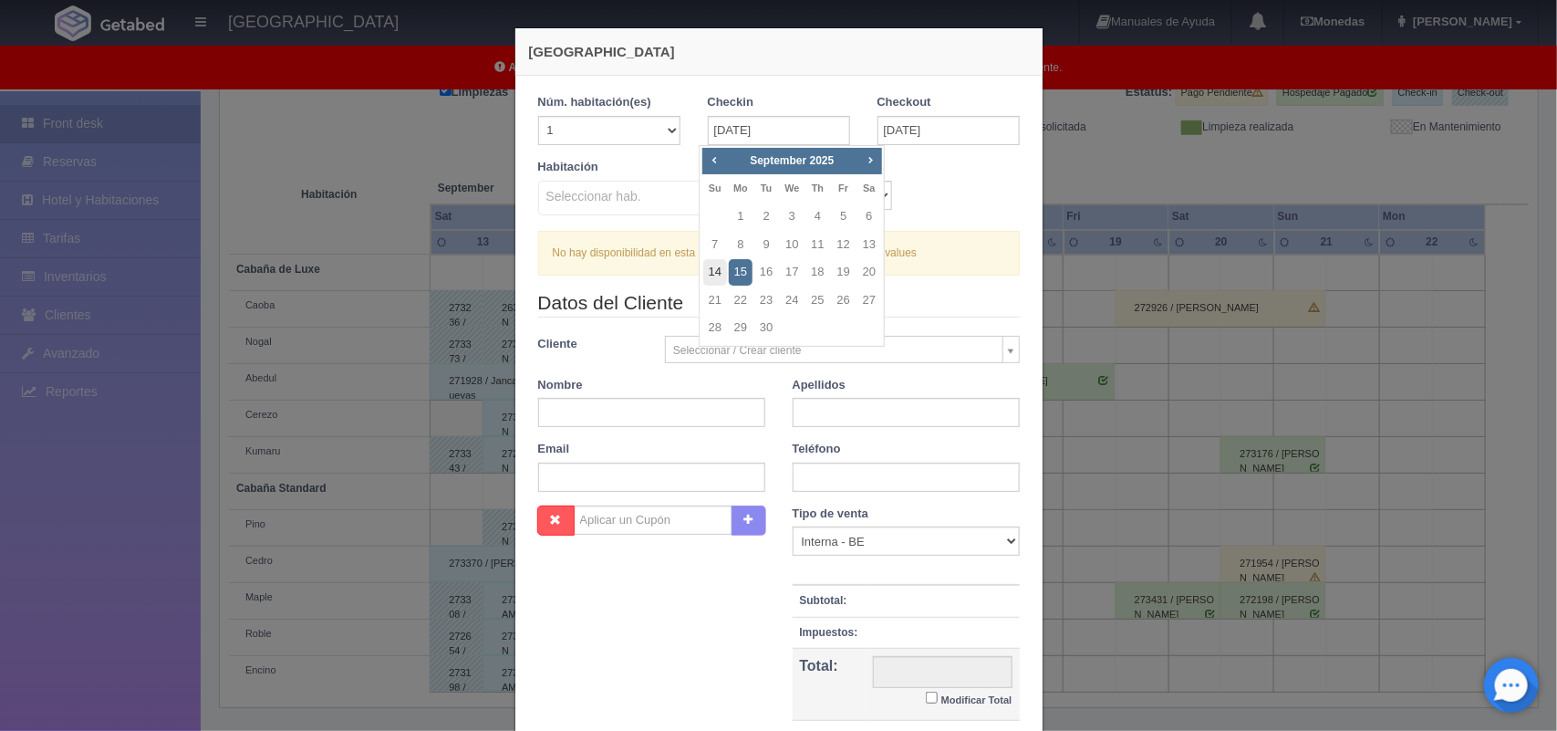
click at [721, 275] on link "14" at bounding box center [715, 272] width 24 height 26
type input "[DATE]"
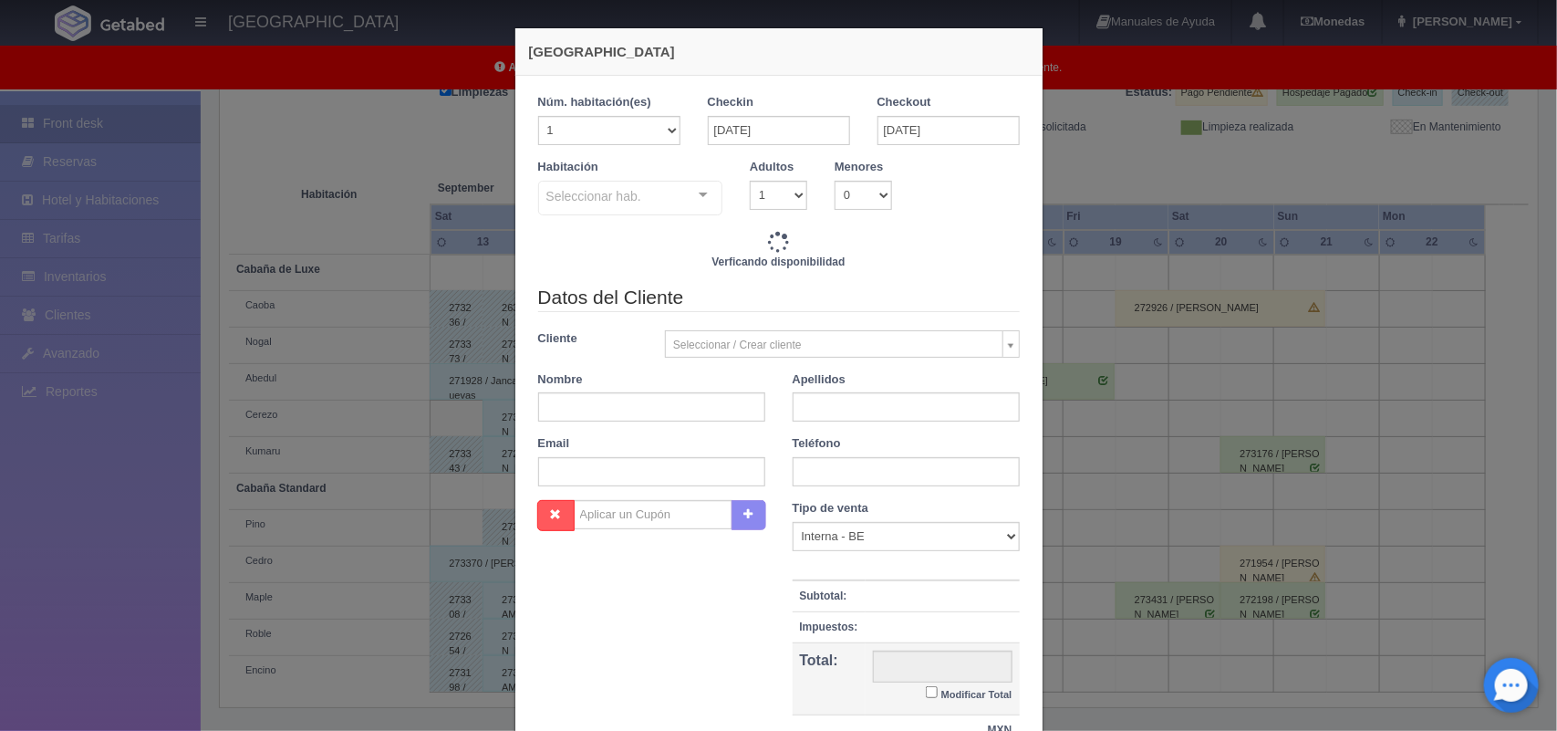
checkbox input "false"
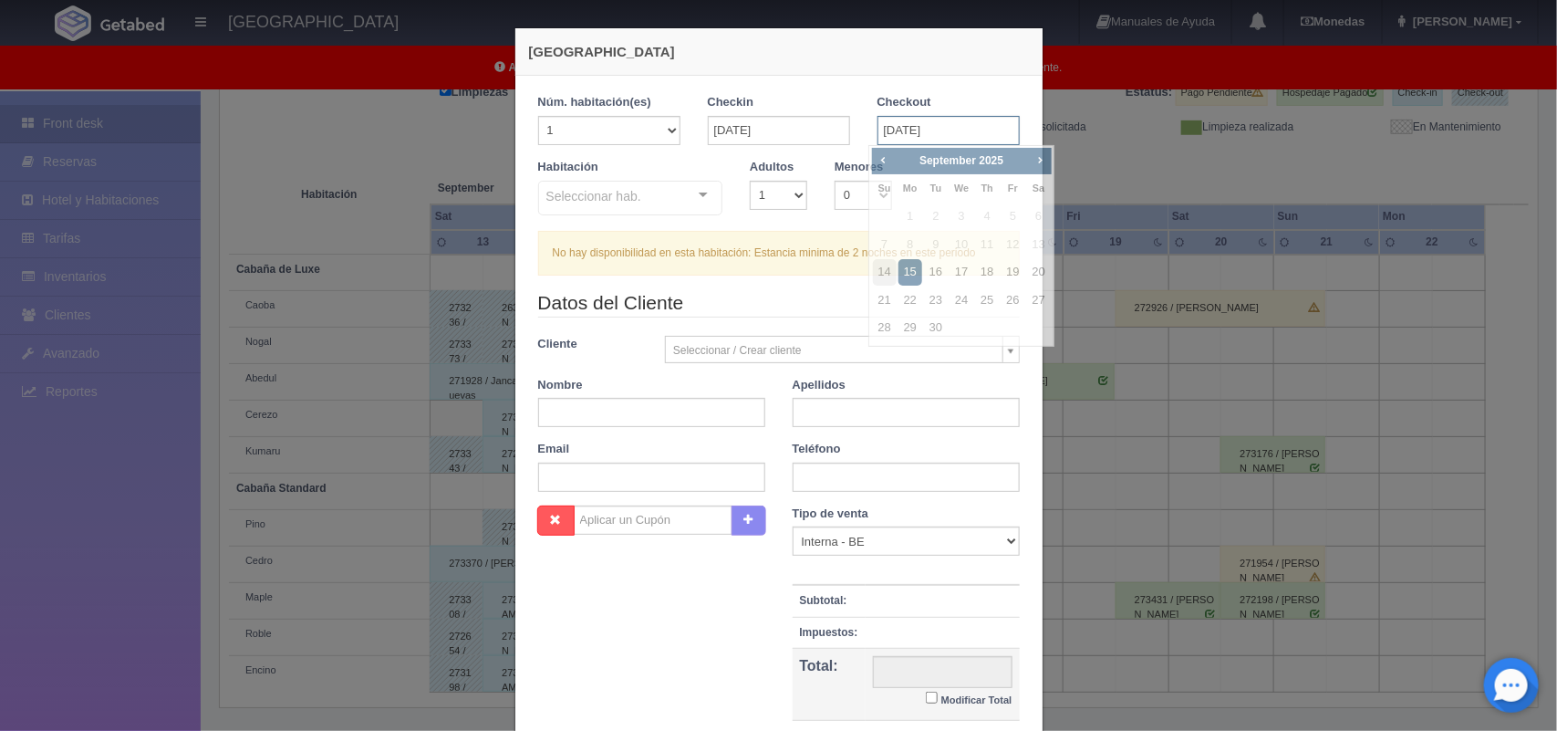
click at [927, 130] on input "[DATE]" at bounding box center [949, 130] width 142 height 29
click at [935, 276] on link "16" at bounding box center [936, 272] width 24 height 26
type input "[DATE]"
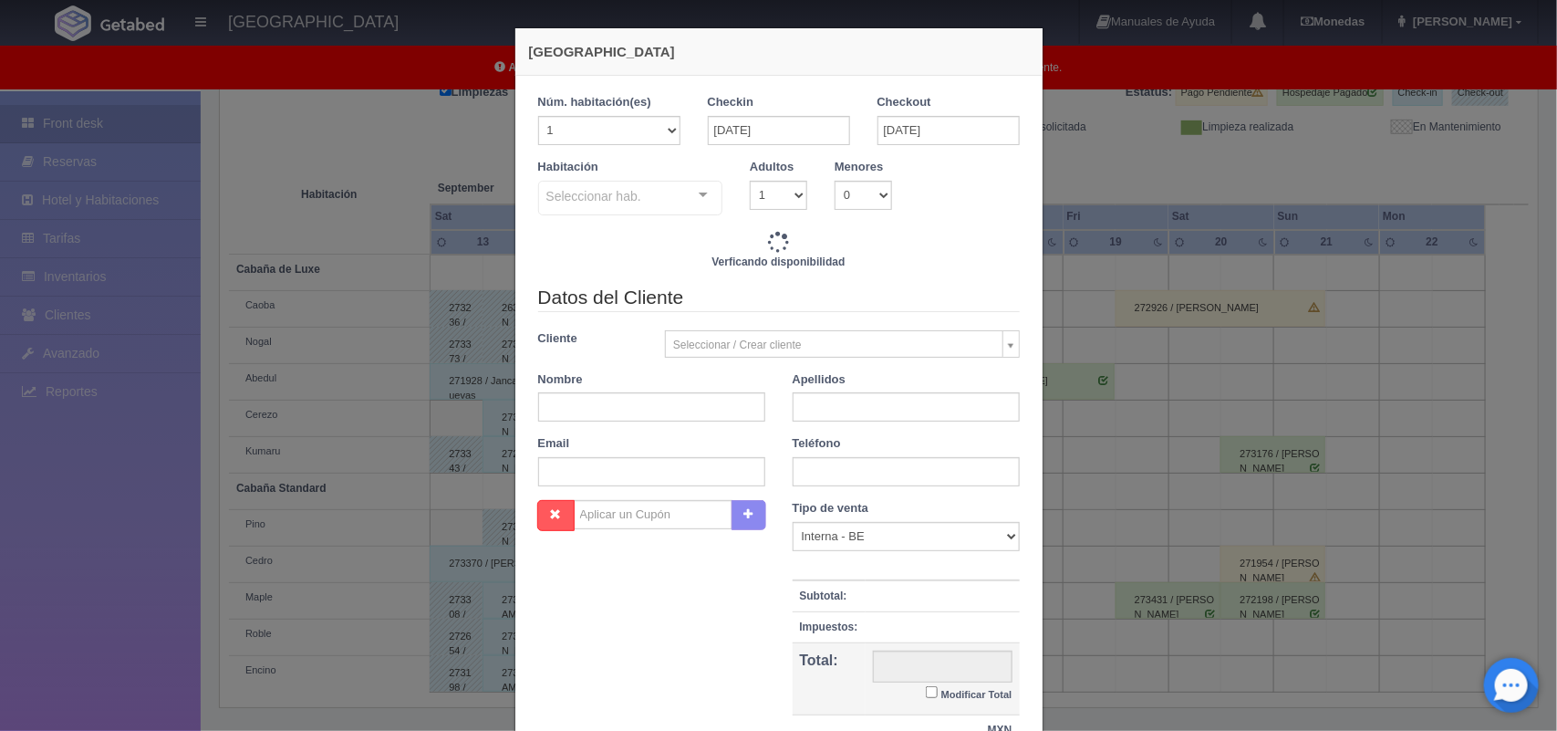
checkbox input "false"
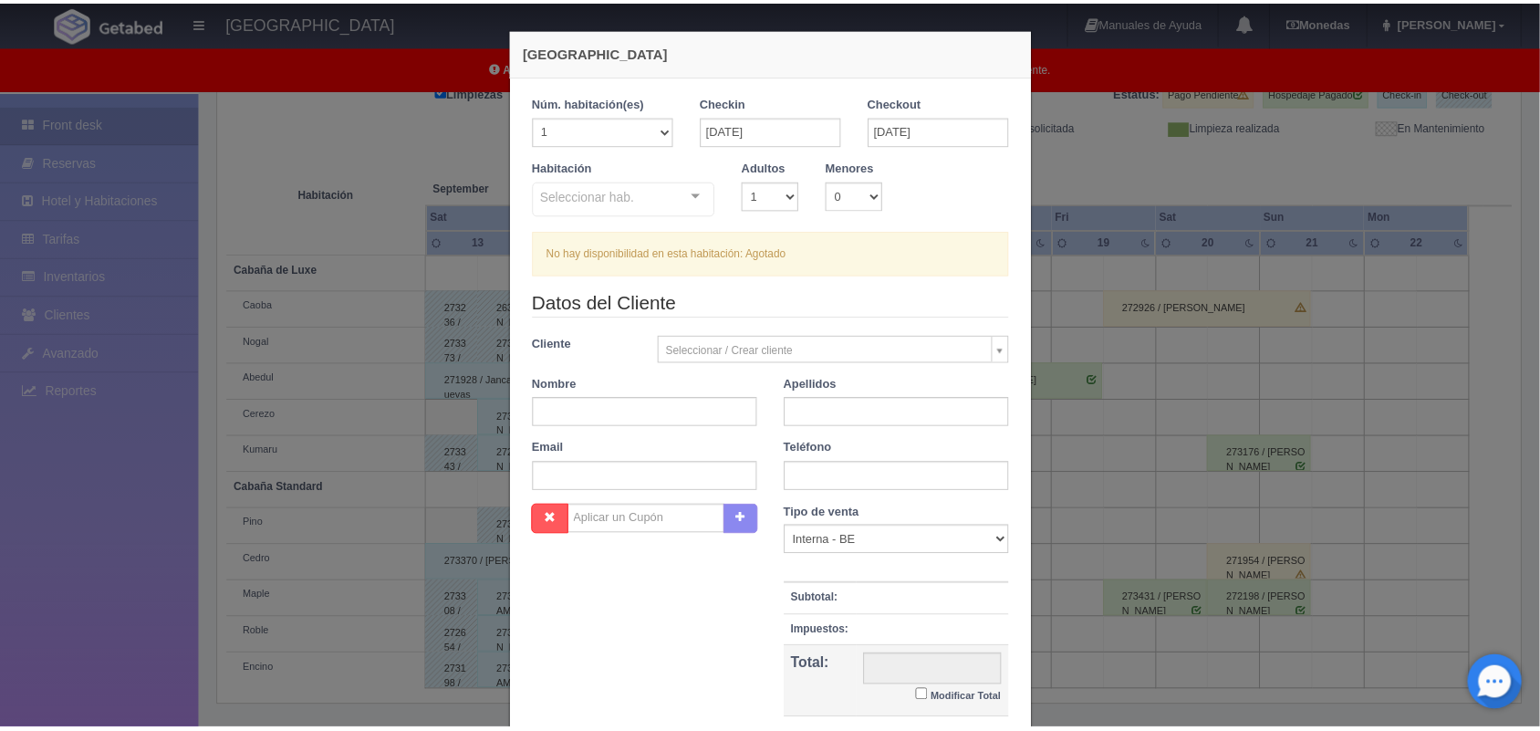
scroll to position [167, 0]
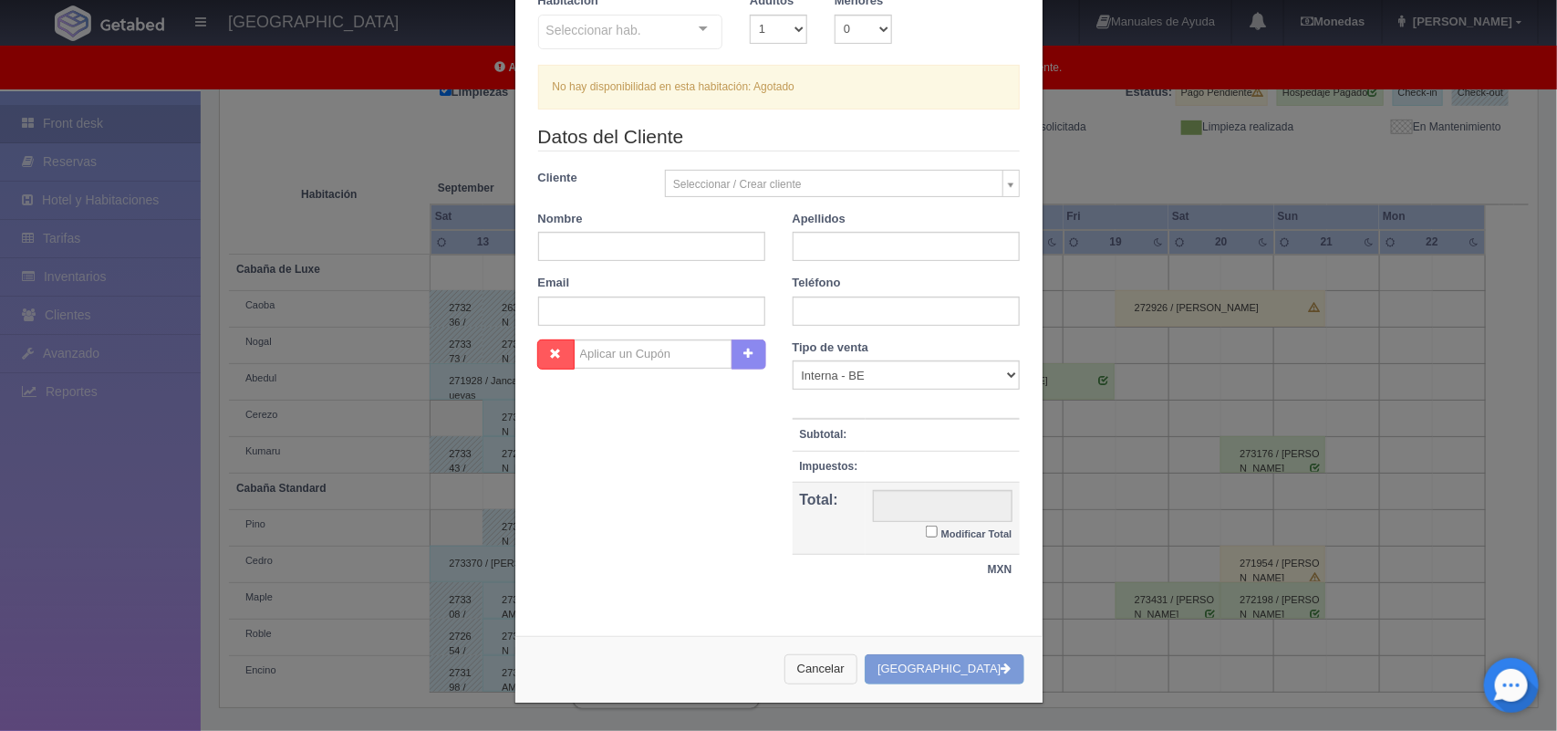
click at [840, 680] on button "Cancelar" at bounding box center [820, 669] width 73 height 30
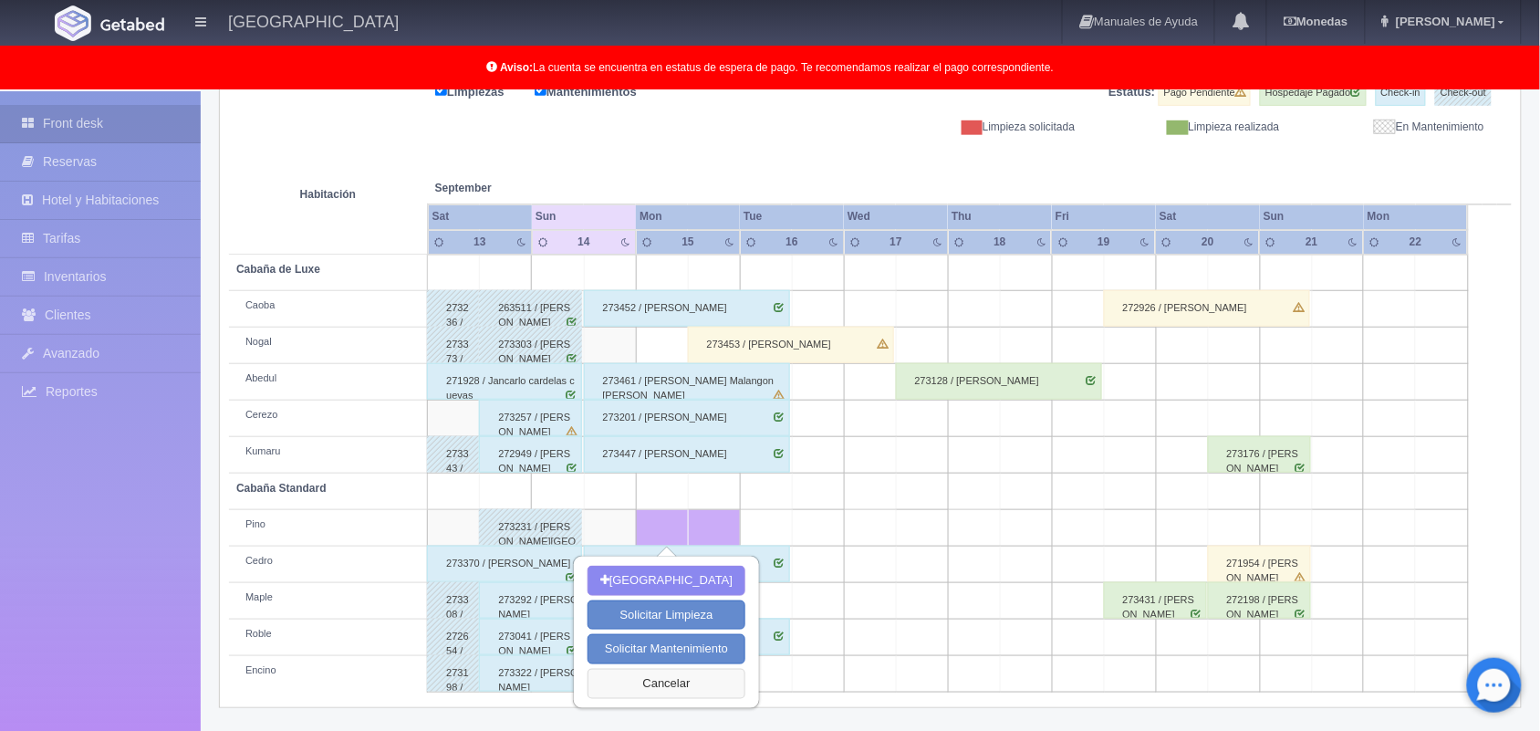
click at [681, 691] on button "Cancelar" at bounding box center [666, 684] width 158 height 30
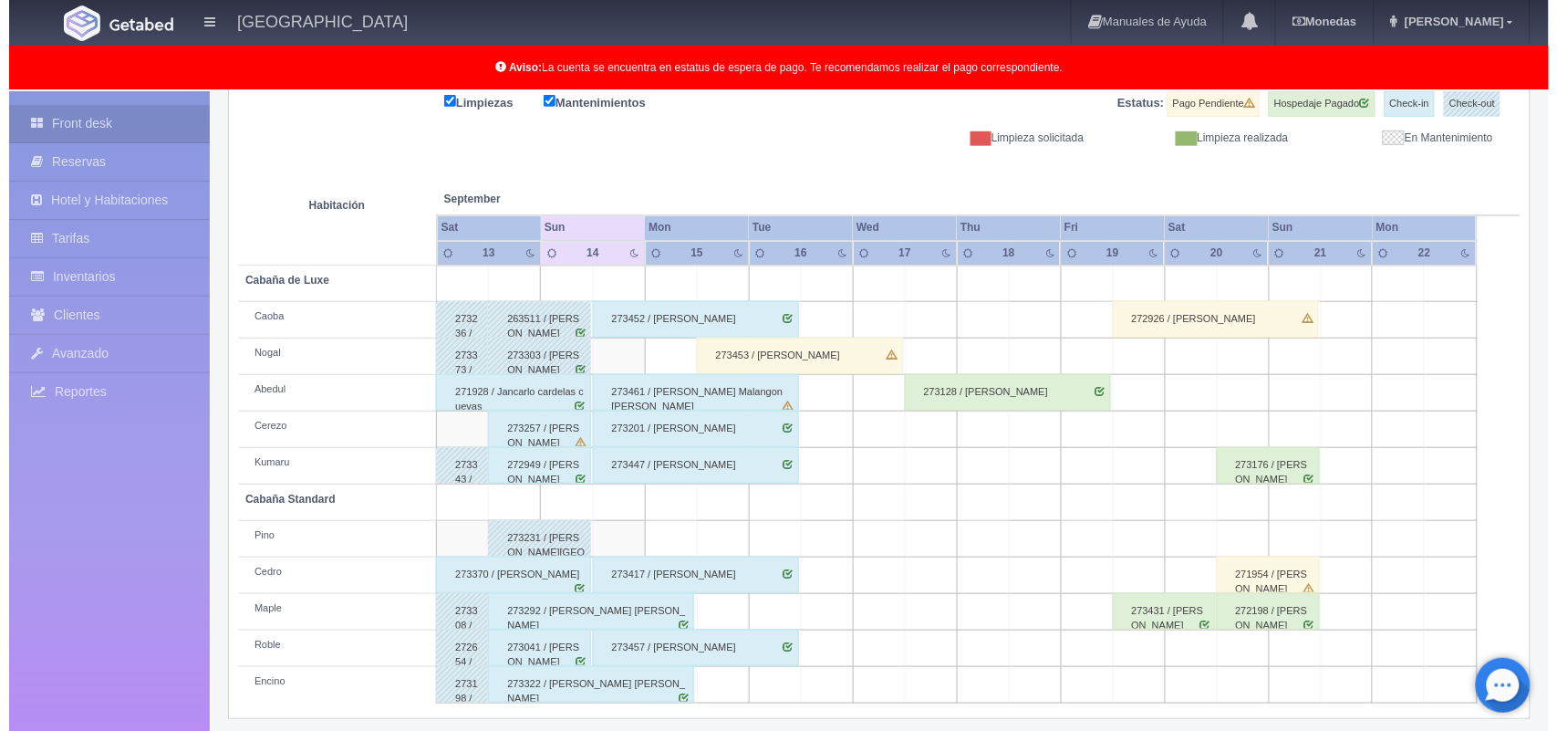
scroll to position [254, 0]
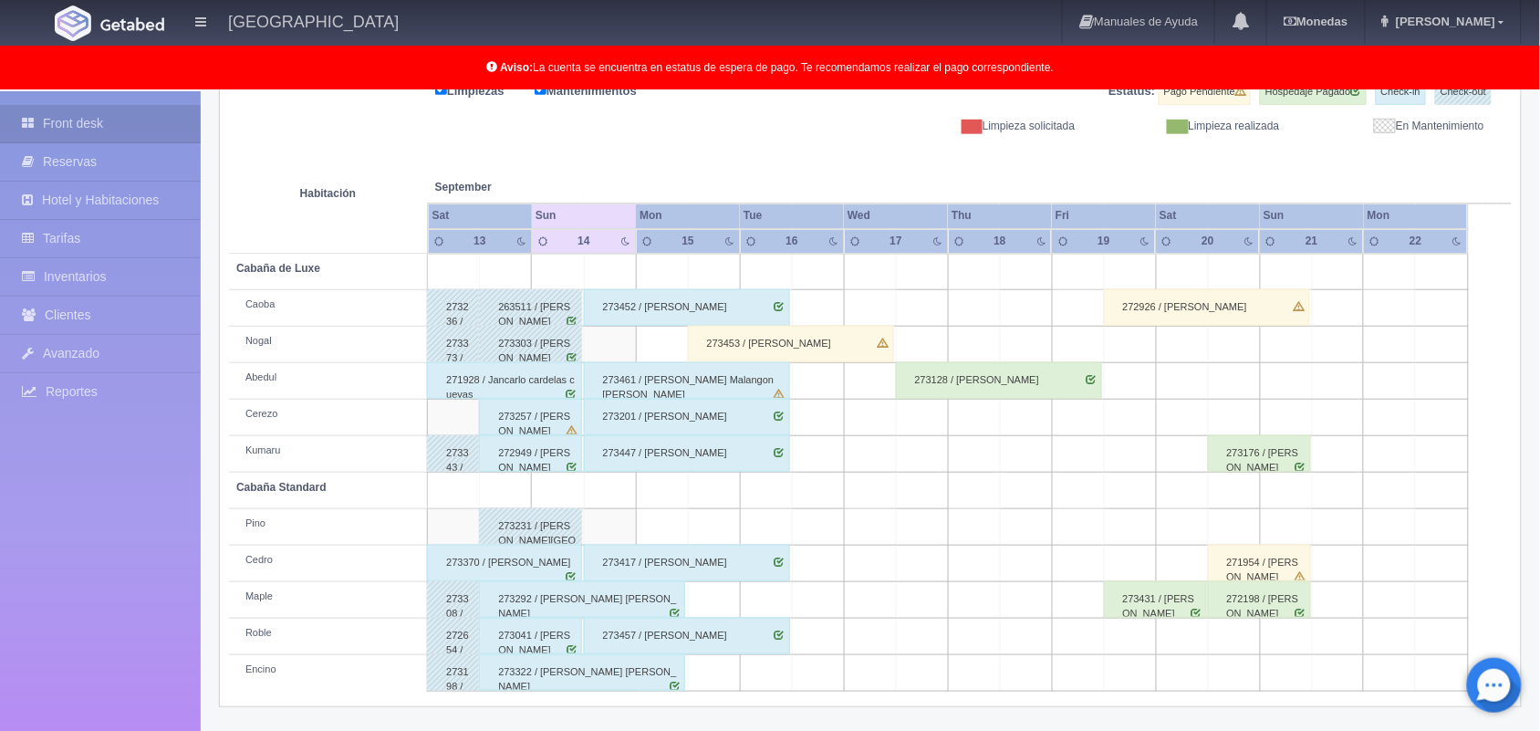
click at [608, 520] on td at bounding box center [610, 527] width 52 height 36
click at [672, 516] on td at bounding box center [662, 527] width 52 height 36
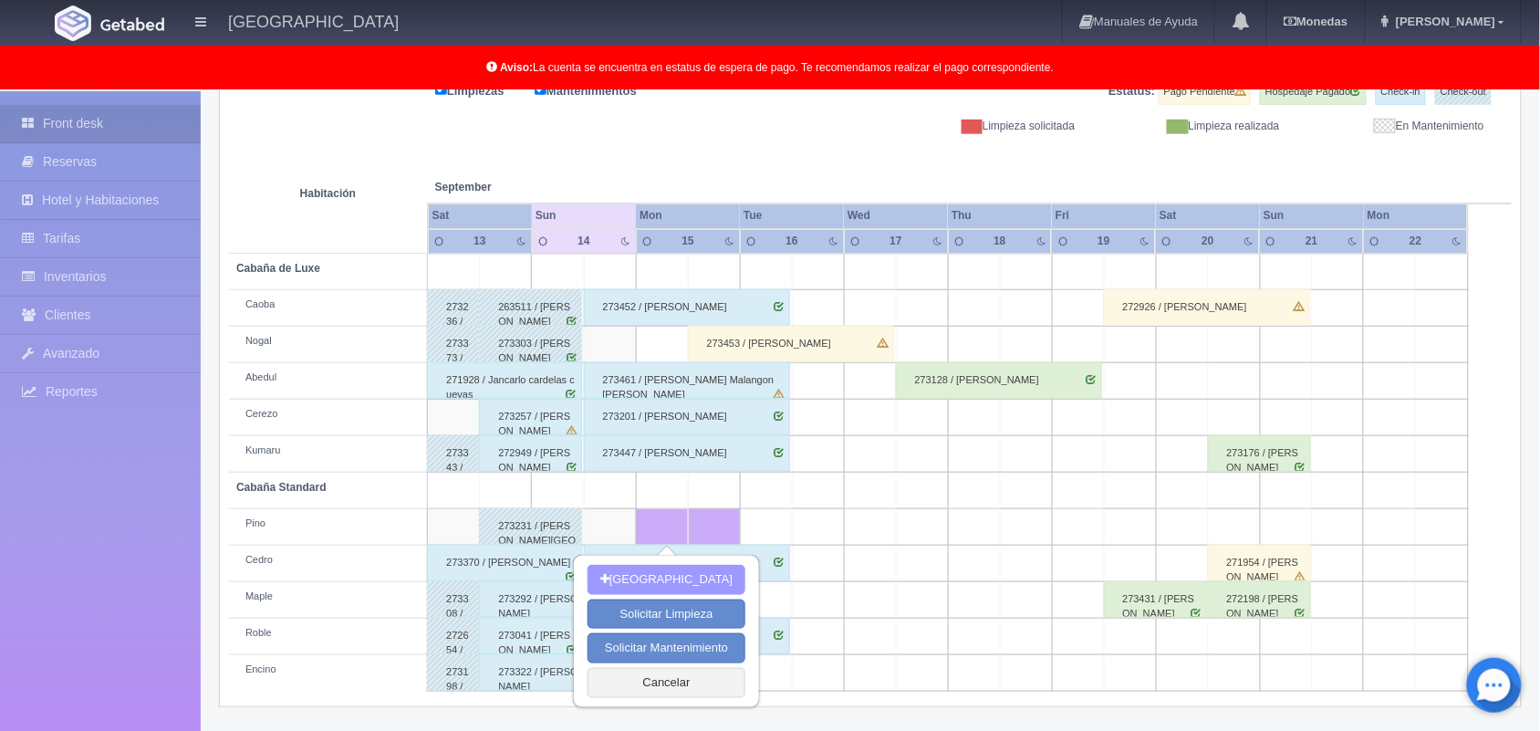
click at [700, 566] on button "[GEOGRAPHIC_DATA]" at bounding box center [666, 580] width 158 height 30
type input "[DATE]"
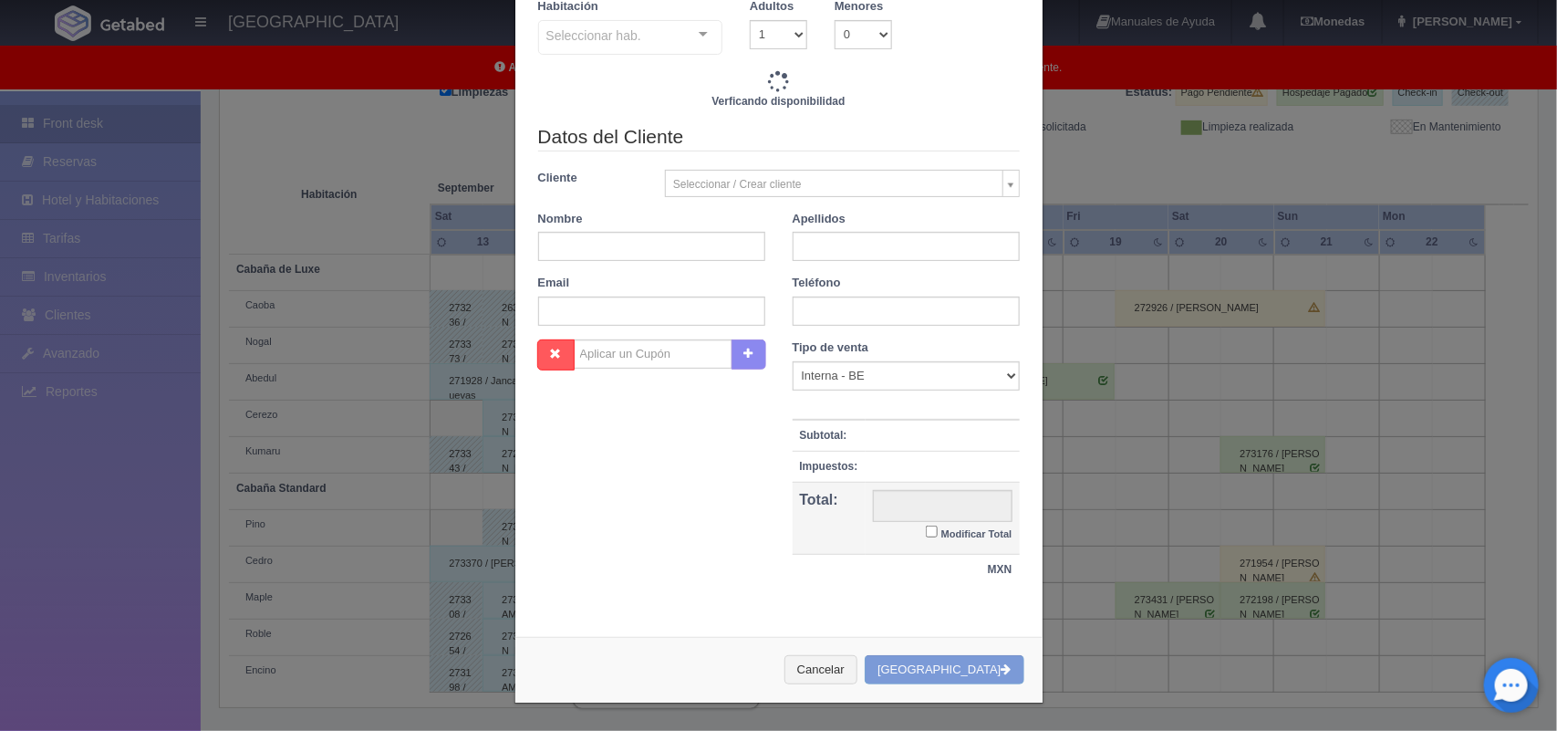
scroll to position [161, 0]
checkbox input "false"
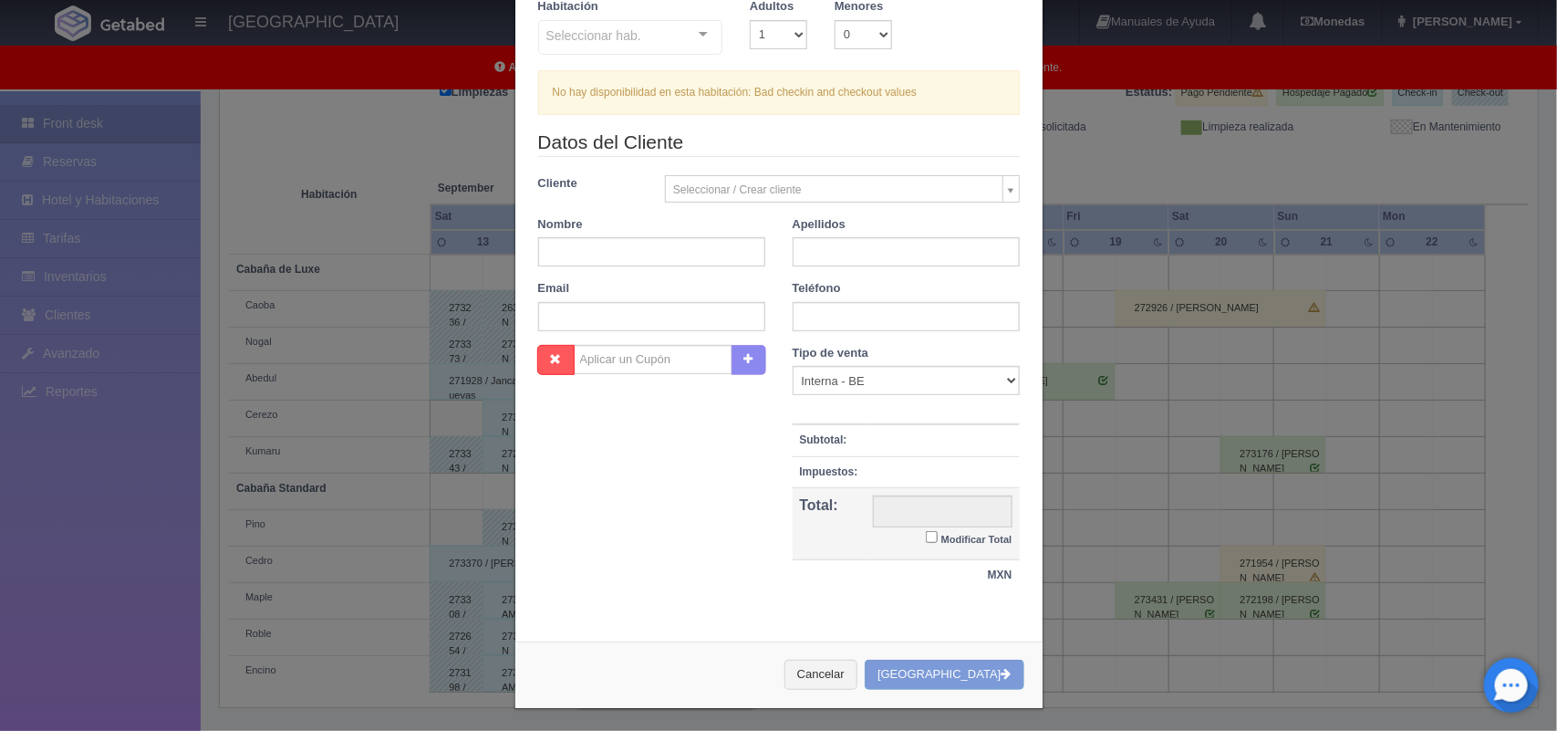
scroll to position [0, 0]
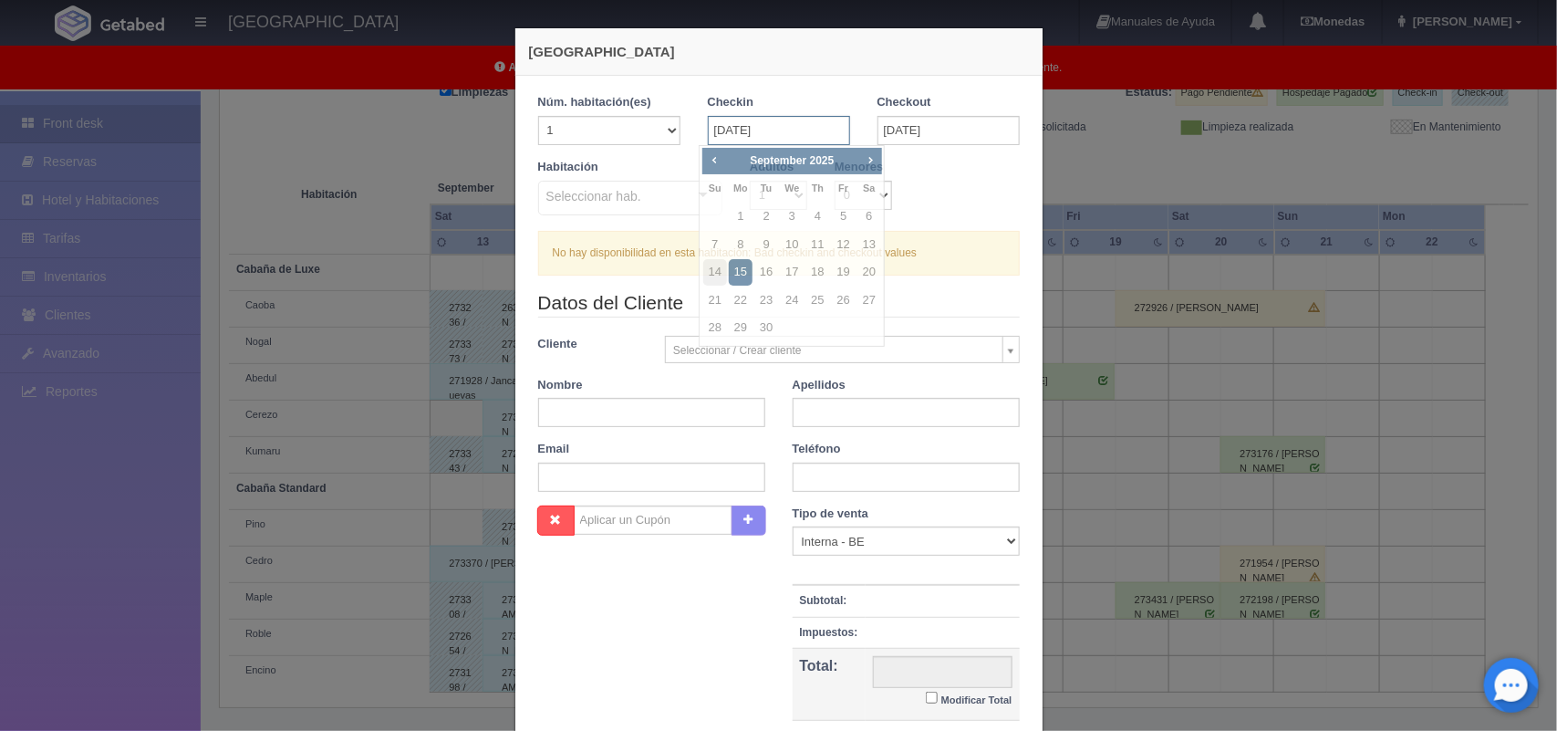
click at [727, 134] on input "[DATE]" at bounding box center [779, 130] width 142 height 29
click at [716, 274] on link "14" at bounding box center [715, 272] width 24 height 26
type input "[DATE]"
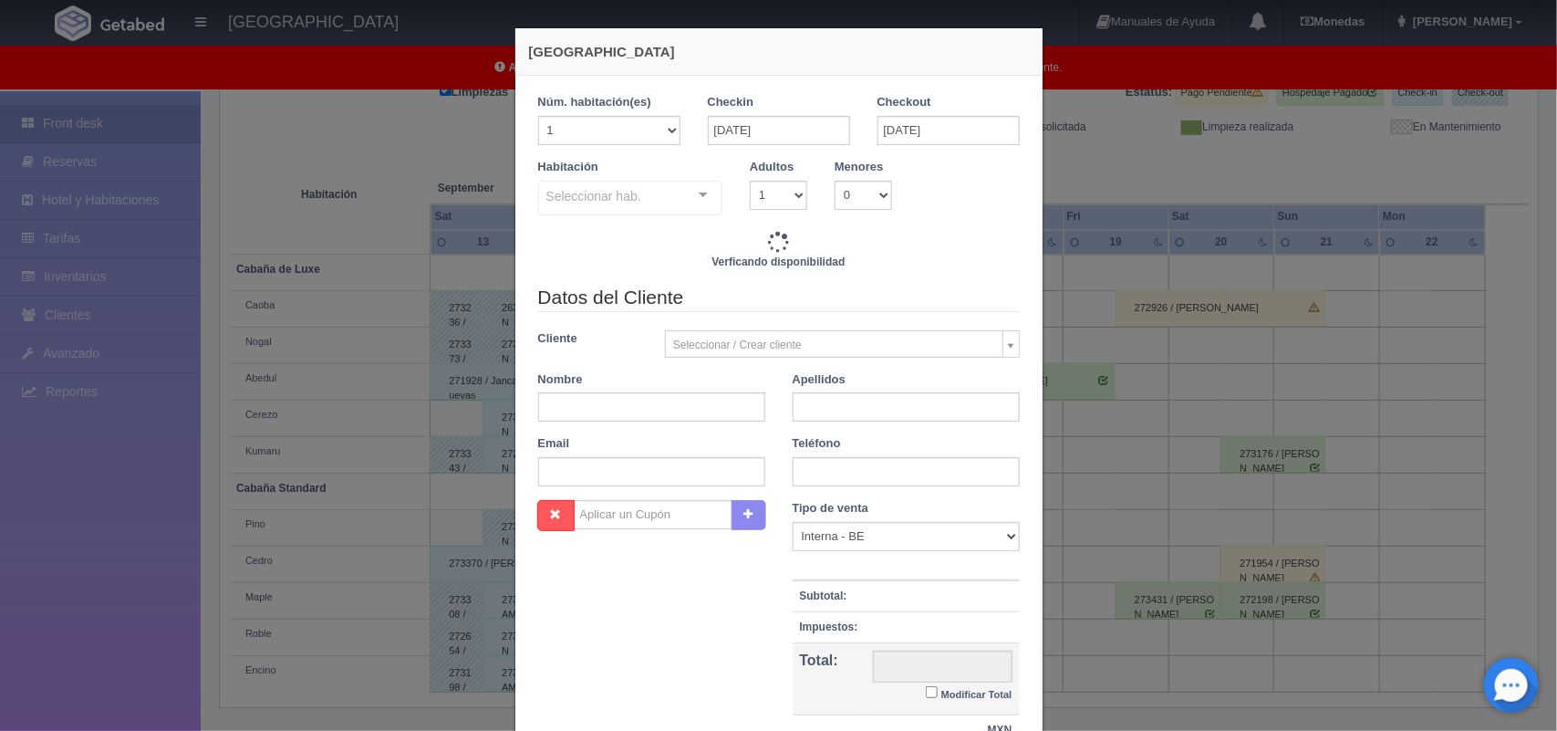
checkbox input "false"
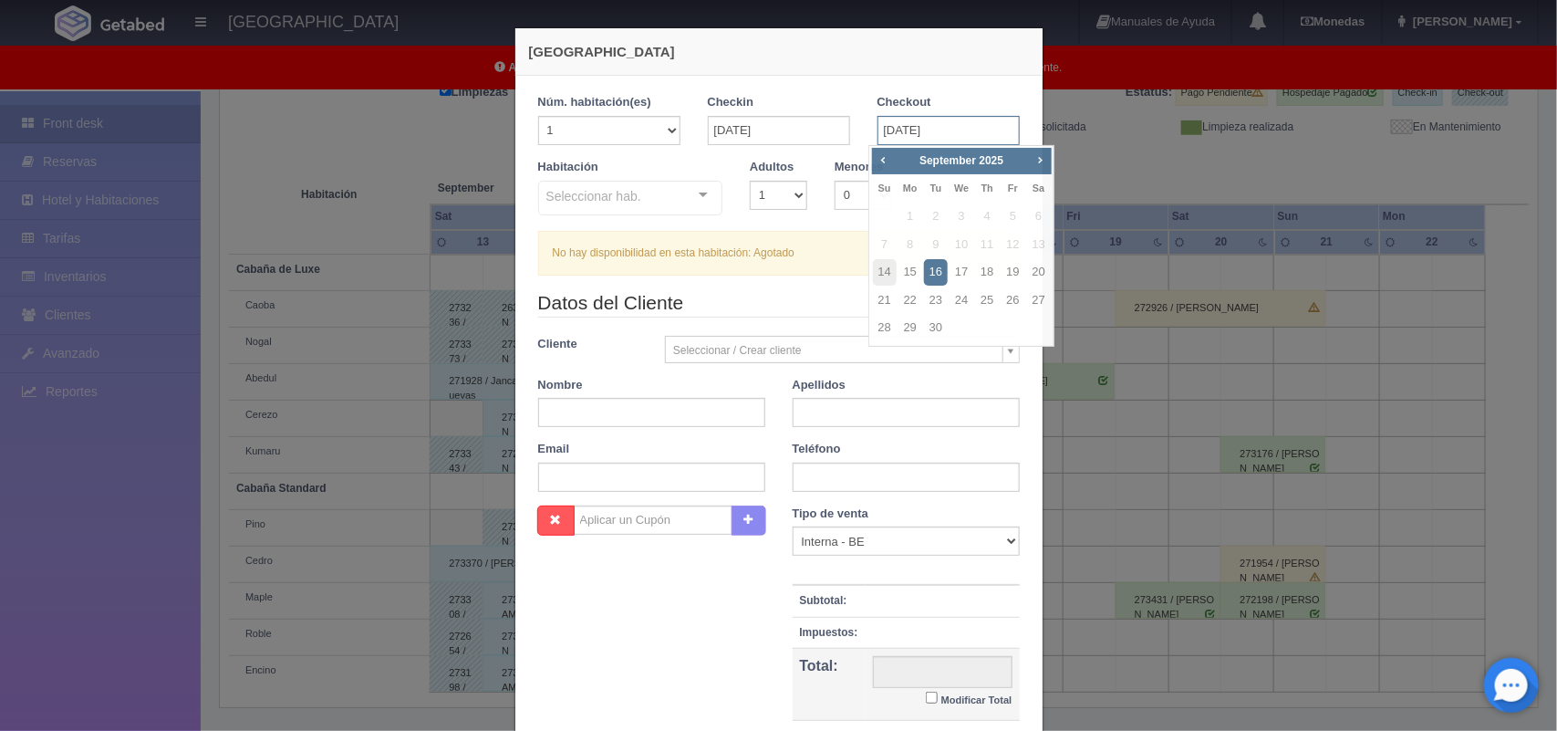
click at [918, 123] on input "[DATE]" at bounding box center [949, 130] width 142 height 29
click at [961, 274] on link "17" at bounding box center [962, 272] width 24 height 26
type input "[DATE]"
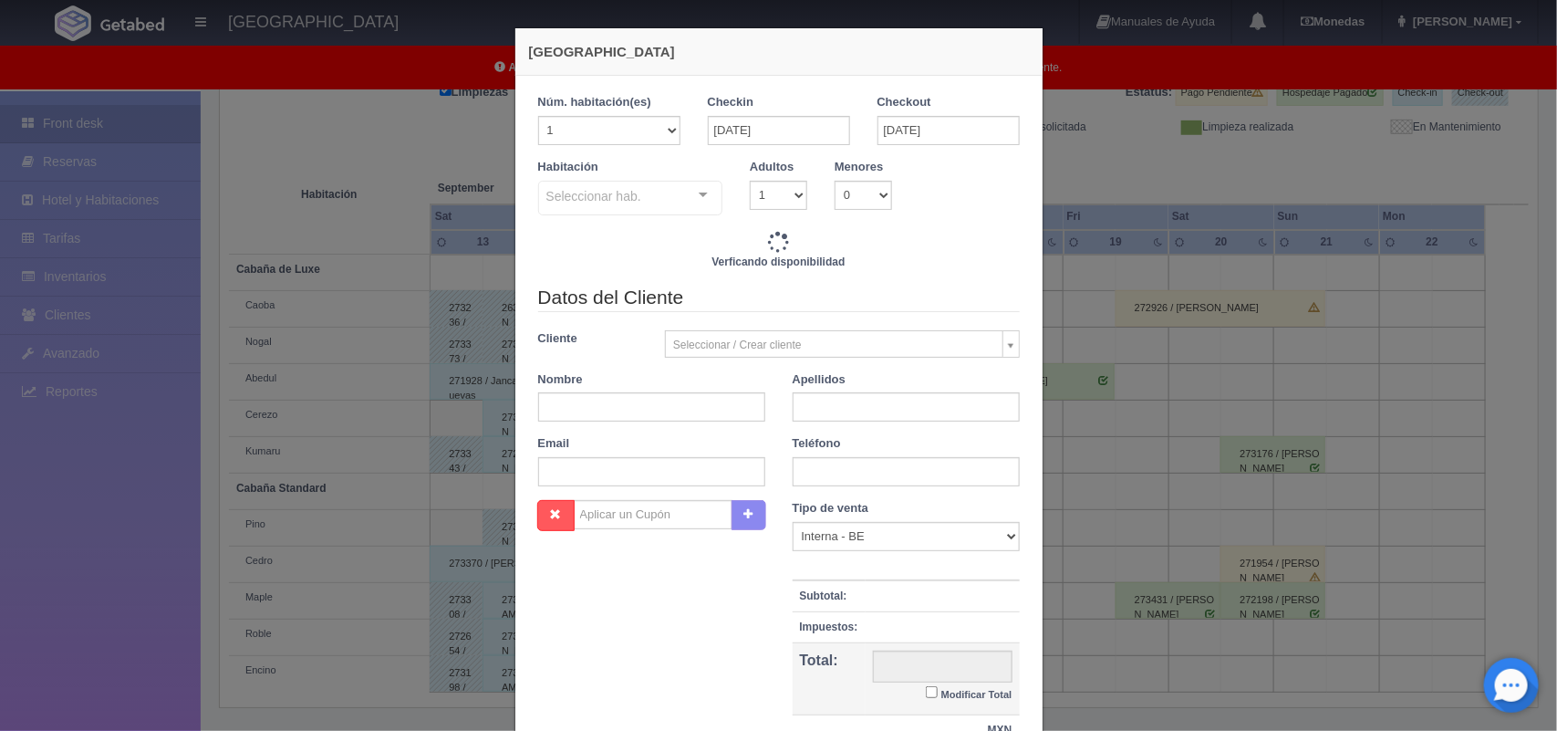
checkbox input "false"
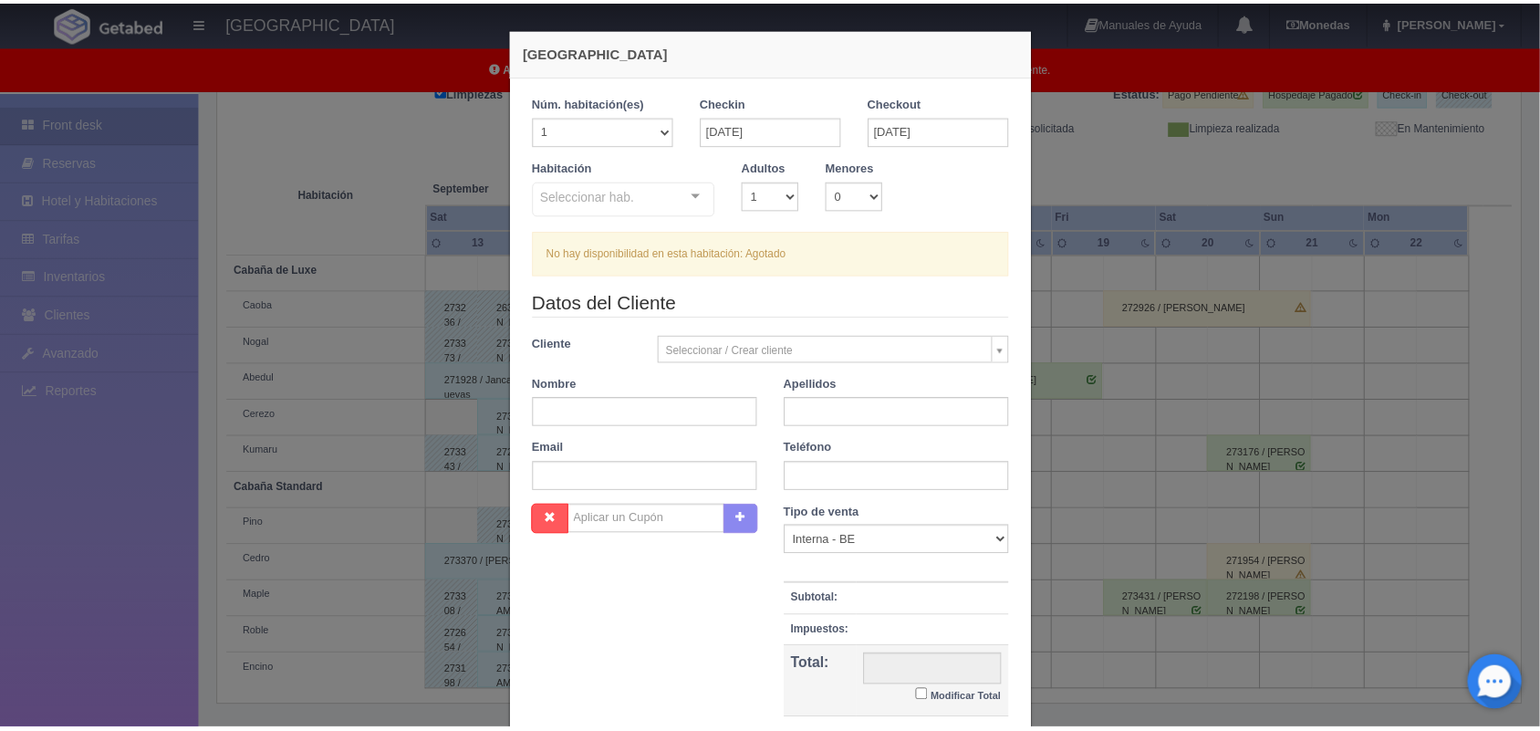
scroll to position [167, 0]
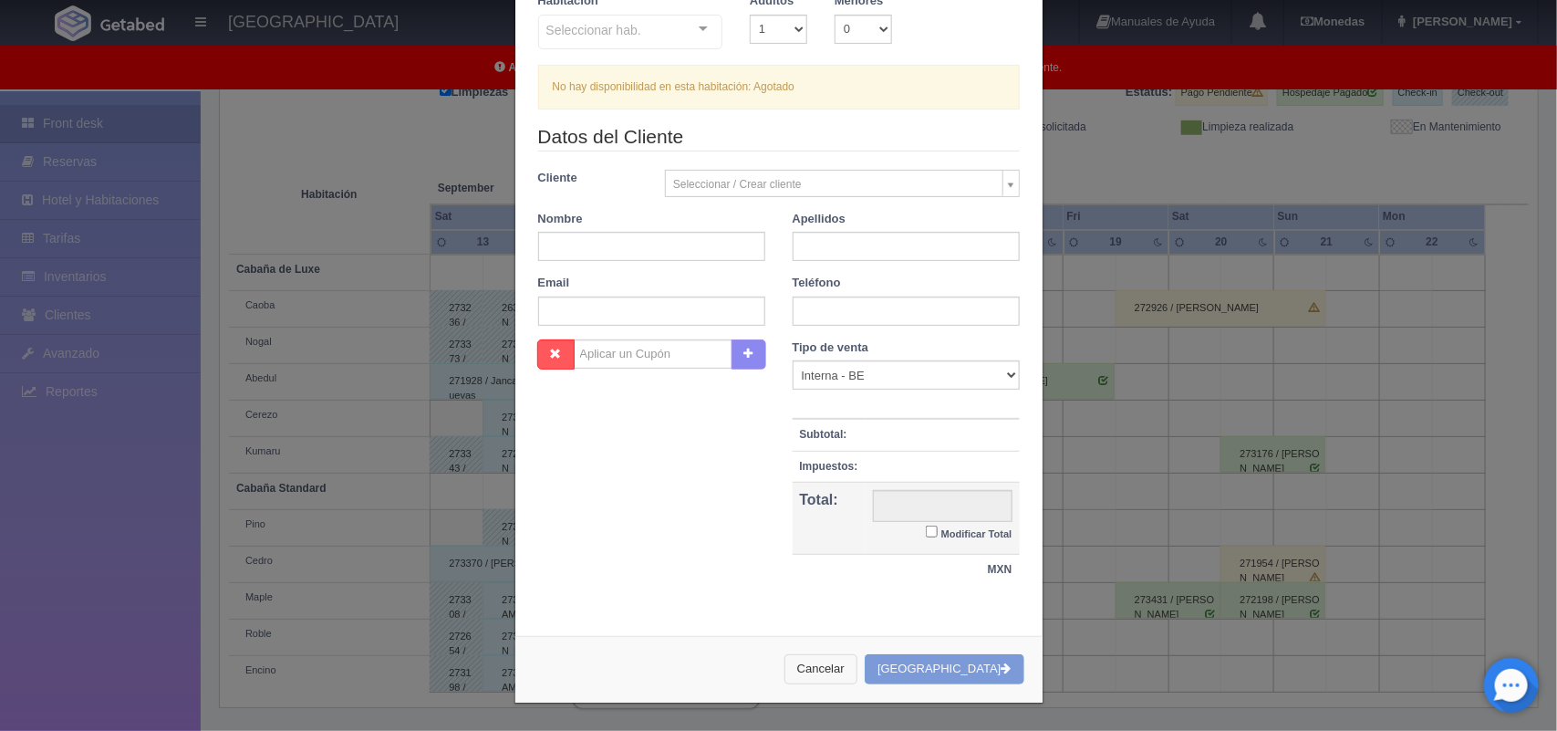
click at [857, 659] on button "Cancelar" at bounding box center [820, 669] width 73 height 30
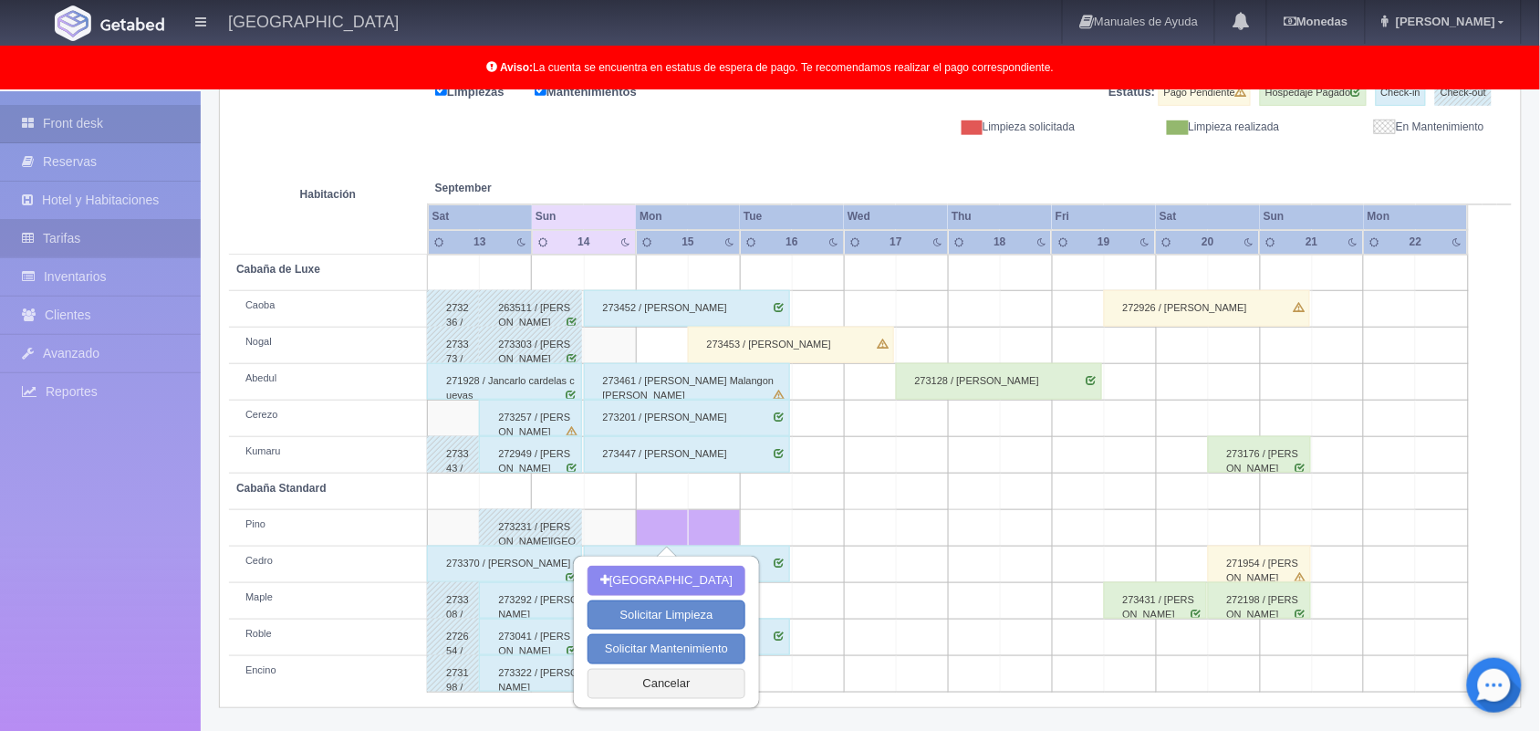
click at [106, 229] on link "Tarifas" at bounding box center [100, 238] width 201 height 37
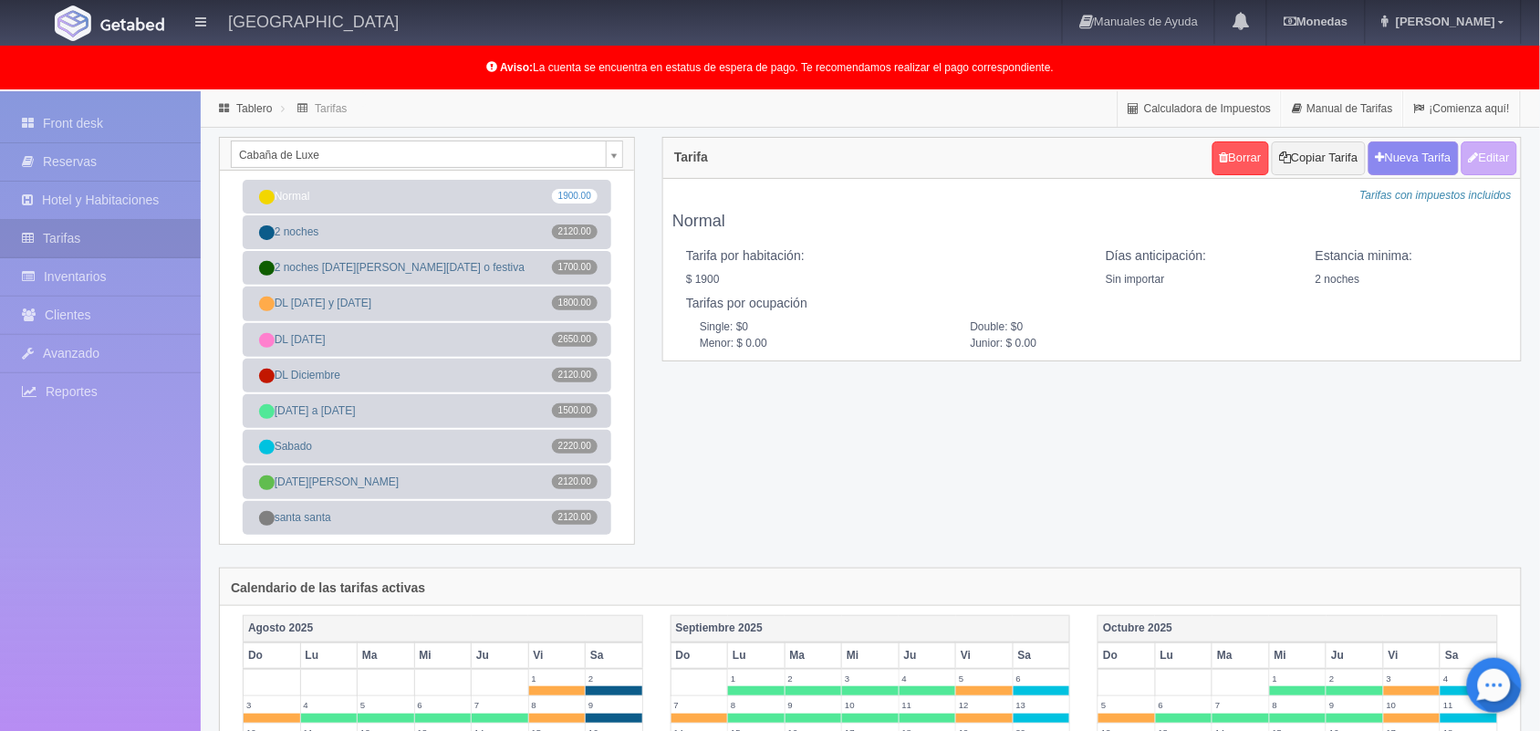
click at [664, 626] on div "[DATE] Do Lu Ma Mi Ju Vi Sa 1 2 3 4 5 6 7 8 9 10 11 12 13 14 15 16 17 18 19 20 …" at bounding box center [871, 712] width 428 height 195
click at [1496, 151] on button "Editar" at bounding box center [1489, 158] width 56 height 34
type input "Normal"
select select "0"
type input "2"
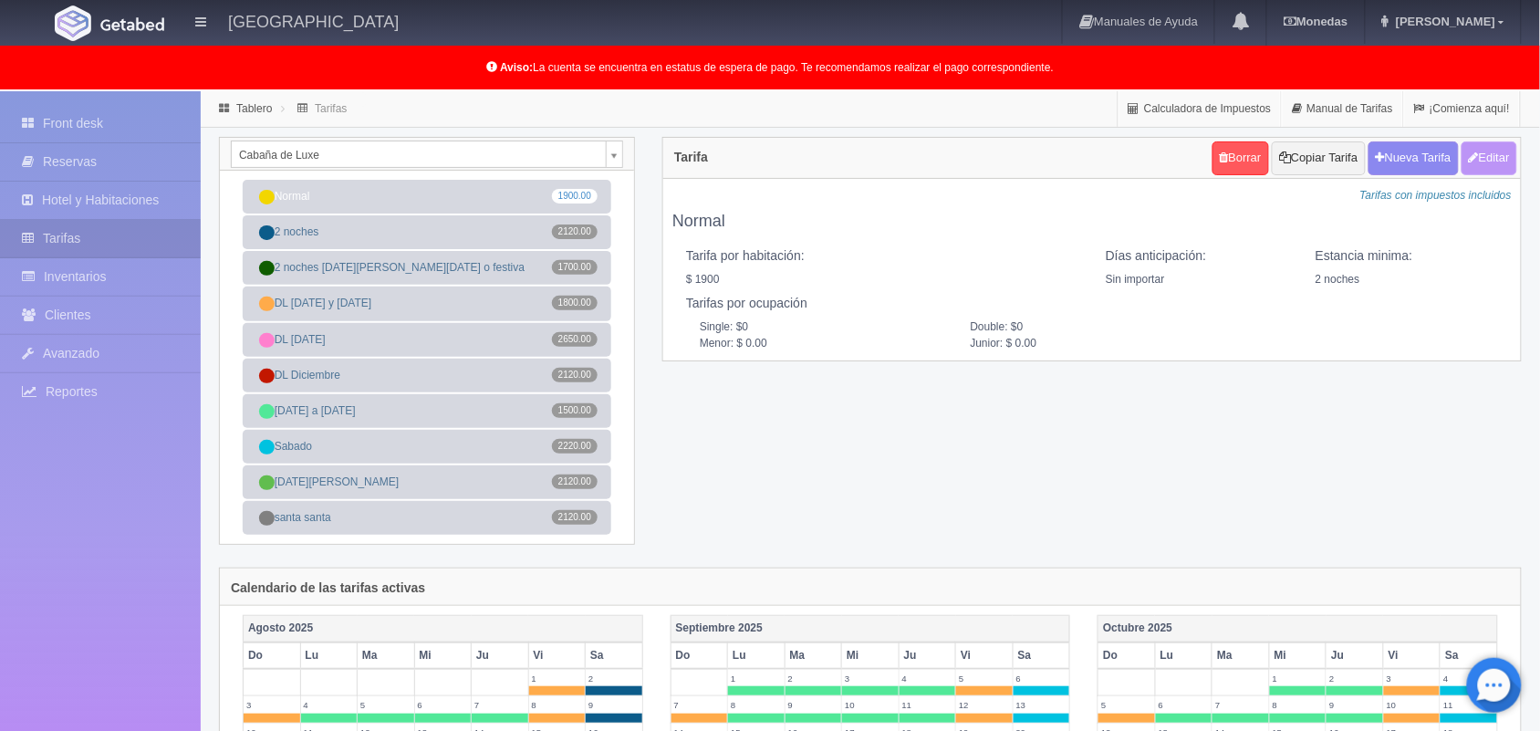
checkbox input "true"
type input "1900.00"
checkbox input "true"
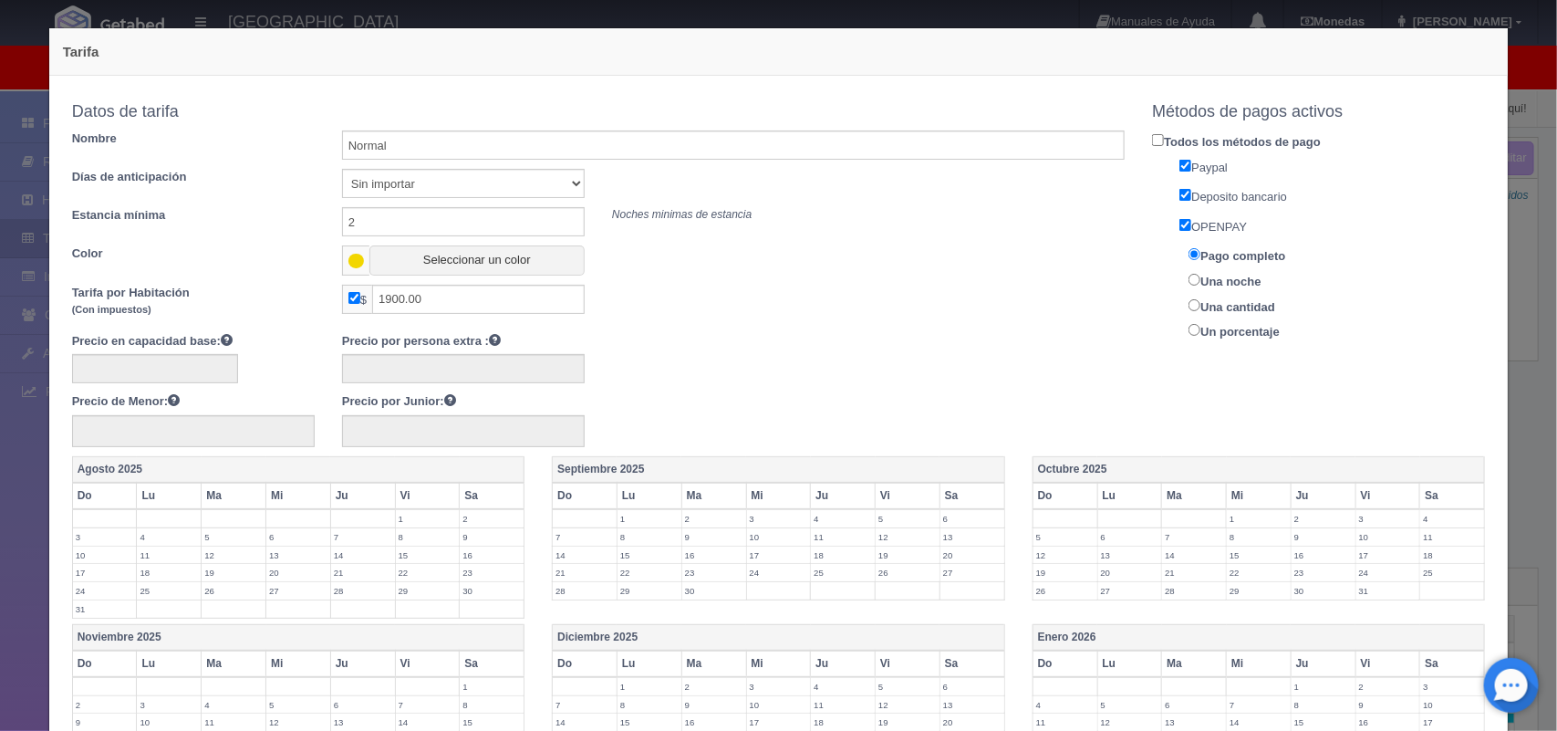
click at [1508, 247] on div "Tarifa Copiar tarifa a la habitación Cabaña de Luxe Cabaña de Luxe Cabaña Stand…" at bounding box center [778, 365] width 1557 height 731
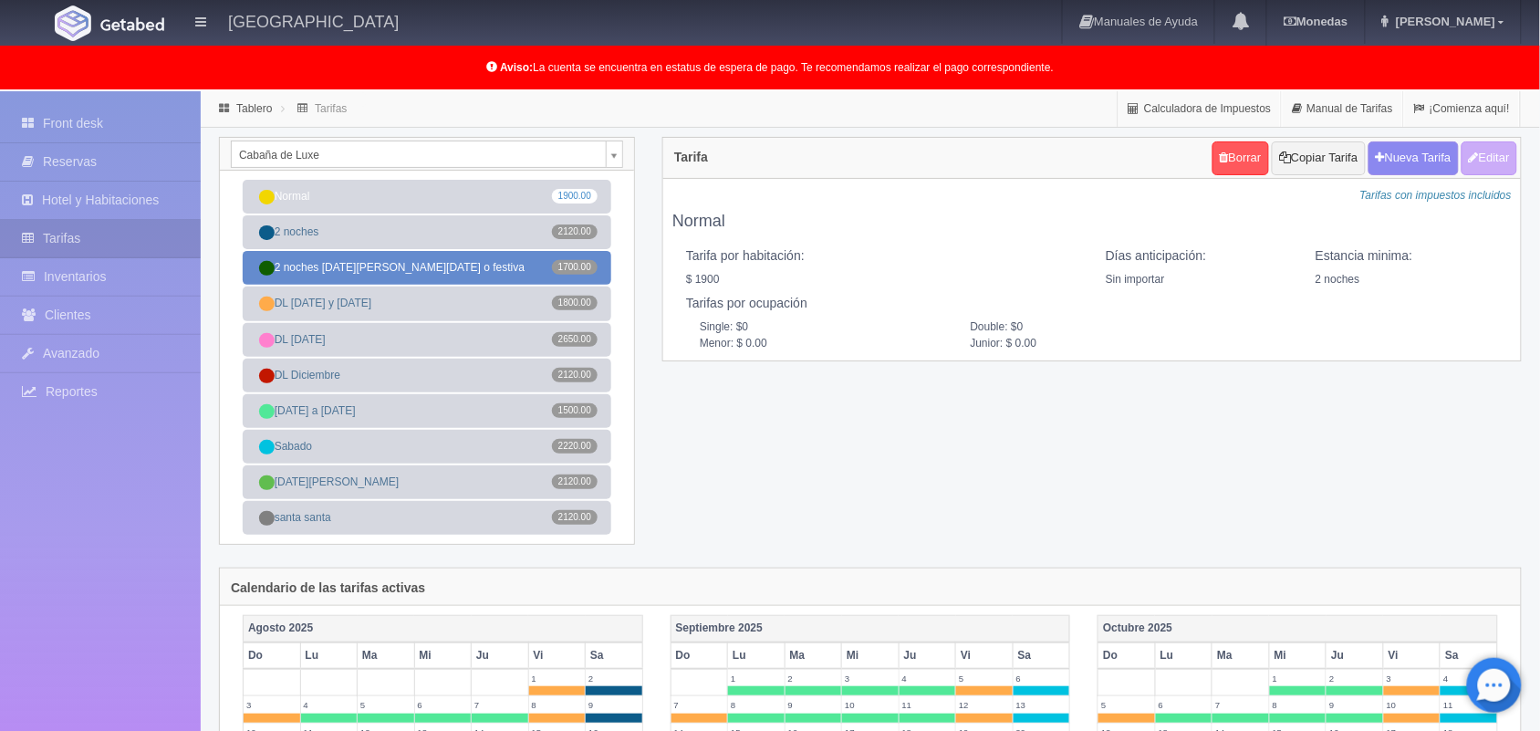
click at [398, 279] on link "2 noches [DATE][PERSON_NAME][DATE] o festiva 1700.00" at bounding box center [427, 268] width 369 height 34
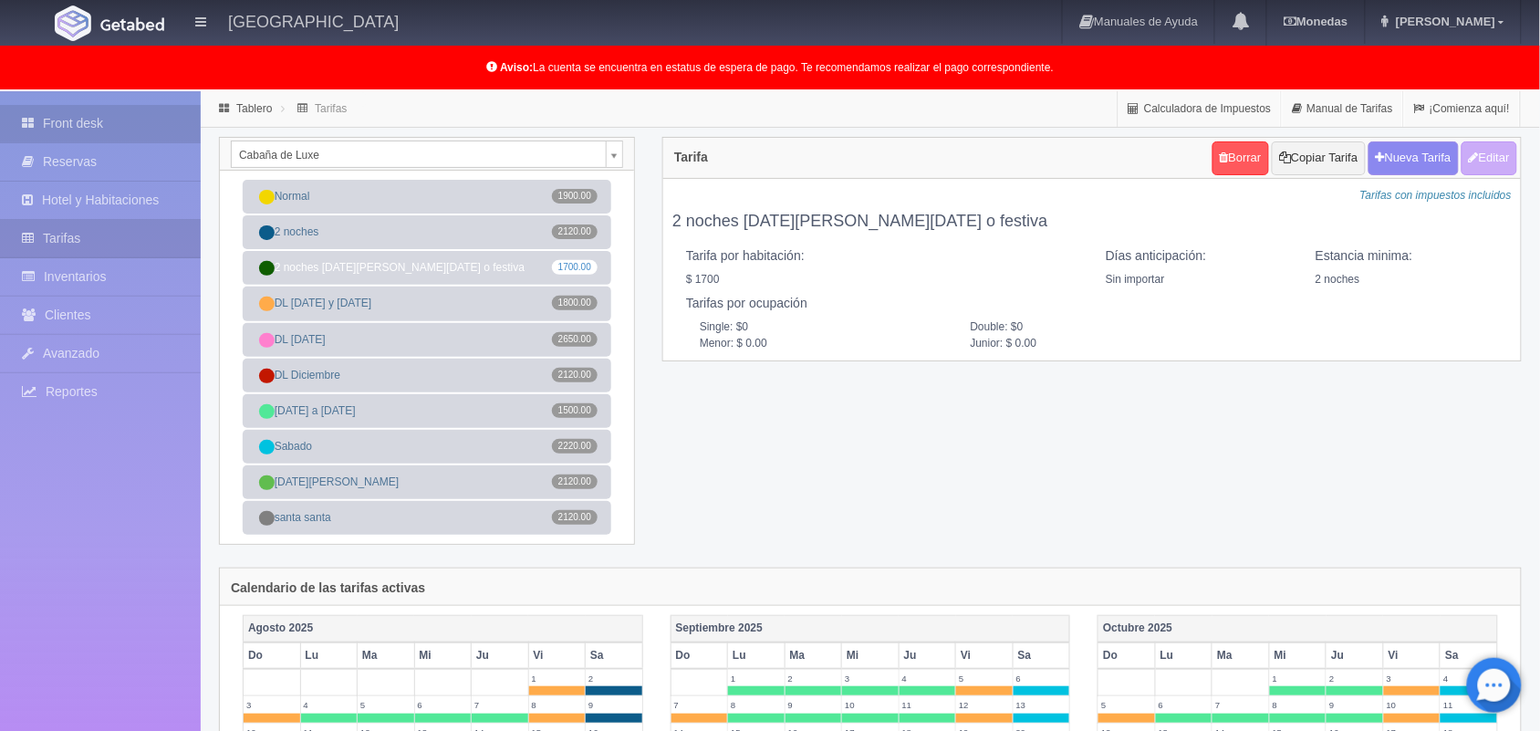
click at [78, 126] on link "Front desk" at bounding box center [100, 123] width 201 height 37
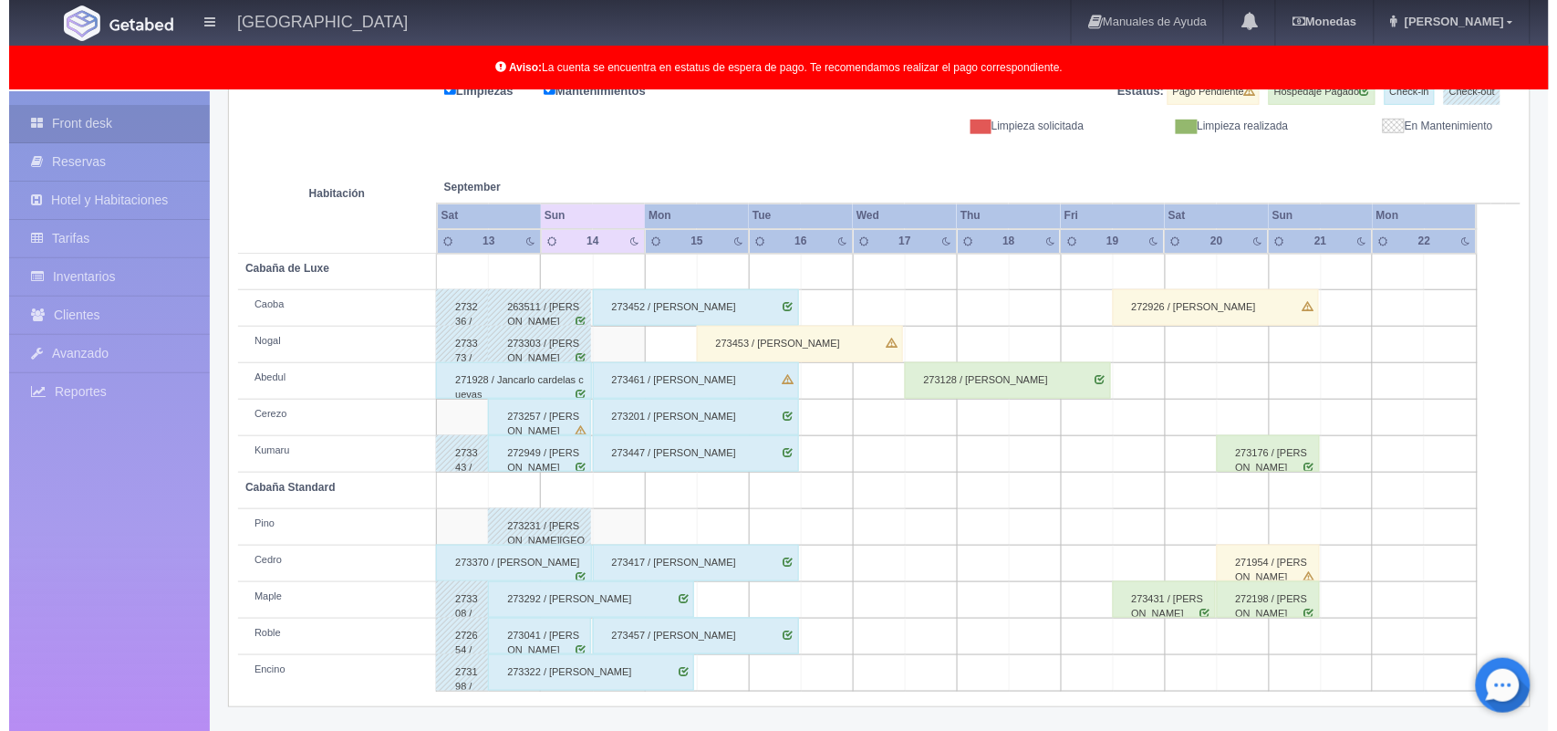
scroll to position [253, 0]
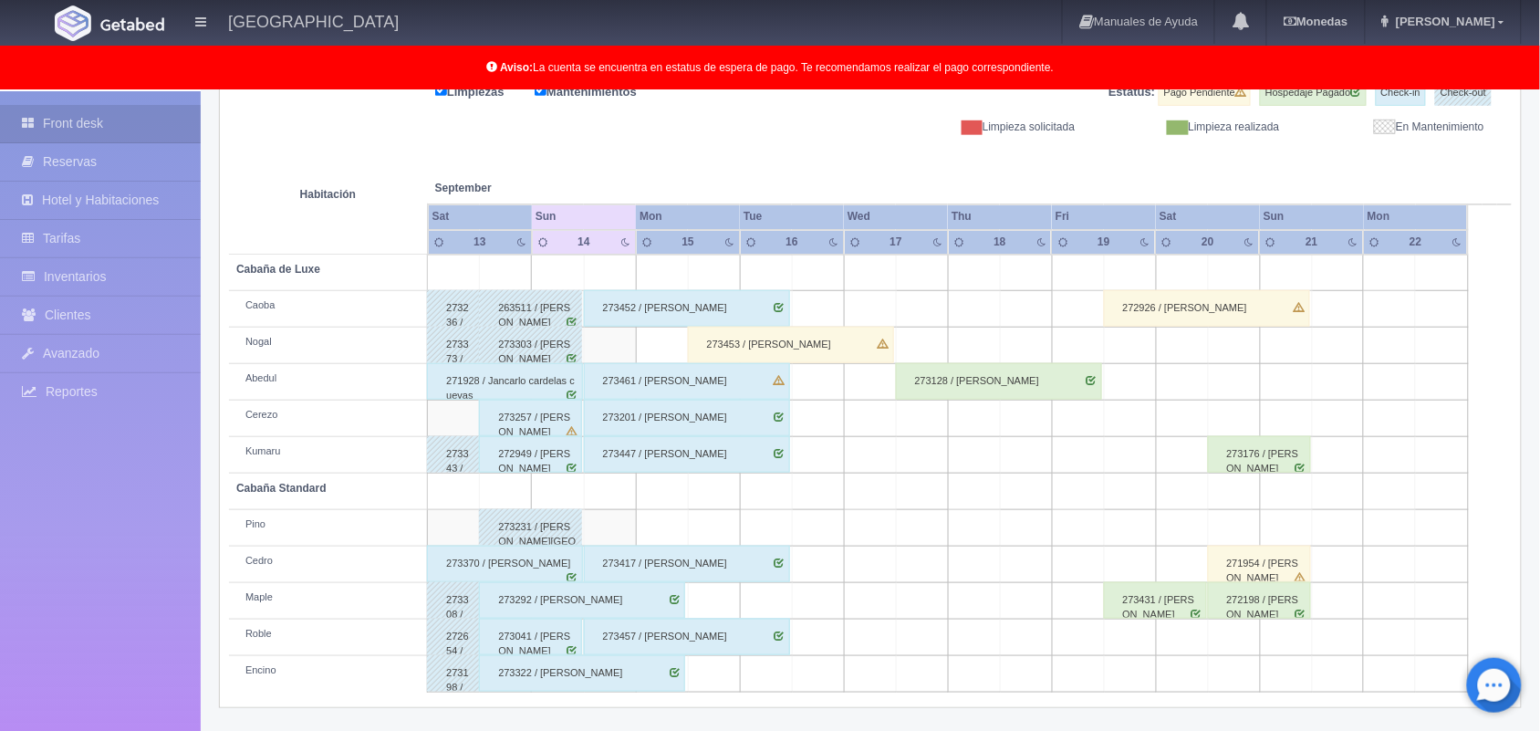
click at [721, 600] on td at bounding box center [714, 601] width 52 height 36
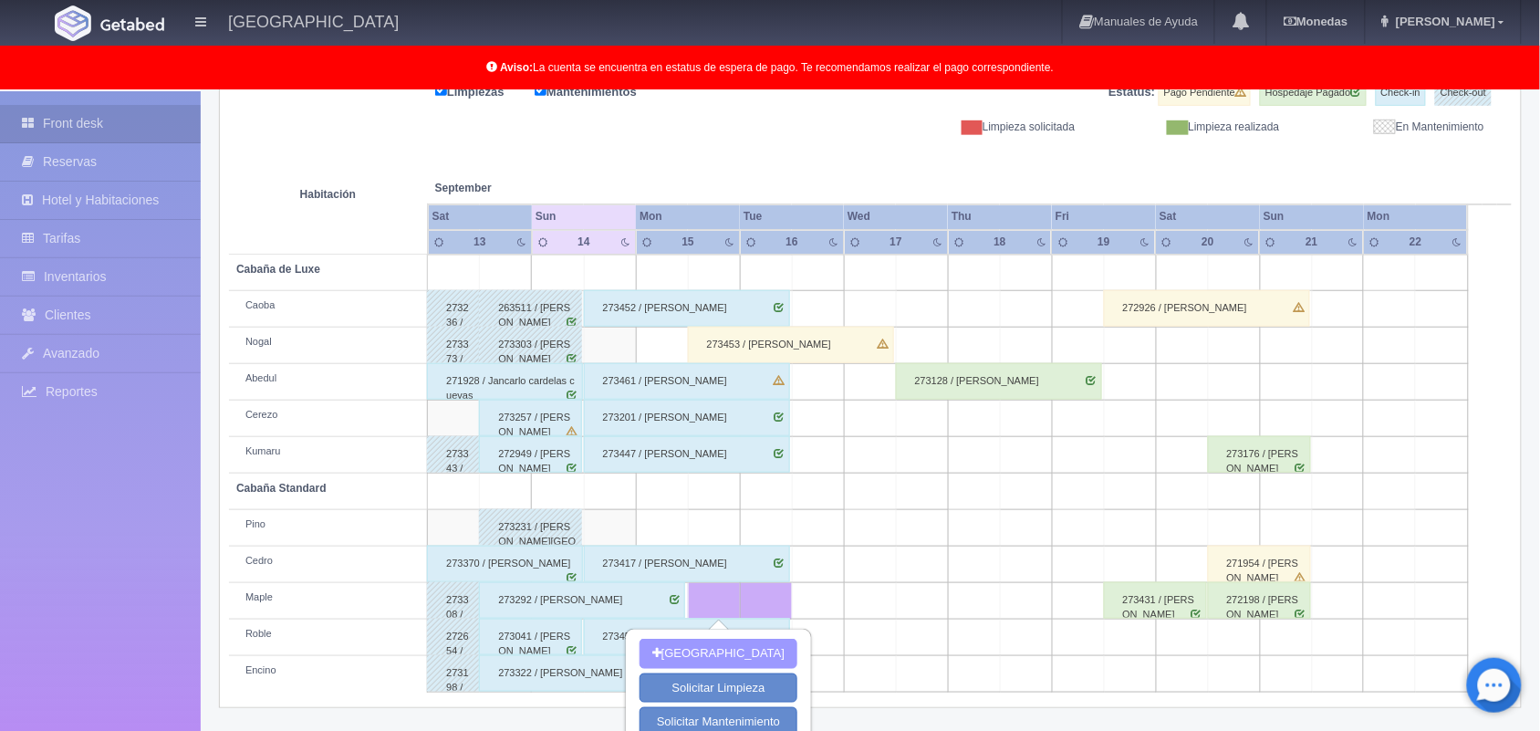
click at [742, 655] on button "[GEOGRAPHIC_DATA]" at bounding box center [718, 654] width 158 height 30
type input "[DATE]"
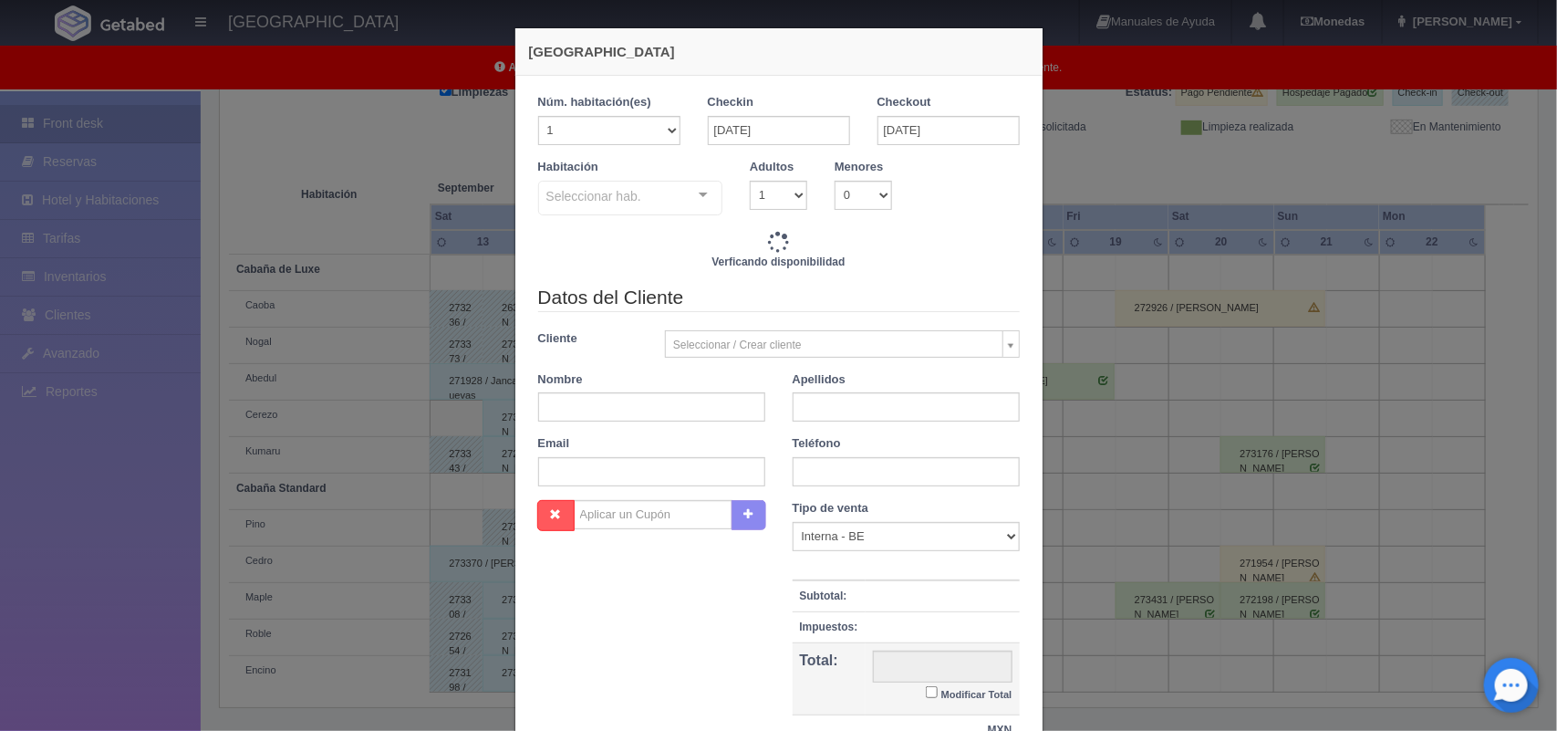
checkbox input "false"
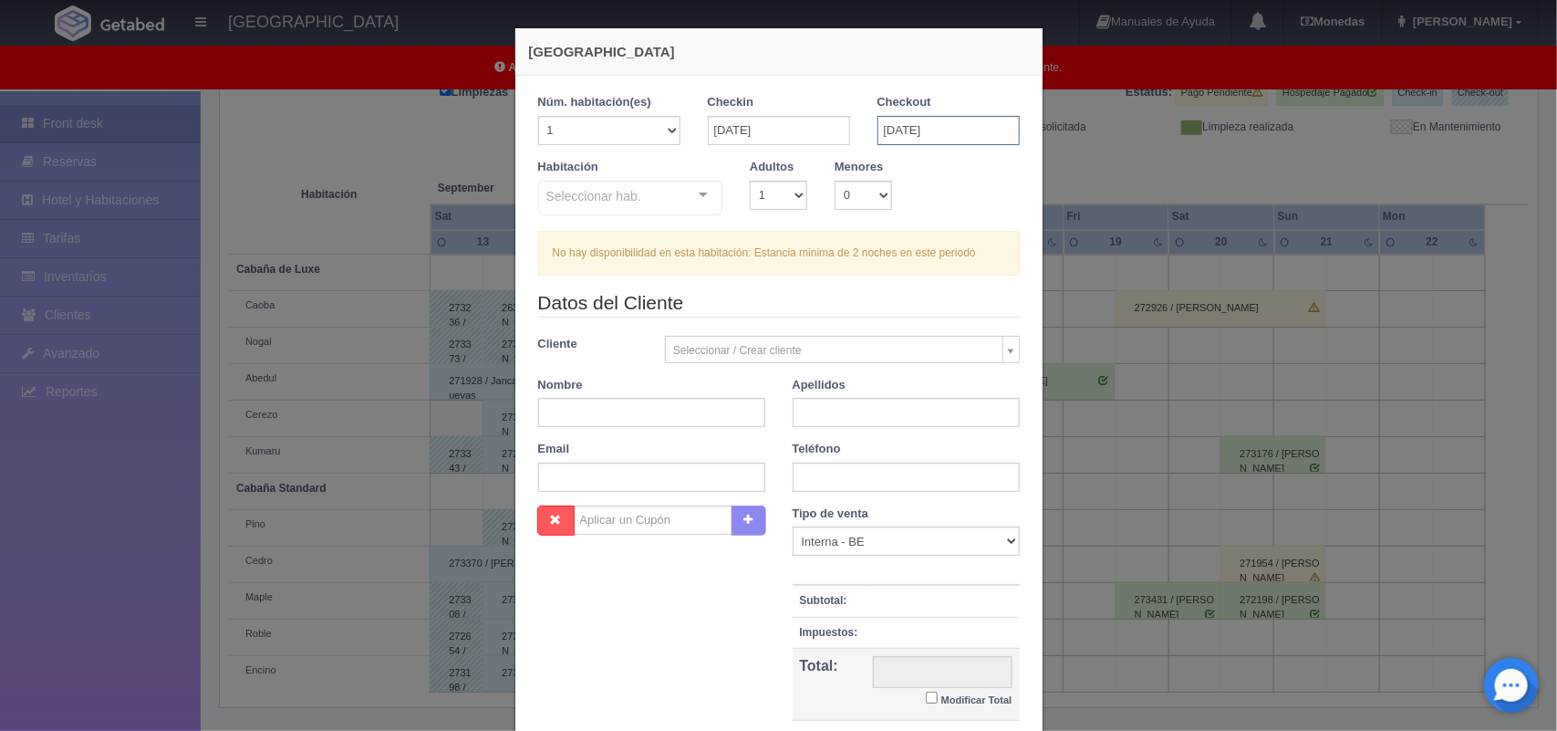
click at [895, 125] on input "[DATE]" at bounding box center [949, 130] width 142 height 29
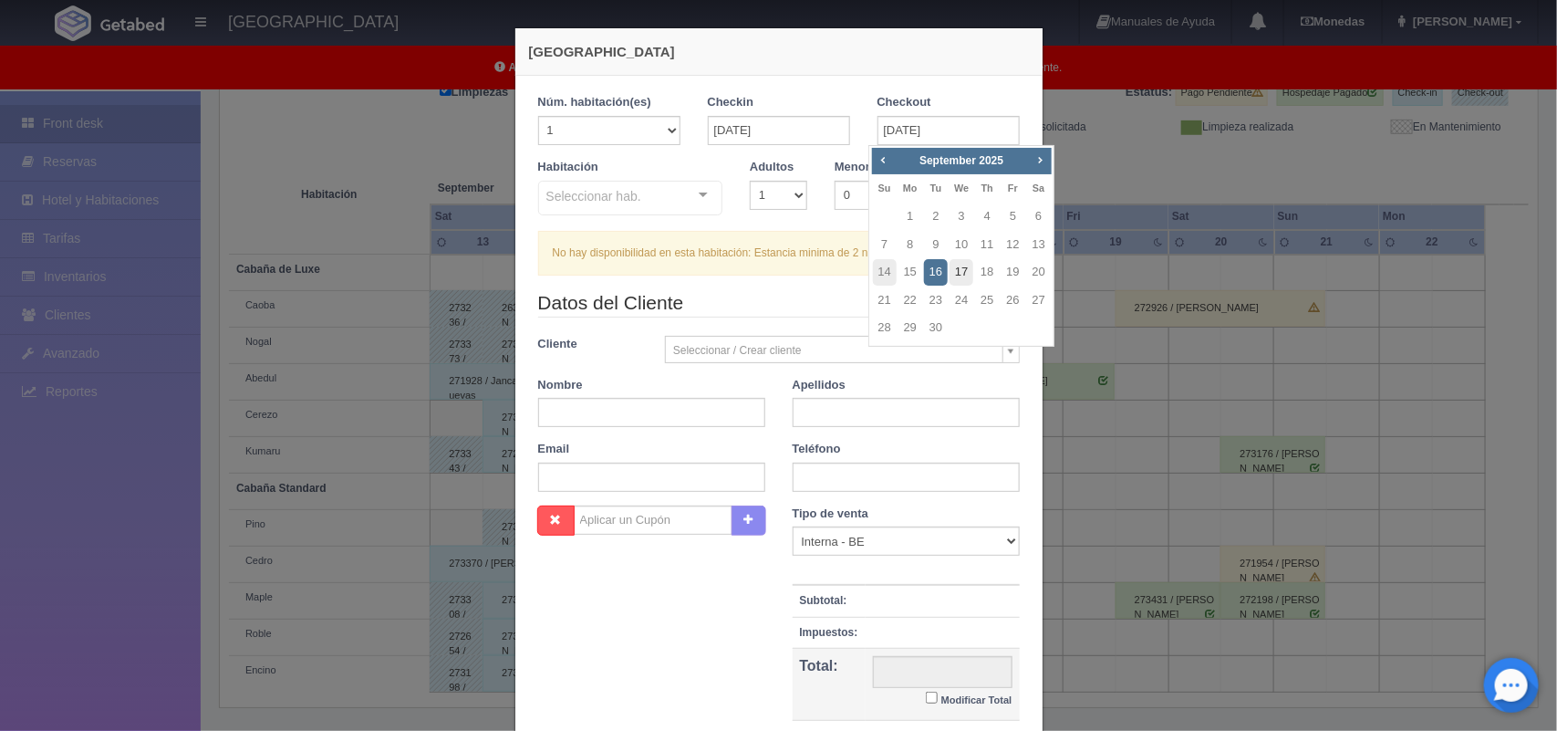
click at [953, 271] on link "17" at bounding box center [962, 272] width 24 height 26
type input "[DATE]"
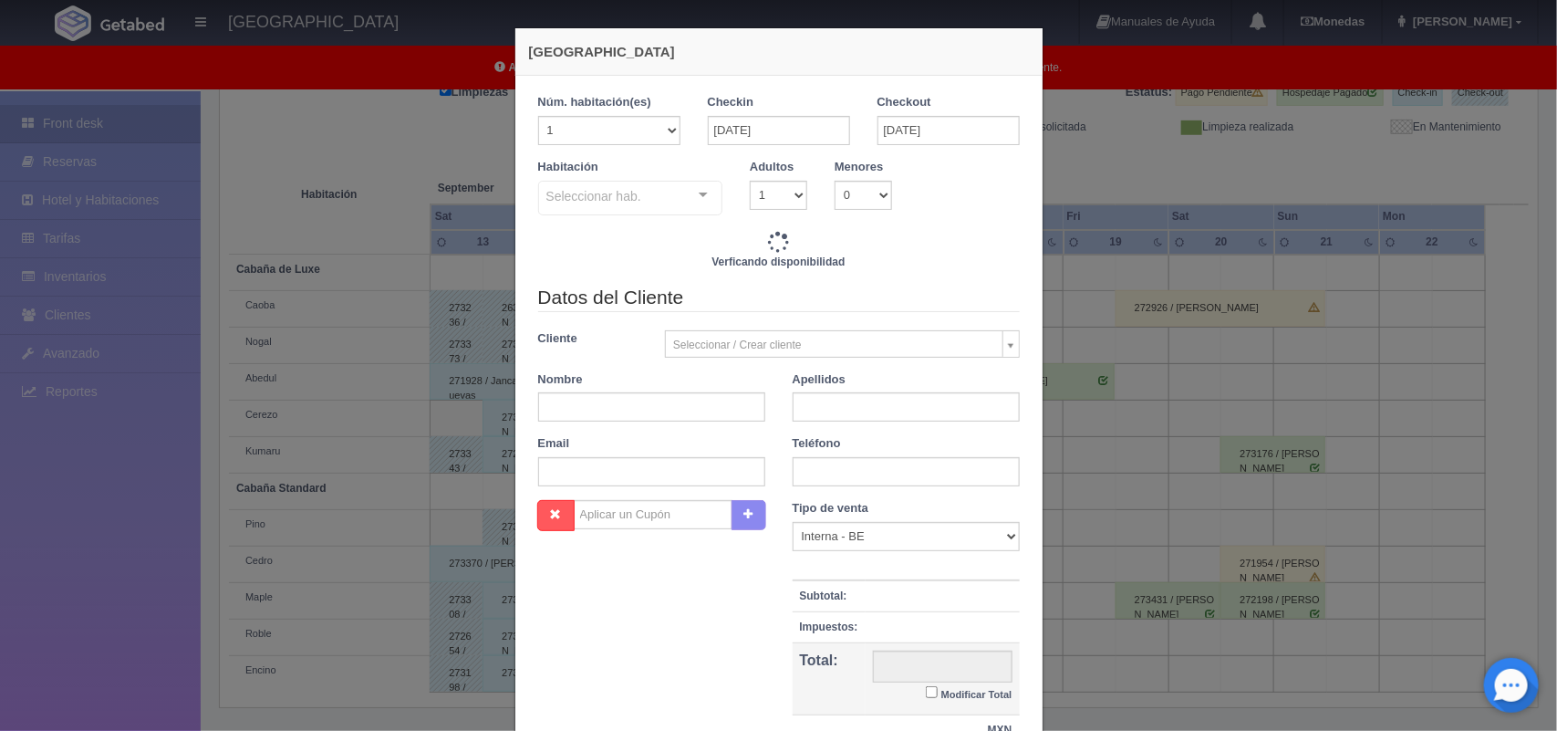
checkbox input "false"
type input "2800.00"
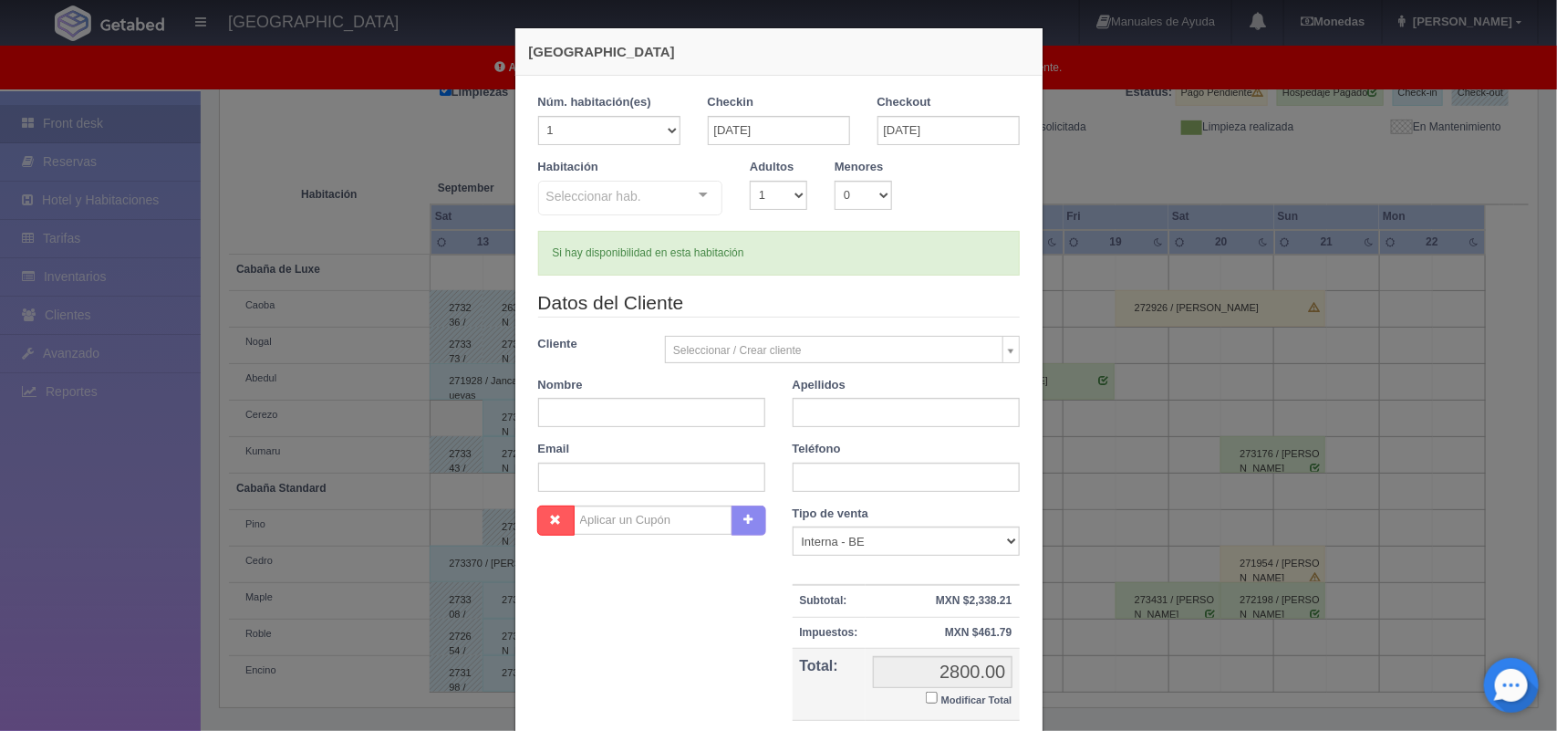
checkbox input "false"
click at [899, 518] on div "Tipo de venta Correo Electronico Interna - BE Llamada OTA Externa Otro WALK IN" at bounding box center [906, 530] width 227 height 51
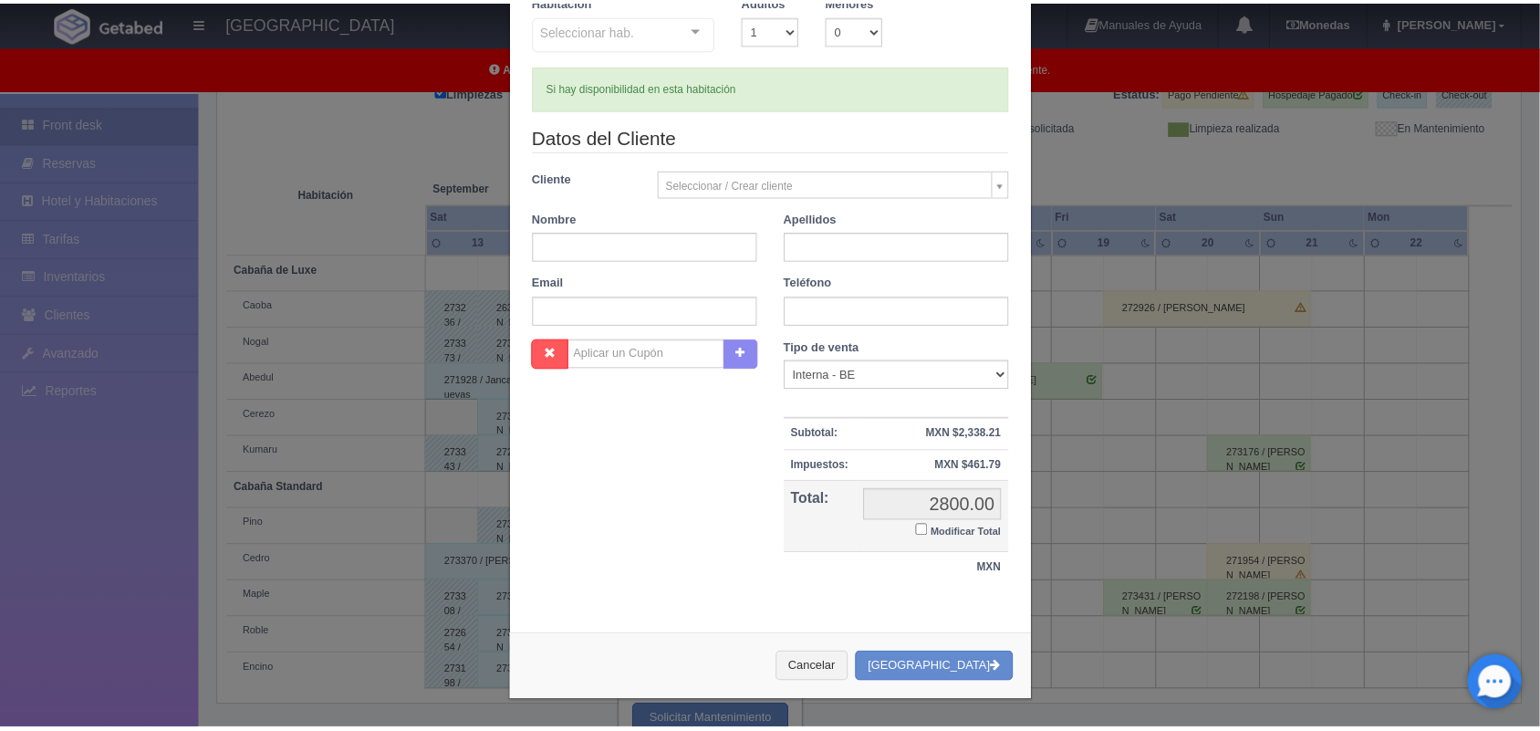
scroll to position [166, 0]
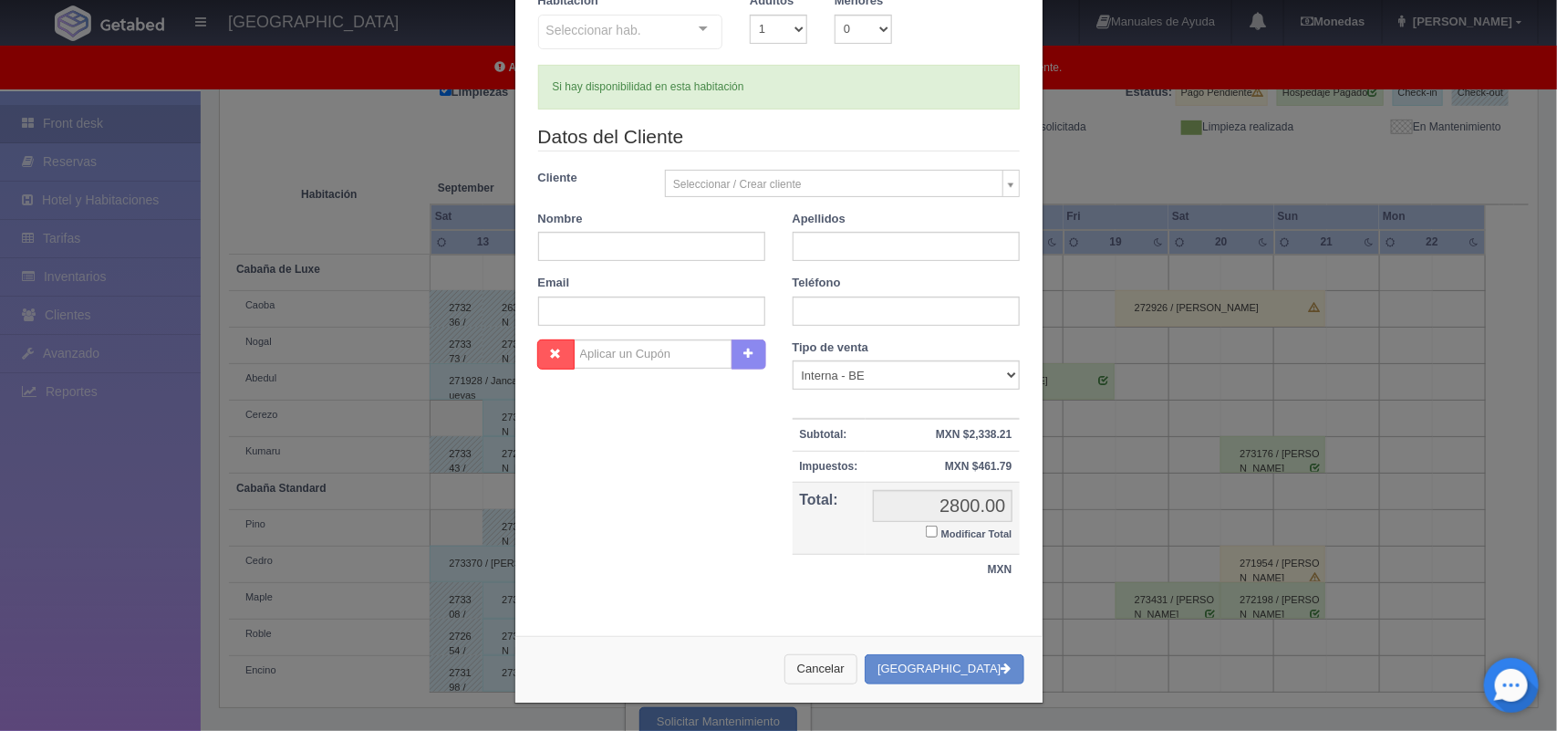
click at [857, 663] on button "Cancelar" at bounding box center [820, 669] width 73 height 30
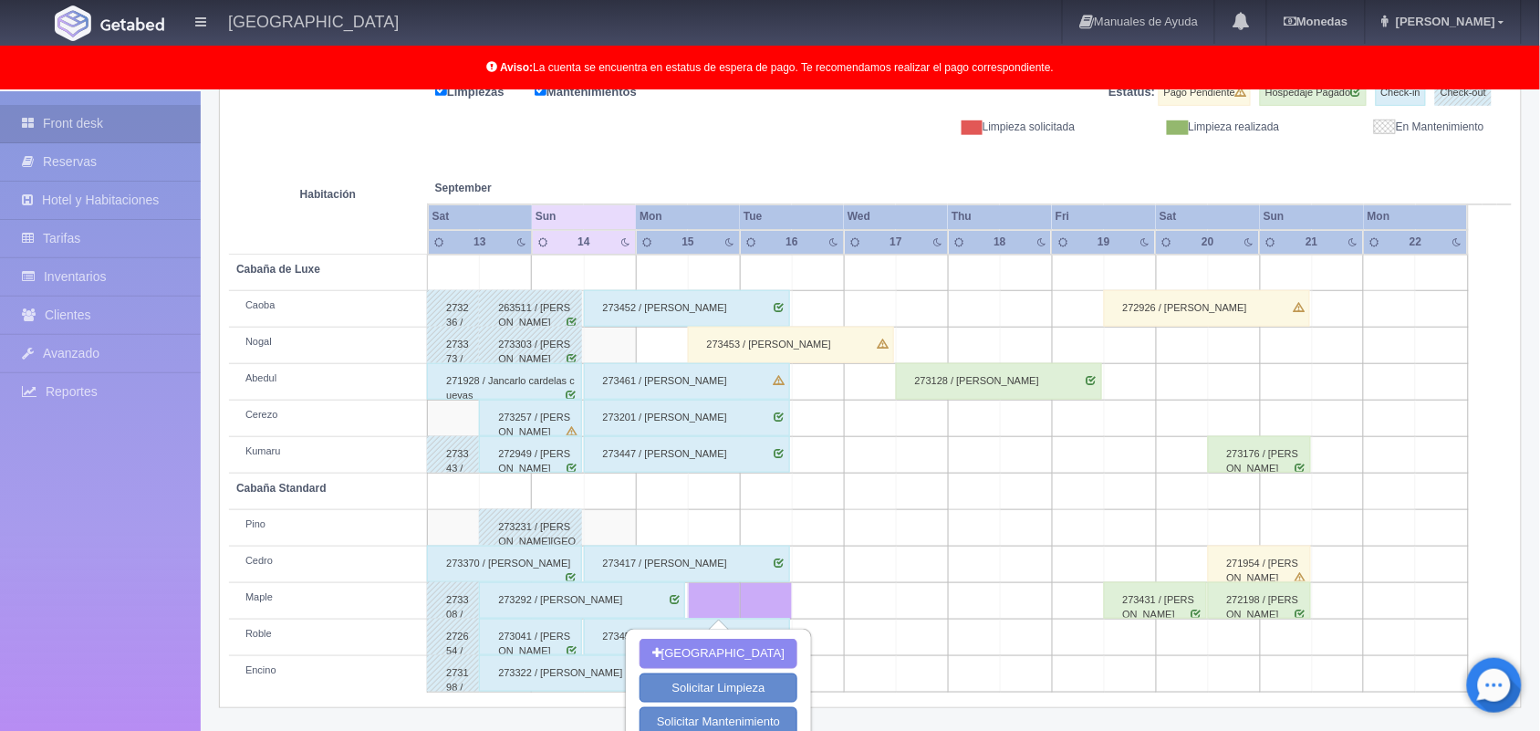
click at [712, 530] on td at bounding box center [714, 528] width 52 height 36
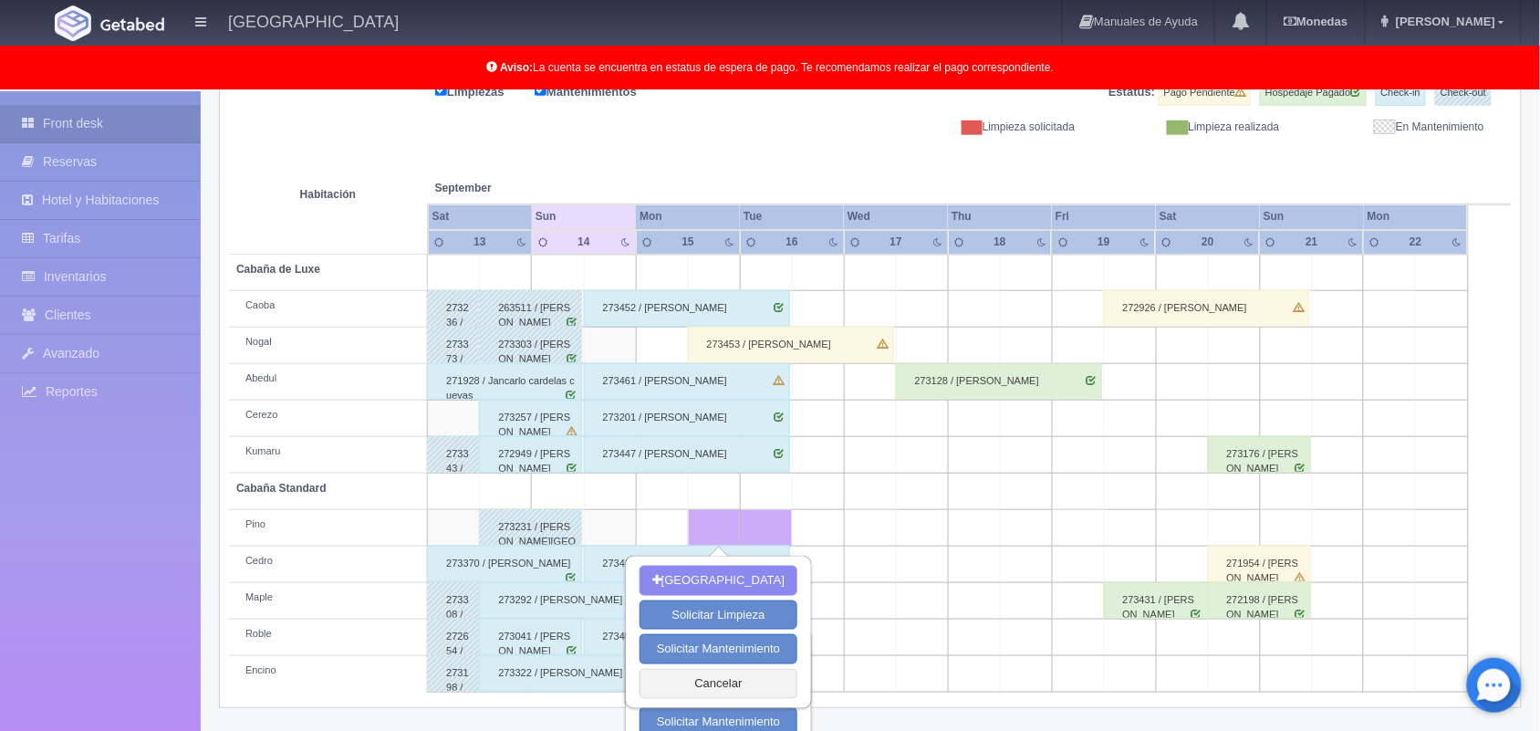
scroll to position [306, 0]
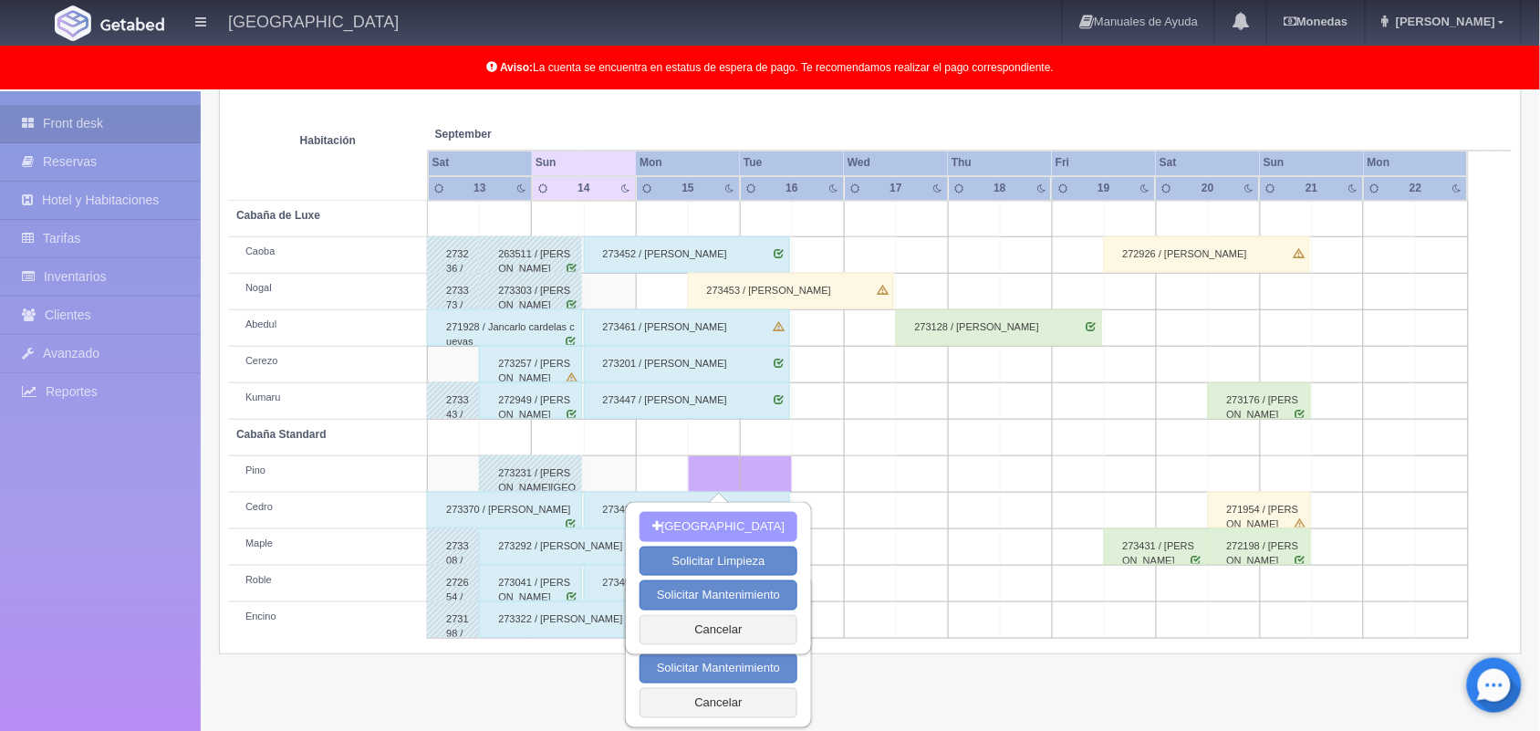
click at [735, 522] on button "[GEOGRAPHIC_DATA]" at bounding box center [718, 527] width 158 height 30
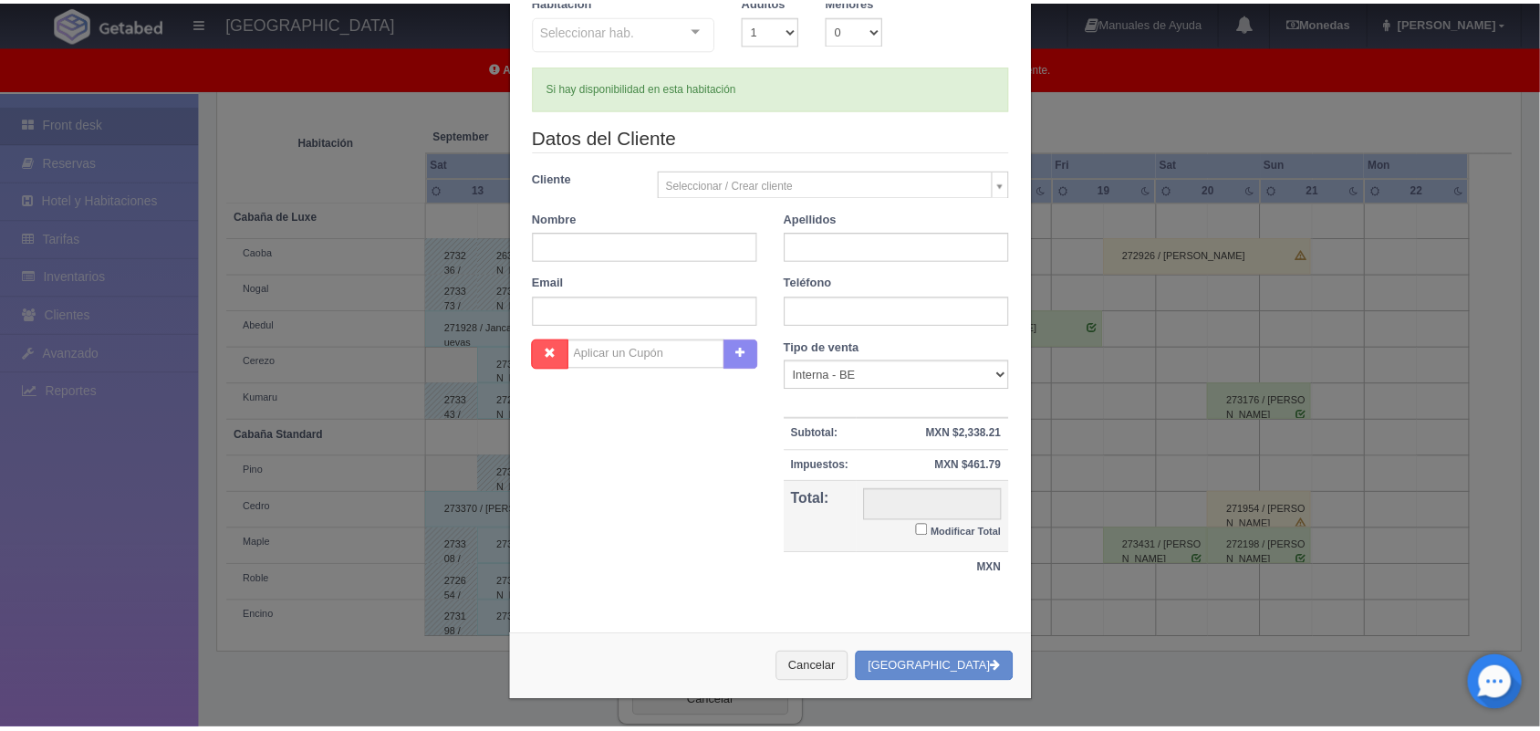
scroll to position [161, 0]
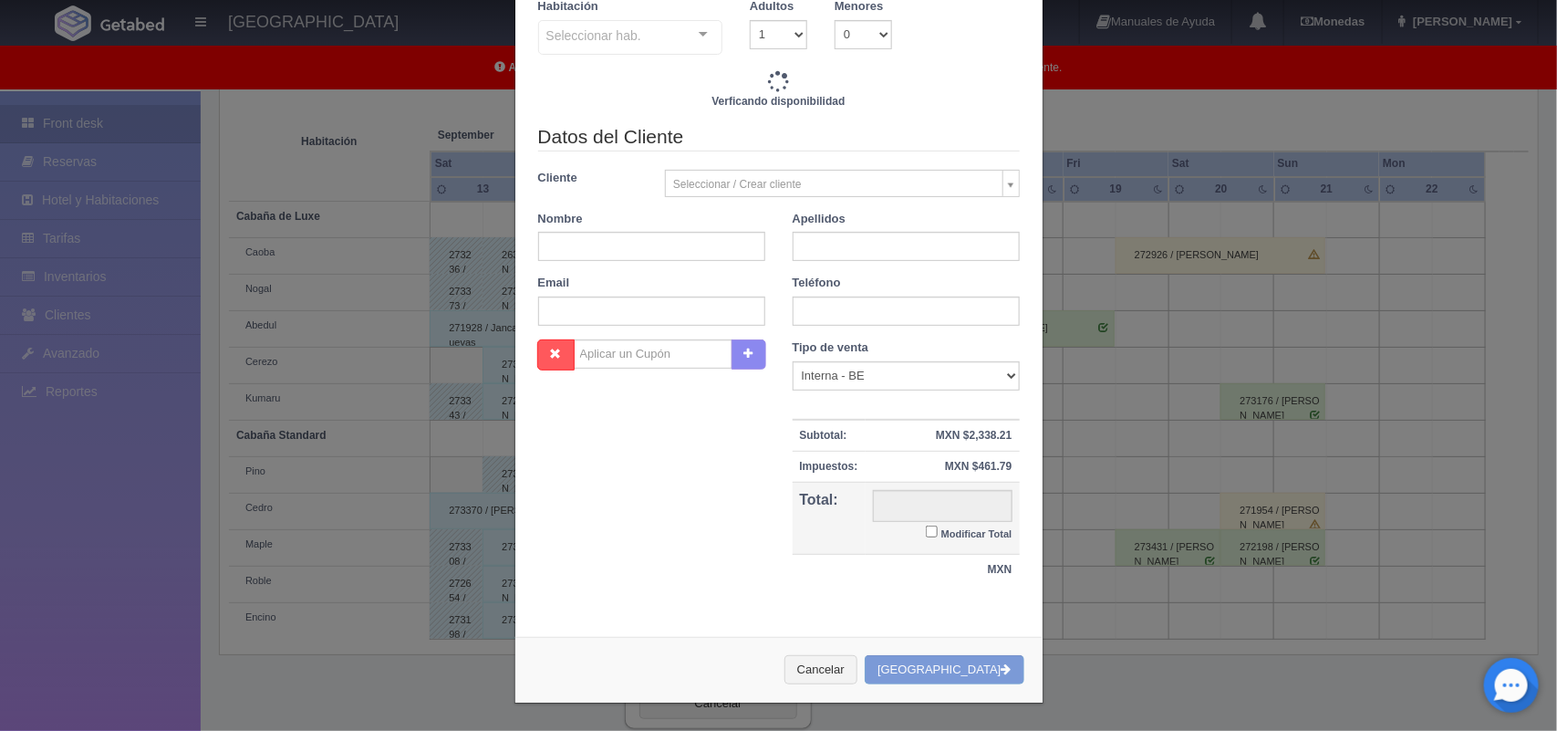
checkbox input "false"
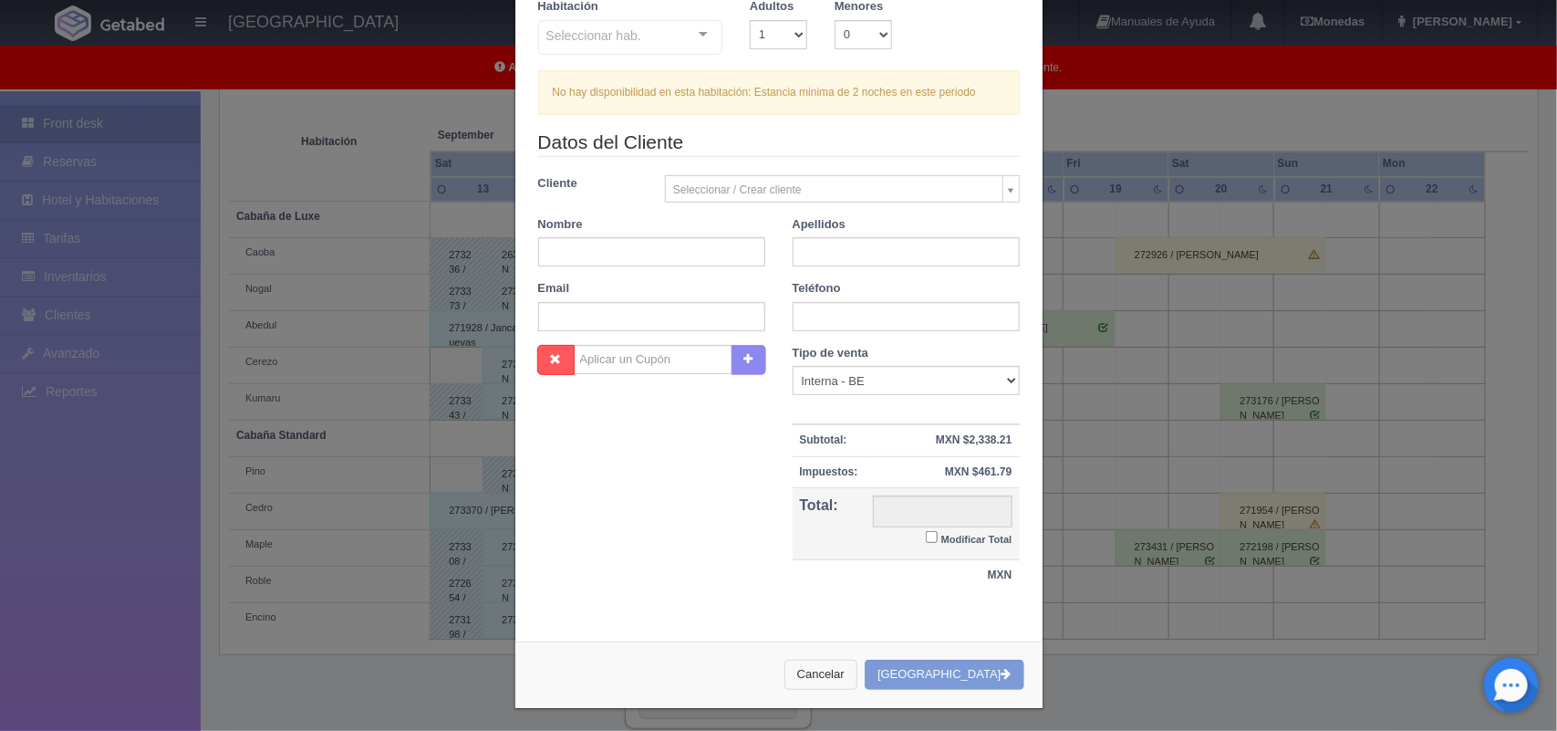
click at [850, 673] on button "Cancelar" at bounding box center [820, 675] width 73 height 30
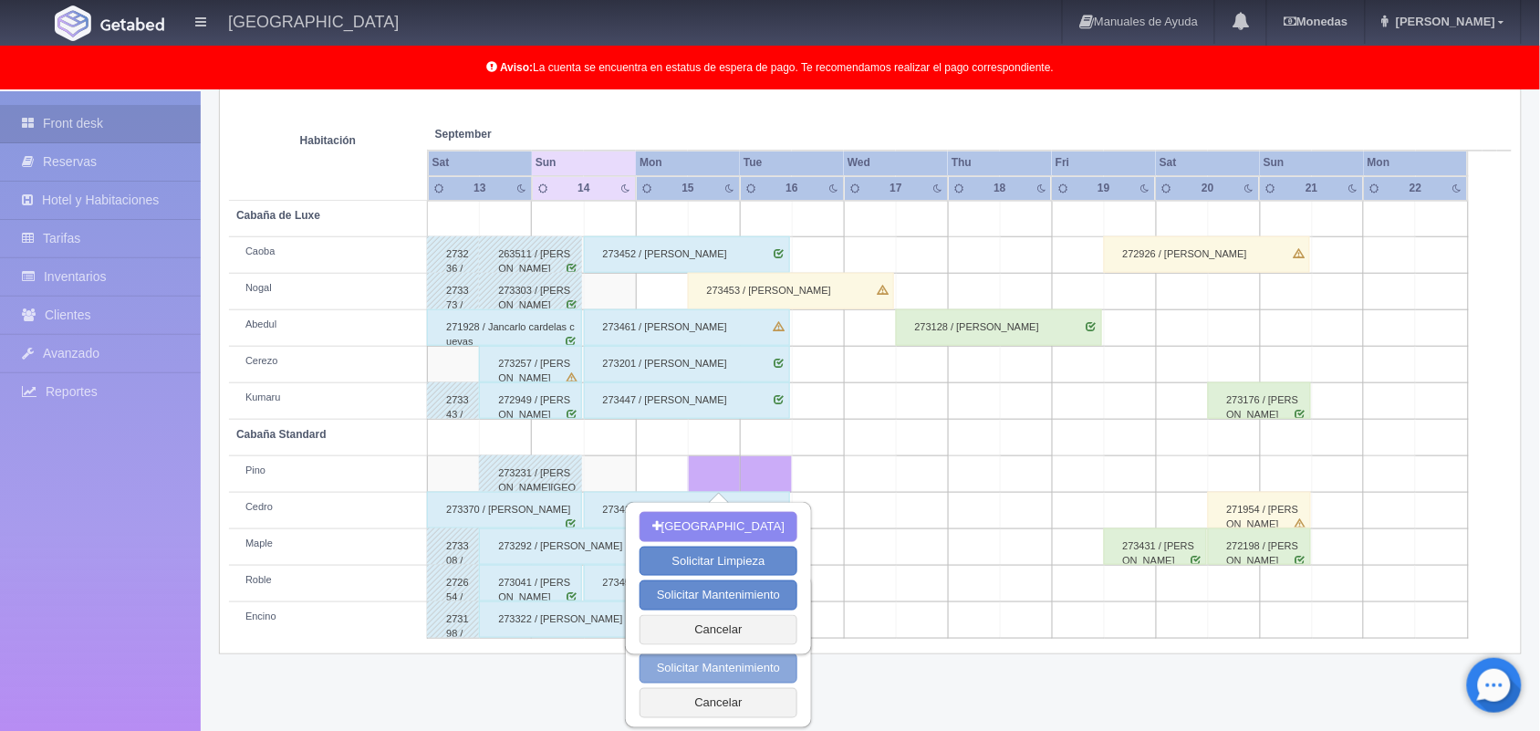
scroll to position [306, 0]
click at [694, 634] on button "Cancelar" at bounding box center [718, 631] width 158 height 30
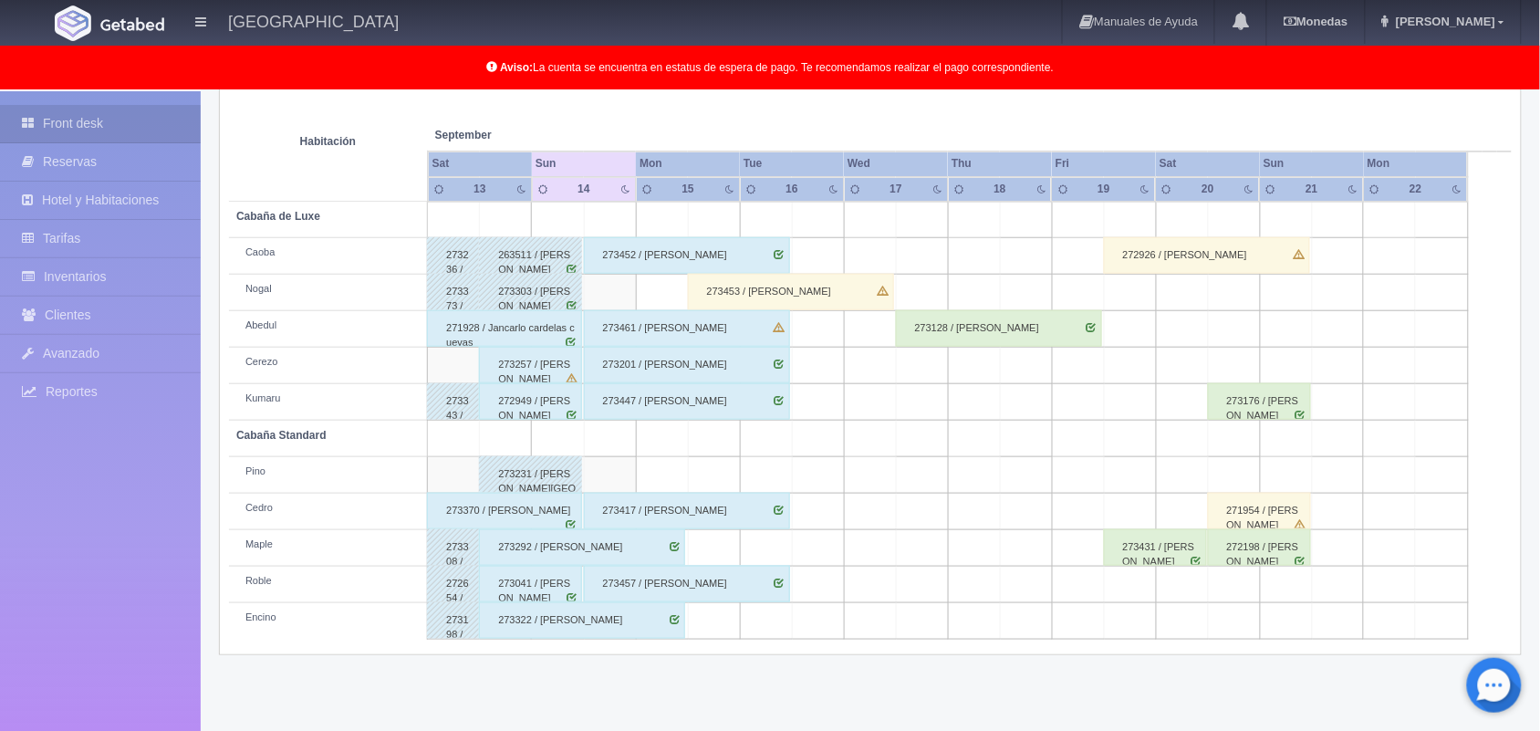
click at [659, 463] on td at bounding box center [662, 475] width 52 height 36
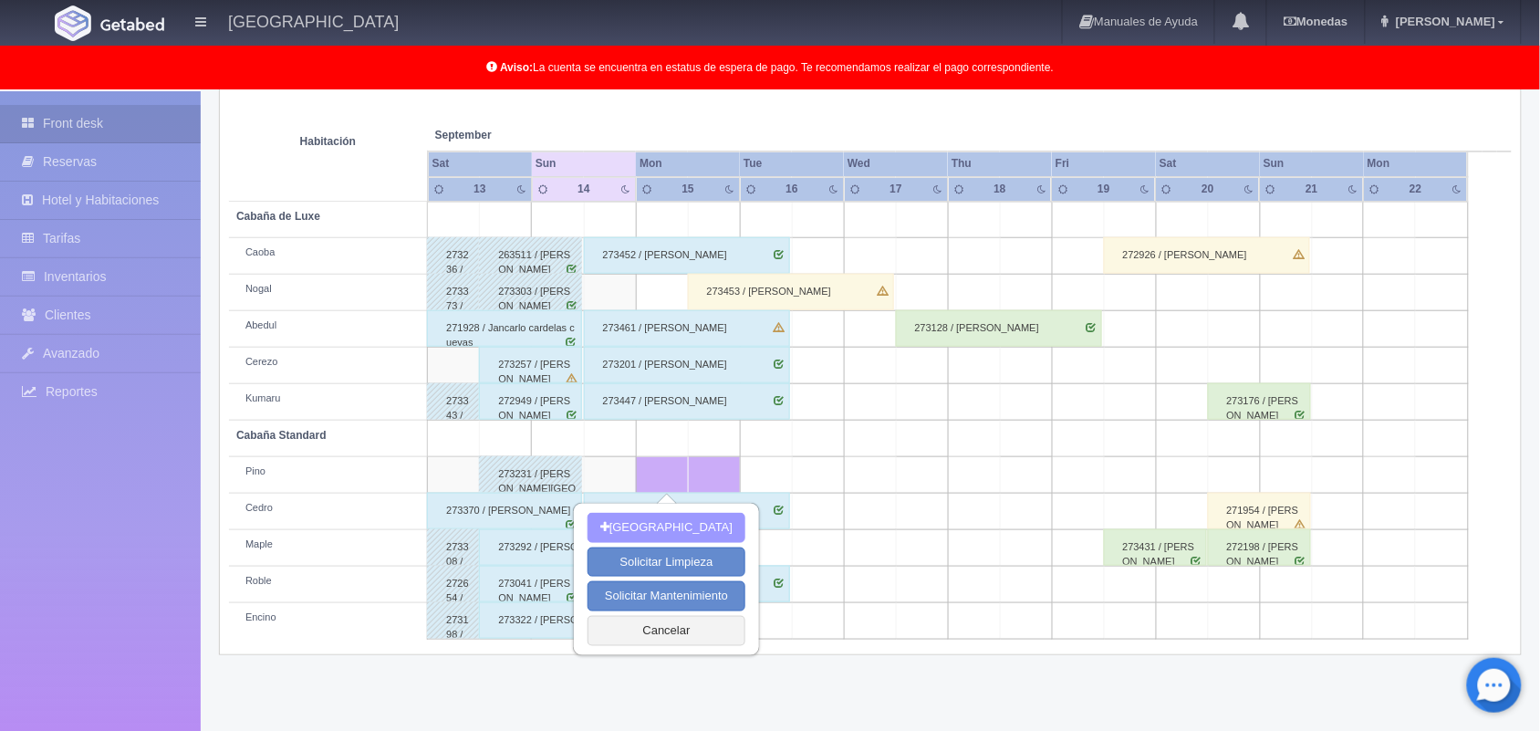
click at [673, 521] on button "[GEOGRAPHIC_DATA]" at bounding box center [666, 528] width 158 height 30
type input "[DATE]"
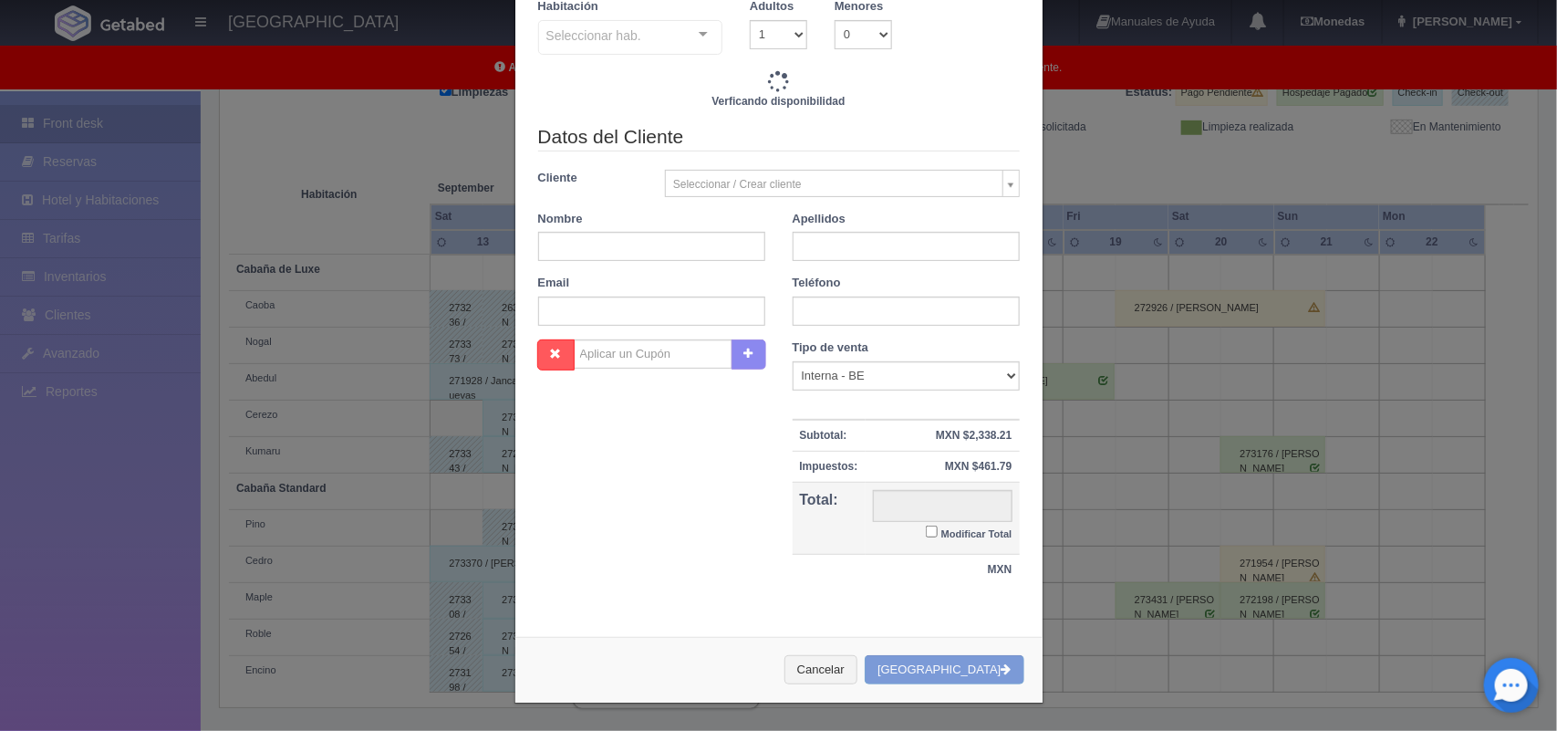
scroll to position [155, 0]
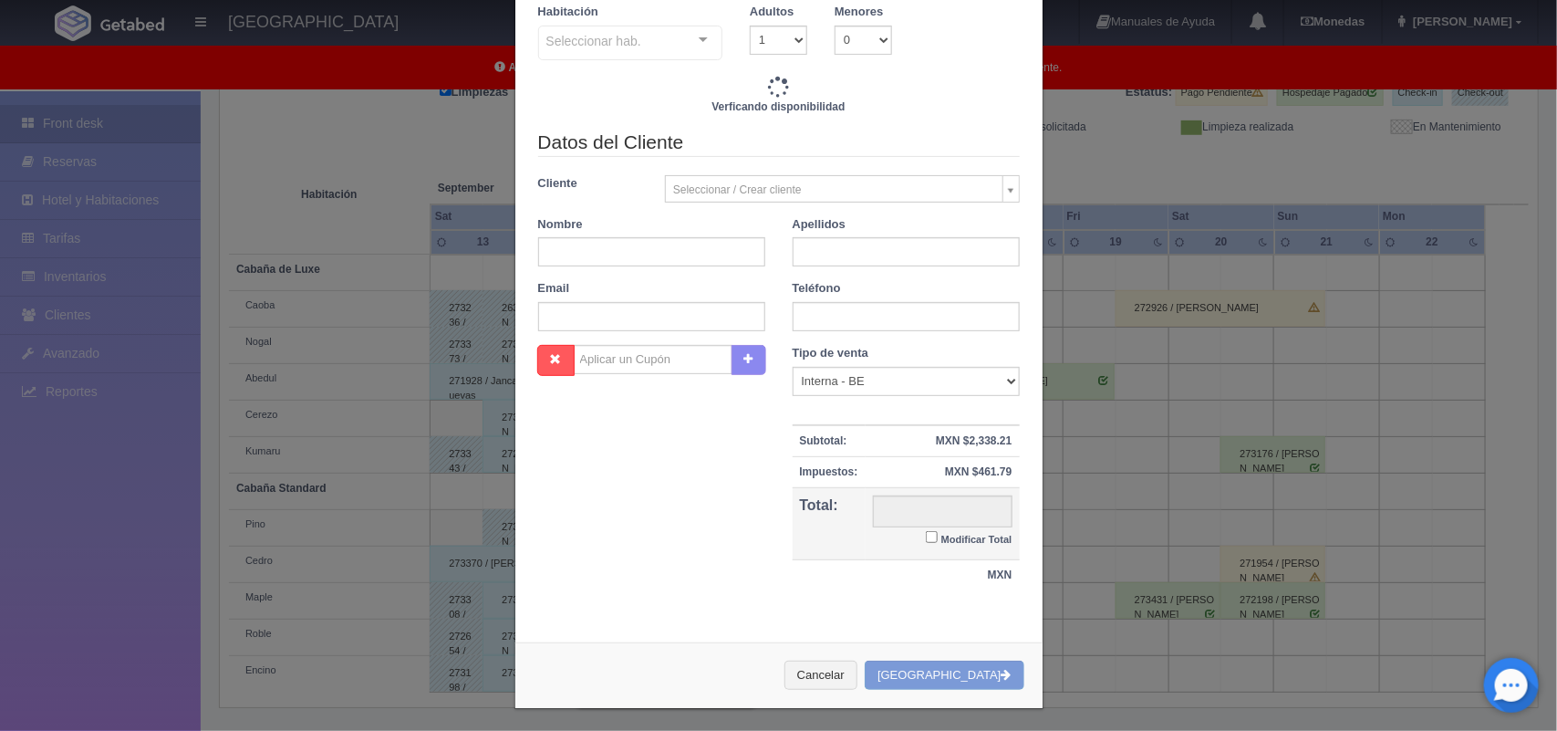
checkbox input "false"
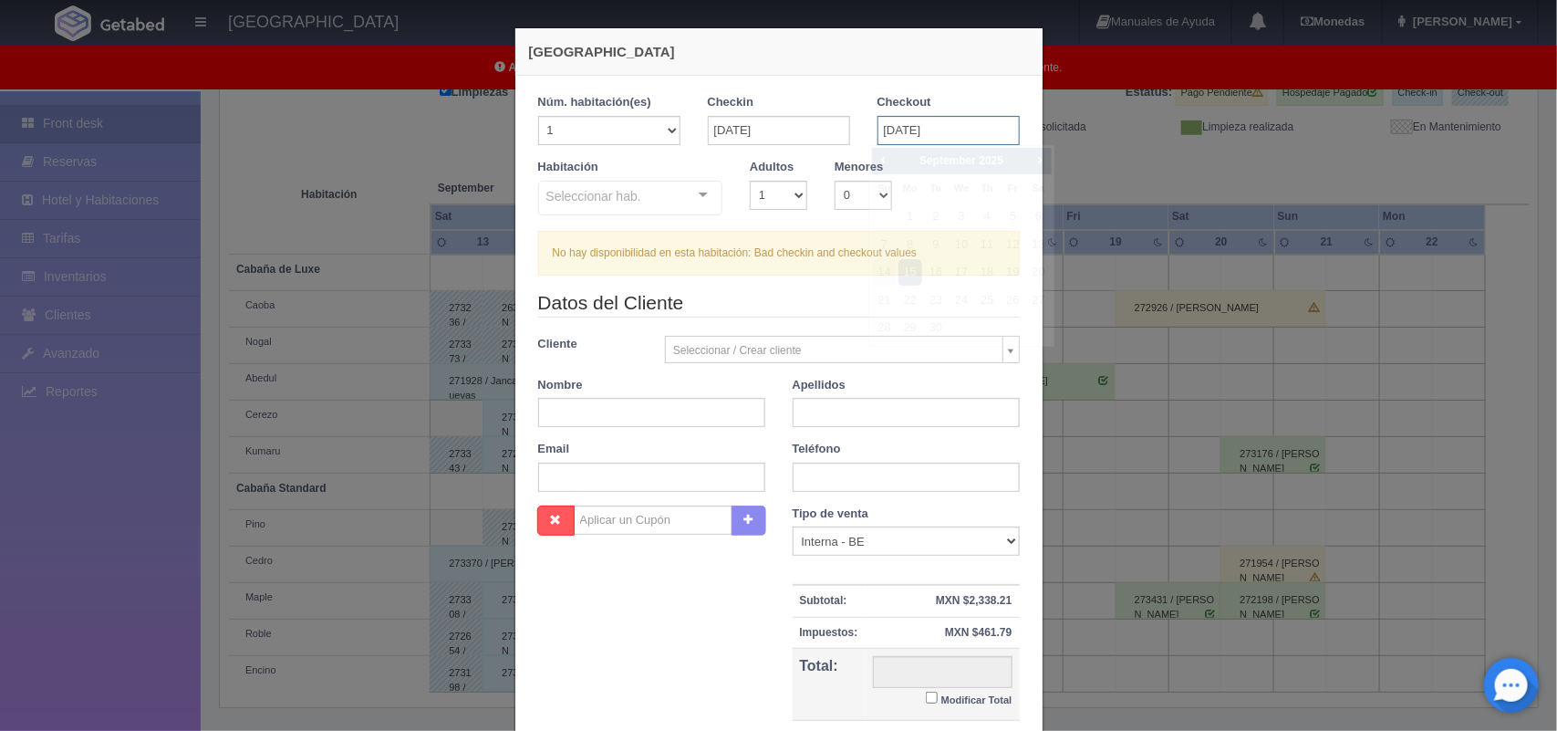
click at [899, 132] on input "15-09-2025" at bounding box center [949, 130] width 142 height 29
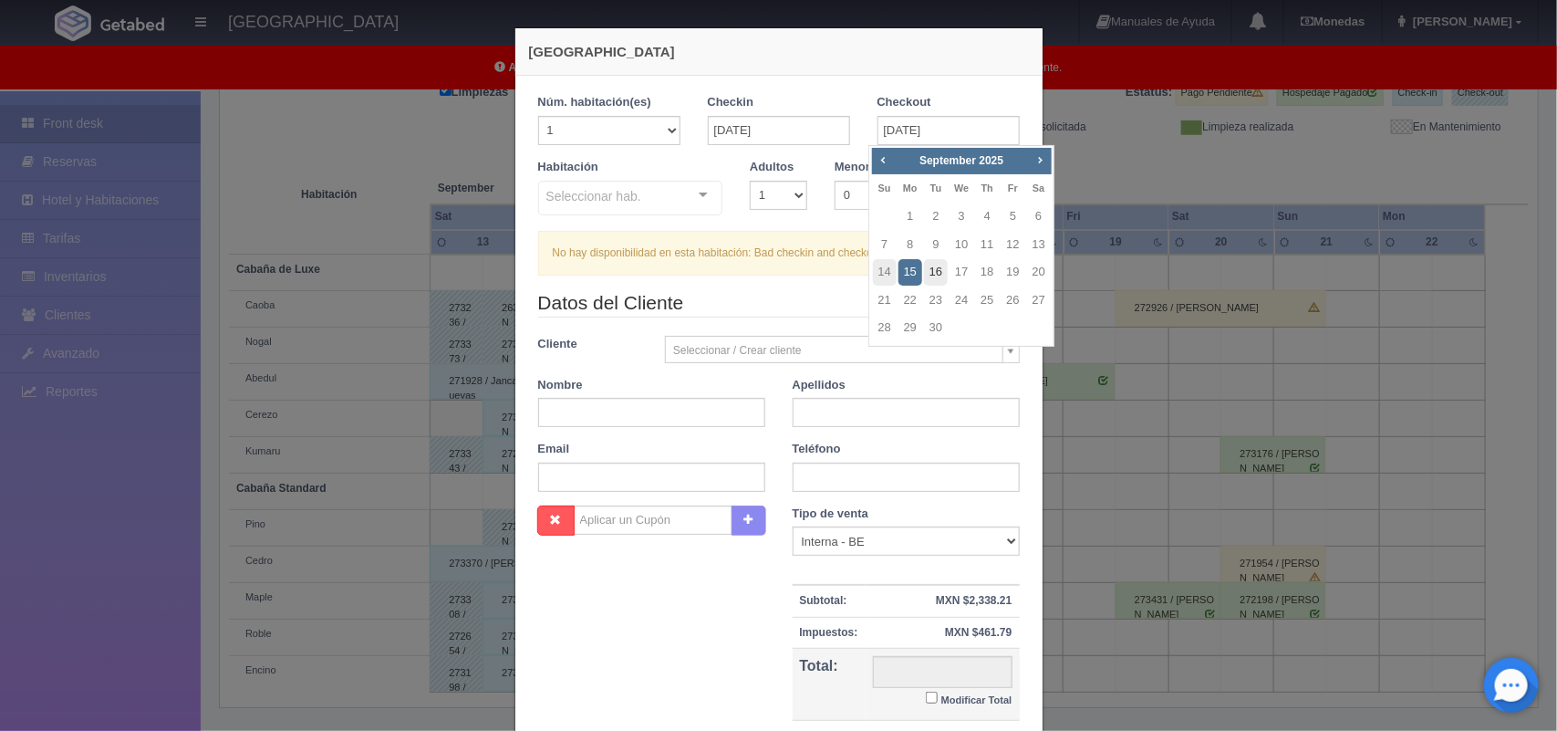
click at [936, 261] on link "16" at bounding box center [936, 272] width 24 height 26
type input "16-09-2025"
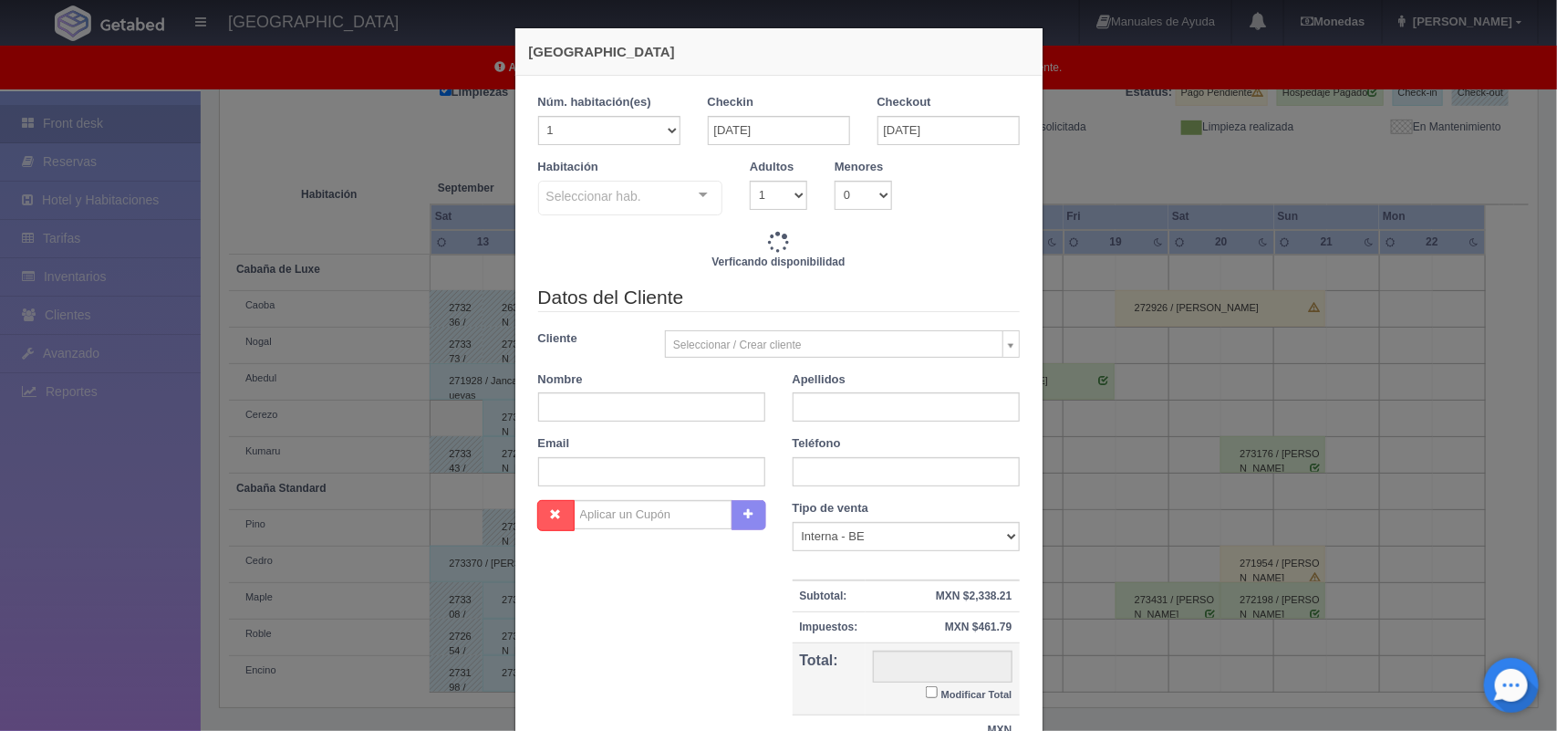
checkbox input "false"
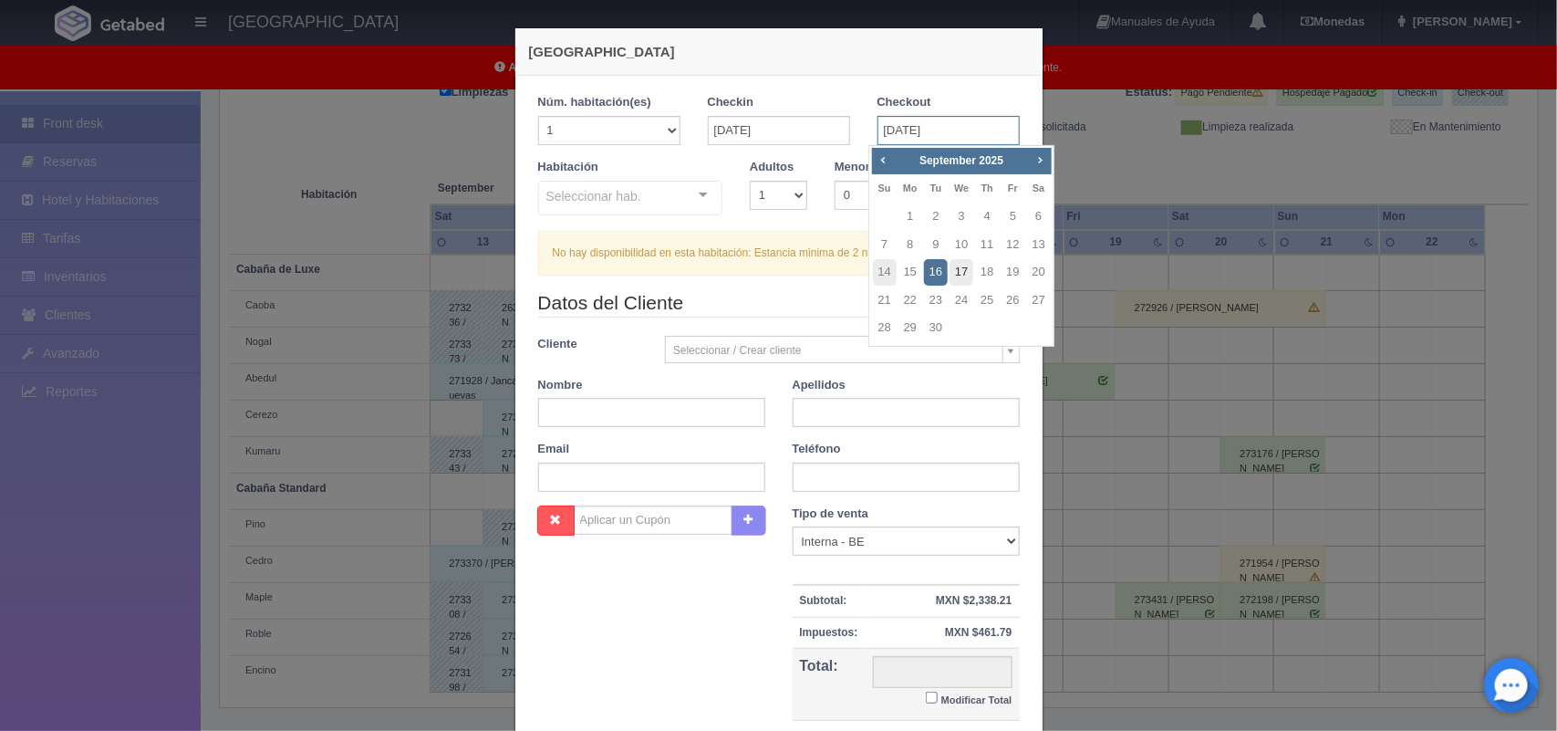
drag, startPoint x: 929, startPoint y: 124, endPoint x: 964, endPoint y: 269, distance: 149.3
click at [964, 269] on body "Hotel Xacallan Manuales de Ayuda Actualizaciones recientes Monedas Tipo de camb…" at bounding box center [778, 286] width 1557 height 894
click at [964, 269] on link "17" at bounding box center [962, 272] width 24 height 26
type input "17-09-2025"
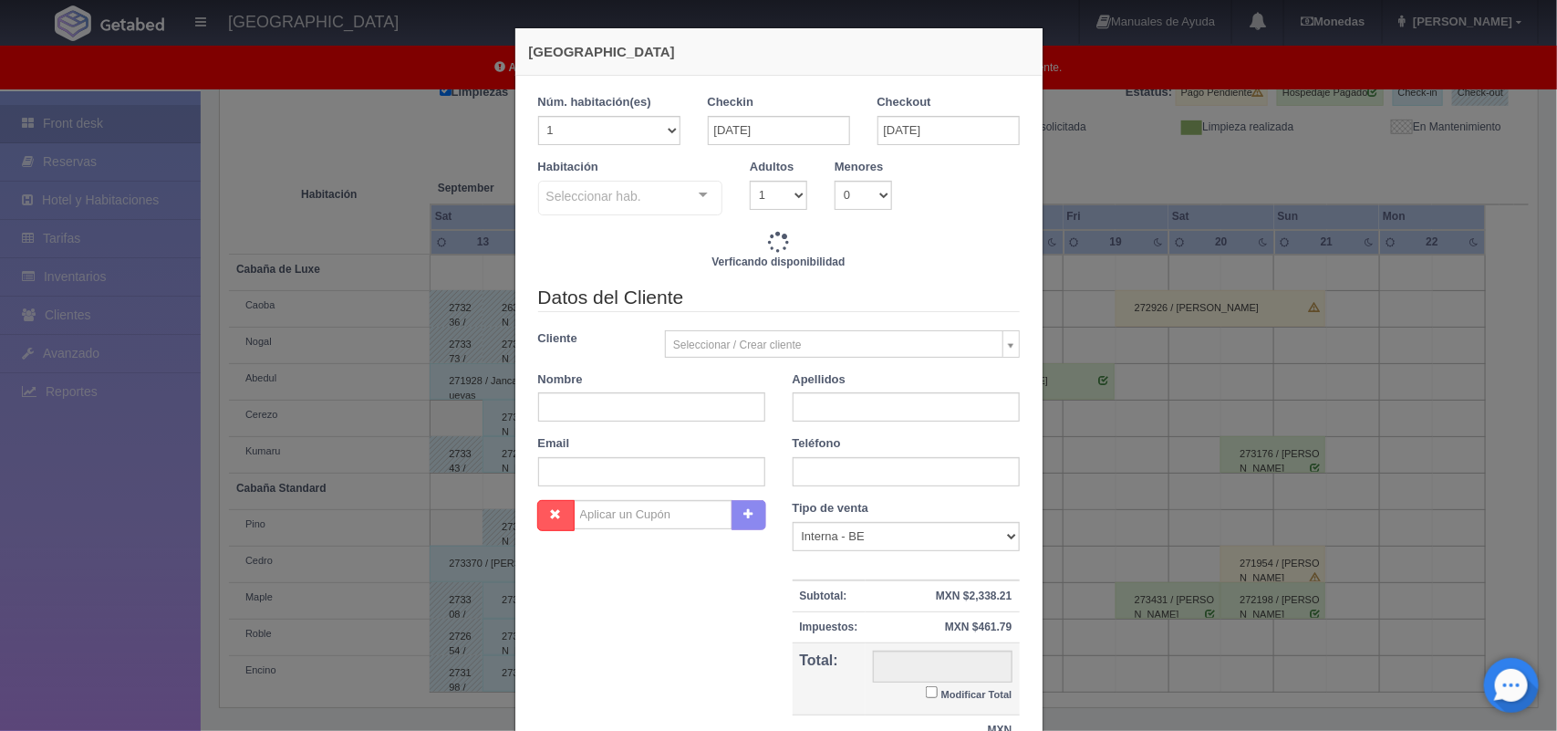
checkbox input "false"
type input "2800.00"
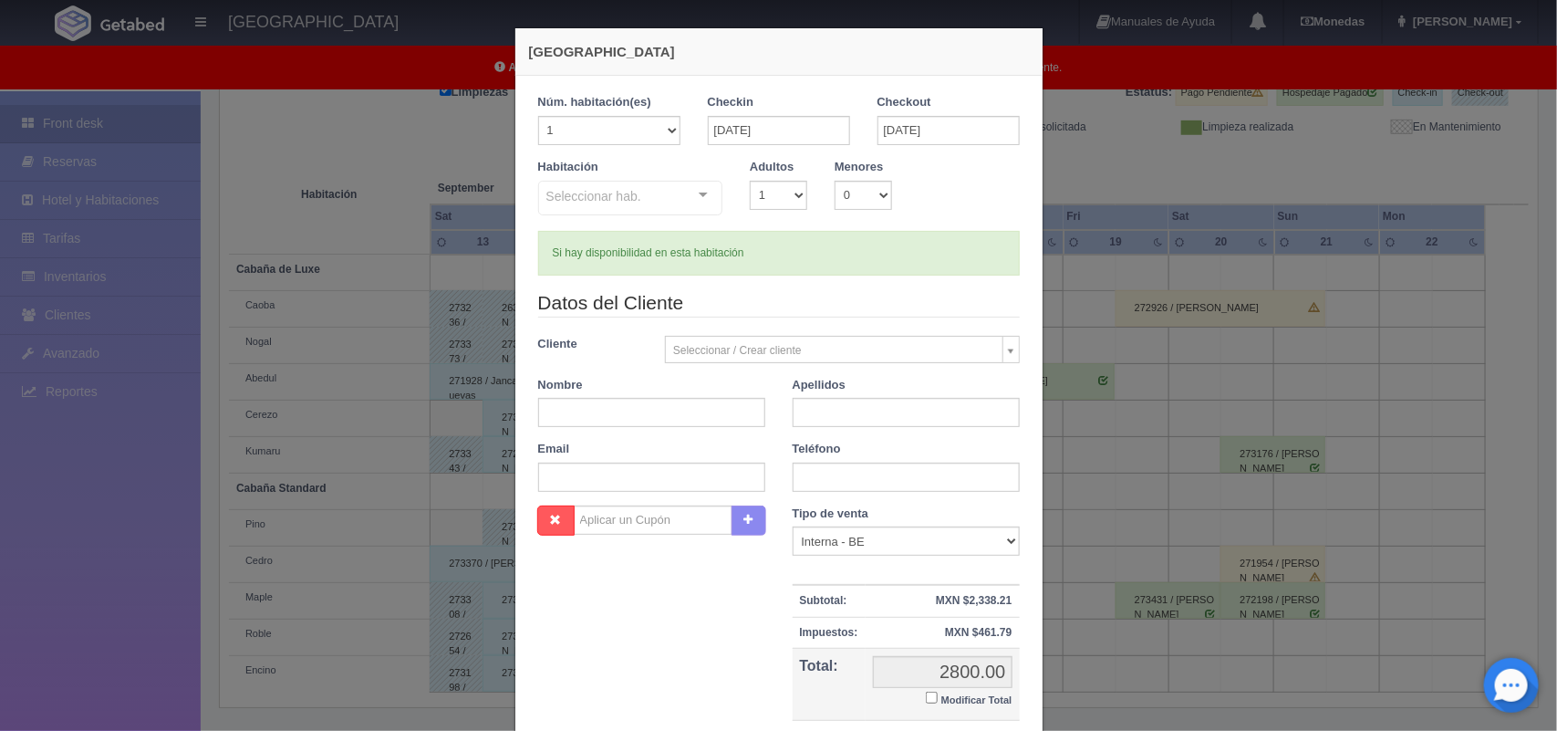
checkbox input "false"
drag, startPoint x: 786, startPoint y: 189, endPoint x: 763, endPoint y: 248, distance: 63.9
click at [763, 248] on div "1 Núm. habitación(es) 1 2 3 4 5 6 7 8 9 10 11 12 13 14 15 16 17 18 19 20 Checki…" at bounding box center [779, 184] width 482 height 181
select select "2"
click at [750, 181] on select "1 2 3 4 5 6 7 8 9 10" at bounding box center [778, 195] width 57 height 29
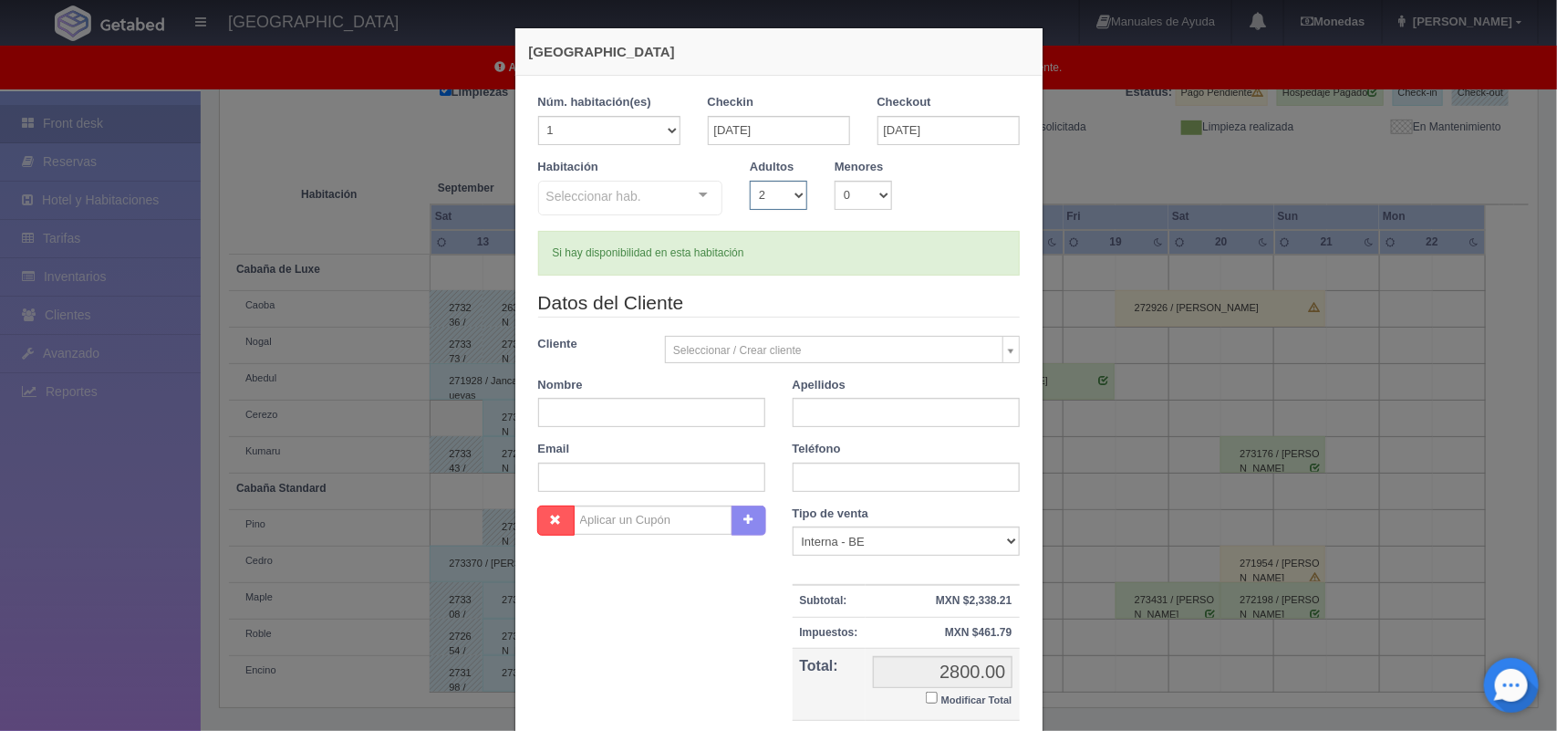
checkbox input "false"
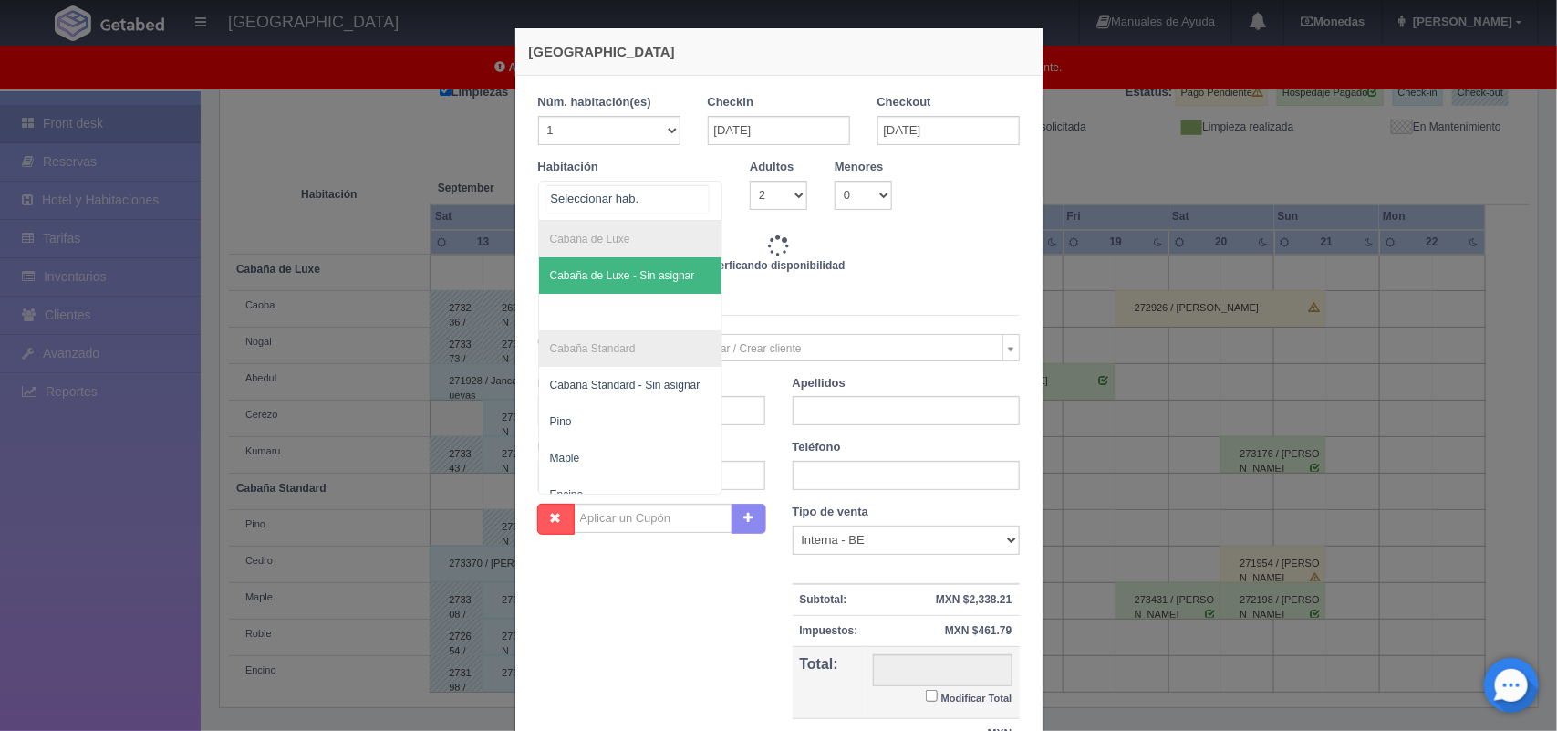
click at [695, 194] on div at bounding box center [703, 195] width 36 height 27
type input "2800.00"
checkbox input "false"
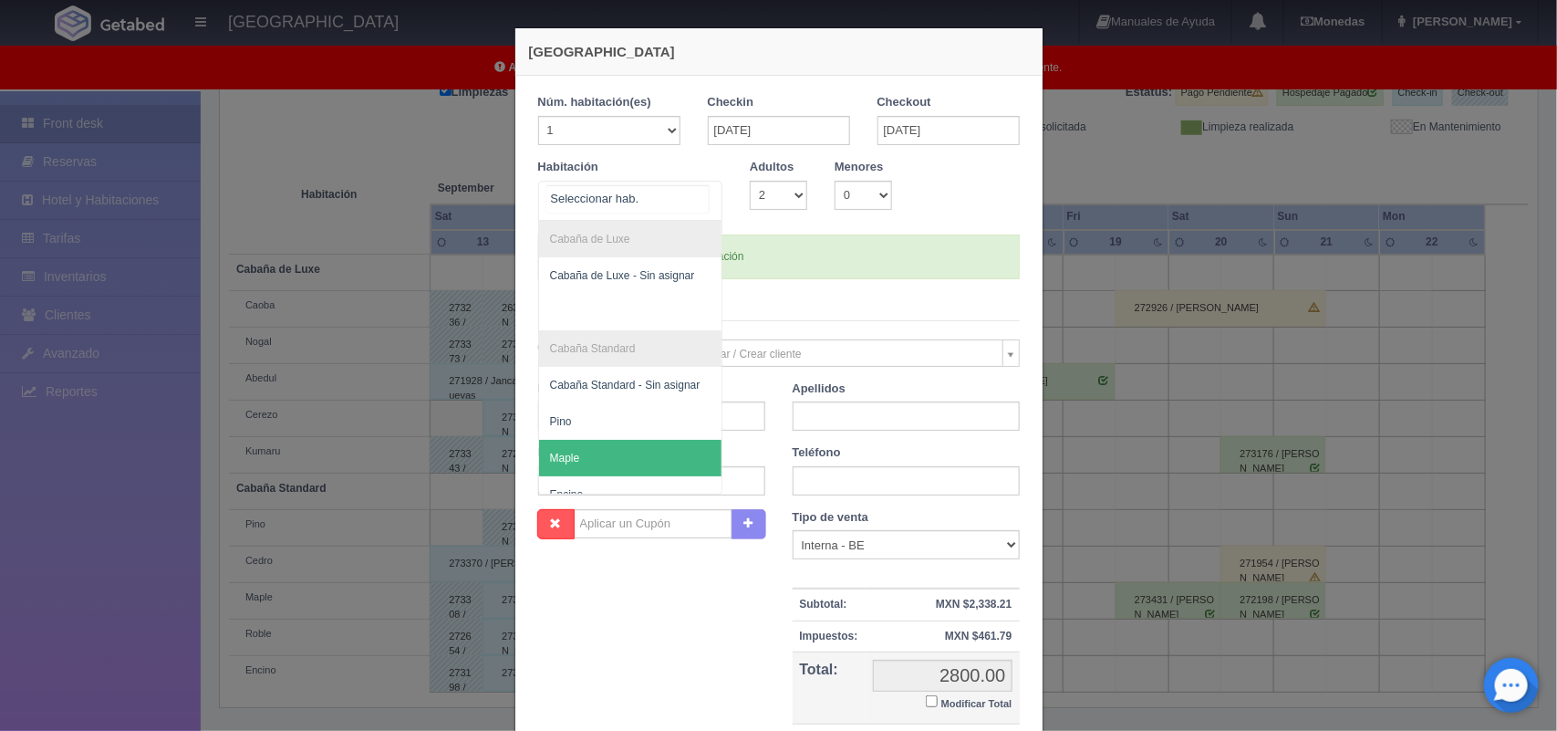
click at [628, 442] on span "Maple" at bounding box center [630, 458] width 183 height 36
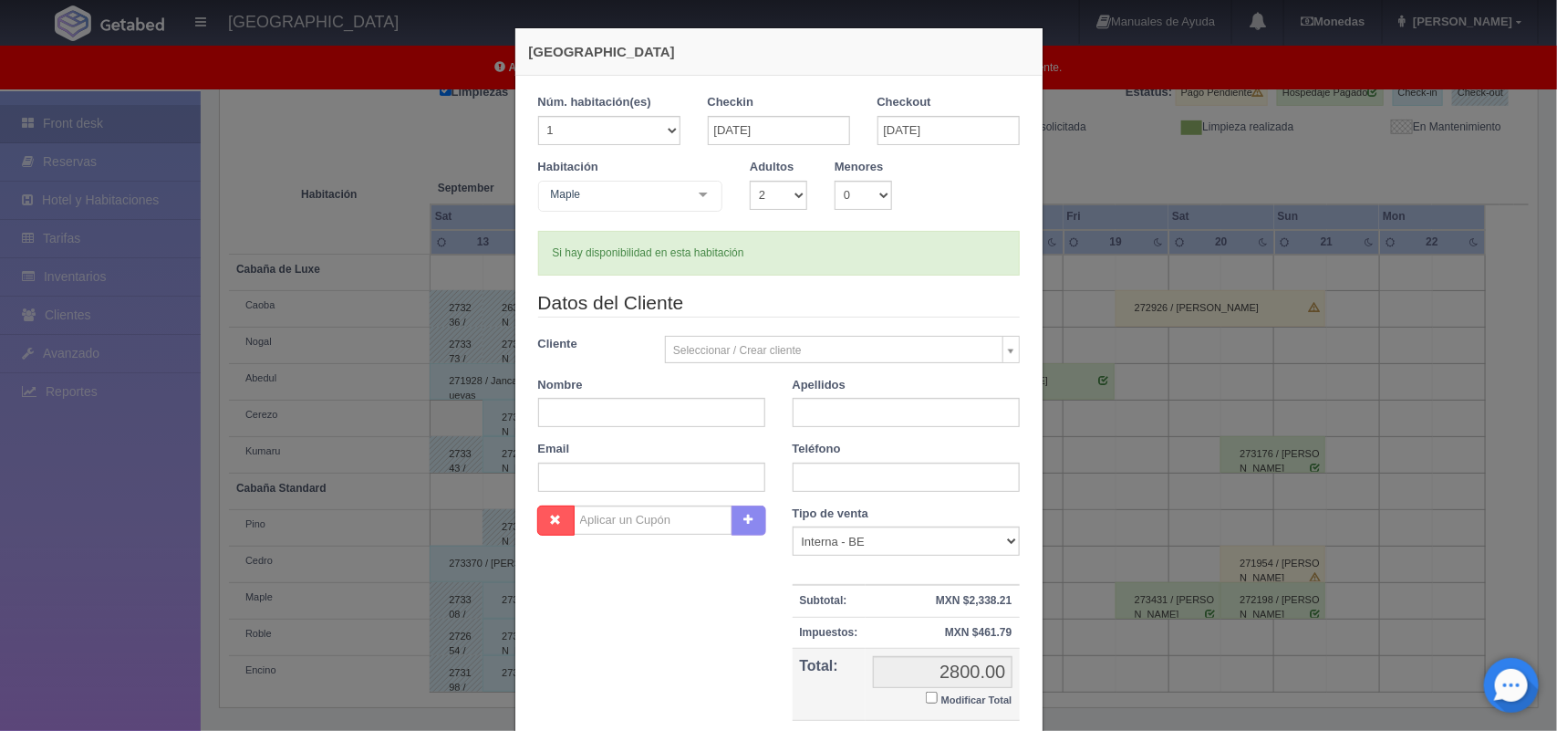
checkbox input "false"
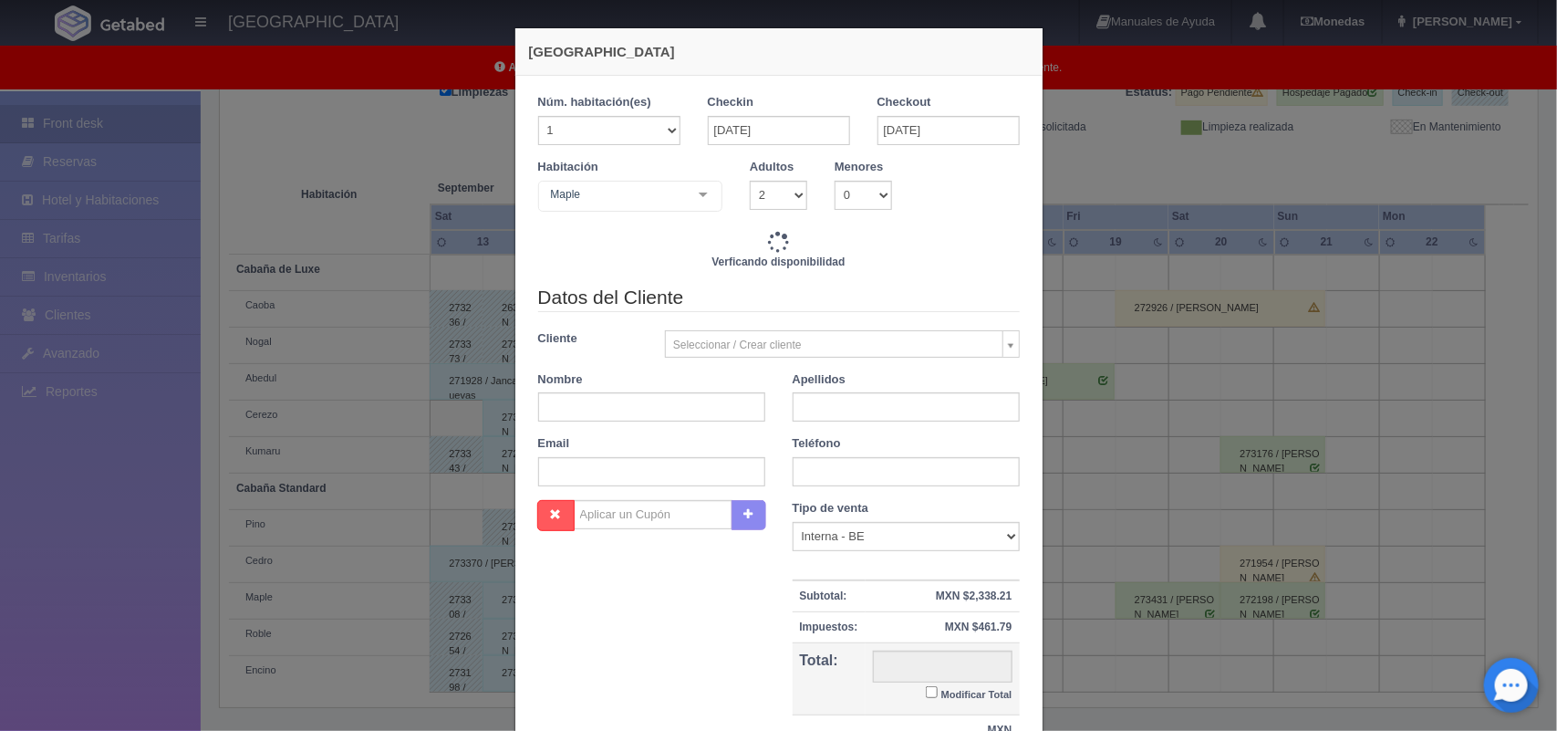
type input "2800.00"
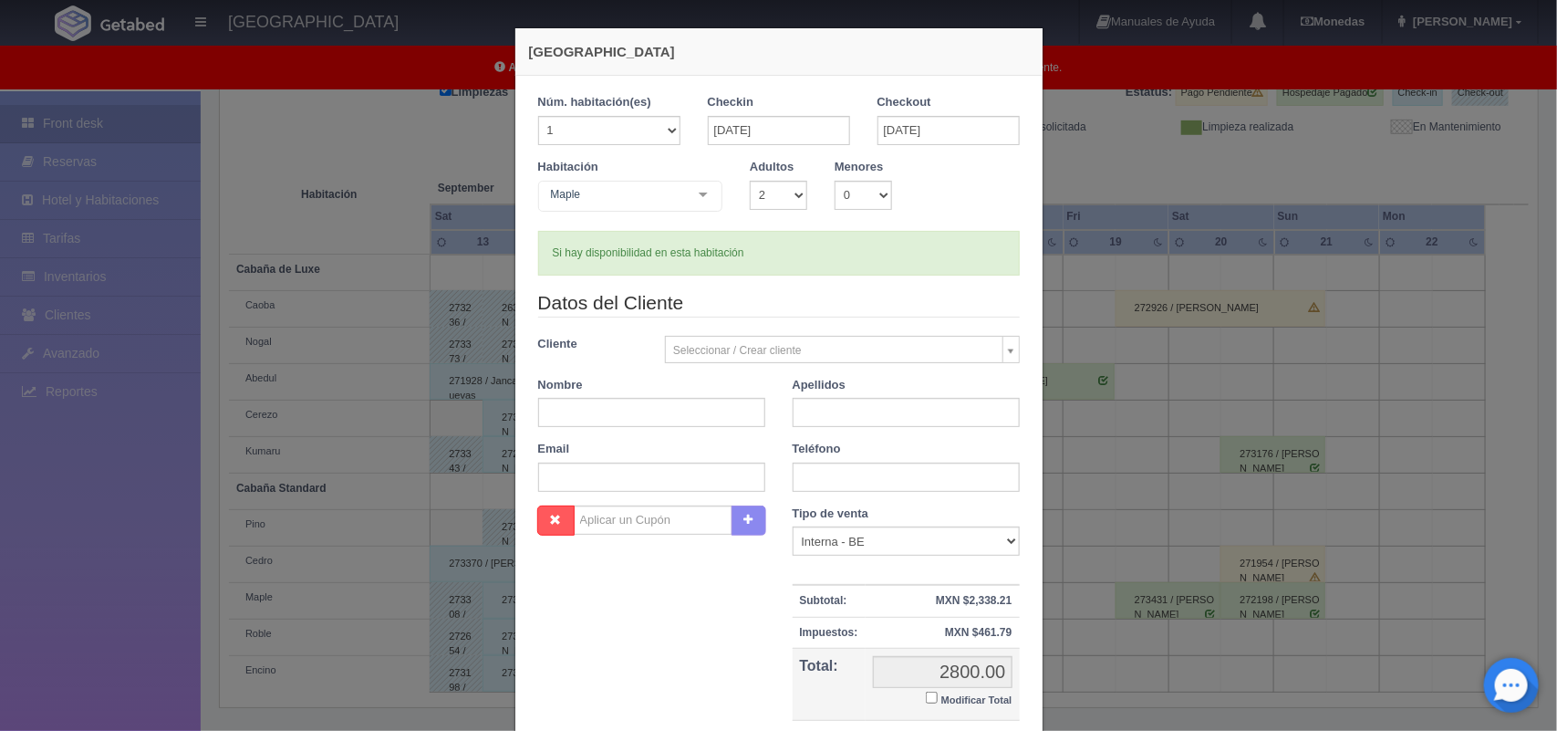
scroll to position [167, 0]
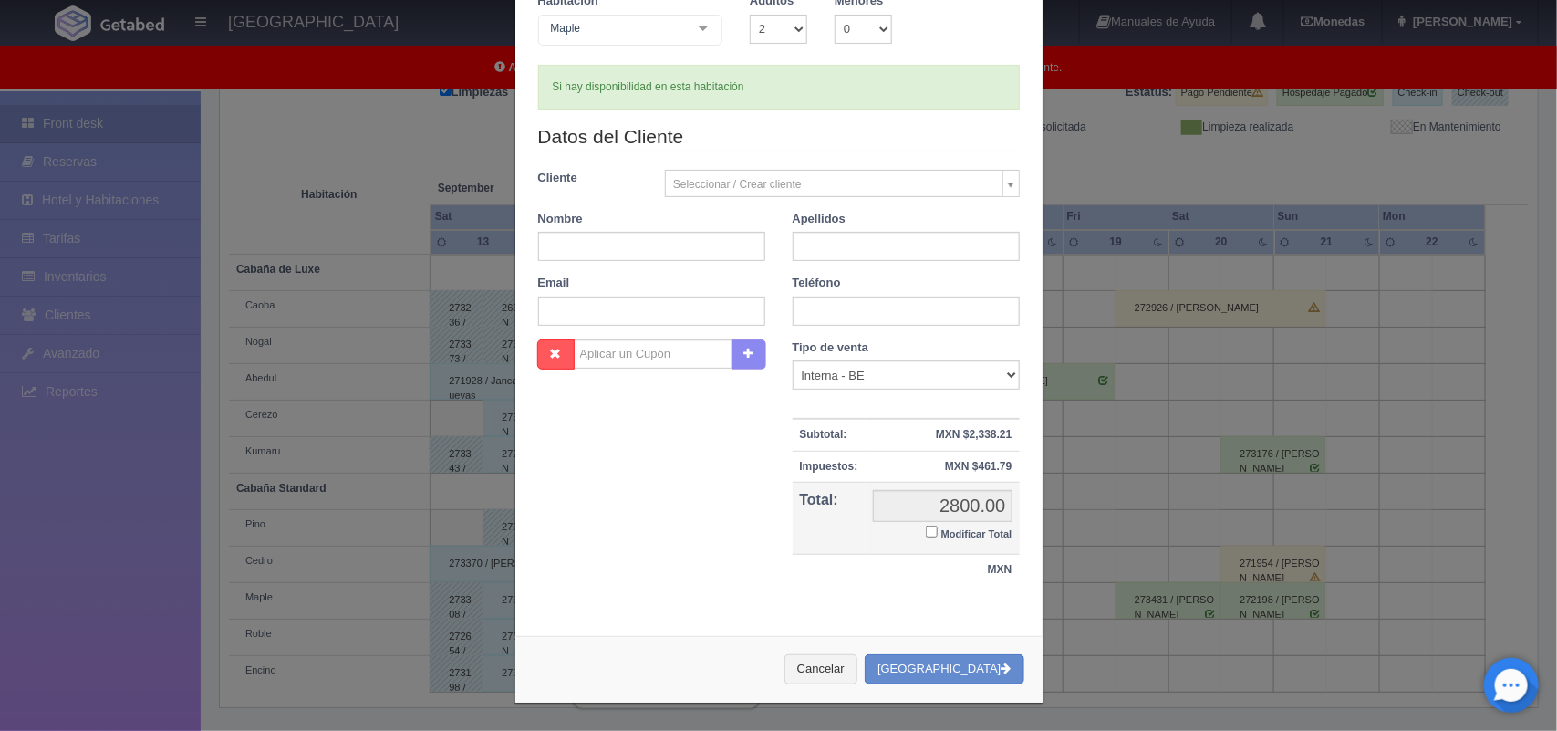
click at [926, 532] on input "Modificar Total" at bounding box center [932, 531] width 12 height 12
checkbox input "true"
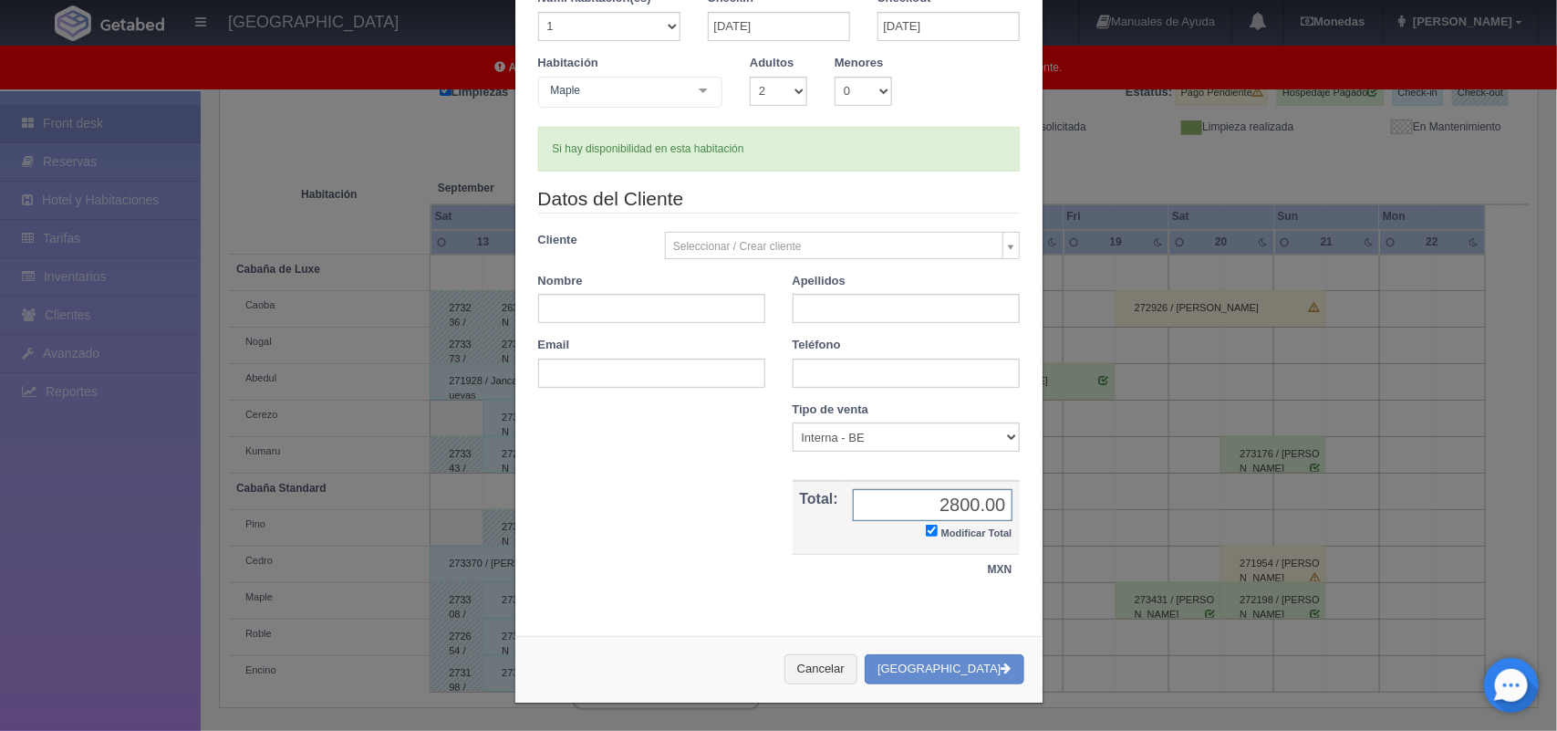
scroll to position [105, 0]
type input "1500.00"
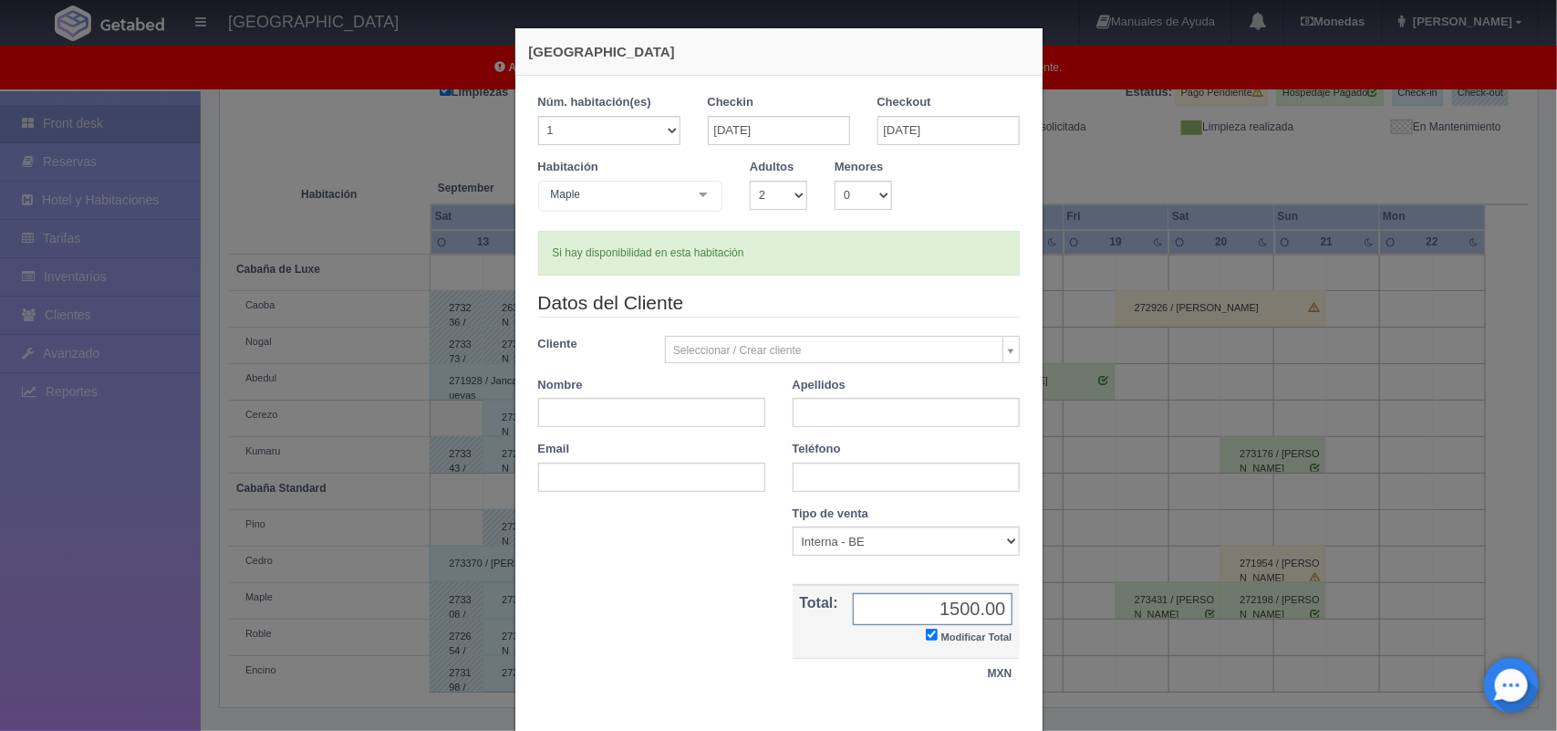
scroll to position [1, 0]
click at [661, 403] on input "text" at bounding box center [651, 411] width 227 height 29
paste input "Sofia Rojas"
type input "Sofia"
click at [814, 408] on input "text" at bounding box center [906, 411] width 227 height 29
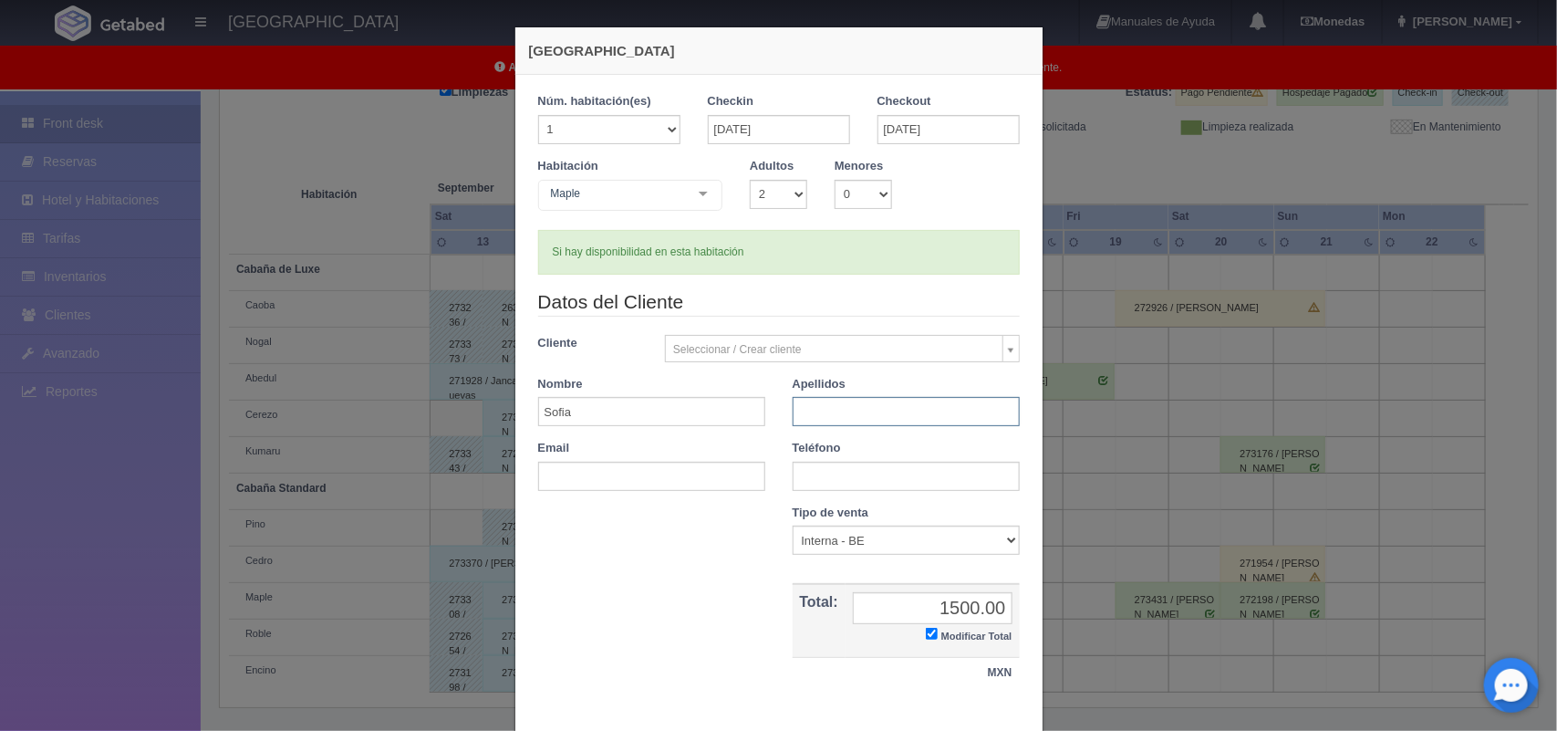
paste input "Sofia Rojas"
click at [814, 408] on input "Sofia Rojas" at bounding box center [906, 411] width 227 height 29
click at [871, 415] on input "Rojas" at bounding box center [906, 411] width 227 height 29
paste input "Flores"
type input "Rojas Flores"
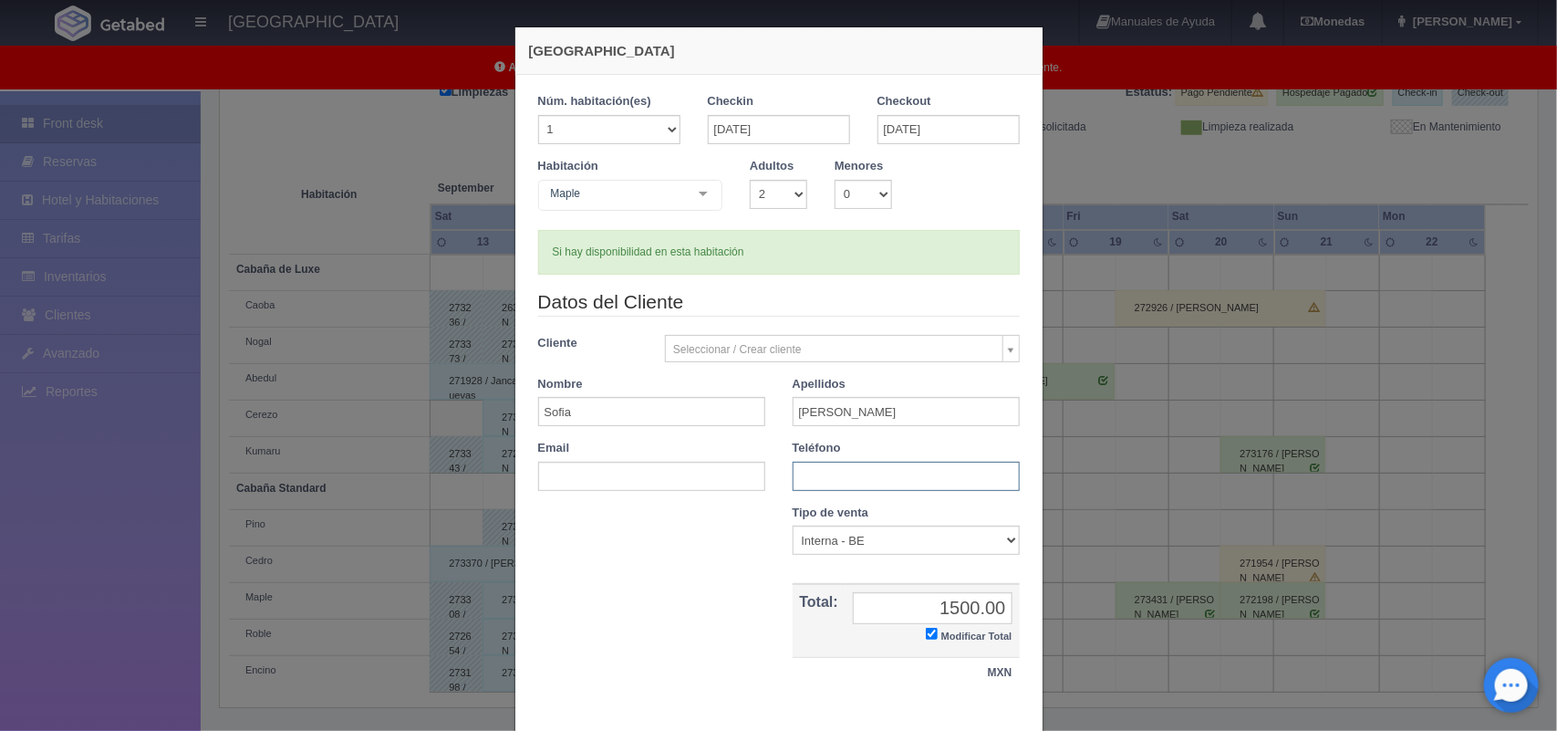
click at [872, 473] on input "text" at bounding box center [906, 476] width 227 height 29
paste input "55 2972 6050"
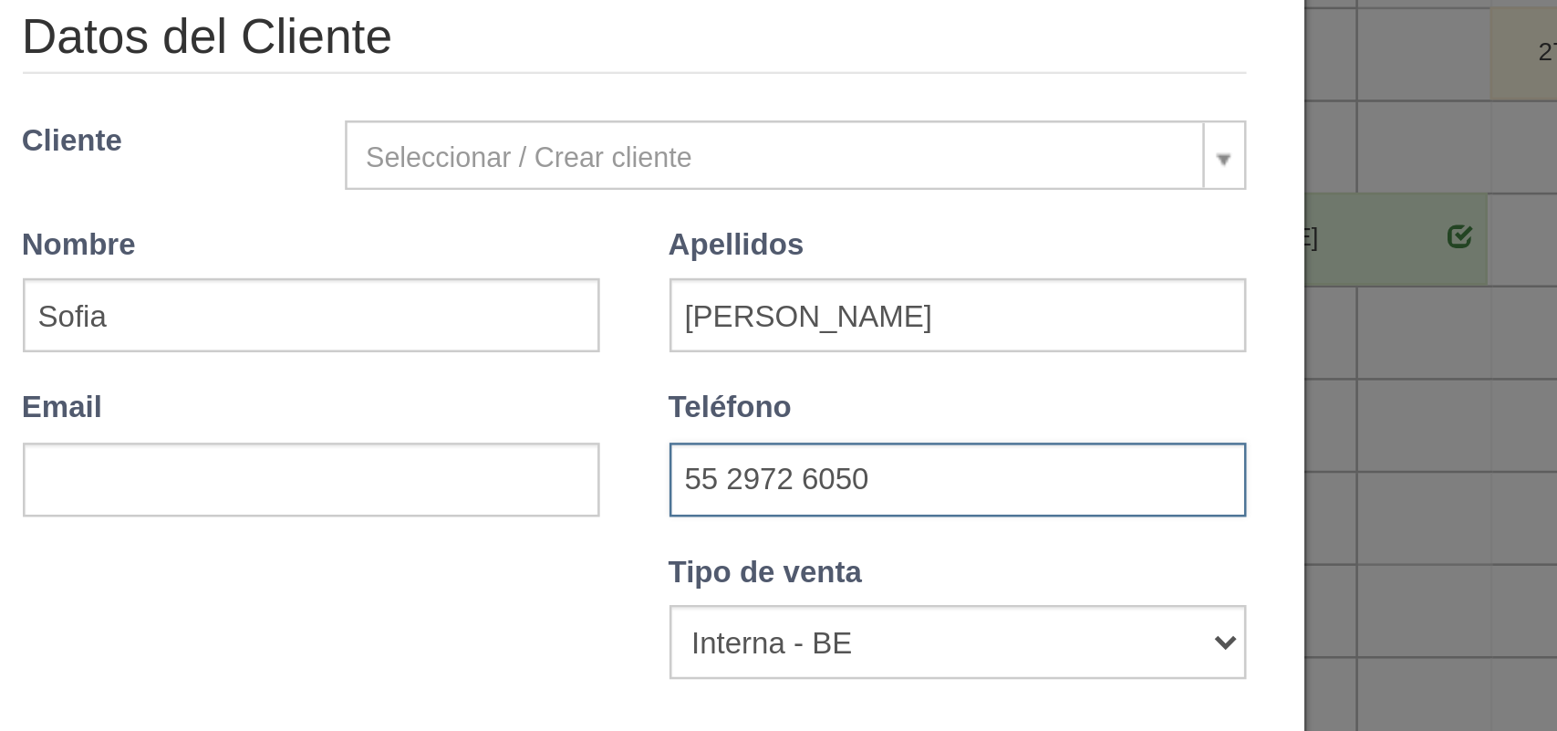
click at [836, 480] on input "55 2972 6050" at bounding box center [906, 476] width 227 height 29
click at [806, 477] on input "55 29726050" at bounding box center [906, 476] width 227 height 29
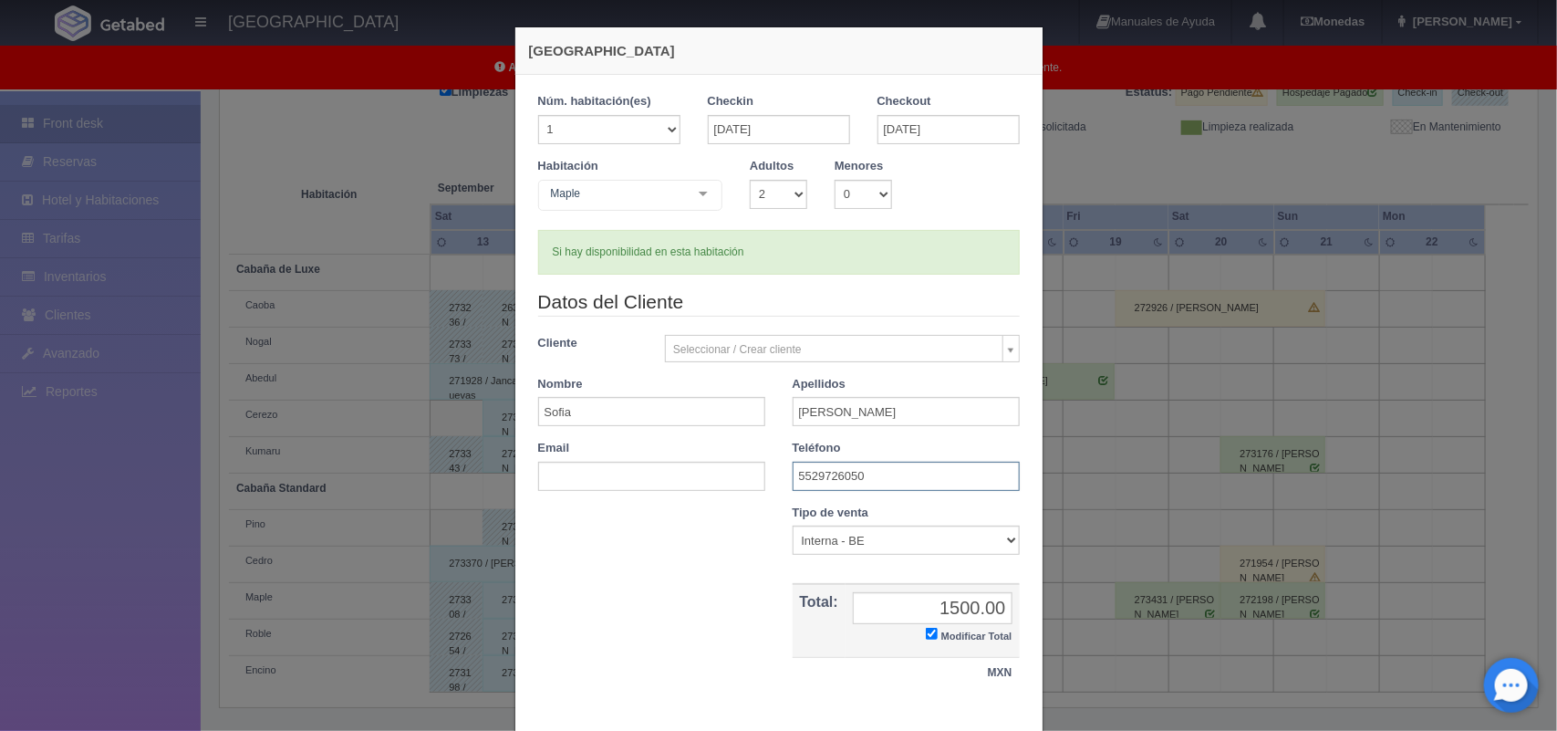
type input "5529726050"
click at [672, 486] on input "text" at bounding box center [651, 476] width 227 height 29
click at [672, 504] on div "Nombre Cupón : Descuentos : Tipo de venta Correo Electronico Interna - BE Llama…" at bounding box center [779, 605] width 509 height 203
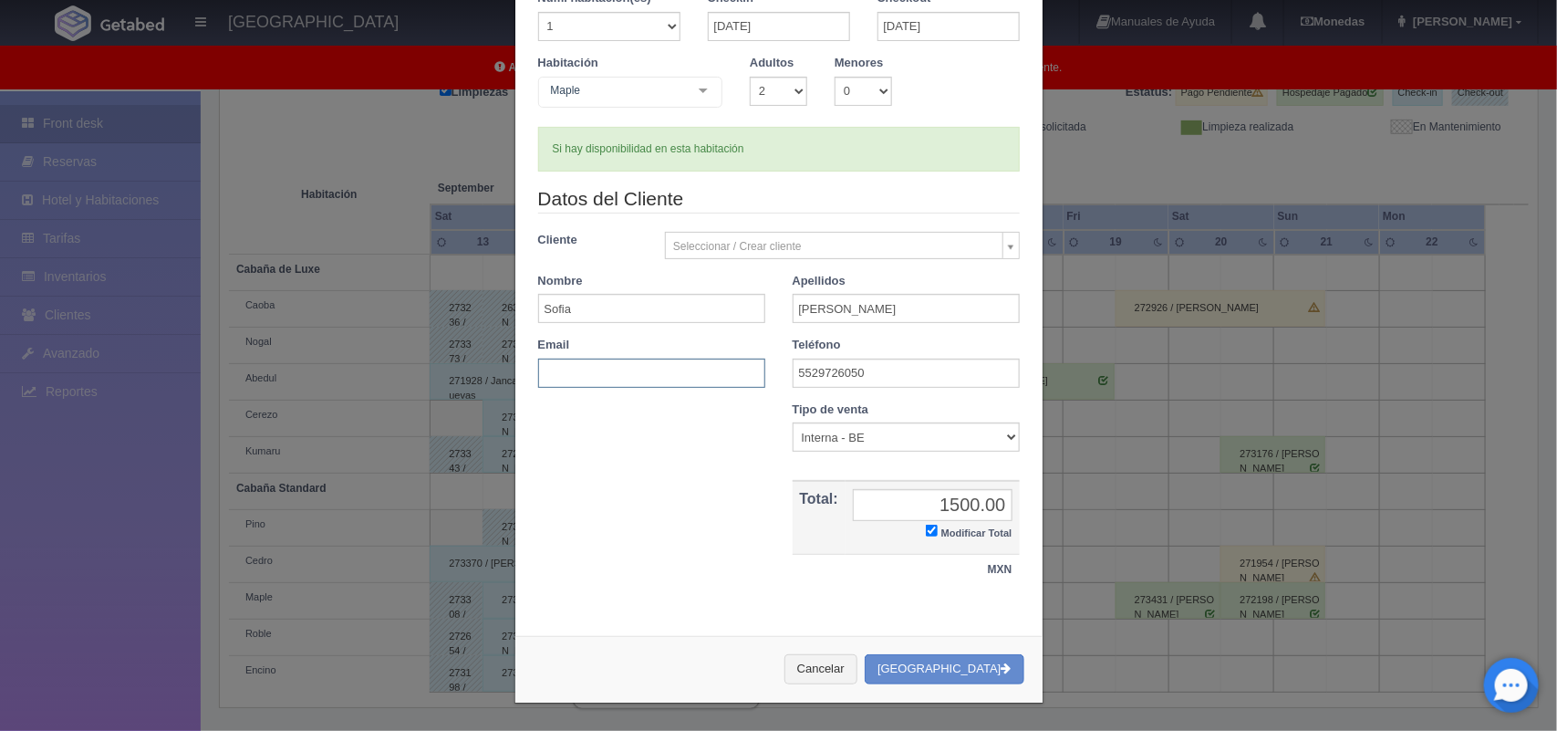
click at [605, 366] on input "text" at bounding box center [651, 372] width 227 height 29
paste input "sofia.rojasflo@gmail.com"
type input "sofia.rojasflo@gmail.com"
click at [938, 661] on button "[GEOGRAPHIC_DATA]" at bounding box center [944, 670] width 159 height 30
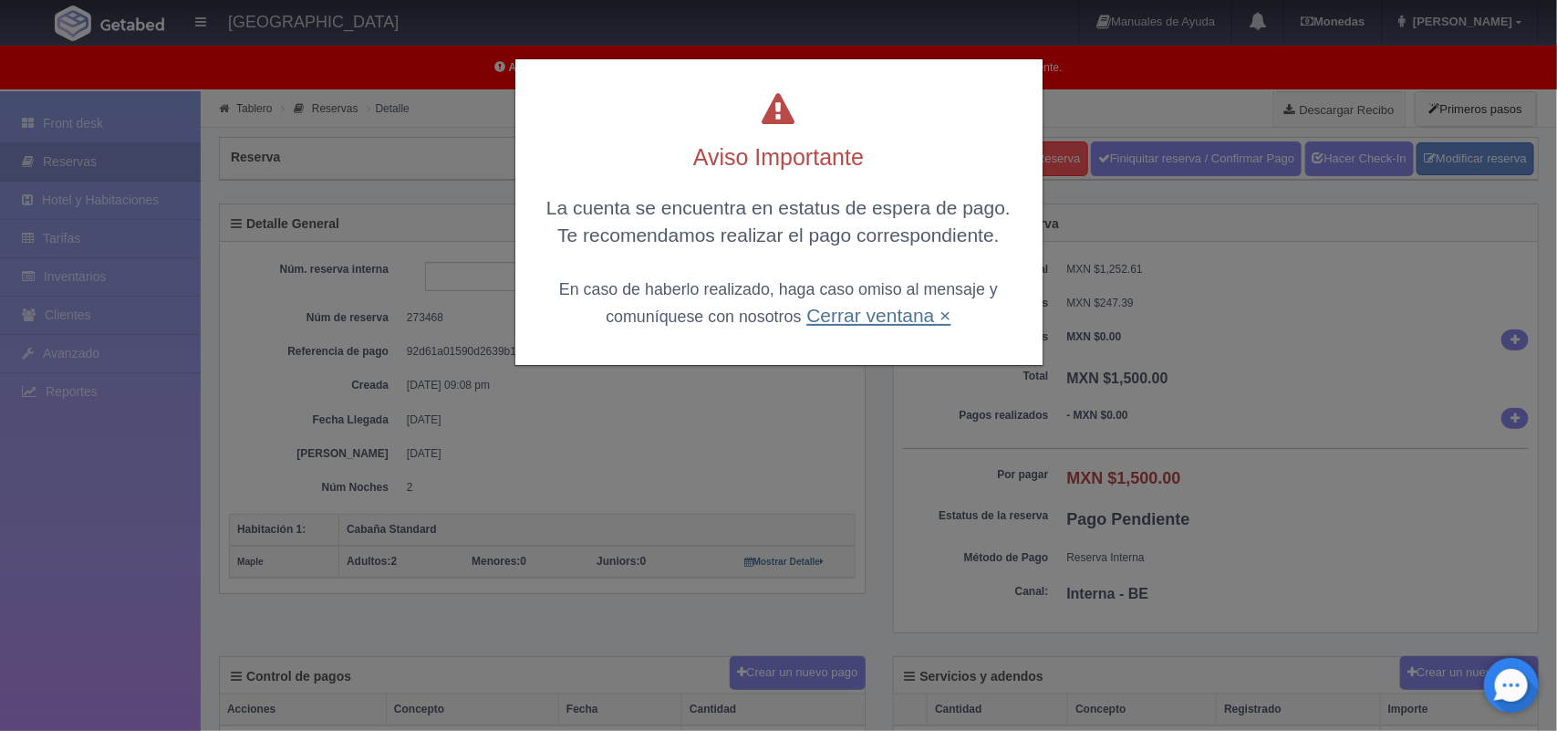
click at [851, 310] on link "Cerrar ventana ×" at bounding box center [878, 315] width 144 height 21
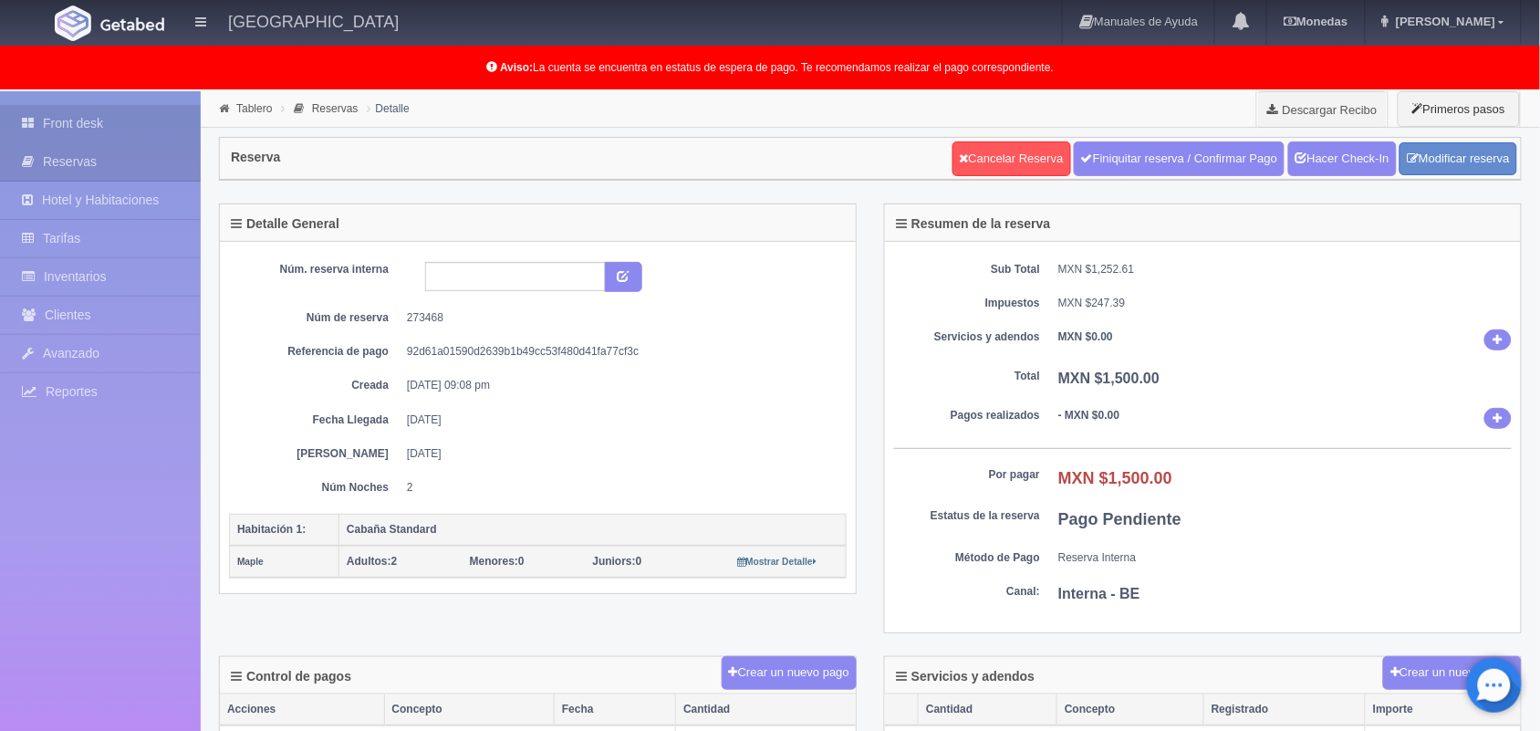
click at [97, 137] on link "Front desk" at bounding box center [100, 123] width 201 height 37
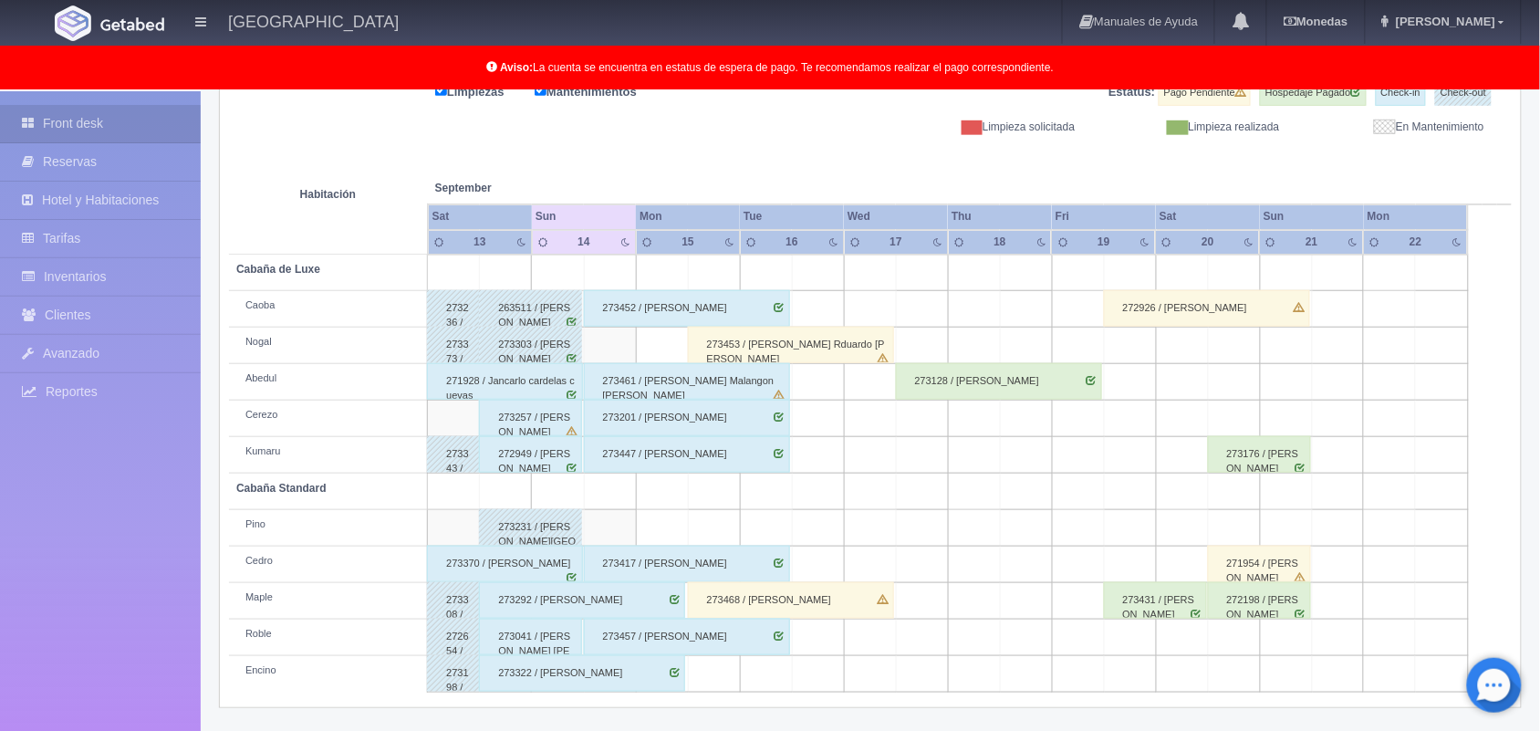
scroll to position [254, 0]
click at [731, 385] on div "273461 / [PERSON_NAME] Malangon [PERSON_NAME]" at bounding box center [687, 380] width 206 height 36
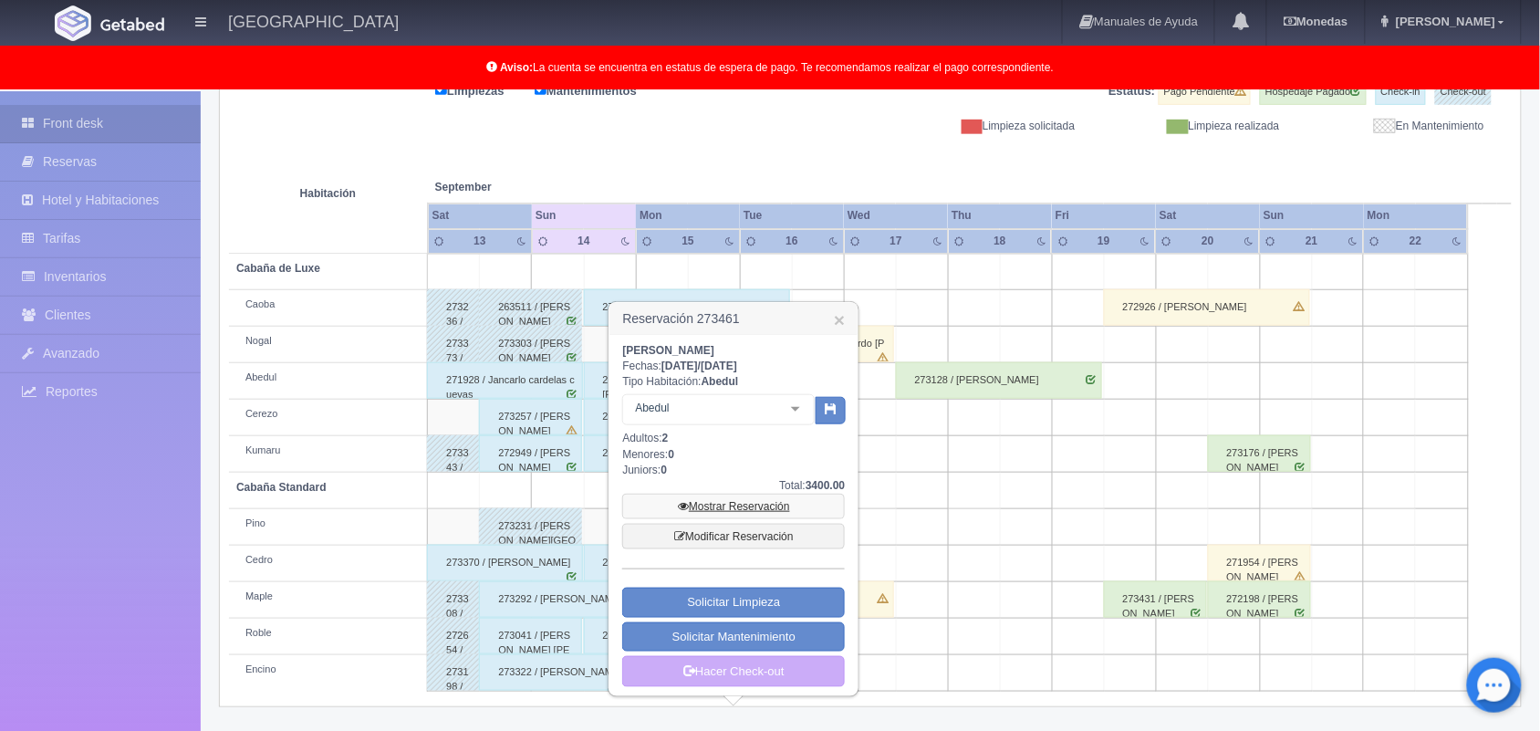
click at [753, 506] on link "Mostrar Reservación" at bounding box center [733, 506] width 223 height 26
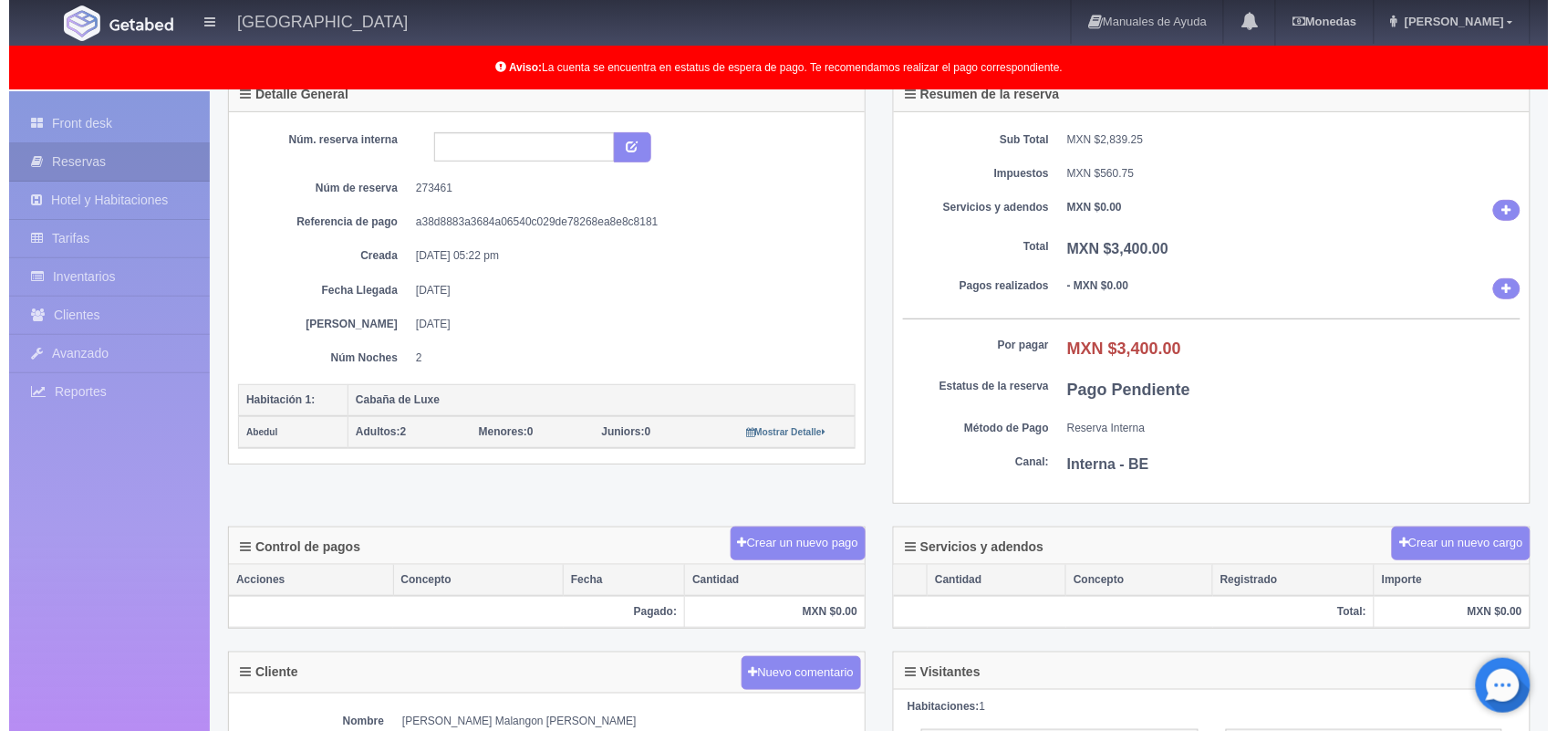
scroll to position [171, 0]
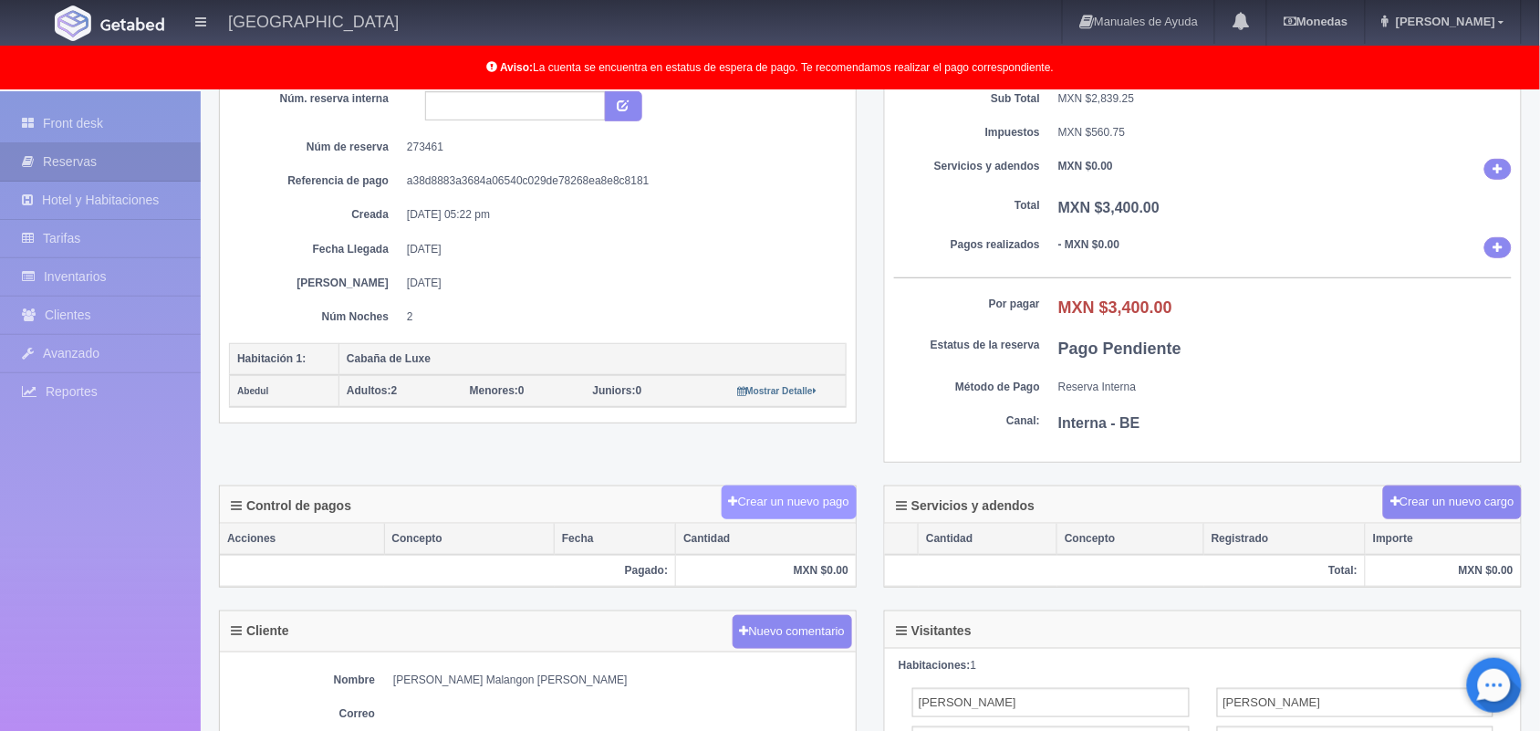
click at [777, 499] on button "Crear un nuevo pago" at bounding box center [789, 502] width 135 height 34
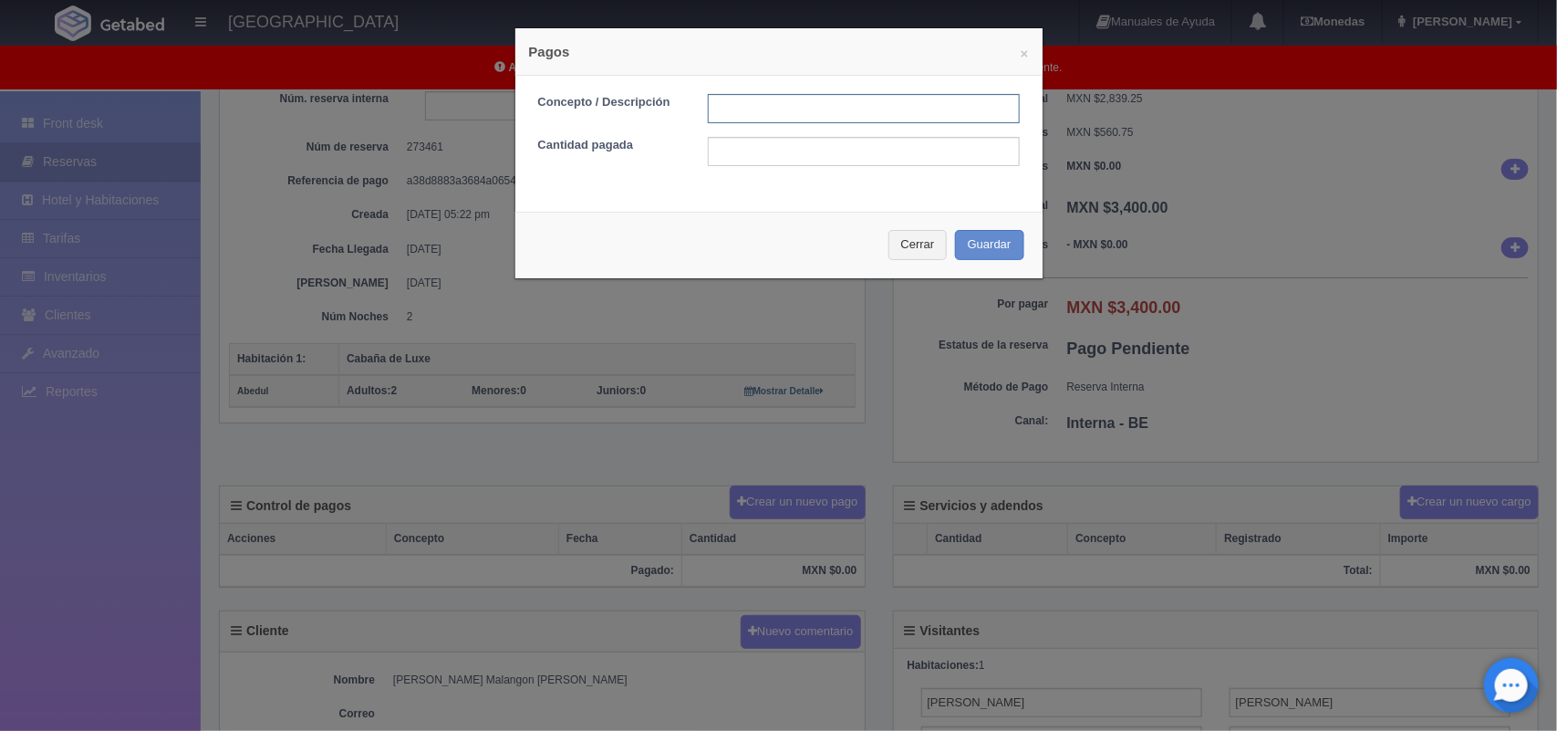
click at [819, 98] on input "text" at bounding box center [864, 108] width 312 height 29
type input "pago efectivo"
click at [777, 143] on input "text" at bounding box center [864, 151] width 312 height 29
click at [737, 157] on input "text" at bounding box center [864, 151] width 312 height 29
type input "3400.00"
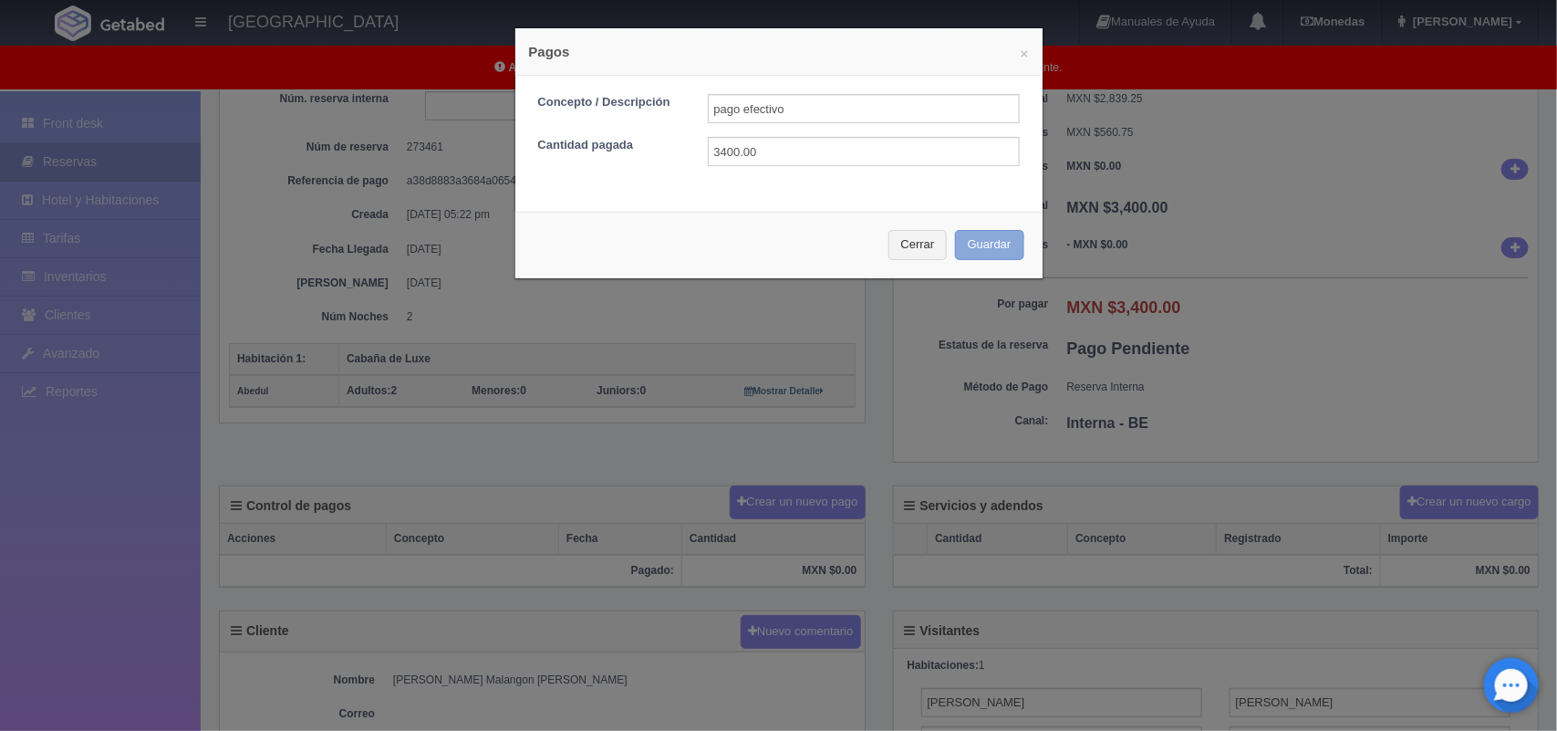
click at [973, 249] on button "Guardar" at bounding box center [989, 245] width 69 height 30
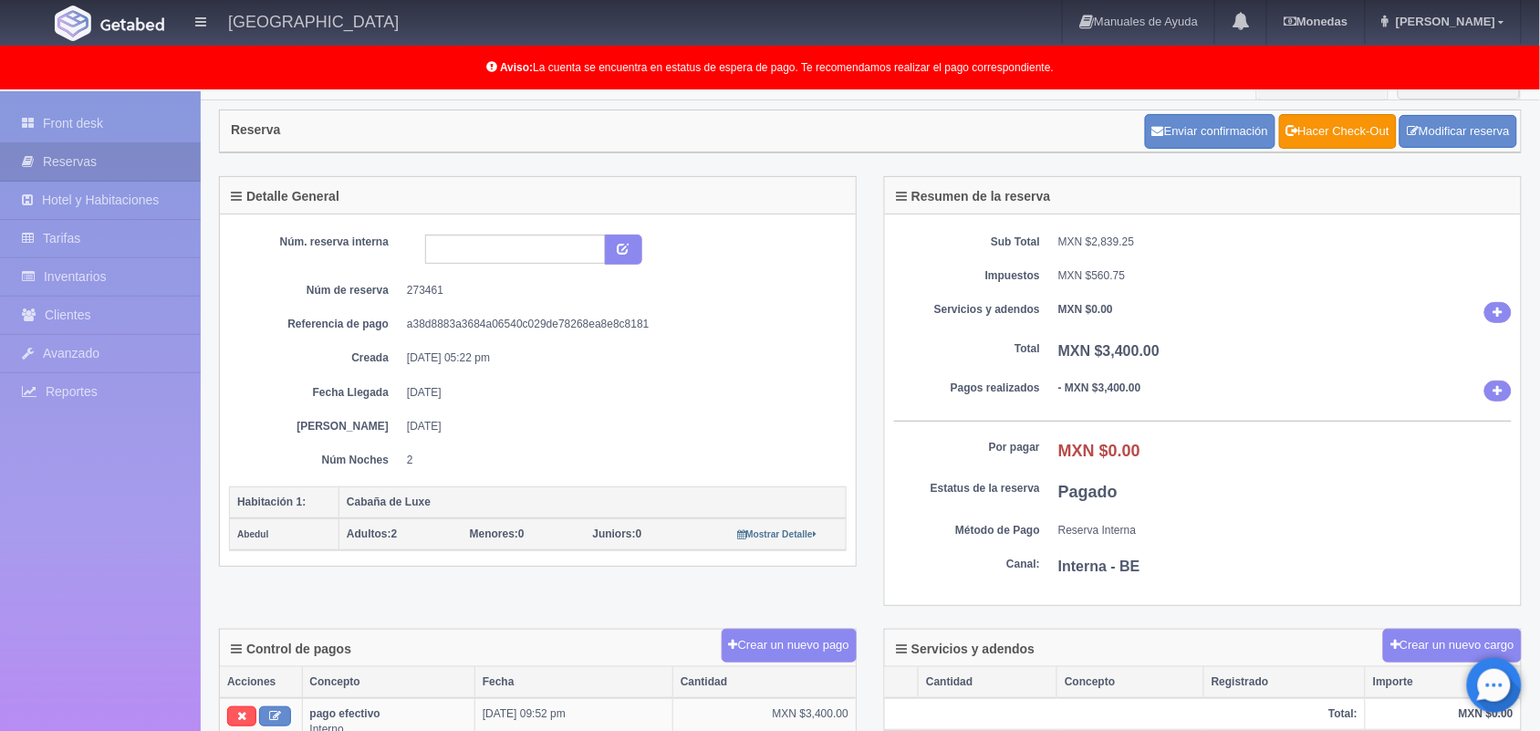
scroll to position [20, 0]
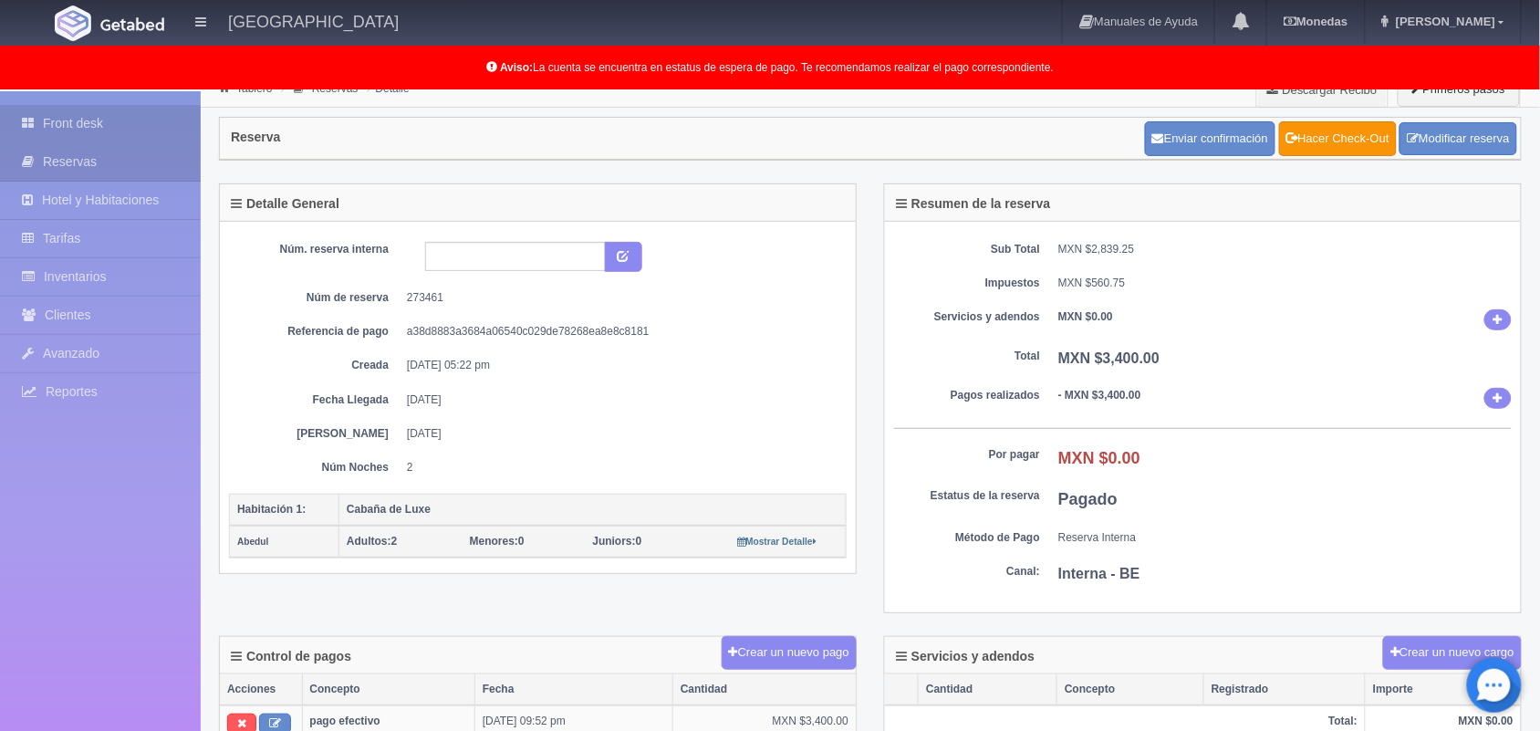
click at [110, 138] on link "Front desk" at bounding box center [100, 123] width 201 height 37
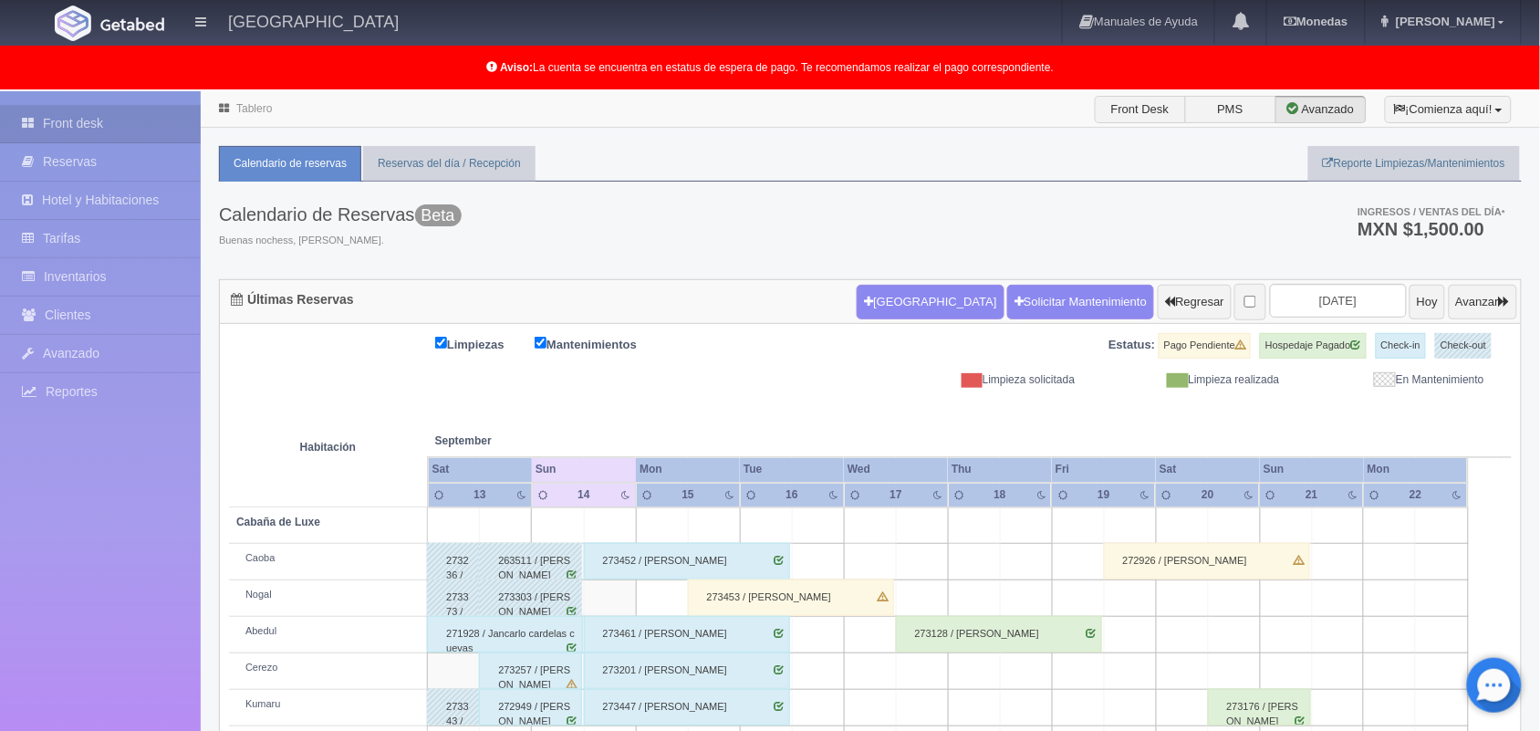
scroll to position [254, 0]
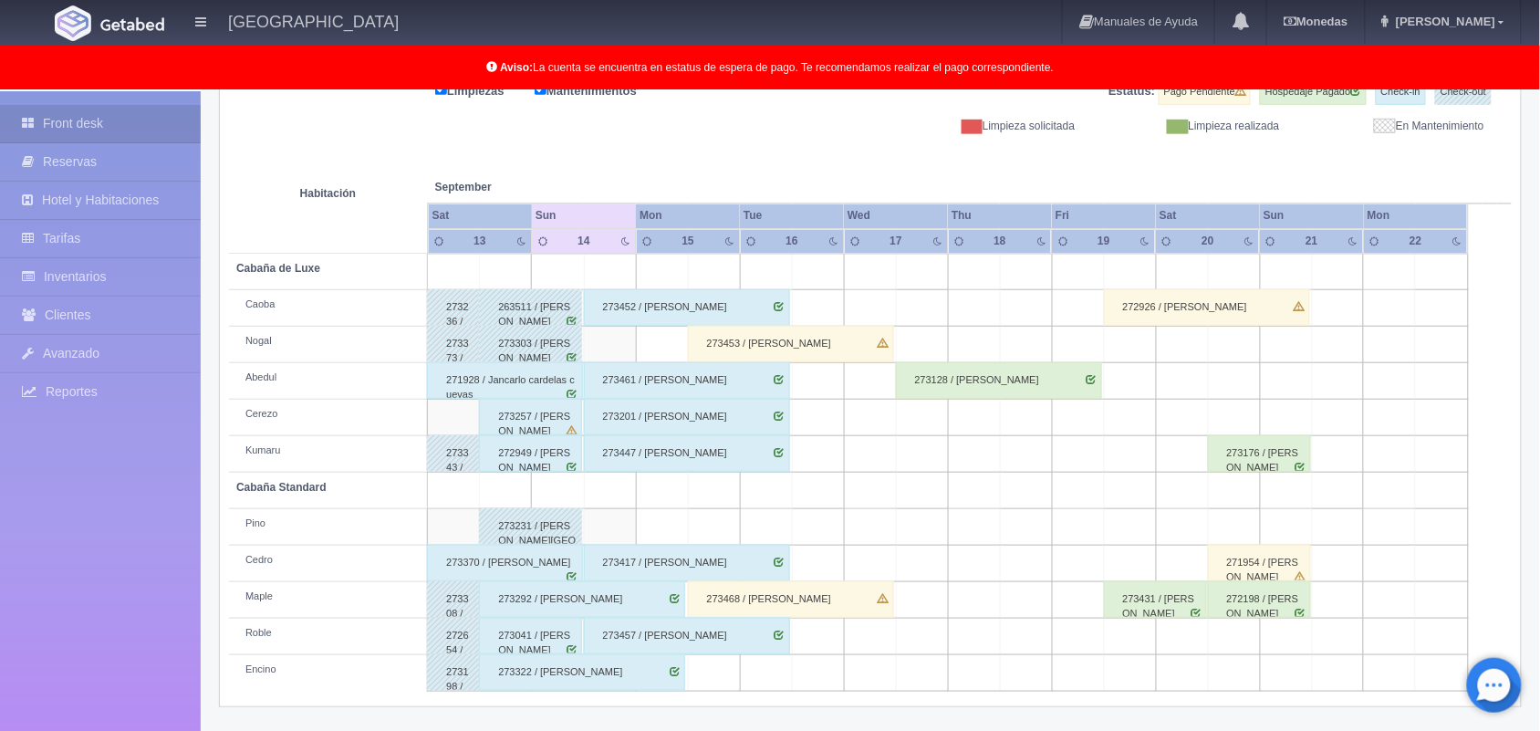
click at [745, 604] on div "273468 / [PERSON_NAME]" at bounding box center [791, 599] width 206 height 36
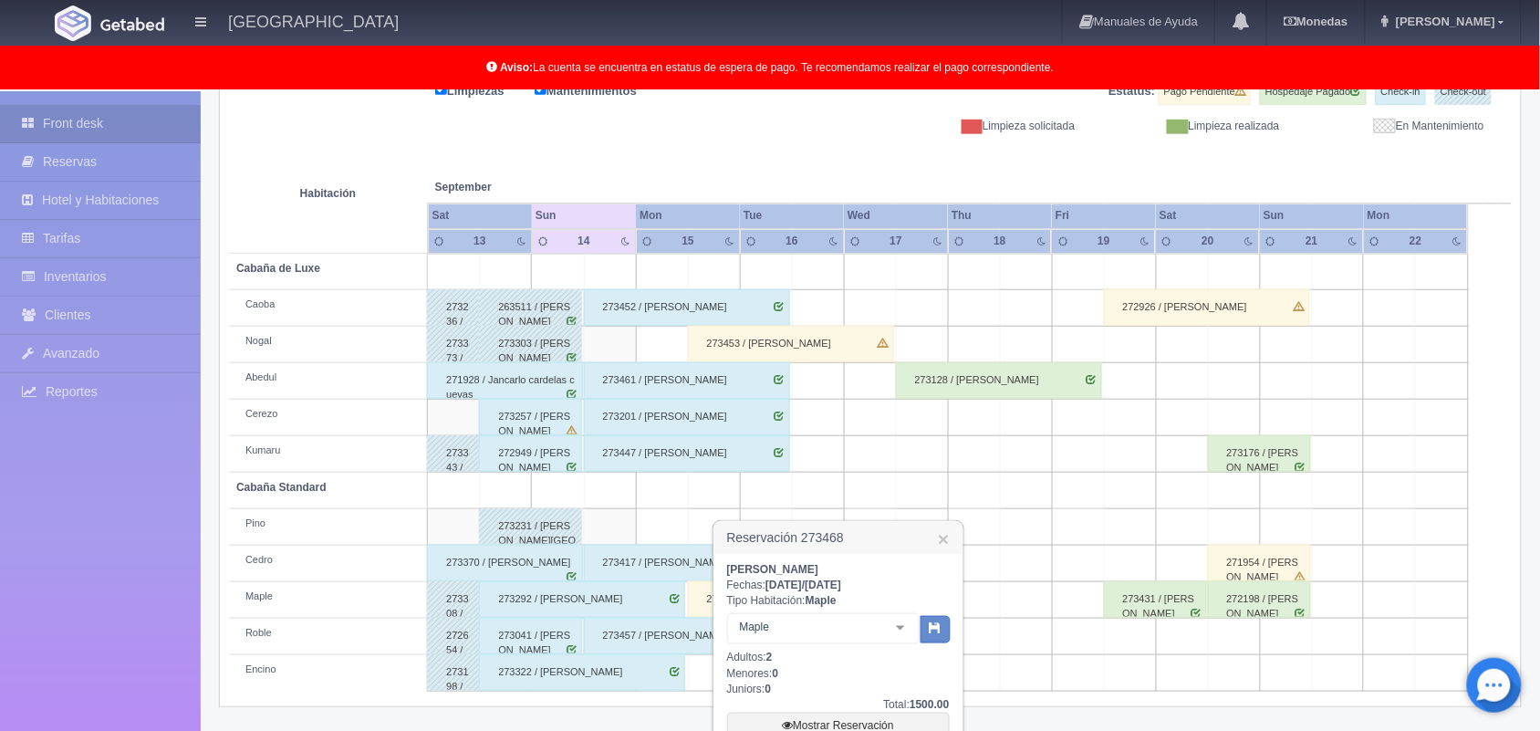
drag, startPoint x: 722, startPoint y: 571, endPoint x: 824, endPoint y: 567, distance: 101.3
click at [824, 567] on div "[PERSON_NAME] Fechas: [DATE] / [DATE] Tipo Habitación: Maple Maple Cabaña Stand…" at bounding box center [838, 716] width 248 height 325
copy b "[PERSON_NAME]"
drag, startPoint x: 849, startPoint y: 535, endPoint x: 716, endPoint y: 536, distance: 133.2
click at [716, 536] on h3 "Reservación 273468 ×" at bounding box center [838, 538] width 248 height 32
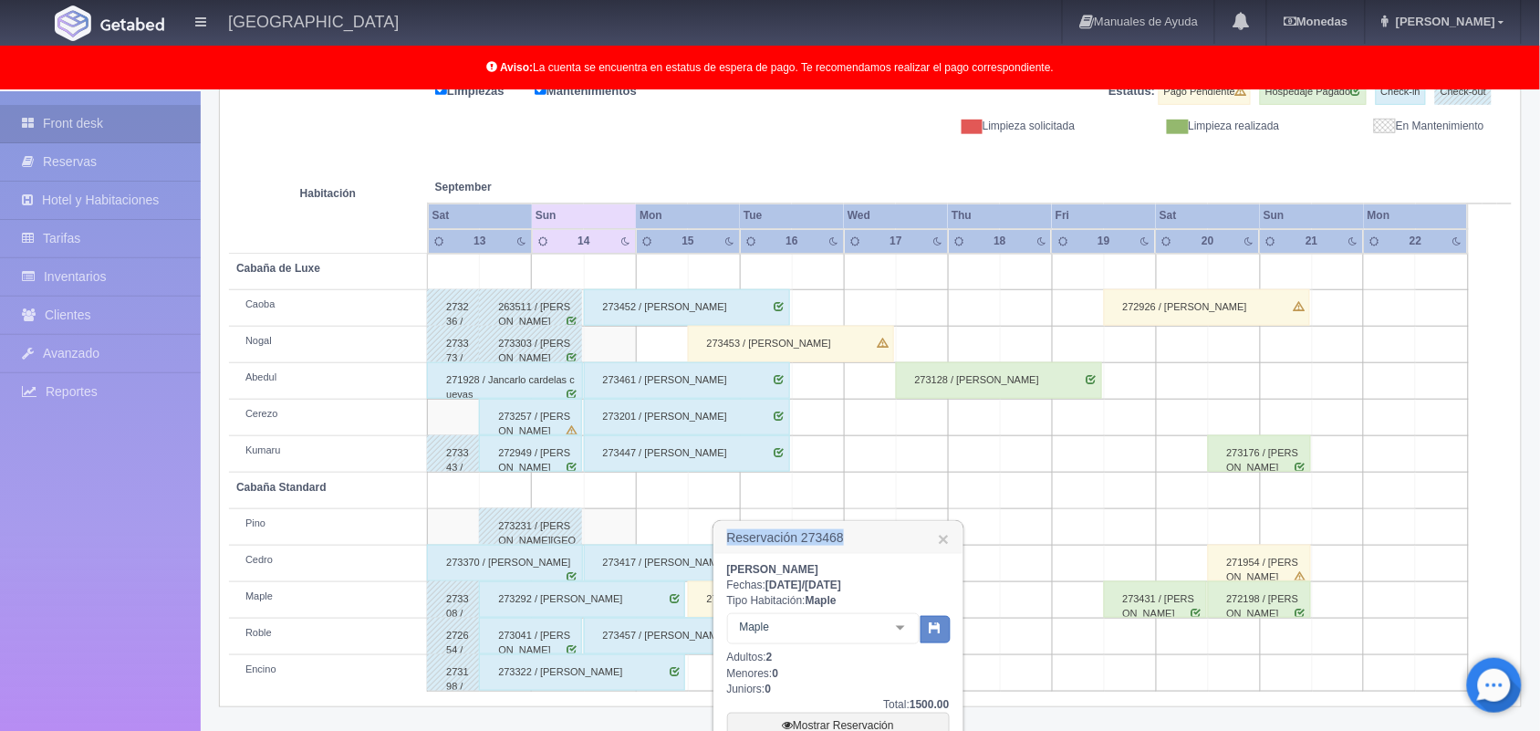
copy h3 "Reservación 273468"
click at [941, 541] on link "×" at bounding box center [943, 538] width 11 height 19
